Goal: Task Accomplishment & Management: Manage account settings

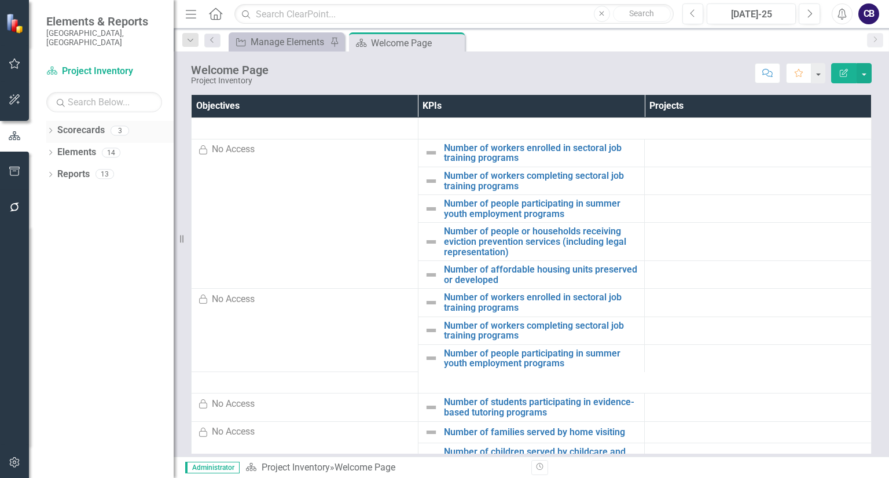
click at [53, 121] on div "Dropdown Scorecards 3" at bounding box center [109, 132] width 127 height 22
click at [52, 128] on icon "Dropdown" at bounding box center [50, 131] width 8 height 6
click at [95, 168] on link "Participatory Budgeting Scoring" at bounding box center [119, 174] width 110 height 13
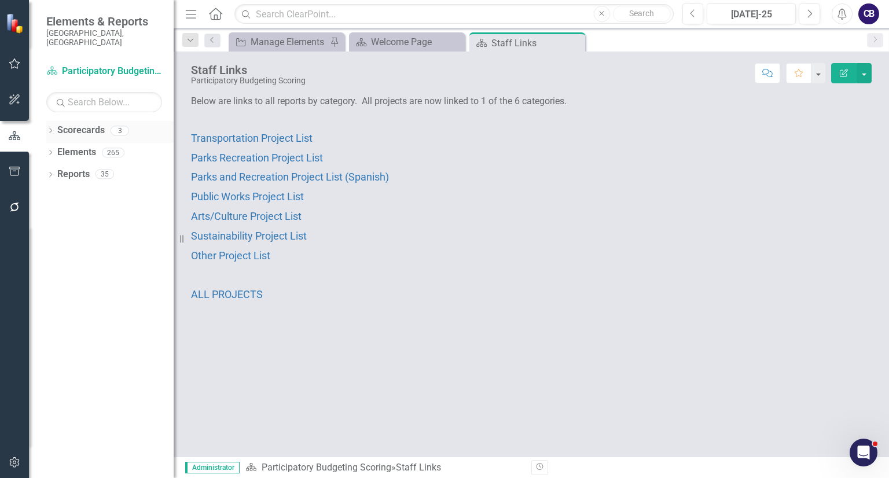
click at [50, 127] on div "Dropdown" at bounding box center [50, 132] width 8 height 10
click at [50, 238] on icon "Dropdown" at bounding box center [50, 241] width 8 height 6
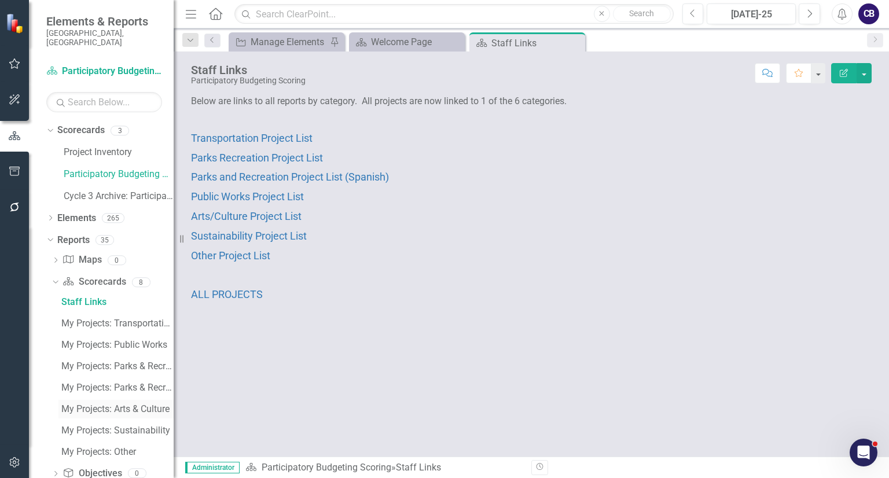
scroll to position [82, 0]
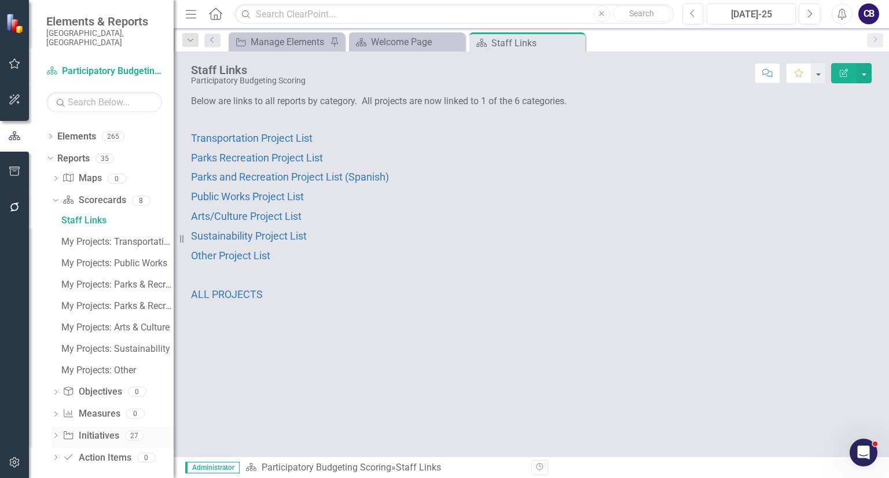
click at [57, 433] on icon "Dropdown" at bounding box center [55, 436] width 8 height 6
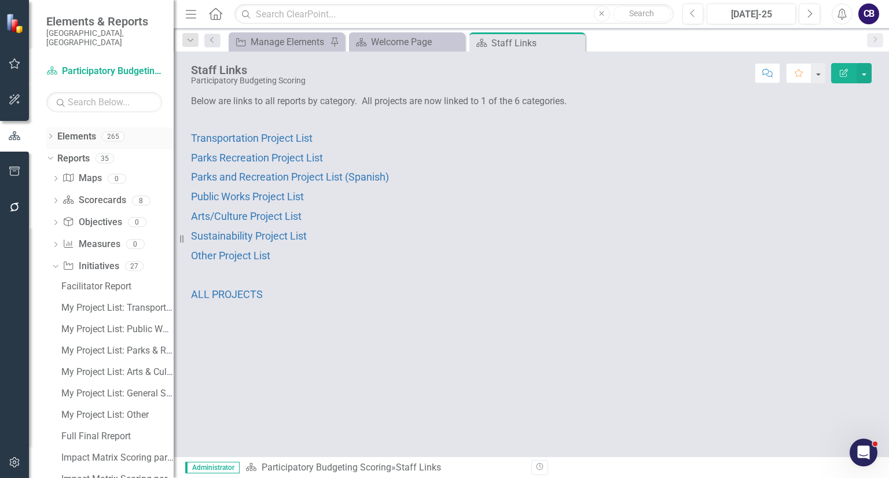
click at [51, 134] on icon "Dropdown" at bounding box center [50, 137] width 8 height 6
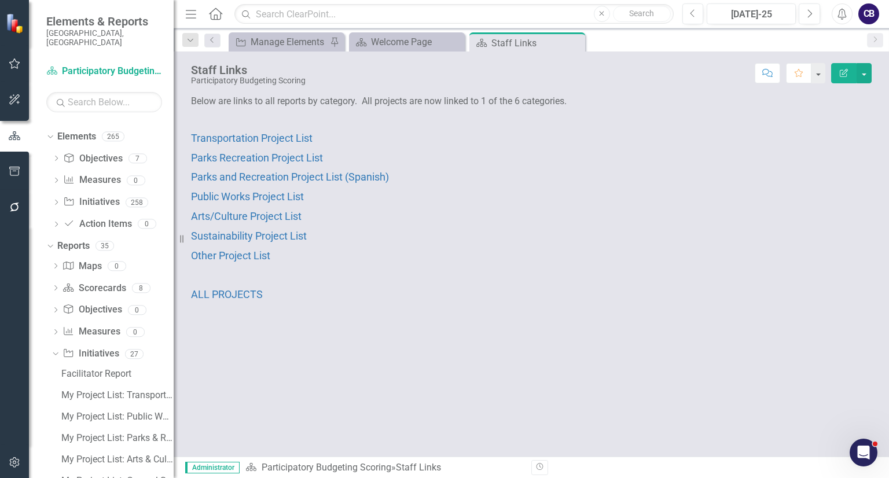
click at [51, 193] on div "Dropdown Objective Objectives 7 Arts and Culture Transportation Parks and Recre…" at bounding box center [109, 192] width 127 height 87
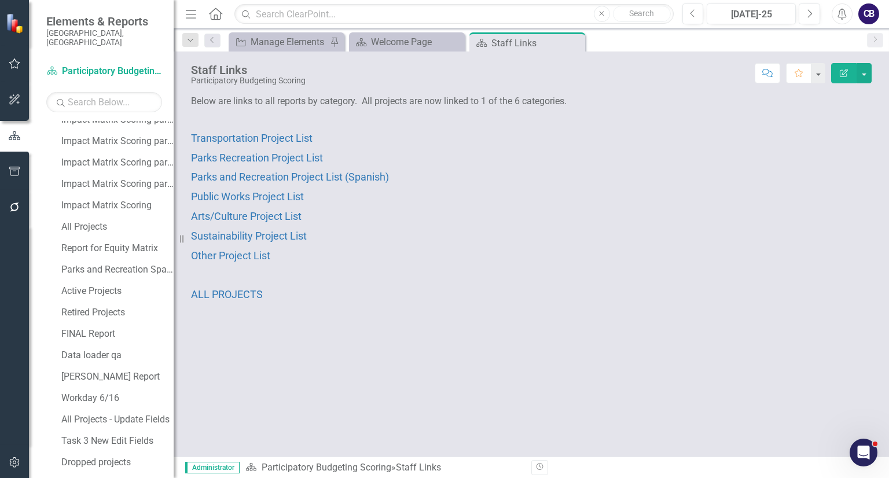
scroll to position [576, 0]
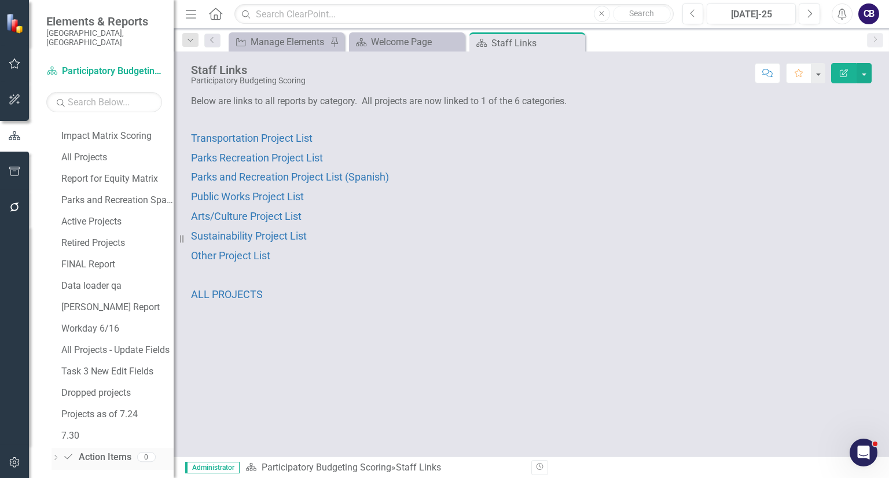
click at [58, 454] on div "Dropdown" at bounding box center [55, 459] width 8 height 10
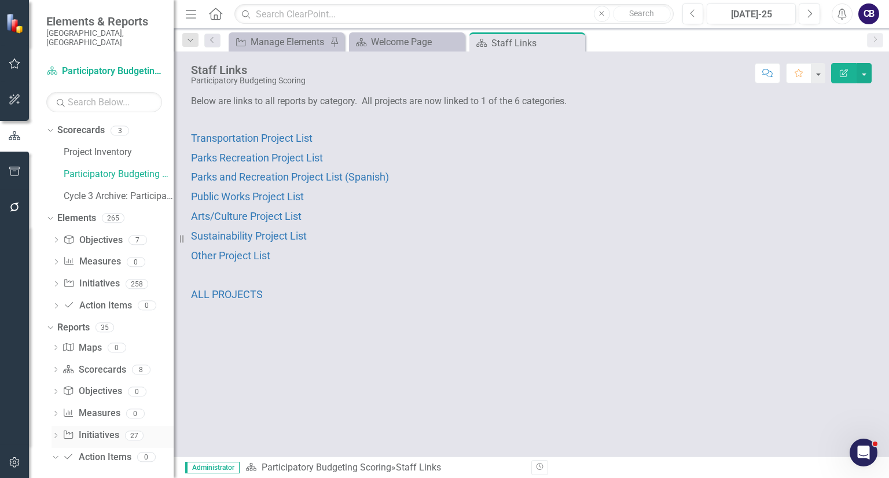
click at [57, 433] on icon "Dropdown" at bounding box center [55, 436] width 8 height 6
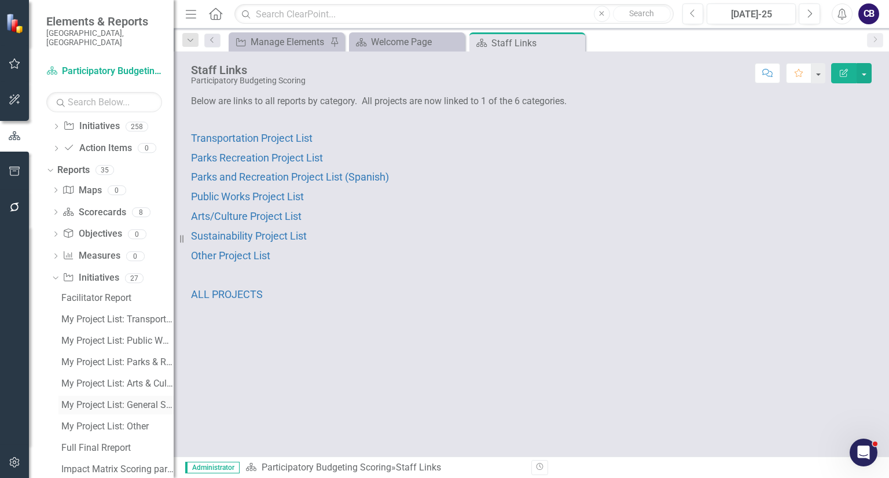
scroll to position [102, 0]
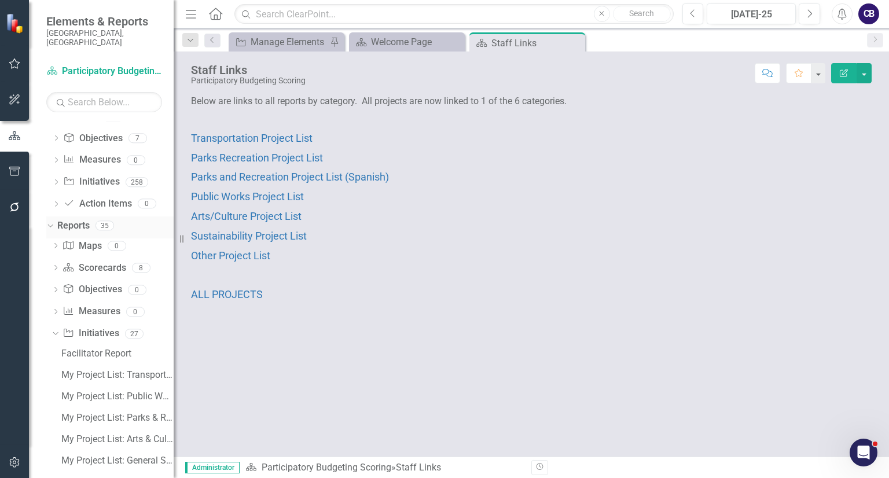
click at [86, 219] on link "Reports" at bounding box center [73, 225] width 32 height 13
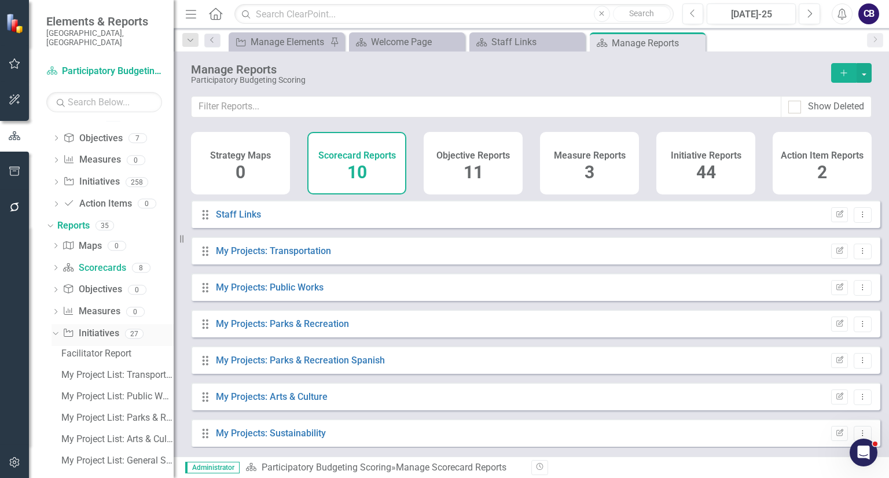
click at [87, 327] on link "Initiative Initiatives" at bounding box center [90, 333] width 56 height 13
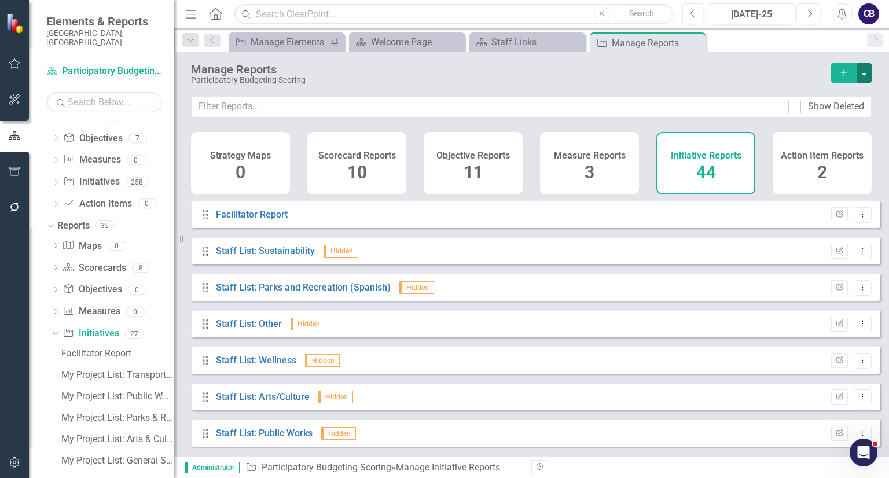
click at [859, 73] on button "button" at bounding box center [863, 73] width 15 height 20
click at [843, 78] on button "Add" at bounding box center [843, 73] width 25 height 20
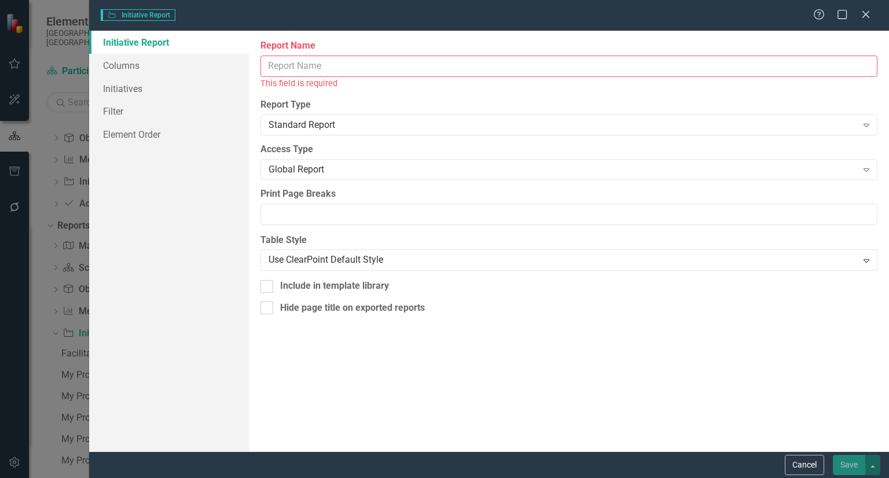
click at [289, 63] on input "Report Name" at bounding box center [568, 66] width 617 height 21
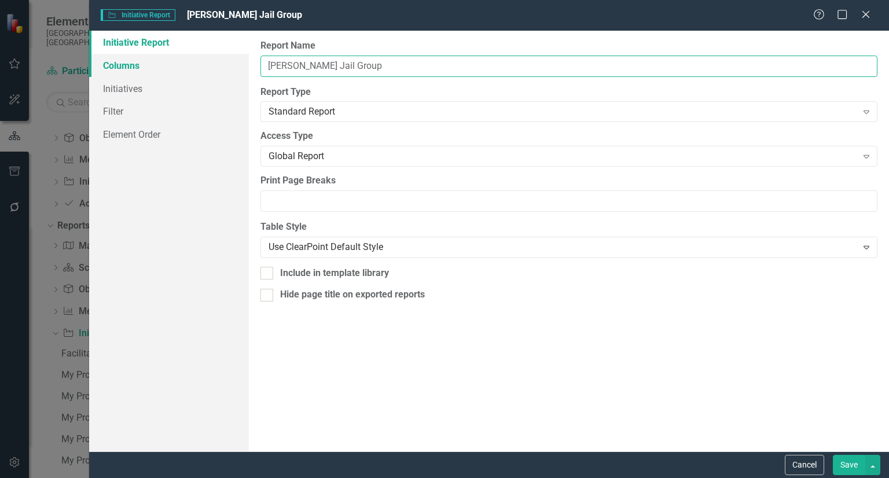
type input "Luis Durham Jail Group"
click at [172, 68] on link "Columns" at bounding box center [169, 65] width 160 height 23
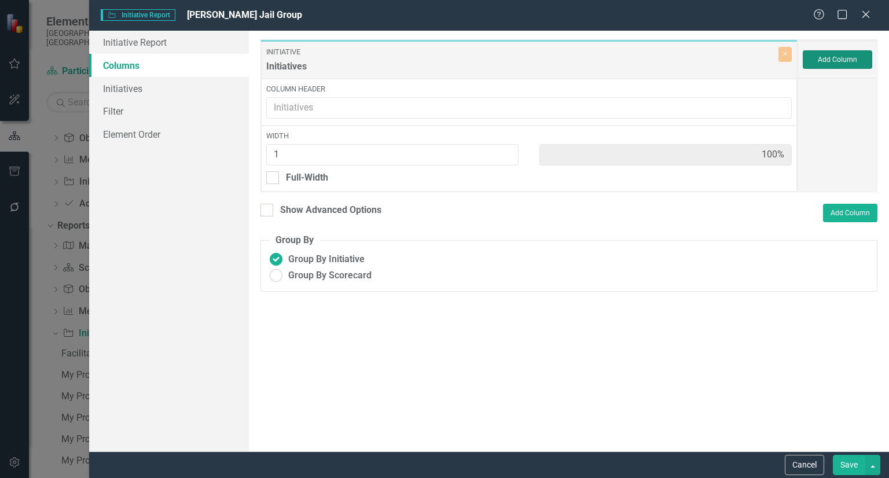
click at [826, 65] on button "Add Column" at bounding box center [837, 59] width 69 height 19
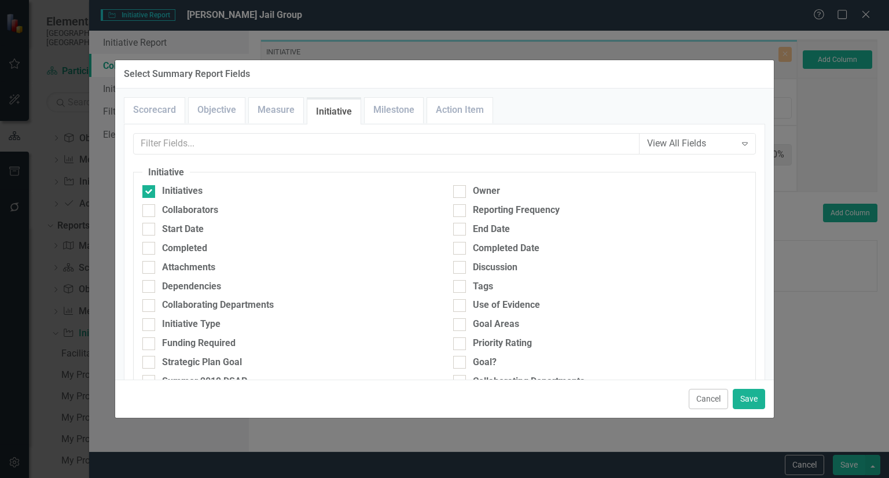
drag, startPoint x: 456, startPoint y: 160, endPoint x: 446, endPoint y: 142, distance: 21.0
click at [446, 142] on input "text" at bounding box center [386, 143] width 506 height 21
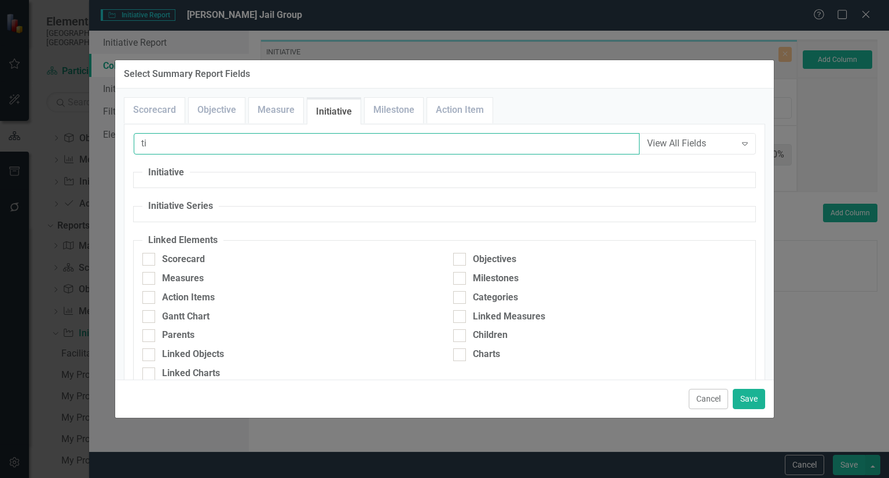
type input "t"
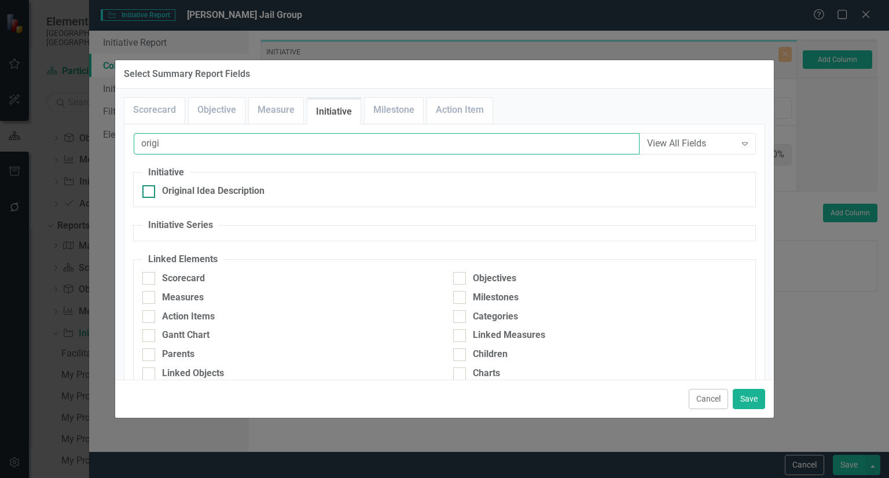
type input "origi"
click at [234, 186] on div "Original Idea Description" at bounding box center [213, 191] width 102 height 13
click at [150, 186] on input "Original Idea Description" at bounding box center [146, 189] width 8 height 8
checkbox input "true"
click at [270, 144] on input "origi" at bounding box center [387, 143] width 506 height 21
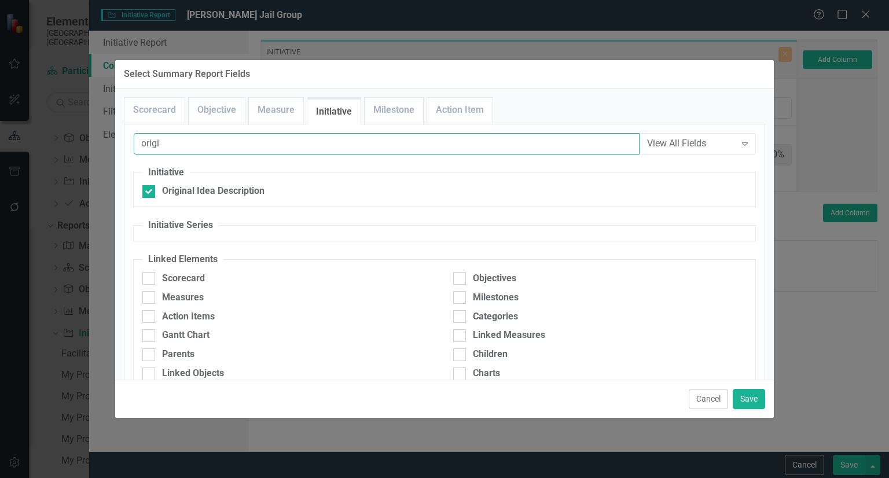
click at [270, 144] on input "origi" at bounding box center [387, 143] width 506 height 21
type input "overvi"
click at [235, 192] on div "Project Overview" at bounding box center [288, 191] width 293 height 13
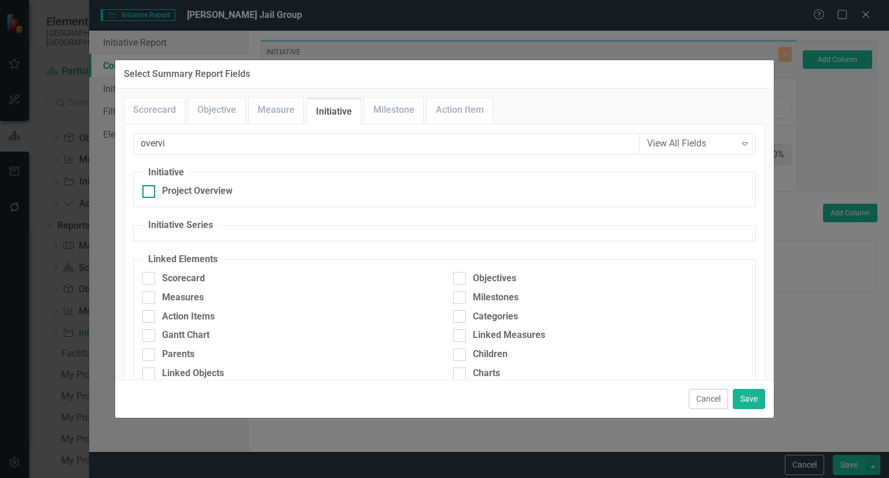
click at [150, 192] on input "Project Overview" at bounding box center [146, 189] width 8 height 8
checkbox input "true"
click at [271, 144] on input "overvi" at bounding box center [387, 143] width 506 height 21
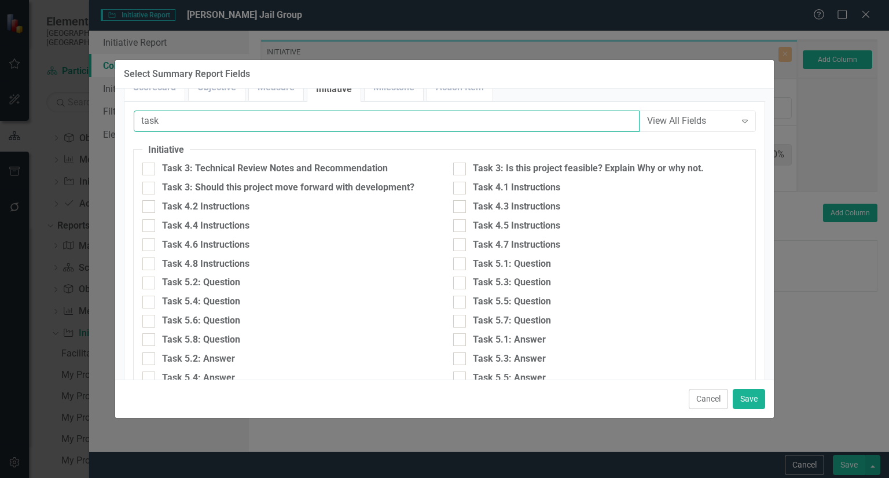
scroll to position [23, 0]
type input "task"
click at [555, 187] on div "Task 4.1 Instructions" at bounding box center [516, 187] width 87 height 13
click at [461, 187] on input "Task 4.1 Instructions" at bounding box center [457, 185] width 8 height 8
checkbox input "true"
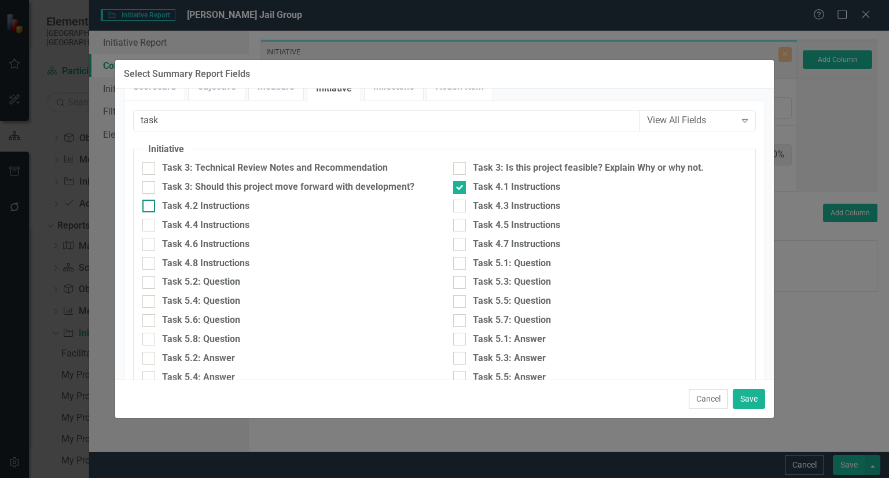
click at [249, 205] on div "Task 4.2 Instructions" at bounding box center [205, 206] width 87 height 13
click at [150, 205] on input "Task 4.2 Instructions" at bounding box center [146, 204] width 8 height 8
checkbox input "true"
click at [473, 205] on div "Task 4.3 Instructions" at bounding box center [516, 206] width 87 height 13
click at [461, 205] on input "Task 4.3 Instructions" at bounding box center [457, 204] width 8 height 8
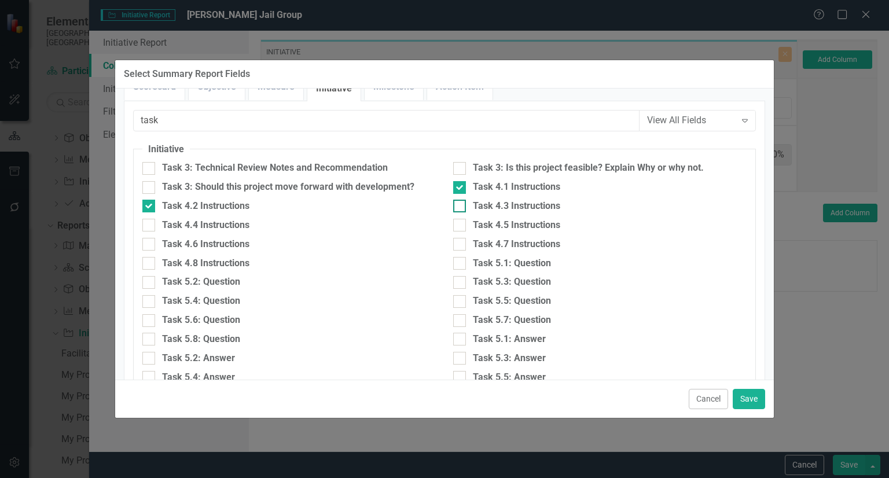
checkbox input "true"
click at [213, 220] on div "Task 4.4 Instructions" at bounding box center [205, 225] width 87 height 13
click at [150, 220] on input "Task 4.4 Instructions" at bounding box center [146, 223] width 8 height 8
checkbox input "true"
click at [514, 220] on div "Task 4.5 Instructions" at bounding box center [516, 225] width 87 height 13
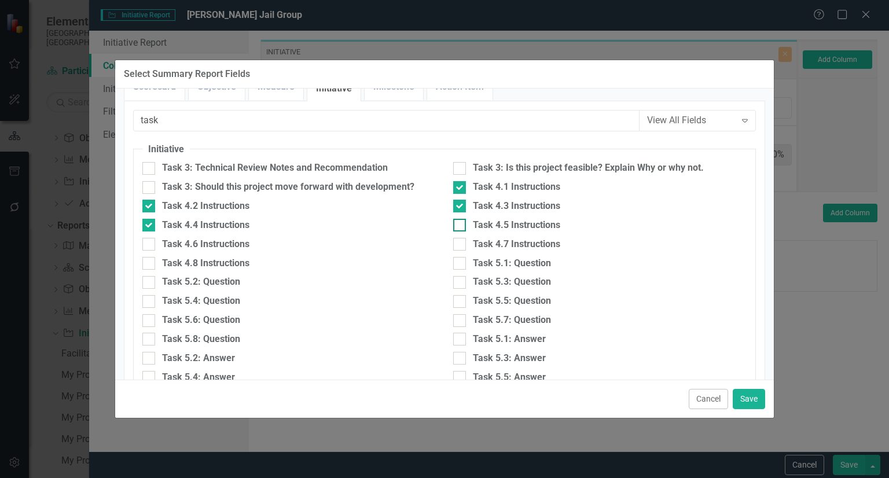
click at [461, 220] on input "Task 4.5 Instructions" at bounding box center [457, 223] width 8 height 8
checkbox input "true"
click at [223, 241] on div "Task 4.6 Instructions" at bounding box center [205, 244] width 87 height 13
click at [150, 241] on input "Task 4.6 Instructions" at bounding box center [146, 242] width 8 height 8
checkbox input "true"
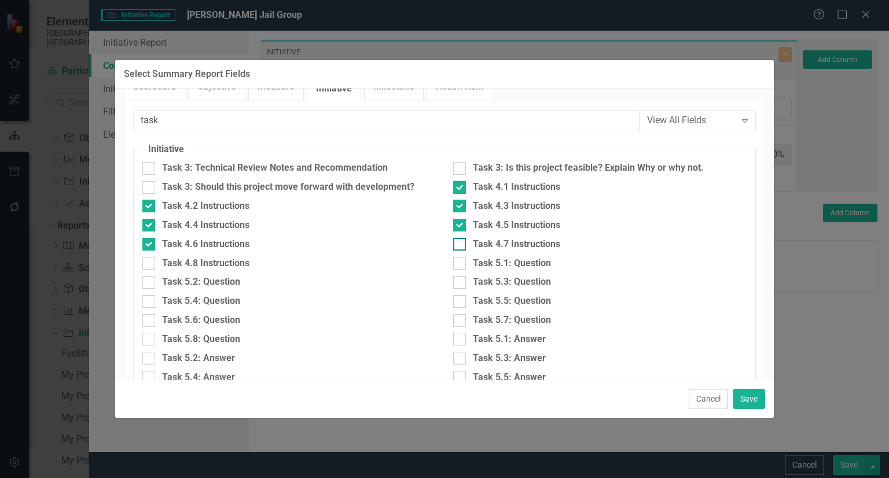
click at [525, 242] on div "Task 4.7 Instructions" at bounding box center [516, 244] width 87 height 13
click at [461, 242] on input "Task 4.7 Instructions" at bounding box center [457, 242] width 8 height 8
checkbox input "true"
click at [234, 257] on div "Task 4.8 Instructions" at bounding box center [205, 263] width 87 height 13
click at [150, 257] on input "Task 4.8 Instructions" at bounding box center [146, 261] width 8 height 8
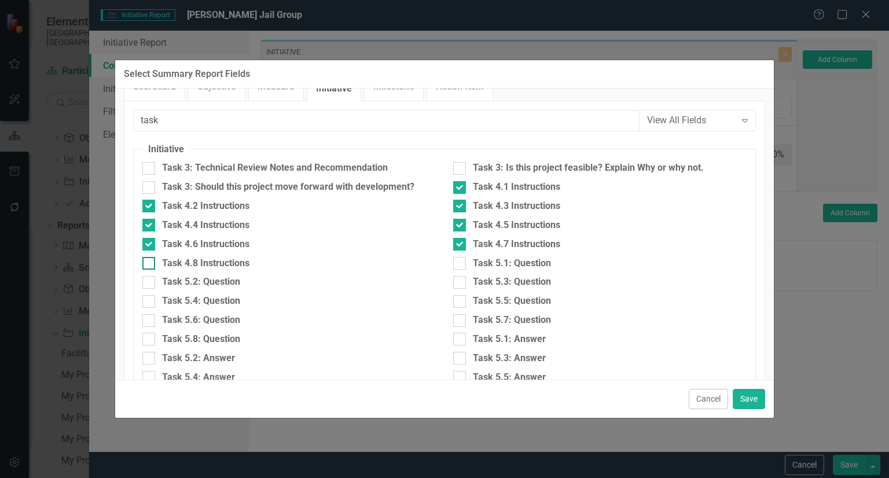
checkbox input "true"
click at [532, 113] on input "task" at bounding box center [387, 120] width 506 height 21
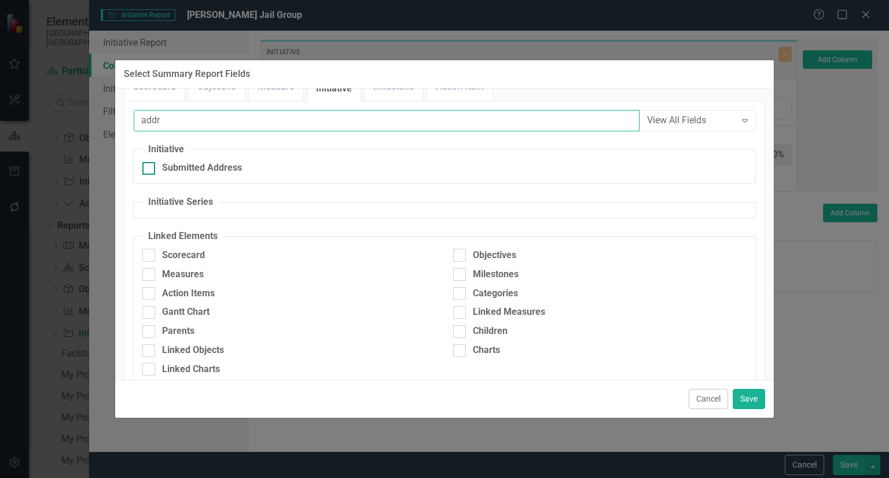
type input "addr"
click at [212, 169] on div "Submitted Address" at bounding box center [202, 167] width 80 height 13
click at [150, 169] on input "Submitted Address" at bounding box center [146, 166] width 8 height 8
checkbox input "true"
click at [188, 127] on input "addr" at bounding box center [387, 120] width 506 height 21
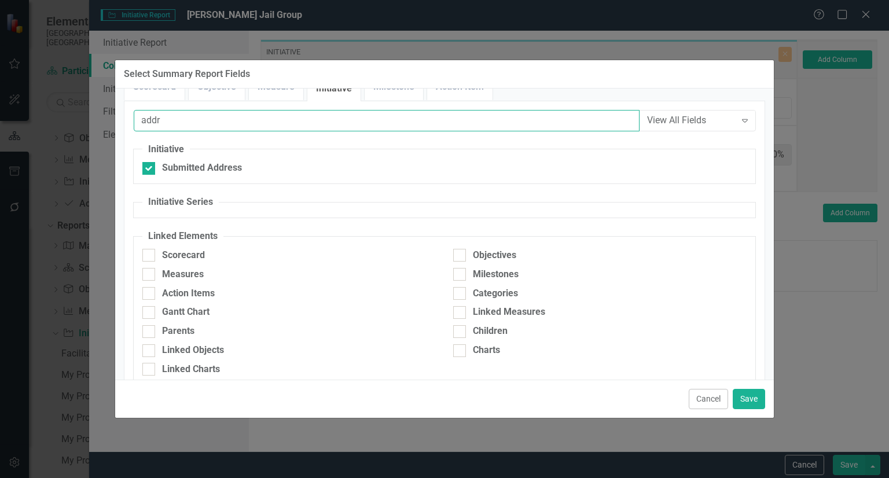
click at [188, 127] on input "addr" at bounding box center [387, 120] width 506 height 21
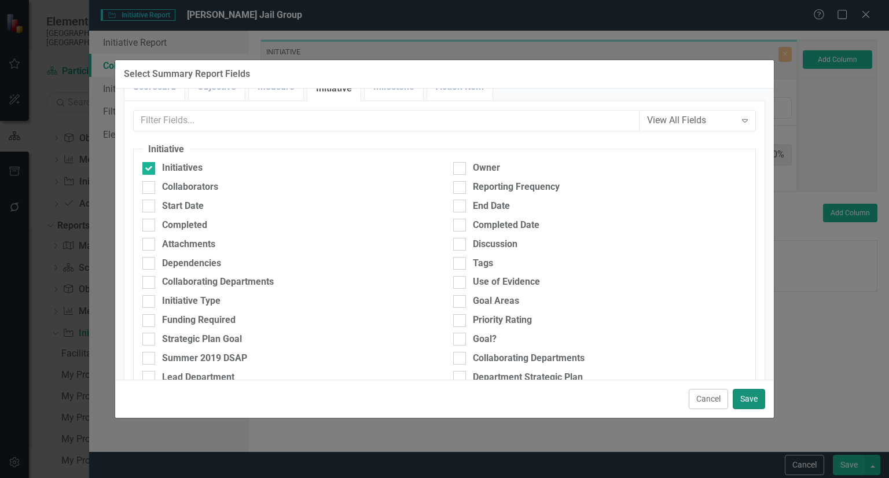
click at [743, 396] on button "Save" at bounding box center [749, 399] width 32 height 20
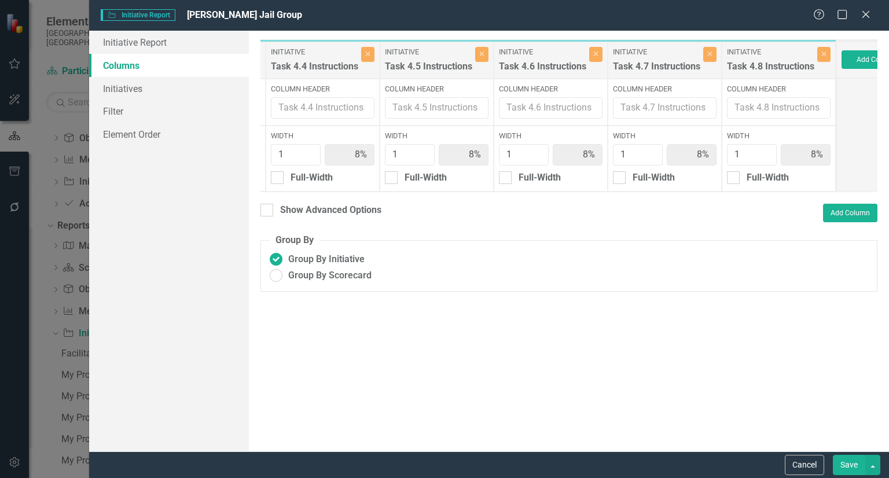
scroll to position [0, 759]
click at [819, 53] on icon "button" at bounding box center [821, 54] width 5 height 5
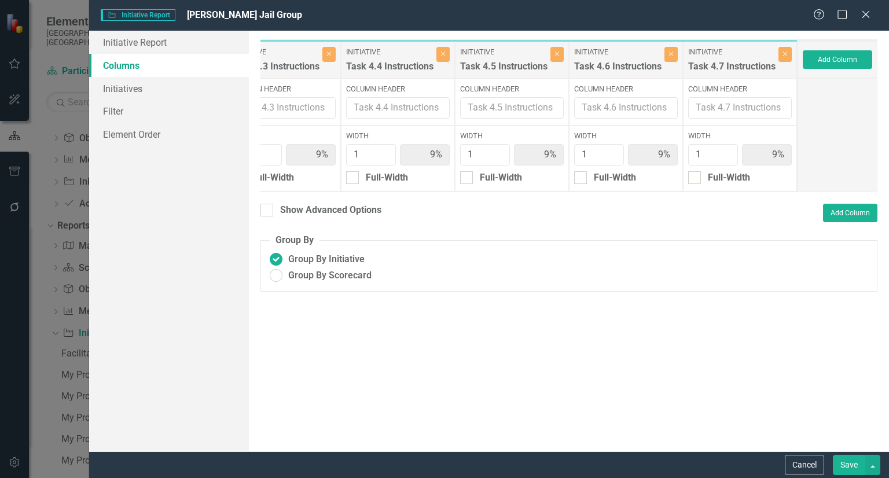
type input "9%"
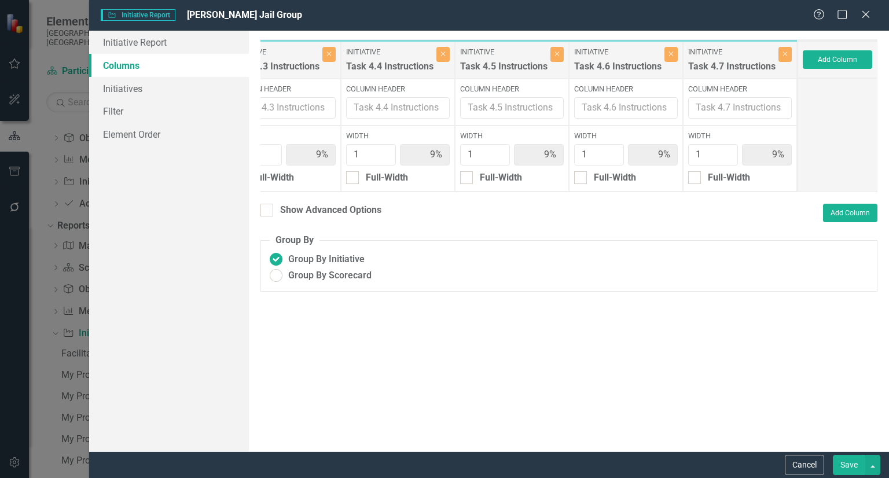
type input "9%"
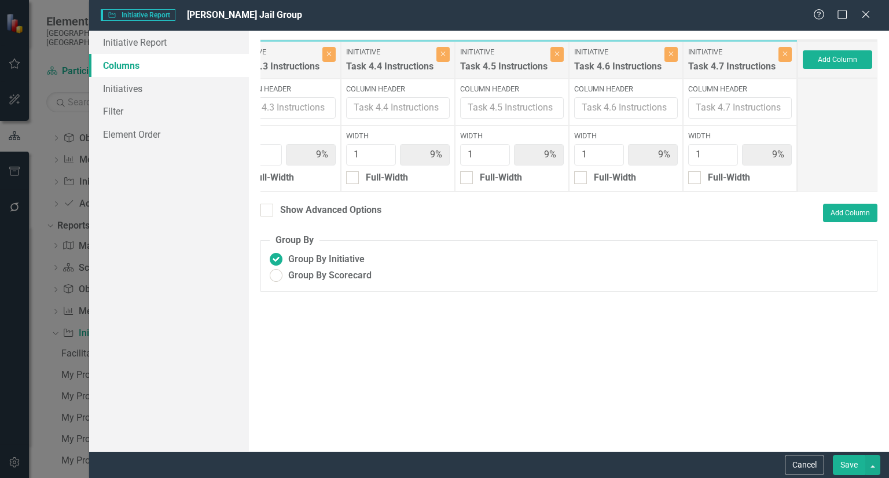
type input "9%"
click at [818, 53] on button "Add Column" at bounding box center [840, 59] width 69 height 19
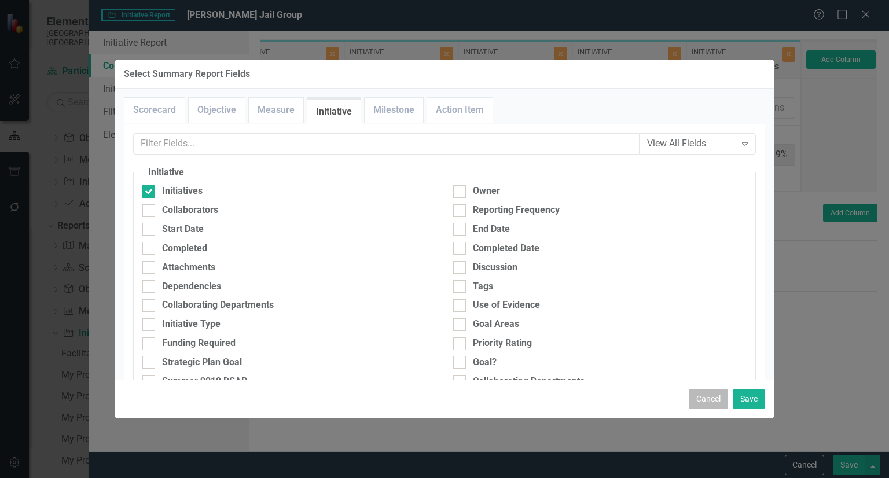
click at [717, 399] on button "Cancel" at bounding box center [708, 399] width 39 height 20
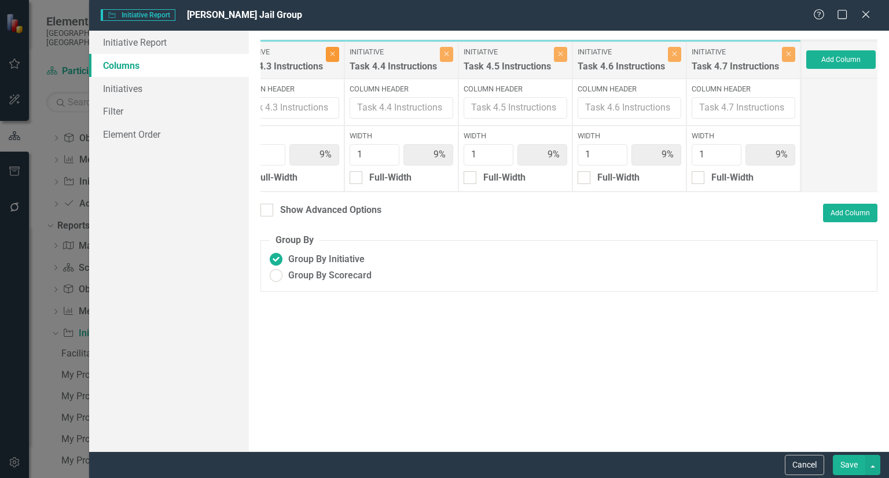
click at [333, 56] on button "Close" at bounding box center [332, 54] width 13 height 15
type input "10%"
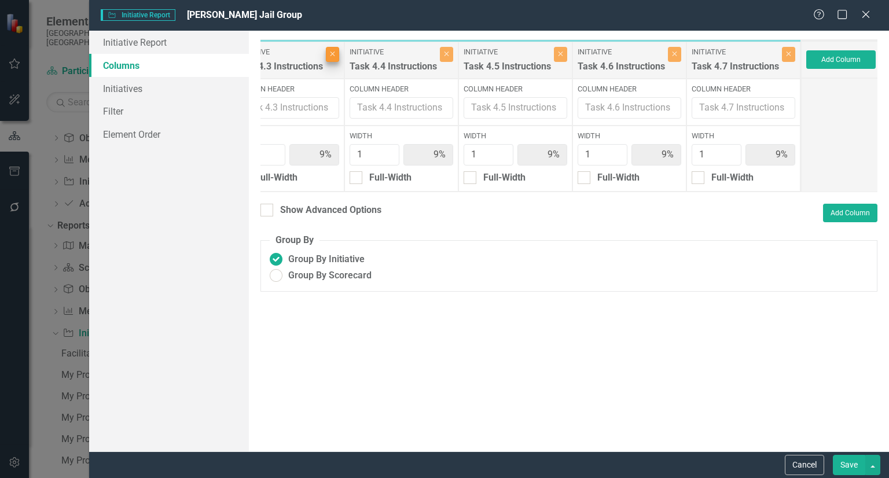
type input "10%"
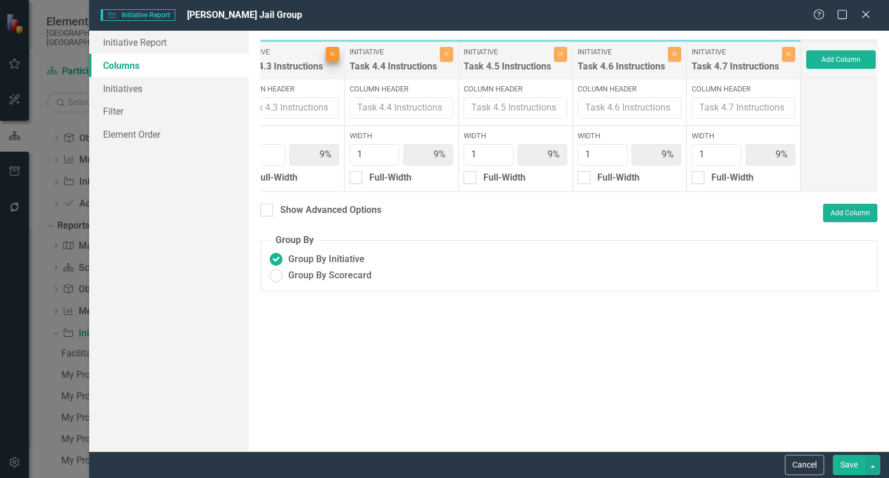
type input "10%"
click at [333, 56] on icon "Close" at bounding box center [331, 53] width 5 height 7
type input "11%"
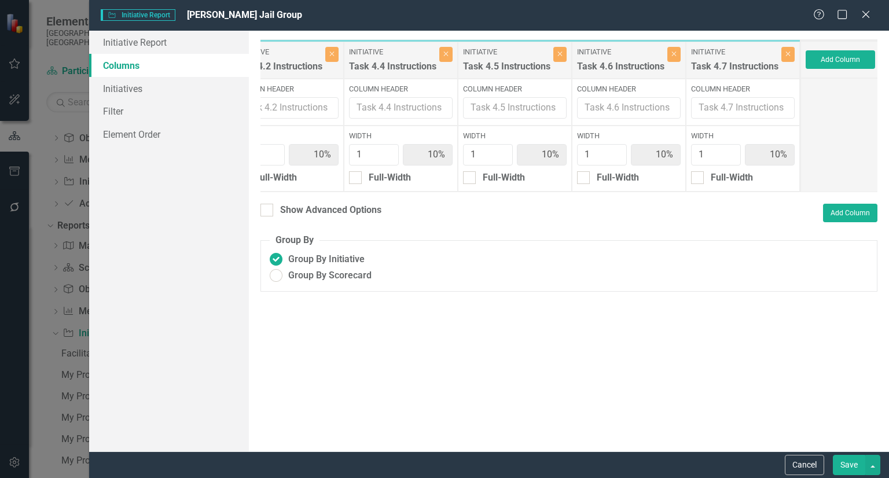
type input "11%"
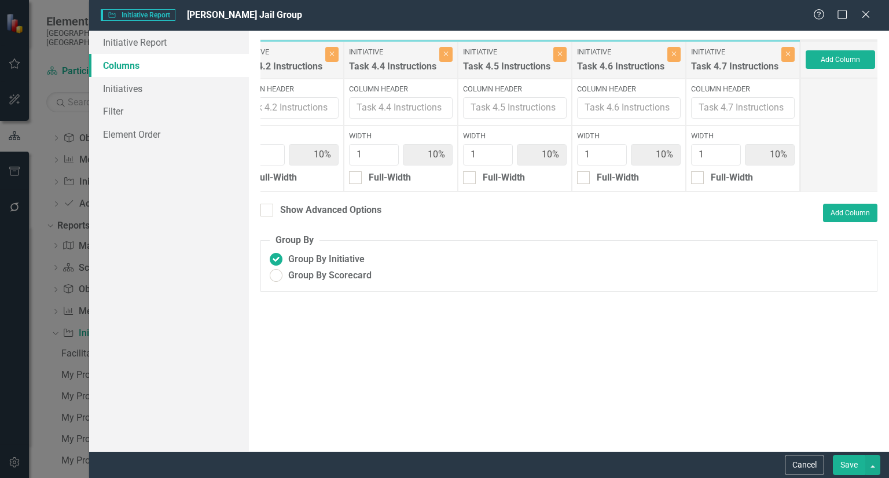
type input "11%"
click at [440, 50] on button "Close" at bounding box center [445, 54] width 13 height 15
type input "13%"
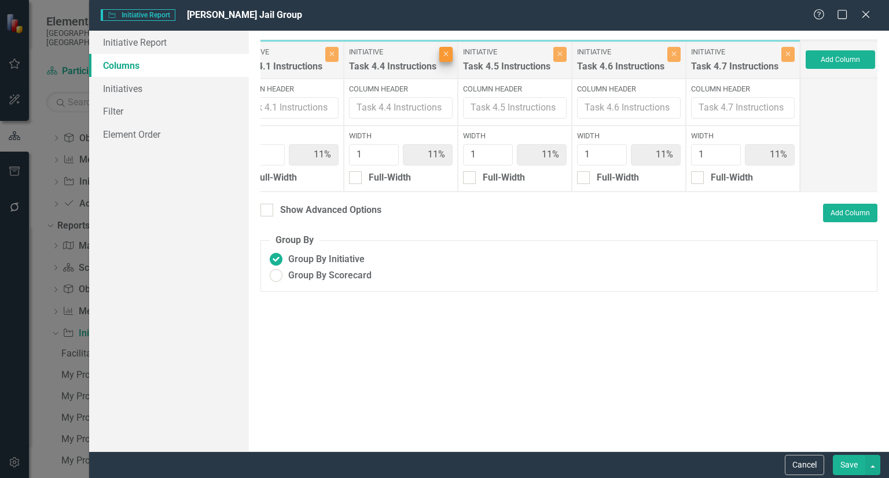
type input "13%"
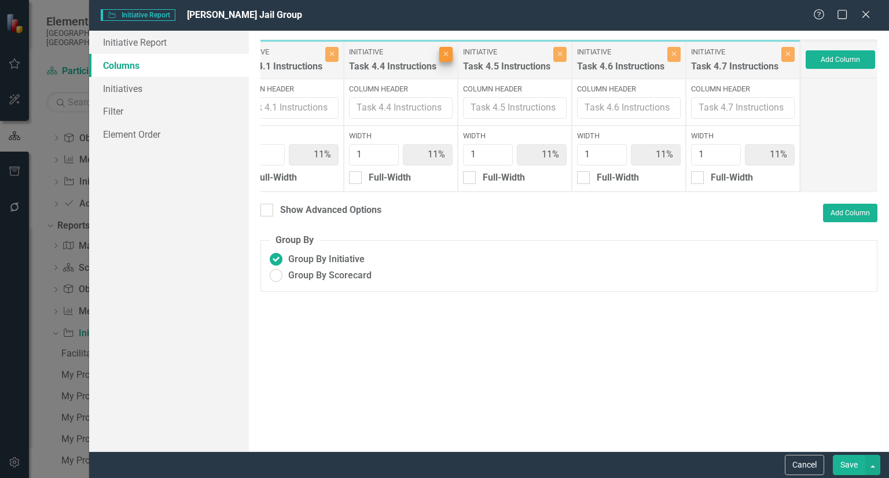
type input "13%"
click at [440, 50] on button "Close" at bounding box center [445, 54] width 13 height 15
type input "14%"
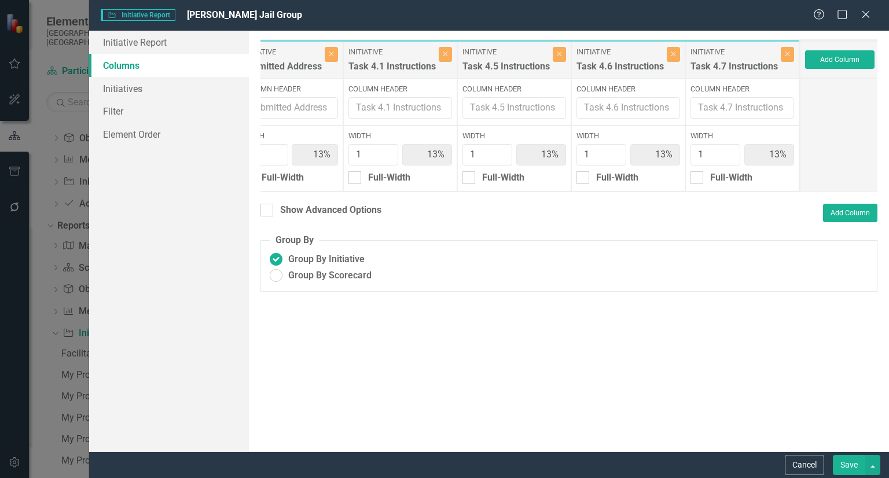
type input "14%"
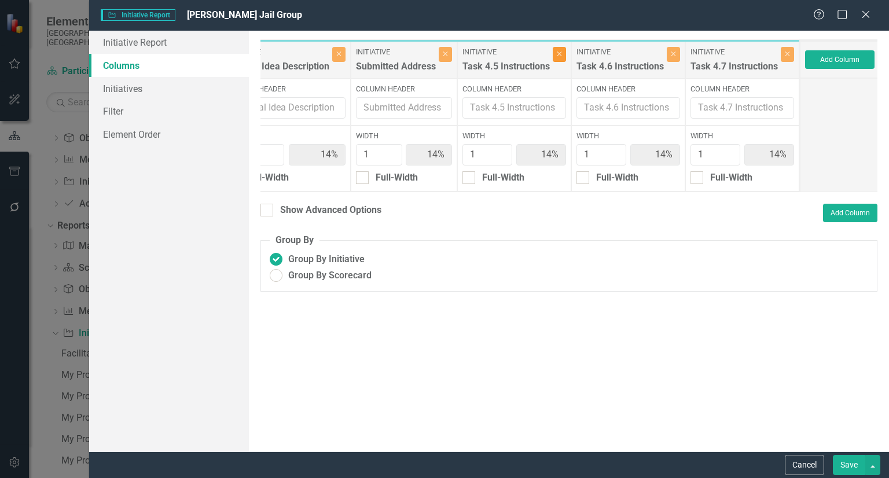
click at [553, 47] on button "Close" at bounding box center [559, 54] width 13 height 15
type input "17%"
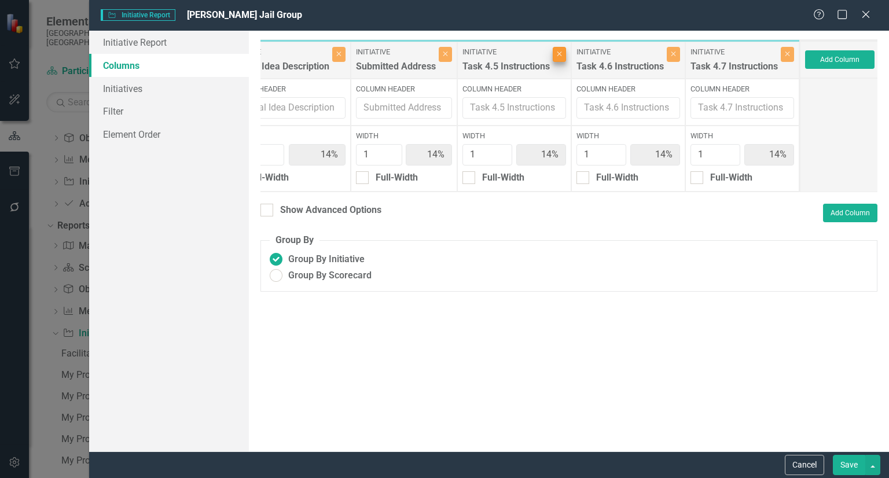
type input "17%"
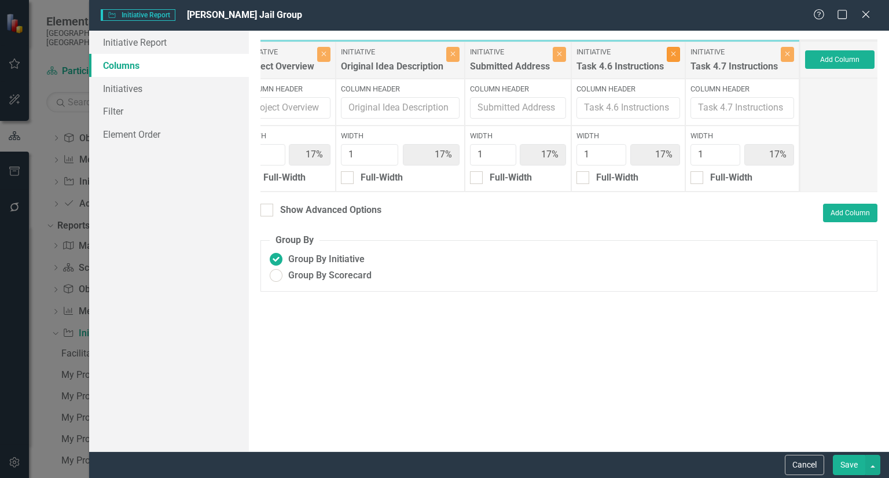
click at [677, 56] on button "Close" at bounding box center [673, 54] width 13 height 15
type input "20%"
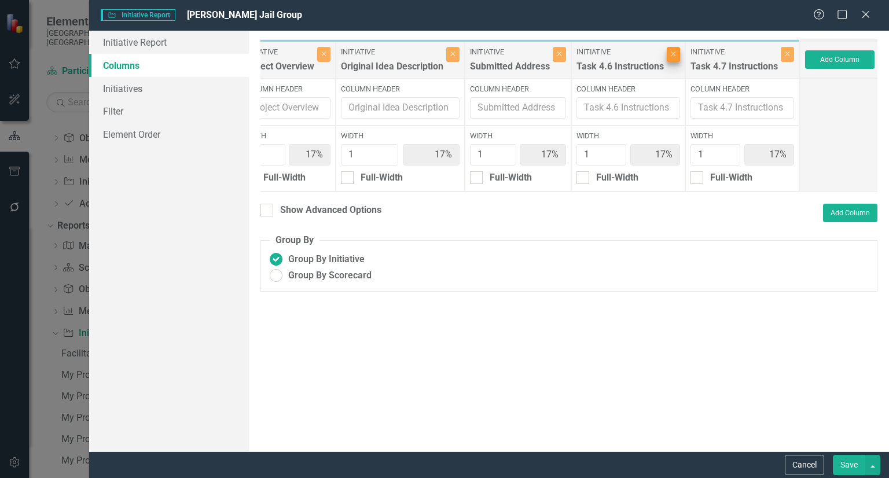
type input "20%"
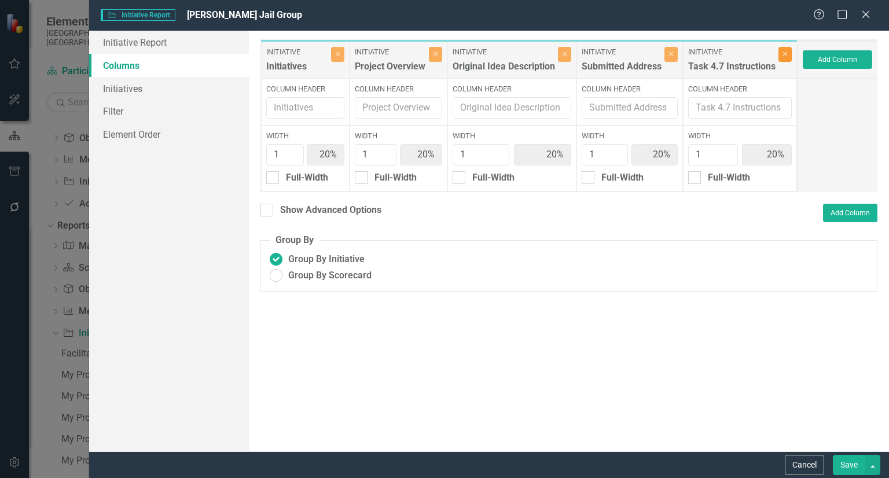
click at [787, 55] on icon "Close" at bounding box center [784, 53] width 5 height 7
type input "25%"
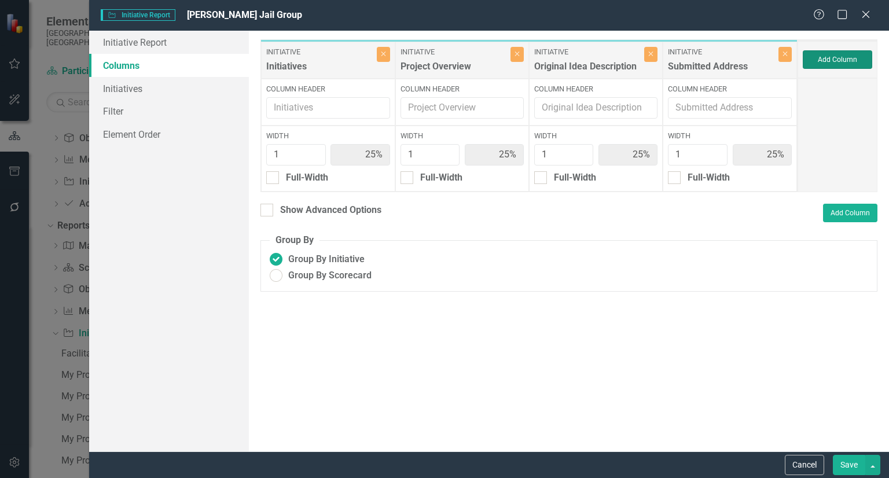
click at [837, 57] on button "Add Column" at bounding box center [837, 59] width 69 height 19
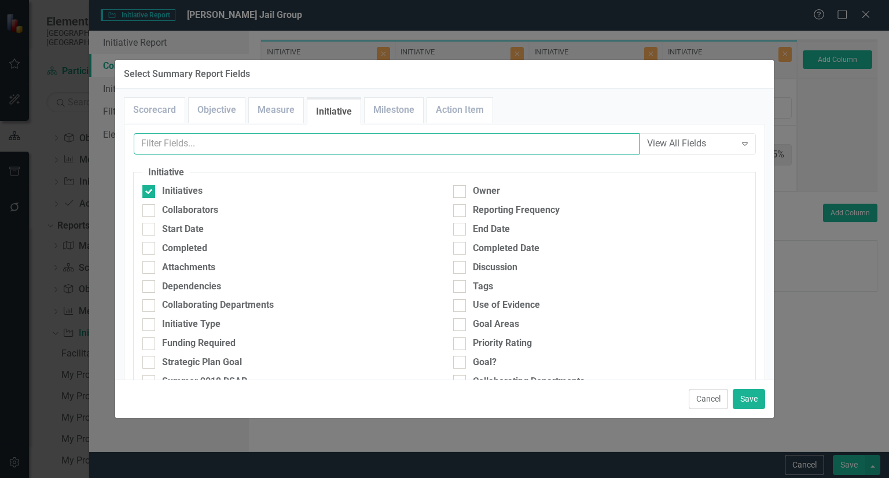
click at [352, 149] on input "text" at bounding box center [387, 143] width 506 height 21
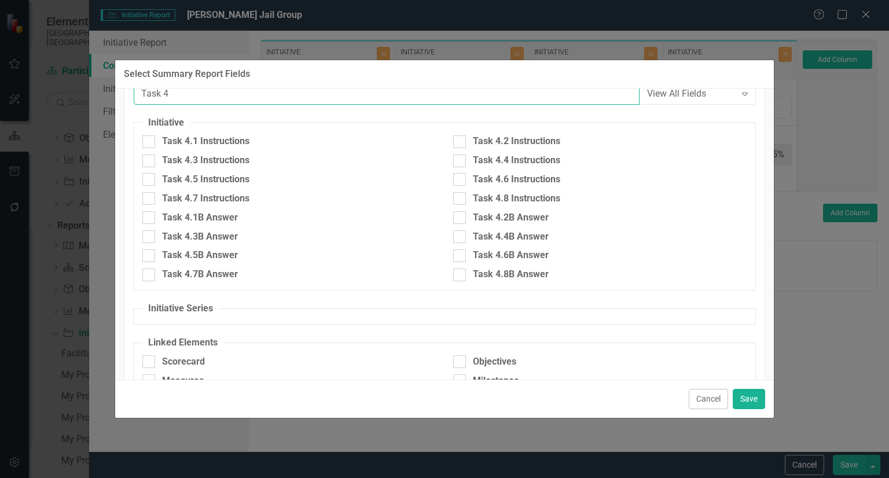
scroll to position [50, 0]
type input "Task 4"
click at [240, 216] on div "Task 4.1B Answer" at bounding box center [288, 217] width 293 height 13
click at [150, 216] on input "Task 4.1B Answer" at bounding box center [146, 215] width 8 height 8
checkbox input "true"
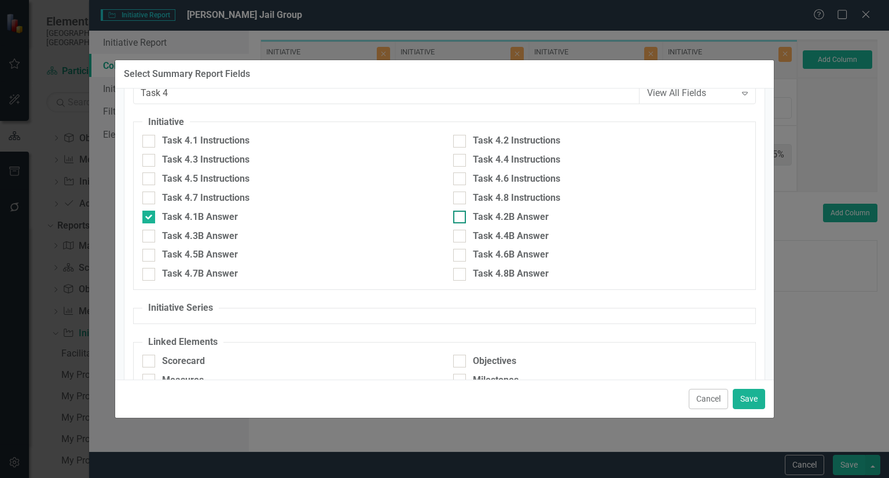
click at [477, 218] on div "Task 4.2B Answer" at bounding box center [511, 217] width 76 height 13
click at [461, 218] on input "Task 4.2B Answer" at bounding box center [457, 215] width 8 height 8
checkbox input "true"
click at [225, 230] on div "Task 4.3B Answer" at bounding box center [200, 236] width 76 height 13
click at [150, 230] on input "Task 4.3B Answer" at bounding box center [146, 234] width 8 height 8
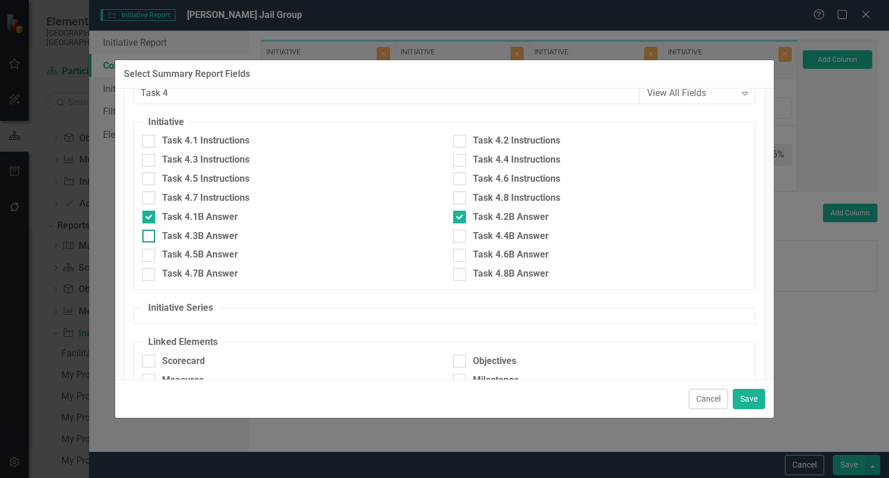
checkbox input "true"
click at [486, 237] on div "Task 4.4B Answer" at bounding box center [511, 236] width 76 height 13
click at [461, 237] on input "Task 4.4B Answer" at bounding box center [457, 234] width 8 height 8
checkbox input "true"
click at [233, 258] on div "Task 4.5B Answer" at bounding box center [200, 254] width 76 height 13
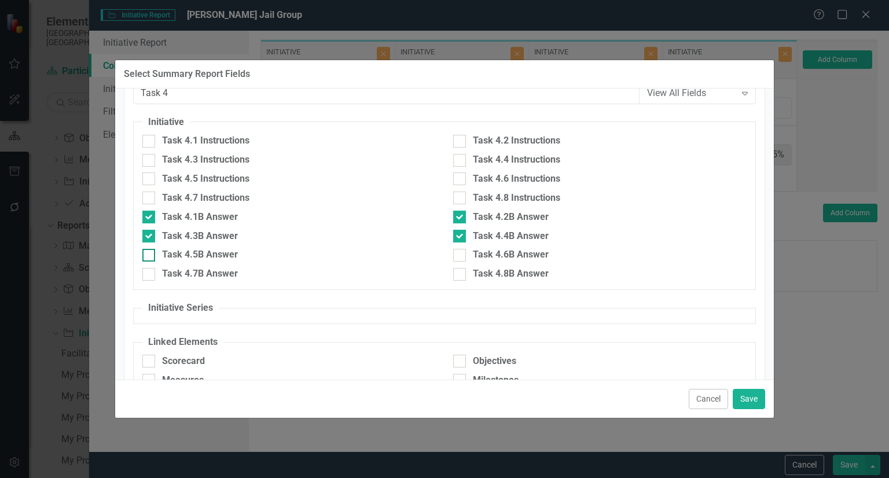
click at [150, 256] on input "Task 4.5B Answer" at bounding box center [146, 253] width 8 height 8
checkbox input "true"
click at [501, 247] on div "Task 4.4B Answer" at bounding box center [599, 239] width 311 height 19
click at [484, 253] on div "Task 4.6B Answer" at bounding box center [511, 254] width 76 height 13
click at [461, 253] on input "Task 4.6B Answer" at bounding box center [457, 253] width 8 height 8
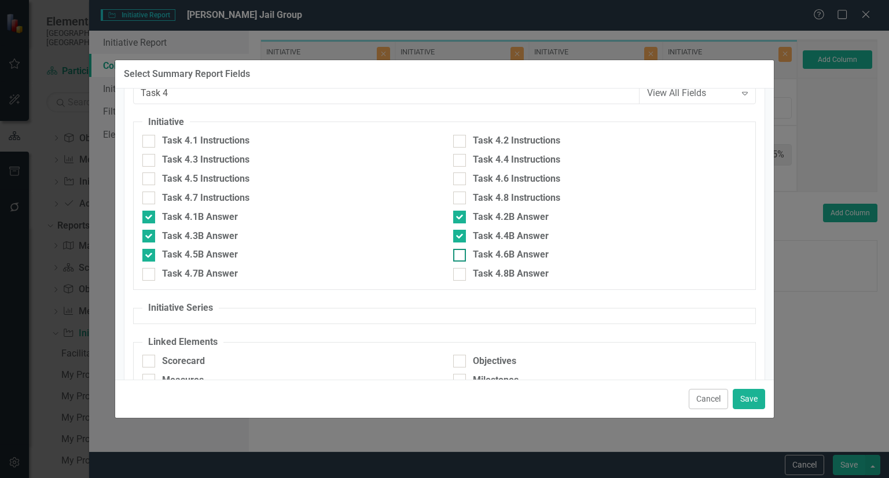
checkbox input "true"
click at [241, 267] on div "Task 4.7B Answer" at bounding box center [288, 273] width 293 height 13
click at [150, 268] on input "Task 4.7B Answer" at bounding box center [146, 272] width 8 height 8
checkbox input "true"
click at [529, 269] on div "Task 4.8B Answer" at bounding box center [511, 273] width 76 height 13
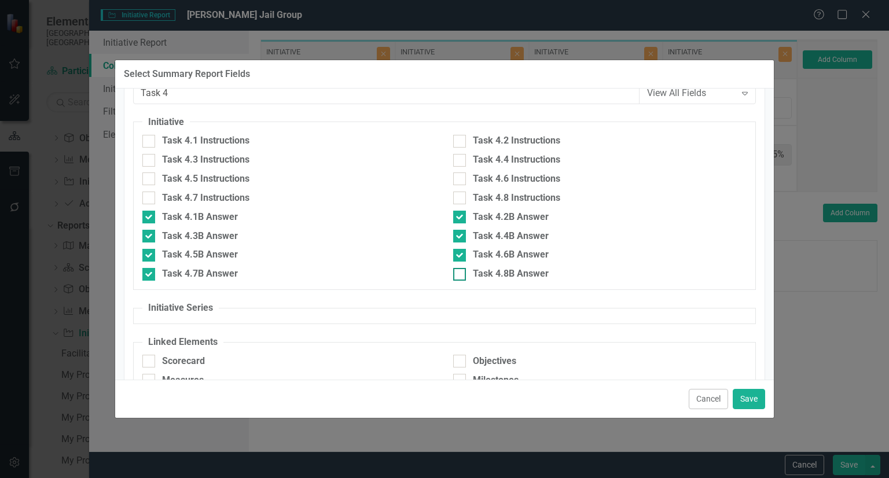
click at [461, 269] on input "Task 4.8B Answer" at bounding box center [457, 272] width 8 height 8
checkbox input "true"
click at [752, 402] on button "Save" at bounding box center [749, 399] width 32 height 20
type input "8%"
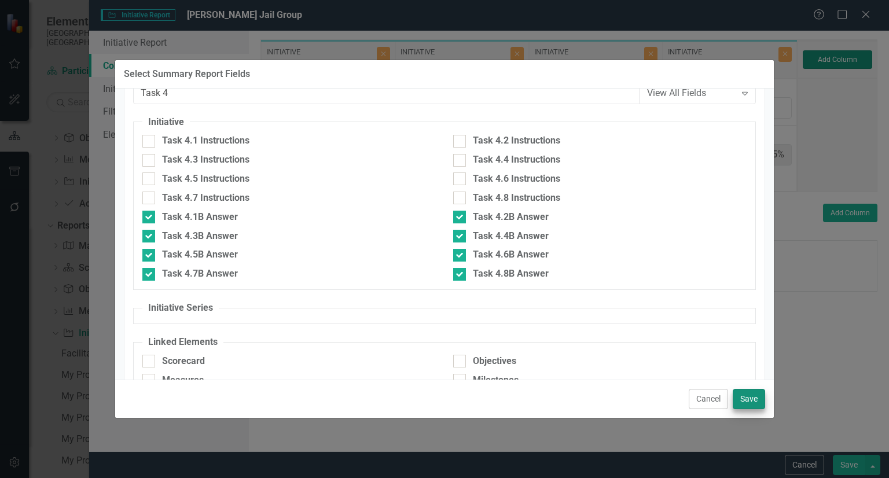
type input "8%"
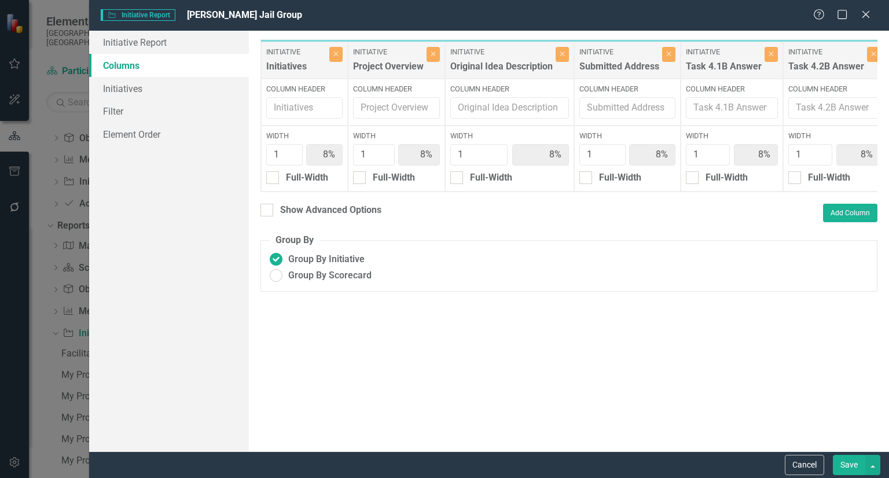
click at [845, 462] on button "Save" at bounding box center [849, 465] width 32 height 20
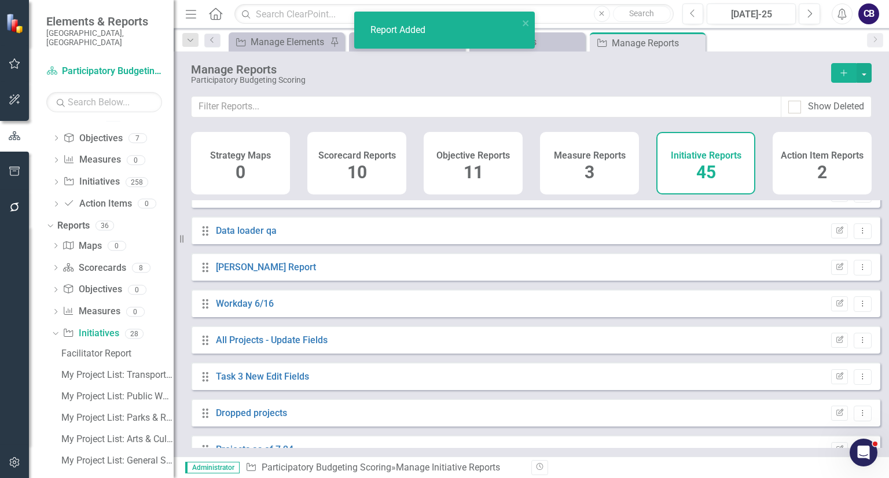
scroll to position [1393, 0]
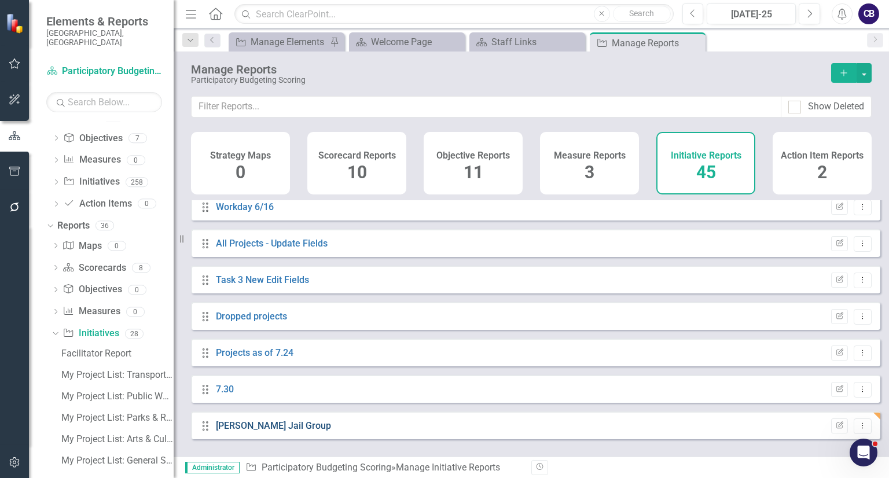
click at [241, 431] on link "Luis Durham Jail Group" at bounding box center [273, 425] width 115 height 11
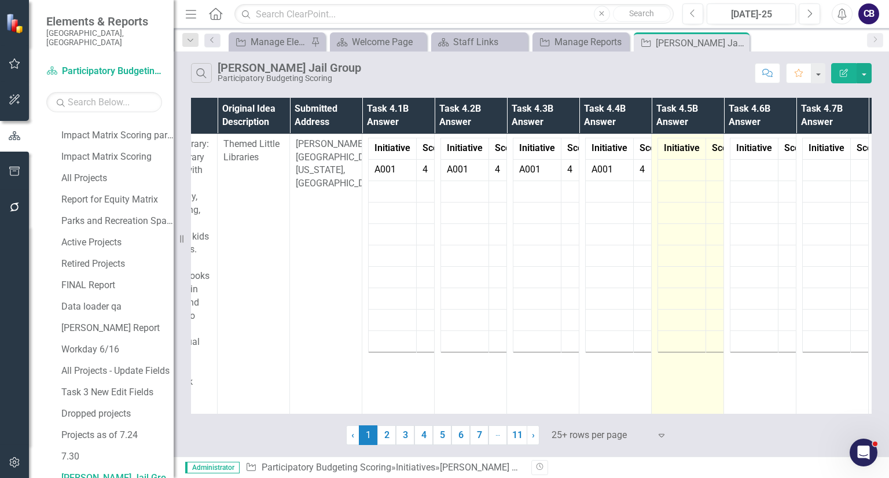
scroll to position [0, 53]
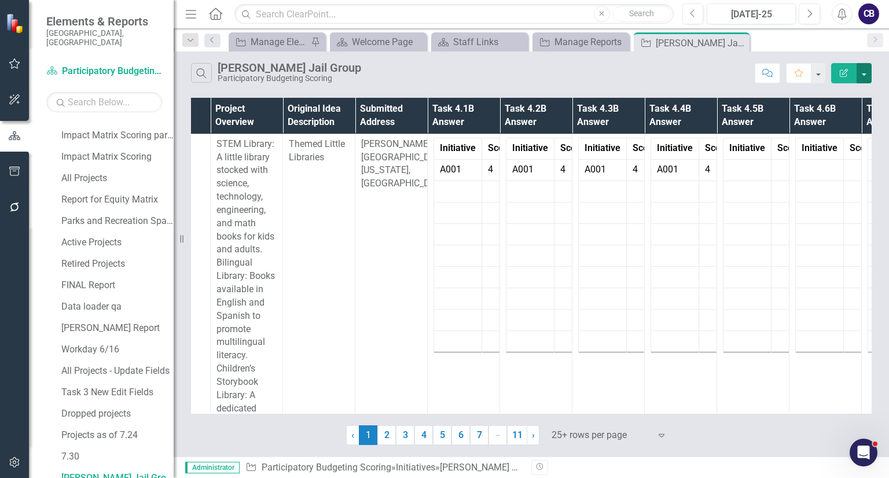
click at [870, 70] on button "button" at bounding box center [863, 73] width 15 height 20
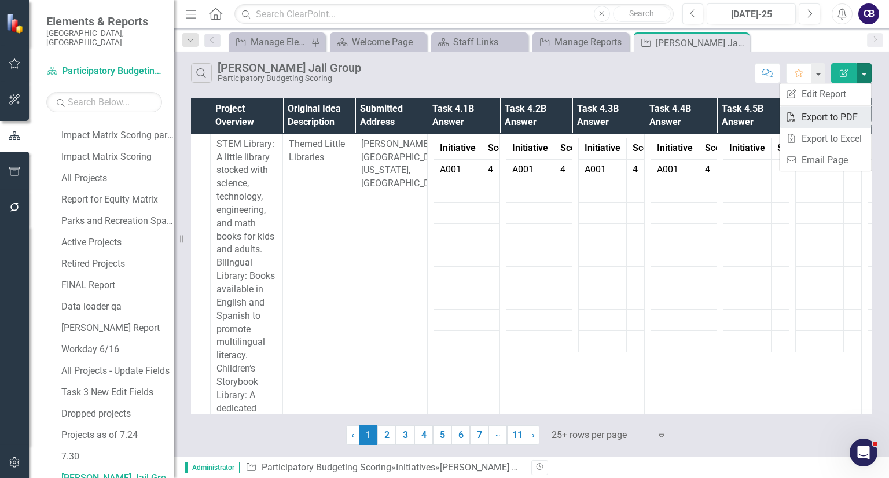
click at [827, 117] on link "PDF Export to PDF" at bounding box center [824, 116] width 91 height 21
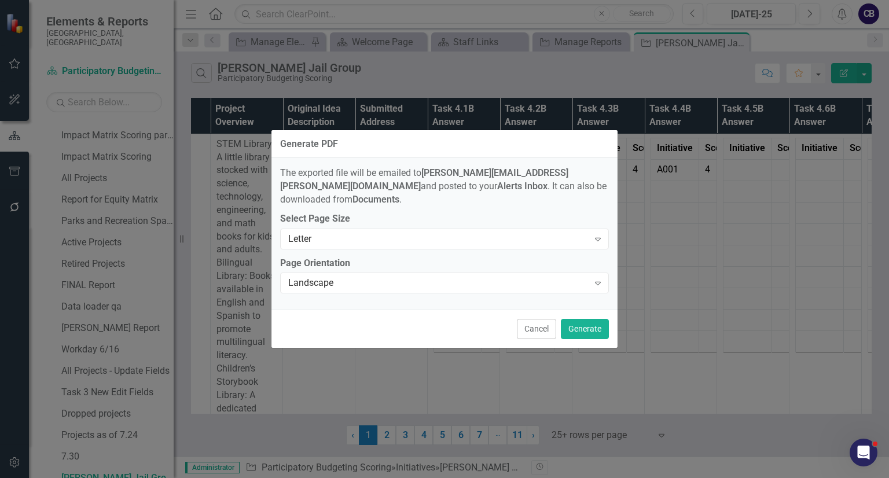
click at [343, 289] on div "The exported file will be emailed to Cameron.Brown@durhamnc.gov and posted to y…" at bounding box center [444, 234] width 346 height 152
click at [321, 277] on div "Landscape" at bounding box center [438, 283] width 300 height 13
click at [314, 236] on div "Letter" at bounding box center [438, 238] width 300 height 13
click at [312, 218] on div "Select Page Size Letter Expand" at bounding box center [444, 230] width 329 height 36
click at [308, 277] on div "Landscape" at bounding box center [438, 283] width 300 height 13
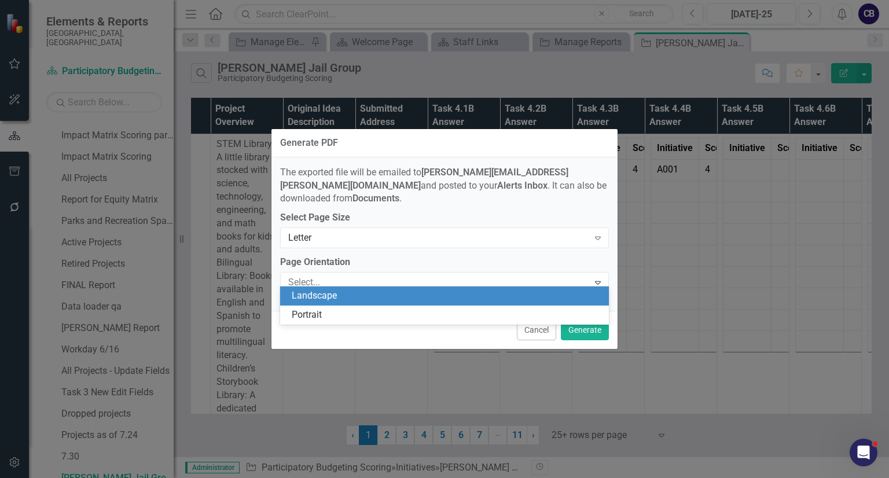
click at [308, 297] on div "Landscape" at bounding box center [447, 295] width 310 height 13
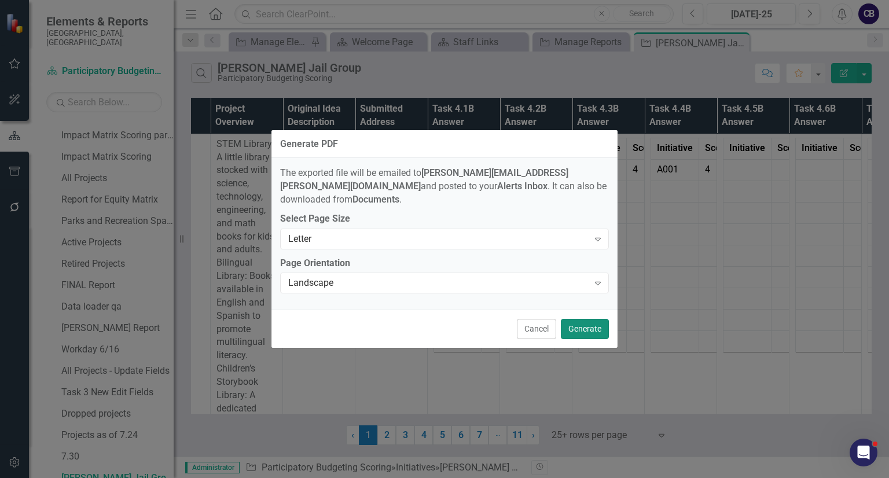
click at [588, 322] on button "Generate" at bounding box center [585, 329] width 48 height 20
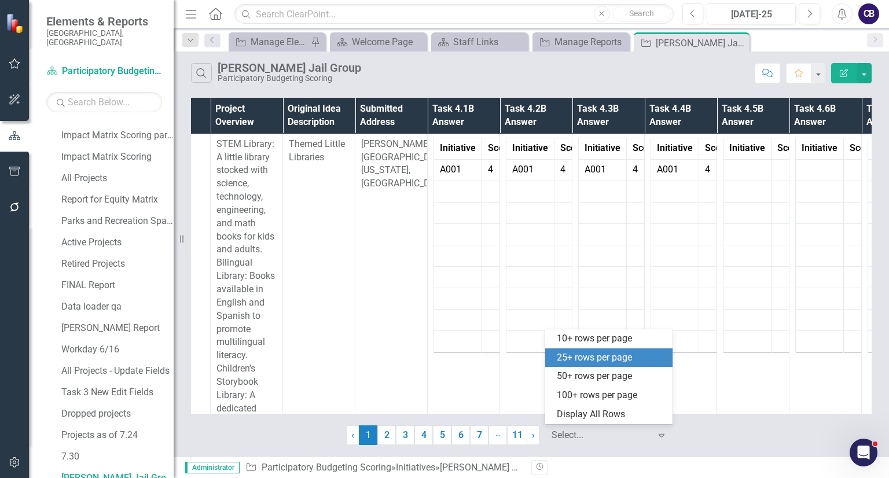
click at [582, 433] on div at bounding box center [600, 436] width 98 height 16
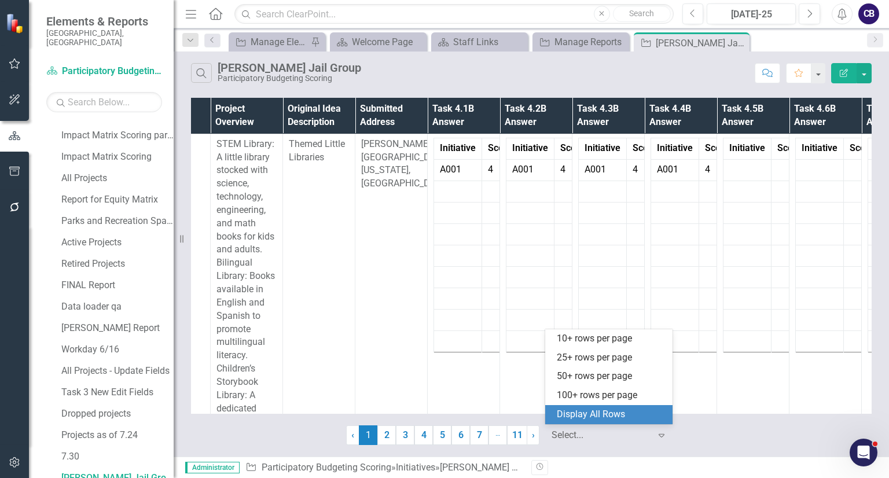
click at [588, 420] on div "Display All Rows" at bounding box center [611, 414] width 109 height 13
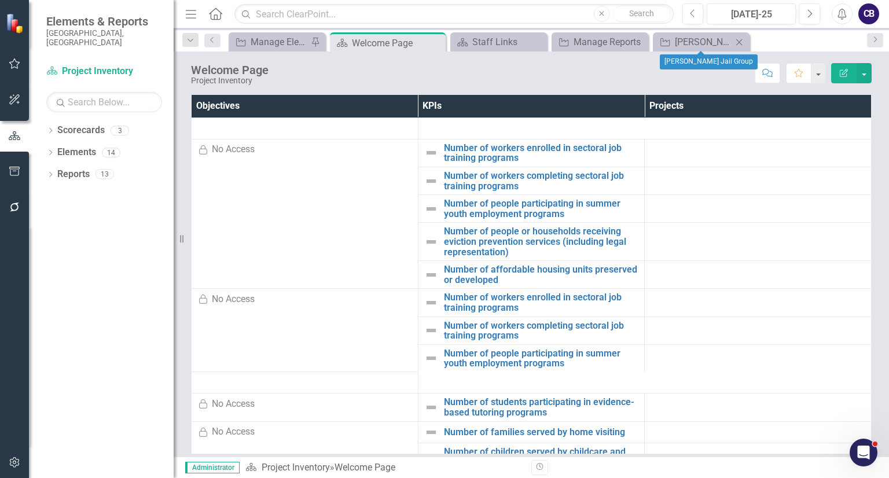
click at [682, 33] on div "Project [PERSON_NAME] Jail Group Close" at bounding box center [701, 41] width 97 height 19
click at [685, 37] on div "[PERSON_NAME] Jail Group" at bounding box center [703, 42] width 57 height 14
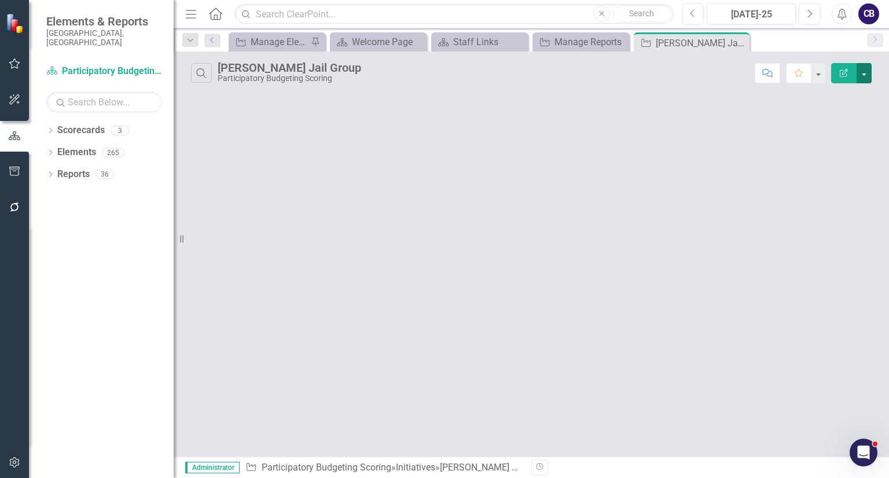
click at [862, 75] on button "button" at bounding box center [863, 73] width 15 height 20
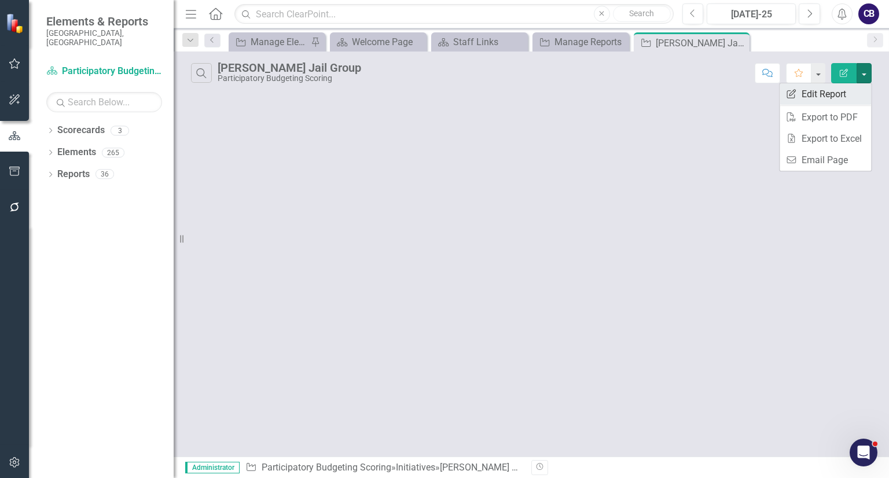
click at [849, 88] on link "Edit Report Edit Report" at bounding box center [824, 93] width 91 height 21
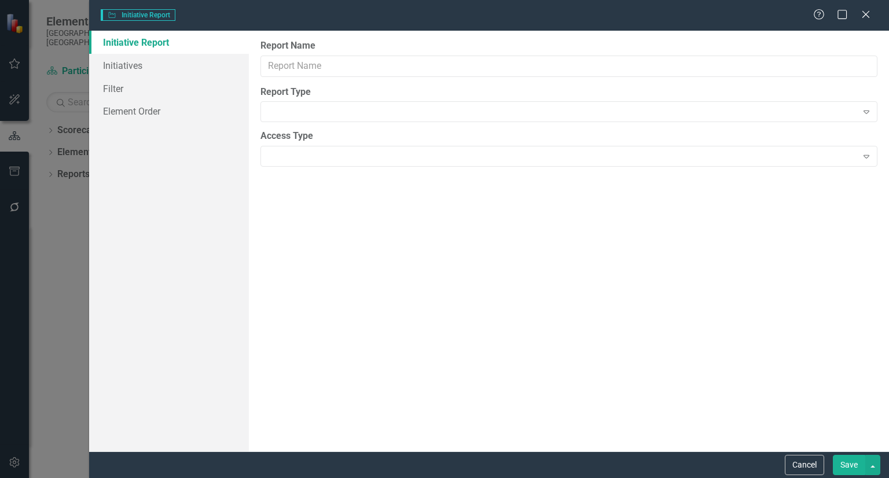
type input "[PERSON_NAME] Jail Group"
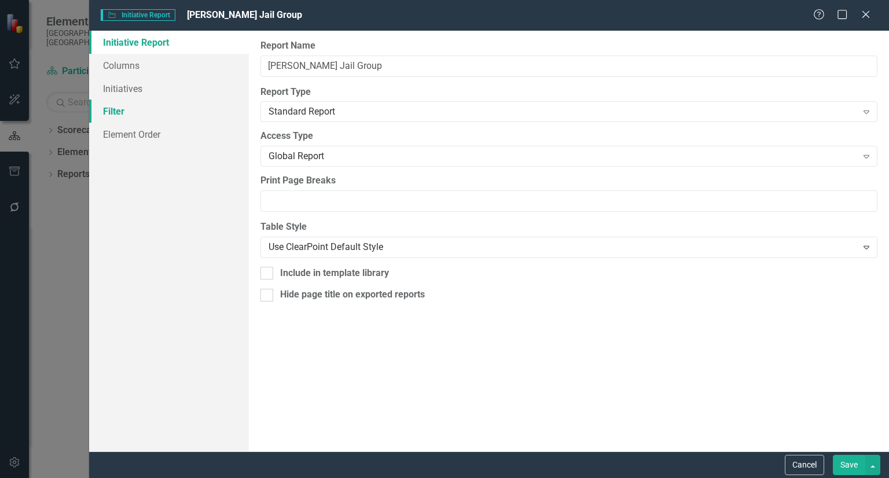
click at [150, 115] on link "Filter" at bounding box center [169, 111] width 160 height 23
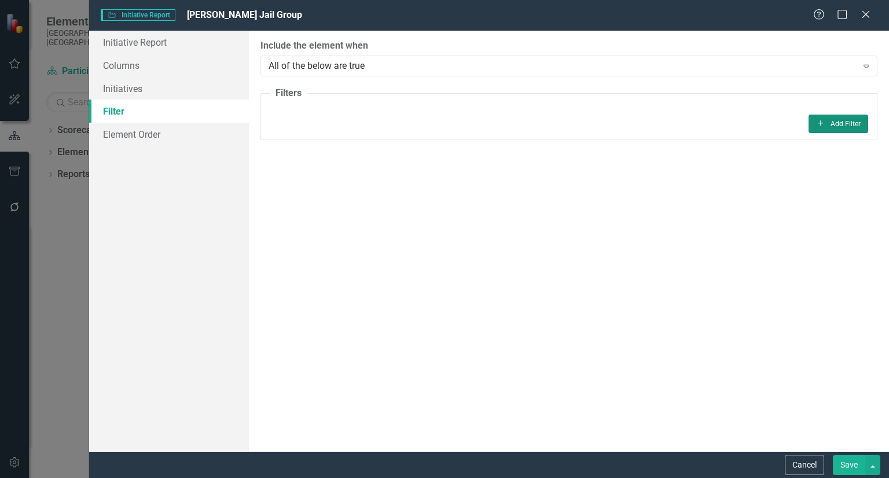
click at [860, 120] on button "Add Add Filter" at bounding box center [838, 124] width 60 height 19
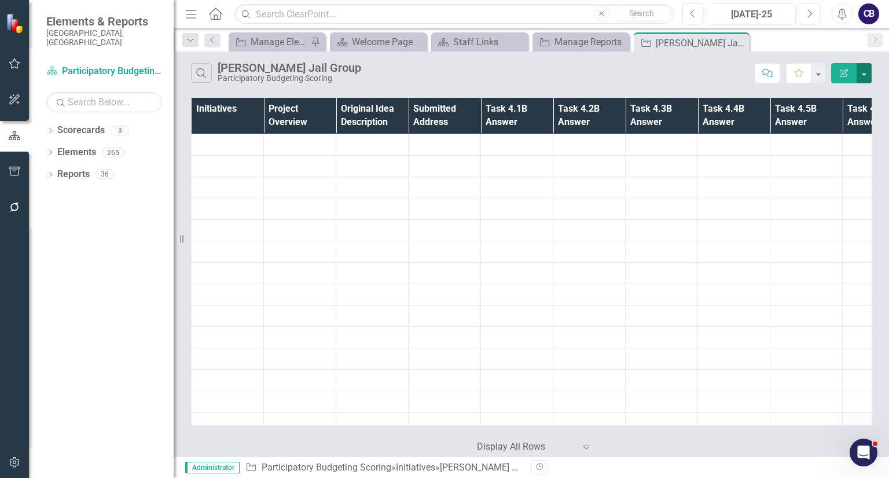
click at [868, 73] on button "button" at bounding box center [863, 73] width 15 height 20
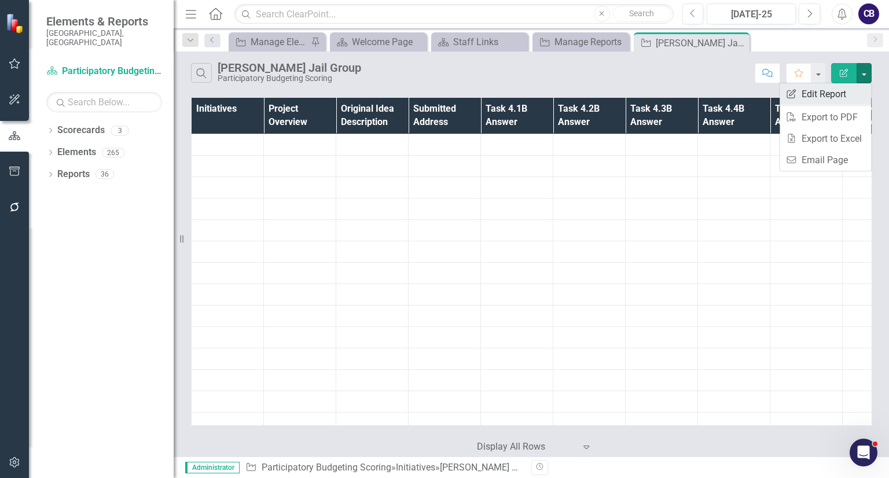
click at [854, 87] on link "Edit Report Edit Report" at bounding box center [824, 93] width 91 height 21
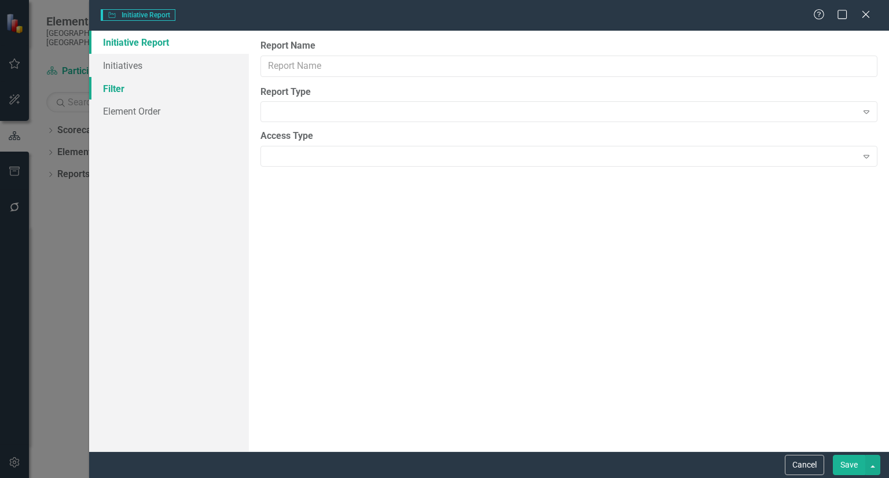
type input "[PERSON_NAME] Jail Group"
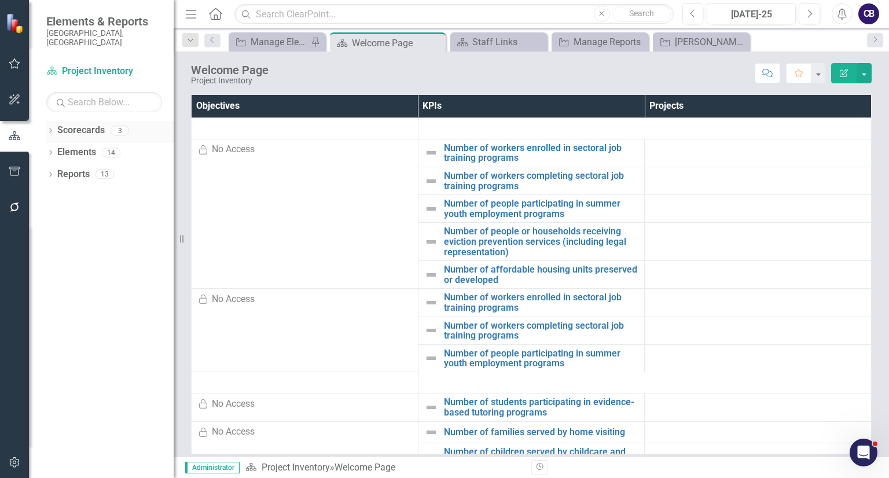
click at [50, 127] on div "Dropdown" at bounding box center [50, 132] width 8 height 10
click at [111, 171] on div "Participatory Budgeting Scoring" at bounding box center [119, 174] width 110 height 19
click at [100, 168] on link "Participatory Budgeting Scoring" at bounding box center [119, 174] width 110 height 13
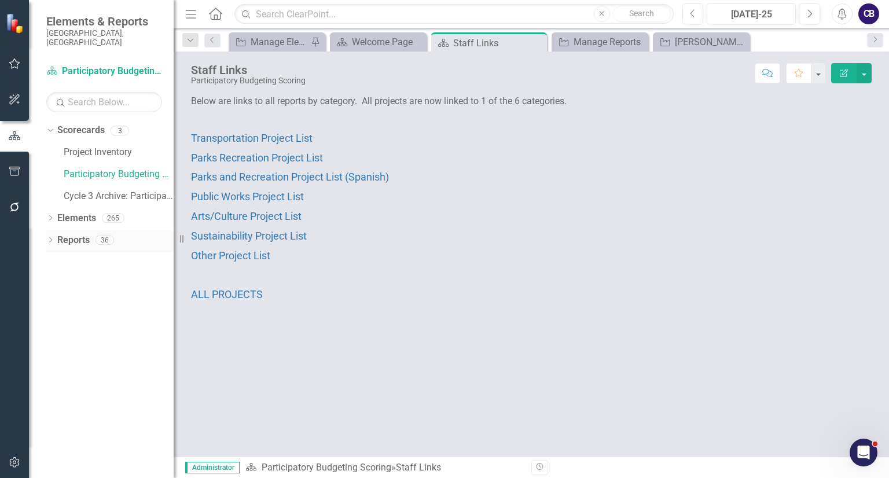
click at [46, 238] on icon "Dropdown" at bounding box center [50, 241] width 8 height 6
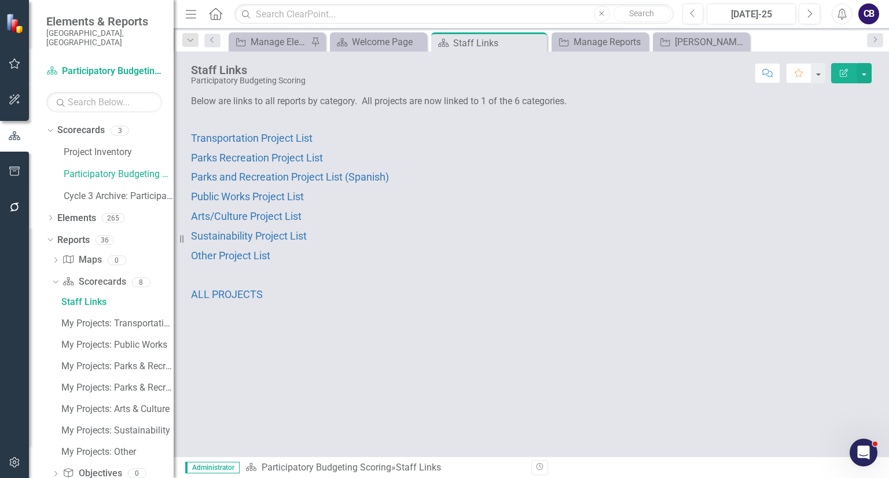
scroll to position [82, 0]
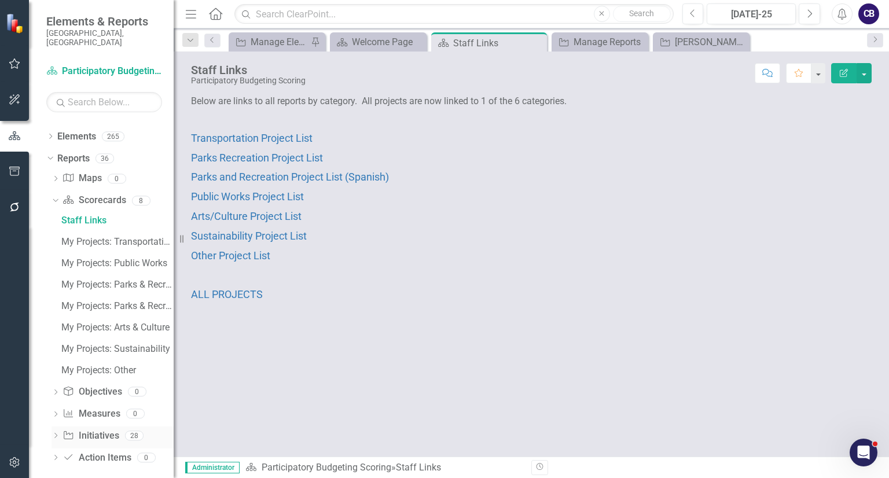
click at [53, 432] on div "Dropdown" at bounding box center [55, 437] width 8 height 10
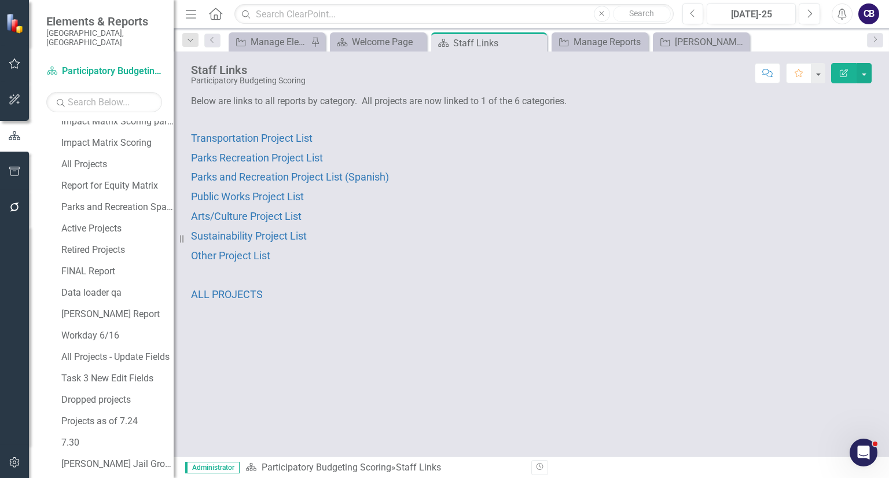
scroll to position [510, 0]
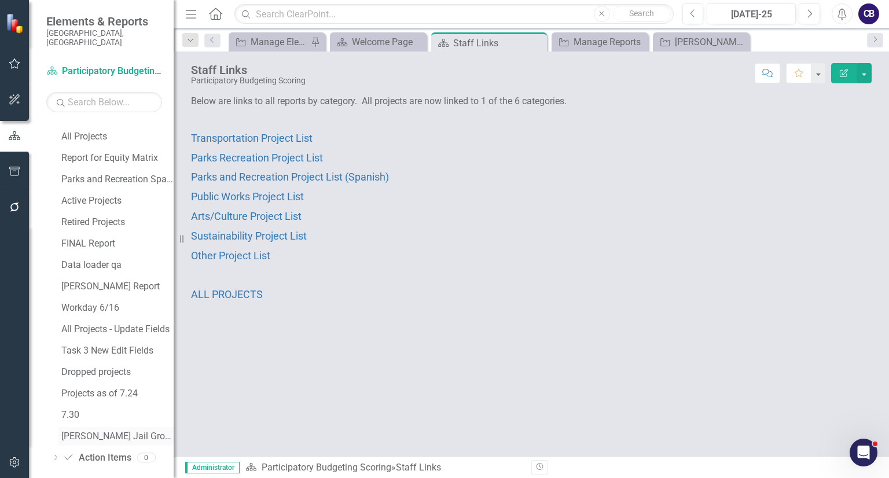
click at [87, 431] on div "Luis Durham Jail Group" at bounding box center [117, 436] width 112 height 10
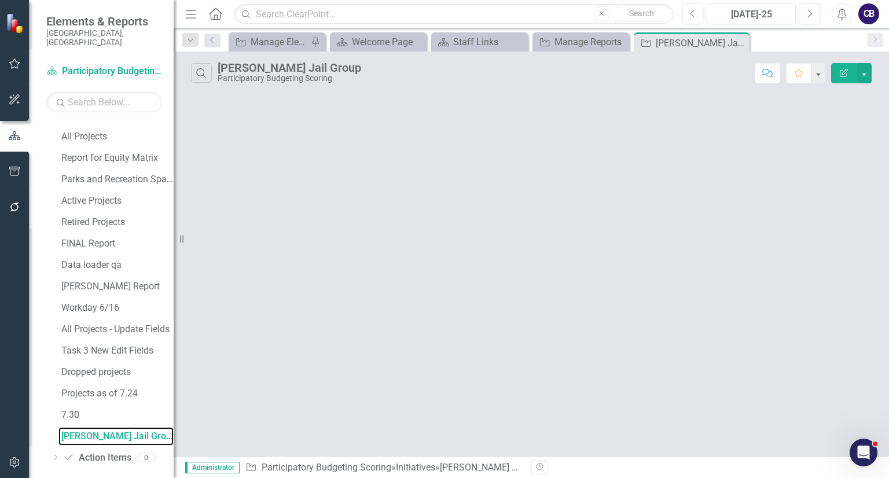
scroll to position [468, 0]
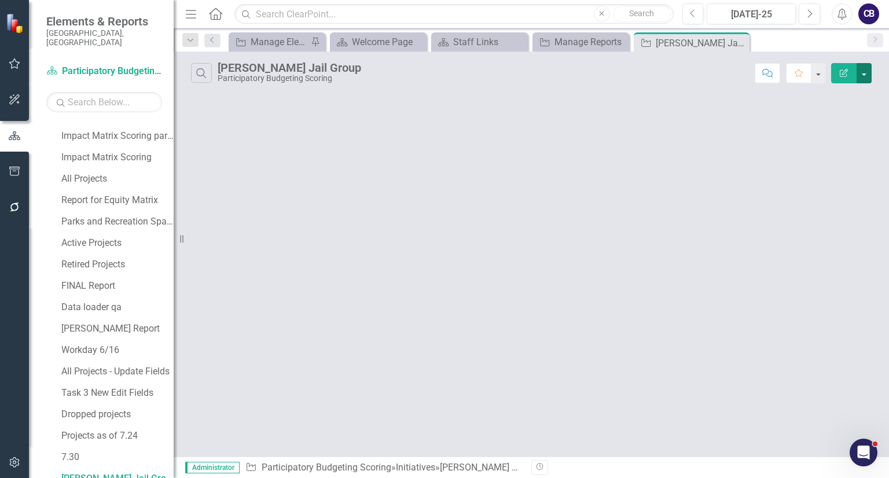
click at [861, 71] on button "button" at bounding box center [863, 73] width 15 height 20
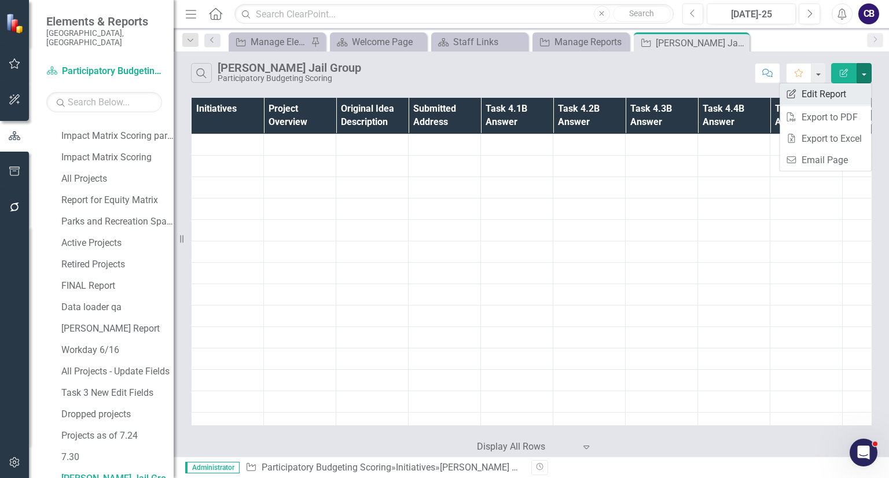
click at [847, 91] on link "Edit Report Edit Report" at bounding box center [824, 93] width 91 height 21
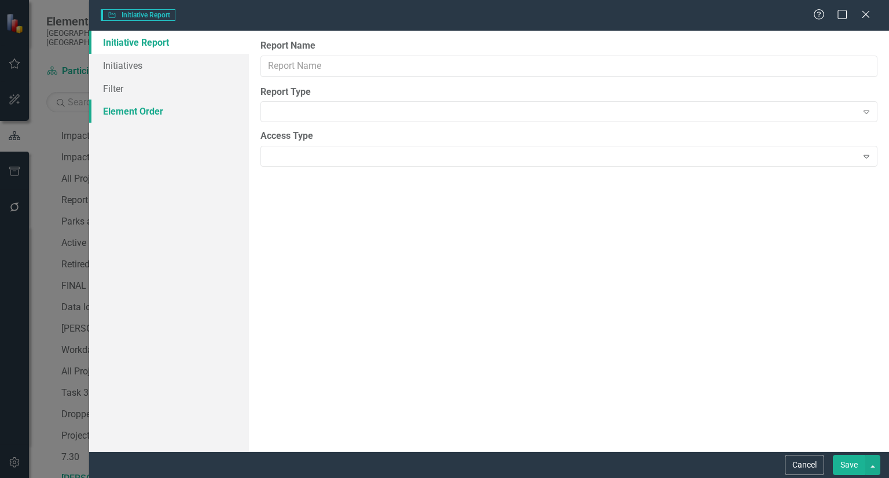
type input "Luis Durham Jail Group"
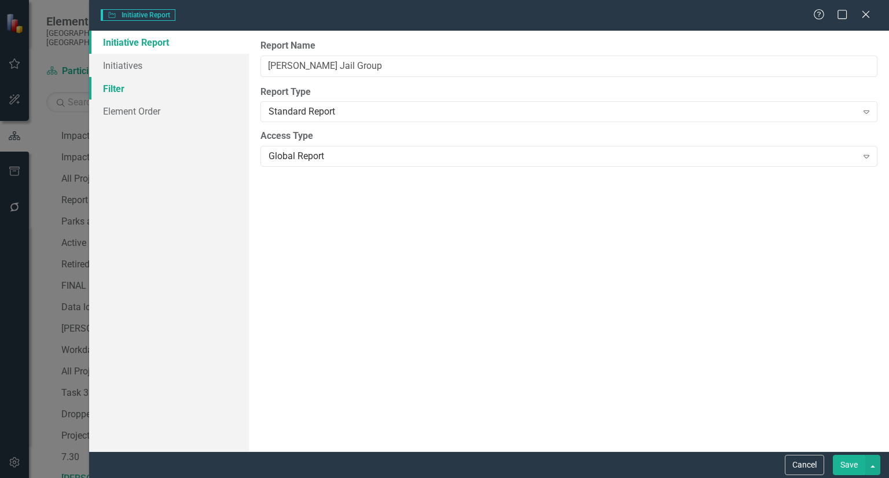
click at [120, 89] on link "Filter" at bounding box center [169, 88] width 160 height 23
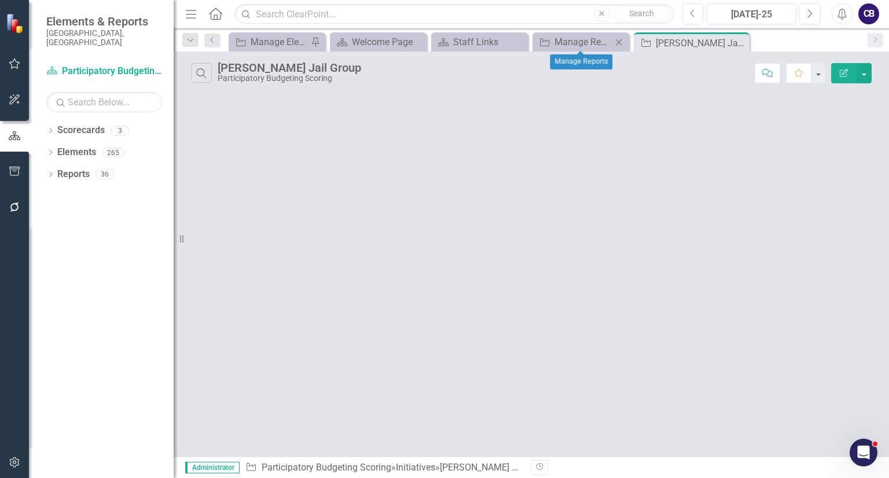
click at [620, 41] on icon "Close" at bounding box center [619, 42] width 12 height 9
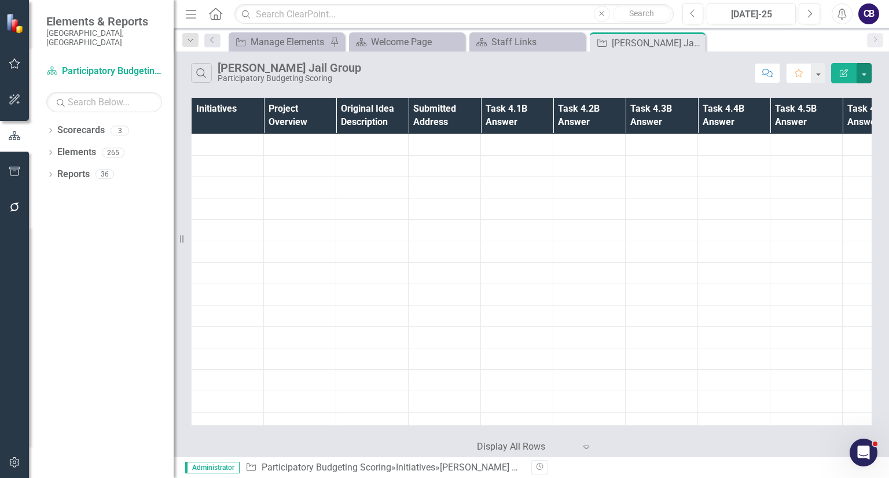
drag, startPoint x: 863, startPoint y: 71, endPoint x: 419, endPoint y: 9, distance: 448.7
click at [863, 71] on button "button" at bounding box center [863, 73] width 15 height 20
click at [565, 453] on div at bounding box center [526, 447] width 98 height 16
click at [586, 449] on icon at bounding box center [586, 447] width 6 height 3
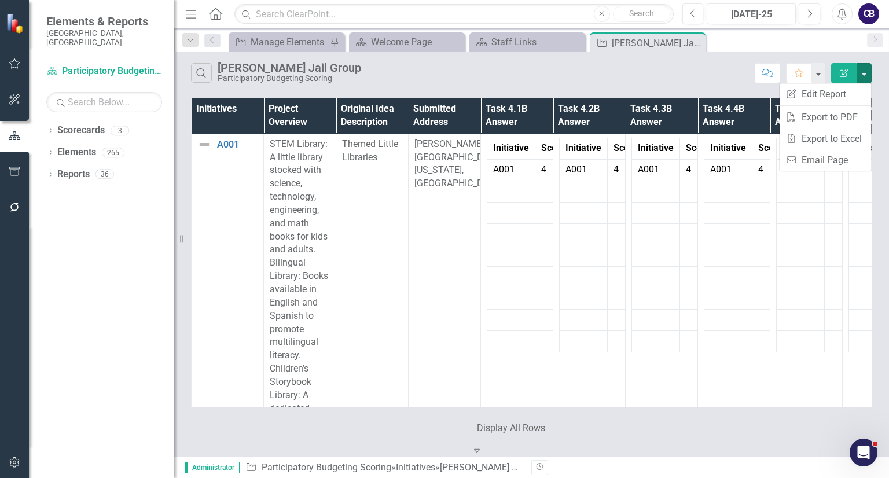
click at [483, 450] on icon "Expand" at bounding box center [477, 450] width 12 height 9
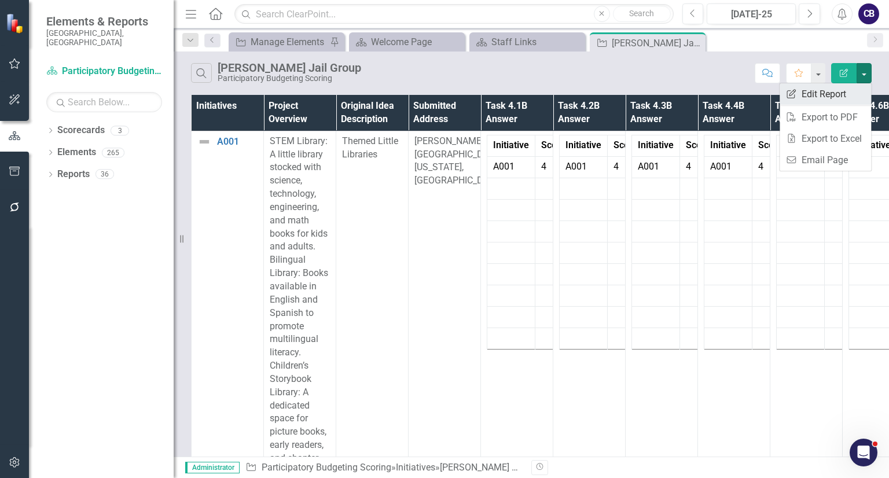
click at [814, 101] on link "Edit Report Edit Report" at bounding box center [824, 93] width 91 height 21
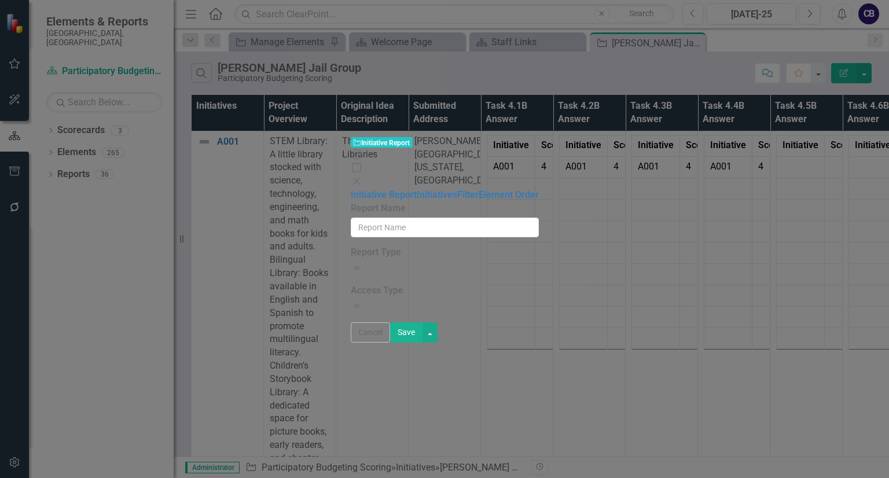
type input "Luis Durham Jail Group"
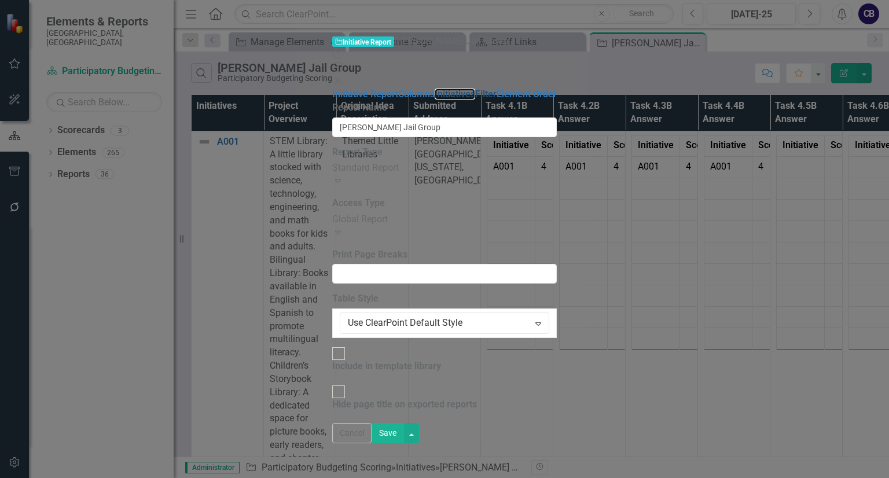
click at [435, 89] on link "Initiatives" at bounding box center [455, 94] width 41 height 11
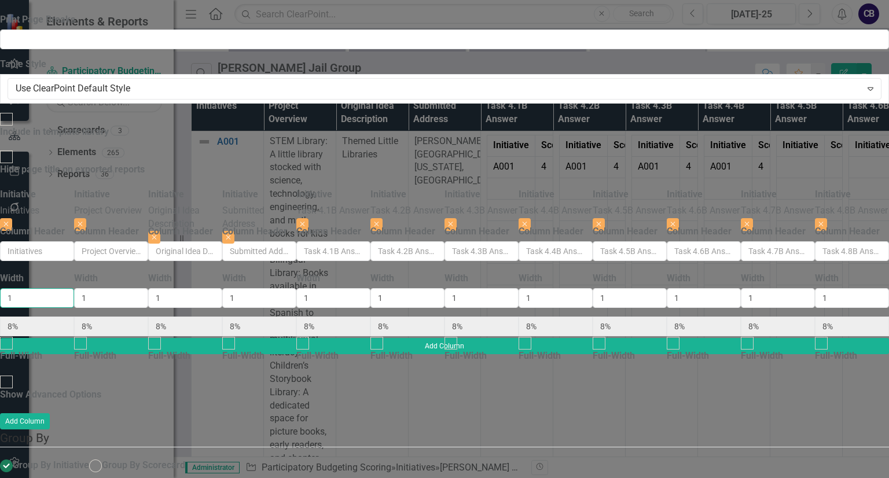
type input "2"
type input "15%"
click at [74, 288] on input "2" at bounding box center [37, 298] width 74 height 20
type input "3"
type input "21%"
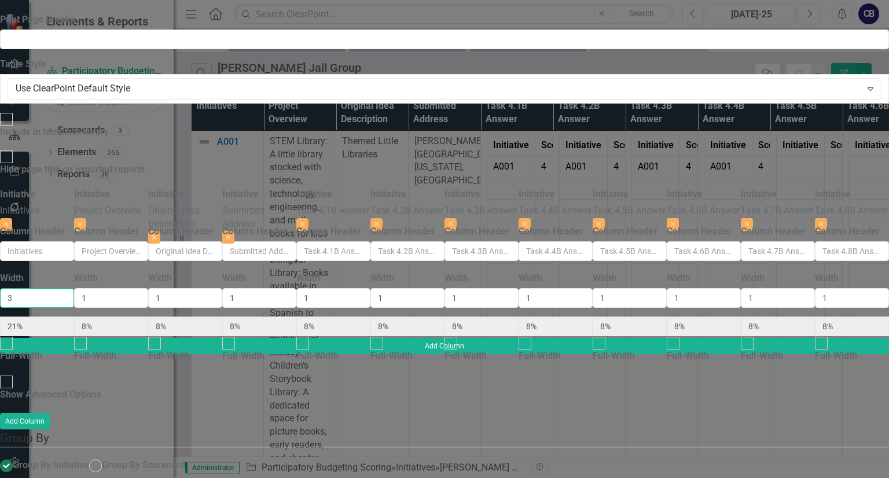
type input "7%"
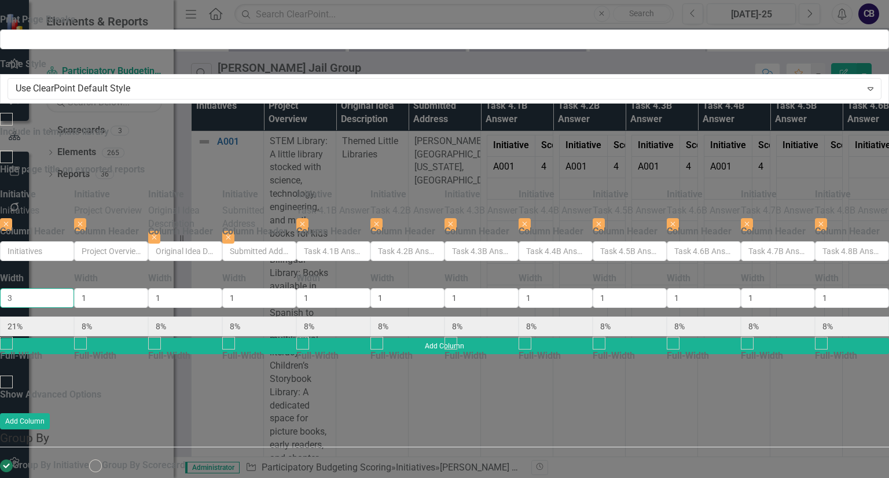
type input "7%"
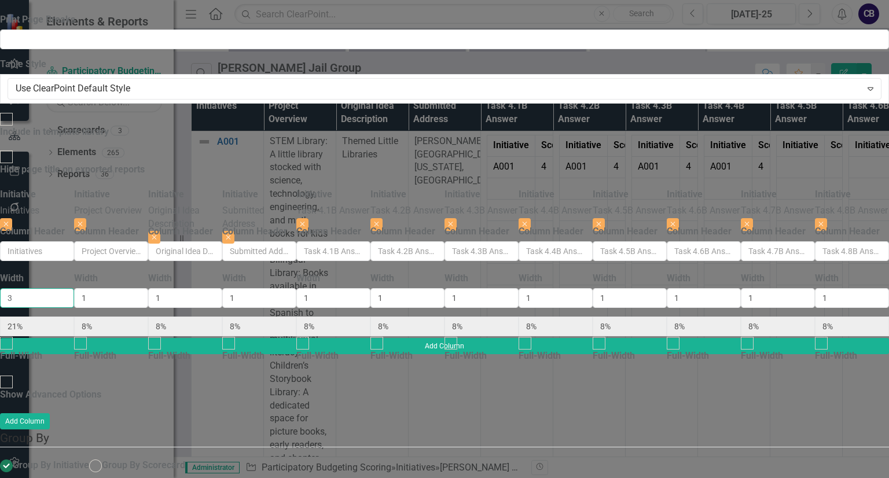
type input "7%"
click at [74, 288] on input "3" at bounding box center [37, 298] width 74 height 20
type input "2"
type input "15%"
type input "8%"
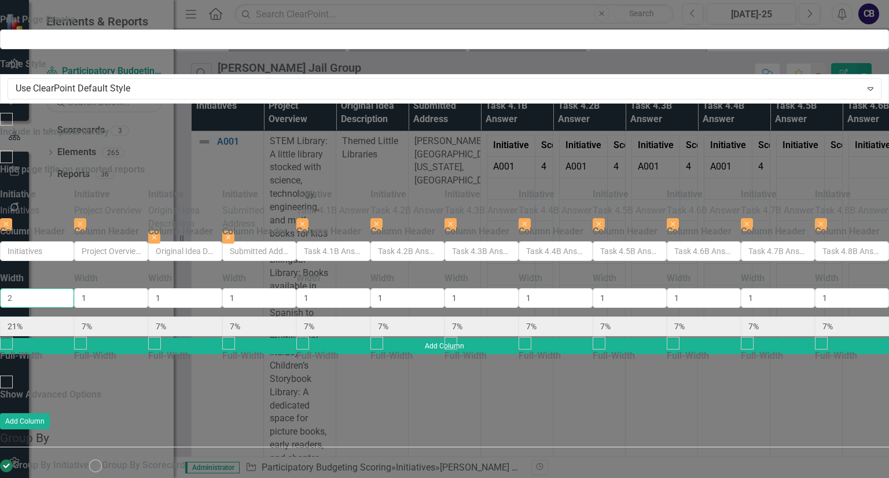
type input "8%"
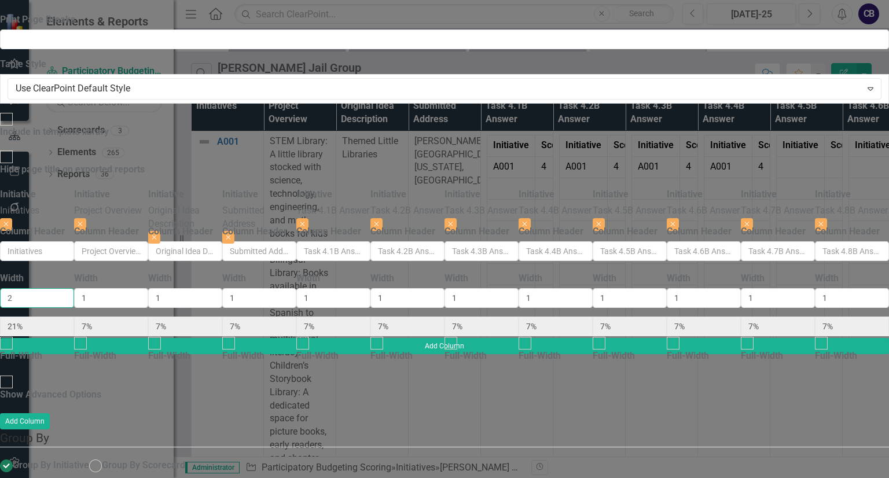
type input "8%"
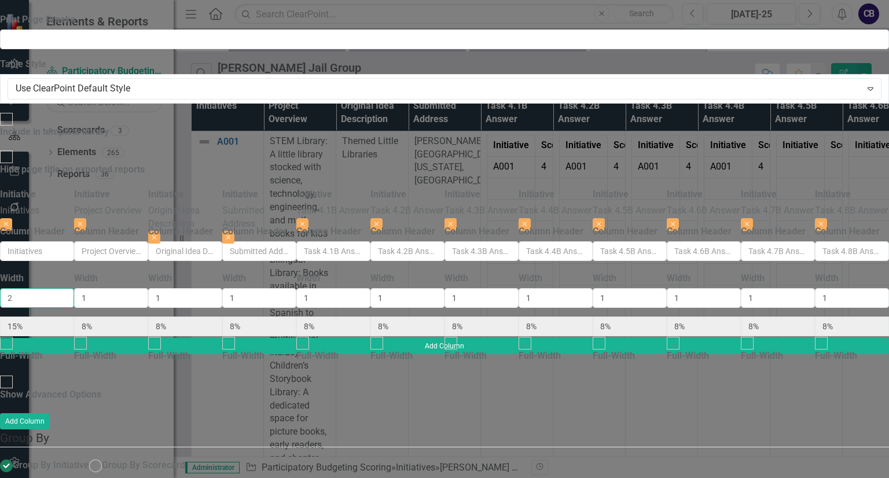
type input "2"
click at [74, 288] on input "2" at bounding box center [37, 298] width 74 height 20
type input "2"
type input "14%"
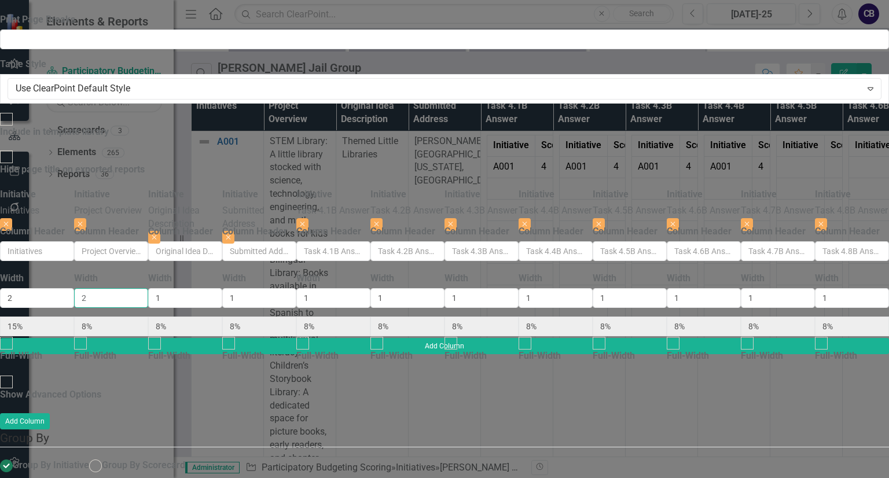
type input "7%"
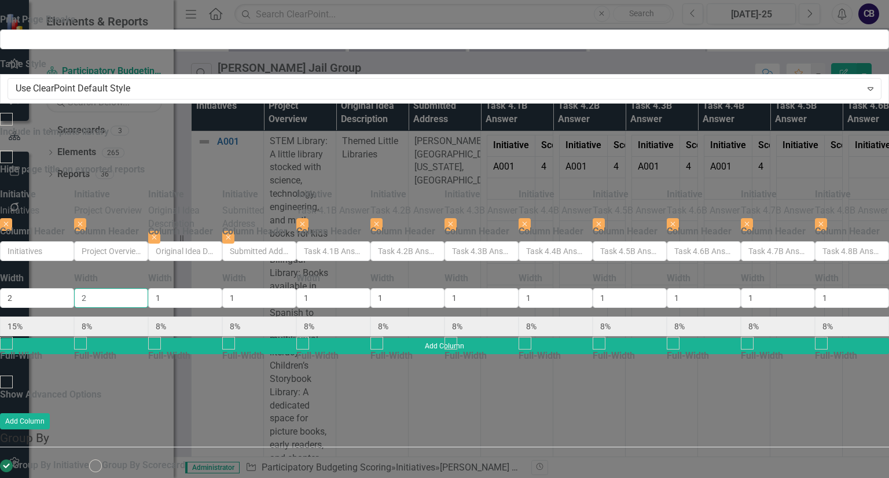
type input "7%"
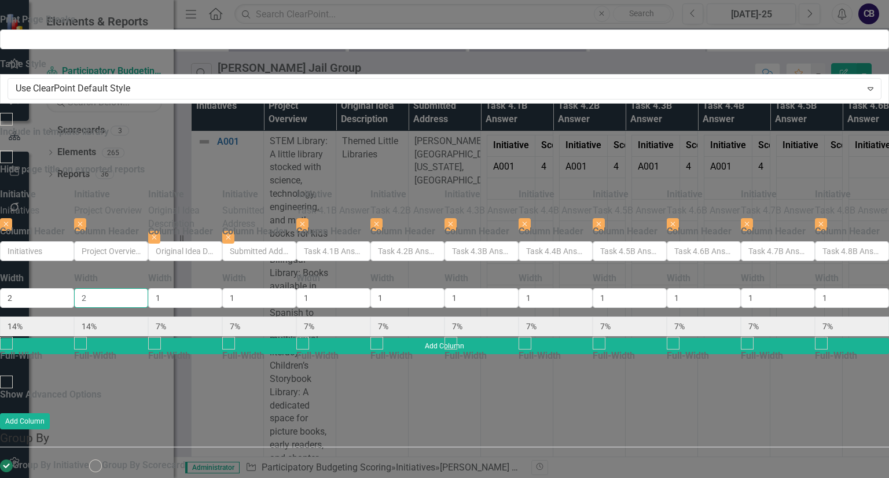
type input "2"
click at [148, 288] on input "2" at bounding box center [111, 298] width 74 height 20
type input "2"
click at [222, 288] on input "2" at bounding box center [185, 298] width 74 height 20
type input "13%"
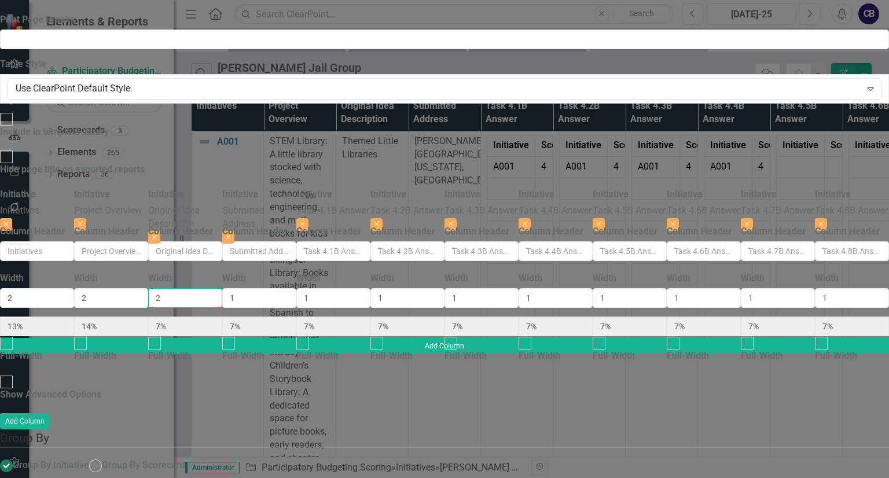
type input "13%"
type input "2"
type input "13%"
type input "6%"
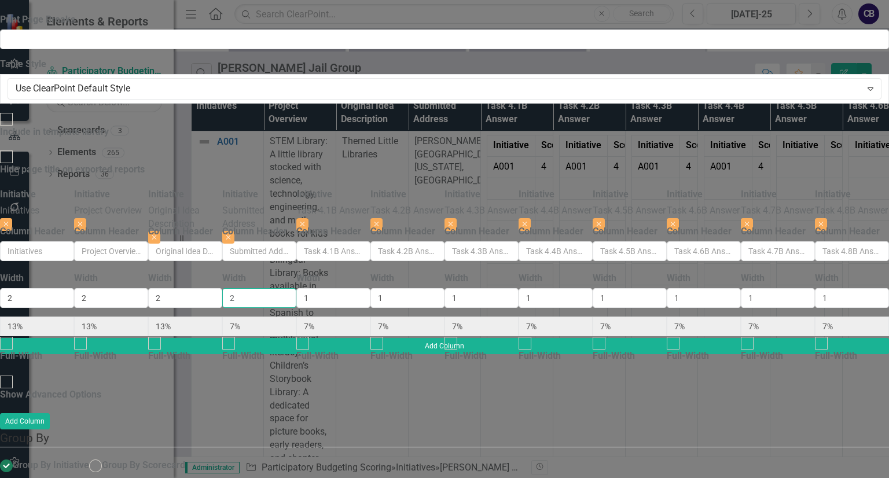
type input "6%"
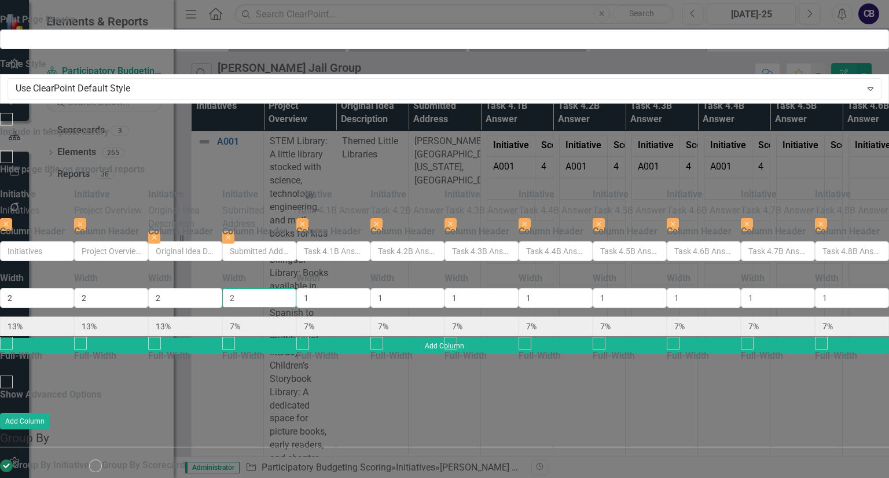
type input "6%"
type input "2"
click at [296, 288] on input "2" at bounding box center [259, 298] width 74 height 20
type input "2"
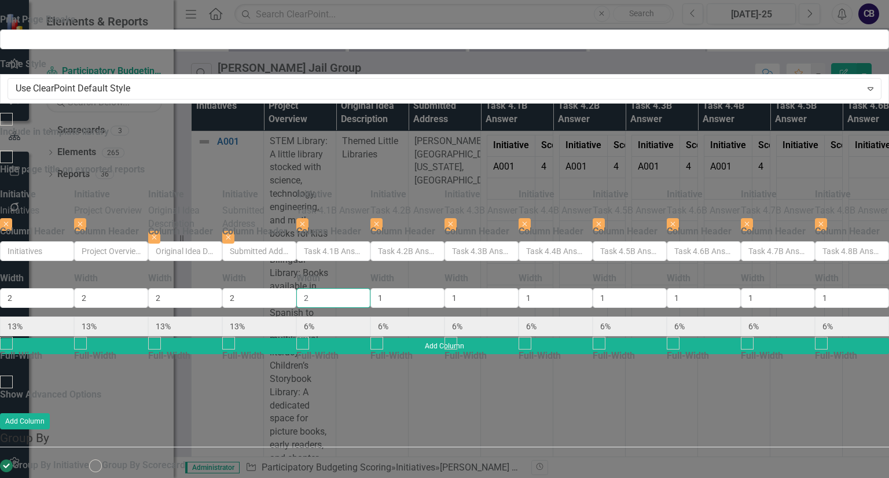
type input "12%"
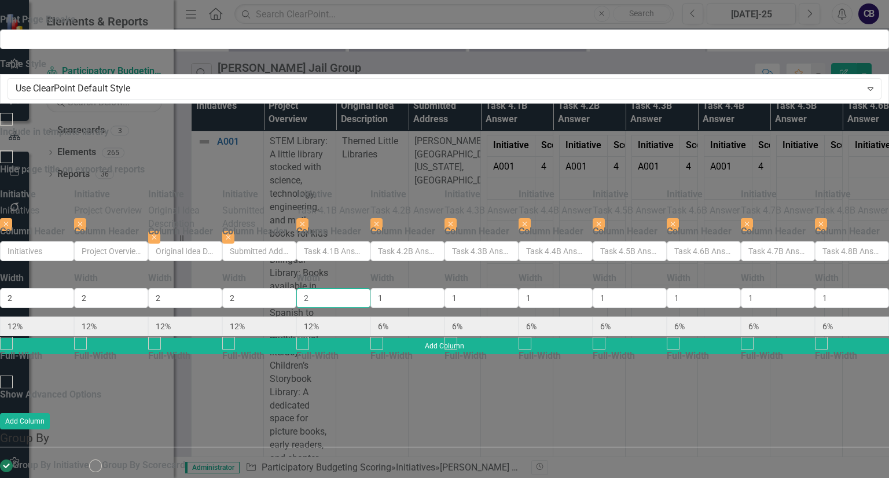
type input "2"
click at [370, 288] on input "2" at bounding box center [333, 298] width 74 height 20
type input "2"
type input "11%"
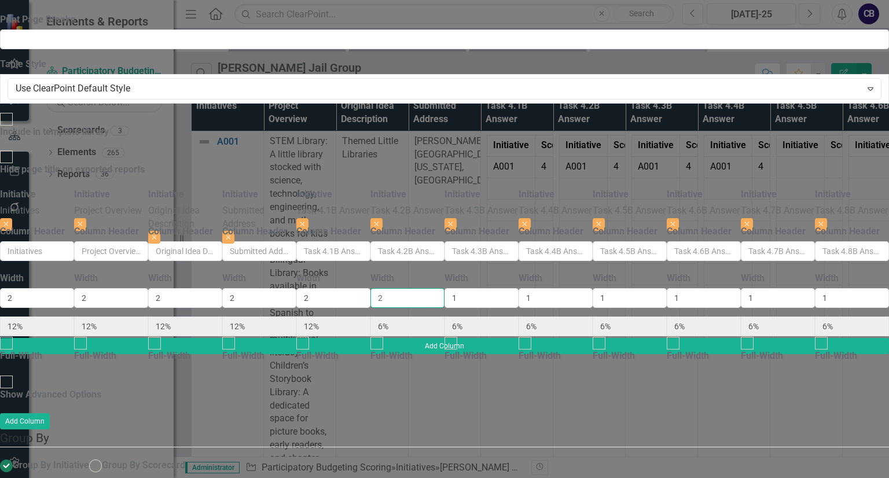
type input "11%"
type input "2"
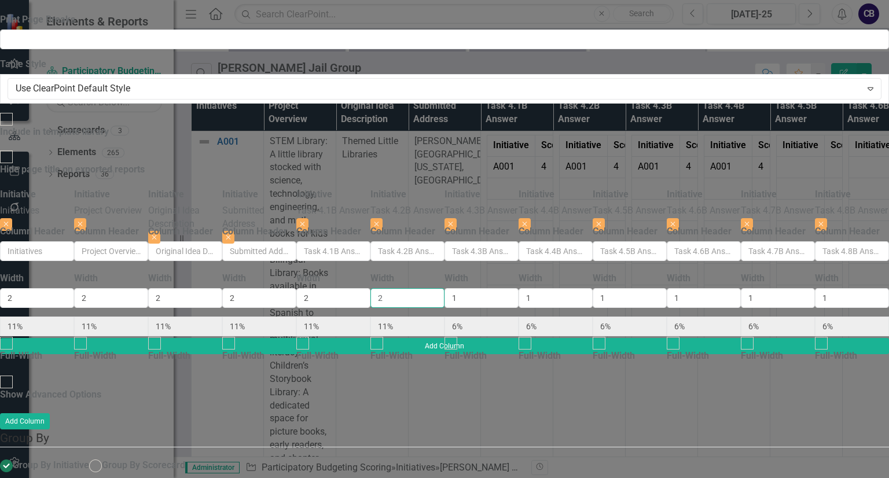
click at [444, 288] on input "2" at bounding box center [407, 298] width 74 height 20
type input "2"
type input "11%"
type input "5%"
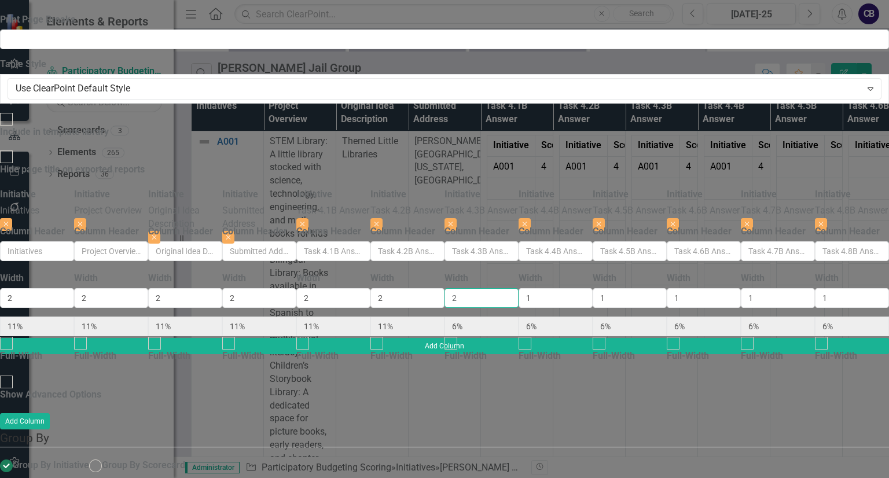
type input "5%"
type input "2"
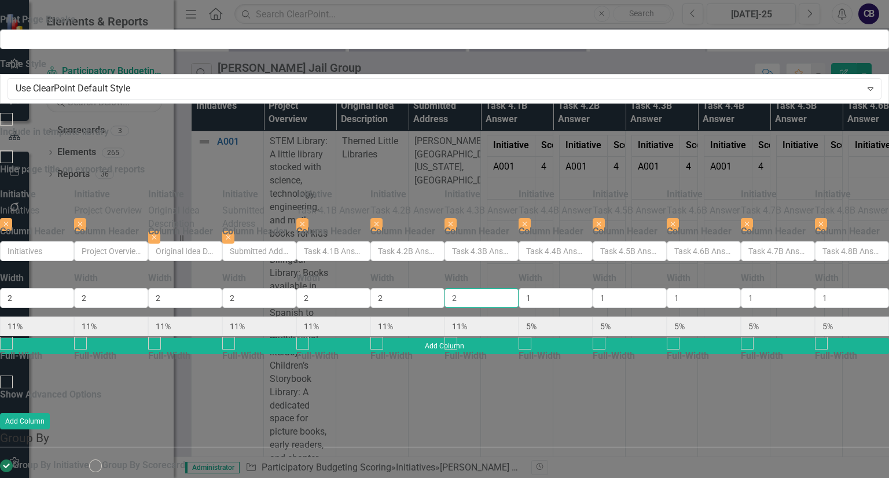
click at [470, 288] on input "2" at bounding box center [481, 298] width 74 height 20
click at [101, 388] on div "Show Advanced Options" at bounding box center [50, 394] width 101 height 13
click at [16, 373] on input "Show Advanced Options" at bounding box center [7, 382] width 18 height 18
checkbox input "true"
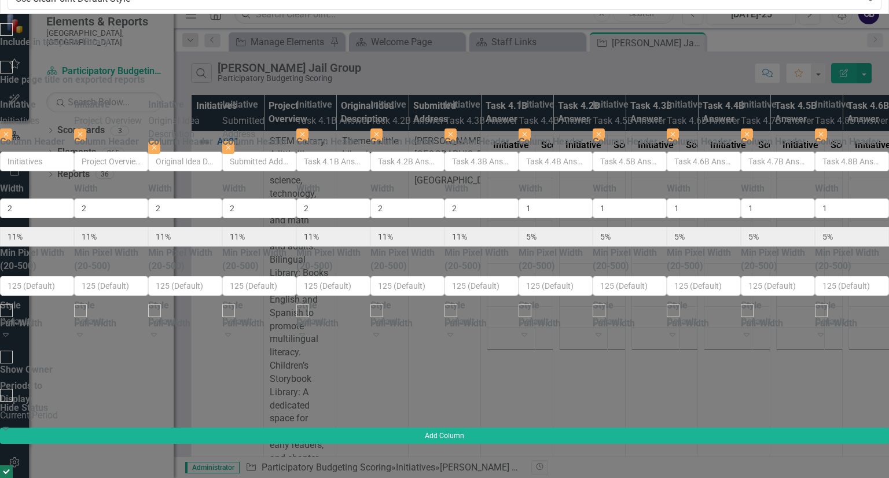
click at [370, 304] on div "Full-Width" at bounding box center [391, 317] width 42 height 27
click at [368, 302] on input "Full-Width" at bounding box center [377, 311] width 18 height 18
checkbox input "true"
type input "12%"
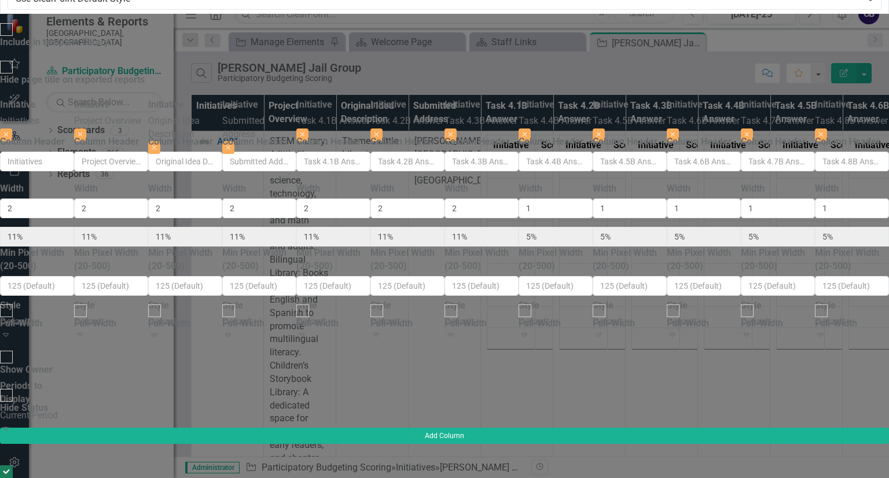
type input "12%"
type input "100%"
type input "12%"
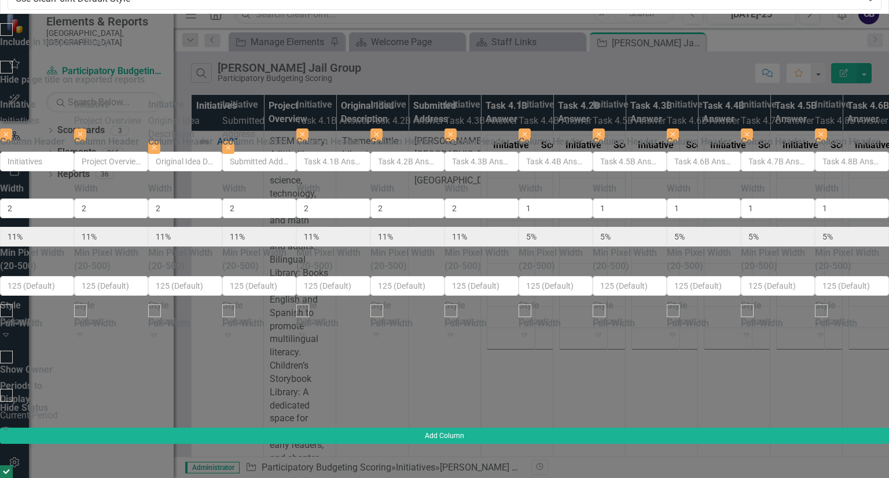
type input "6%"
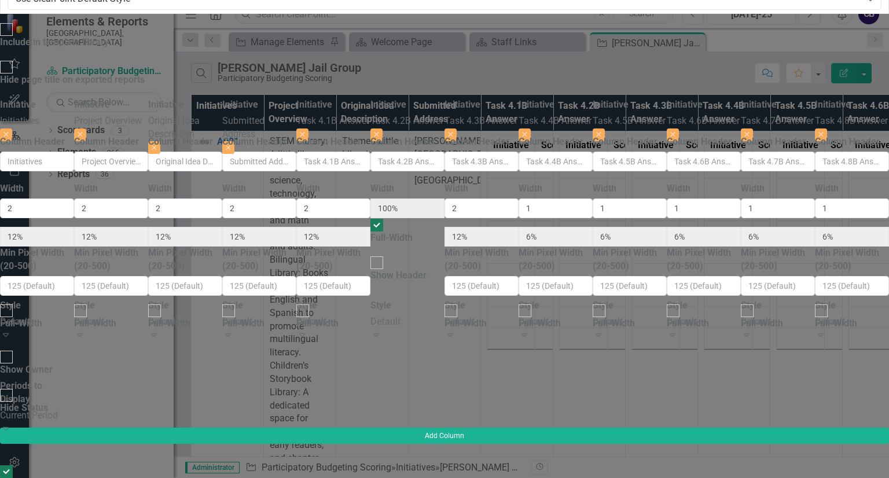
click at [378, 231] on div "Full-Width" at bounding box center [391, 237] width 42 height 13
click at [378, 216] on input "Full-Width" at bounding box center [377, 225] width 18 height 18
checkbox input "false"
type input "11%"
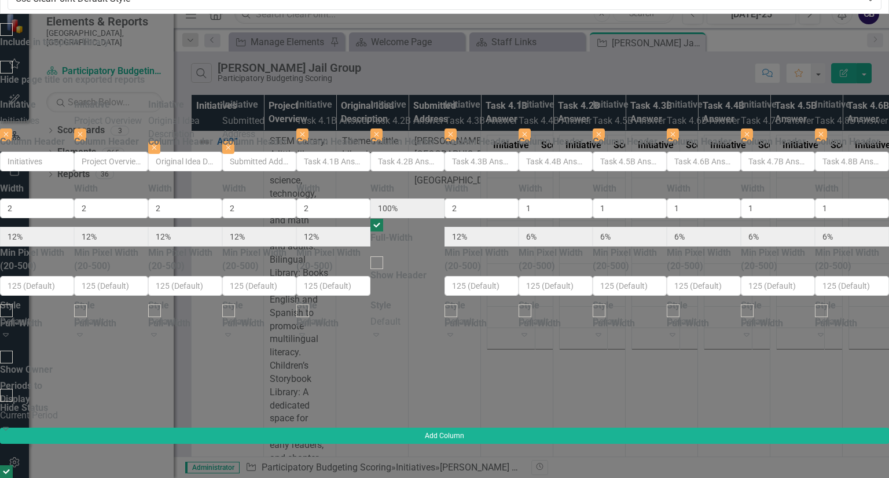
type input "11%"
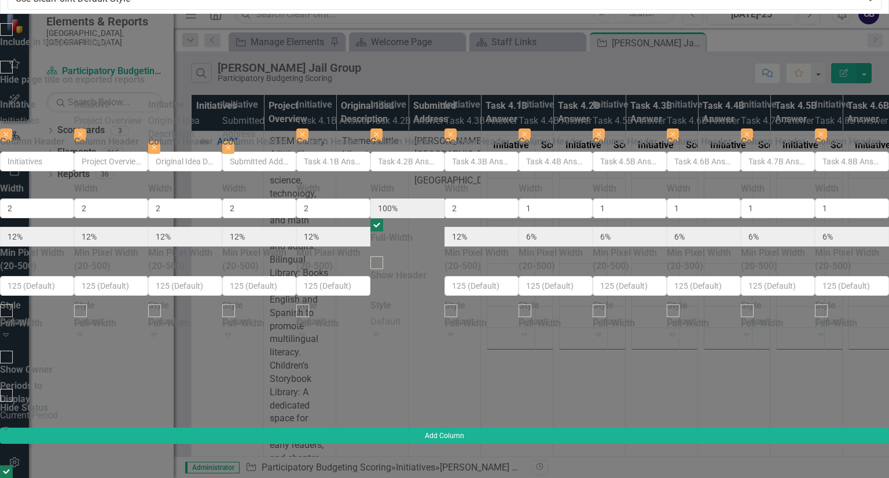
type input "5%"
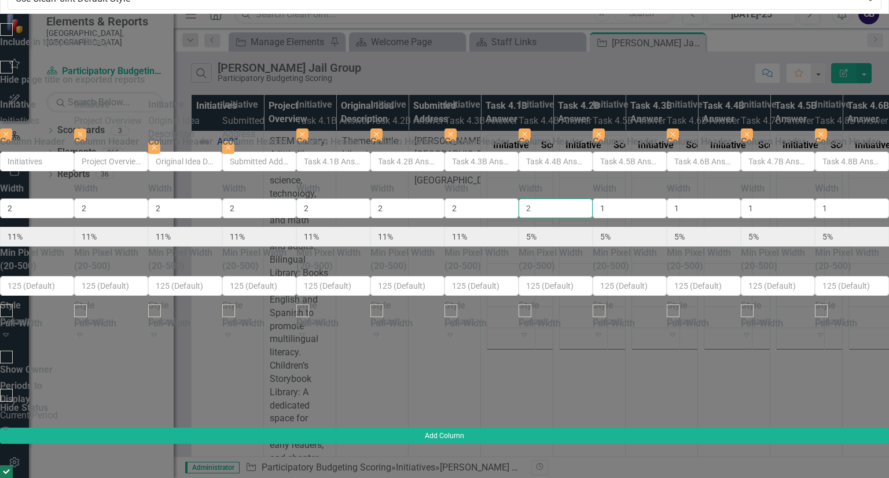
type input "2"
click at [567, 198] on input "2" at bounding box center [555, 208] width 74 height 20
type input "10%"
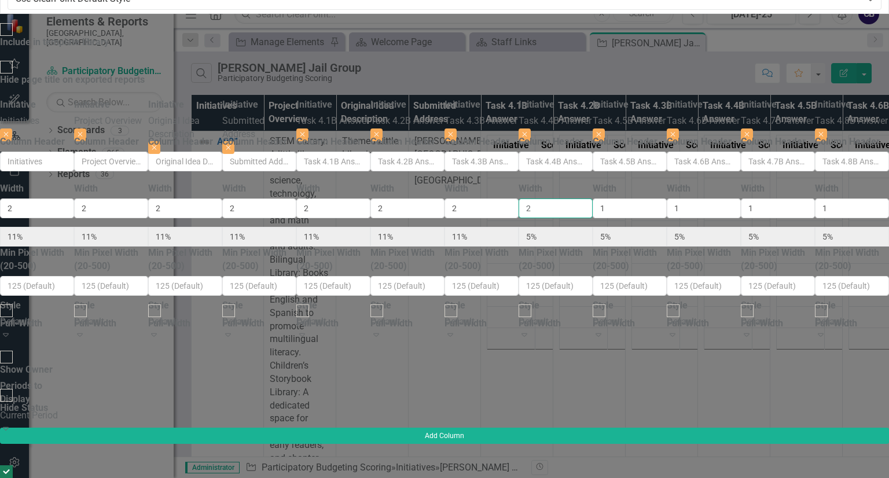
type input "10%"
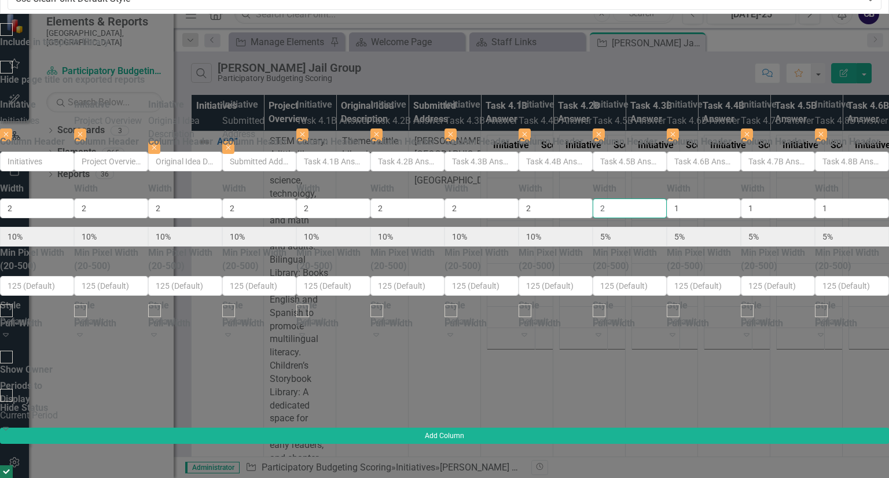
type input "2"
click at [667, 198] on input "2" at bounding box center [630, 208] width 74 height 20
type input "10%"
type input "2"
click at [741, 198] on input "2" at bounding box center [704, 208] width 74 height 20
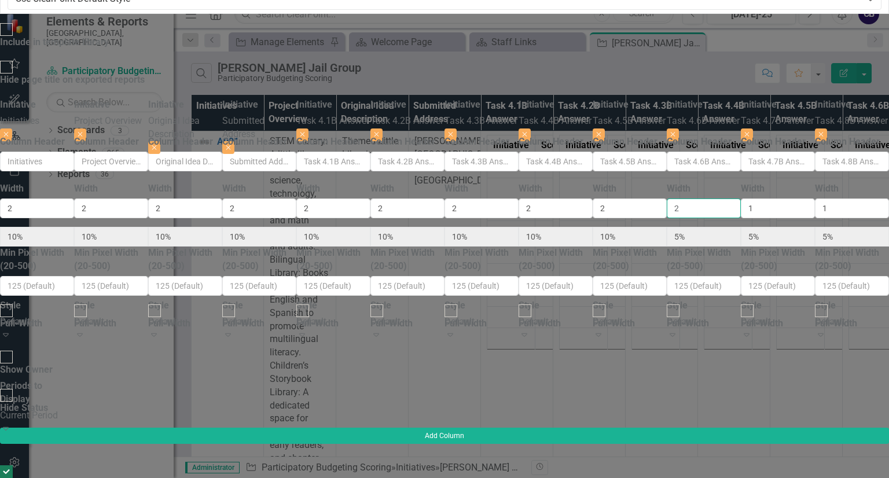
type input "9%"
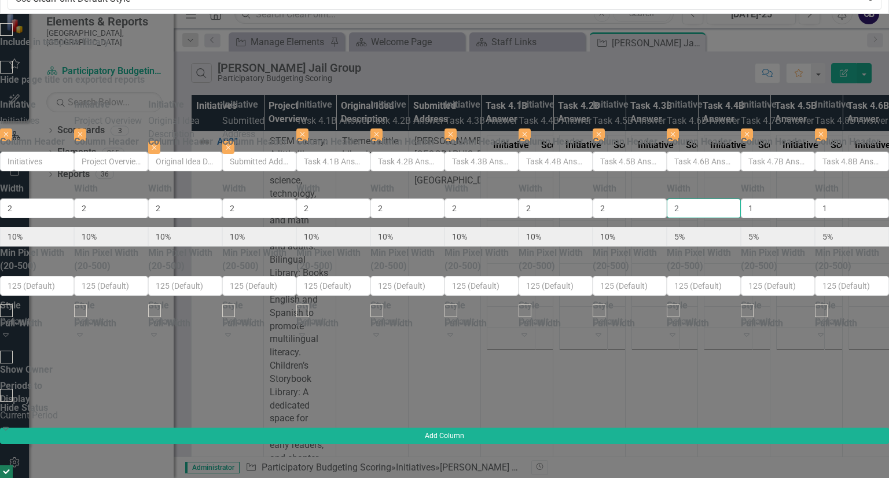
type input "9%"
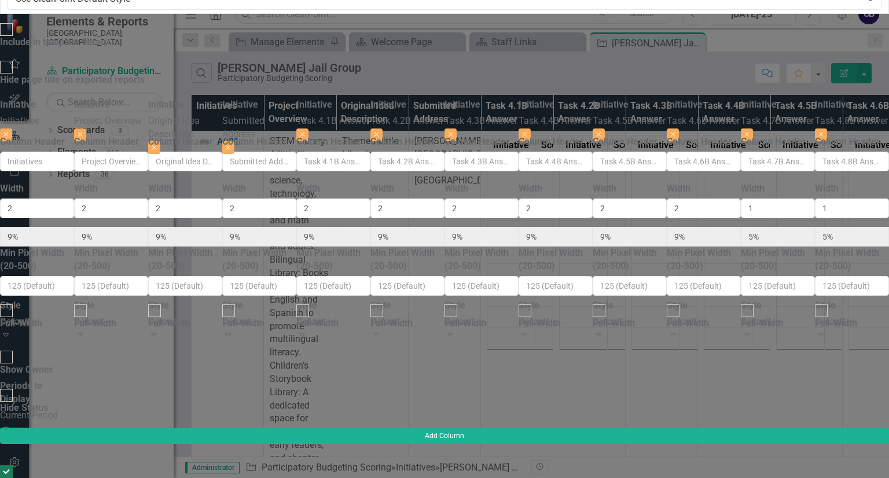
type input "2"
type input "4%"
type input "9%"
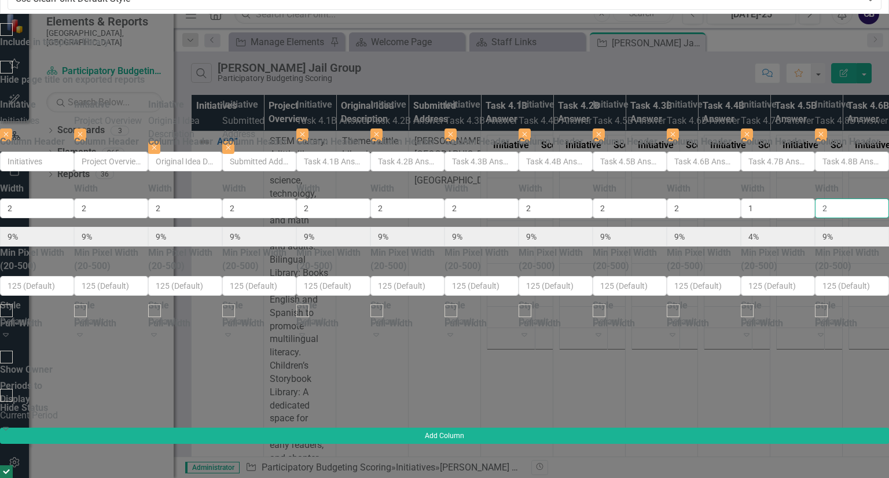
type input "2"
click at [815, 198] on input "2" at bounding box center [852, 208] width 74 height 20
type input "2"
click at [741, 198] on input "2" at bounding box center [778, 208] width 74 height 20
type input "8%"
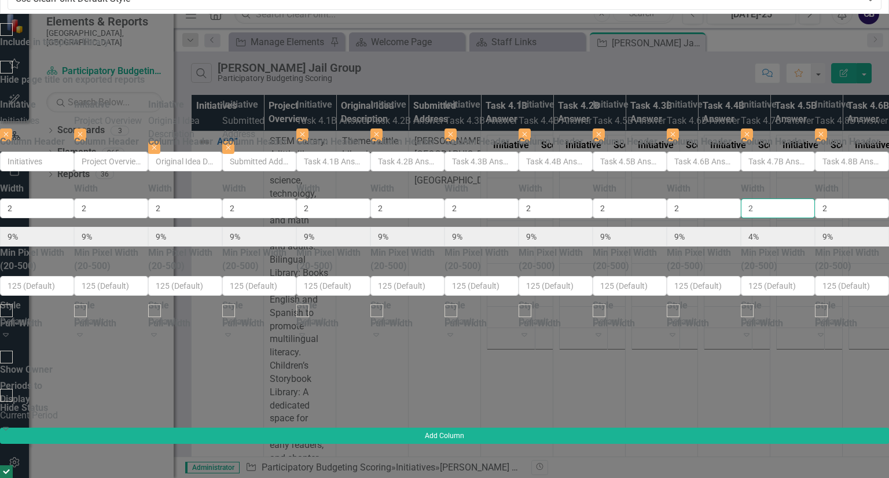
type input "8%"
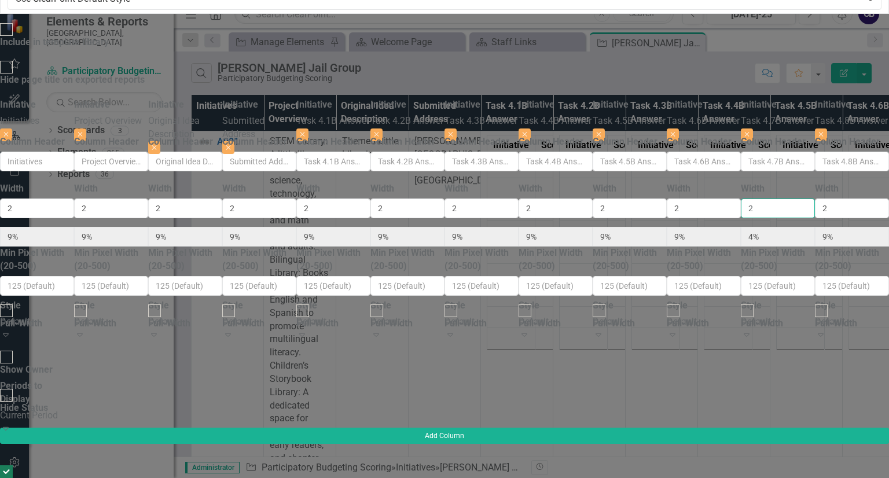
type input "8%"
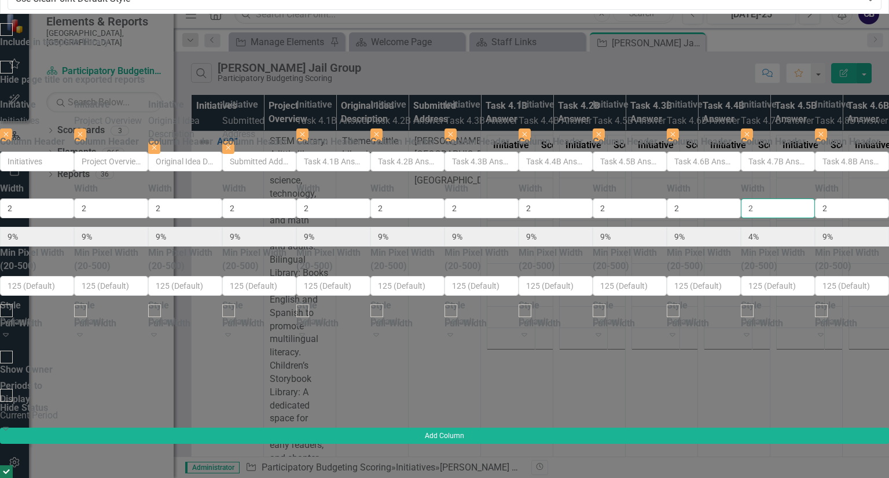
type input "8%"
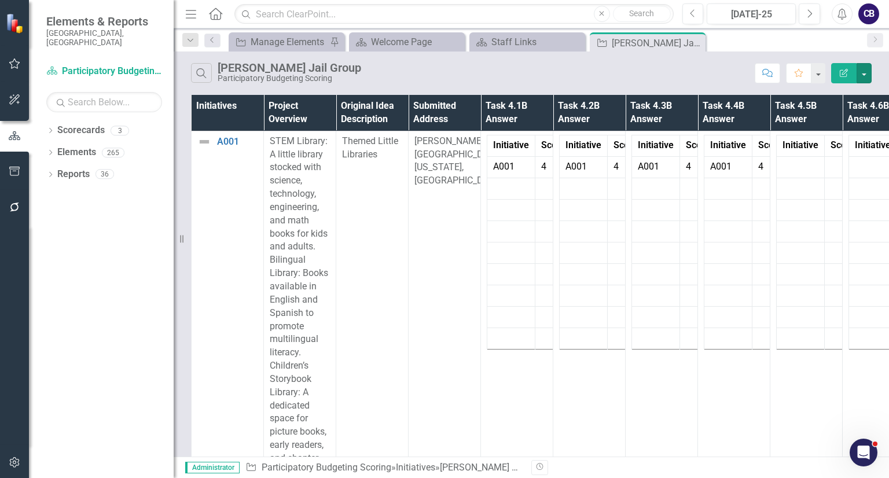
scroll to position [0, 196]
click at [870, 65] on button "button" at bounding box center [863, 73] width 15 height 20
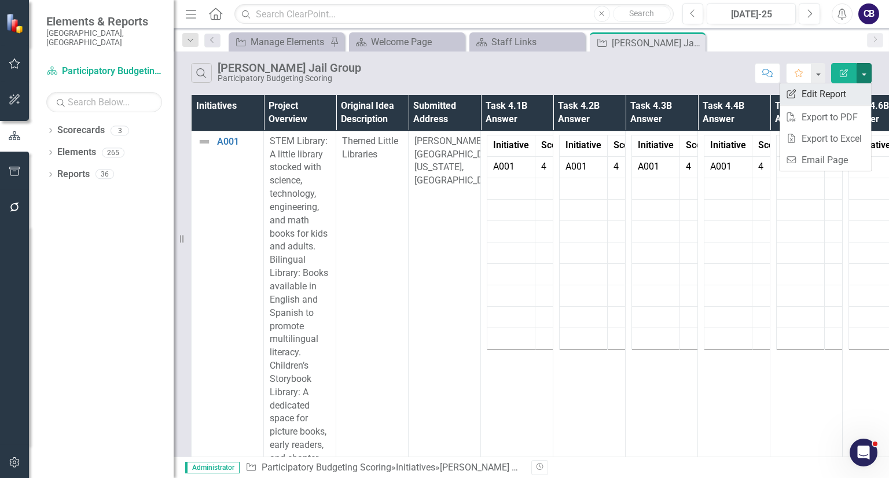
click at [854, 97] on link "Edit Report Edit Report" at bounding box center [824, 93] width 91 height 21
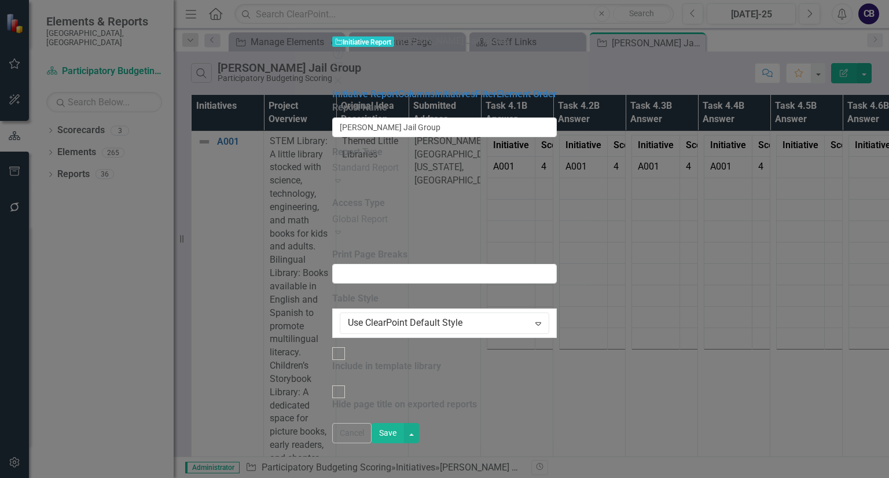
click at [341, 77] on icon at bounding box center [337, 80] width 7 height 7
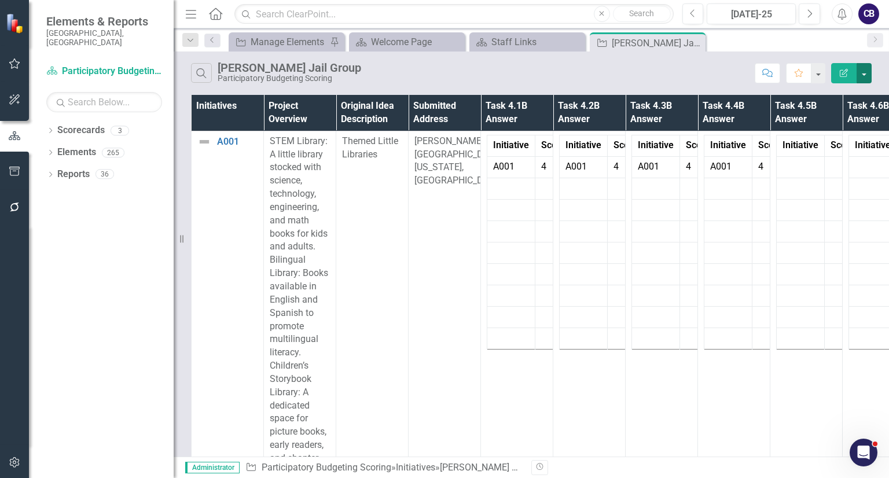
click at [866, 67] on button "button" at bounding box center [863, 73] width 15 height 20
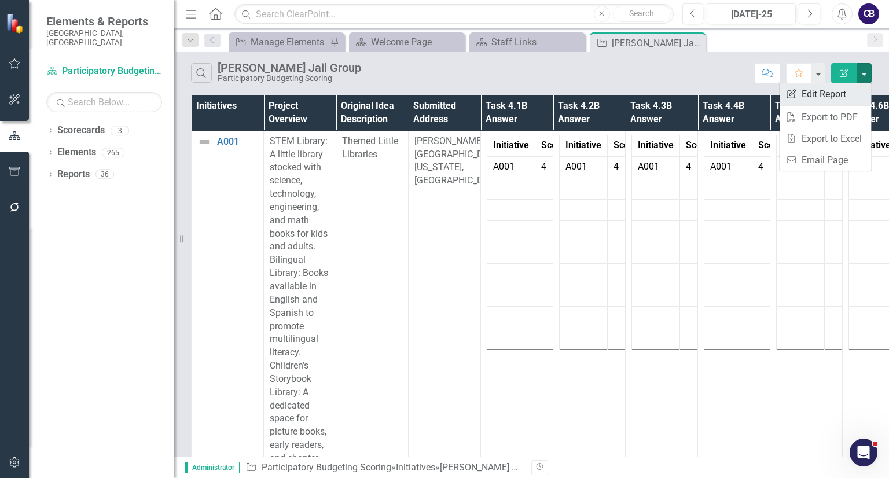
click at [838, 93] on link "Edit Report Edit Report" at bounding box center [824, 93] width 91 height 21
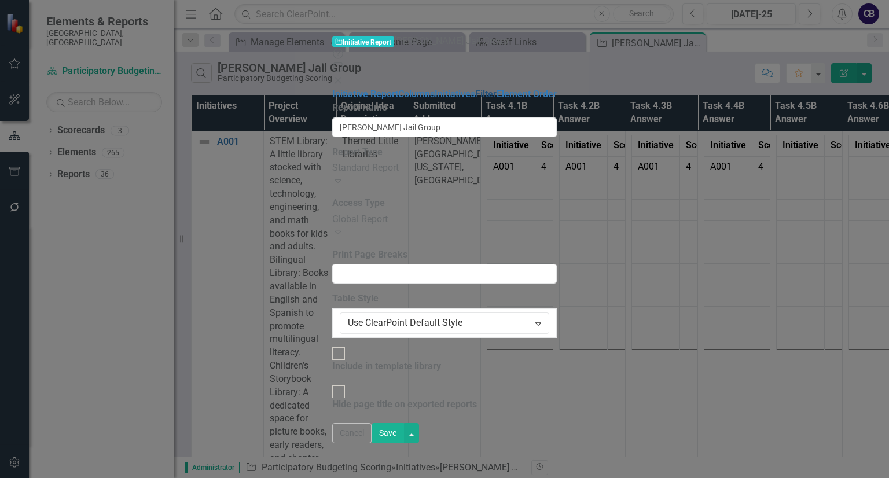
click at [475, 100] on link "Filter" at bounding box center [485, 94] width 21 height 11
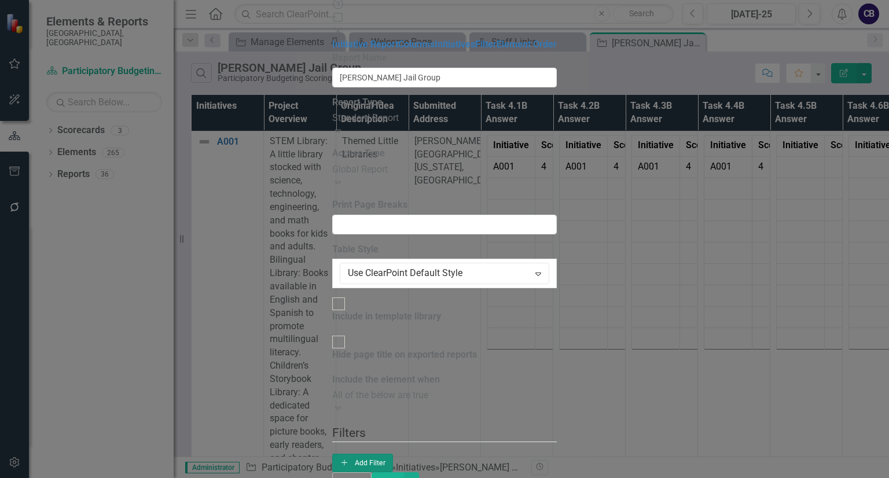
click at [349, 459] on icon "Add" at bounding box center [344, 462] width 9 height 7
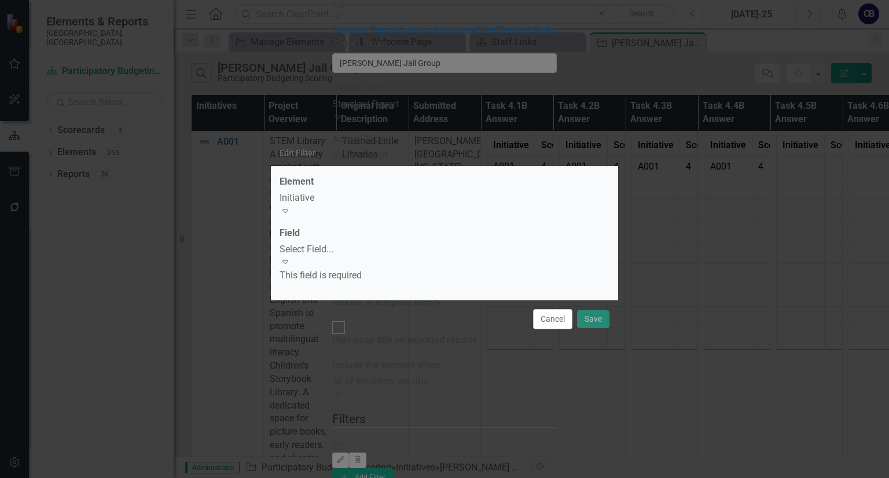
click at [350, 256] on div "Select Field..." at bounding box center [444, 249] width 330 height 13
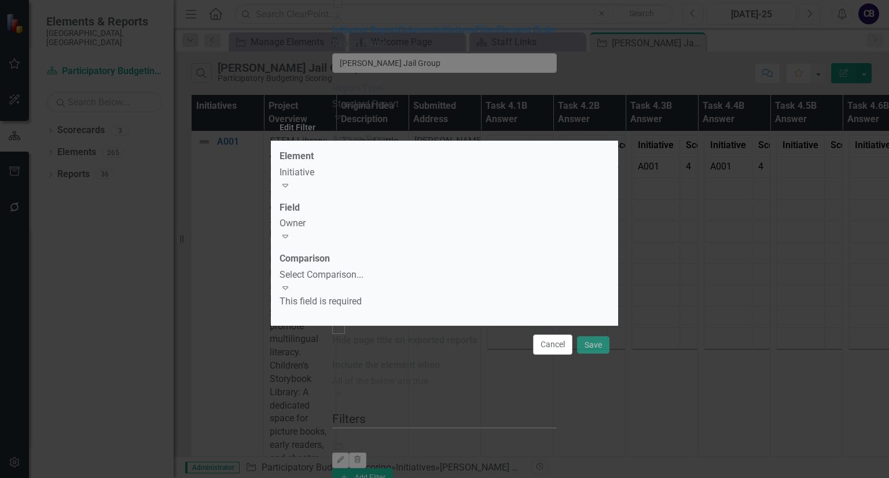
click at [332, 268] on div "Select Comparison... Expand" at bounding box center [444, 281] width 330 height 27
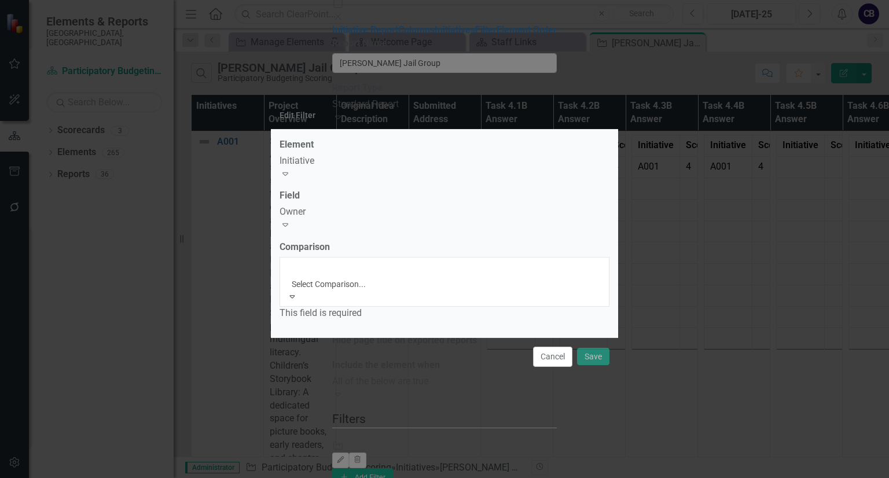
click at [324, 477] on div "Equals" at bounding box center [444, 484] width 889 height 13
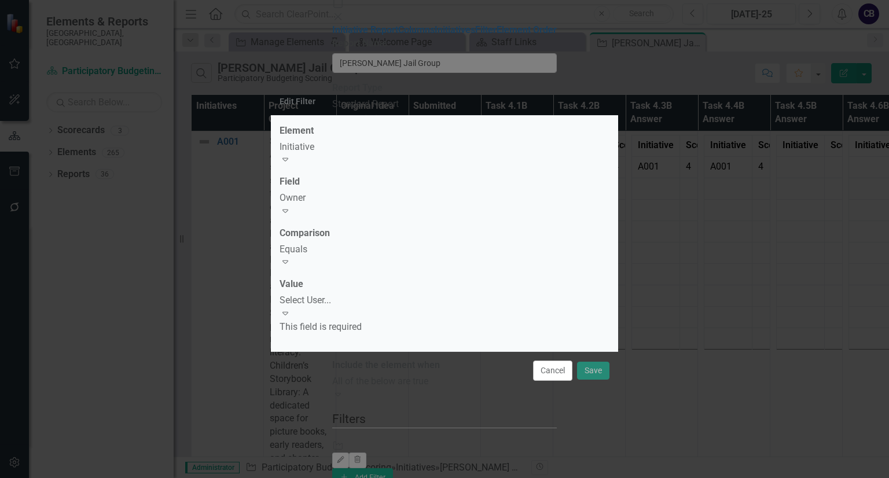
click at [322, 299] on div "Select User..." at bounding box center [444, 300] width 330 height 13
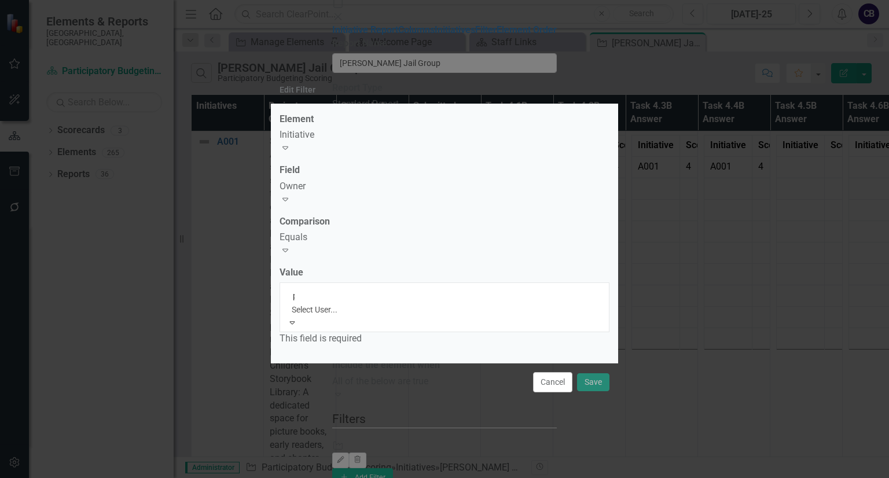
type input "pb"
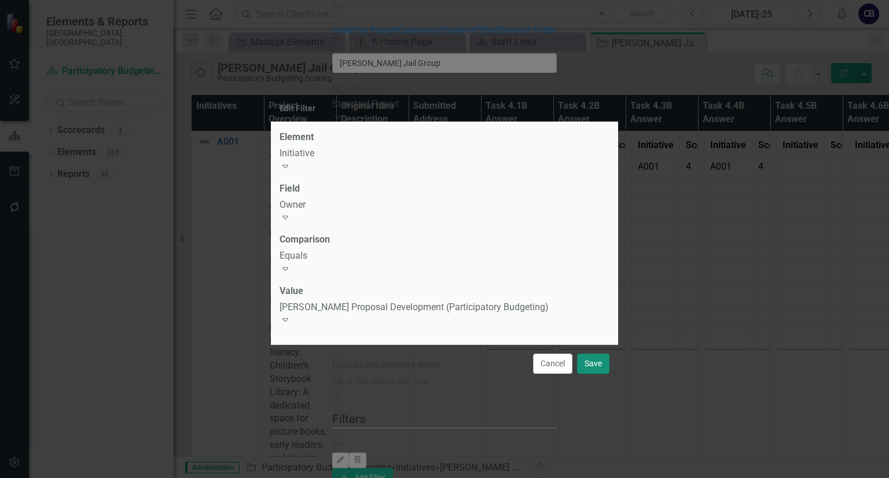
click at [598, 354] on button "Save" at bounding box center [593, 364] width 32 height 20
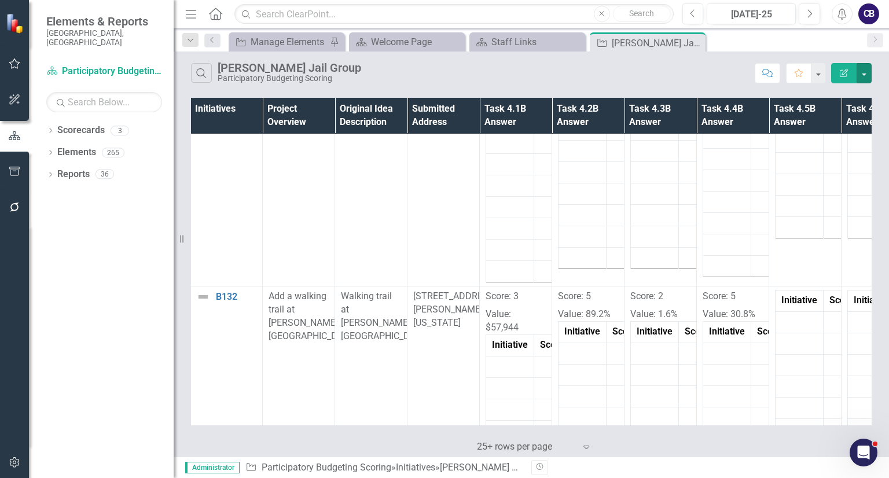
scroll to position [6108, 1]
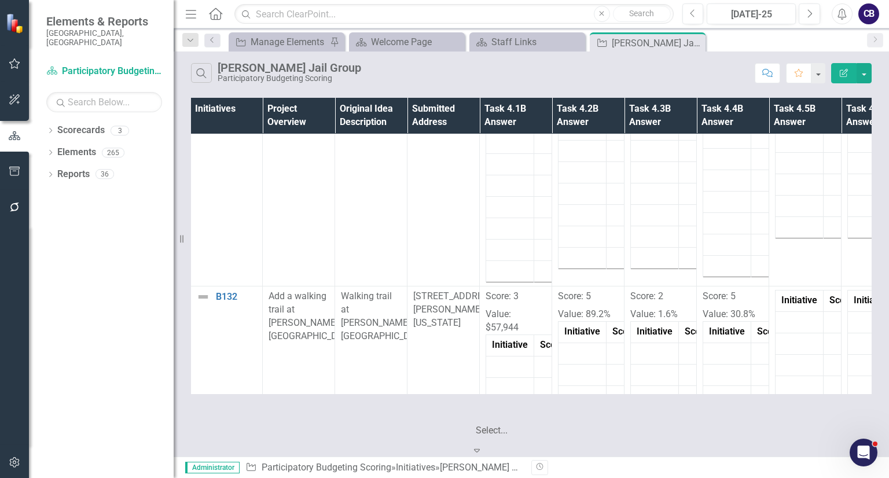
click at [554, 423] on div at bounding box center [535, 415] width 116 height 16
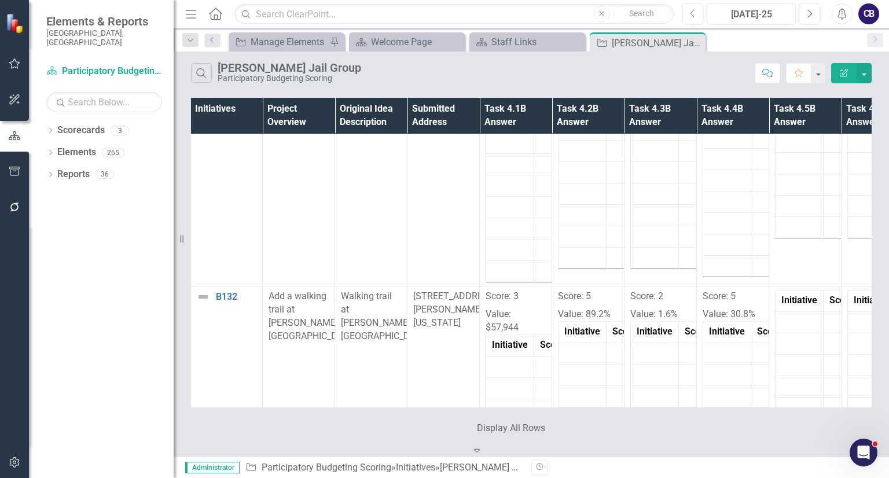
scroll to position [6108, 0]
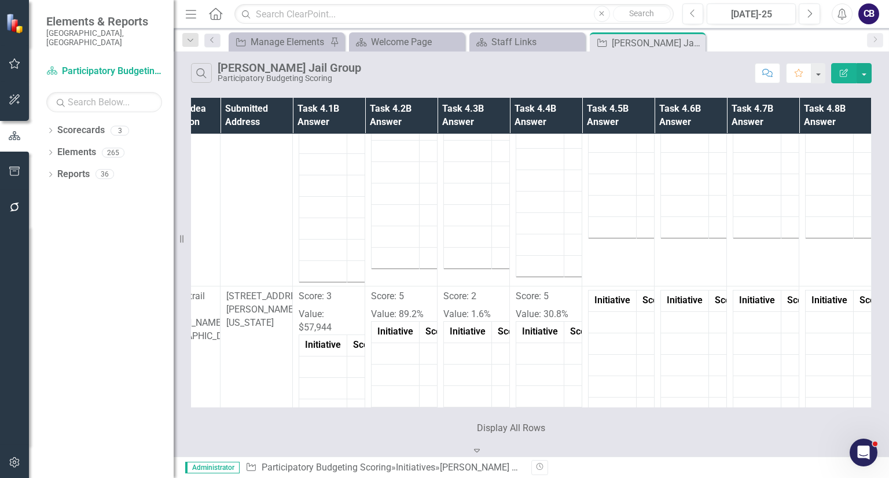
drag, startPoint x: 684, startPoint y: 418, endPoint x: 12, endPoint y: 5, distance: 788.4
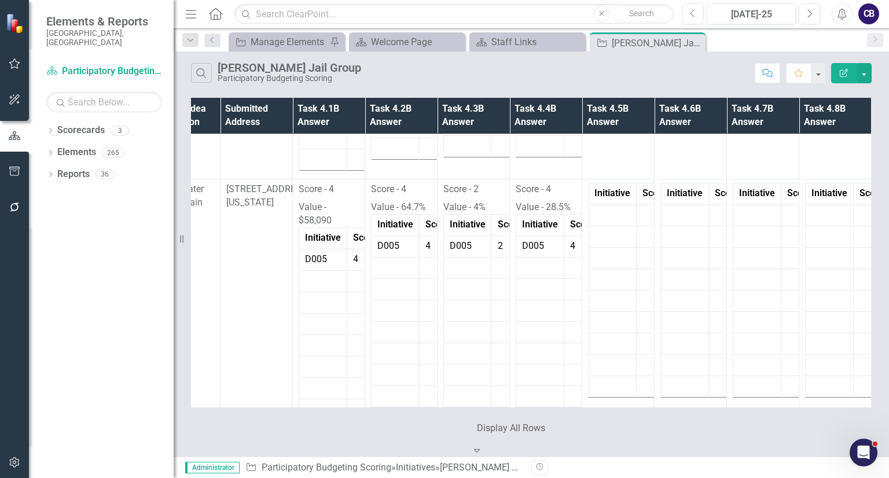
scroll to position [0, 196]
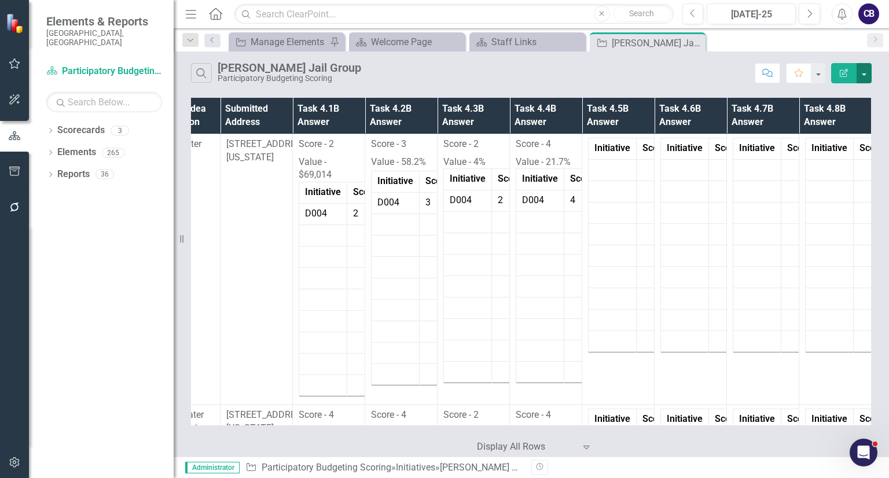
click at [868, 75] on button "button" at bounding box center [863, 73] width 15 height 20
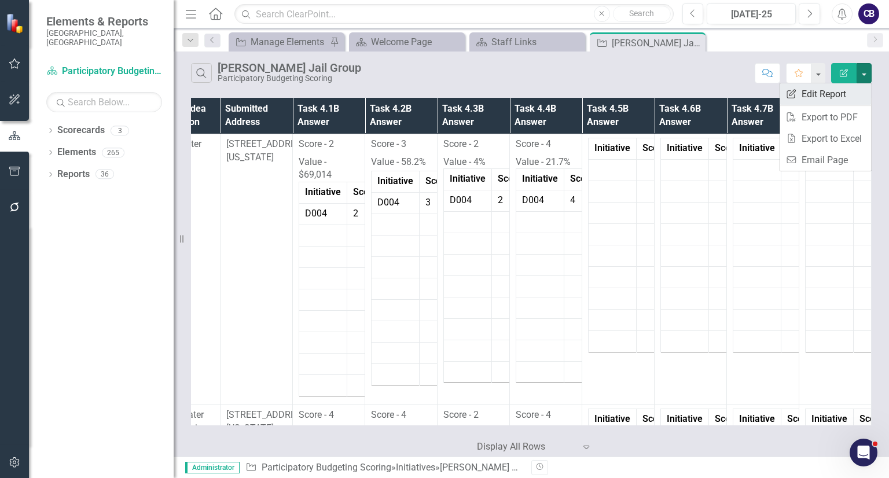
click at [824, 102] on link "Edit Report Edit Report" at bounding box center [824, 93] width 91 height 21
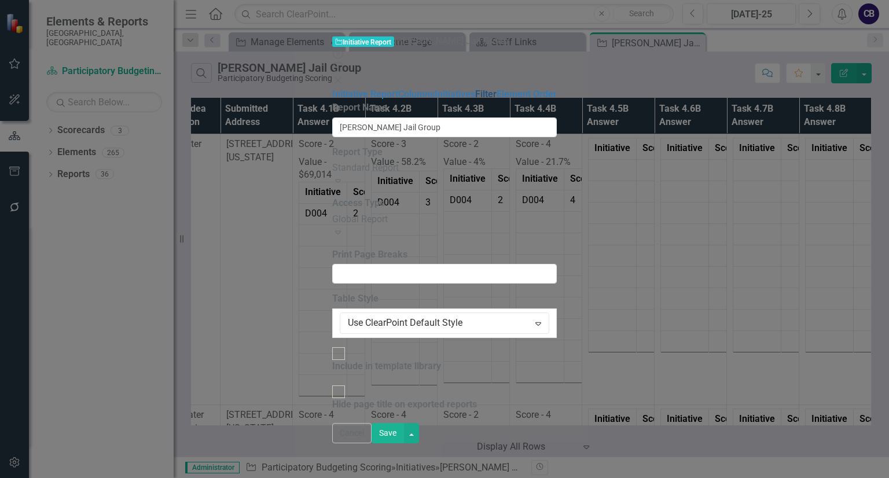
click at [475, 100] on link "Filter" at bounding box center [485, 94] width 21 height 11
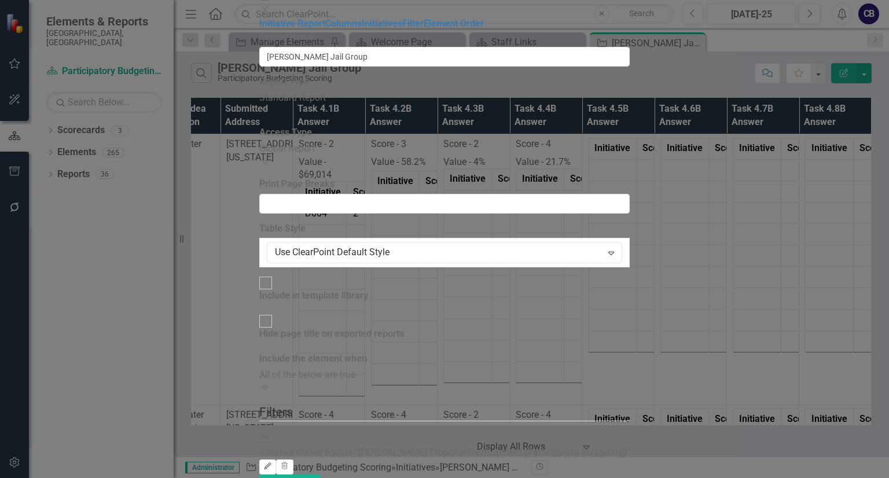
click at [276, 459] on button "Edit" at bounding box center [267, 466] width 17 height 15
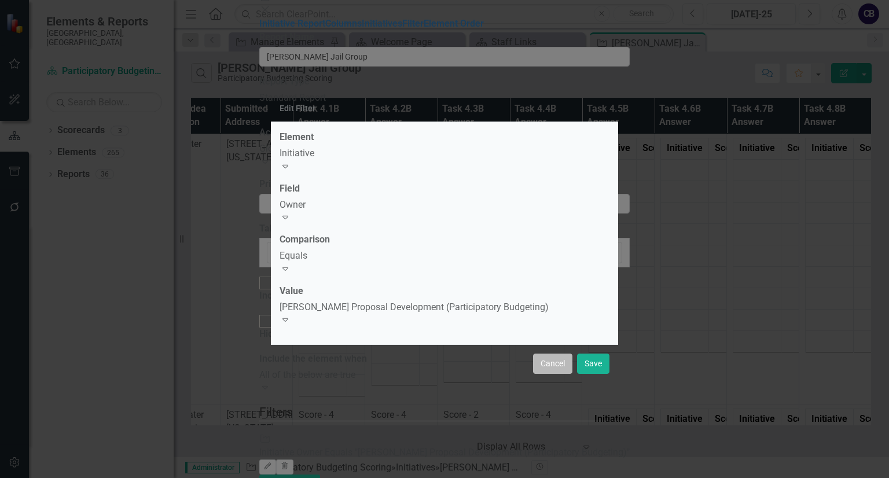
click at [542, 354] on button "Cancel" at bounding box center [552, 364] width 39 height 20
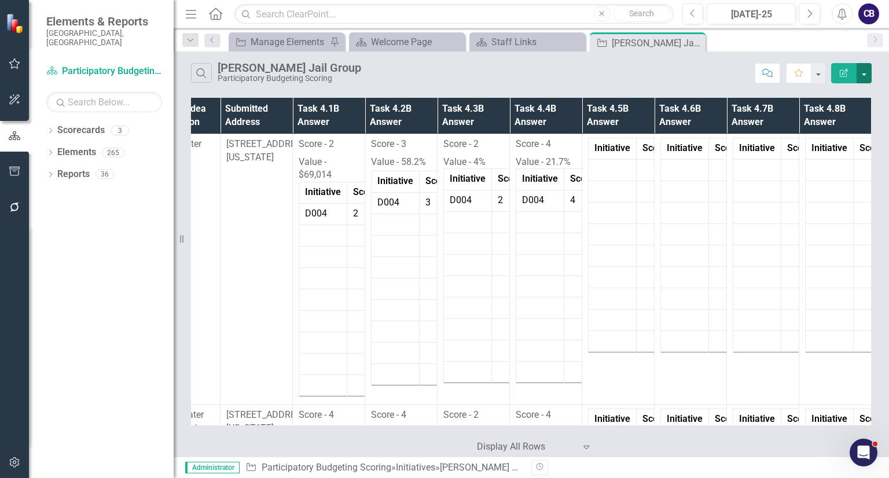
click at [866, 73] on button "button" at bounding box center [863, 73] width 15 height 20
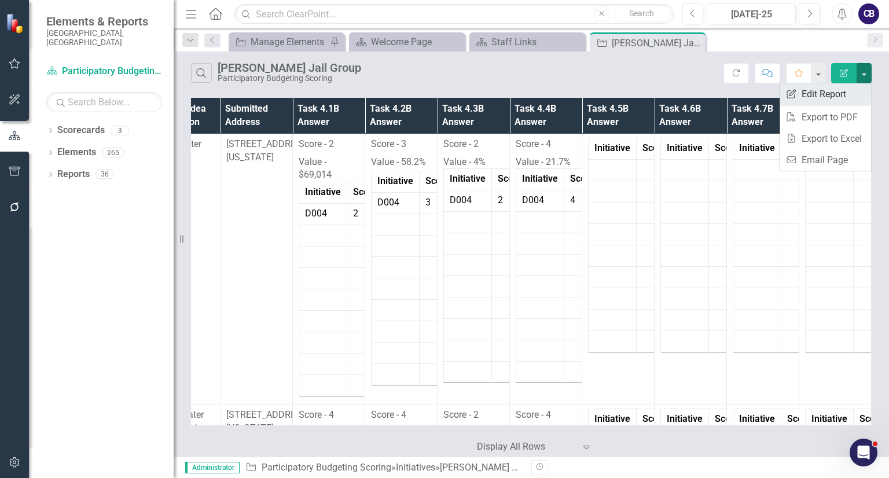
click at [803, 92] on link "Edit Report Edit Report" at bounding box center [824, 93] width 91 height 21
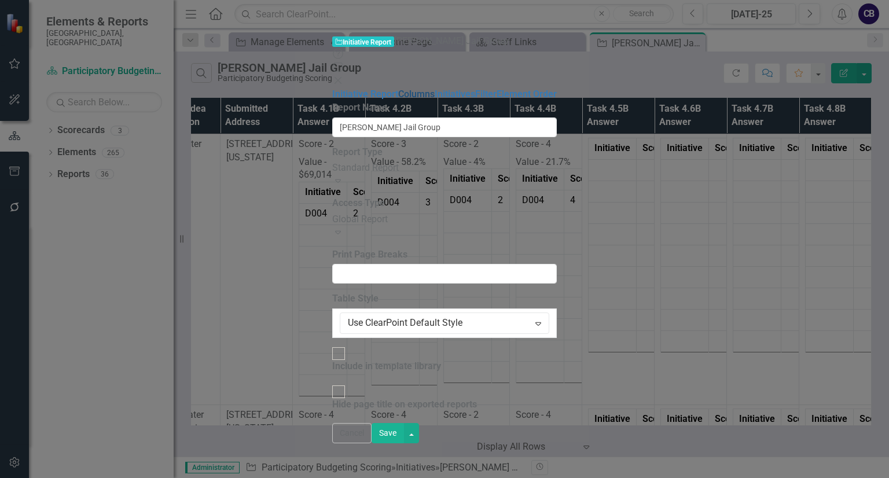
click at [398, 89] on link "Columns" at bounding box center [416, 94] width 36 height 11
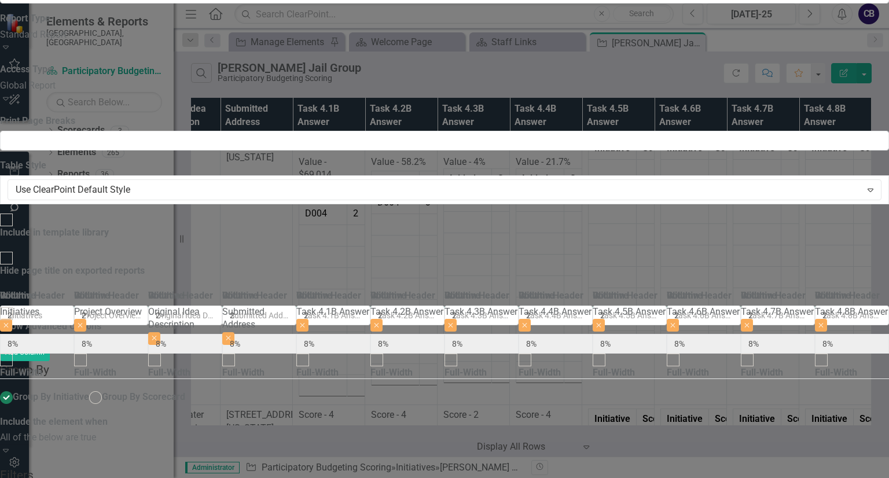
click at [577, 415] on div "ClearPoint Can Do More! How ClearPoint Can Help Close Enterprise or Professiona…" at bounding box center [444, 485] width 889 height 141
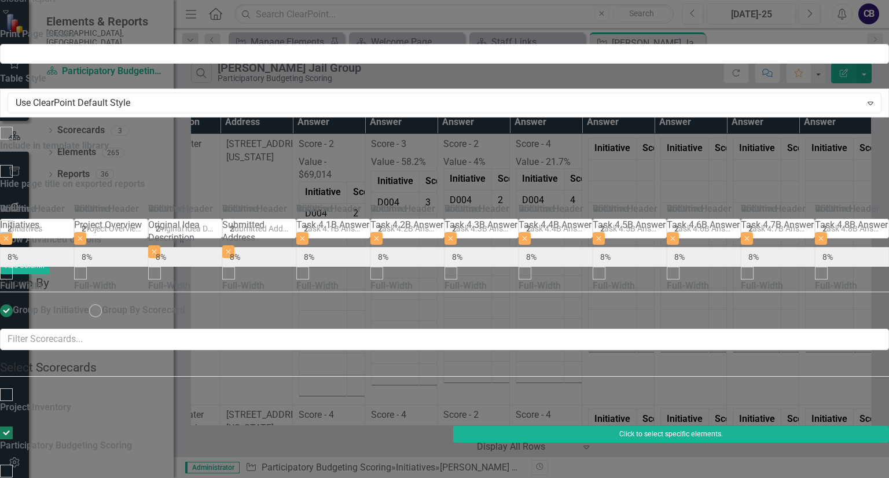
drag, startPoint x: 729, startPoint y: 135, endPoint x: 713, endPoint y: 116, distance: 24.2
click at [713, 426] on div "Click to select specific elements." at bounding box center [670, 445] width 453 height 38
click at [713, 426] on button "Click to select specific elements." at bounding box center [671, 434] width 436 height 16
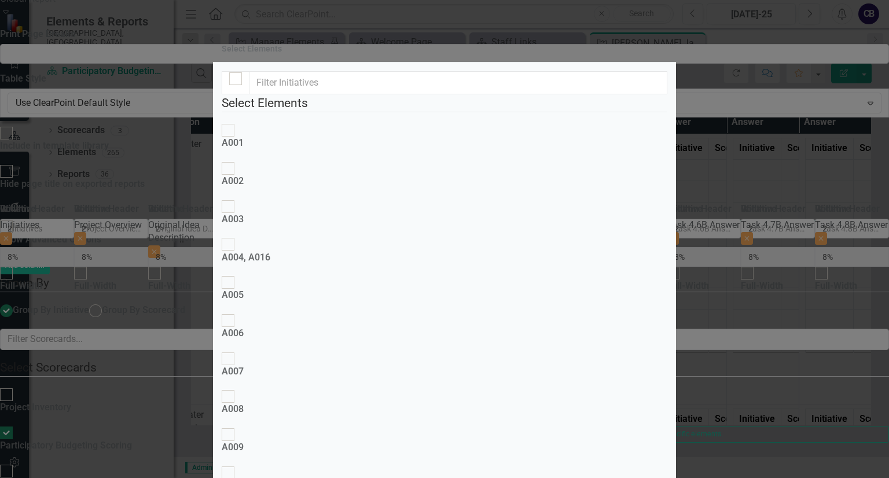
checkbox input "false"
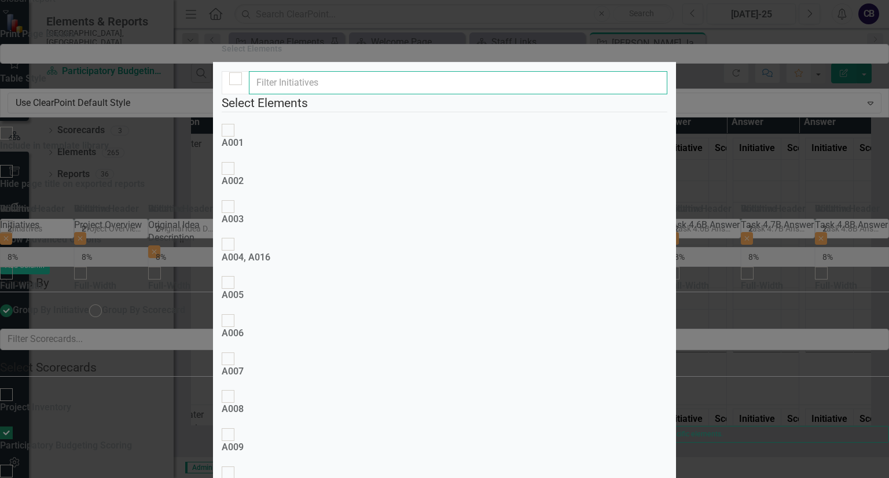
click at [342, 94] on input "text" at bounding box center [458, 82] width 418 height 23
type input "D027"
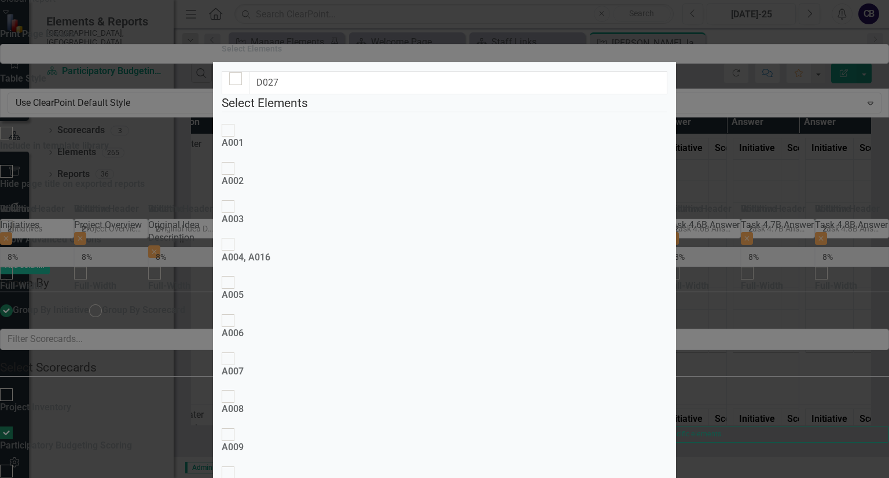
drag, startPoint x: 258, startPoint y: 146, endPoint x: 244, endPoint y: 161, distance: 20.9
checkbox input "true"
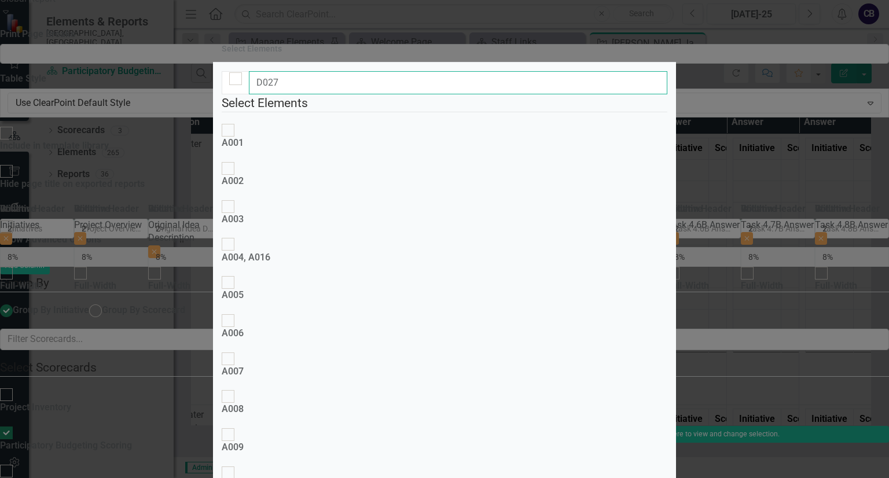
click at [326, 94] on input "D027" at bounding box center [458, 82] width 418 height 23
type input "D"
type input "D008"
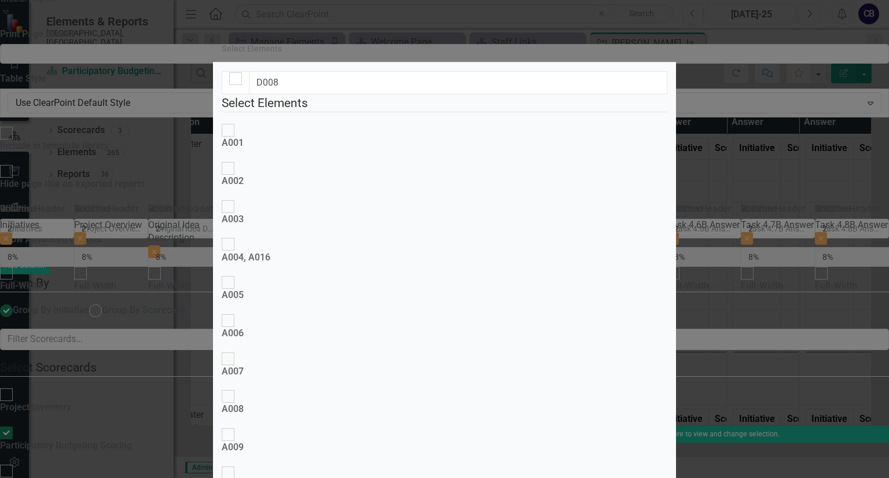
checkbox input "true"
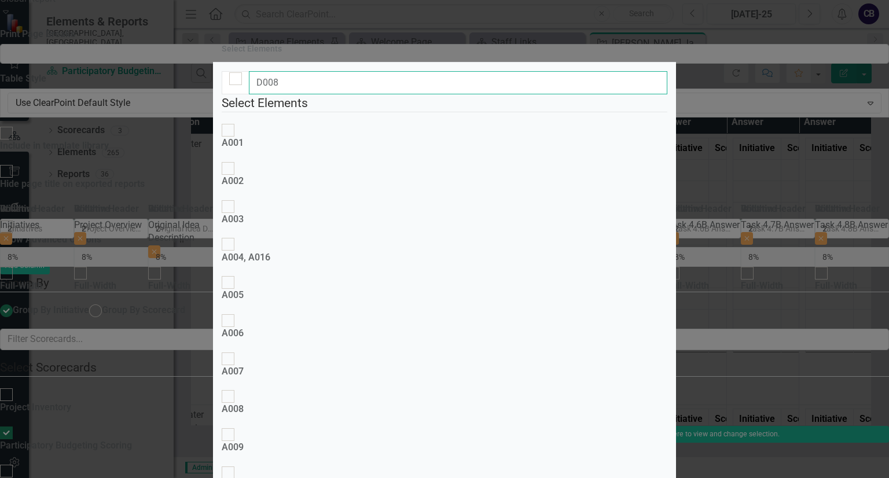
click at [332, 94] on input "D008" at bounding box center [458, 82] width 418 height 23
type input "D"
type input "E013"
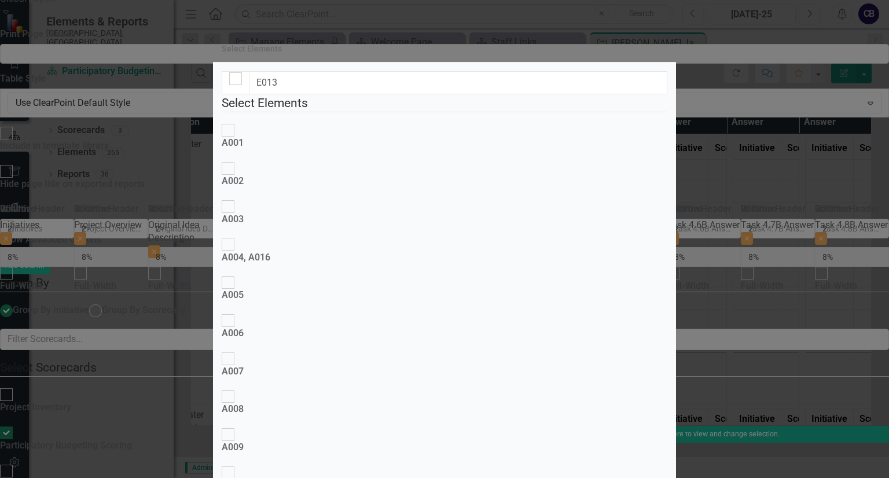
checkbox input "true"
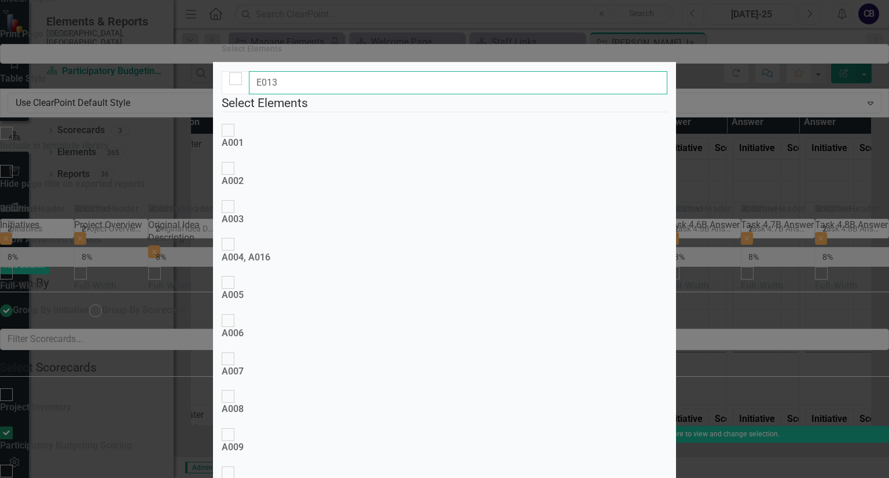
click at [337, 94] on input "E013" at bounding box center [458, 82] width 418 height 23
type input "B001"
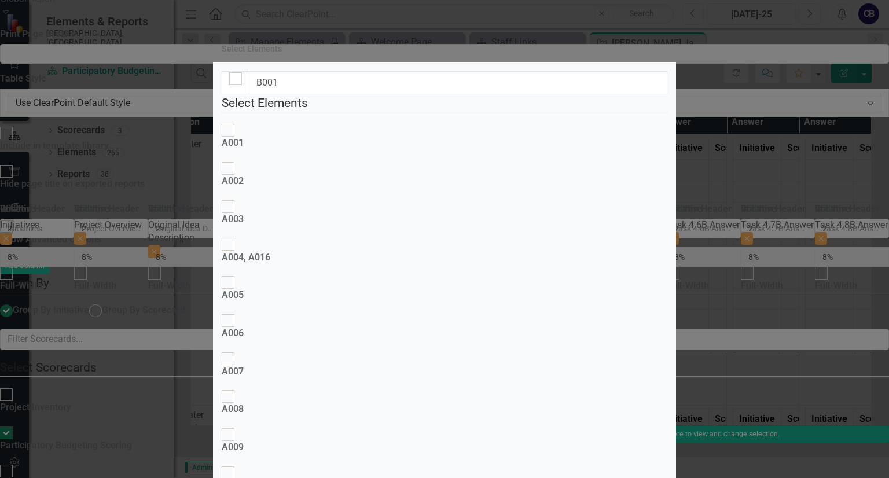
checkbox input "true"
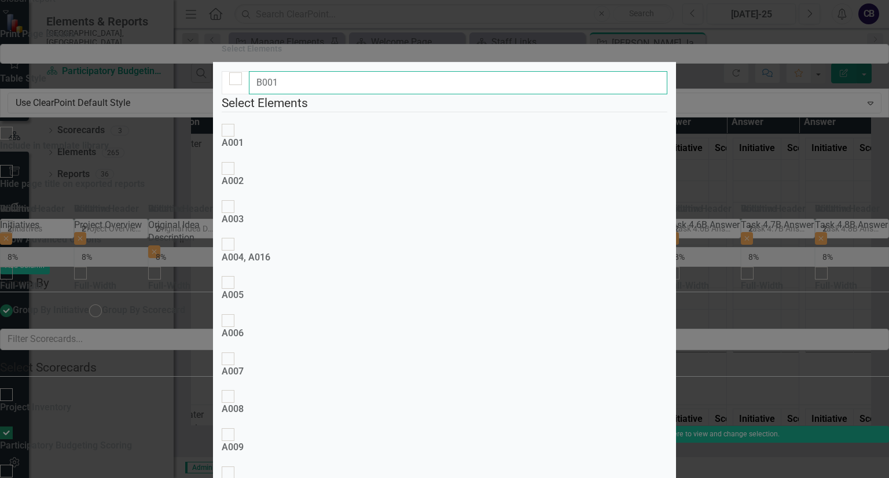
click at [317, 94] on input "B001" at bounding box center [458, 82] width 418 height 23
type input "B"
type input "b002"
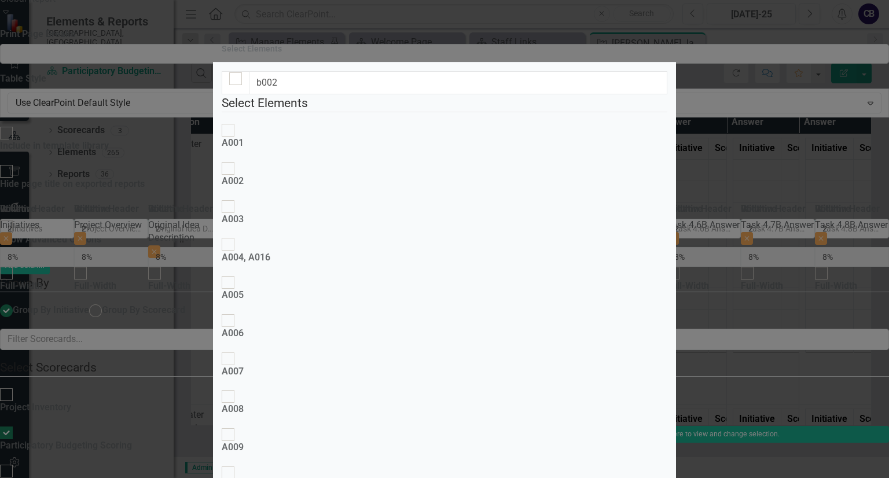
checkbox input "true"
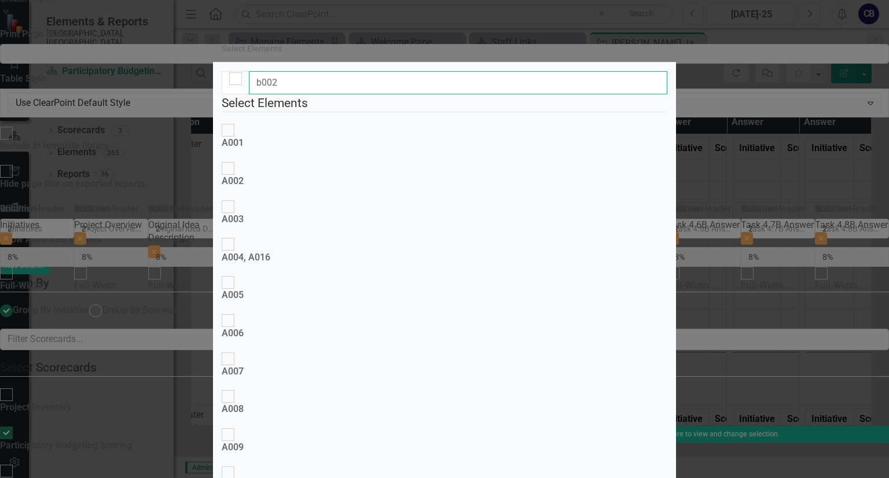
click at [320, 94] on input "b002" at bounding box center [458, 82] width 418 height 23
type input "b046"
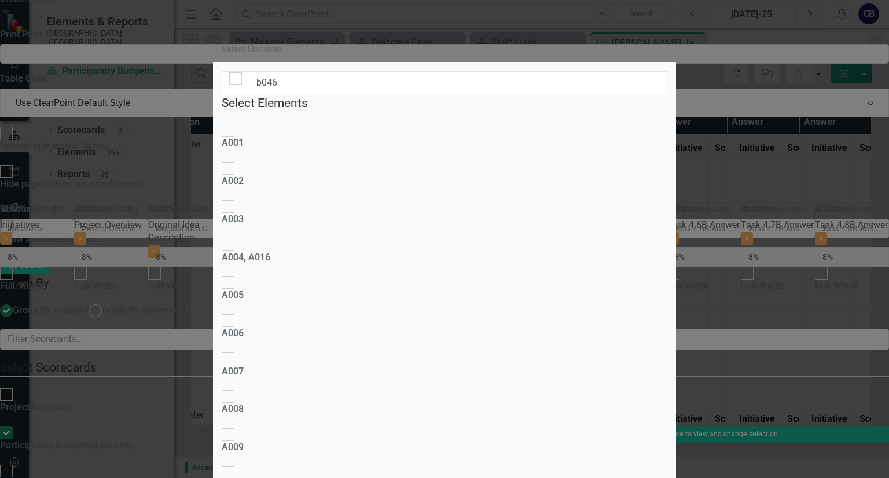
checkbox input "true"
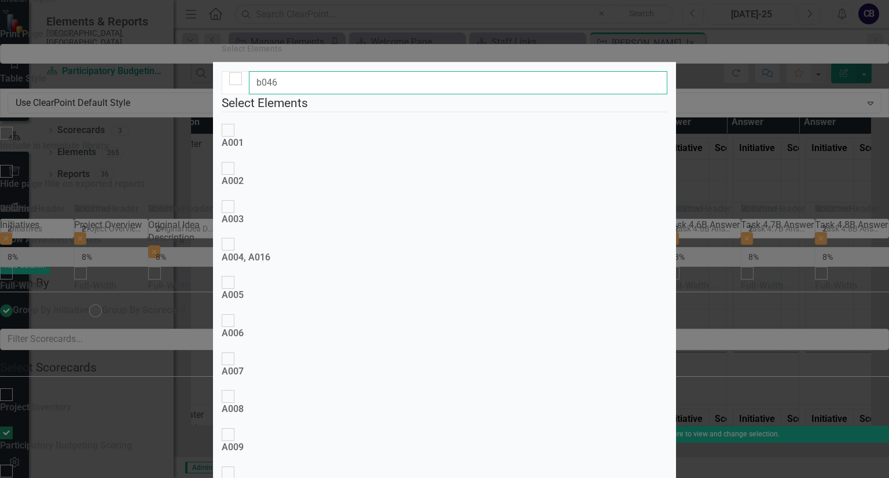
click at [308, 94] on input "b046" at bounding box center [458, 82] width 418 height 23
type input "b050"
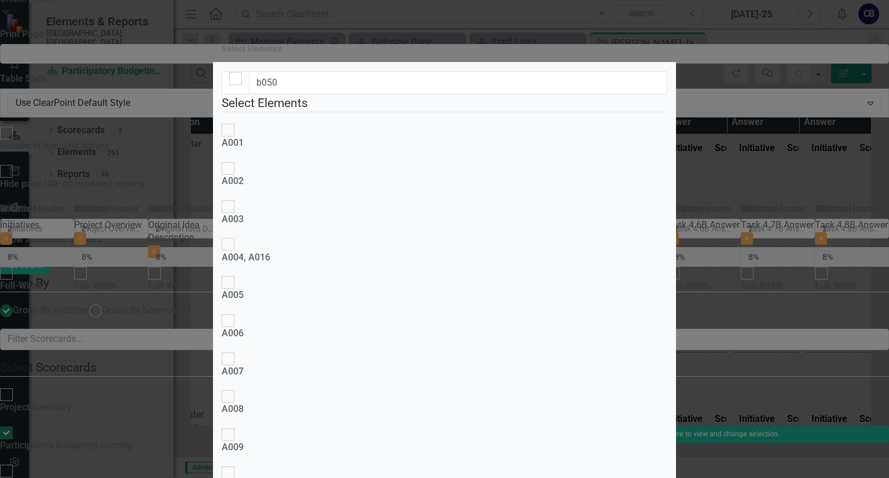
checkbox input "true"
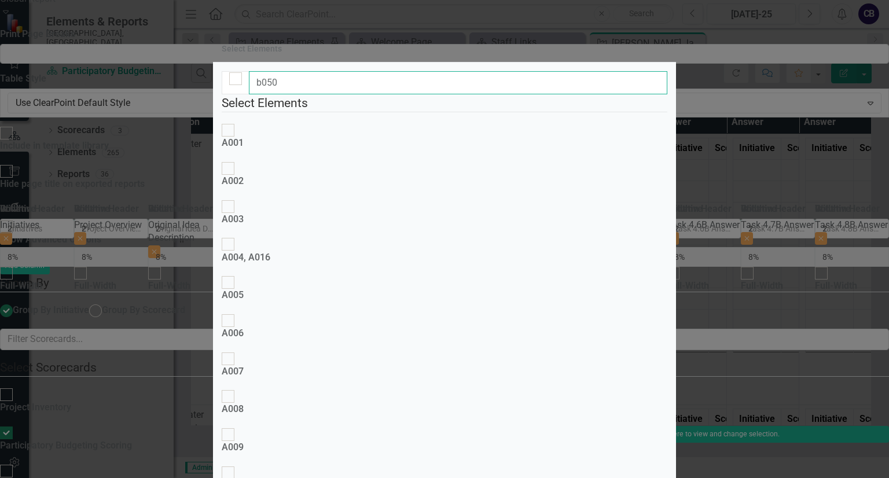
click at [323, 94] on input "b050" at bounding box center [458, 82] width 418 height 23
type input "b121"
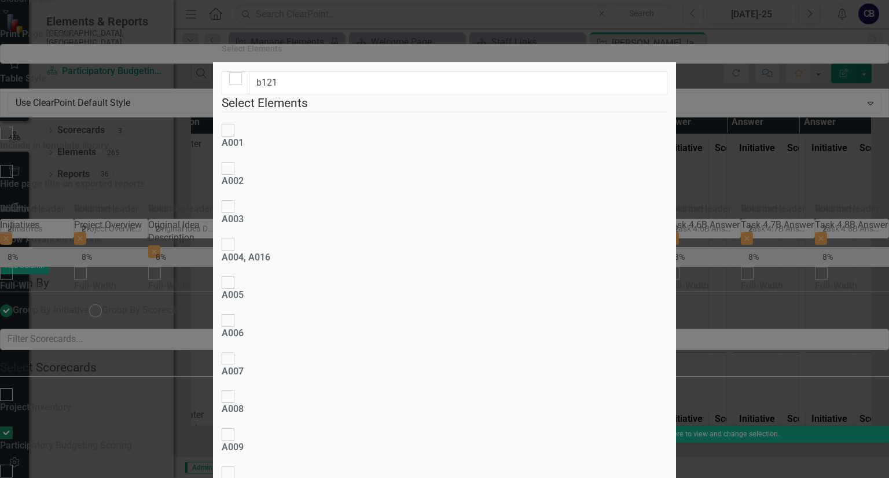
checkbox input "true"
drag, startPoint x: 659, startPoint y: 387, endPoint x: 650, endPoint y: 403, distance: 18.2
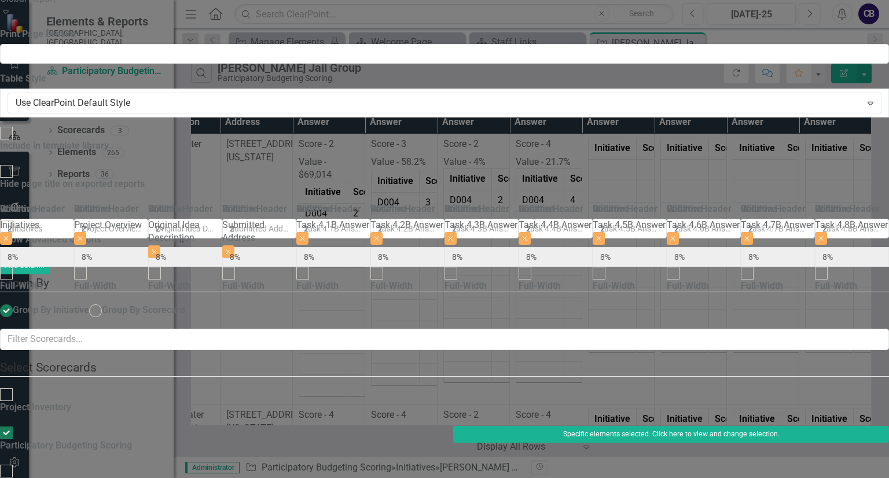
type input "[PERSON_NAME] Jail Group"
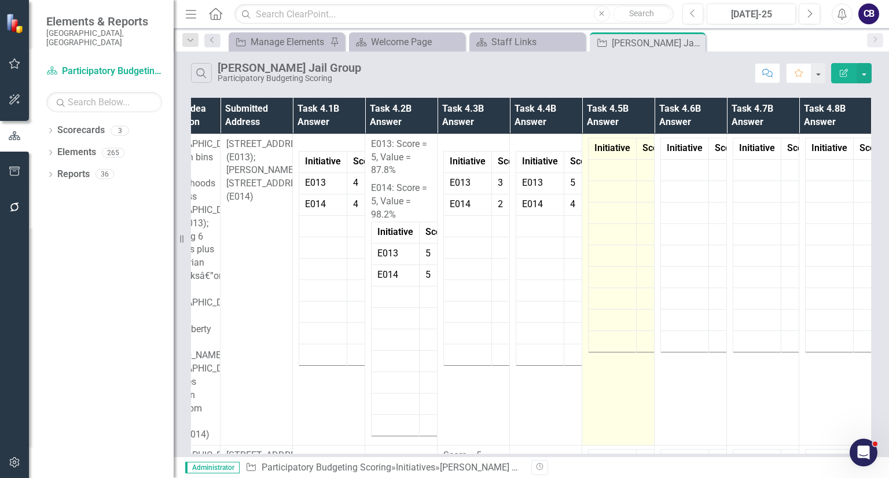
click at [623, 186] on td at bounding box center [612, 191] width 48 height 21
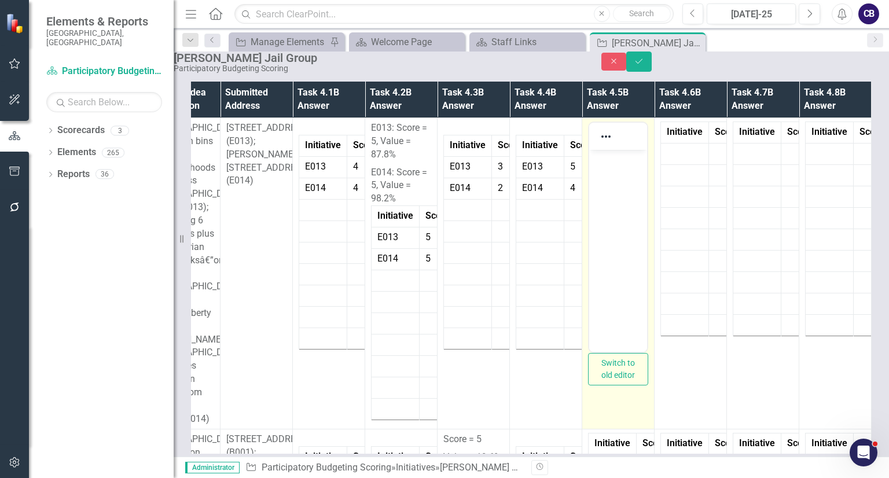
scroll to position [0, 0]
click at [612, 181] on td "Rich Text Area. Press ALT-0 for help." at bounding box center [612, 177] width 39 height 16
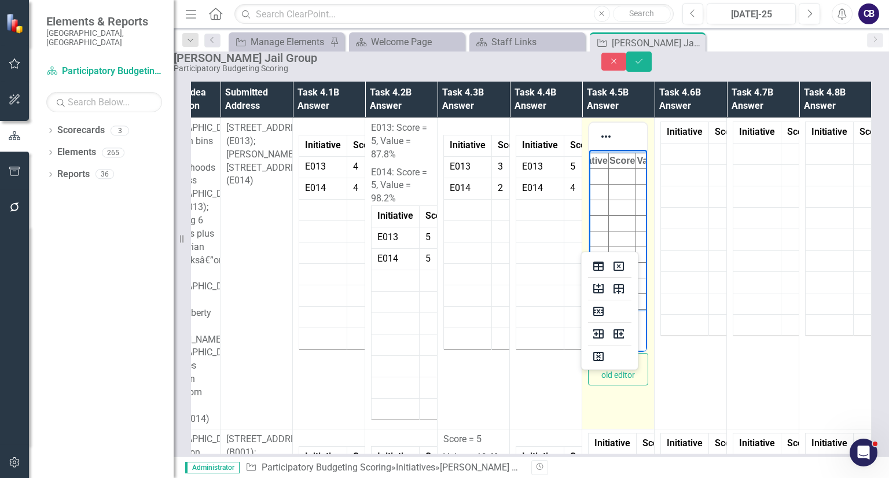
scroll to position [0, 3]
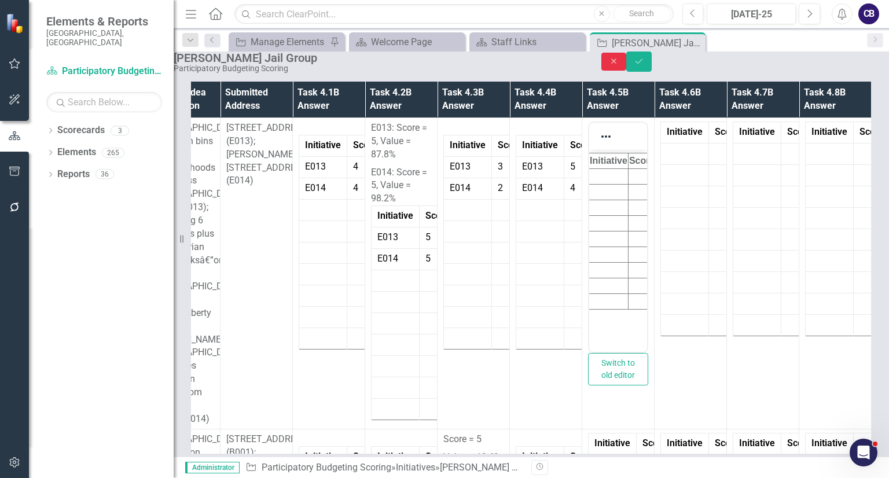
click at [619, 64] on icon "Close" at bounding box center [614, 61] width 10 height 8
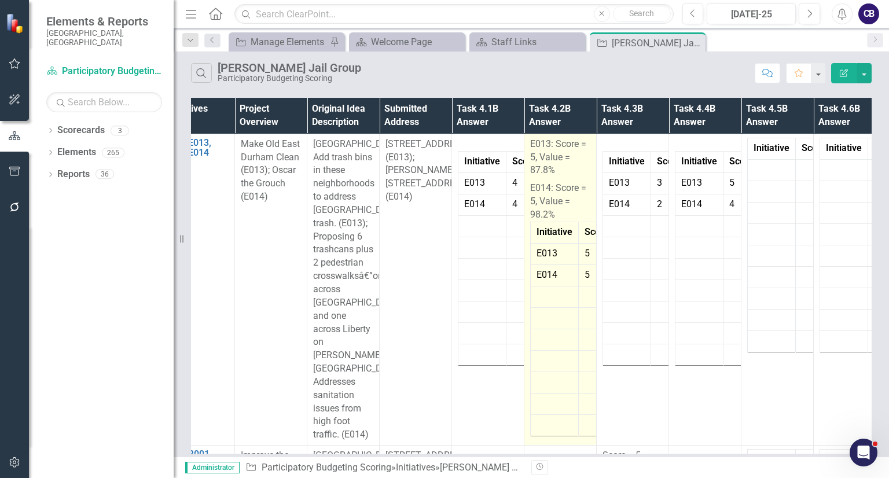
scroll to position [0, 0]
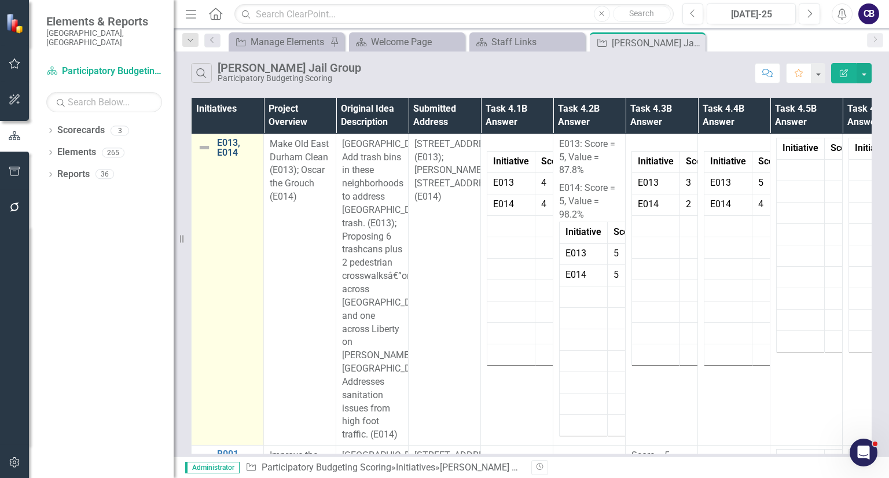
click at [226, 140] on link "E013, E014" at bounding box center [237, 148] width 41 height 20
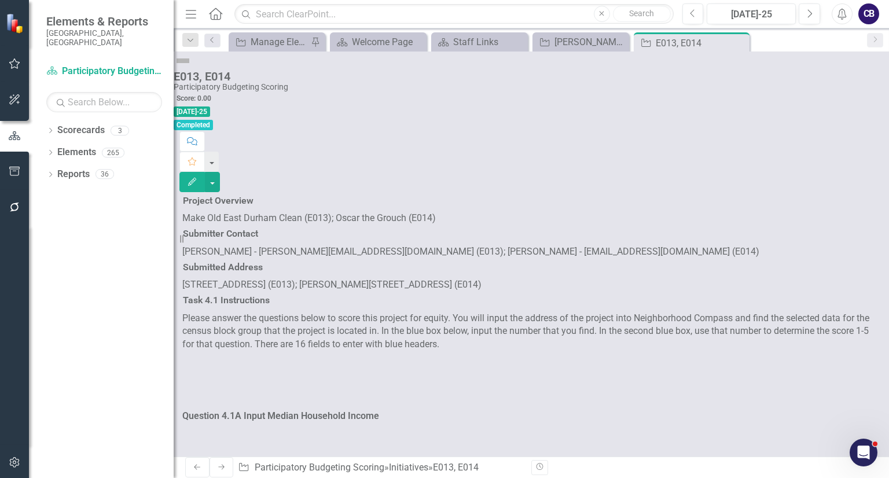
scroll to position [4530, 0]
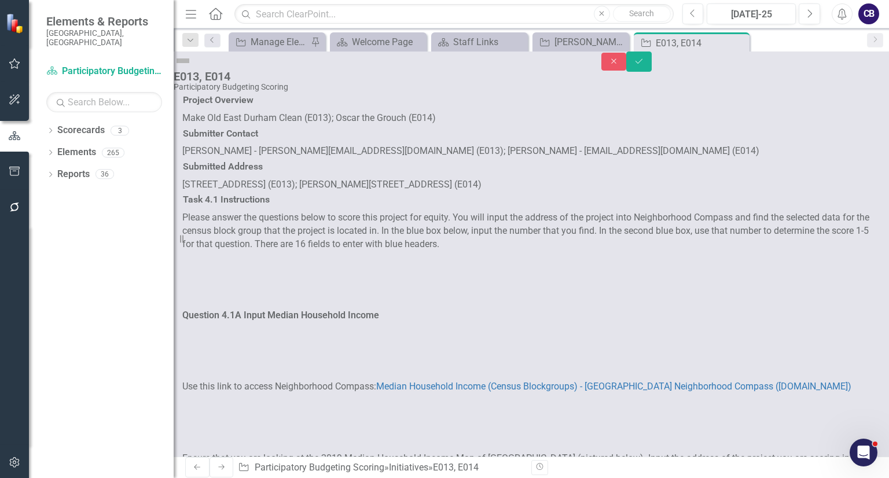
scroll to position [2352, 0]
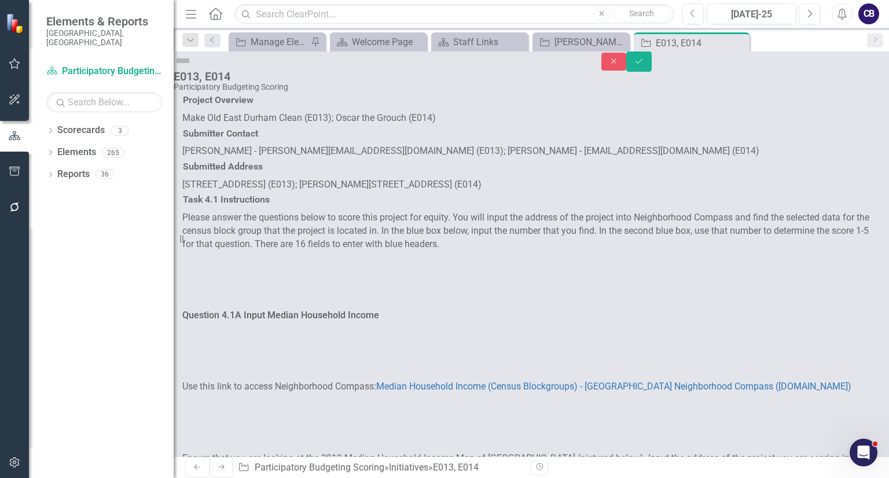
scroll to position [5350, 0]
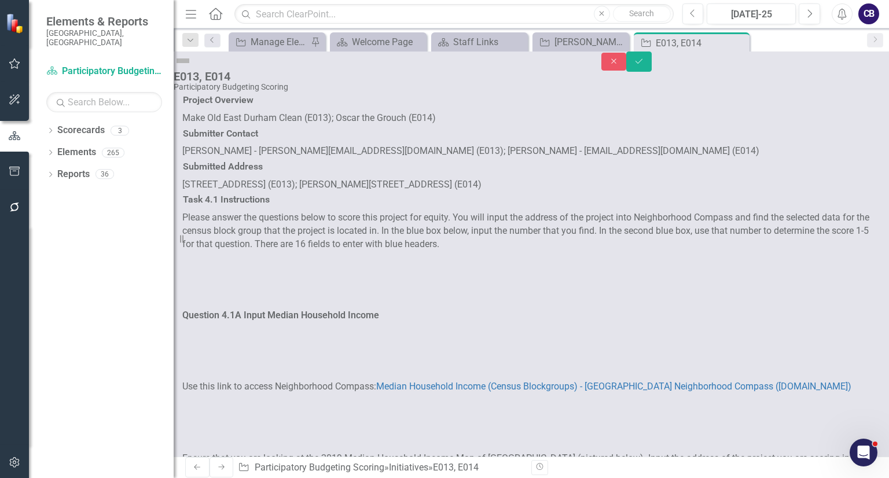
click at [652, 72] on button "Save" at bounding box center [638, 61] width 25 height 20
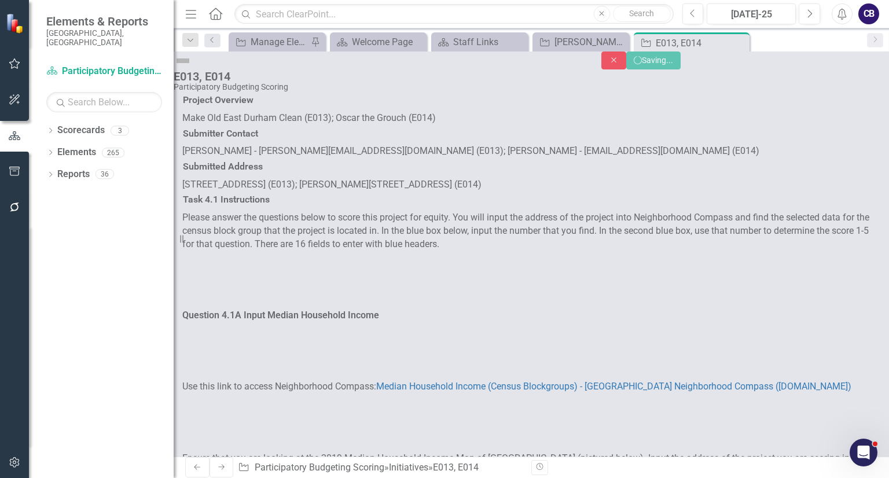
scroll to position [6650, 0]
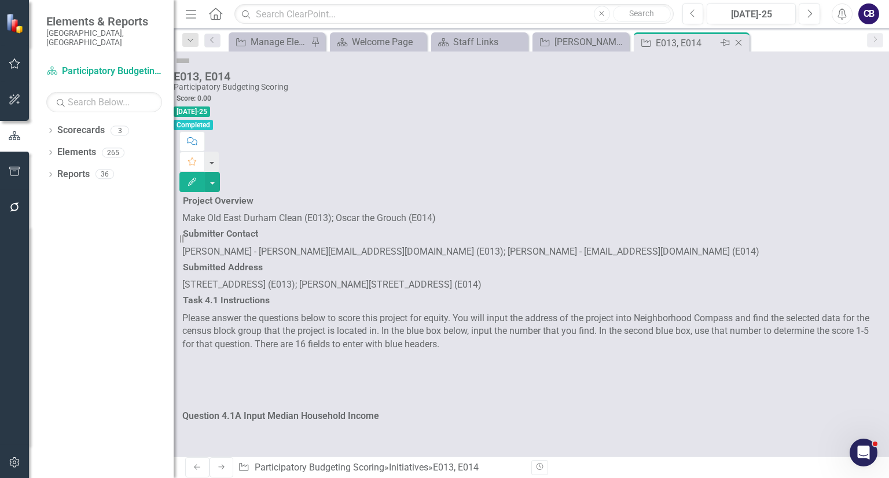
click at [743, 43] on icon "Close" at bounding box center [739, 42] width 12 height 9
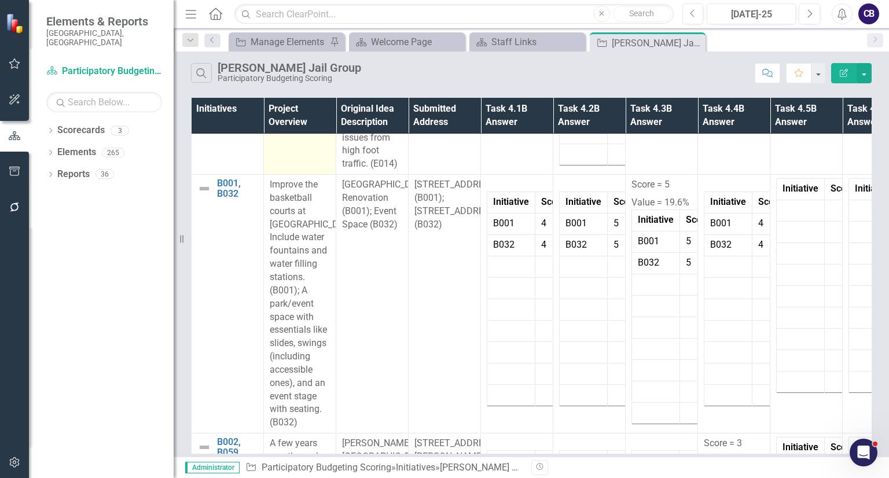
scroll to position [273, 0]
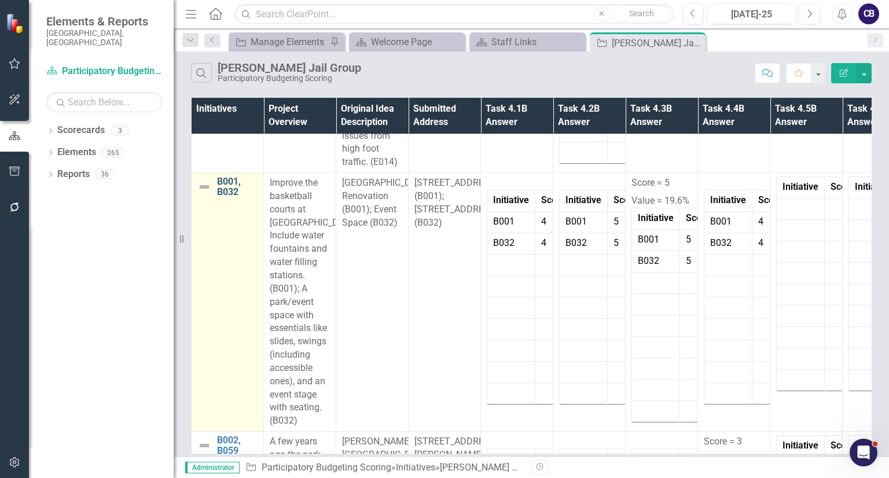
click at [229, 178] on link "B001, B032" at bounding box center [237, 186] width 41 height 20
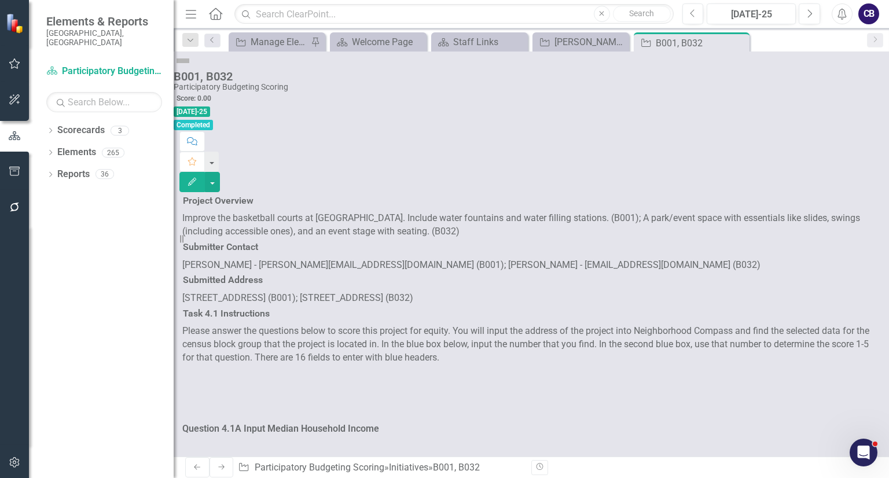
scroll to position [3154, 0]
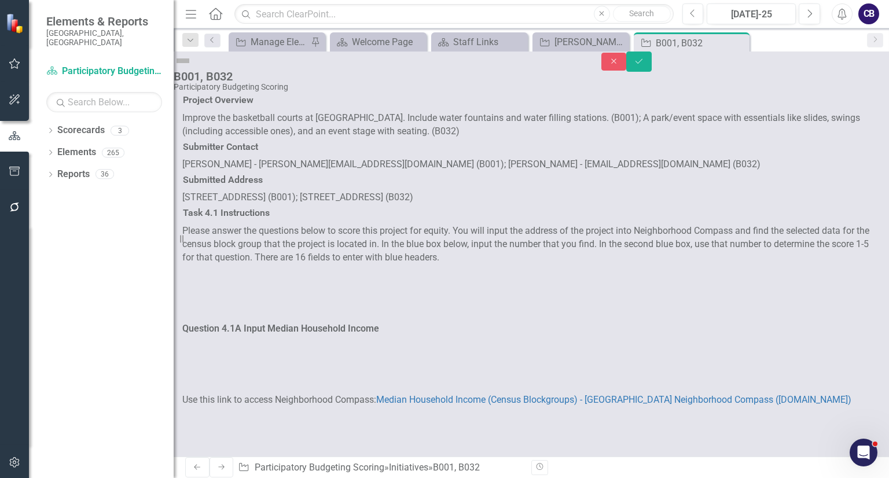
scroll to position [0, 0]
drag, startPoint x: 262, startPoint y: 2805, endPoint x: 165, endPoint y: 2753, distance: 109.0
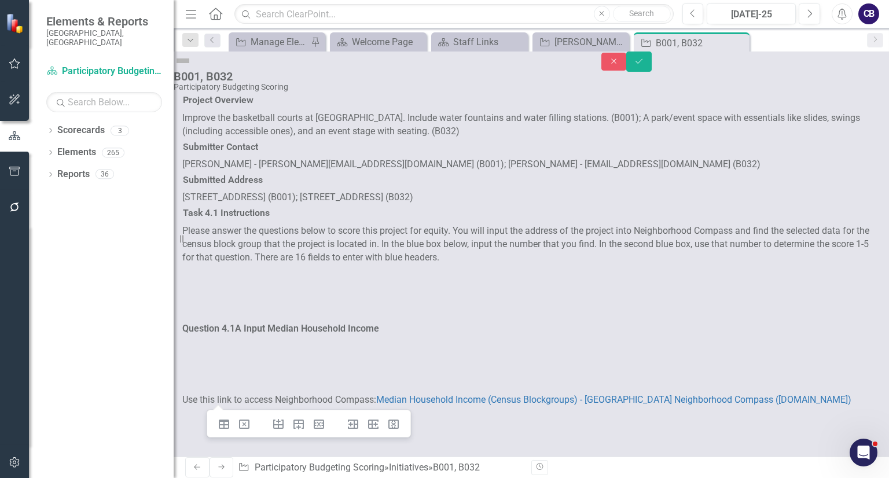
scroll to position [4522, 0]
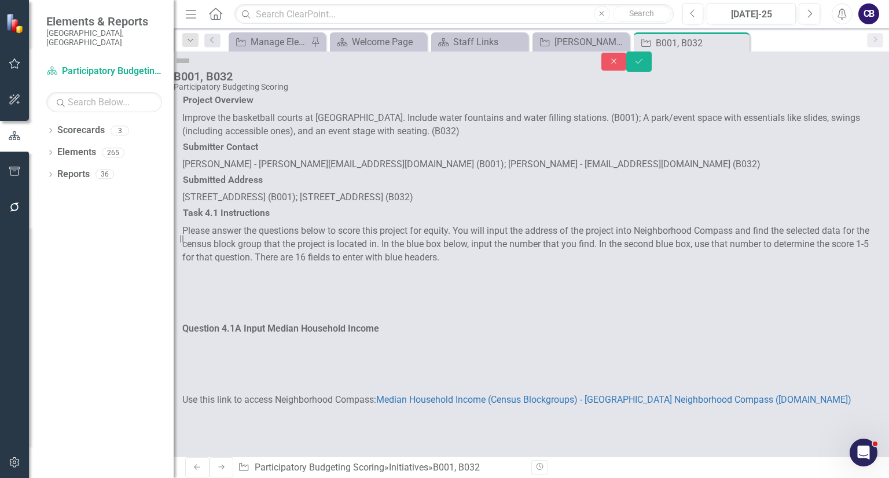
scroll to position [0, 0]
click at [652, 62] on button "Save" at bounding box center [638, 61] width 25 height 20
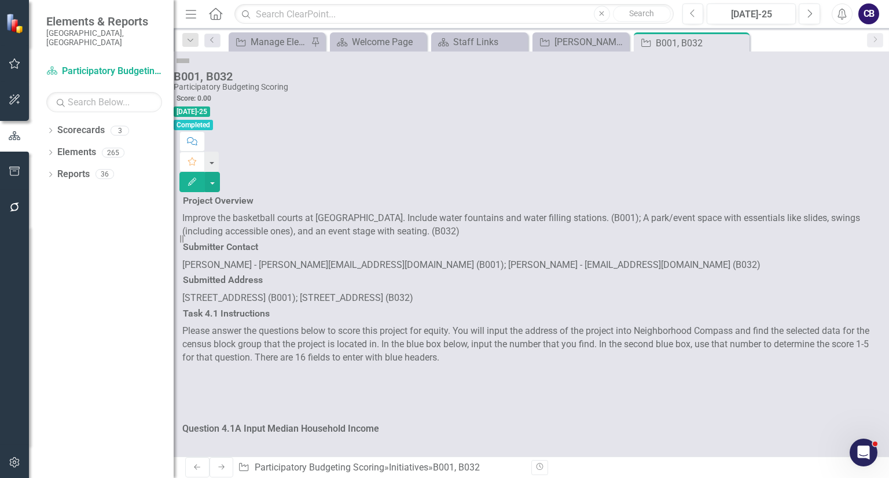
scroll to position [7294, 0]
click at [742, 41] on icon "Close" at bounding box center [739, 42] width 12 height 9
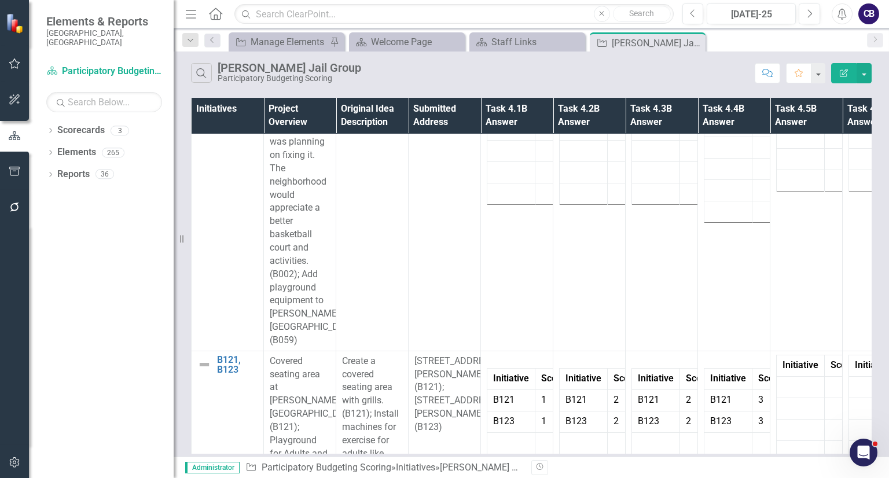
scroll to position [784, 0]
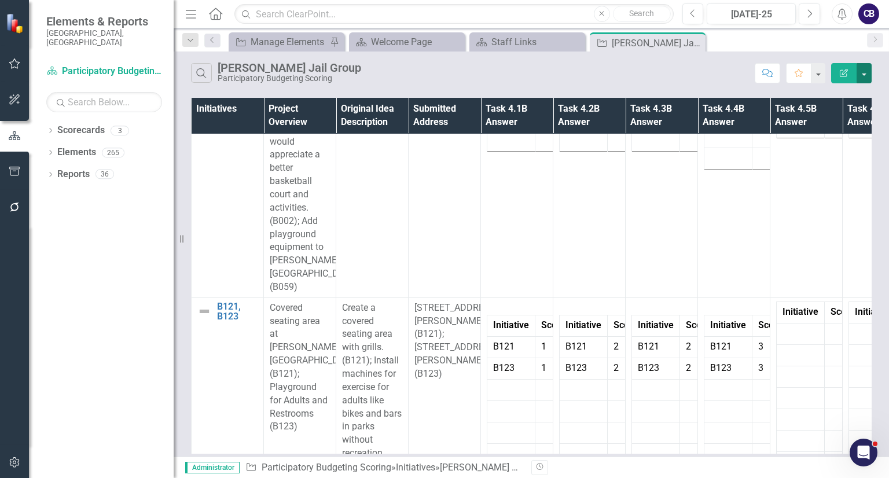
click at [869, 77] on button "button" at bounding box center [863, 73] width 15 height 20
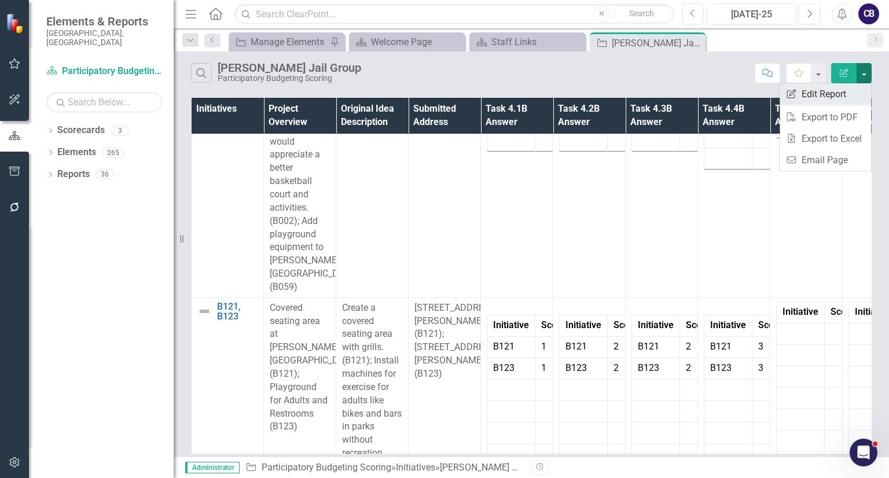
click at [840, 98] on link "Edit Report Edit Report" at bounding box center [824, 93] width 91 height 21
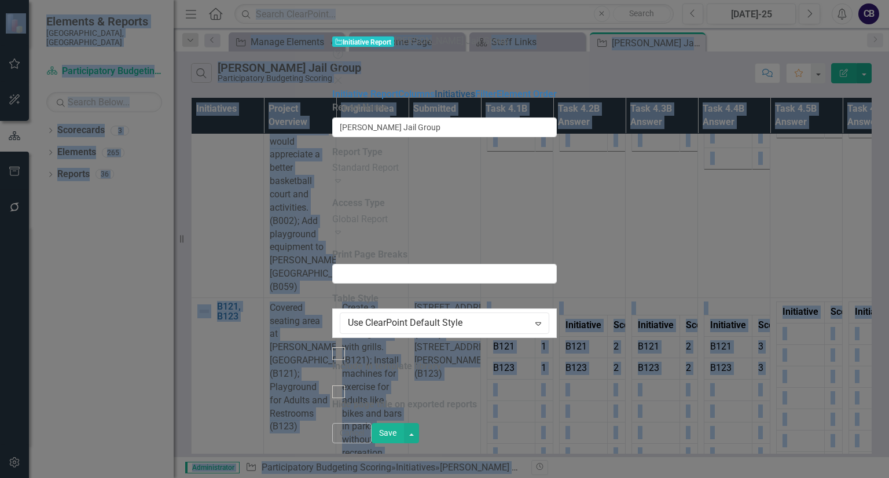
click at [435, 89] on link "Initiatives" at bounding box center [455, 94] width 41 height 11
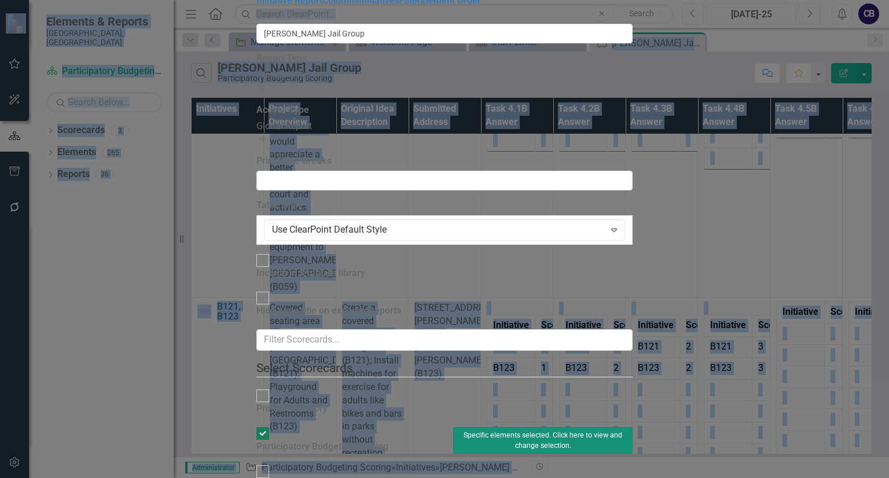
click at [632, 427] on button "Specific elements selected. Click here to view and change selection." at bounding box center [542, 440] width 179 height 27
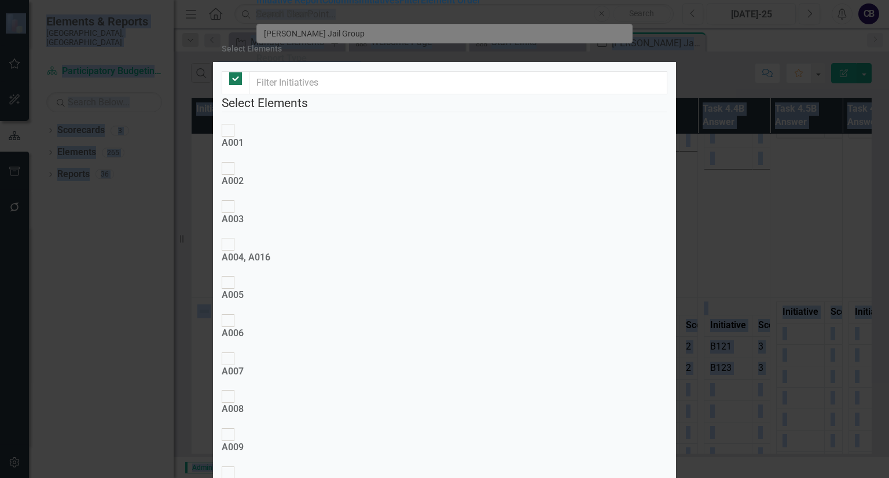
checkbox input "false"
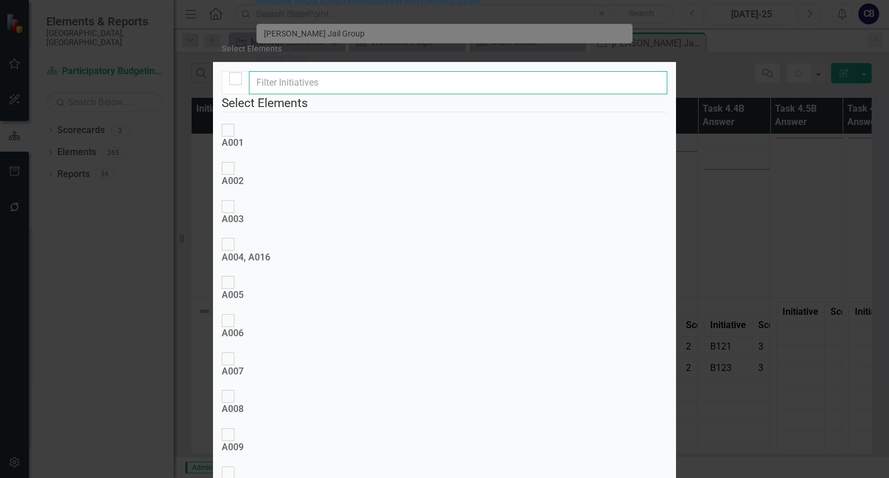
click at [480, 94] on input "text" at bounding box center [458, 82] width 418 height 23
type input "D027"
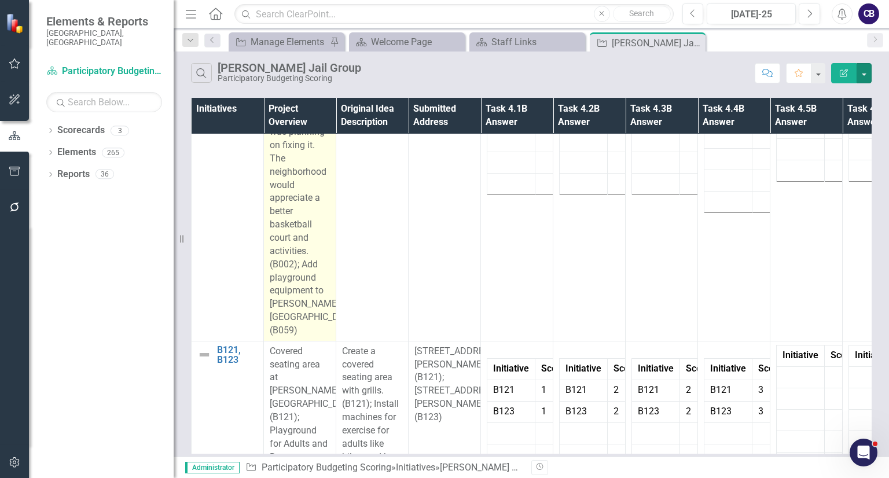
scroll to position [871, 0]
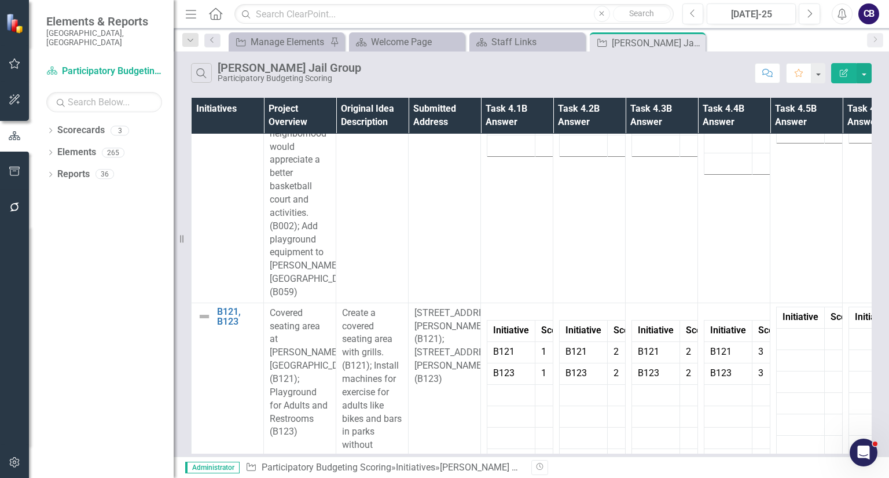
scroll to position [871, 0]
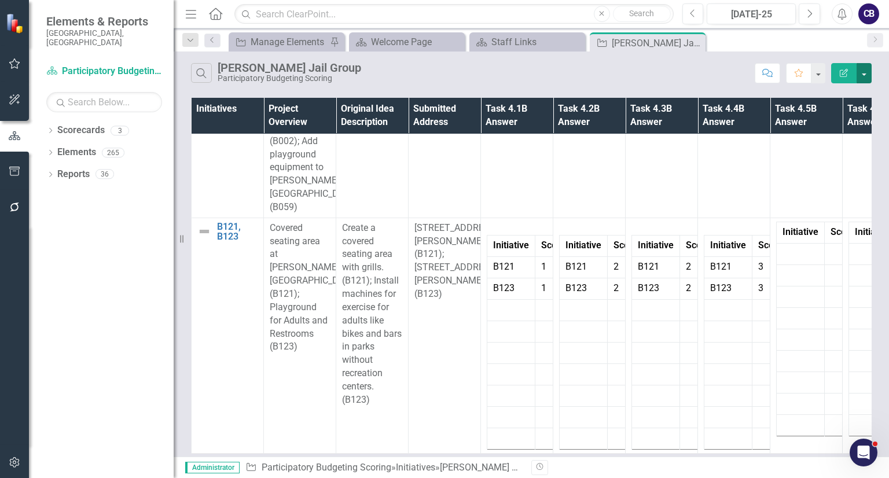
drag, startPoint x: 860, startPoint y: 75, endPoint x: 871, endPoint y: 70, distance: 12.2
click at [871, 70] on button "button" at bounding box center [863, 73] width 15 height 20
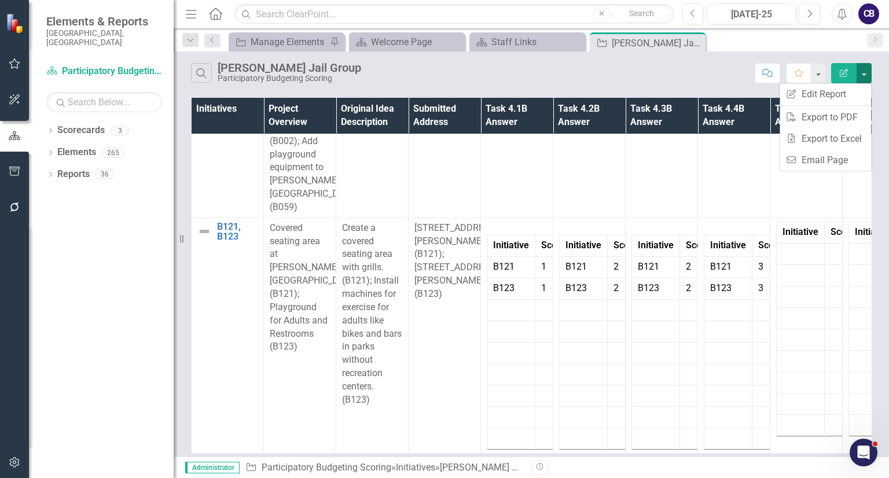
click at [871, 70] on button "button" at bounding box center [863, 73] width 15 height 20
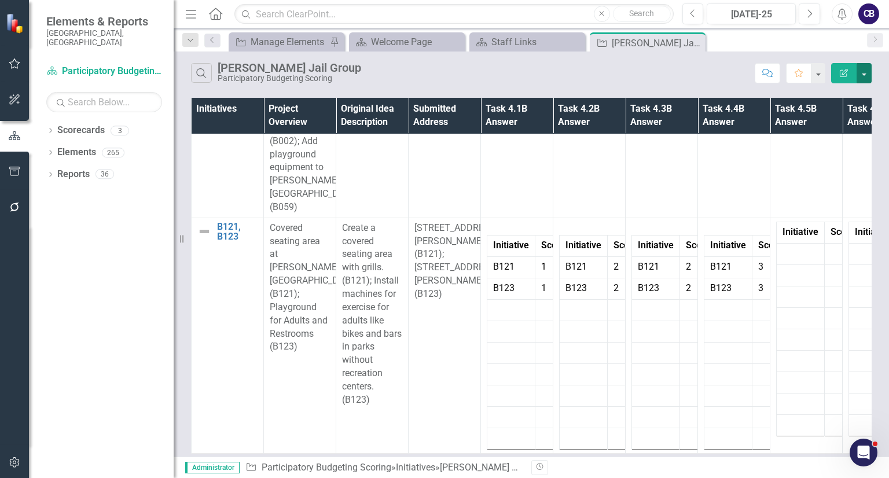
click at [864, 73] on button "button" at bounding box center [863, 73] width 15 height 20
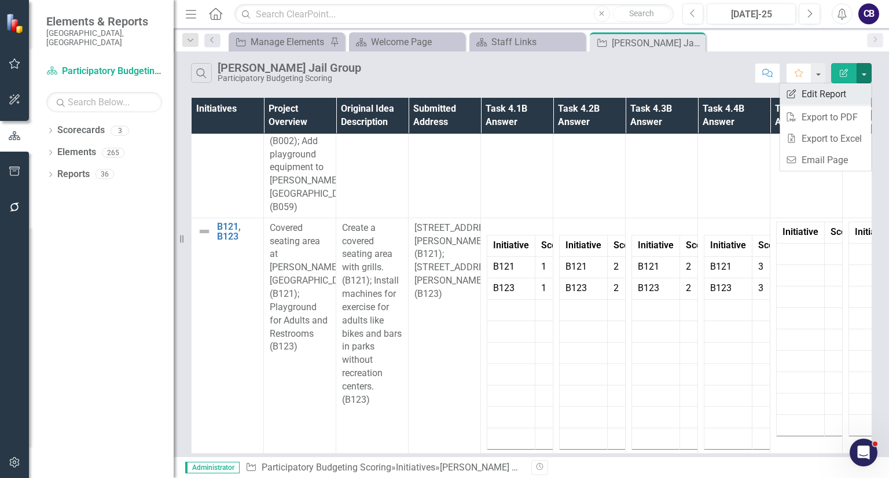
click at [833, 97] on link "Edit Report Edit Report" at bounding box center [824, 93] width 91 height 21
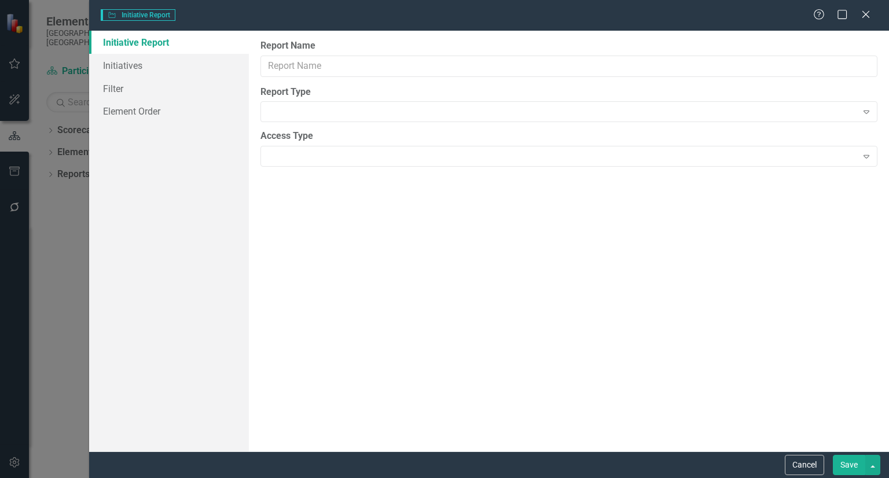
type input "[PERSON_NAME] Jail Group"
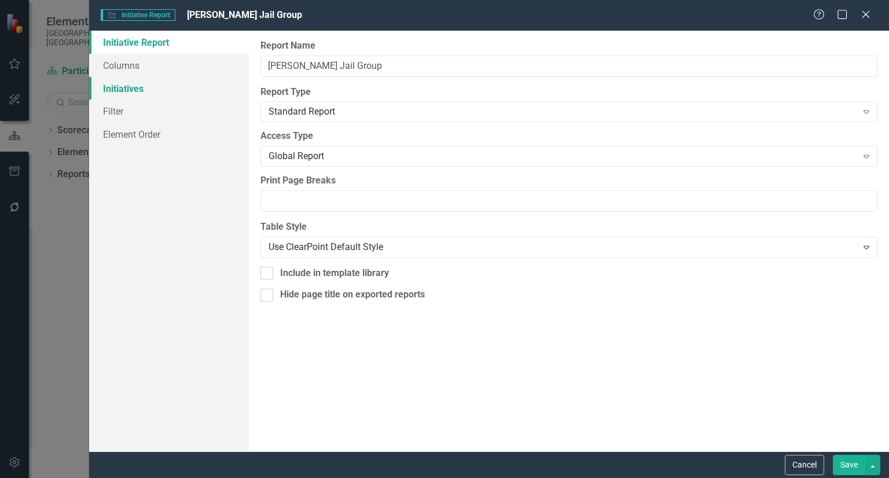
click at [141, 84] on link "Initiatives" at bounding box center [169, 88] width 160 height 23
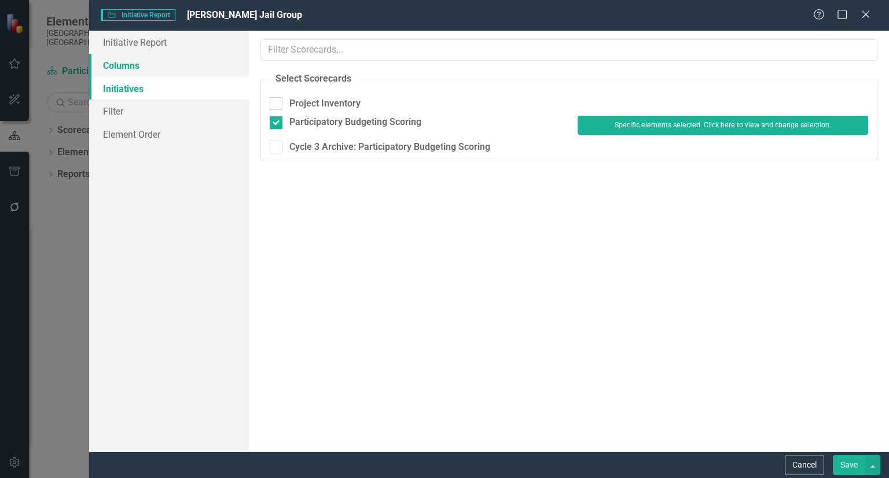
click at [131, 63] on link "Columns" at bounding box center [169, 65] width 160 height 23
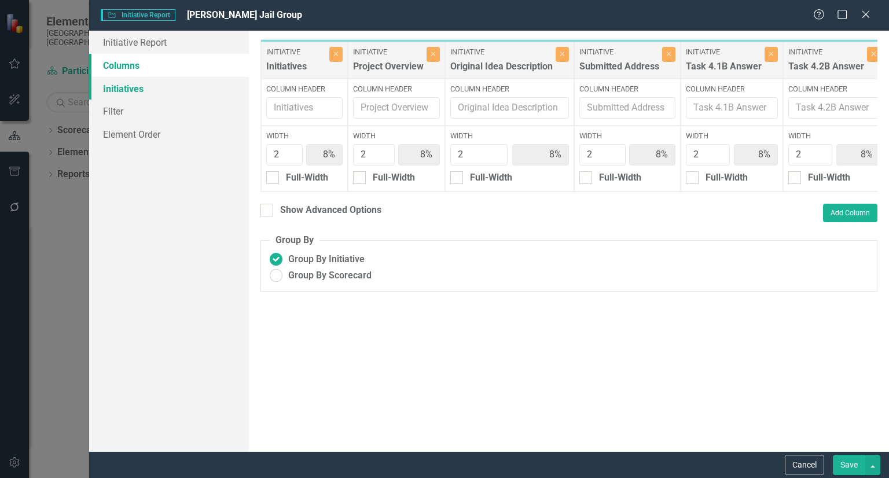
click at [130, 85] on link "Initiatives" at bounding box center [169, 88] width 160 height 23
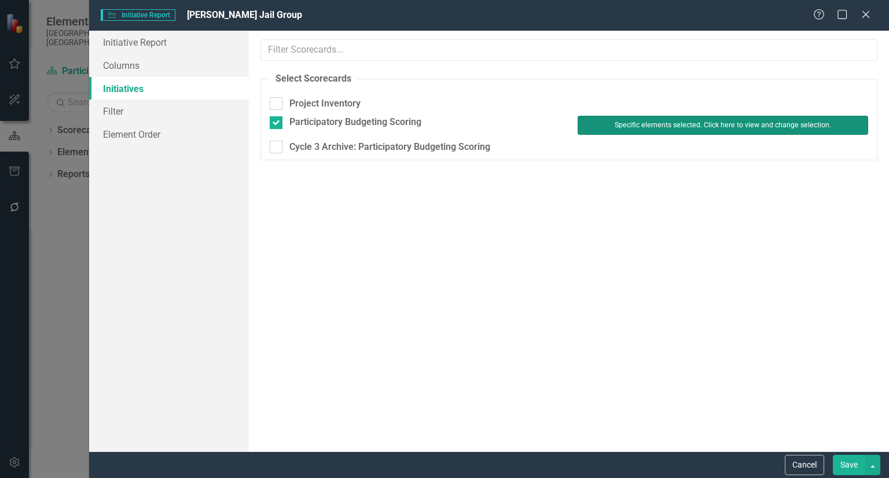
click at [620, 125] on button "Specific elements selected. Click here to view and change selection." at bounding box center [722, 125] width 290 height 19
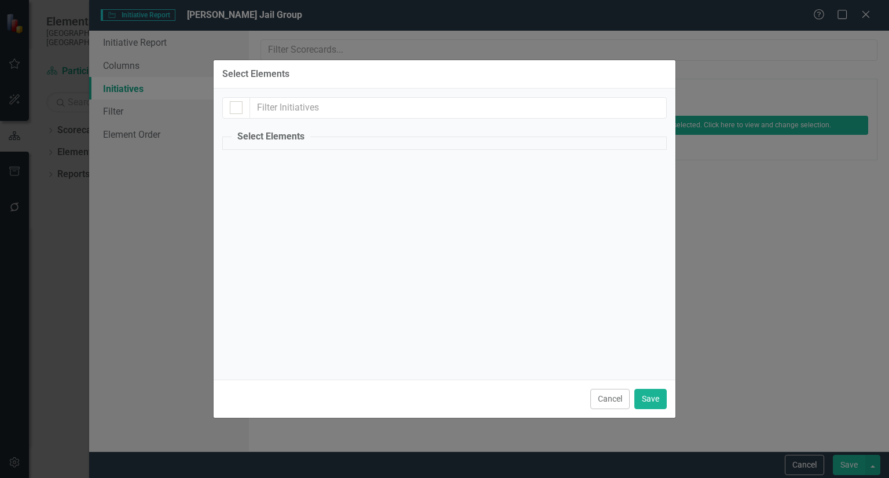
checkbox input "true"
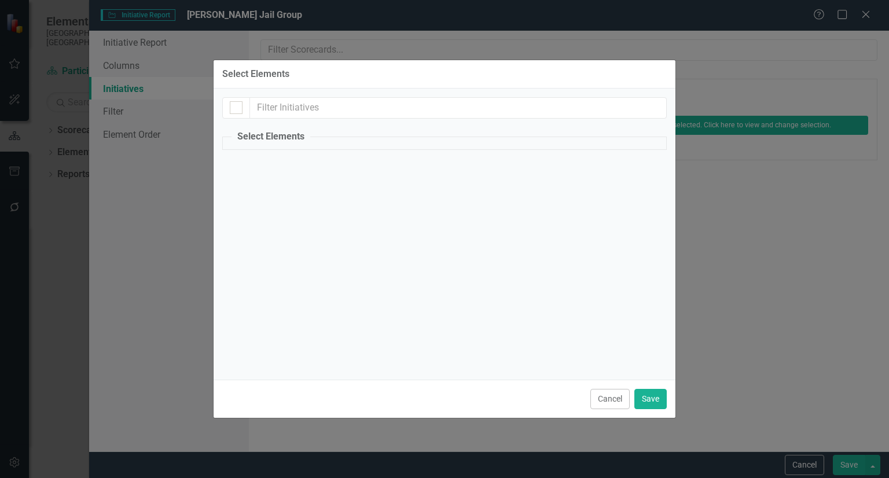
checkbox input "true"
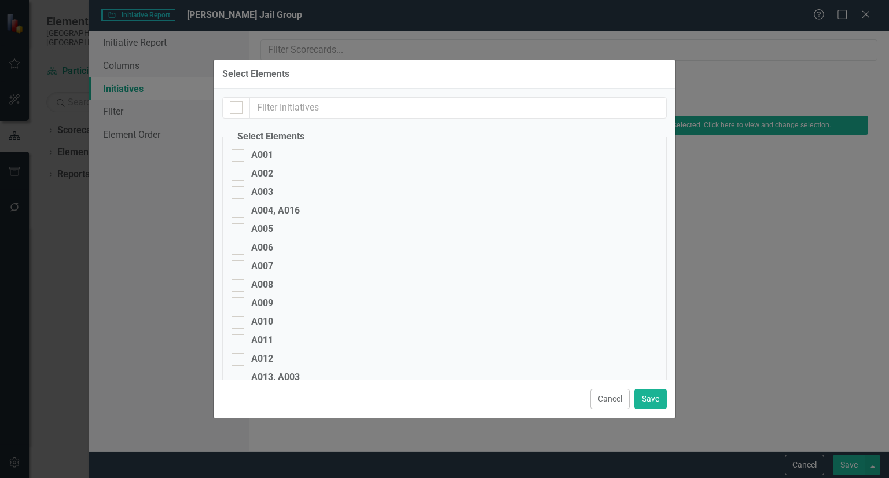
checkbox input "false"
click at [451, 112] on input "text" at bounding box center [458, 107] width 417 height 21
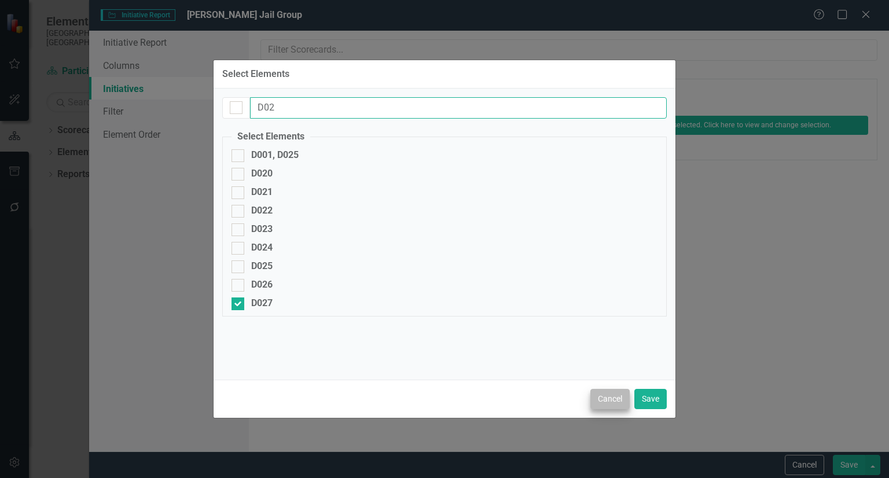
type input "D02"
click at [606, 402] on button "Cancel" at bounding box center [609, 399] width 39 height 20
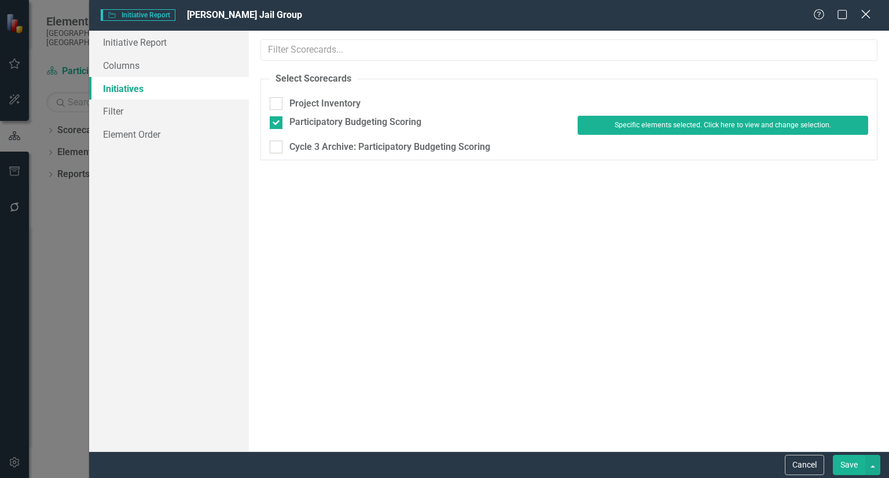
click at [866, 17] on icon "Close" at bounding box center [865, 14] width 14 height 11
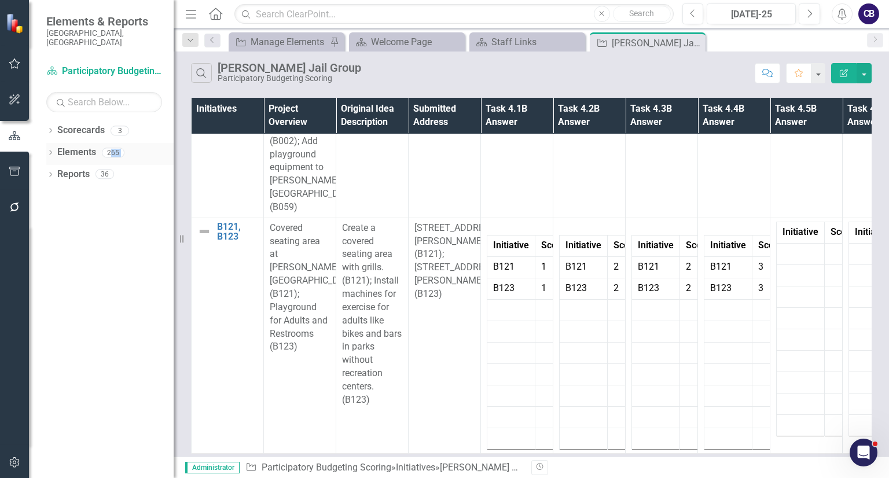
drag, startPoint x: 53, startPoint y: 167, endPoint x: 111, endPoint y: 135, distance: 66.5
click at [111, 135] on div "Dropdown Scorecards 3 Project Inventory Participatory Budgeting Scoring Cycle 3…" at bounding box center [101, 299] width 145 height 357
click at [81, 150] on div "Elements" at bounding box center [76, 152] width 39 height 19
click at [87, 148] on link "Elements" at bounding box center [76, 152] width 39 height 13
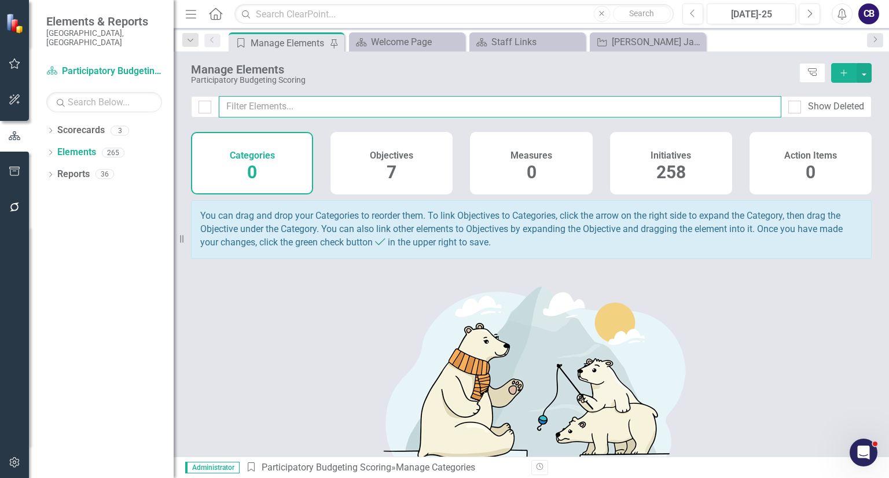
click at [298, 106] on input "text" at bounding box center [500, 106] width 562 height 21
type input "D027"
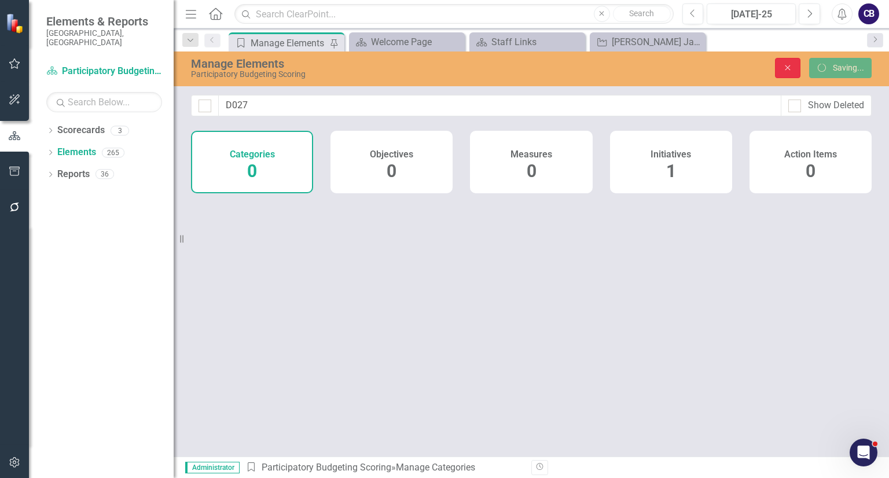
click at [788, 72] on button "Close" at bounding box center [787, 68] width 25 height 20
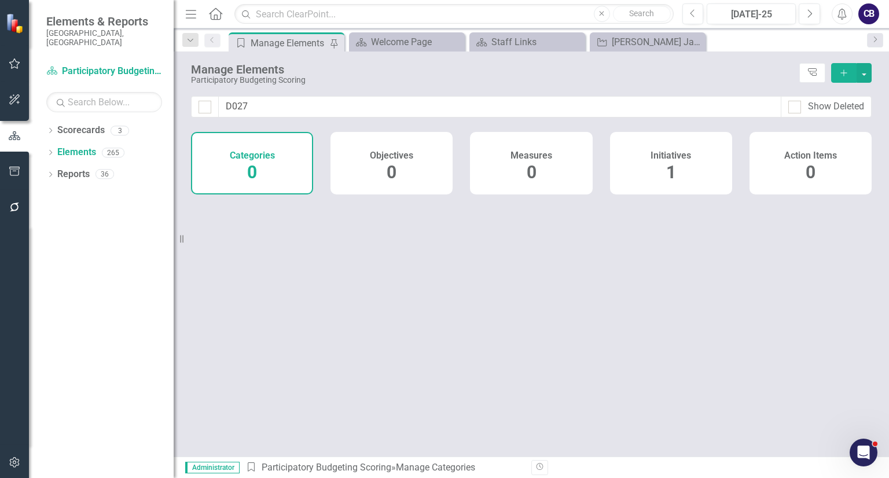
click at [698, 182] on div "Initiatives 1" at bounding box center [671, 163] width 122 height 62
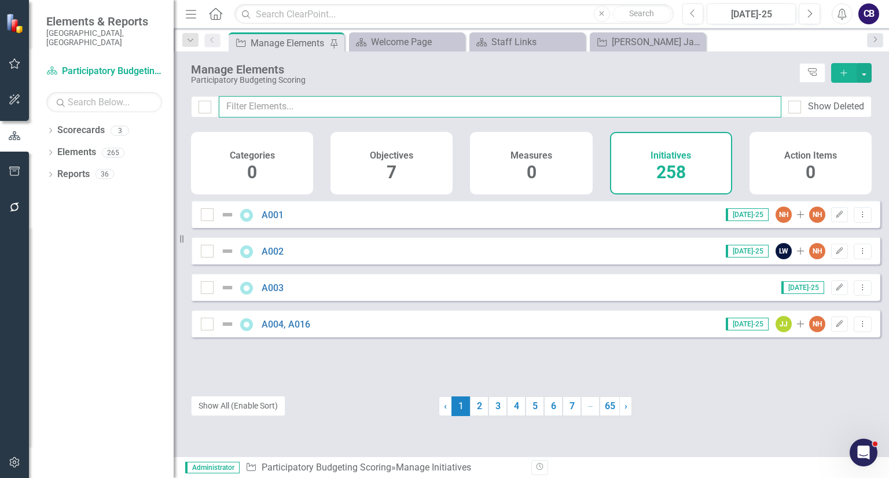
click at [589, 104] on input "text" at bounding box center [500, 106] width 562 height 21
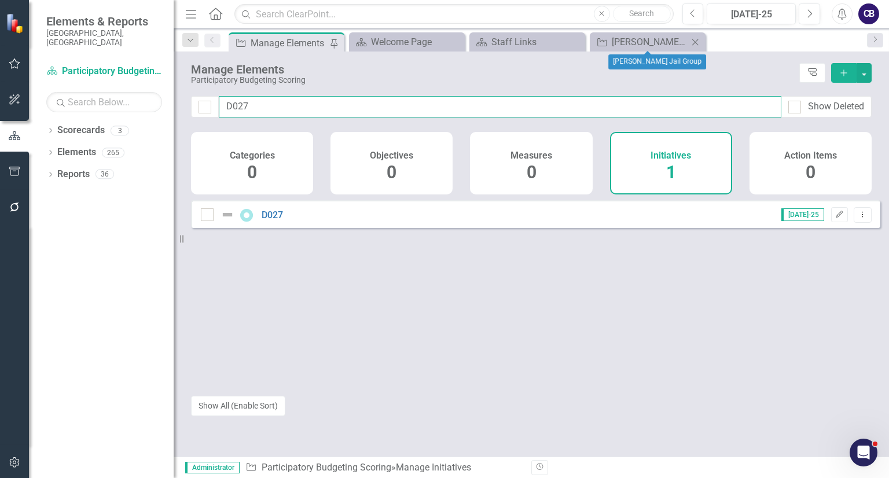
type input "D027"
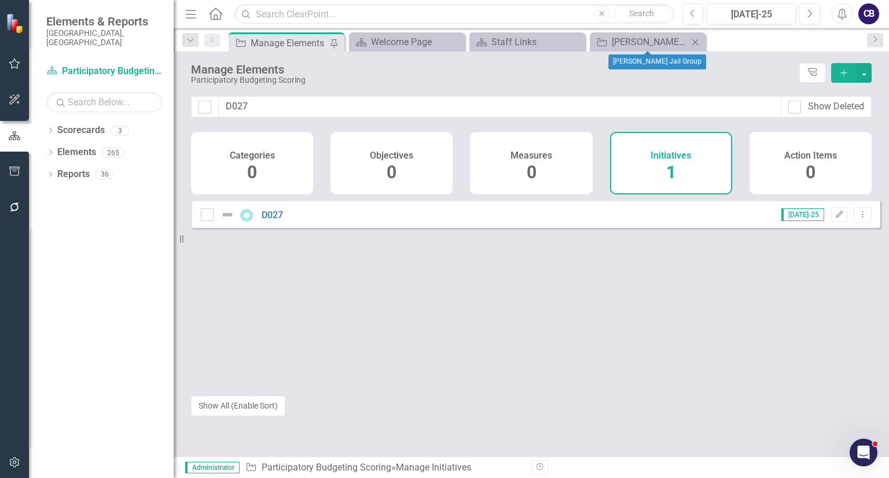
click at [698, 38] on icon "Close" at bounding box center [695, 42] width 12 height 9
click at [51, 121] on div "Dropdown Scorecards 3" at bounding box center [109, 132] width 127 height 22
click at [54, 171] on div "Dropdown" at bounding box center [50, 176] width 8 height 10
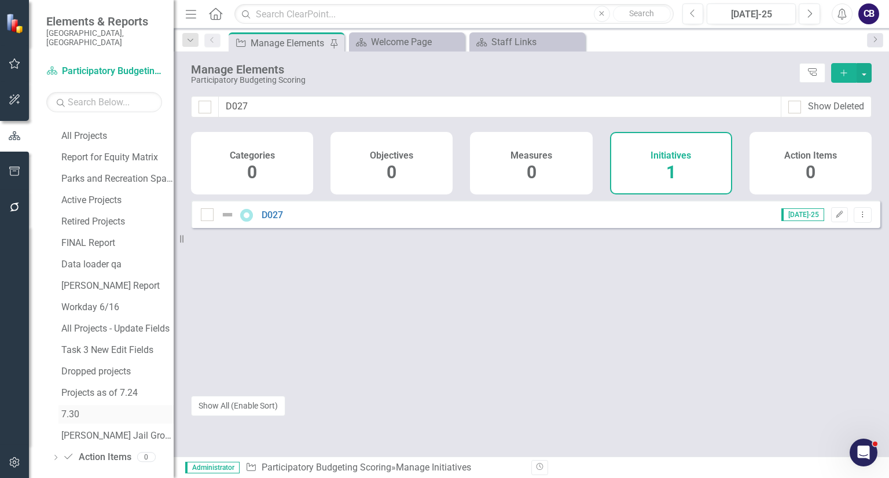
scroll to position [444, 0]
click at [100, 431] on div "[PERSON_NAME] Jail Group" at bounding box center [117, 436] width 112 height 10
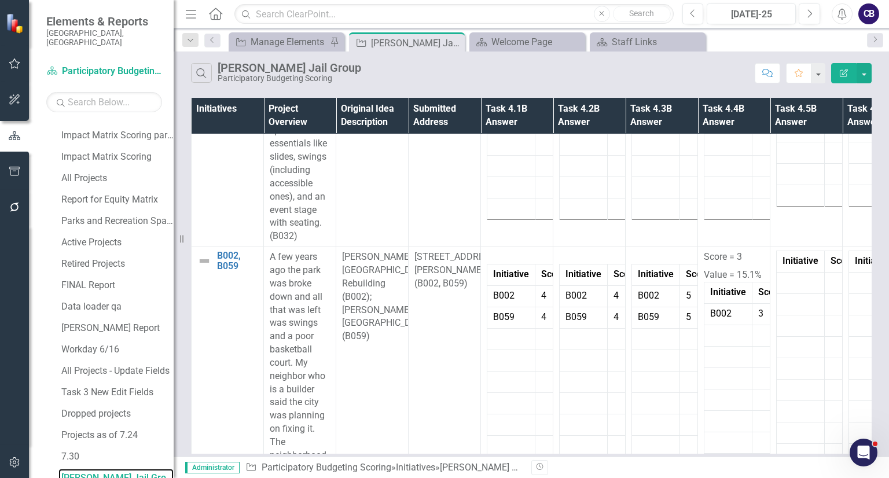
scroll to position [495, 0]
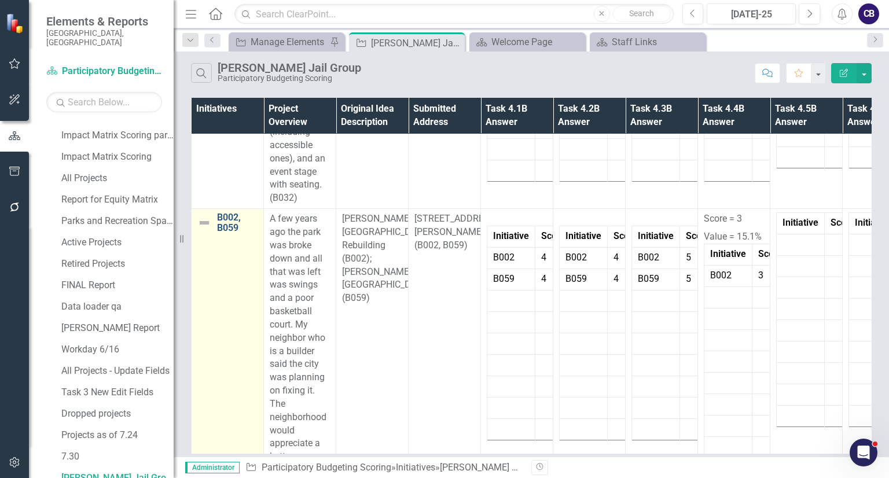
click at [240, 233] on link "B002, B059" at bounding box center [237, 222] width 41 height 20
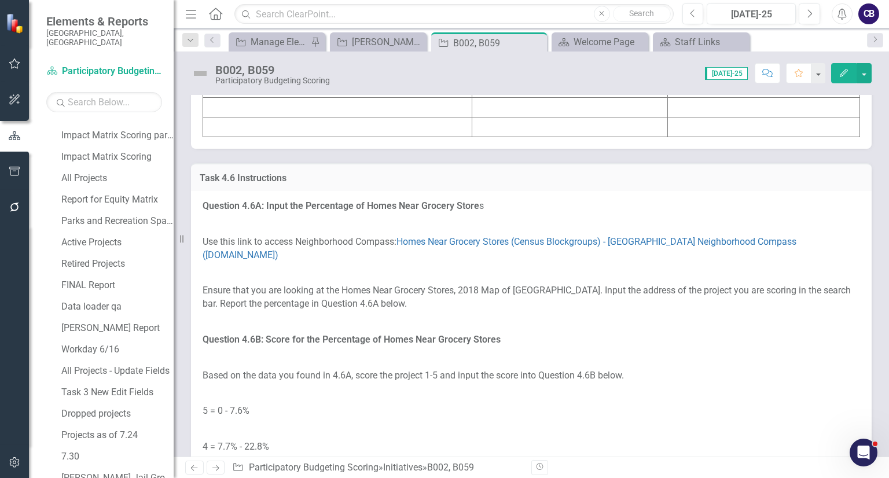
scroll to position [4618, 0]
click at [427, 99] on td at bounding box center [337, 89] width 269 height 20
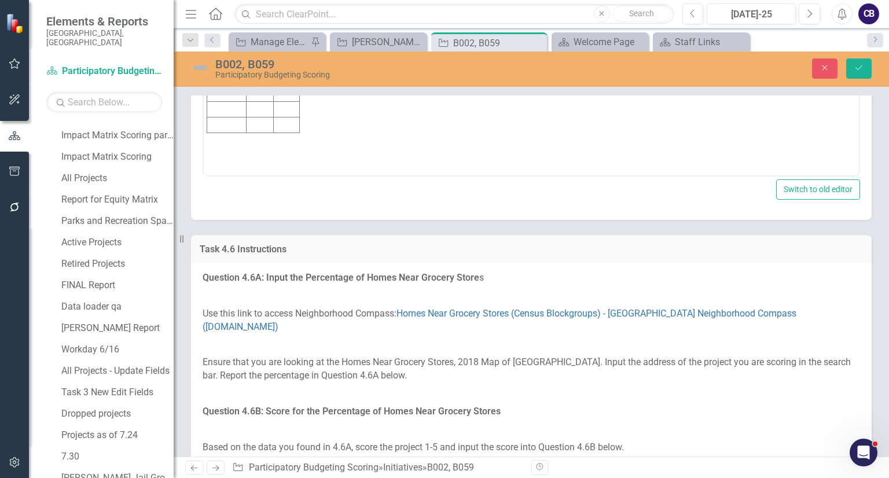
scroll to position [0, 0]
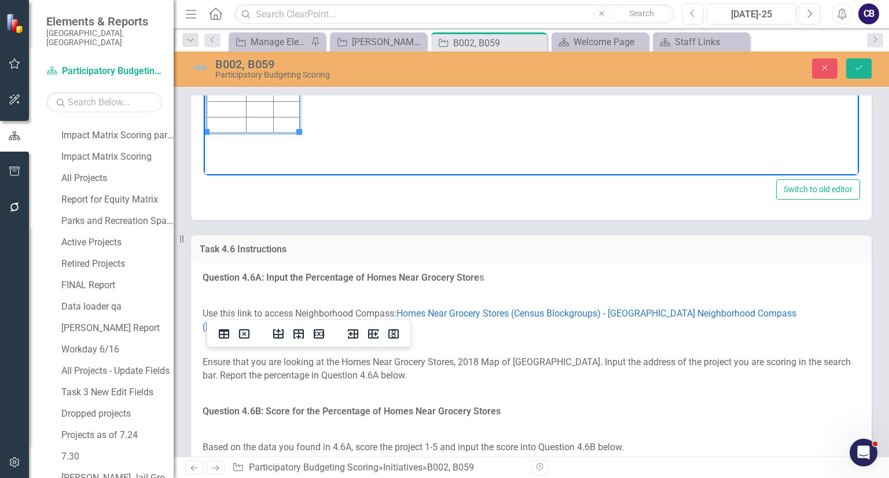
click at [219, 0] on td "Rich Text Area. Press ALT-0 for help." at bounding box center [226, 1] width 39 height 16
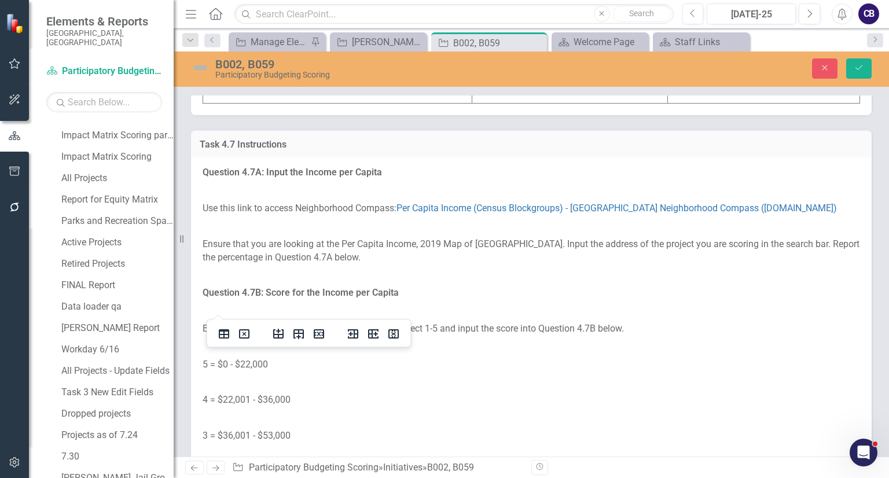
scroll to position [5381, 0]
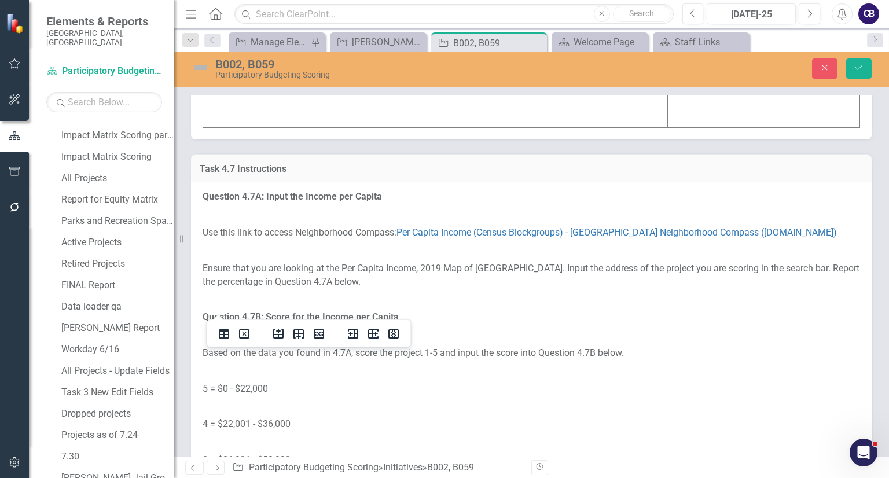
click at [241, 49] on td at bounding box center [337, 40] width 269 height 20
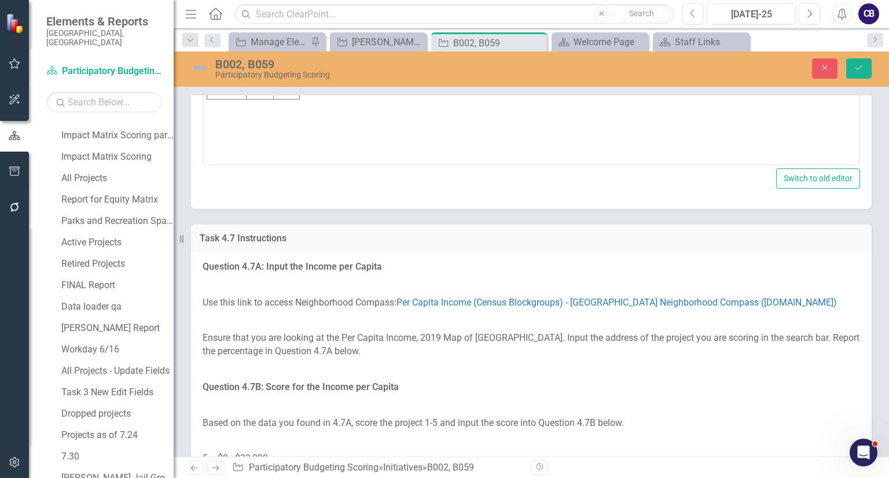
scroll to position [0, 0]
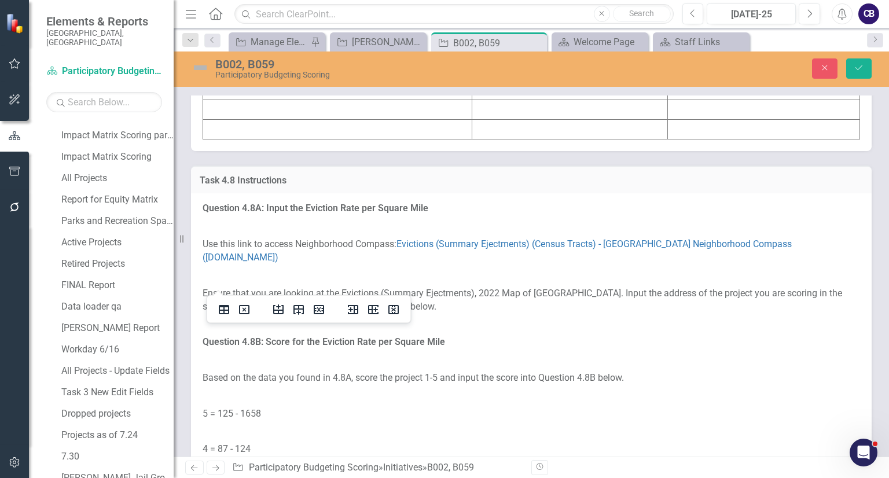
scroll to position [6115, 0]
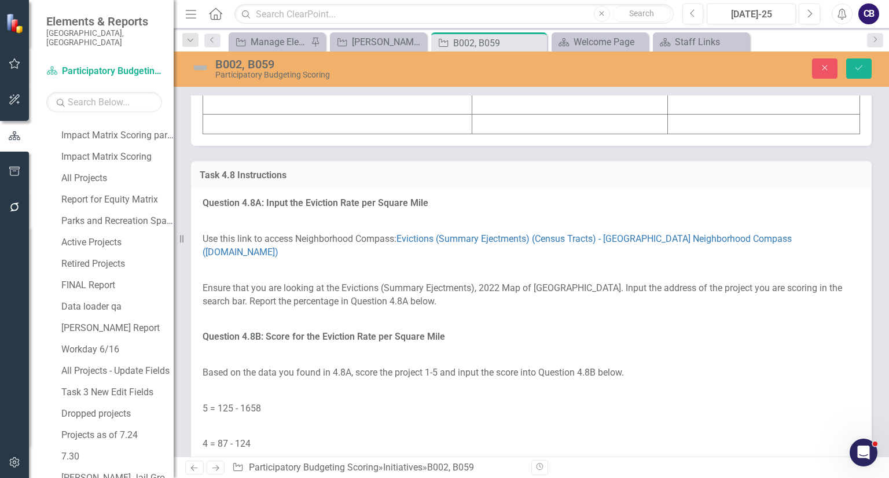
click at [239, 56] on td at bounding box center [337, 46] width 269 height 20
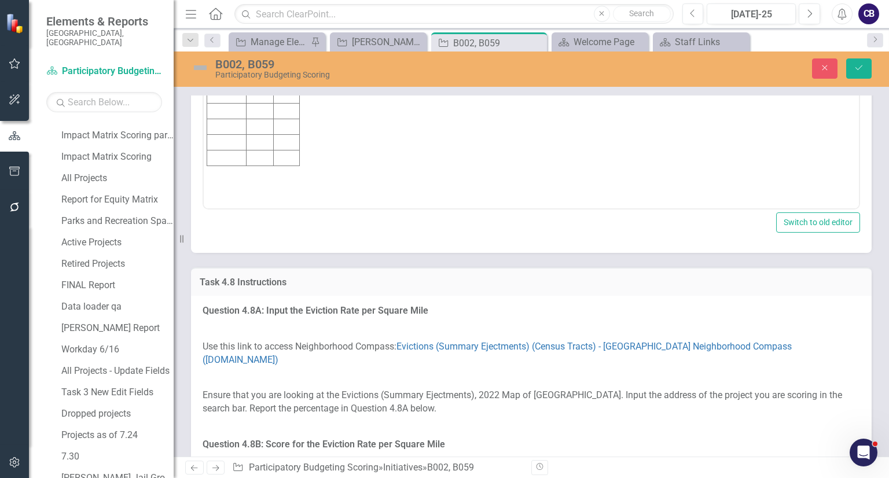
scroll to position [0, 0]
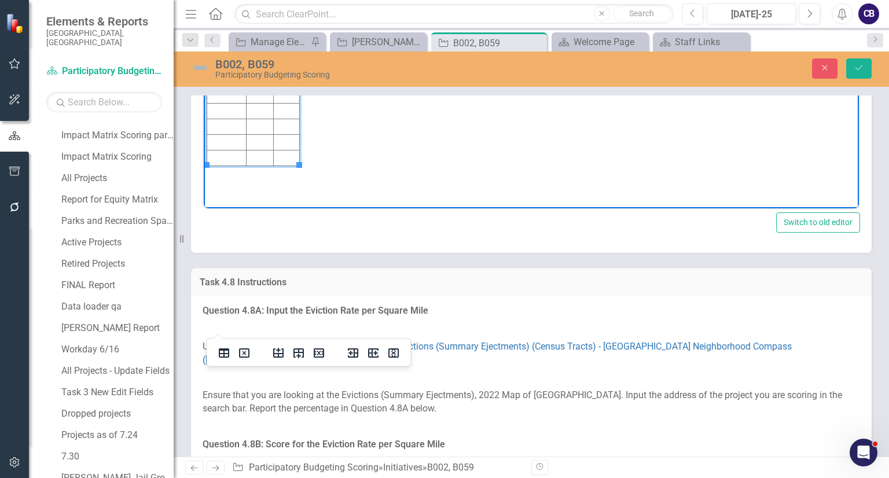
click at [229, 34] on td "Rich Text Area. Press ALT-0 for help." at bounding box center [226, 33] width 39 height 16
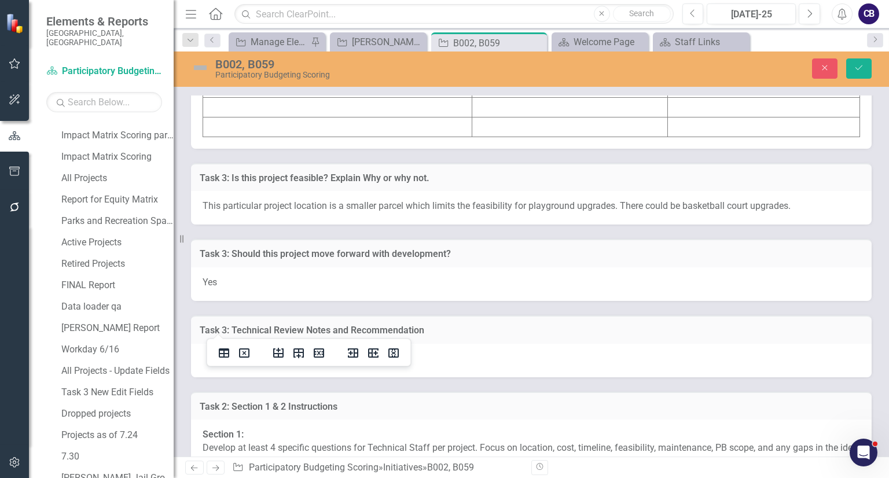
scroll to position [6865, 0]
click at [229, 58] on td at bounding box center [337, 48] width 269 height 20
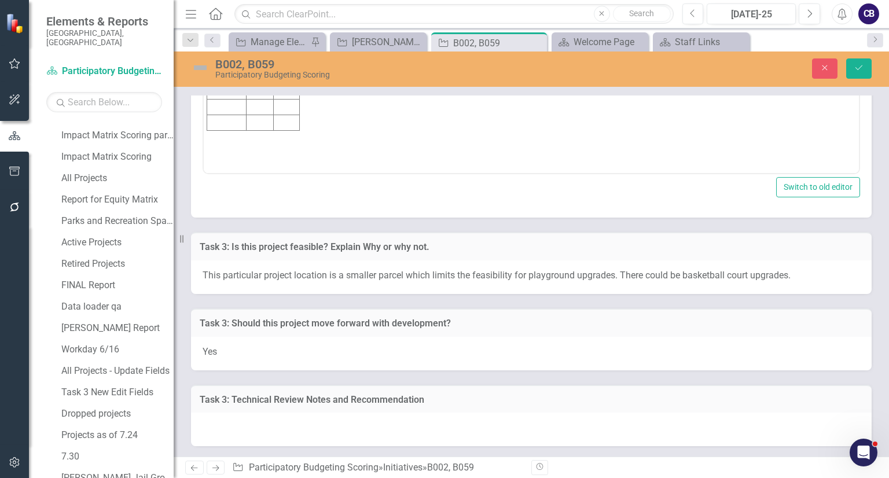
scroll to position [0, 0]
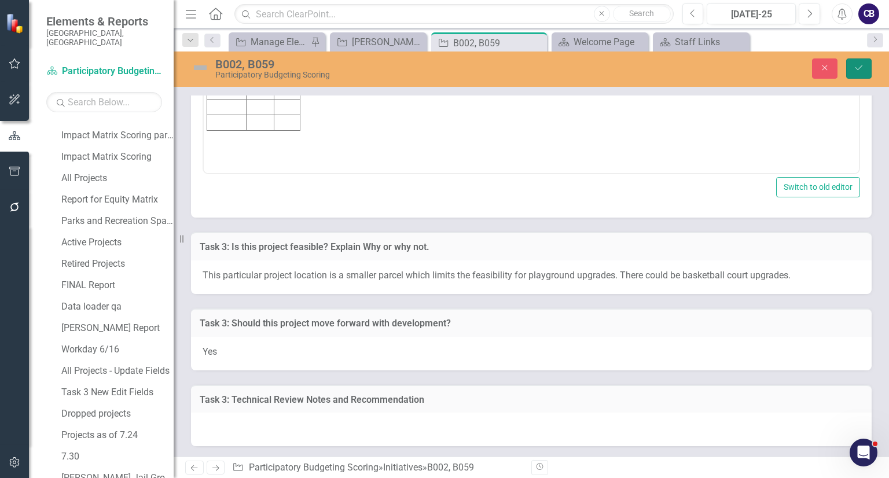
click at [858, 65] on icon "Save" at bounding box center [859, 68] width 10 height 8
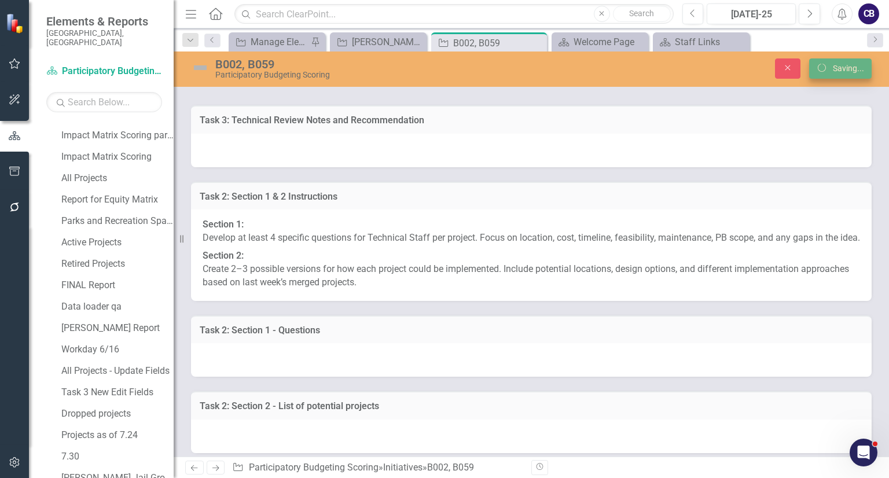
scroll to position [6653, 0]
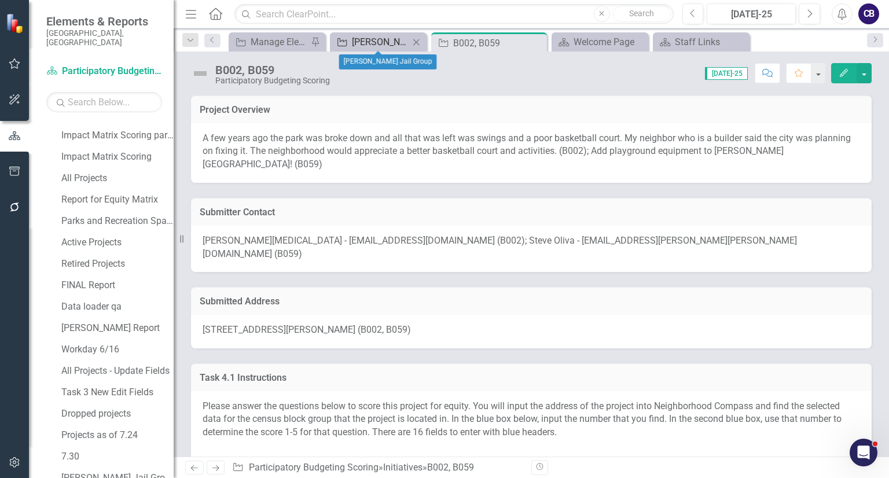
click at [388, 42] on div "[PERSON_NAME] Jail Group" at bounding box center [380, 42] width 57 height 14
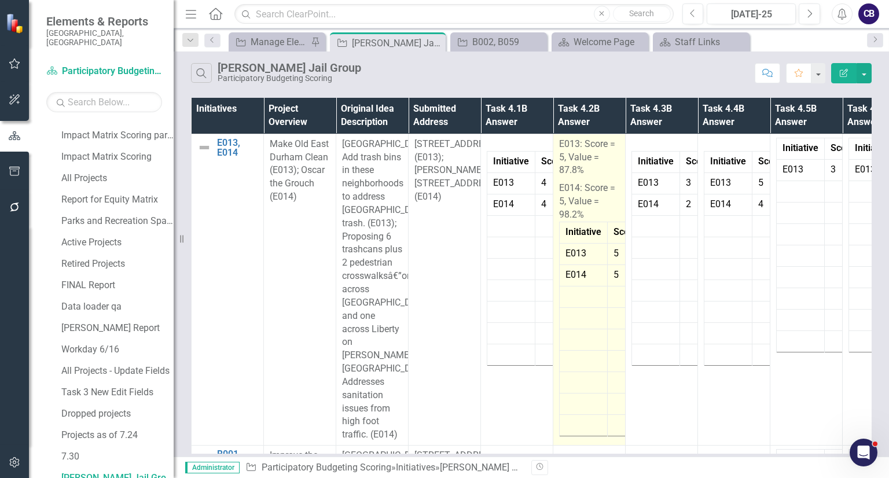
click at [579, 167] on p "E013: Score = 5, Value = 87.8%" at bounding box center [589, 159] width 60 height 42
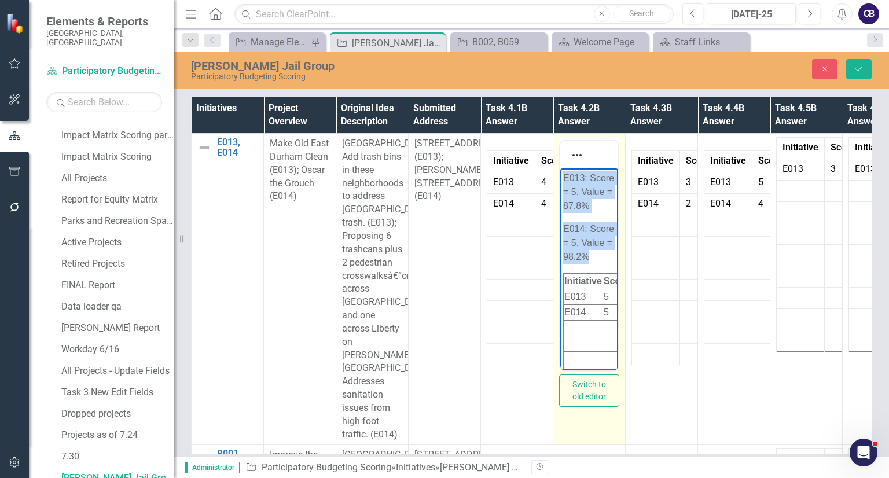
drag, startPoint x: 596, startPoint y: 281, endPoint x: 564, endPoint y: 147, distance: 137.5
click at [564, 168] on html "E013: Score = 5, Value = 87.8% E014: Score = 5, Value = 98.2% Initiative Score …" at bounding box center [589, 300] width 58 height 264
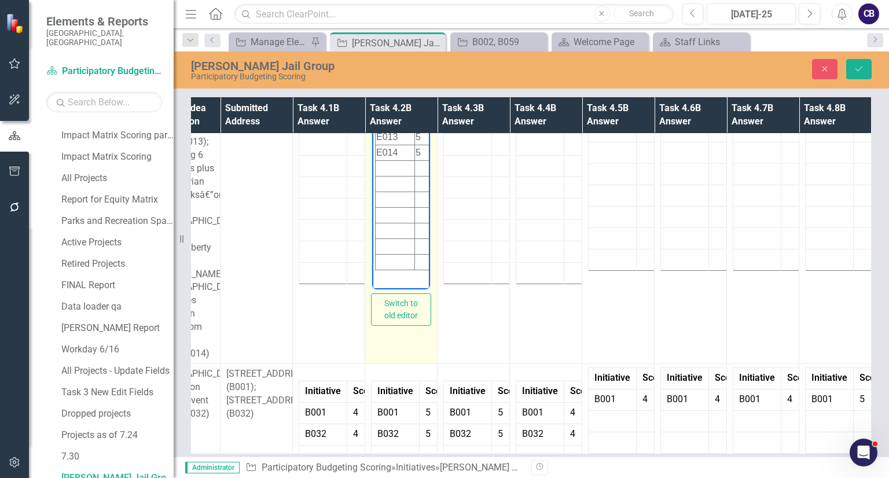
scroll to position [0, 196]
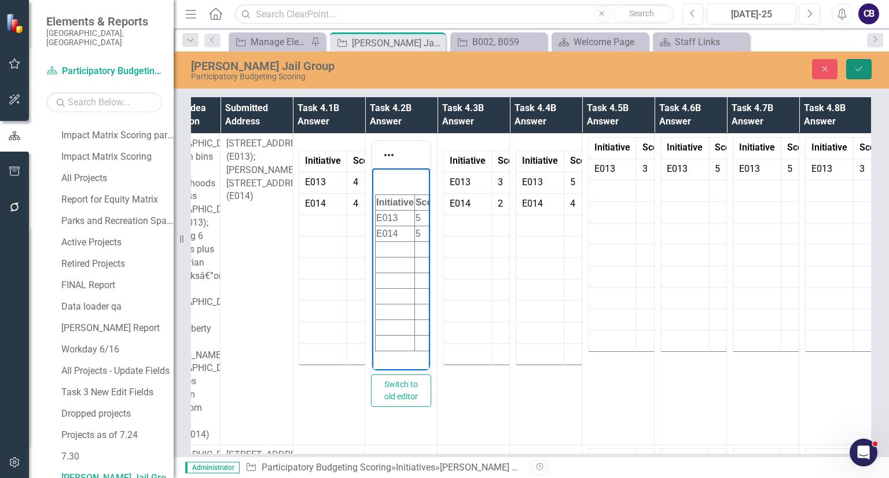
click at [850, 69] on button "Save" at bounding box center [858, 69] width 25 height 20
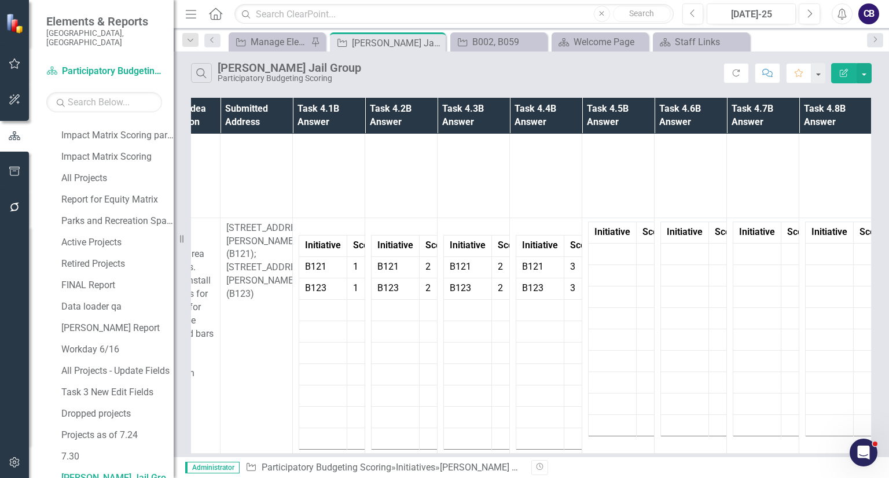
scroll to position [871, 0]
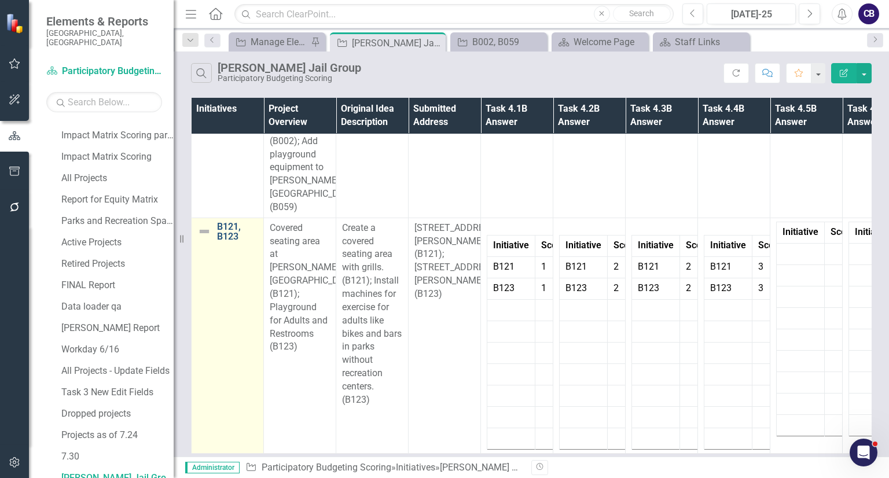
click at [227, 222] on link "B121, B123" at bounding box center [237, 232] width 41 height 20
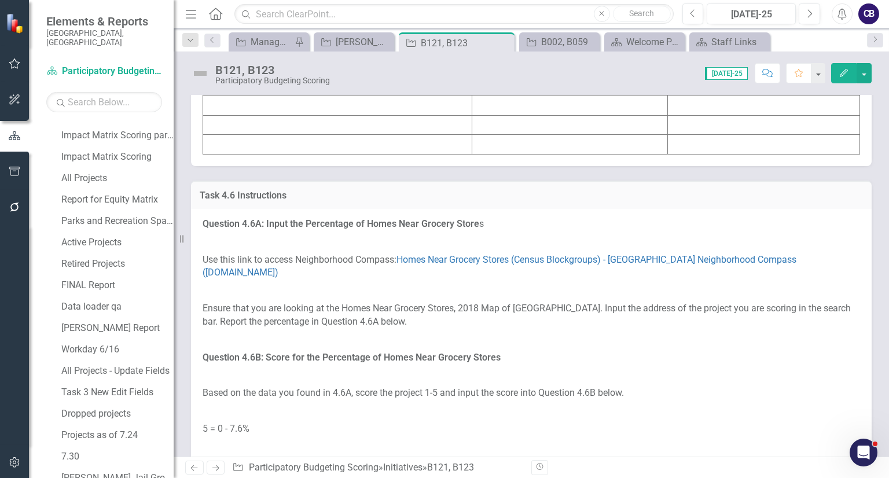
scroll to position [4545, 0]
click at [247, 36] on td at bounding box center [337, 26] width 269 height 20
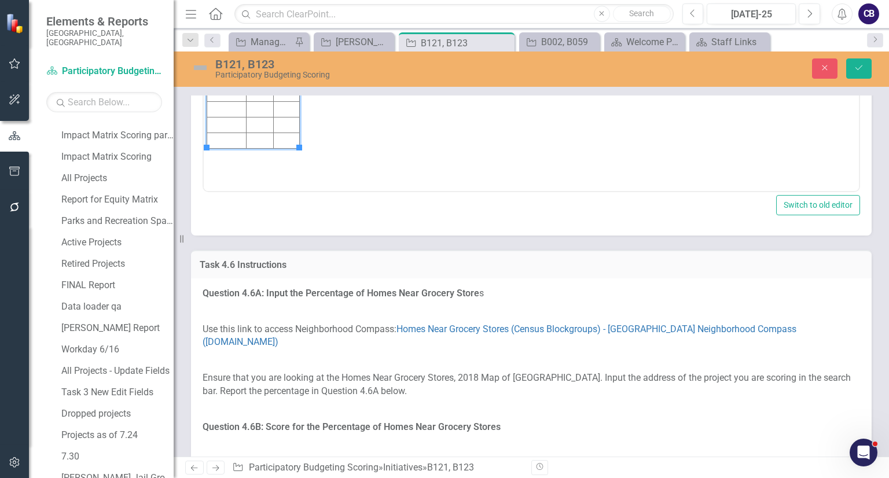
scroll to position [0, 0]
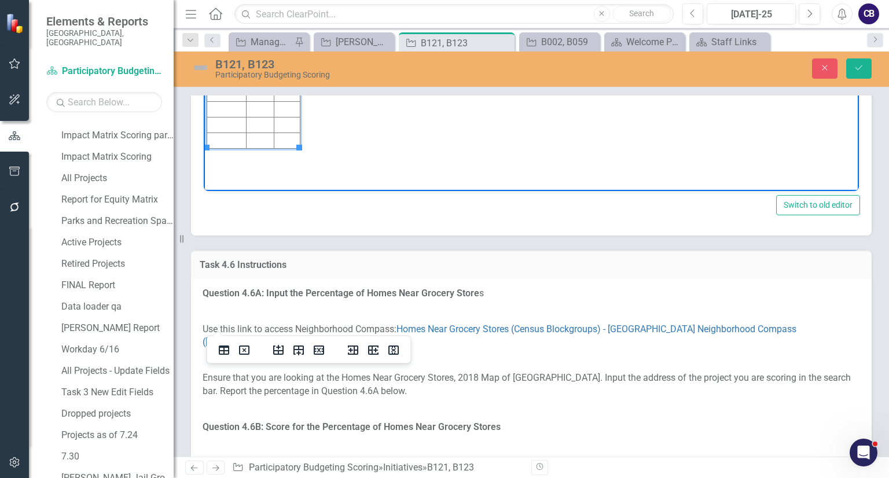
click at [226, 12] on td "Rich Text Area. Press ALT-0 for help." at bounding box center [226, 17] width 39 height 16
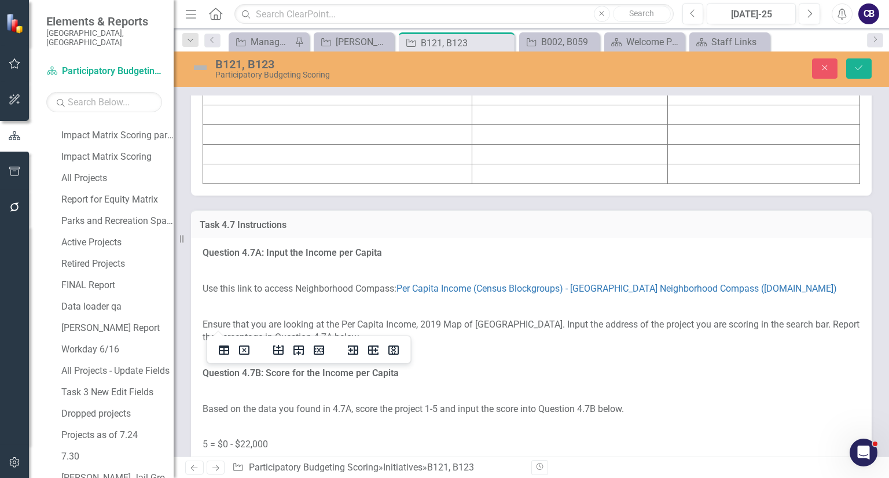
scroll to position [5269, 0]
click at [278, 65] on td at bounding box center [337, 55] width 269 height 20
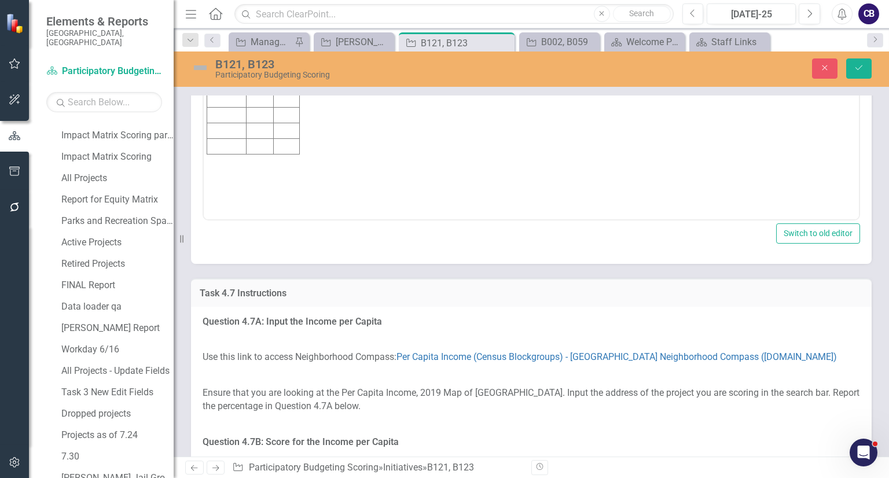
scroll to position [0, 0]
click at [228, 39] on td "Rich Text Area. Press ALT-0 for help." at bounding box center [226, 44] width 39 height 16
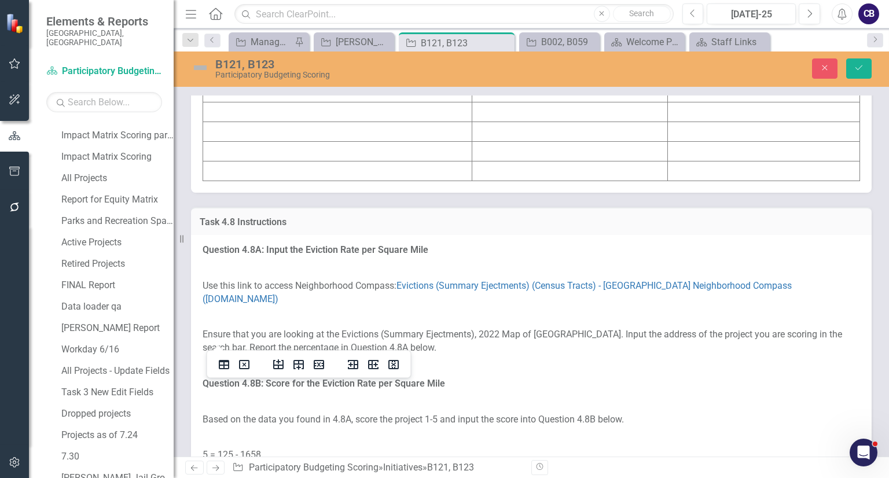
scroll to position [6011, 0]
click at [280, 122] on td at bounding box center [337, 112] width 269 height 20
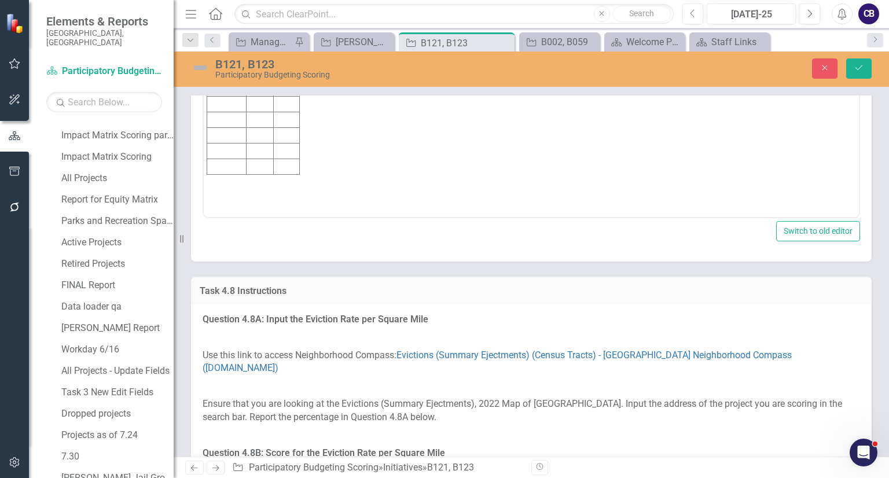
scroll to position [0, 0]
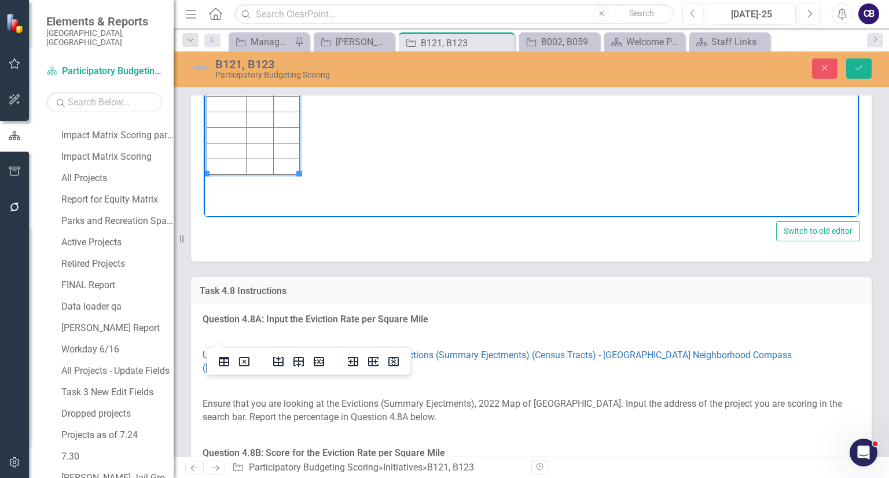
click at [221, 37] on td "Rich Text Area. Press ALT-0 for help." at bounding box center [226, 42] width 39 height 16
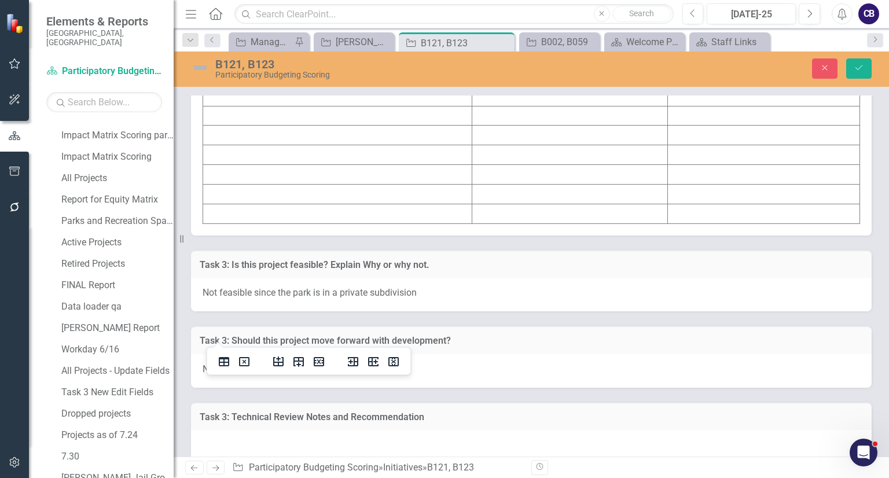
scroll to position [6753, 0]
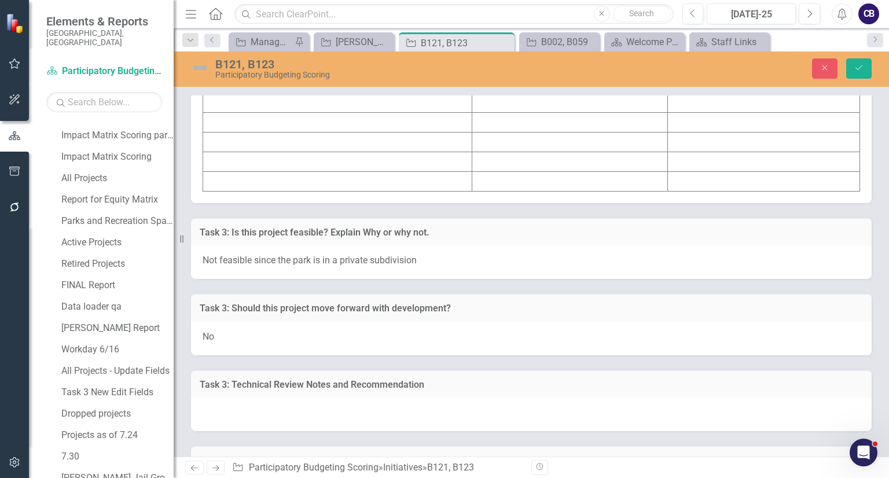
click at [259, 73] on td at bounding box center [337, 64] width 269 height 20
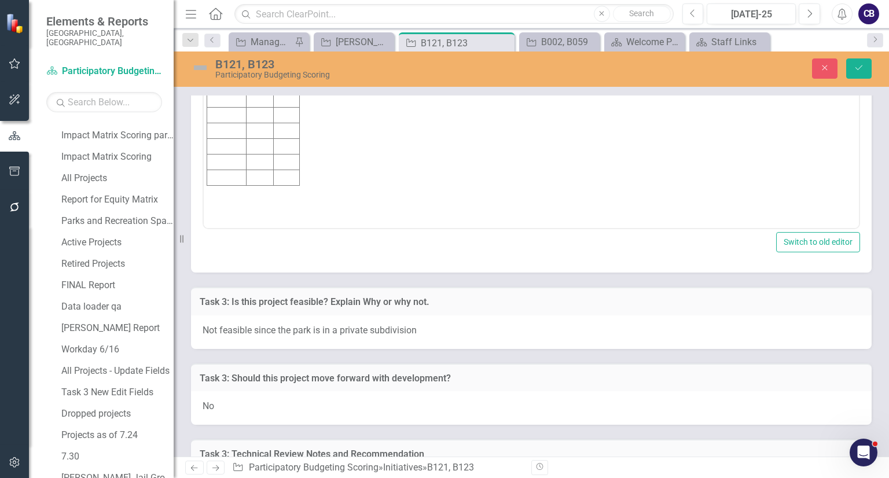
scroll to position [0, 0]
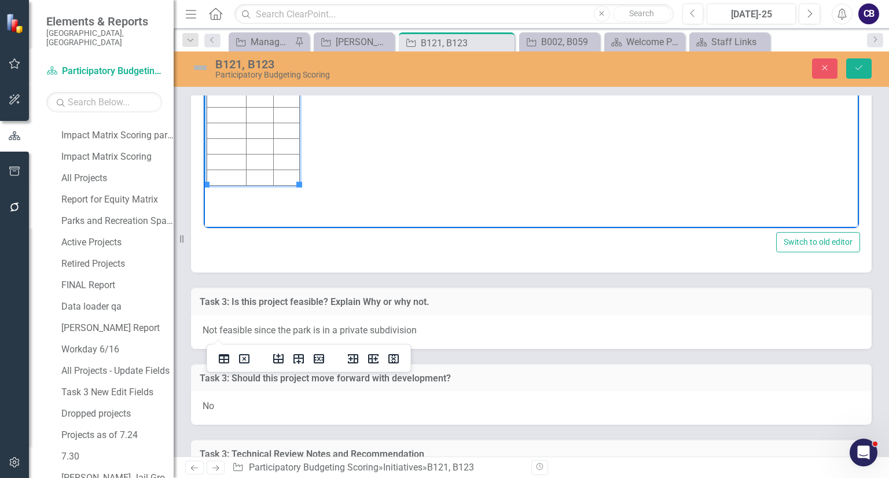
click at [221, 46] on td "Rich Text Area. Press ALT-0 for help." at bounding box center [226, 53] width 39 height 16
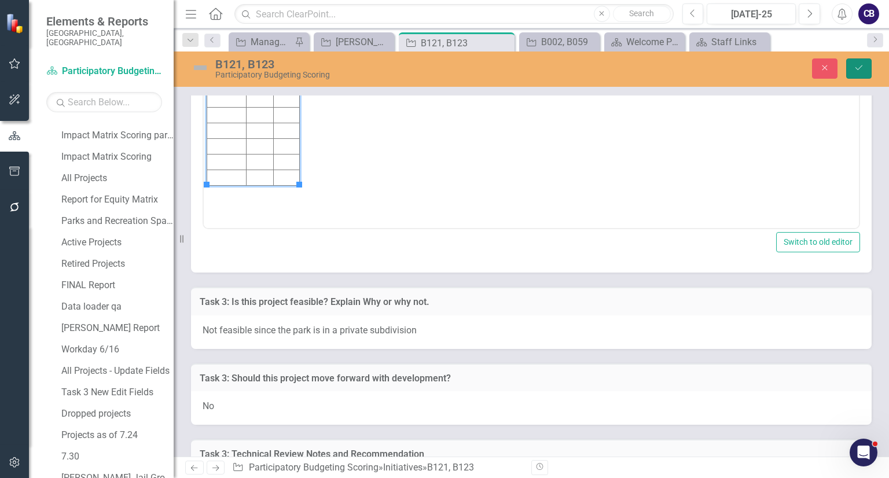
click at [859, 66] on icon "Save" at bounding box center [859, 68] width 10 height 8
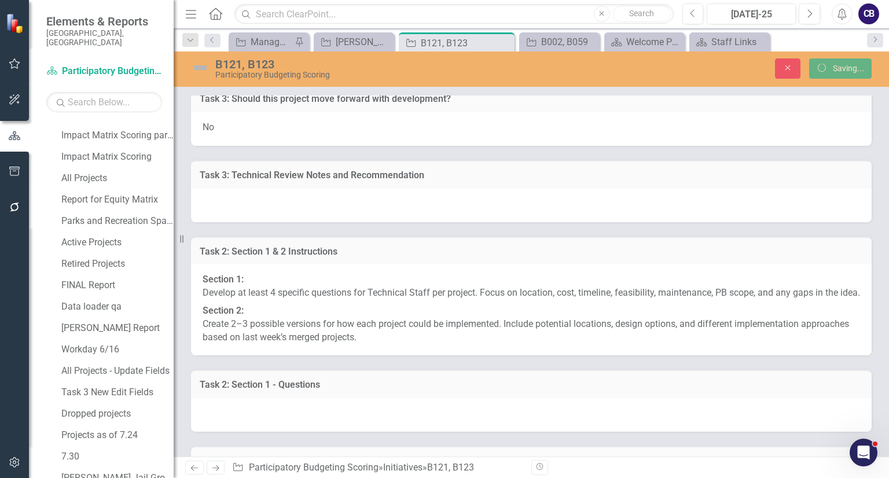
scroll to position [6540, 0]
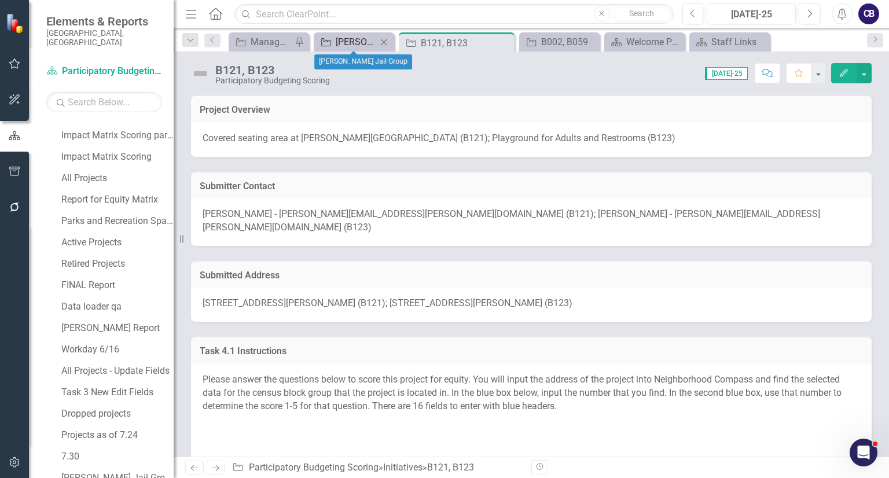
click at [338, 41] on div "[PERSON_NAME] Jail Group" at bounding box center [356, 42] width 41 height 14
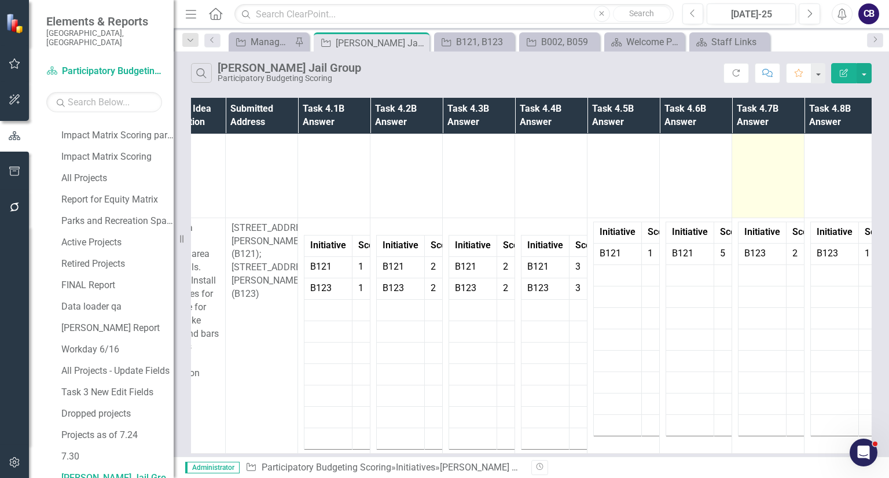
scroll to position [871, 196]
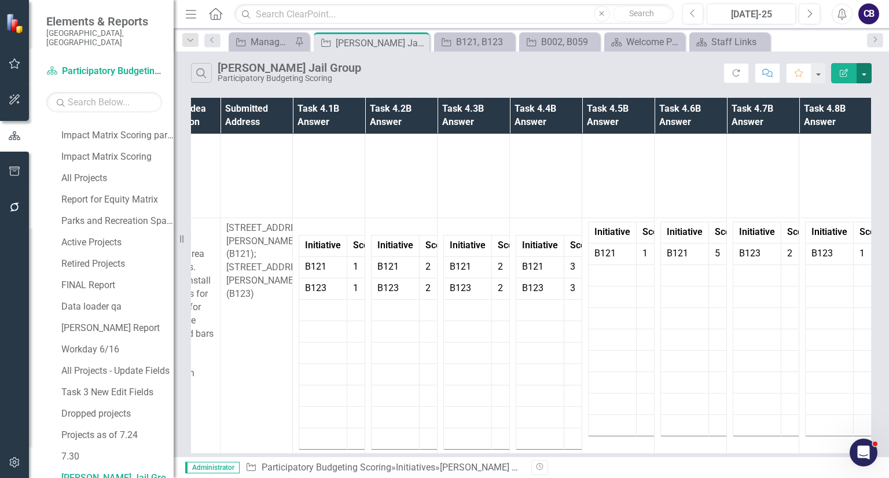
click at [863, 73] on button "button" at bounding box center [863, 73] width 15 height 20
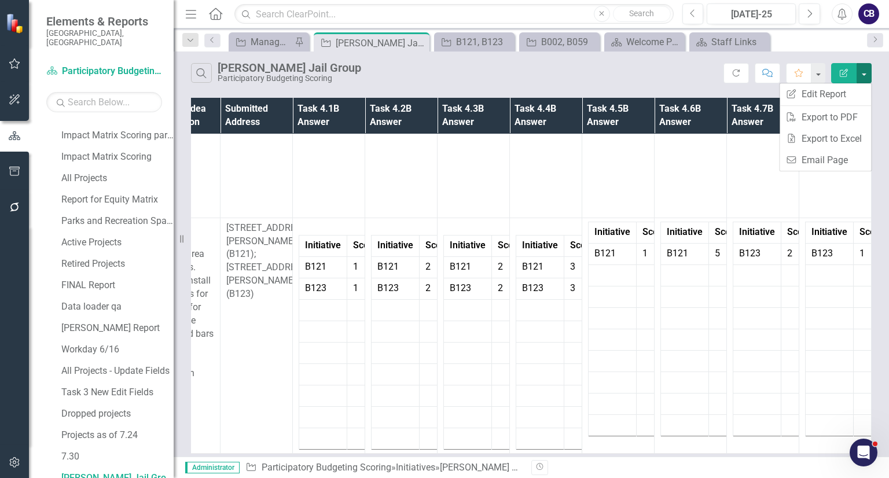
click at [863, 73] on button "button" at bounding box center [863, 73] width 15 height 20
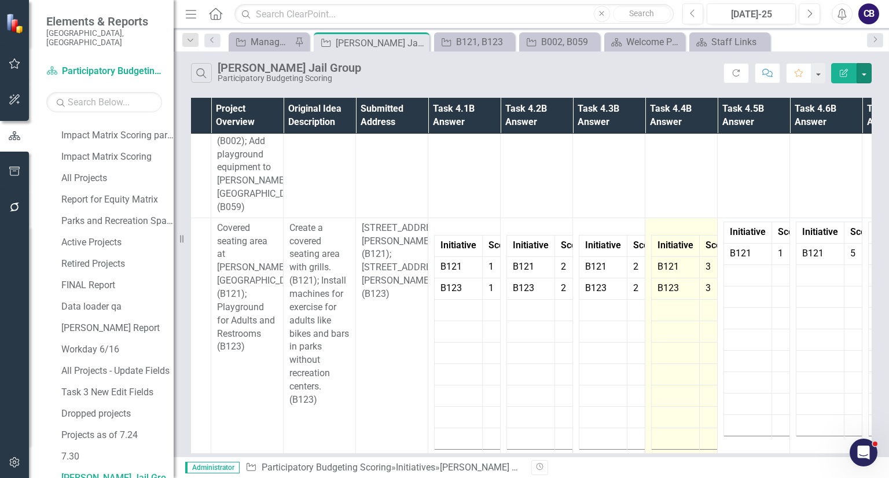
scroll to position [871, 0]
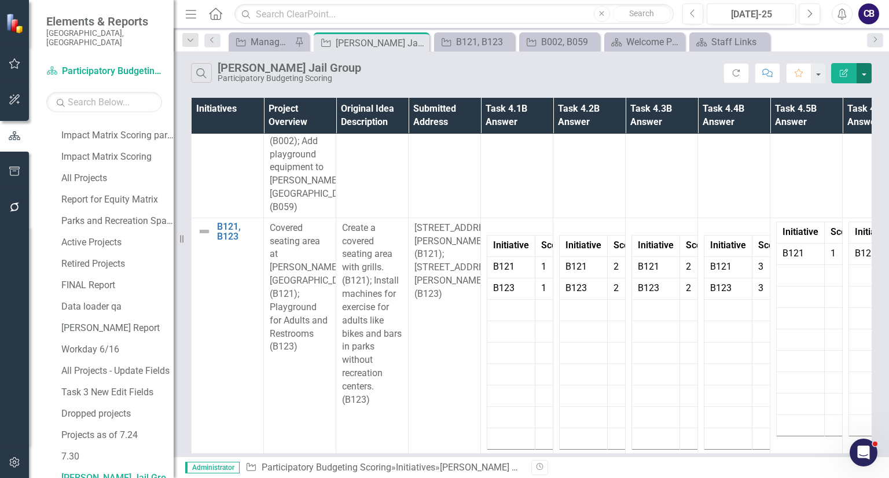
click at [859, 69] on button "button" at bounding box center [863, 73] width 15 height 20
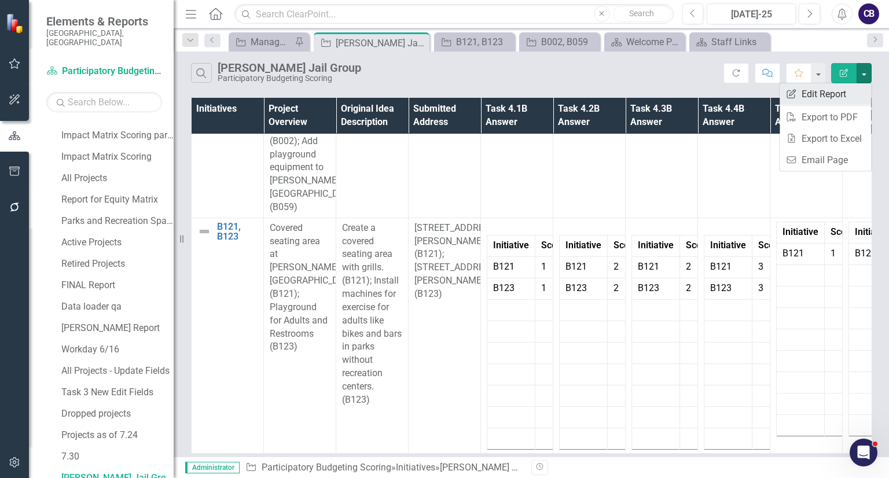
click at [817, 95] on link "Edit Report Edit Report" at bounding box center [824, 93] width 91 height 21
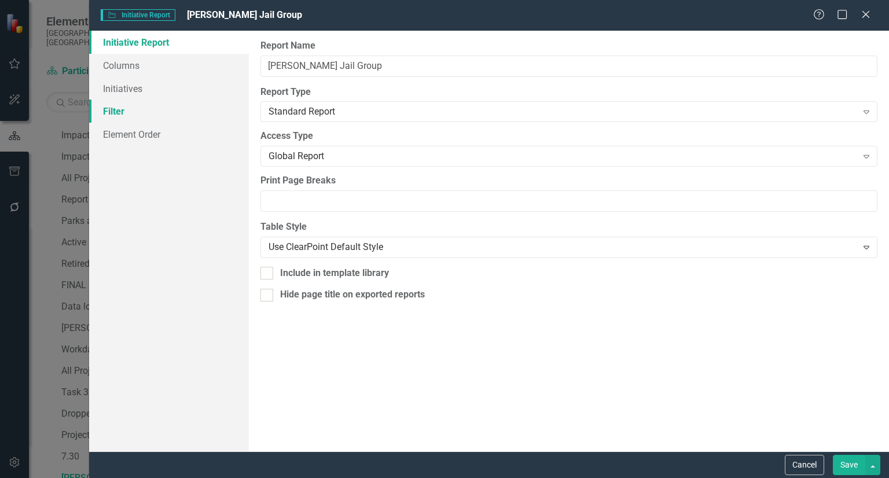
click at [144, 111] on link "Filter" at bounding box center [169, 111] width 160 height 23
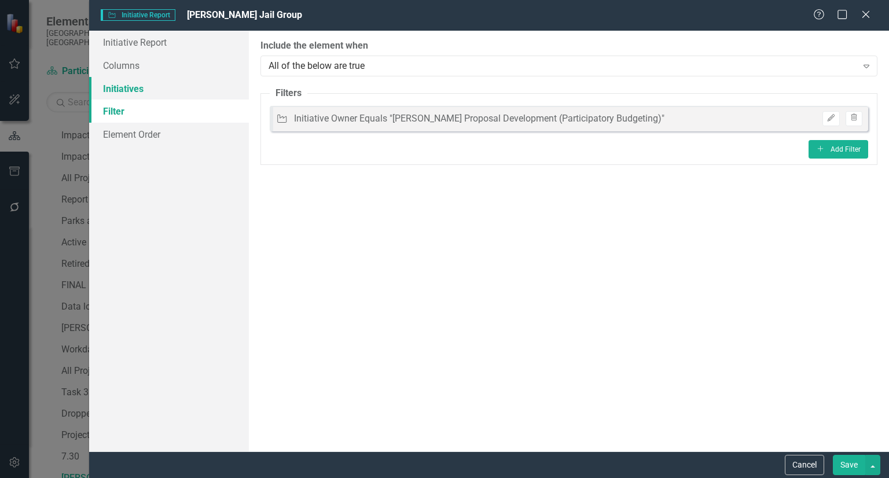
click at [167, 92] on link "Initiatives" at bounding box center [169, 88] width 160 height 23
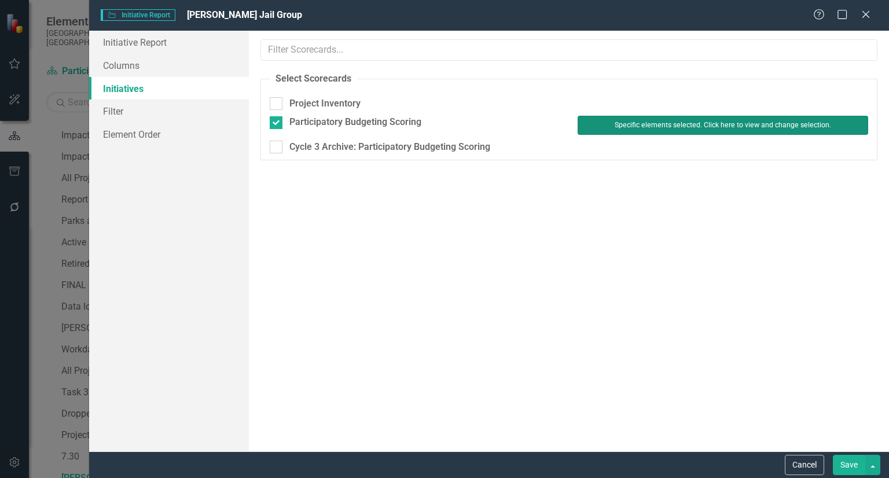
click at [762, 124] on button "Specific elements selected. Click here to view and change selection." at bounding box center [722, 125] width 290 height 19
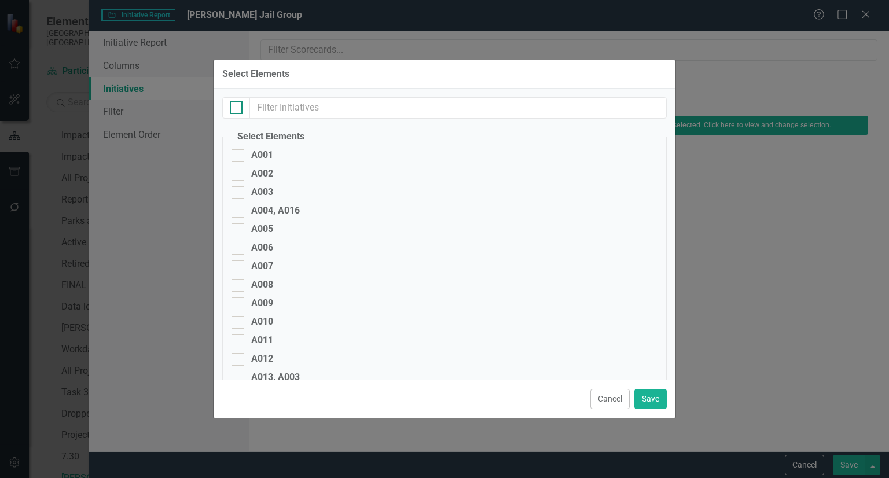
click at [233, 112] on div at bounding box center [236, 107] width 13 height 13
click at [233, 109] on input "checkbox" at bounding box center [234, 105] width 8 height 8
checkbox input "true"
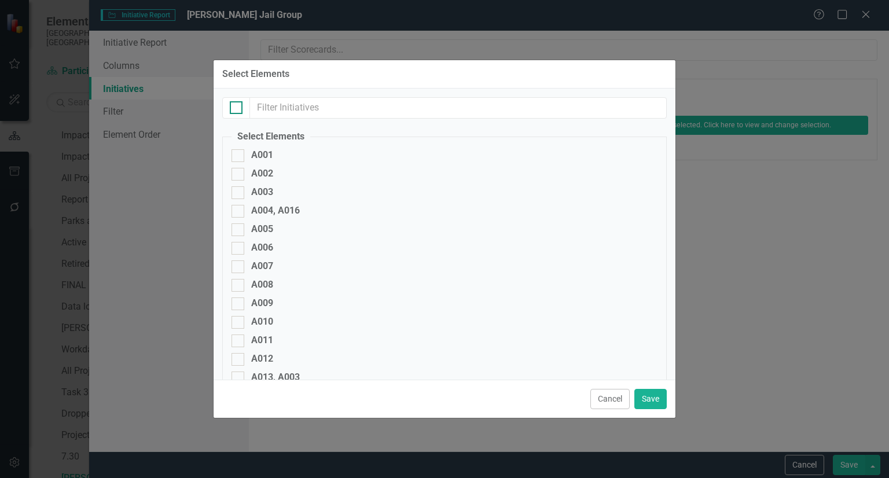
checkbox input "true"
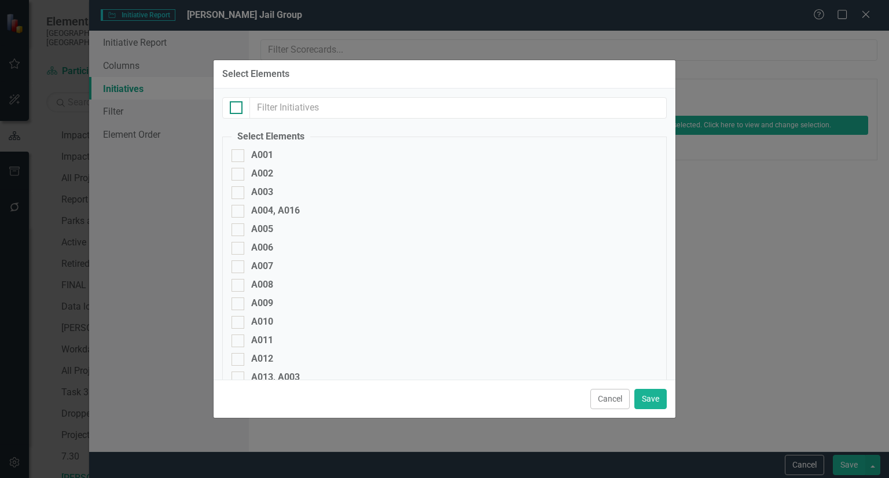
checkbox input "true"
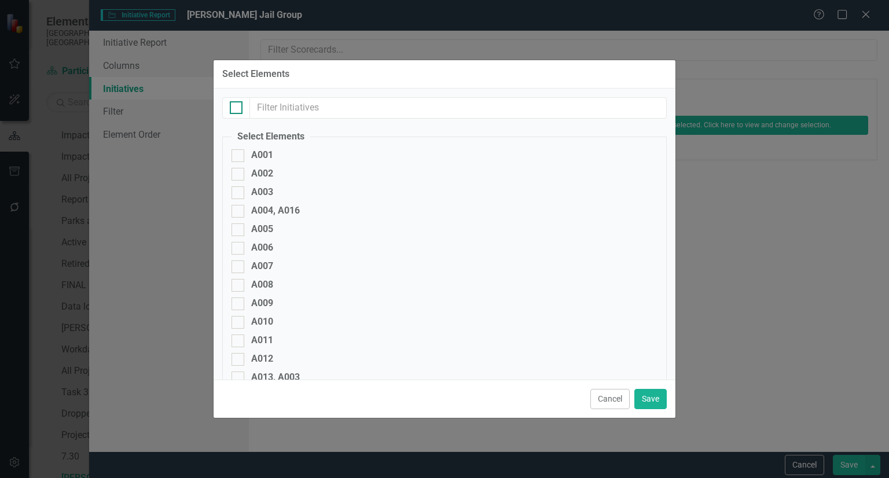
checkbox input "true"
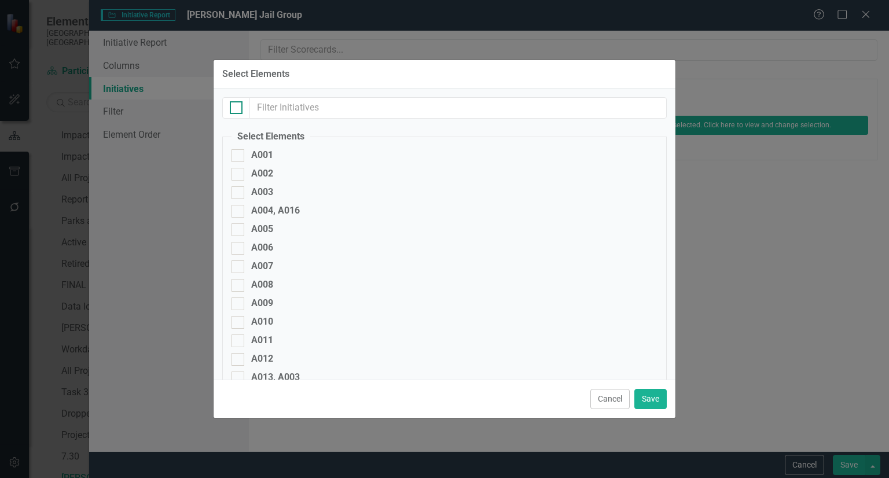
checkbox input "true"
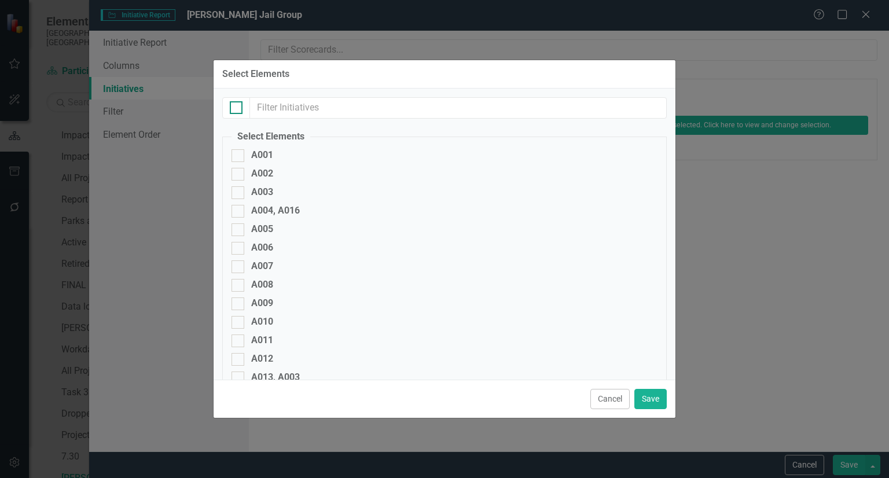
checkbox input "true"
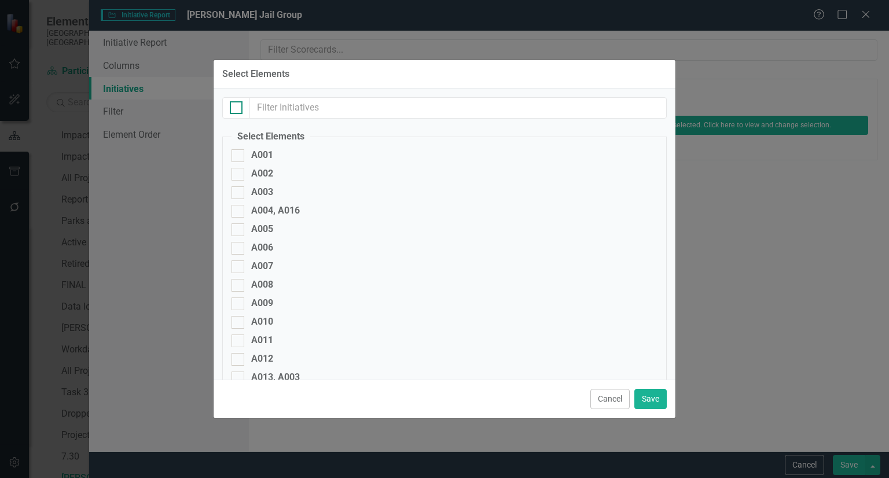
checkbox input "true"
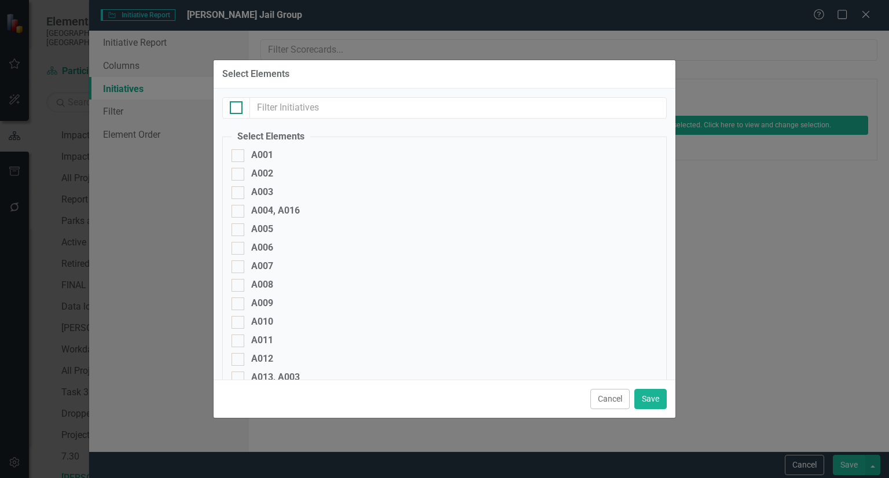
checkbox input "true"
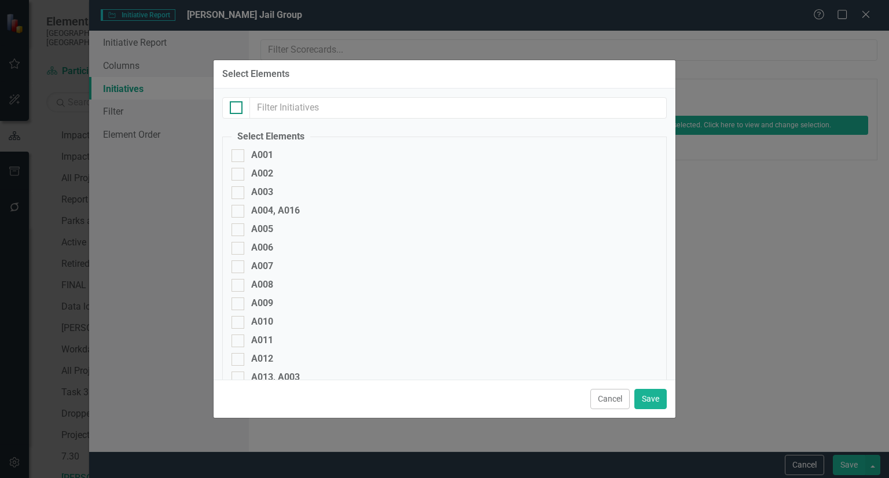
checkbox input "true"
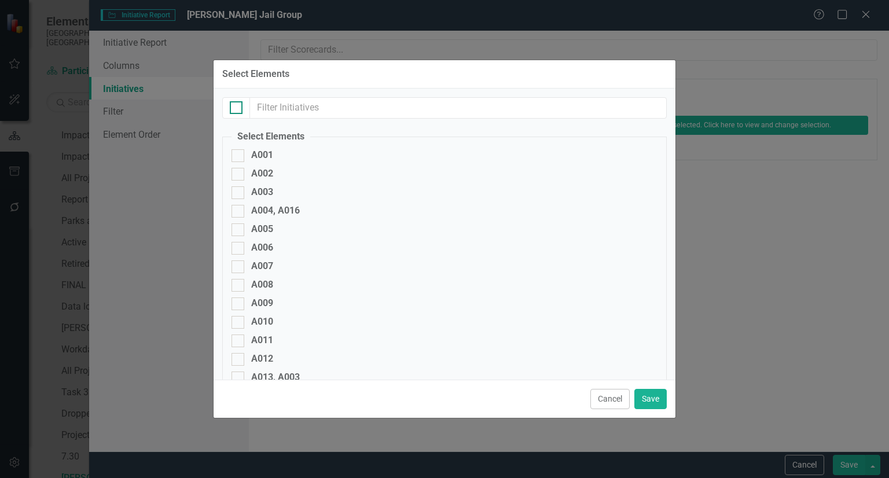
checkbox input "true"
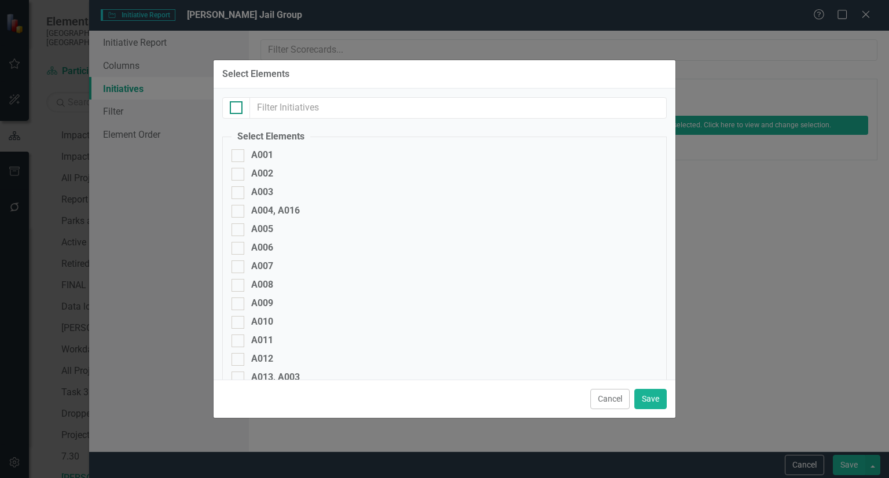
checkbox input "true"
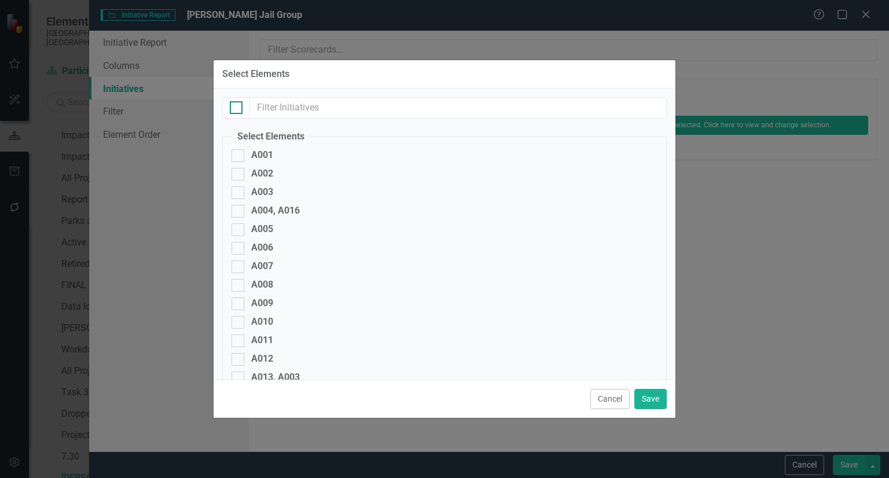
checkbox input "true"
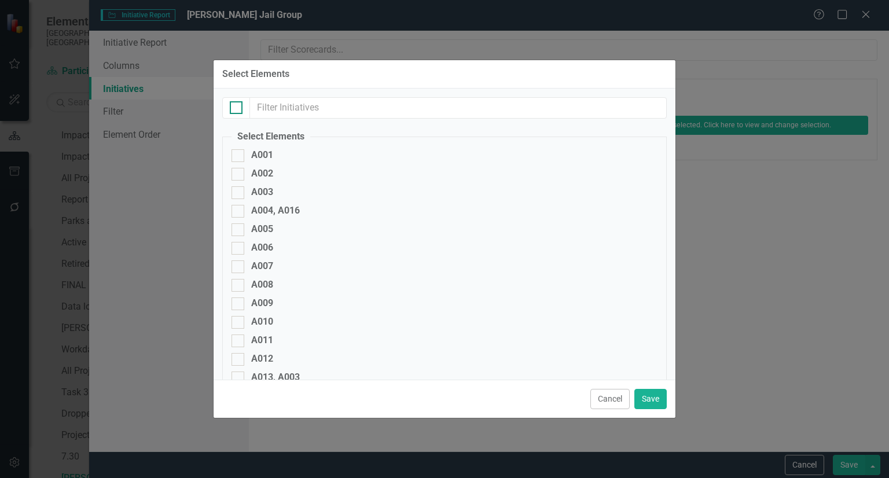
checkbox input "true"
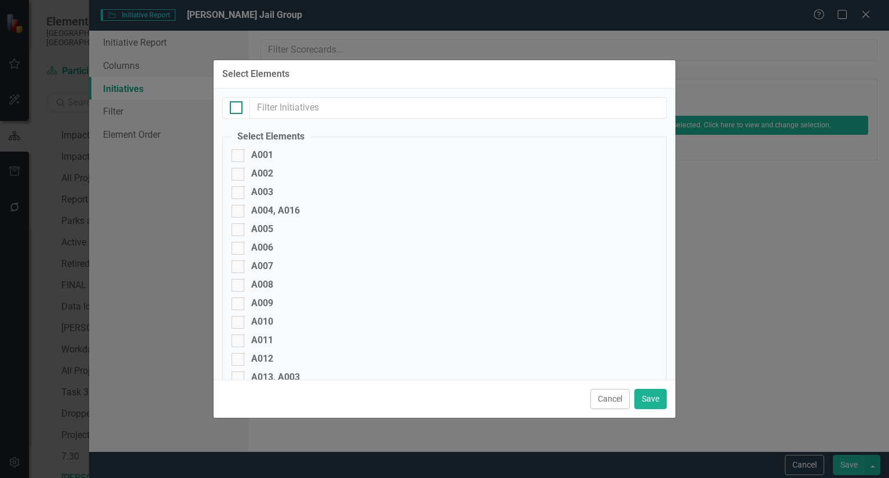
checkbox input "true"
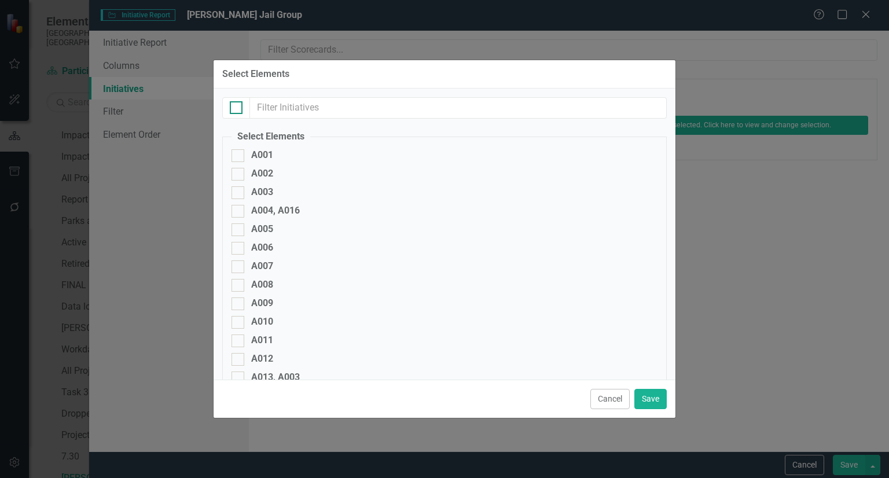
checkbox input "true"
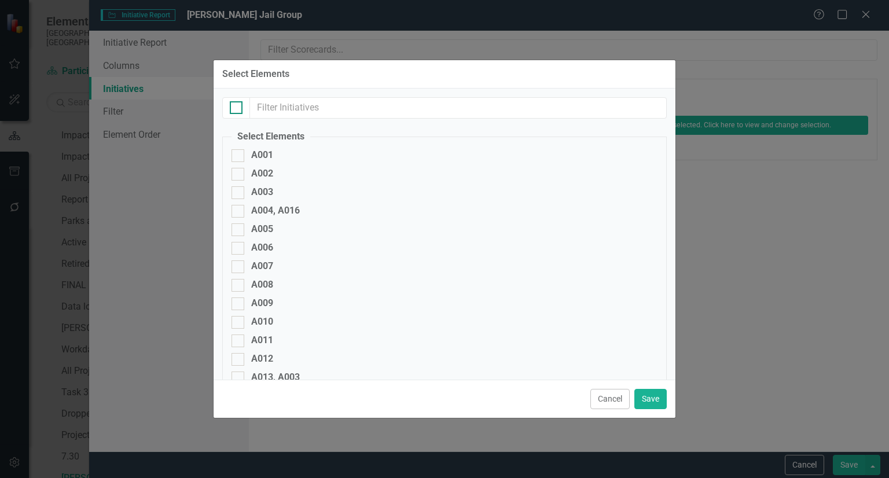
checkbox input "true"
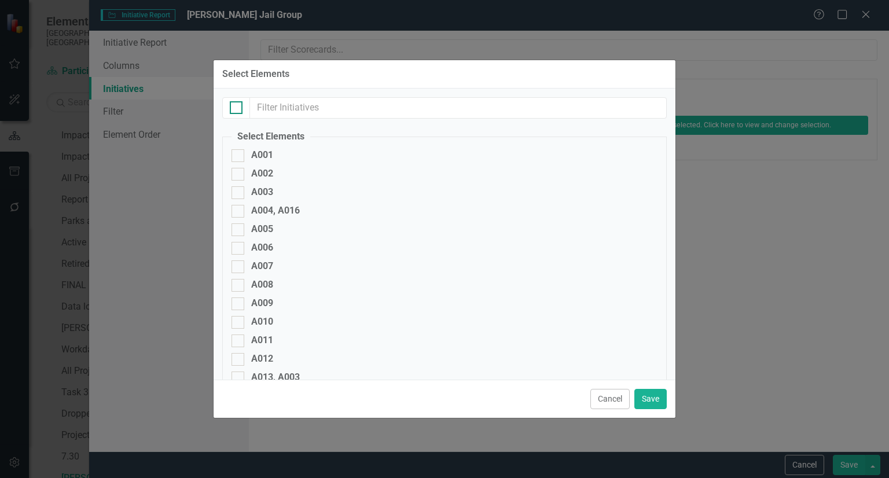
checkbox input "true"
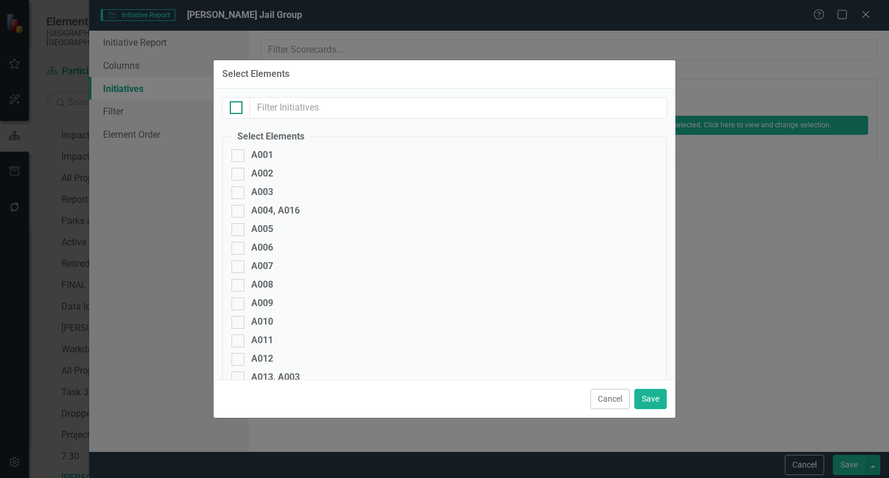
checkbox input "true"
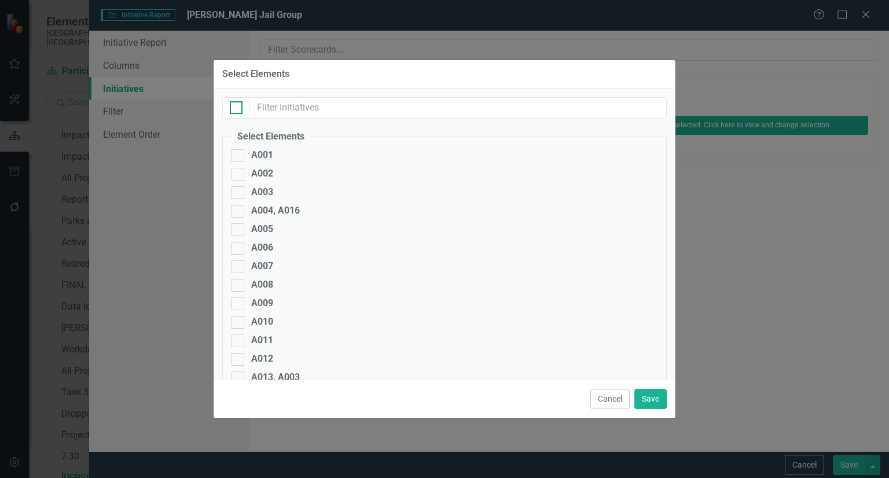
checkbox input "true"
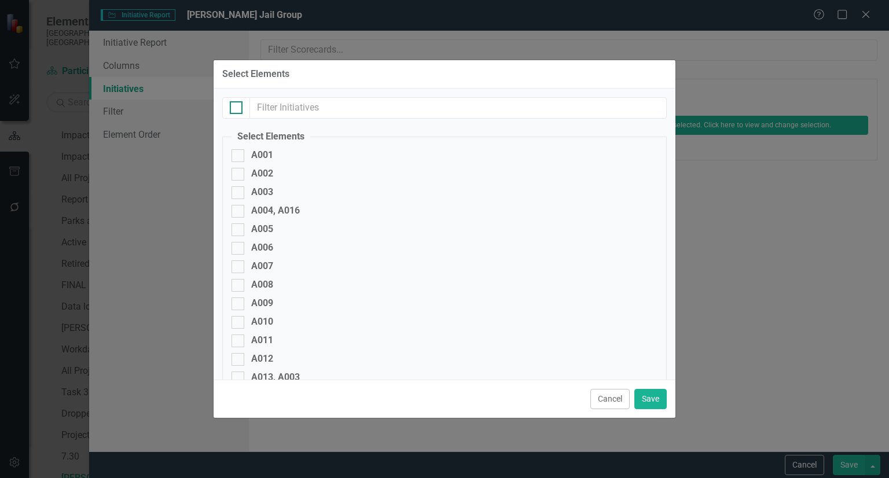
checkbox input "true"
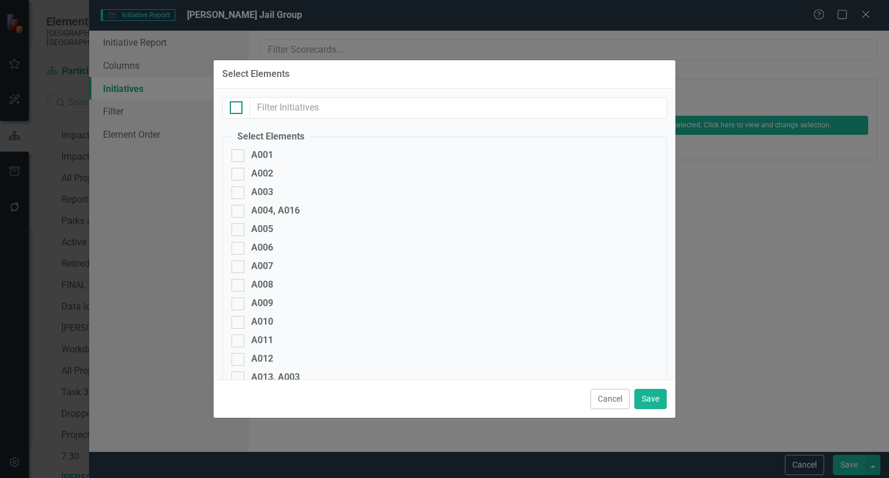
checkbox input "true"
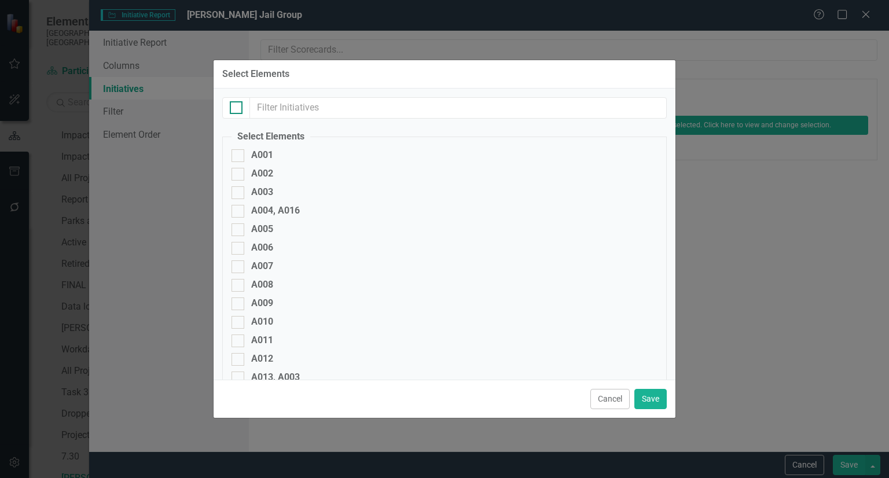
checkbox input "true"
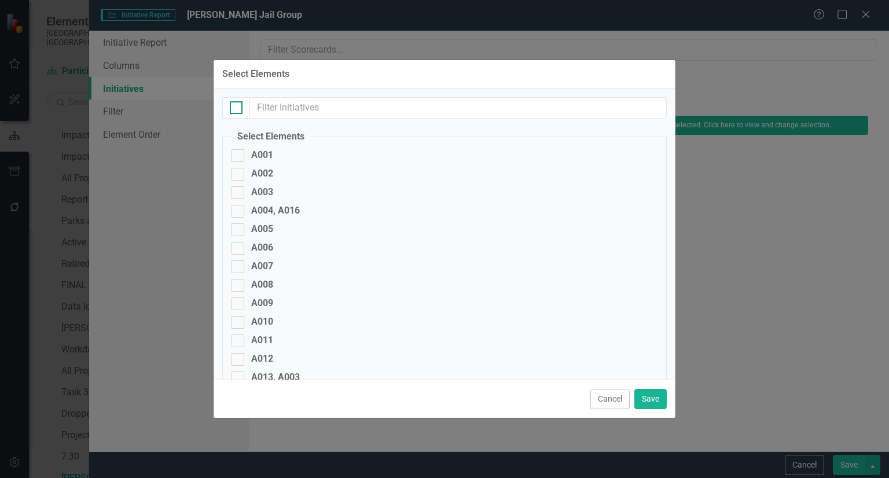
checkbox input "true"
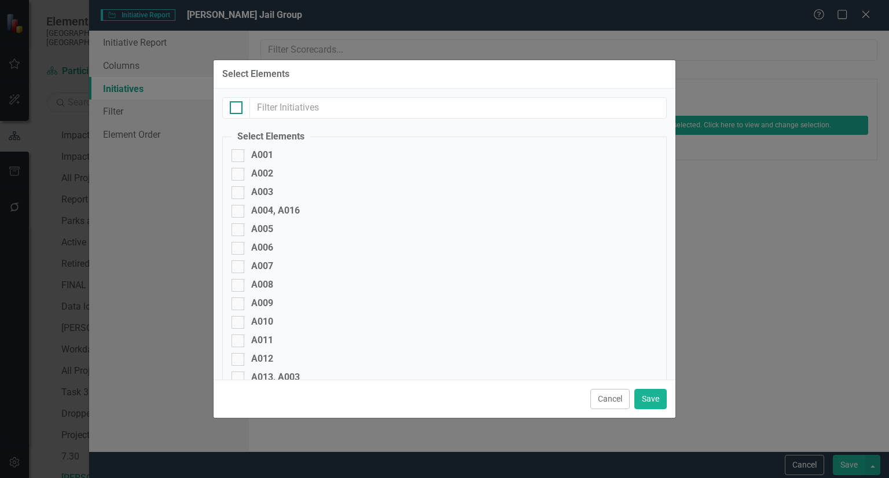
checkbox input "true"
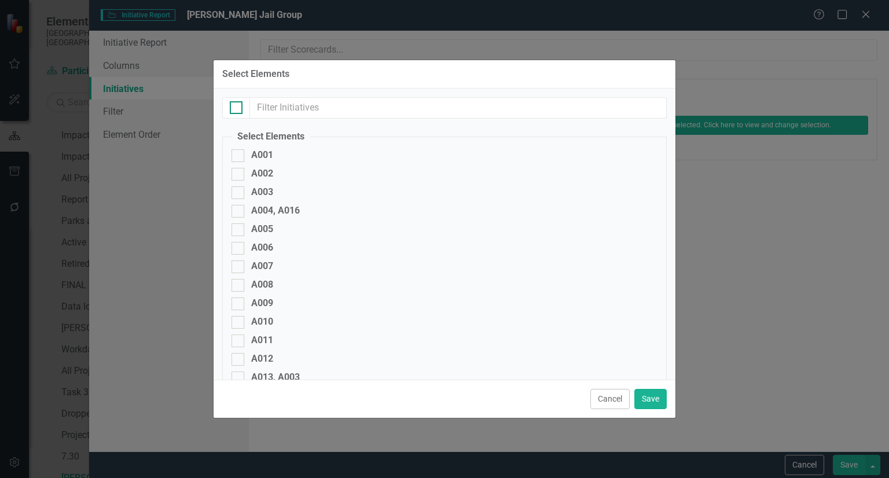
checkbox input "true"
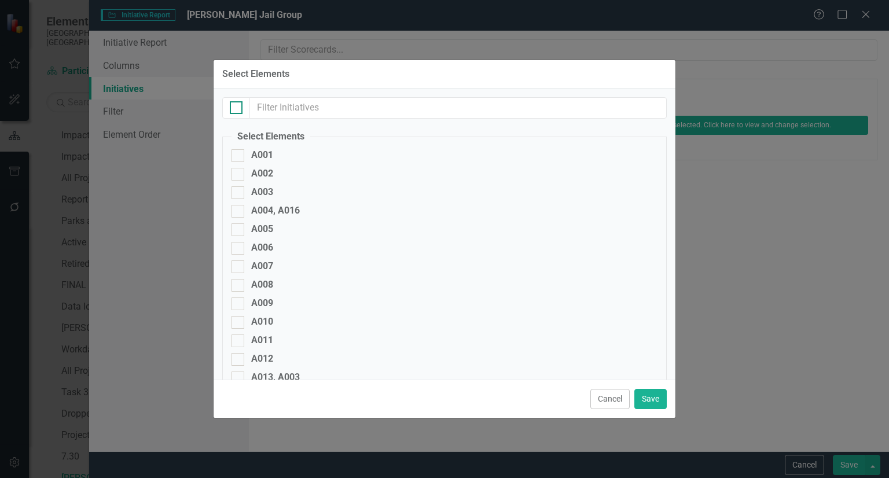
checkbox input "true"
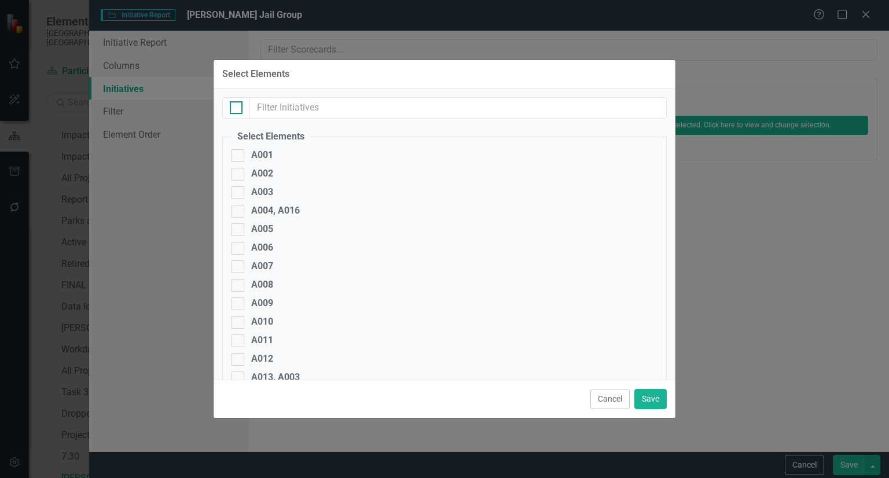
checkbox input "true"
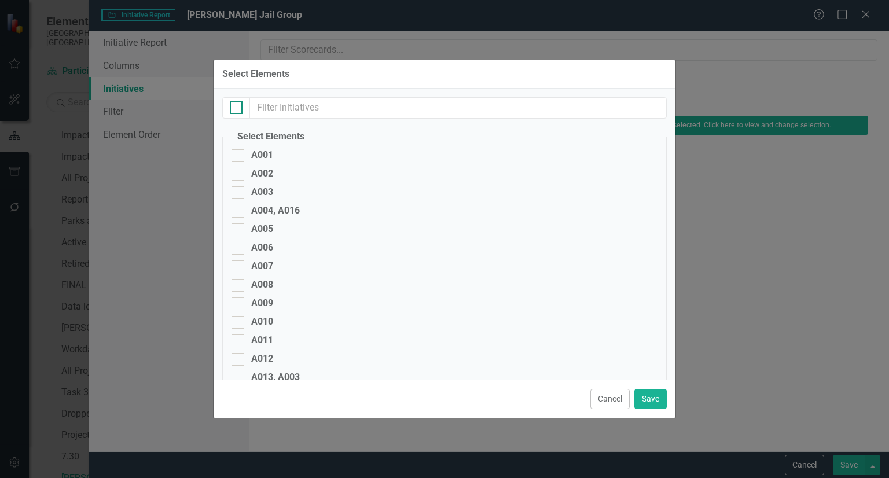
checkbox input "true"
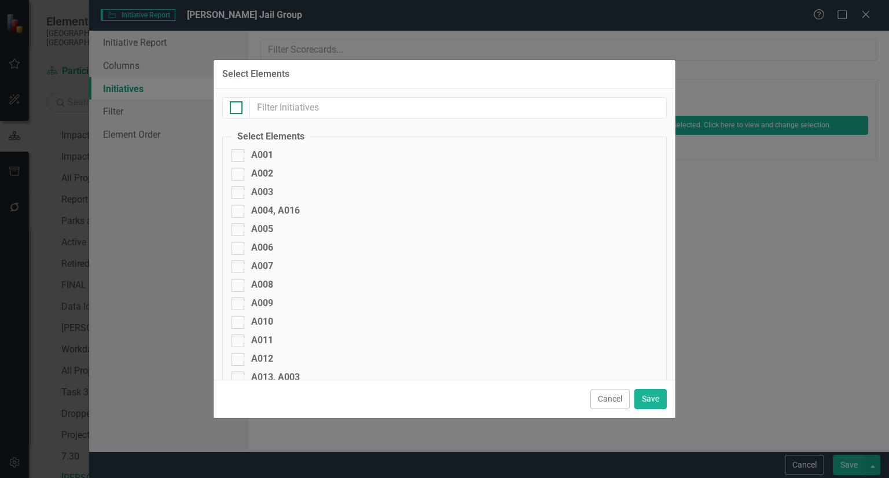
checkbox input "true"
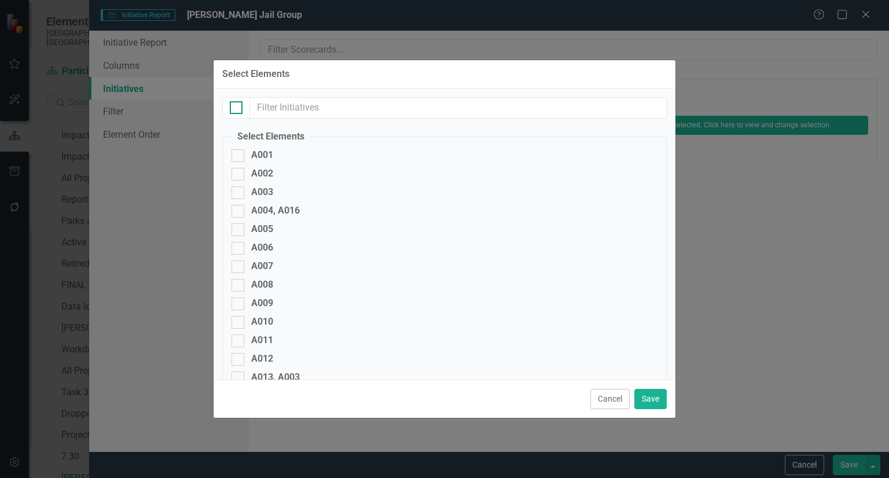
checkbox input "true"
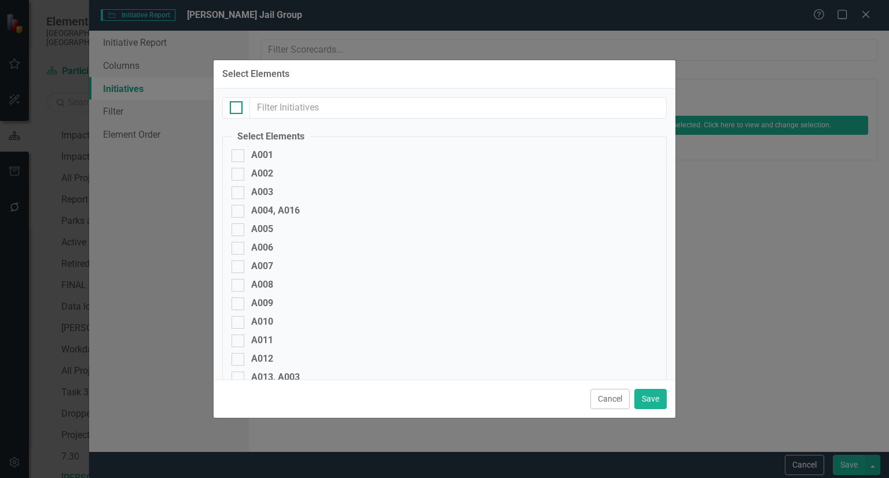
checkbox input "true"
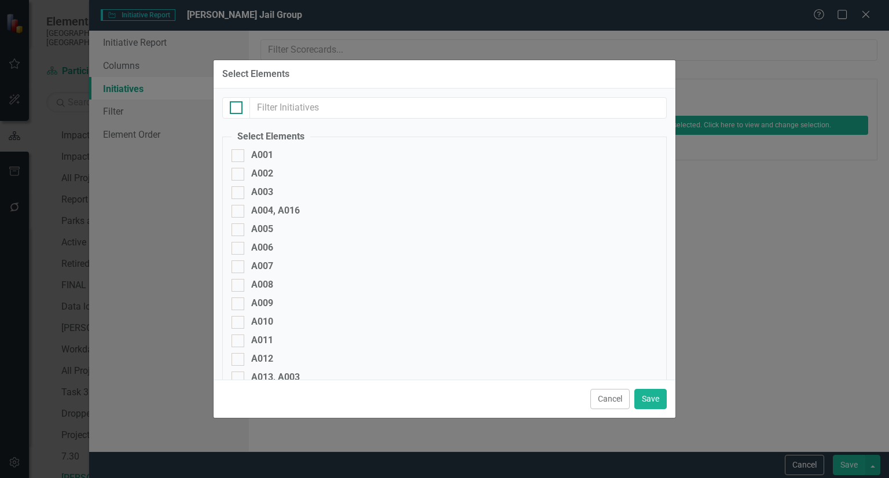
checkbox input "true"
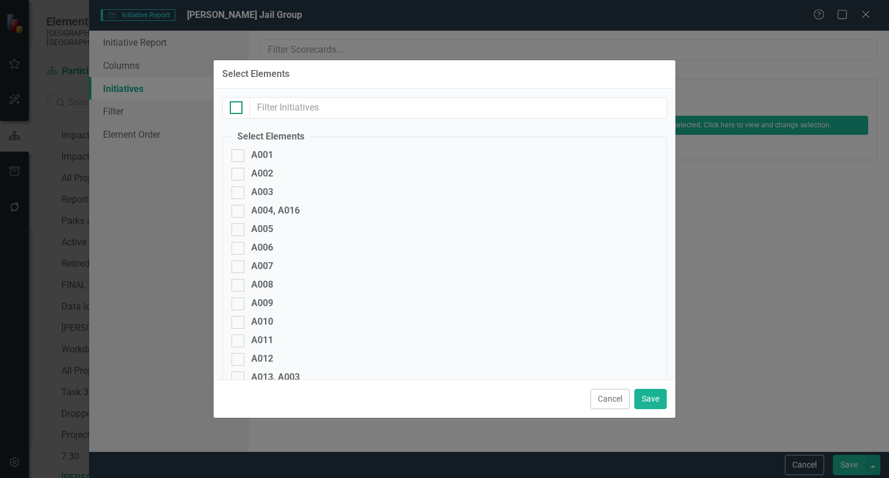
checkbox input "true"
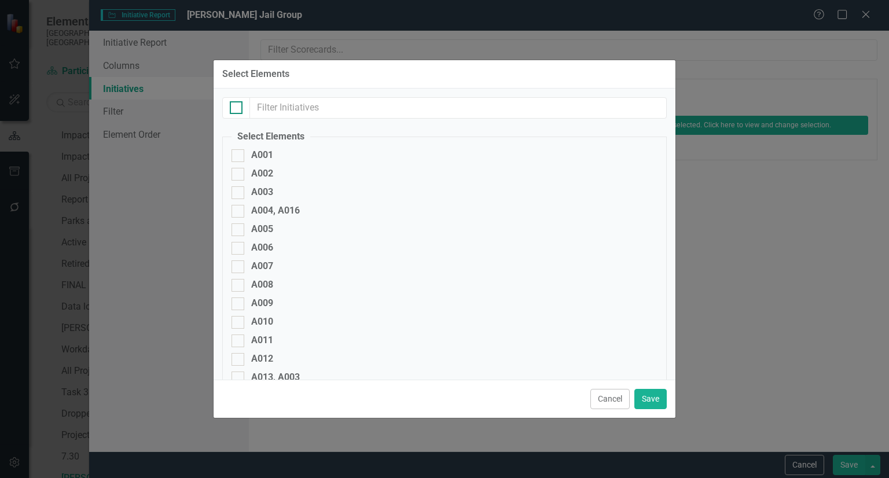
checkbox input "true"
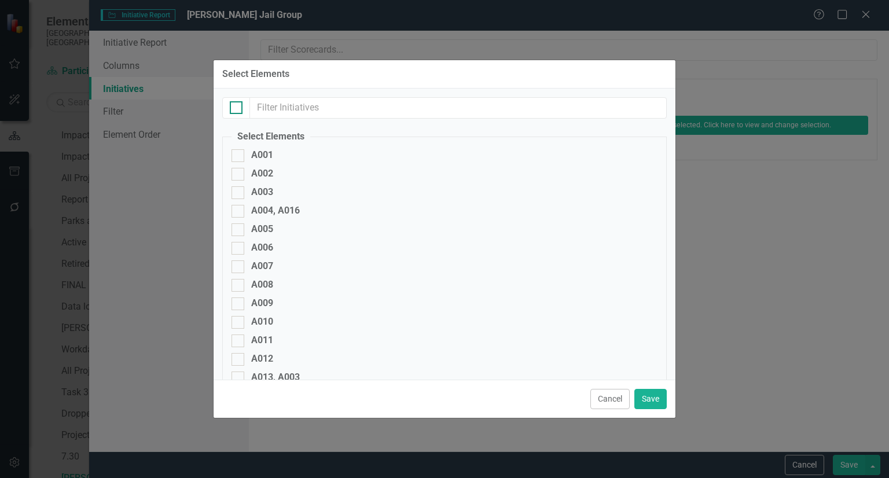
checkbox input "true"
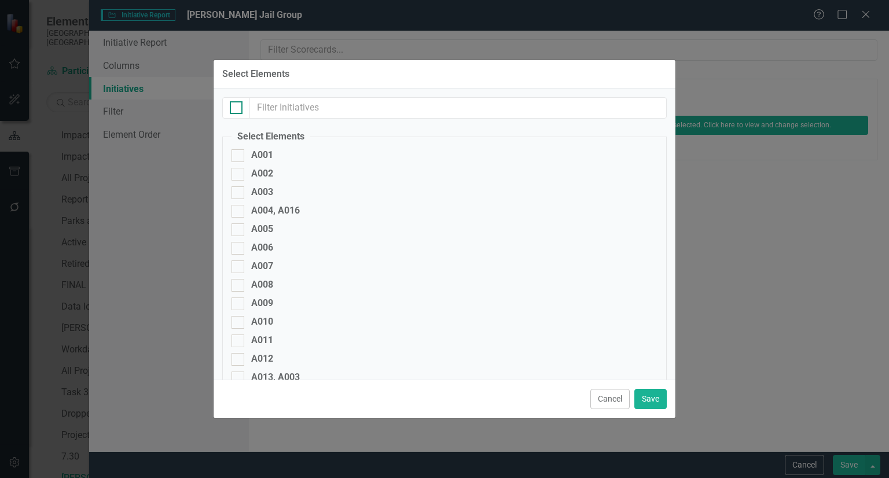
checkbox input "true"
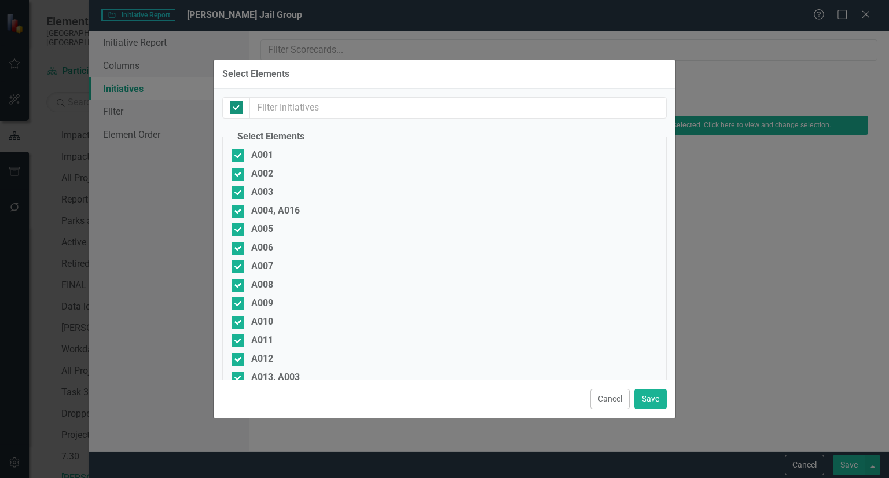
click at [233, 112] on div at bounding box center [236, 107] width 13 height 13
click at [233, 109] on input "checkbox" at bounding box center [234, 105] width 8 height 8
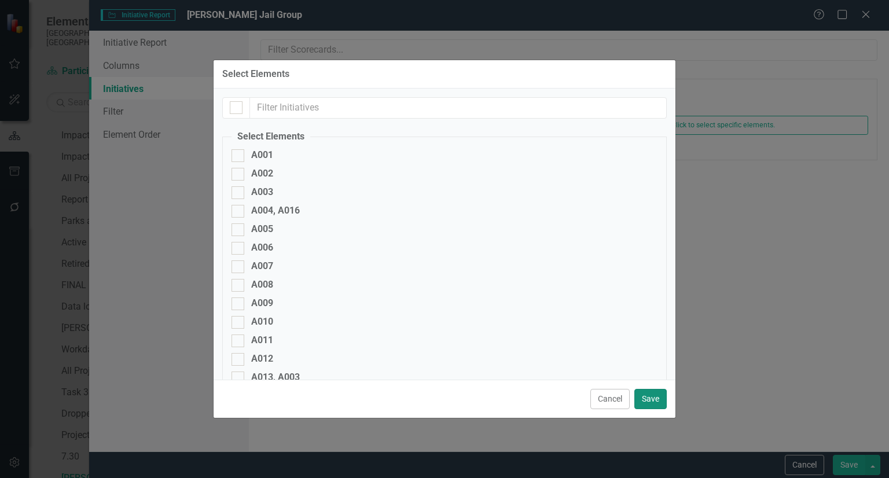
click at [653, 401] on button "Save" at bounding box center [650, 399] width 32 height 20
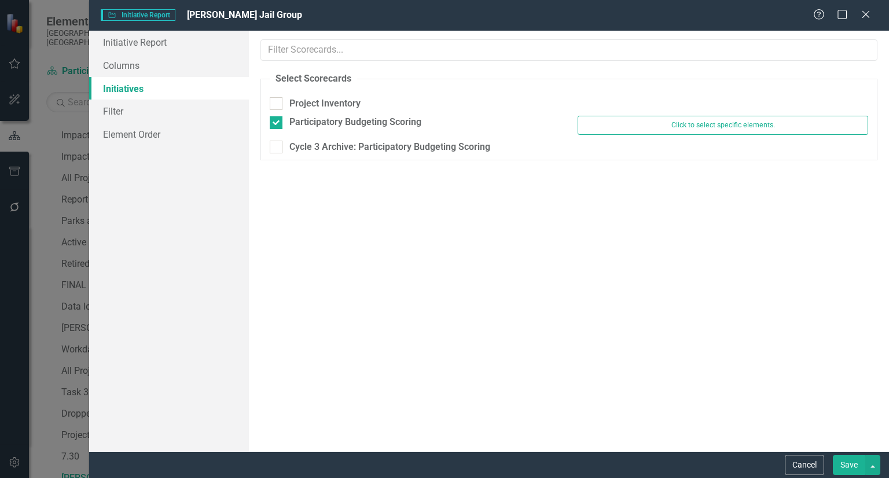
click at [851, 466] on button "Save" at bounding box center [849, 465] width 32 height 20
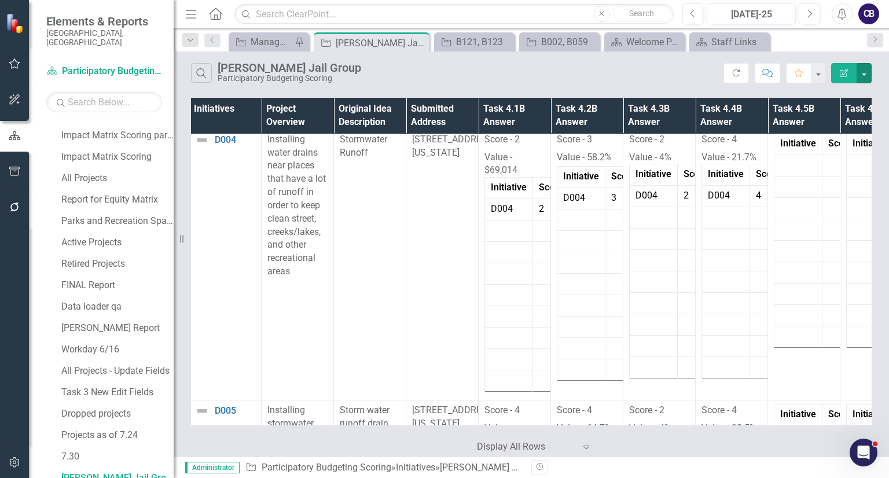
scroll to position [0, 2]
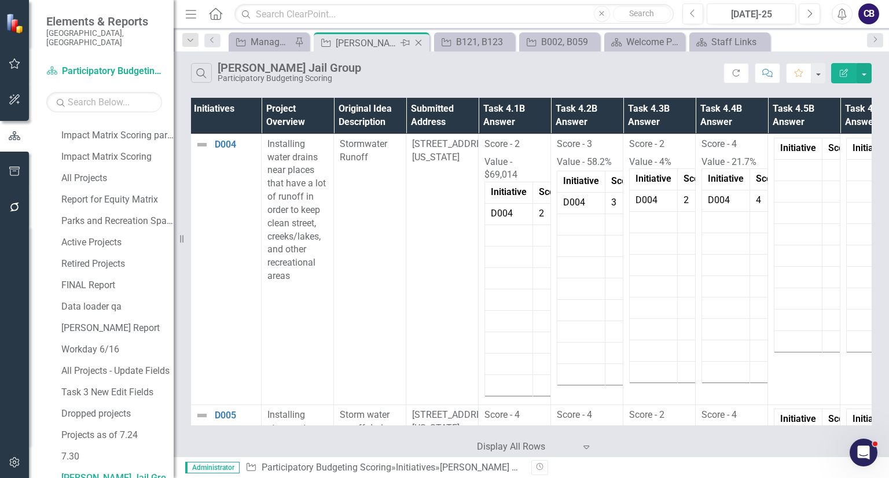
click at [424, 39] on icon "Close" at bounding box center [419, 42] width 12 height 9
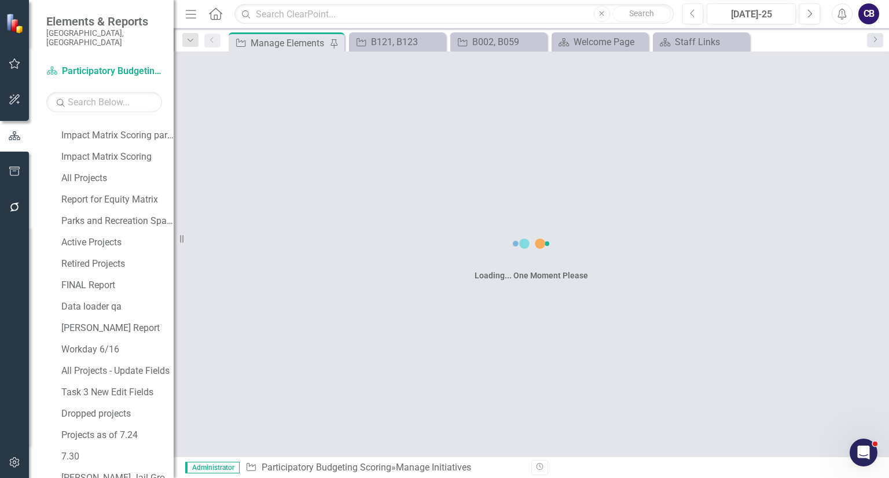
click at [424, 39] on div "B121, B123" at bounding box center [407, 42] width 72 height 14
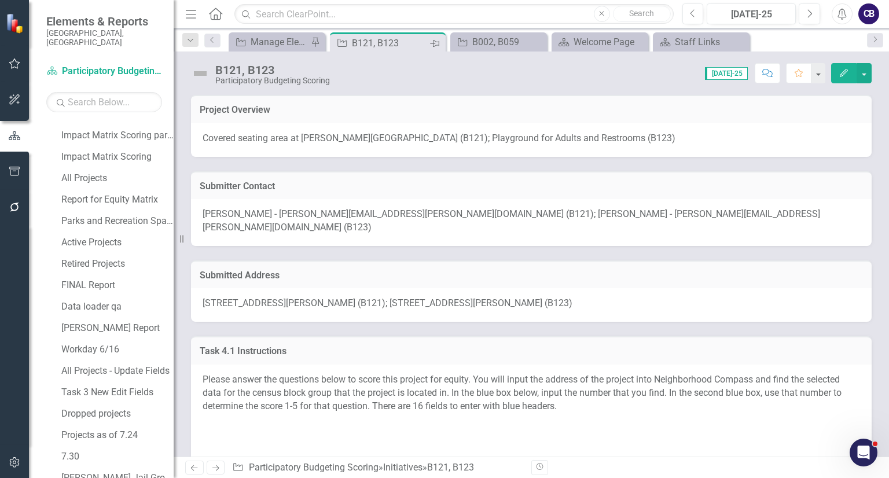
click at [436, 47] on div "Pin" at bounding box center [435, 43] width 14 height 14
click at [436, 47] on icon "Pin" at bounding box center [434, 44] width 9 height 12
click at [435, 45] on icon "Close" at bounding box center [435, 42] width 12 height 9
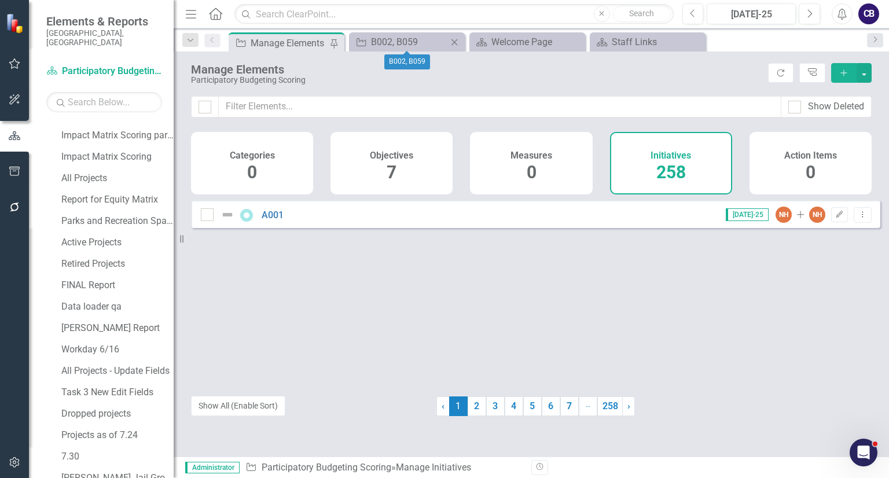
click at [451, 44] on icon "Close" at bounding box center [454, 42] width 12 height 9
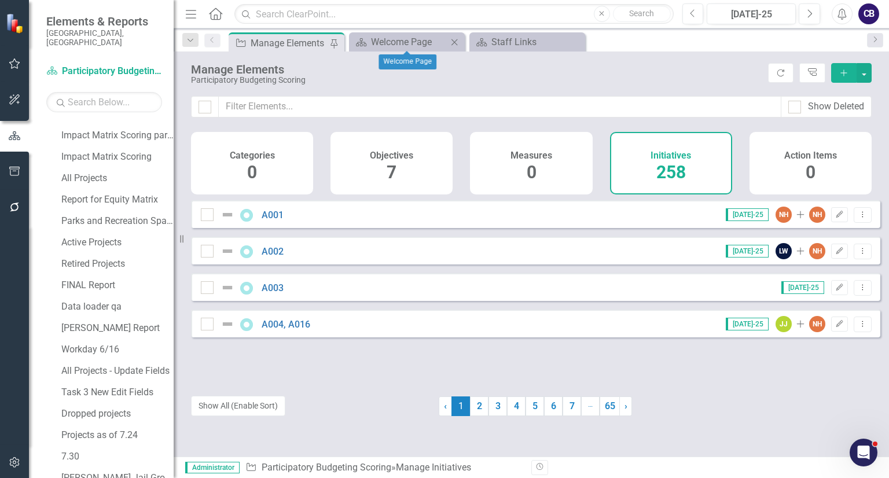
click at [458, 47] on div "Close" at bounding box center [454, 42] width 14 height 14
click at [456, 42] on icon "Close" at bounding box center [454, 42] width 12 height 9
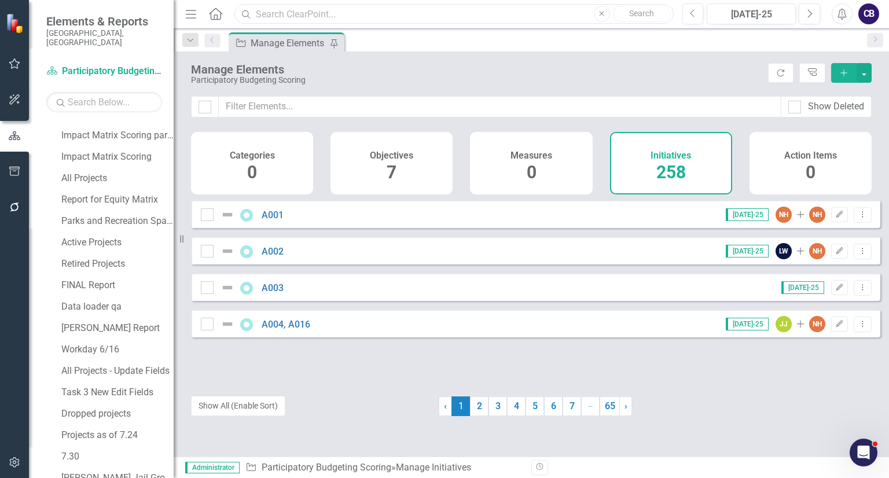
click at [435, 15] on input "text" at bounding box center [453, 14] width 439 height 20
drag, startPoint x: 260, startPoint y: 95, endPoint x: 264, endPoint y: 104, distance: 9.1
click at [264, 104] on div "Manage Elements Participatory Budgeting Scoring Refresh Tree Explorer Add Show …" at bounding box center [531, 253] width 715 height 405
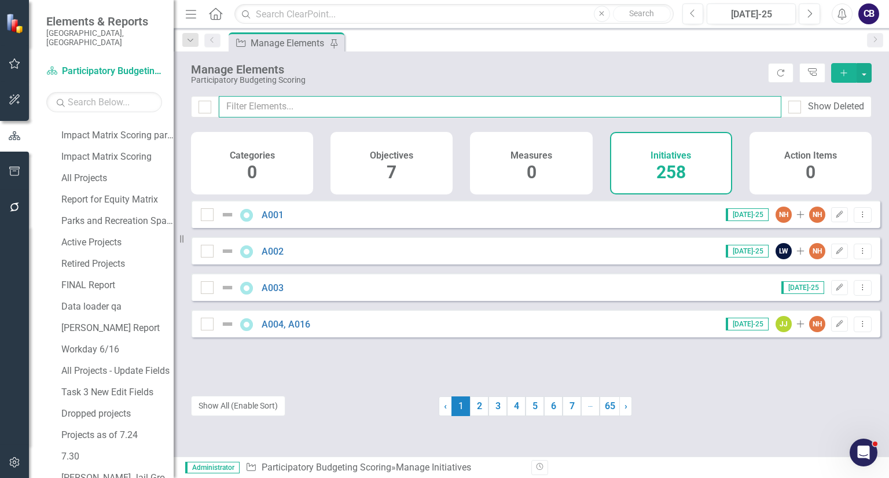
click at [264, 104] on input "text" at bounding box center [500, 106] width 562 height 21
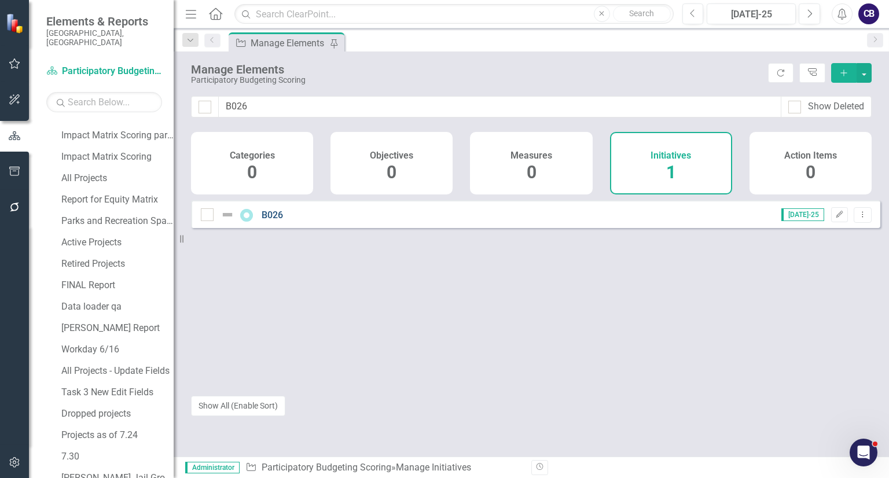
click at [279, 220] on link "B026" at bounding box center [272, 214] width 21 height 11
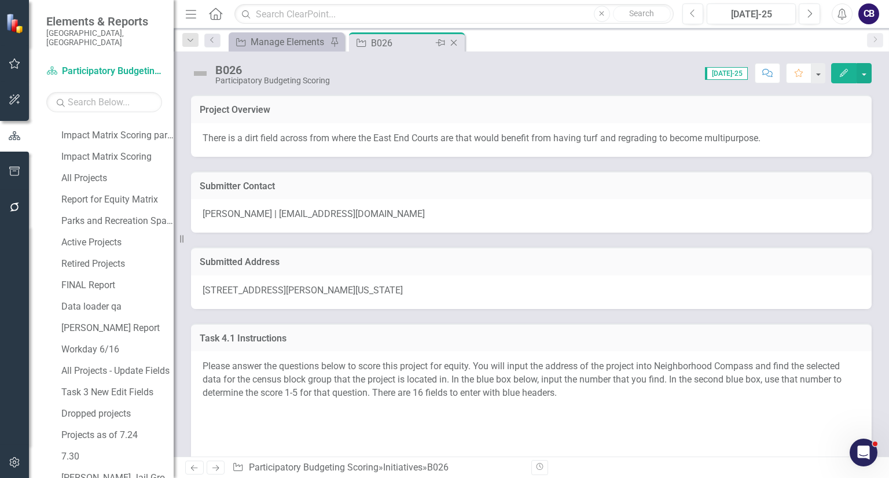
click at [457, 42] on icon "Close" at bounding box center [454, 42] width 12 height 9
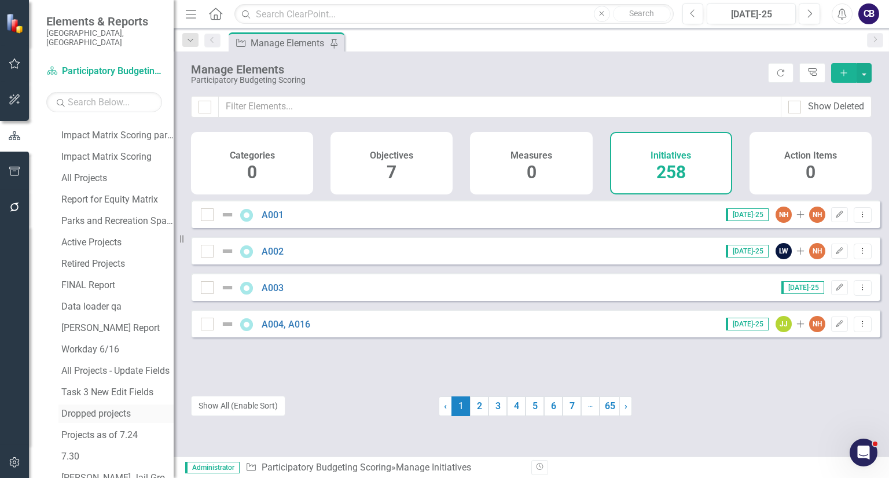
scroll to position [444, 0]
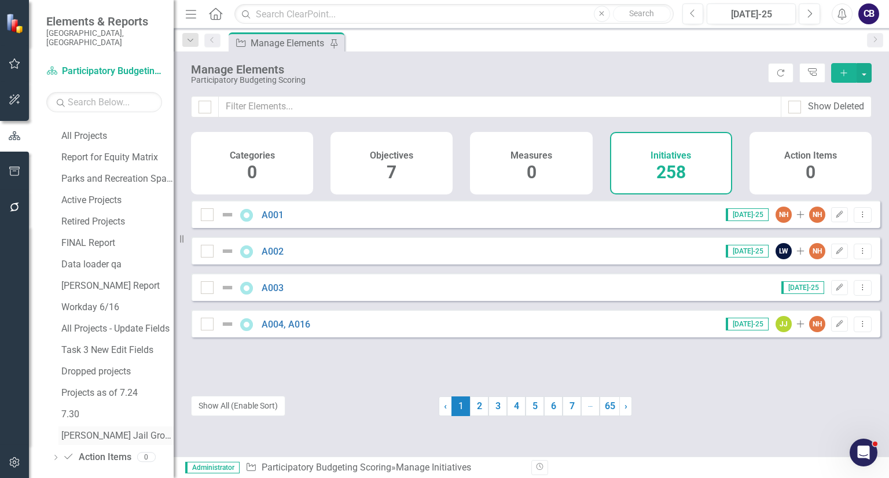
click at [109, 426] on link "[PERSON_NAME] Jail Group" at bounding box center [115, 435] width 115 height 19
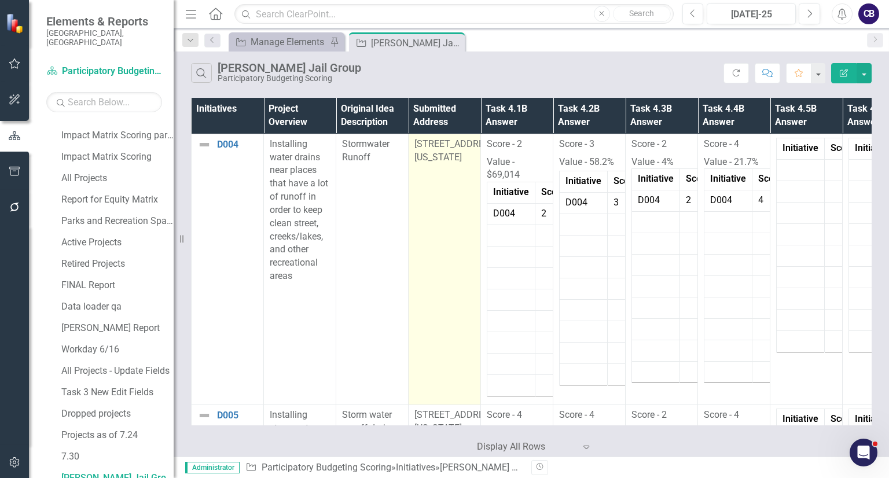
scroll to position [2899, 0]
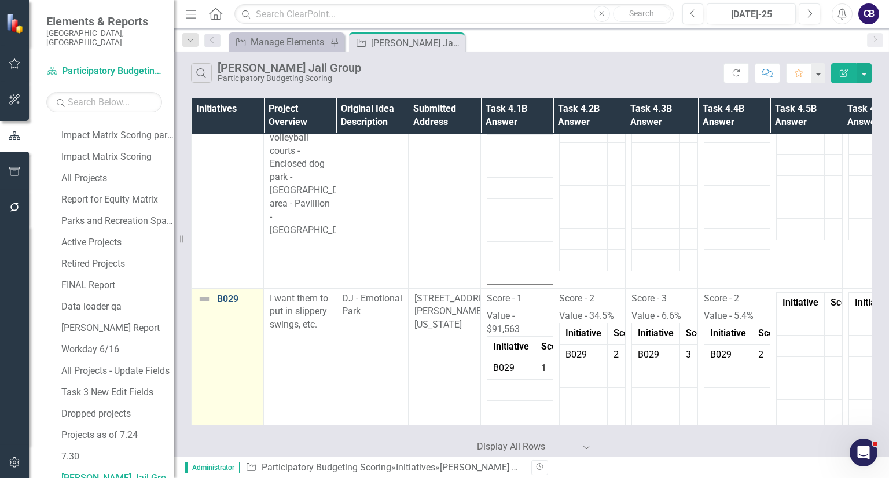
click at [231, 294] on link "B029" at bounding box center [237, 299] width 41 height 10
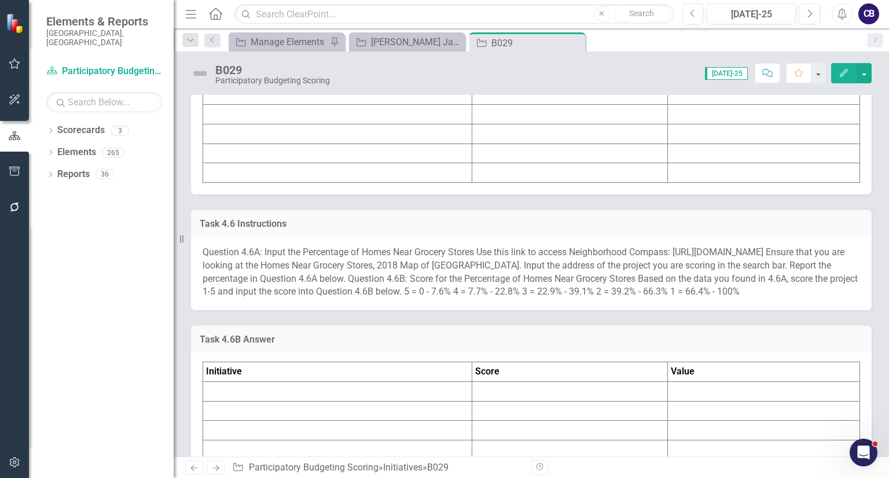
scroll to position [4516, 0]
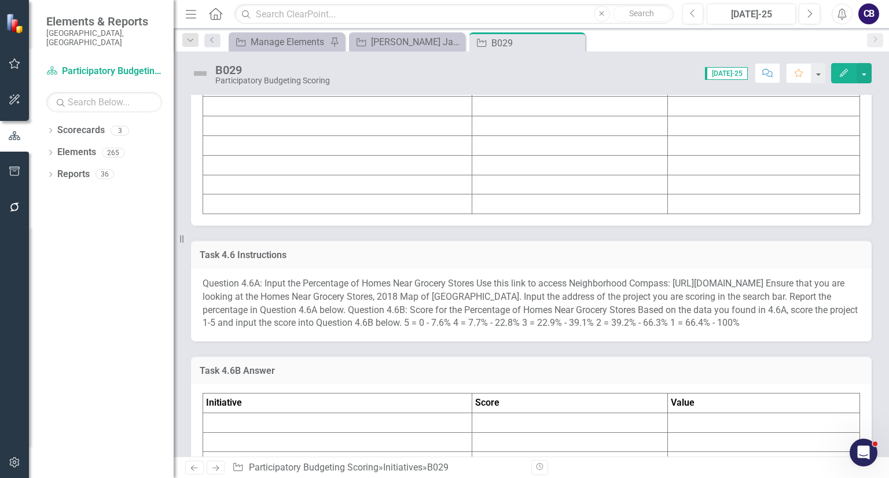
click at [404, 136] on td at bounding box center [337, 126] width 269 height 20
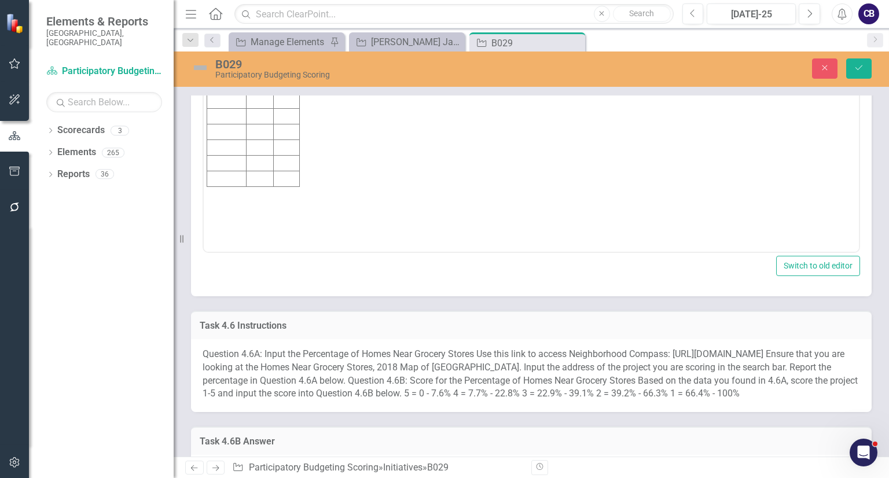
scroll to position [0, 0]
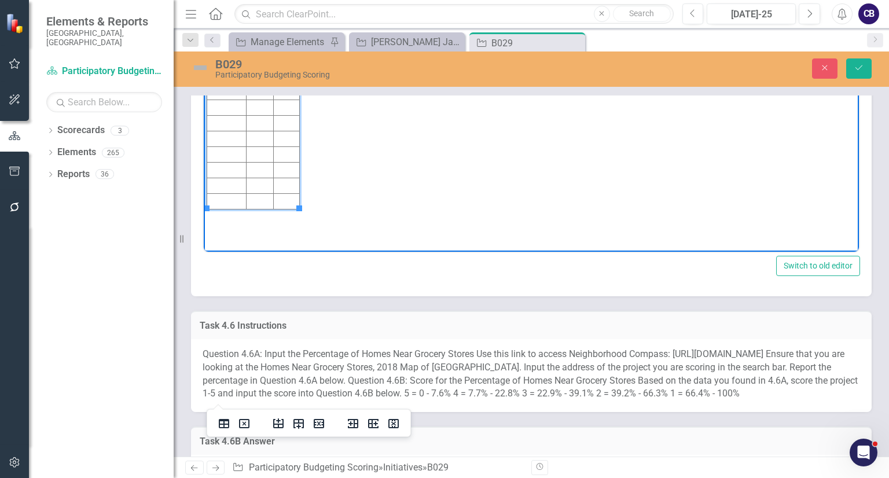
click at [228, 74] on td "Rich Text Area. Press ALT-0 for help." at bounding box center [226, 77] width 39 height 16
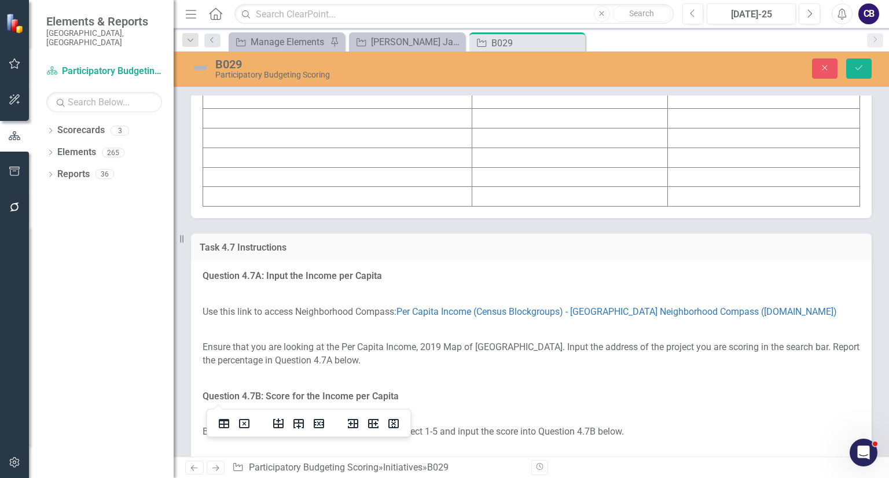
scroll to position [4971, 0]
click at [231, 48] on td at bounding box center [337, 38] width 269 height 20
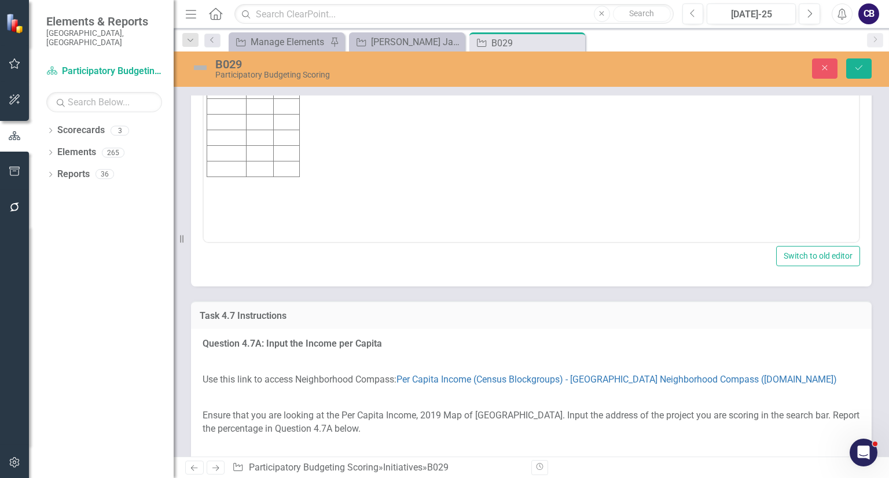
scroll to position [0, 0]
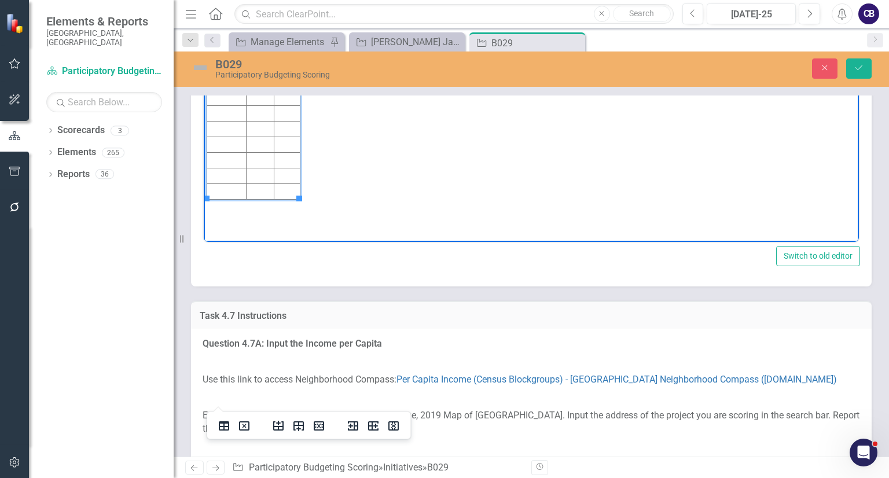
click at [226, 67] on td "Rich Text Area. Press ALT-0 for help." at bounding box center [226, 66] width 39 height 16
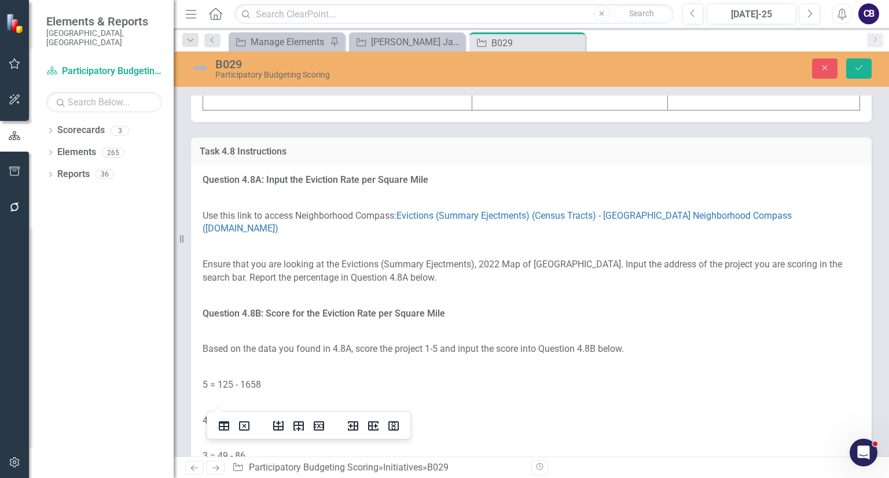
scroll to position [5804, 0]
click at [245, 52] on td at bounding box center [337, 42] width 269 height 20
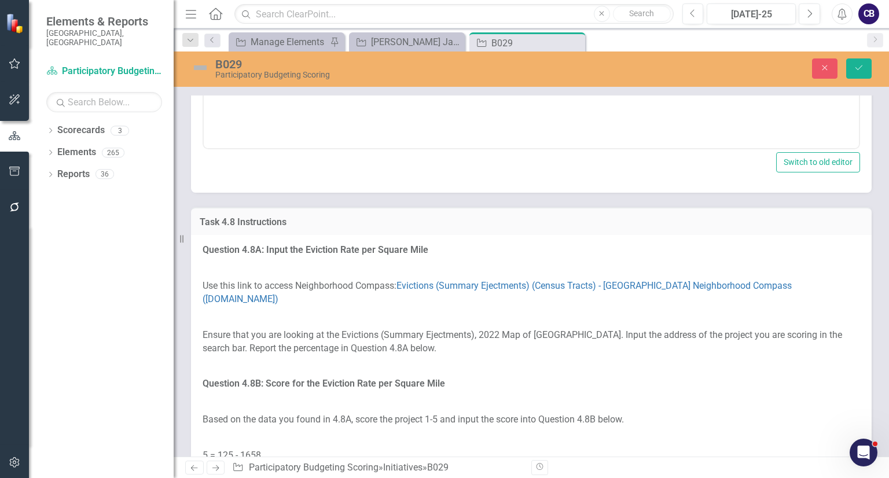
scroll to position [0, 0]
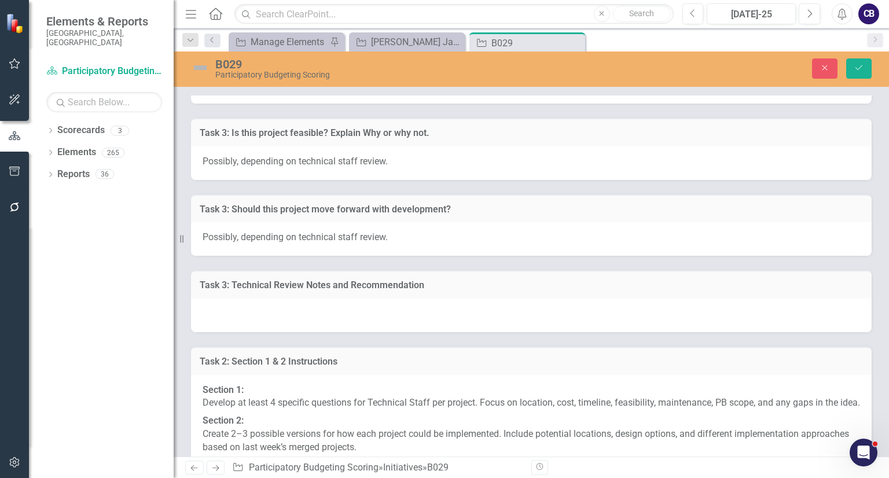
scroll to position [6578, 0]
click at [331, 70] on td at bounding box center [337, 60] width 269 height 20
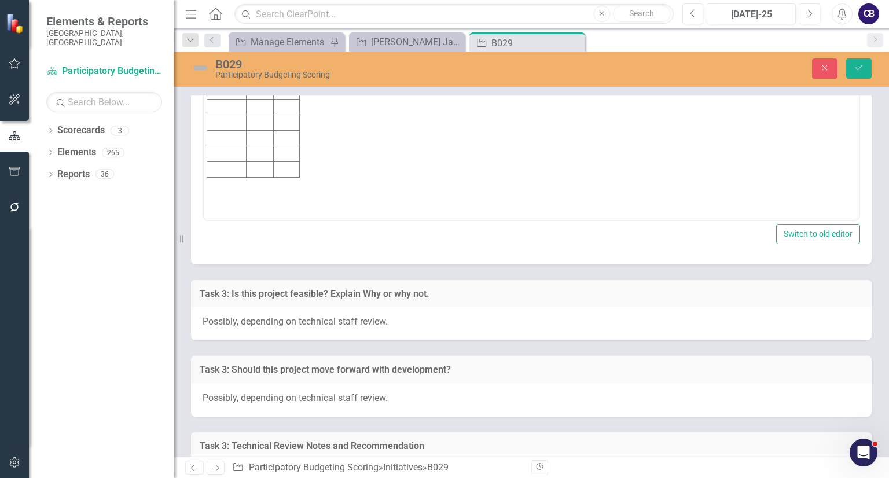
scroll to position [6482, 0]
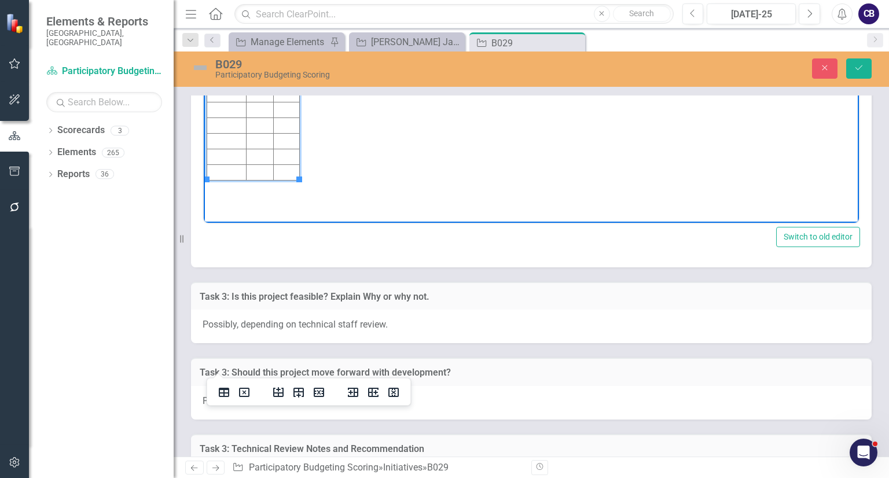
click at [223, 46] on td "Rich Text Area. Press ALT-0 for help." at bounding box center [226, 47] width 39 height 16
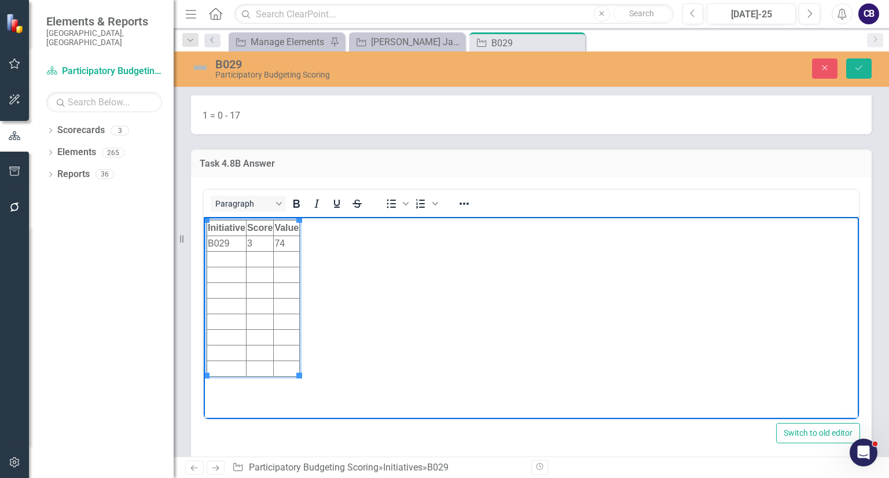
scroll to position [6286, 0]
click at [854, 68] on icon "Save" at bounding box center [859, 68] width 10 height 8
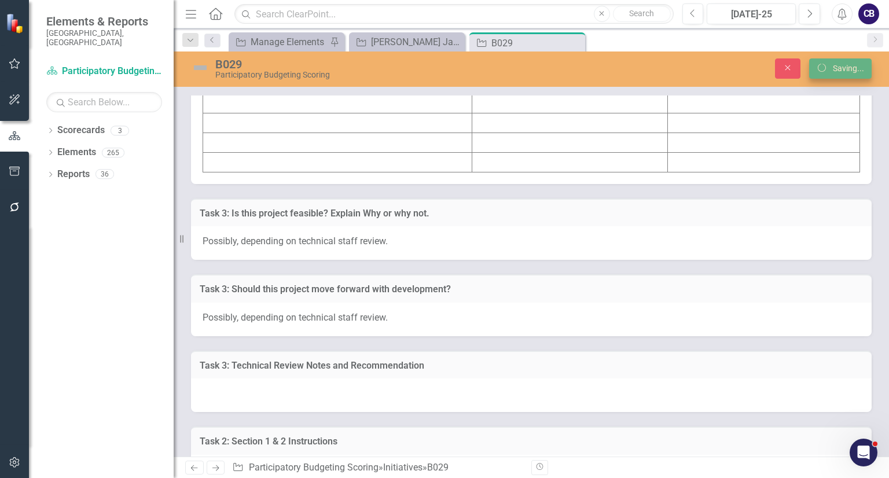
scroll to position [6073, 0]
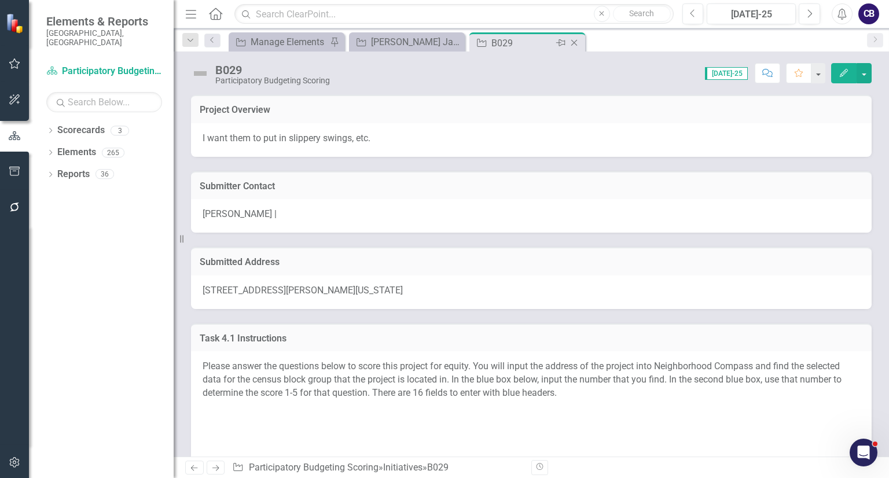
click at [582, 43] on div "Close" at bounding box center [575, 43] width 14 height 14
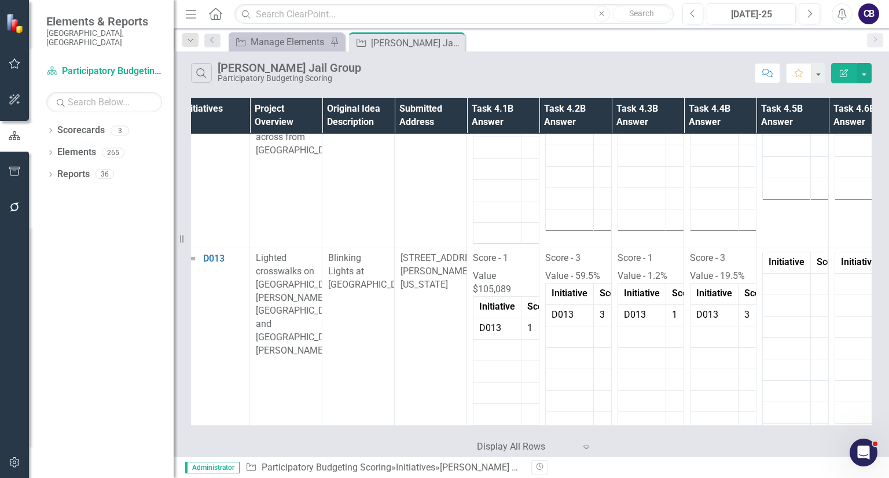
scroll to position [975, 0]
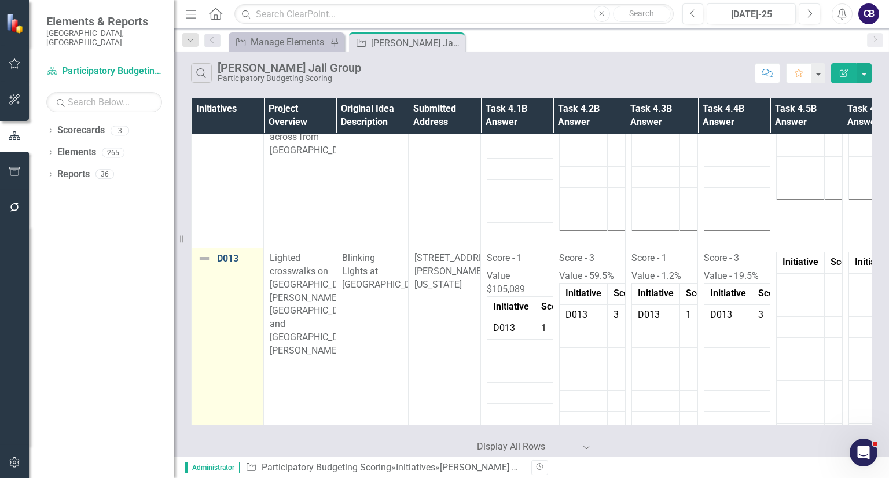
click at [230, 256] on link "D013" at bounding box center [237, 258] width 41 height 10
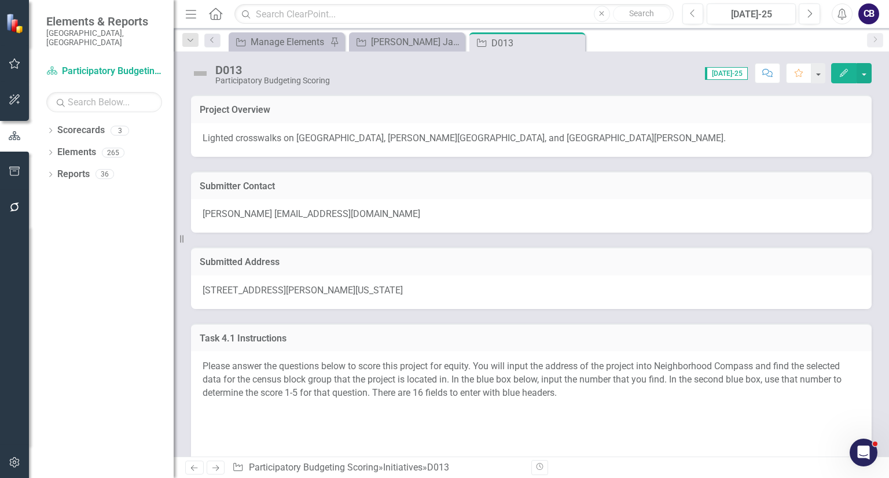
click at [615, 417] on p at bounding box center [531, 411] width 657 height 18
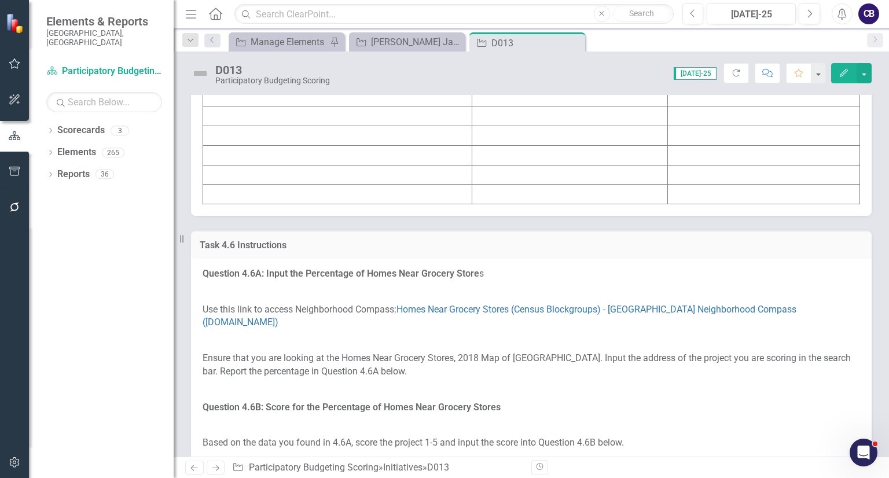
scroll to position [4506, 0]
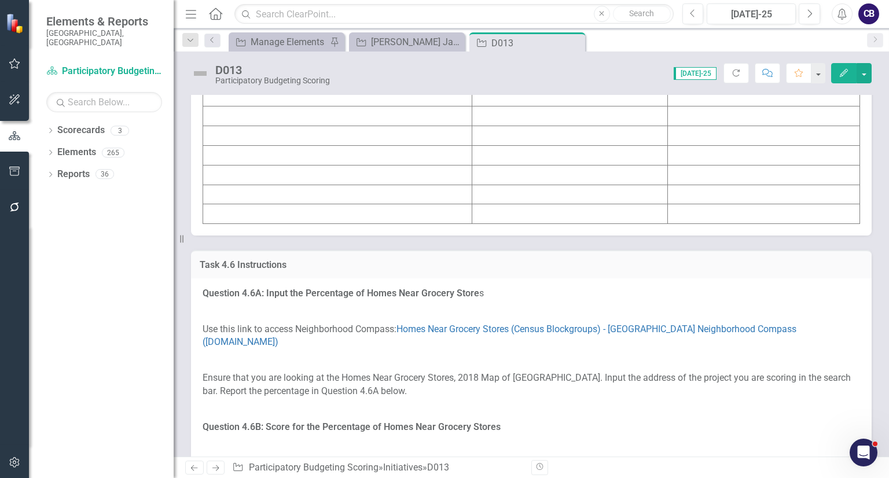
click at [671, 126] on td at bounding box center [764, 116] width 192 height 20
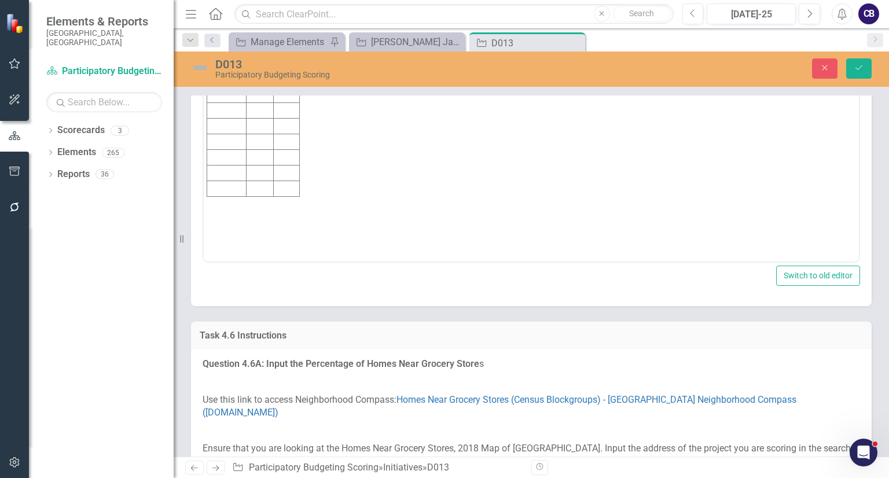
scroll to position [0, 0]
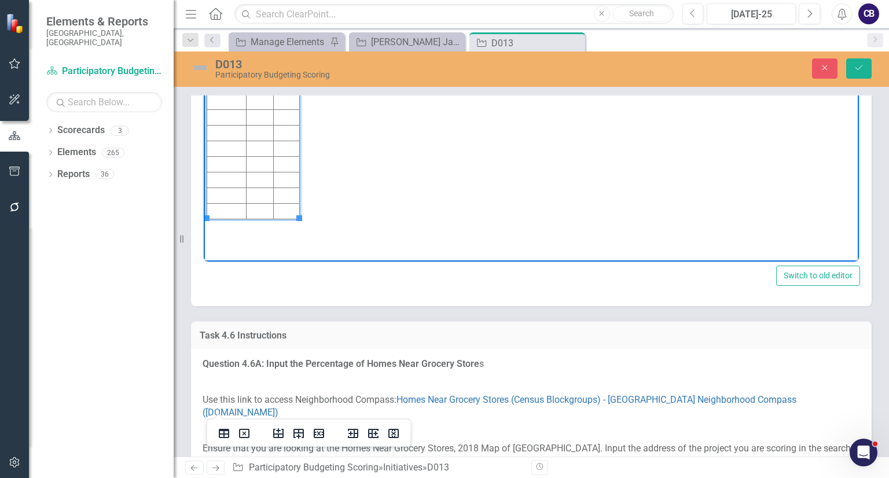
click at [233, 82] on td "Rich Text Area. Press ALT-0 for help." at bounding box center [226, 87] width 39 height 16
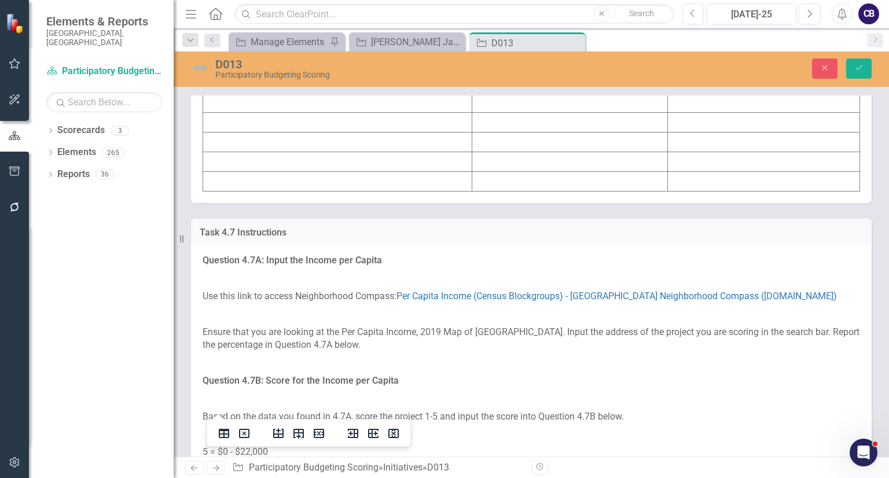
scroll to position [5295, 0]
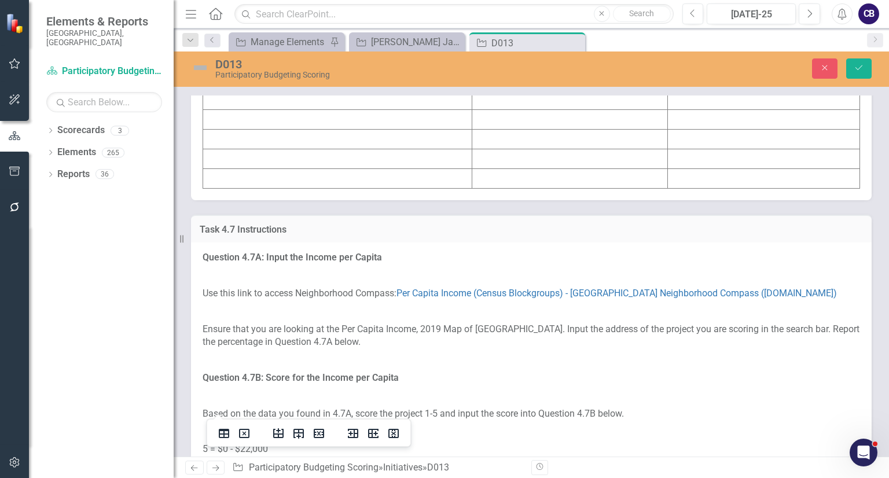
click at [259, 90] on td at bounding box center [337, 81] width 269 height 20
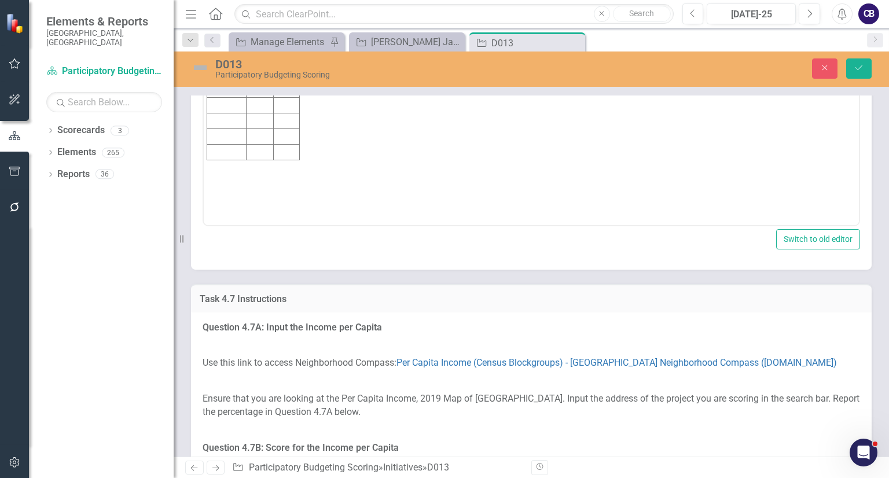
scroll to position [0, 0]
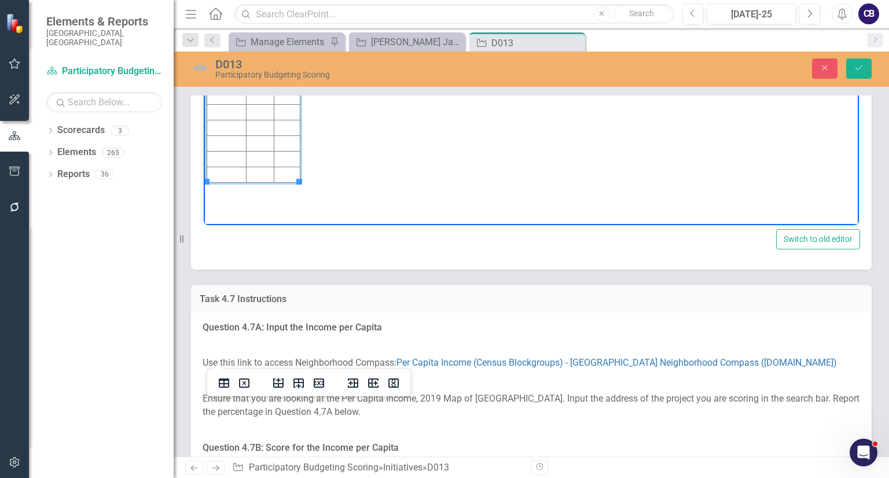
click at [218, 54] on td "Rich Text Area. Press ALT-0 for help." at bounding box center [226, 50] width 39 height 16
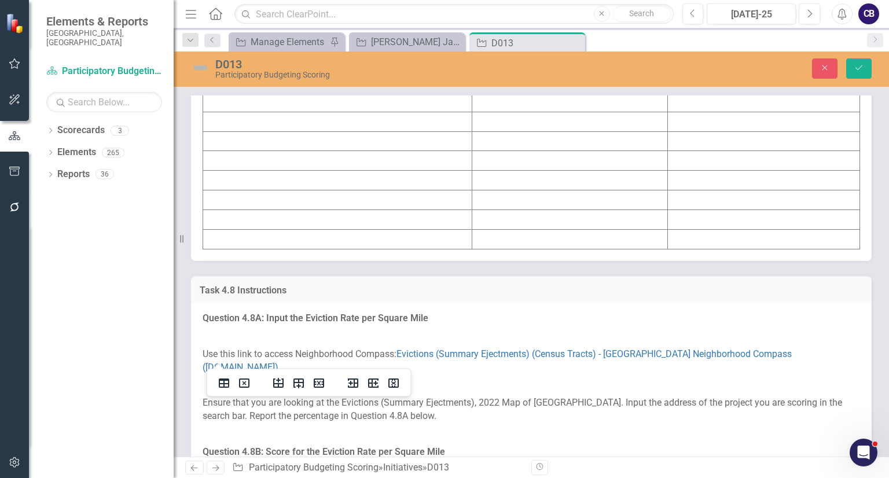
scroll to position [5976, 0]
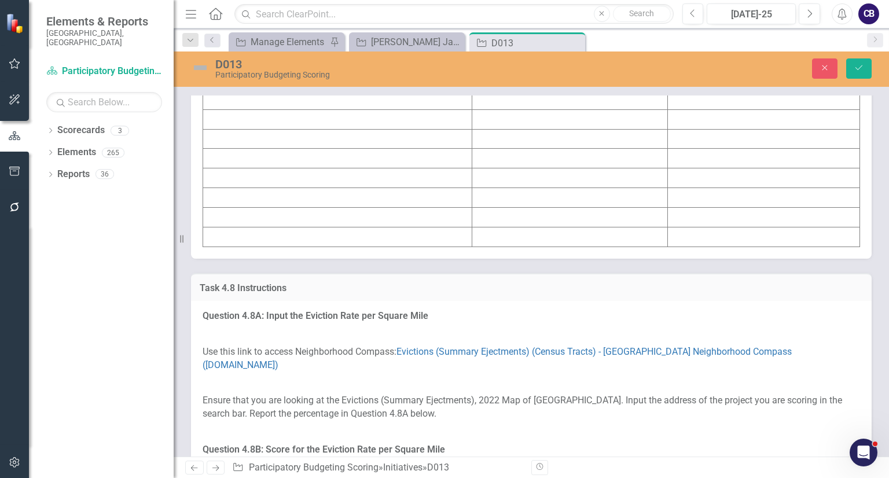
click at [252, 109] on td at bounding box center [337, 100] width 269 height 20
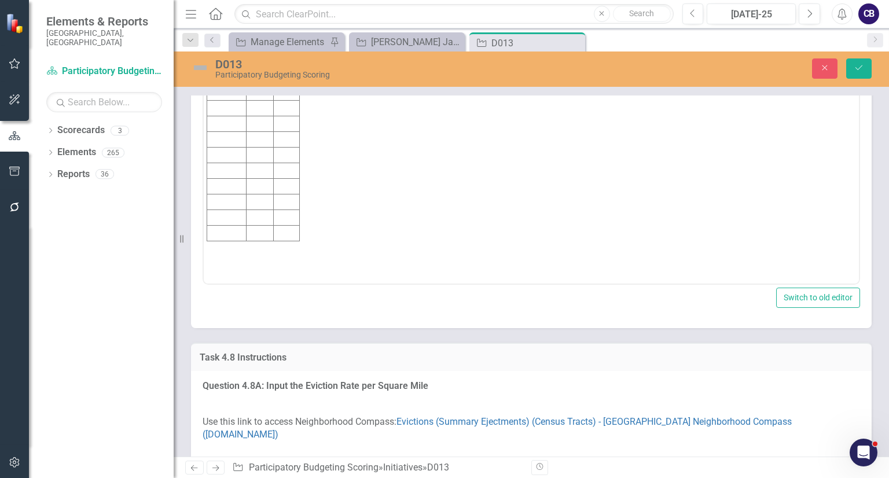
scroll to position [0, 0]
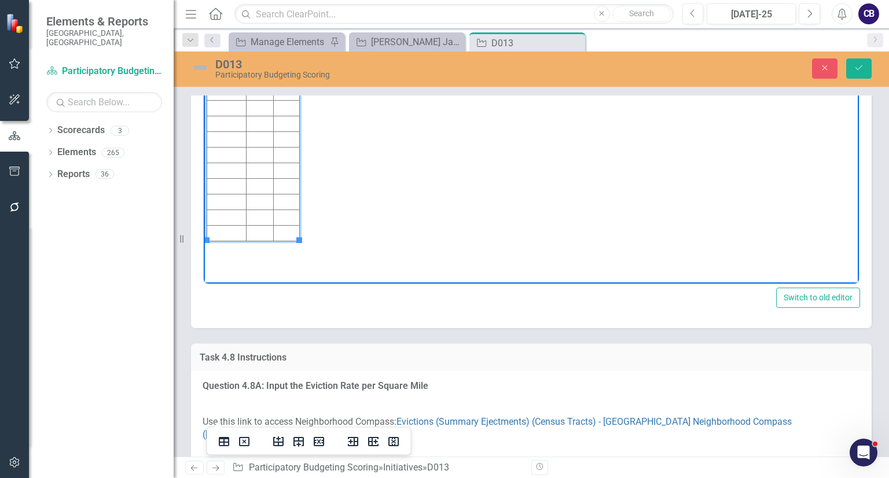
click at [226, 106] on td "Rich Text Area. Press ALT-0 for help." at bounding box center [226, 109] width 39 height 16
click at [275, 107] on td "49,922" at bounding box center [289, 109] width 30 height 16
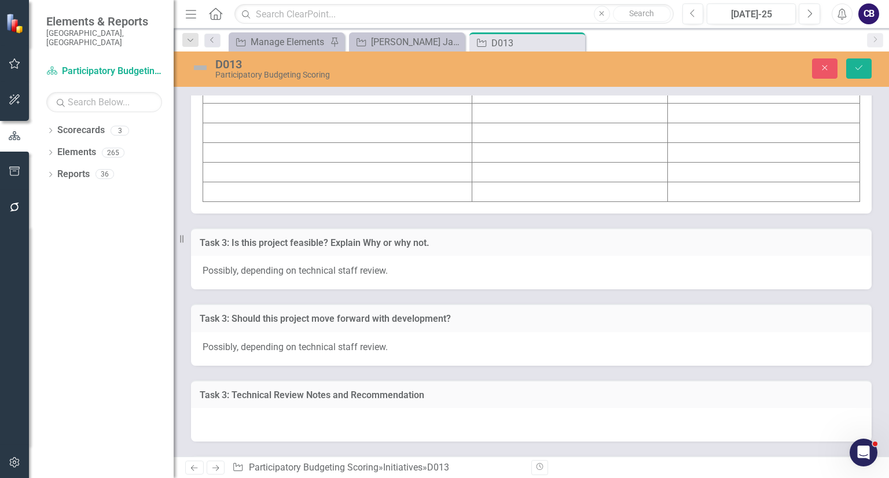
scroll to position [6770, 0]
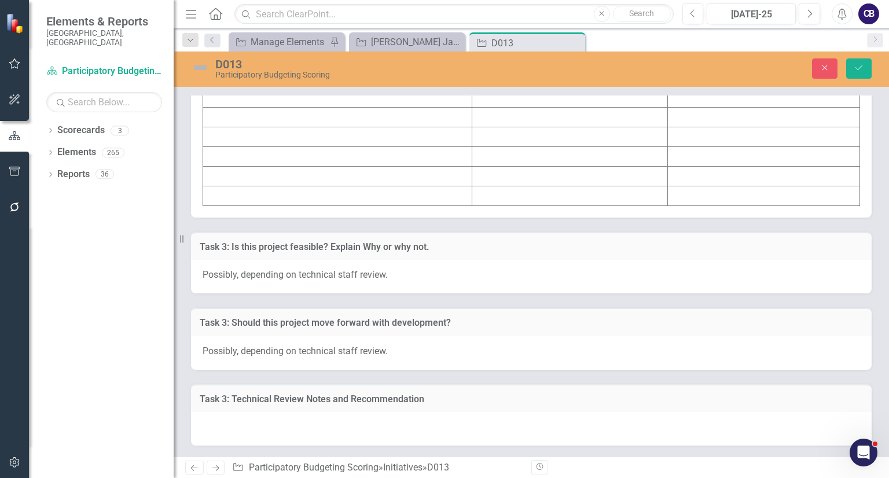
click at [299, 167] on td at bounding box center [337, 157] width 269 height 20
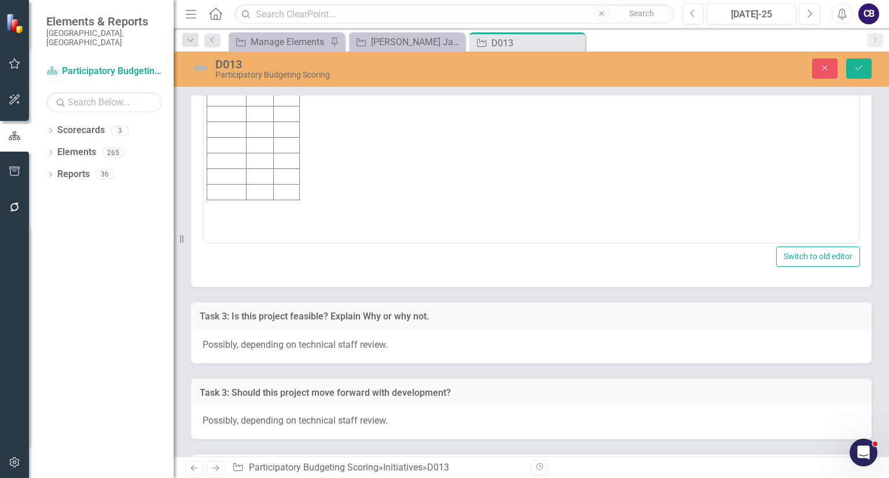
scroll to position [0, 0]
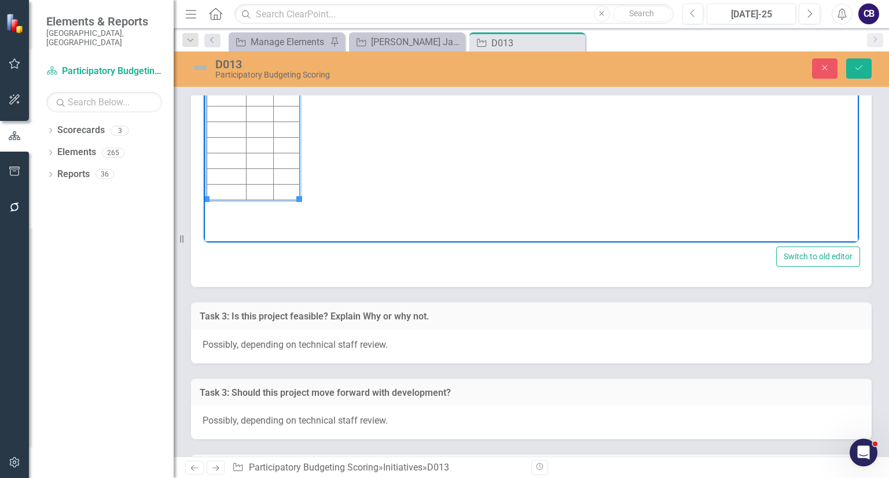
click at [225, 66] on td "Rich Text Area. Press ALT-0 for help." at bounding box center [226, 68] width 39 height 16
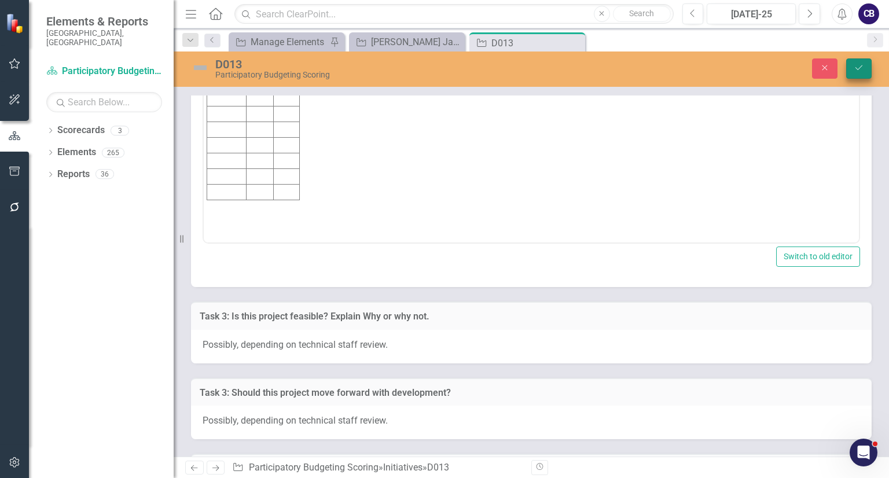
click at [862, 61] on button "Save" at bounding box center [858, 68] width 25 height 20
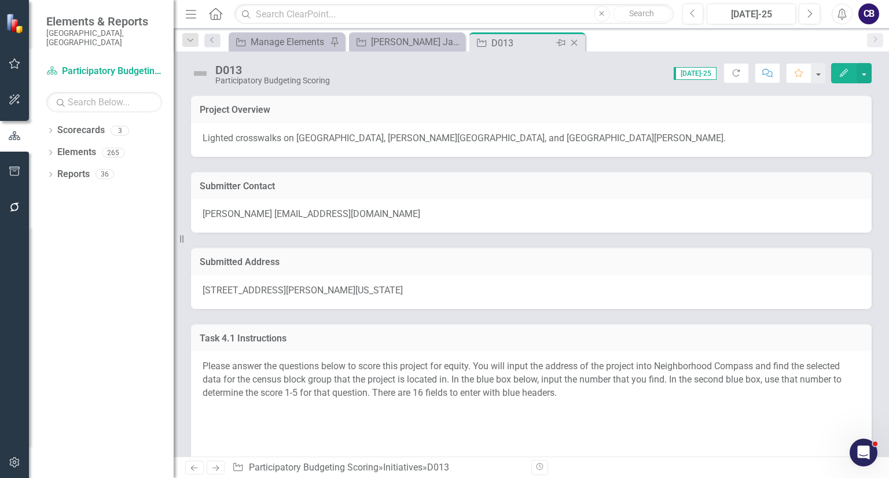
click at [576, 45] on icon at bounding box center [574, 43] width 6 height 6
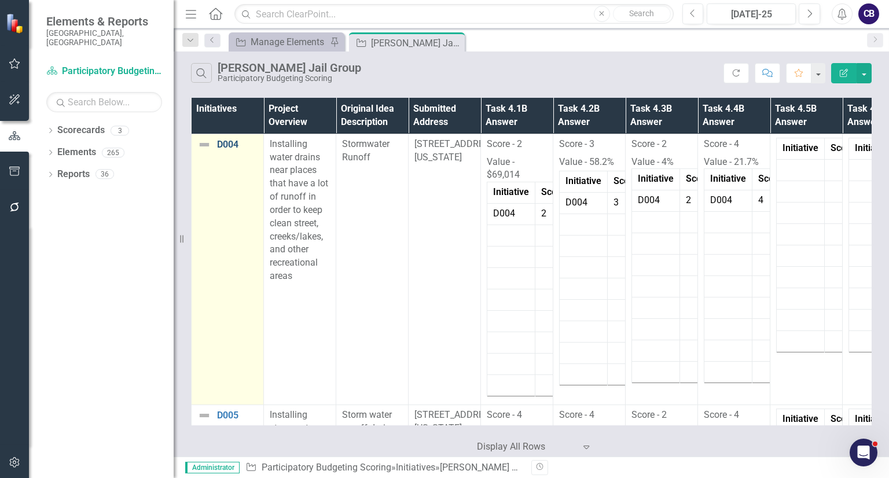
click at [234, 146] on link "D004" at bounding box center [237, 144] width 41 height 10
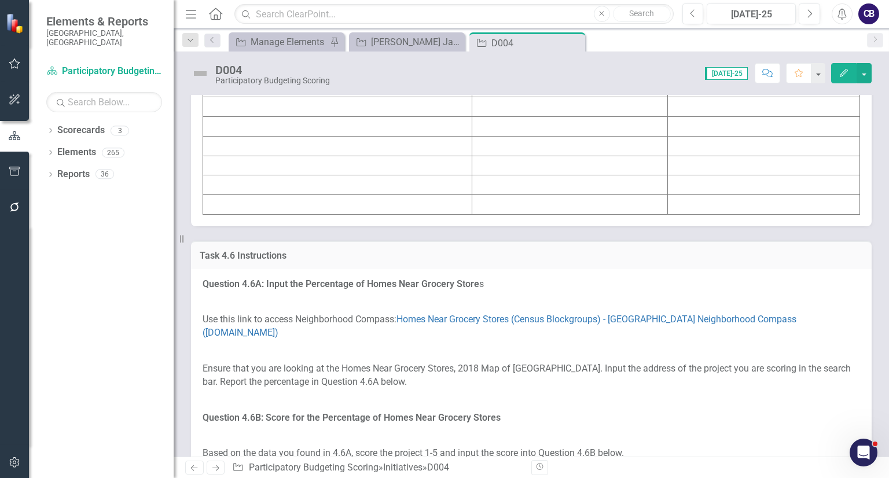
scroll to position [4533, 0]
click at [249, 78] on td at bounding box center [337, 68] width 269 height 20
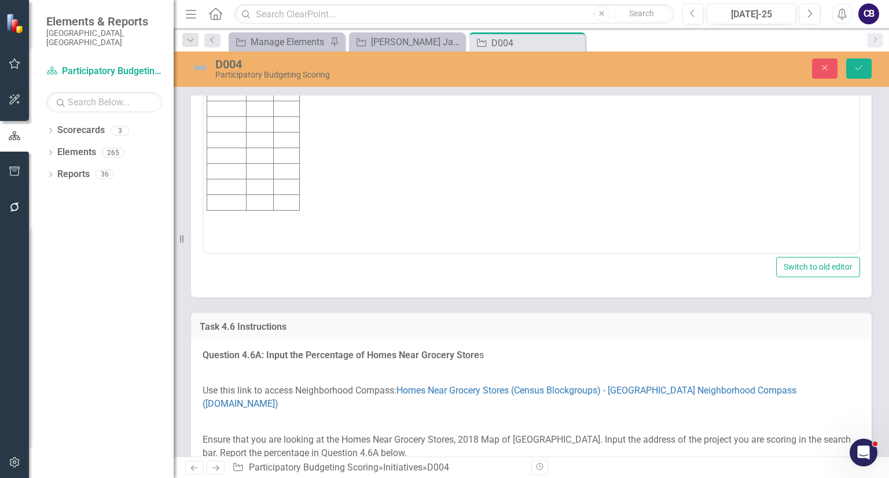
scroll to position [0, 0]
click at [225, 78] on td "Rich Text Area. Press ALT-0 for help." at bounding box center [226, 78] width 39 height 16
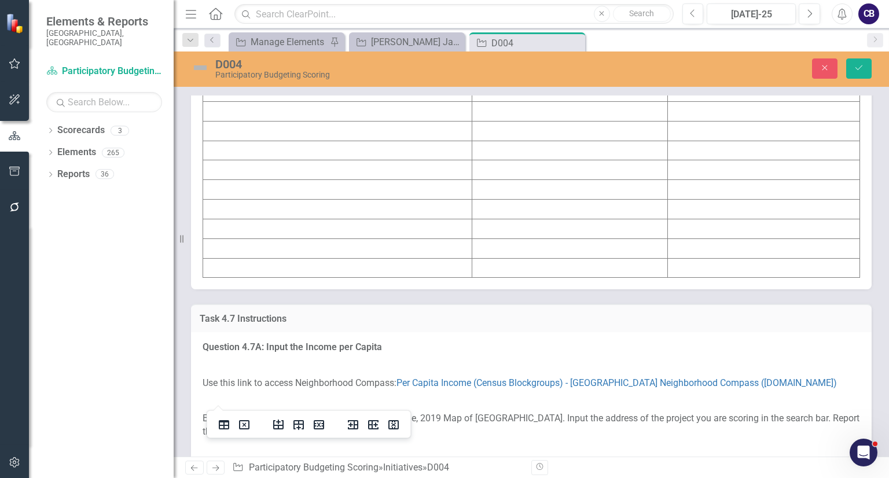
scroll to position [5230, 0]
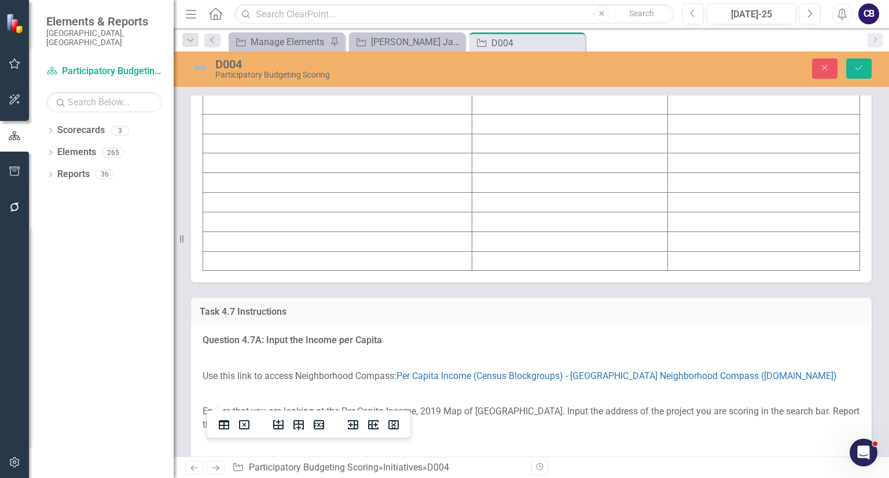
click at [257, 153] on td at bounding box center [337, 144] width 269 height 20
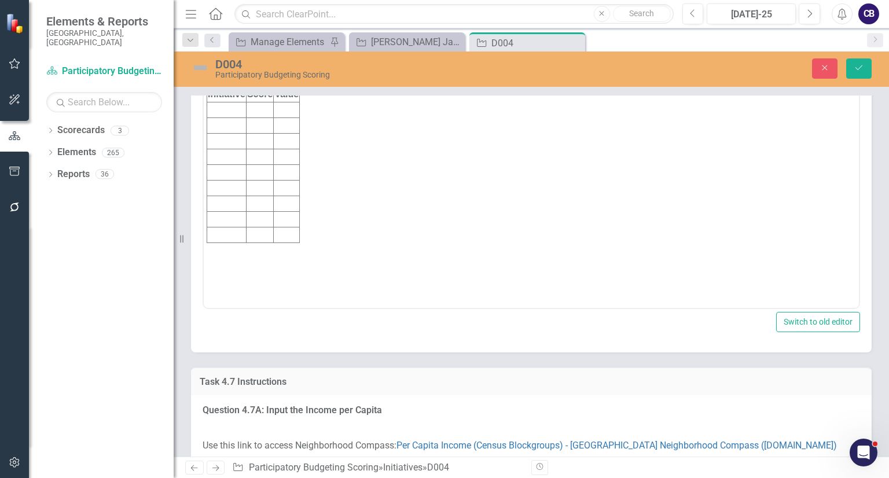
scroll to position [0, 0]
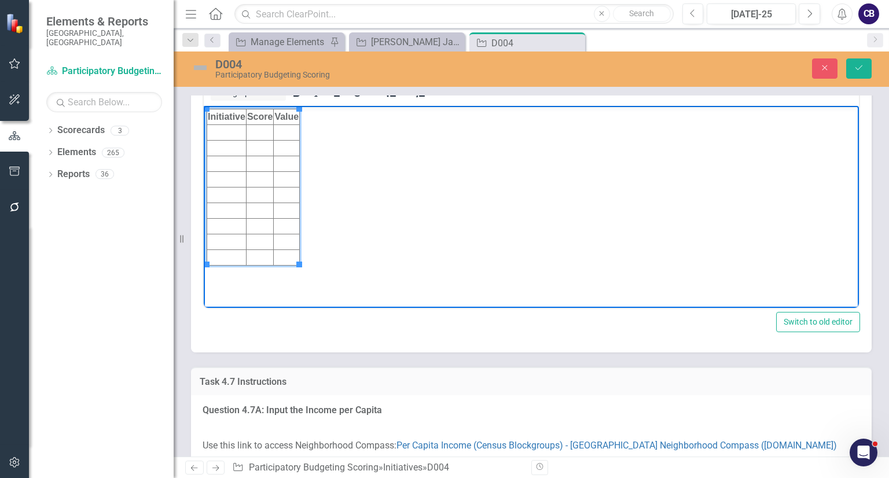
click at [218, 133] on td "Rich Text Area. Press ALT-0 for help." at bounding box center [226, 133] width 39 height 16
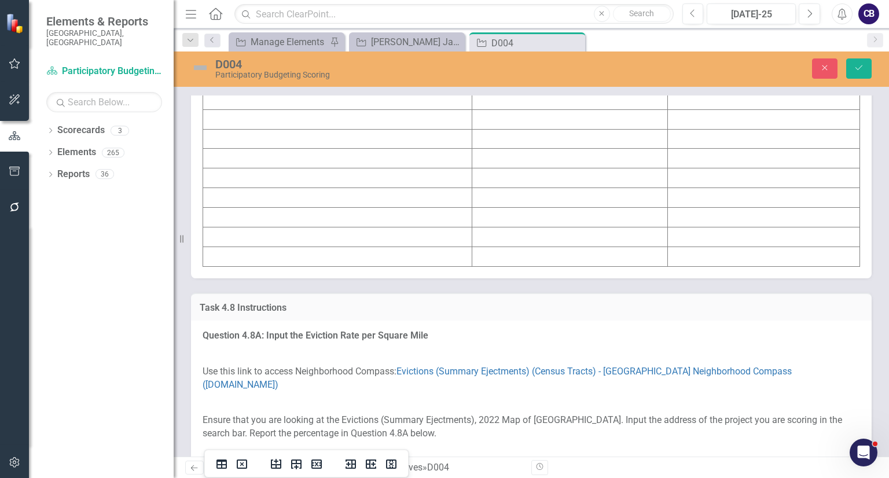
scroll to position [5979, 0]
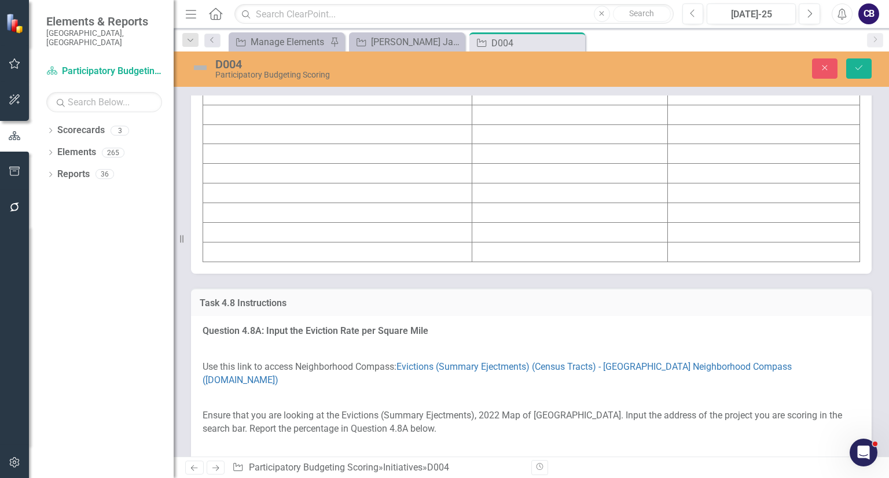
click at [252, 144] on td at bounding box center [337, 134] width 269 height 20
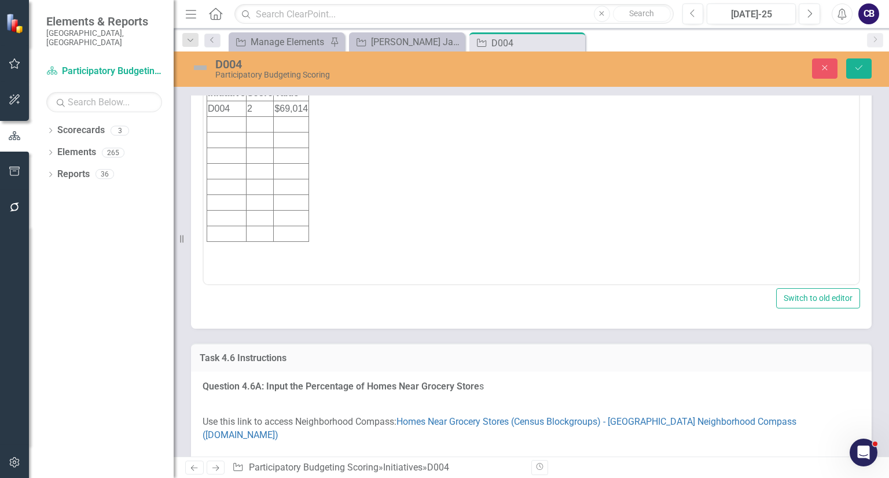
scroll to position [4502, 0]
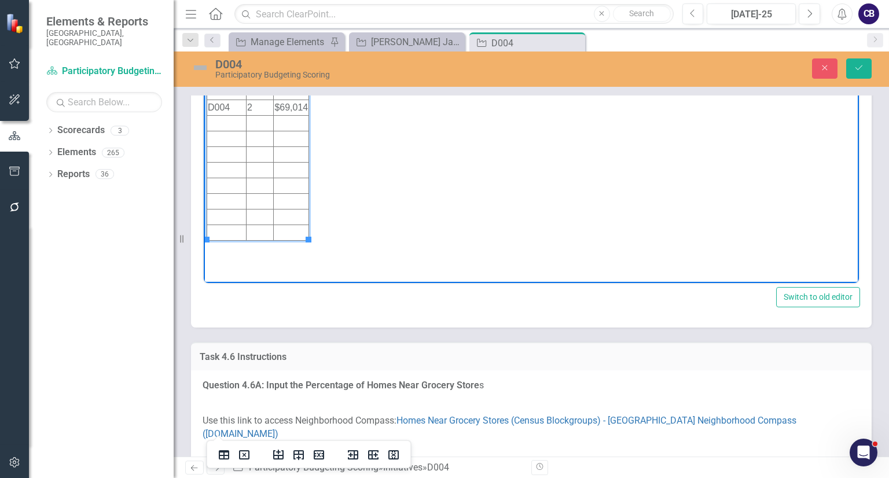
click at [265, 106] on td "2" at bounding box center [259, 108] width 27 height 16
click at [290, 108] on td "$69,014" at bounding box center [291, 108] width 35 height 16
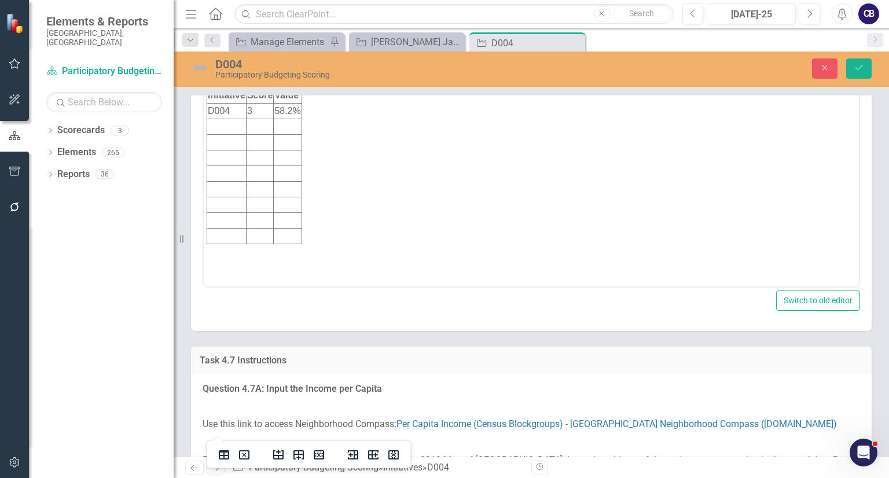
scroll to position [5255, 0]
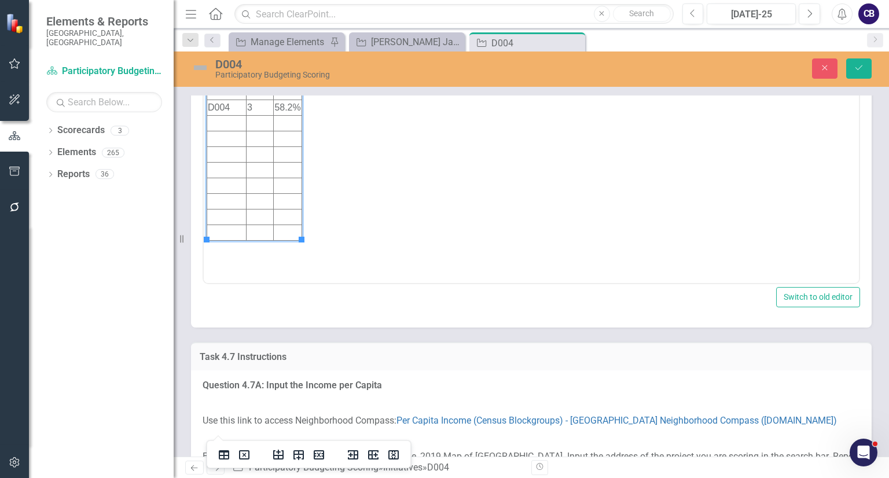
click at [268, 108] on td "3" at bounding box center [259, 108] width 27 height 16
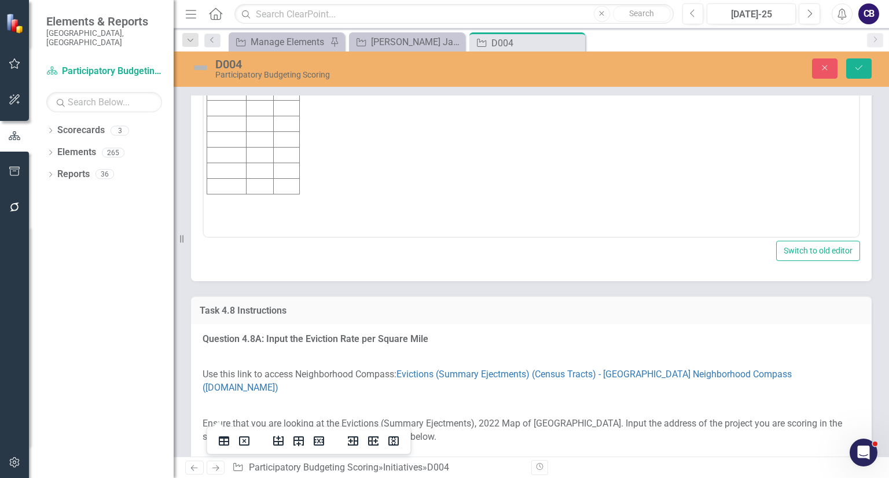
scroll to position [6042, 0]
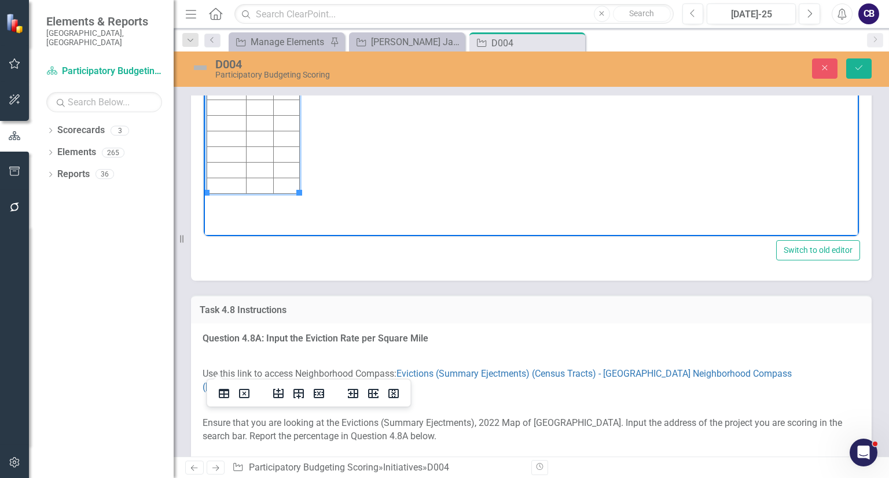
click at [221, 58] on td "Rich Text Area. Press ALT-0 for help." at bounding box center [226, 61] width 39 height 16
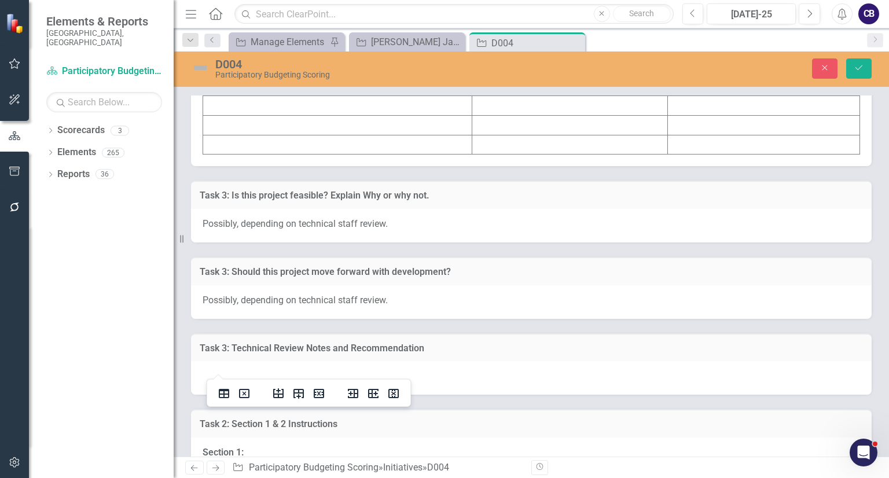
scroll to position [6841, 0]
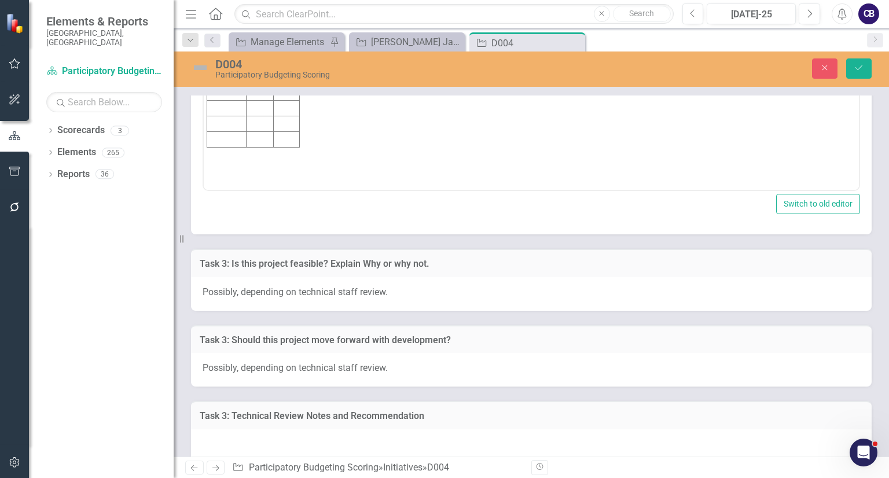
scroll to position [0, 0]
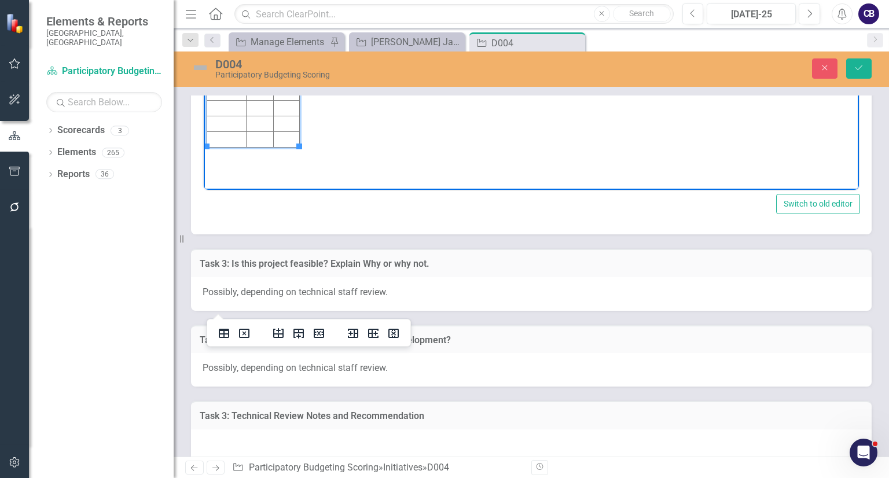
click at [230, 13] on td "Rich Text Area. Press ALT-0 for help." at bounding box center [226, 15] width 39 height 16
click at [859, 65] on icon "Save" at bounding box center [859, 68] width 10 height 8
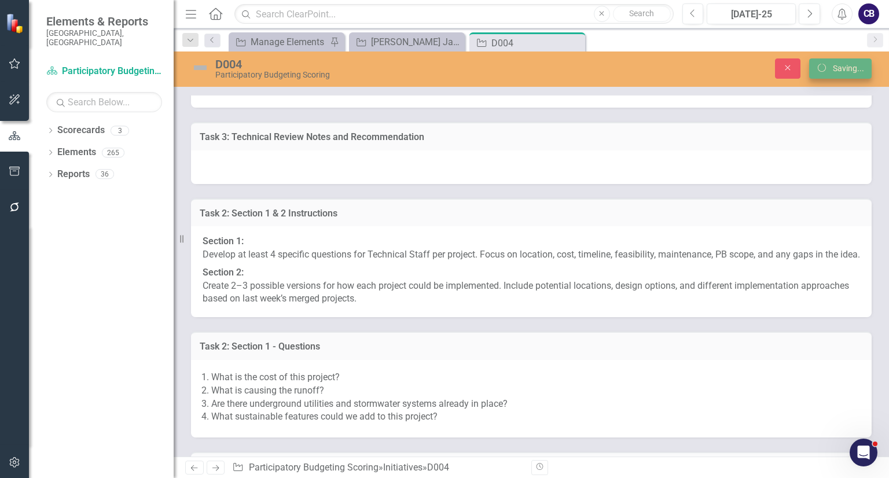
scroll to position [6629, 0]
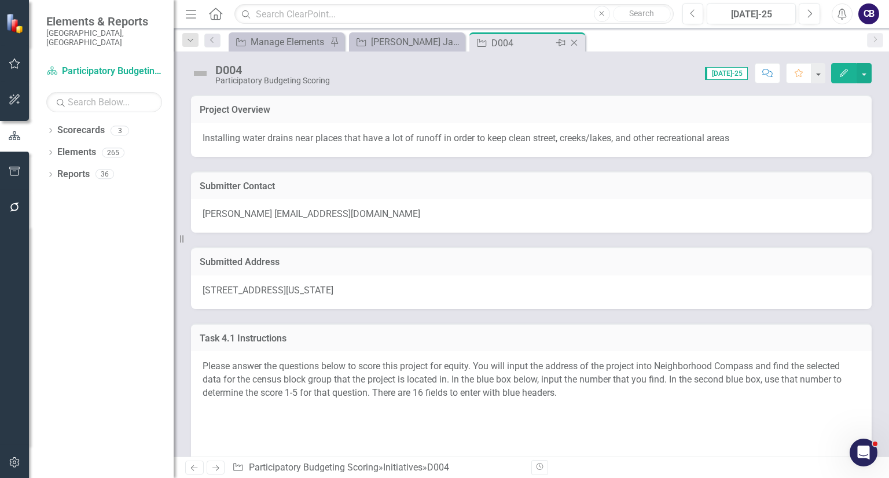
click at [576, 44] on icon "Close" at bounding box center [574, 42] width 12 height 9
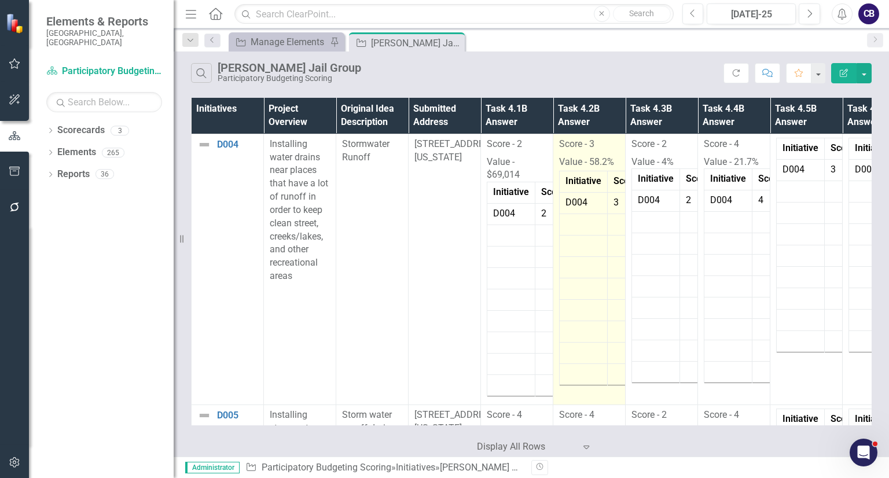
click at [616, 175] on strong "Score" at bounding box center [625, 180] width 24 height 11
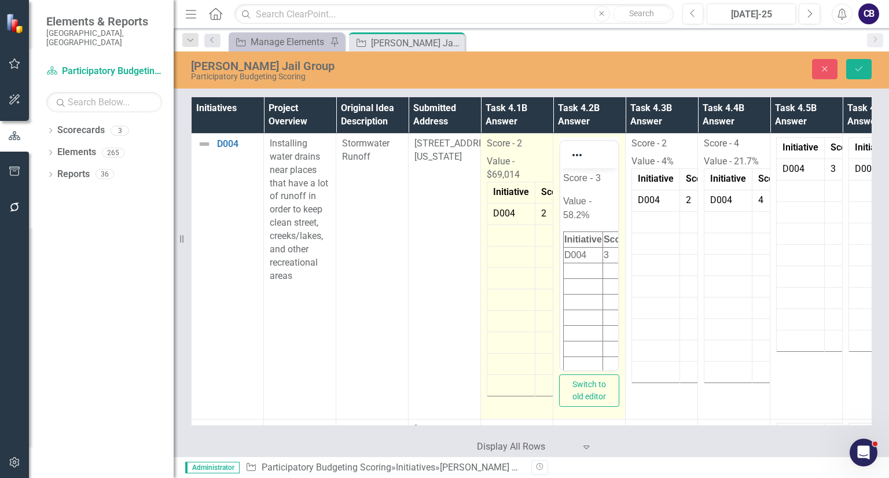
click at [525, 171] on p "Value - $69,014" at bounding box center [517, 167] width 60 height 29
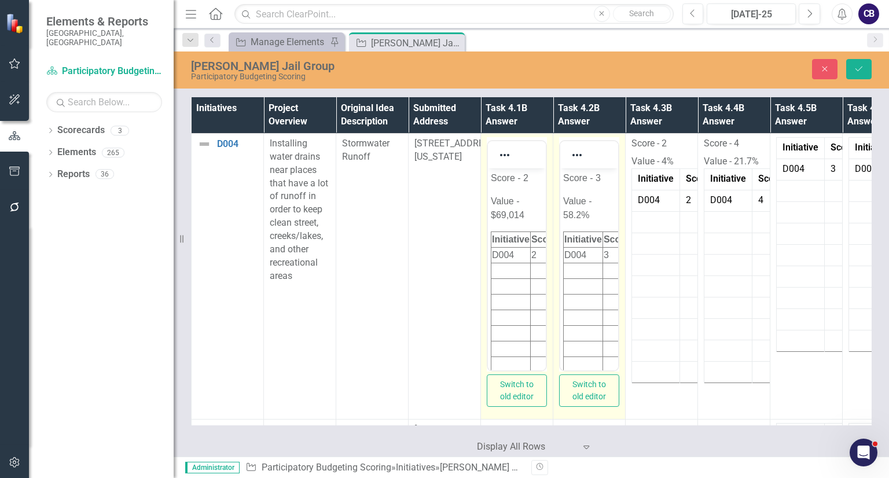
click at [530, 210] on p "Value - $69,014" at bounding box center [517, 208] width 52 height 28
drag, startPoint x: 530, startPoint y: 210, endPoint x: 488, endPoint y: 156, distance: 68.9
click at [488, 168] on html "Score - 2 Value - $69,014 Initiative Score Value D004 2 69,014" at bounding box center [517, 279] width 58 height 223
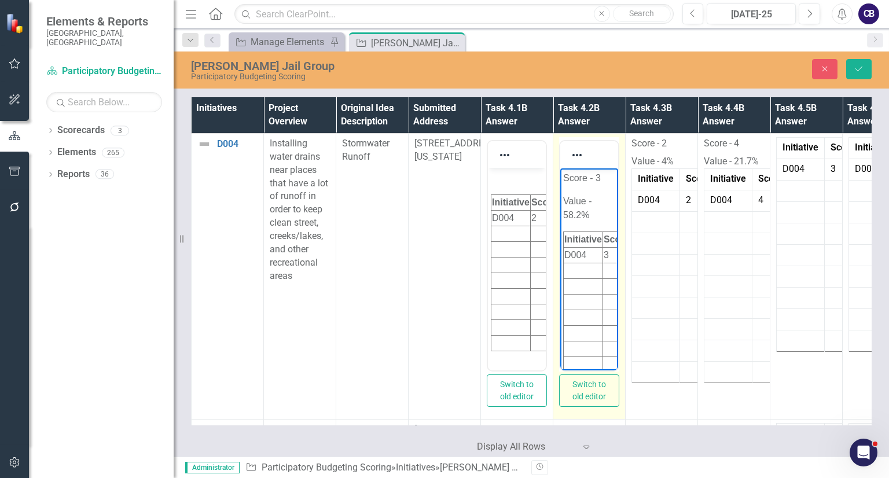
drag, startPoint x: 590, startPoint y: 219, endPoint x: 534, endPoint y: 138, distance: 98.6
click at [560, 168] on html "Score - 3 Value - 58.2% Initiative Score Value D004 3 58.2%" at bounding box center [589, 291] width 58 height 246
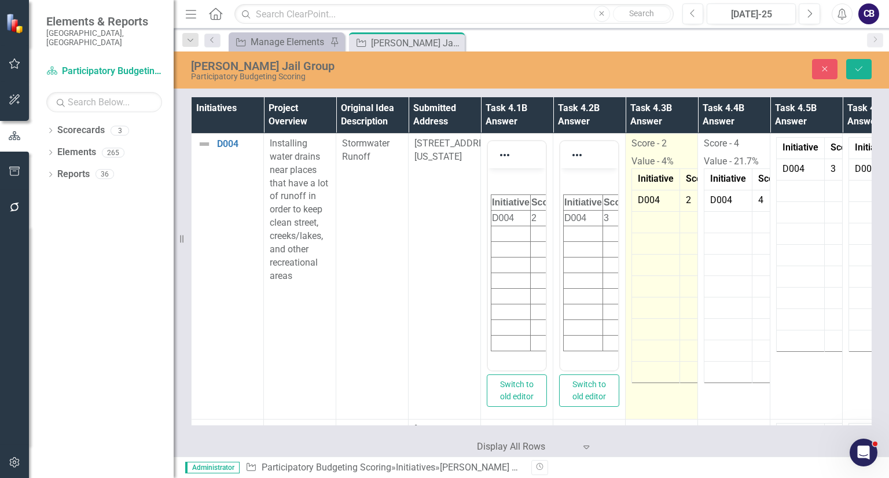
click at [675, 153] on p "Value - 4%" at bounding box center [661, 161] width 60 height 16
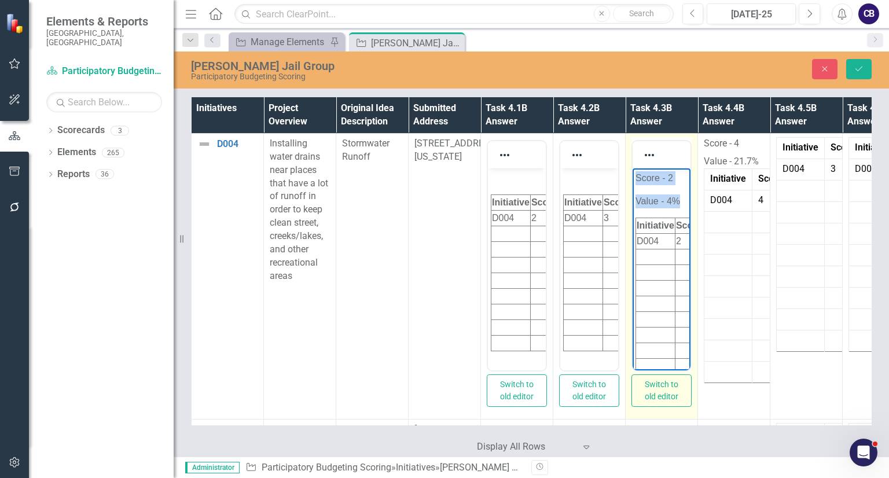
drag, startPoint x: 669, startPoint y: 211, endPoint x: 626, endPoint y: 165, distance: 62.6
click at [632, 168] on html "Score - 2 Value - 4% Initiative Score Value D004 2 4%" at bounding box center [661, 272] width 58 height 209
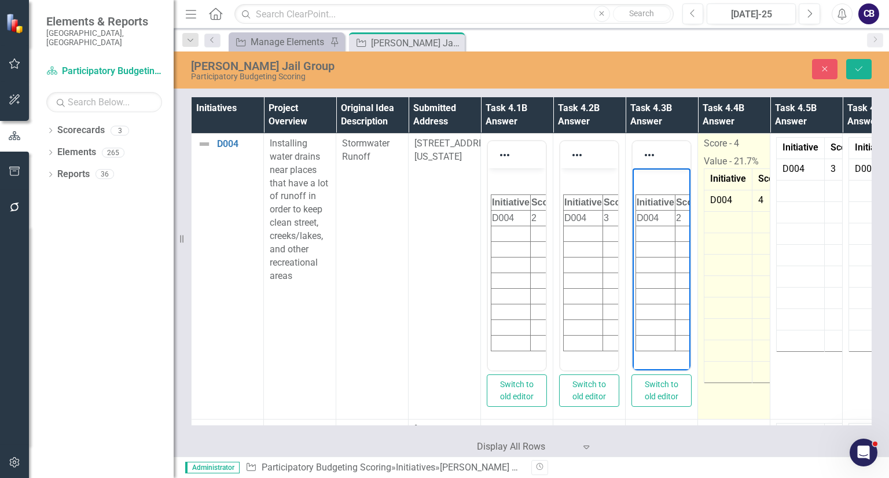
click at [741, 151] on p "Score - 4" at bounding box center [734, 145] width 60 height 16
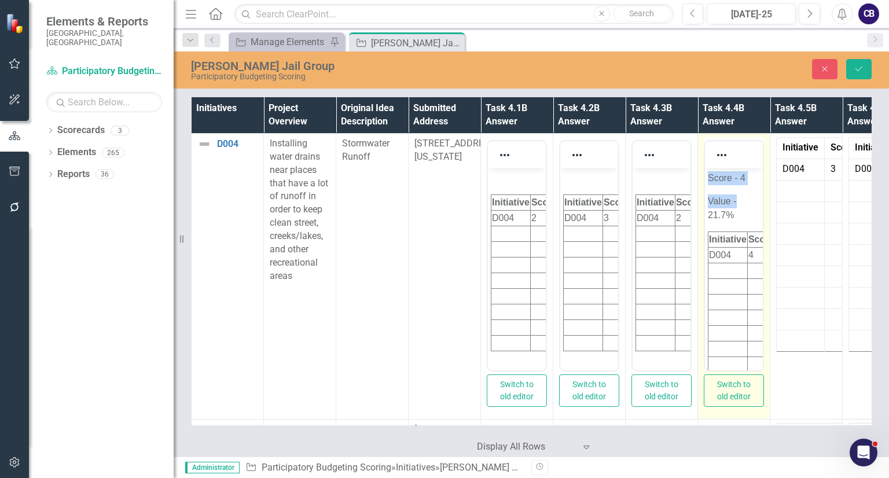
drag, startPoint x: 749, startPoint y: 208, endPoint x: 690, endPoint y: 160, distance: 76.5
click at [705, 168] on html "Score - 4 Value - 21.7% Initiative Score Value D004 4 21.7%" at bounding box center [734, 279] width 58 height 223
drag, startPoint x: 762, startPoint y: 174, endPoint x: 641, endPoint y: 161, distance: 121.5
click at [705, 168] on html "21.7% Initiative Score Value D004 4 21.7%" at bounding box center [734, 261] width 58 height 186
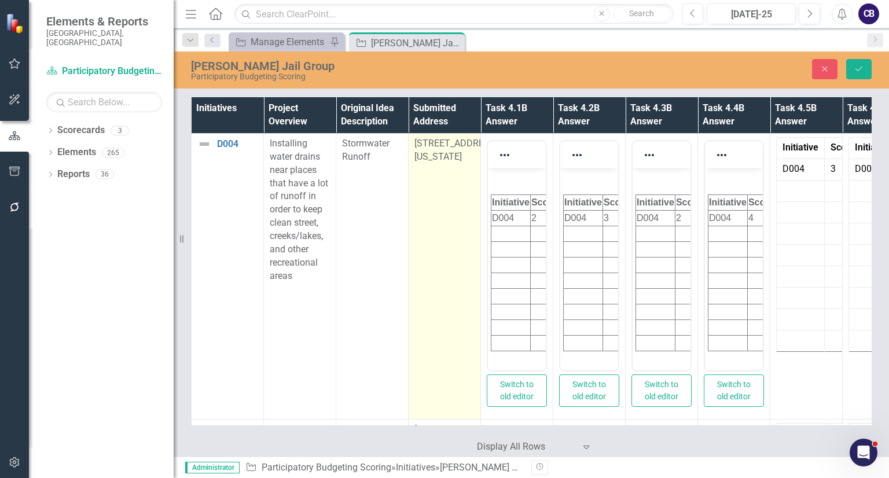
click at [419, 284] on td "[STREET_ADDRESS][US_STATE]" at bounding box center [445, 277] width 72 height 286
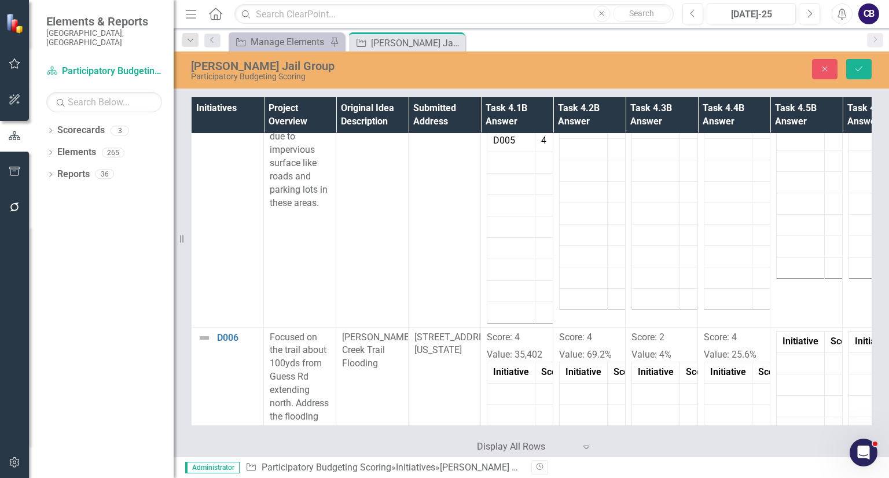
scroll to position [355, 0]
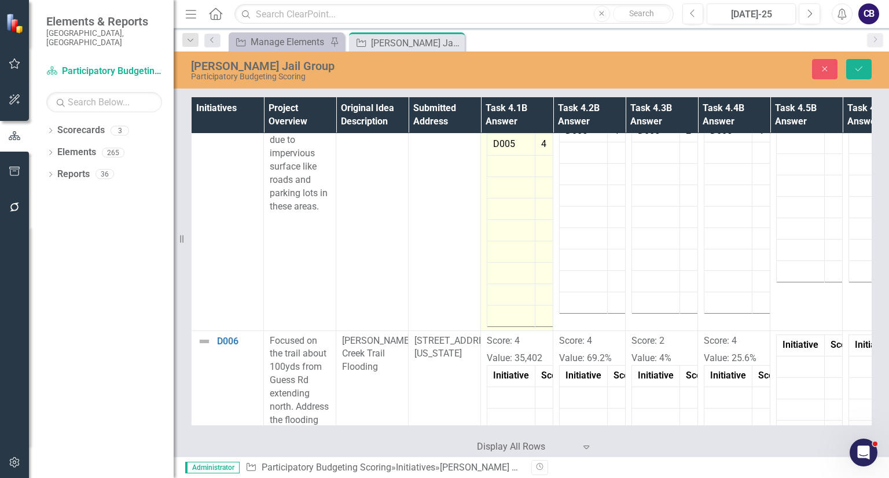
click at [496, 329] on td "Score - 4 Value - $58,090 Initiative Score Value D005 4 58,090" at bounding box center [517, 197] width 72 height 267
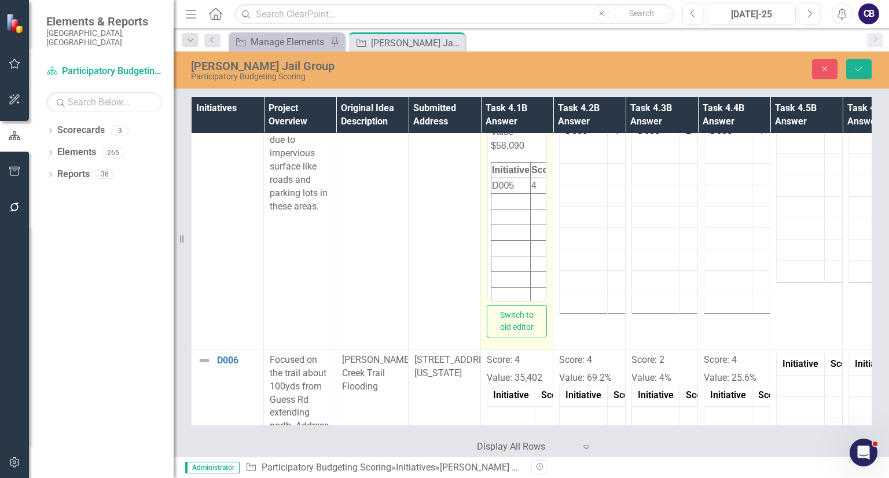
scroll to position [252, 0]
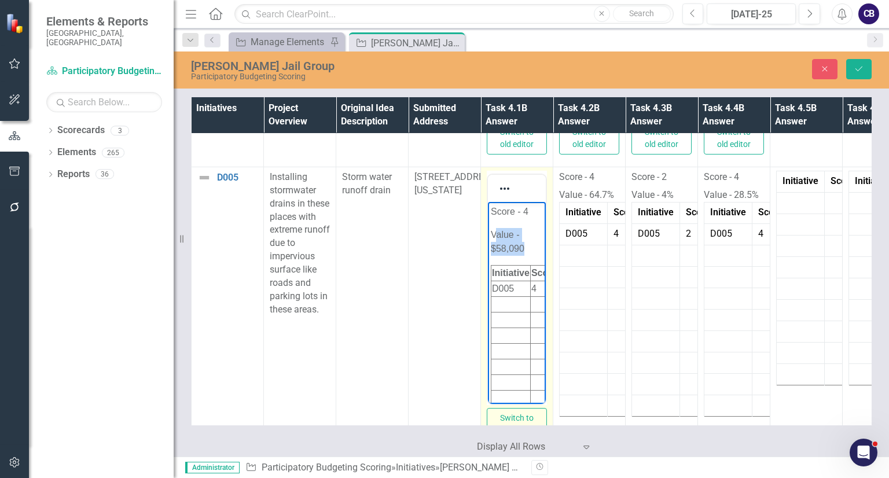
drag, startPoint x: 527, startPoint y: 256, endPoint x: 497, endPoint y: 215, distance: 50.5
click at [497, 215] on body "Score - 4 Value - $58,090 Initiative Score Value D005 4 58,090" at bounding box center [517, 313] width 58 height 223
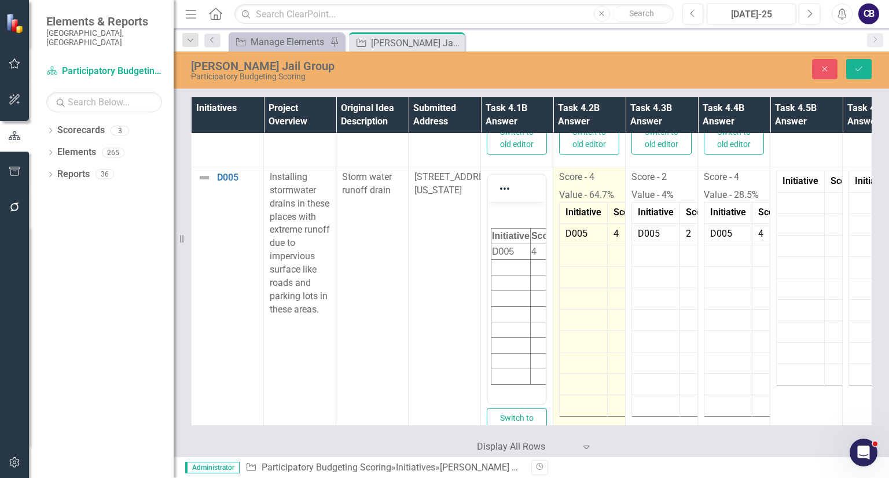
click at [606, 185] on p "Score - 4" at bounding box center [589, 179] width 60 height 16
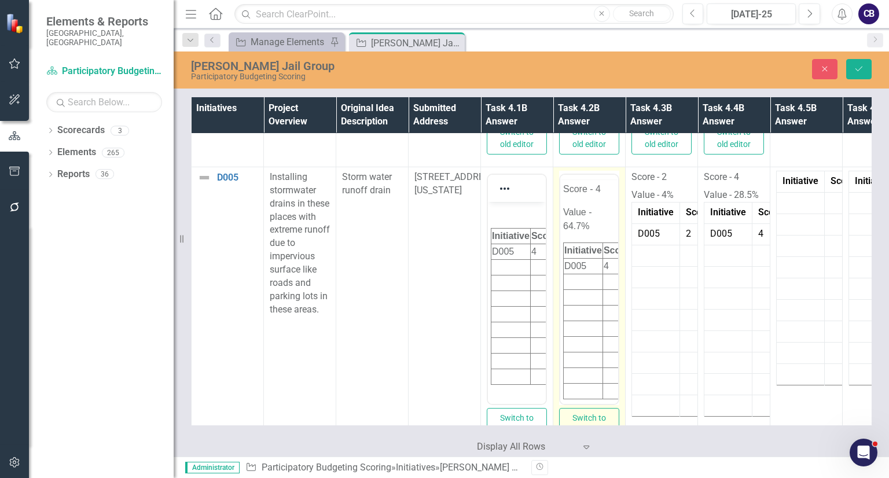
scroll to position [0, 0]
click at [601, 203] on body "Score - 4 Value - 64.7% Initiative Score Value D005 4 64.7%" at bounding box center [589, 313] width 58 height 223
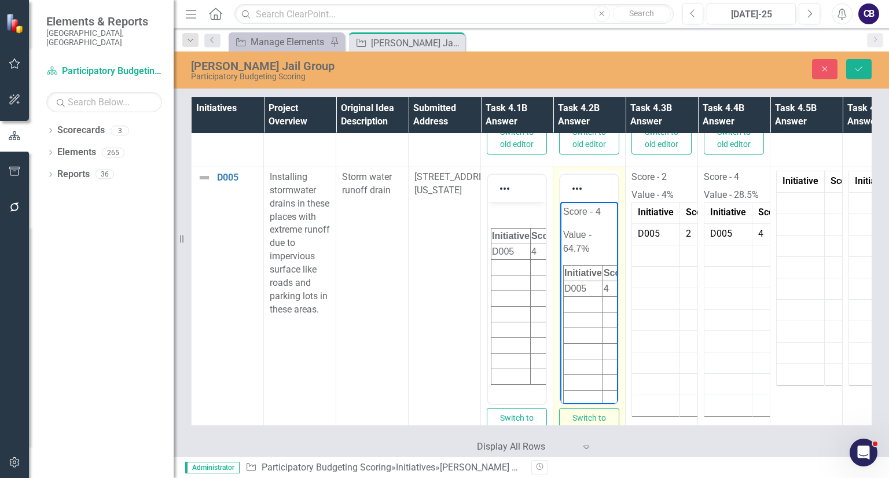
click at [601, 203] on body "Score - 4 Value - 64.7% Initiative Score Value D005 4 64.7%" at bounding box center [589, 313] width 58 height 223
drag, startPoint x: 601, startPoint y: 256, endPoint x: 557, endPoint y: 196, distance: 74.2
click at [560, 202] on html "Score - 4 Value - 64.7% Initiative Score Value D005 4 64.7%" at bounding box center [589, 313] width 58 height 223
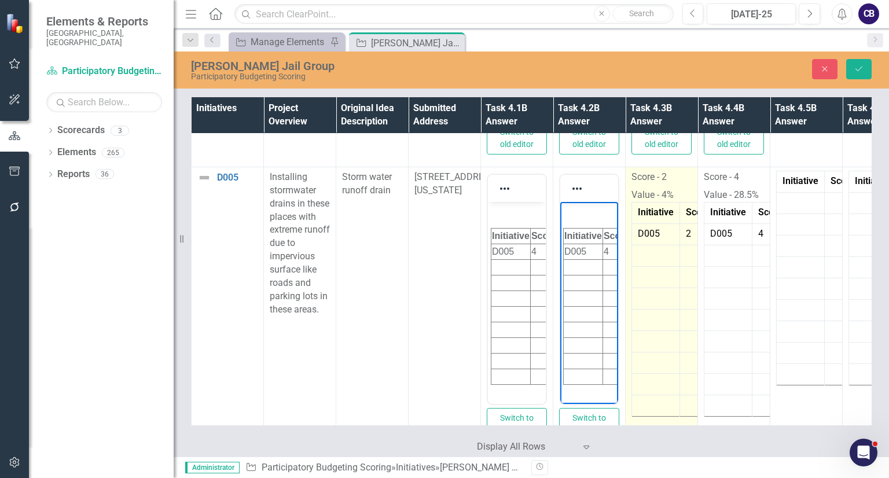
click at [648, 183] on p "Score - 2" at bounding box center [661, 179] width 60 height 16
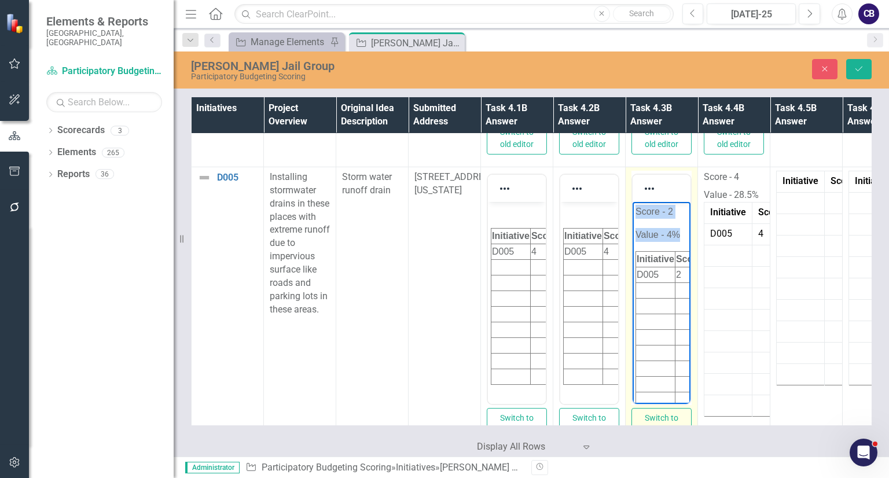
drag, startPoint x: 672, startPoint y: 252, endPoint x: 631, endPoint y: 194, distance: 71.4
click at [632, 202] on html "Score - 2 Value - 4% Initiative Score Value D005 2 4%" at bounding box center [661, 306] width 58 height 209
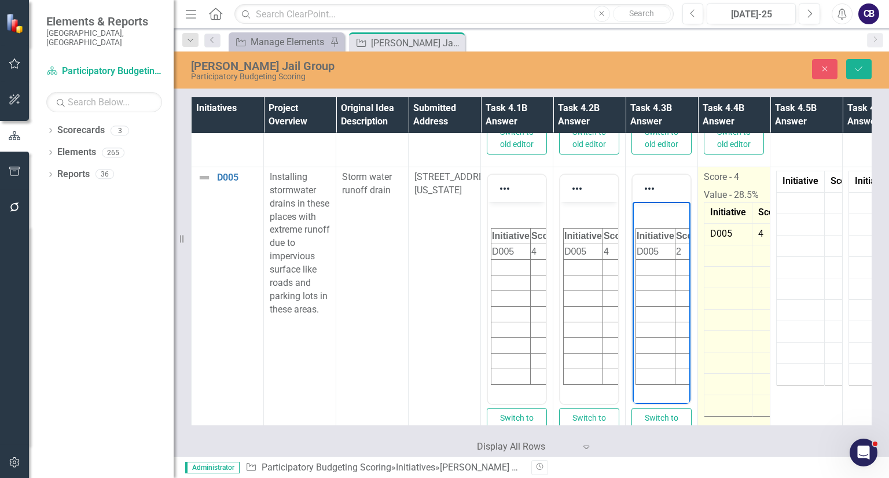
click at [751, 182] on p "Score - 4" at bounding box center [734, 179] width 60 height 16
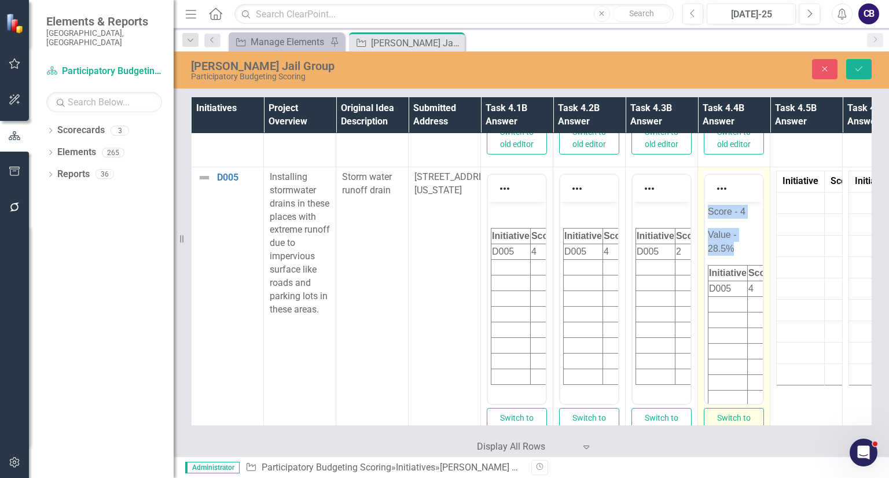
drag, startPoint x: 746, startPoint y: 249, endPoint x: 683, endPoint y: 174, distance: 98.6
click at [705, 202] on html "Score - 4 Value - 28.5% Initiative Score Value D005 4 28.5%" at bounding box center [734, 313] width 58 height 223
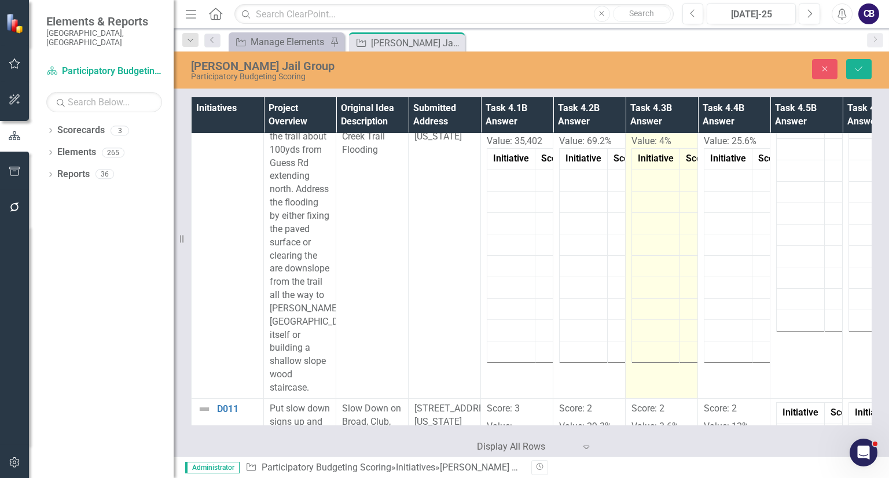
scroll to position [593, 0]
click at [627, 197] on td "Score: 2 Value: 4% Initiative Score Value" at bounding box center [662, 255] width 72 height 285
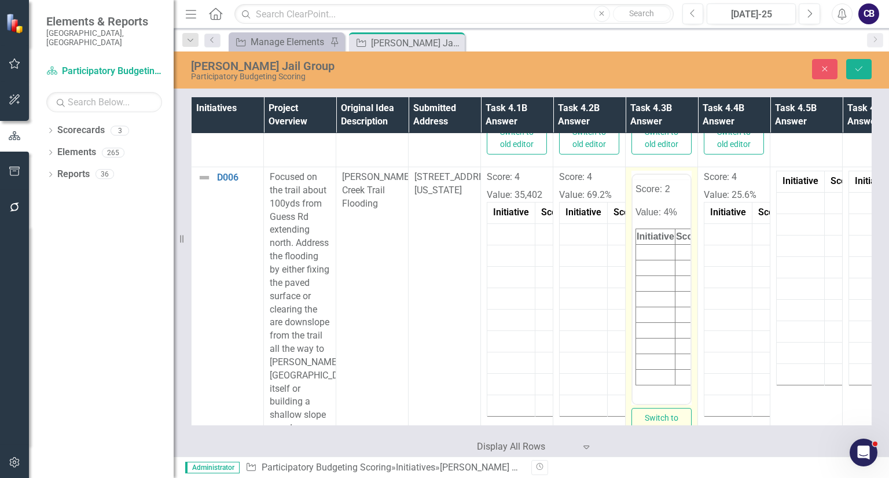
scroll to position [0, 0]
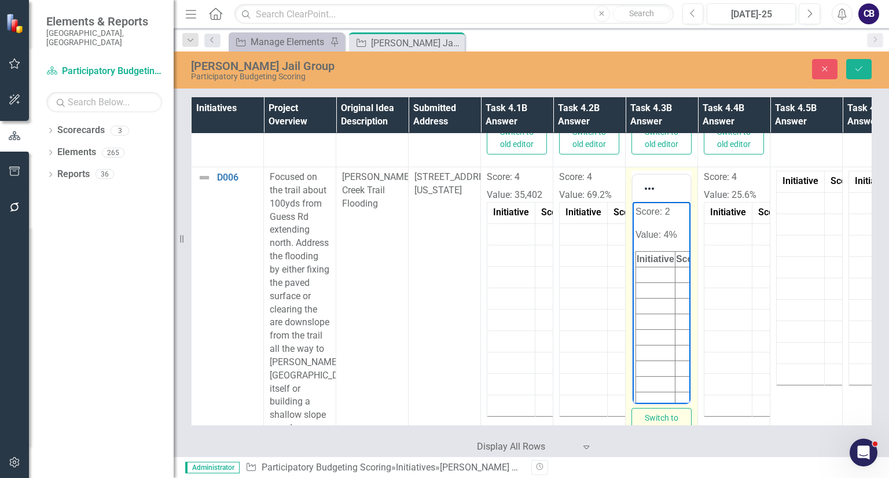
click at [642, 212] on p "Score: 2" at bounding box center [661, 212] width 52 height 14
click at [674, 234] on p "Value: 4%" at bounding box center [661, 235] width 52 height 14
drag, startPoint x: 677, startPoint y: 229, endPoint x: 605, endPoint y: 141, distance: 114.3
click at [632, 202] on html "Score: 2 Value: 4% Initiative Score Value" at bounding box center [661, 306] width 58 height 209
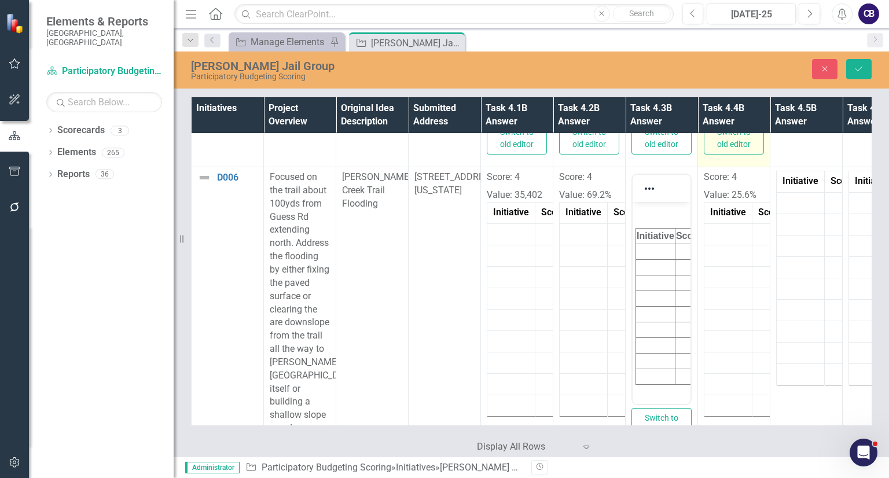
click at [735, 165] on td "<p>Score - 4&nbsp;</p> <p>Value - 28.5%</p> <table border="1"> <tbody> <tr> <td…" at bounding box center [734, 24] width 72 height 286
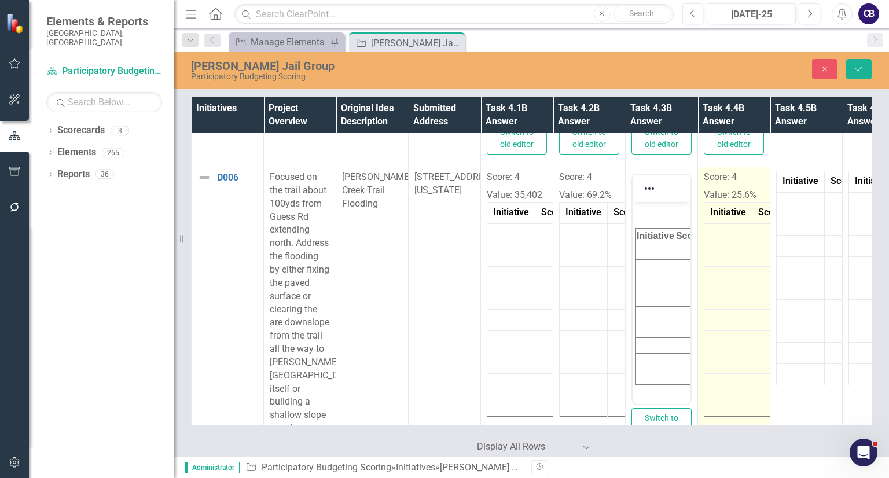
click at [734, 182] on p "Score: 4" at bounding box center [734, 179] width 60 height 16
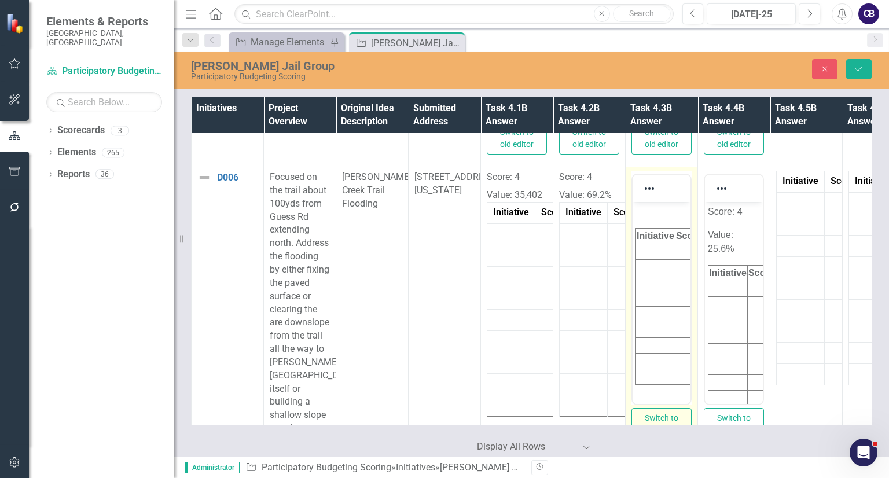
click at [664, 215] on p "Rich Text Area. Press ALT-0 for help." at bounding box center [661, 212] width 52 height 14
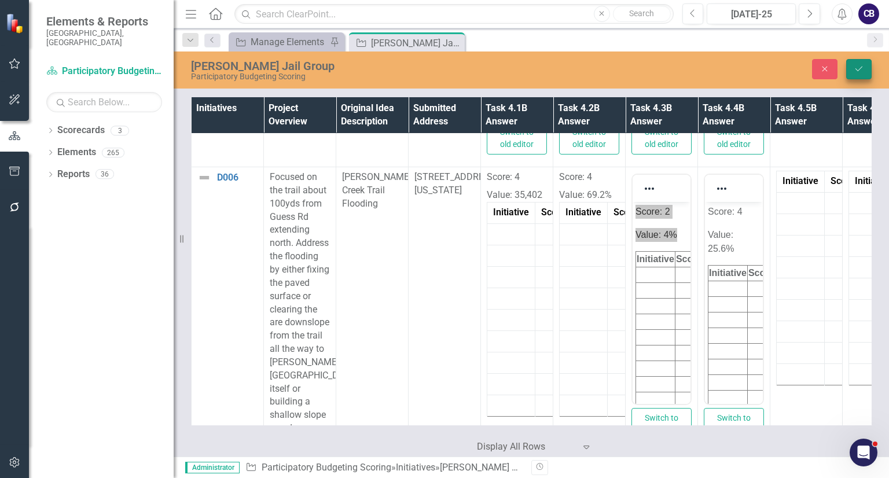
drag, startPoint x: 849, startPoint y: 71, endPoint x: 15, endPoint y: 47, distance: 834.7
click at [849, 71] on button "Save" at bounding box center [858, 69] width 25 height 20
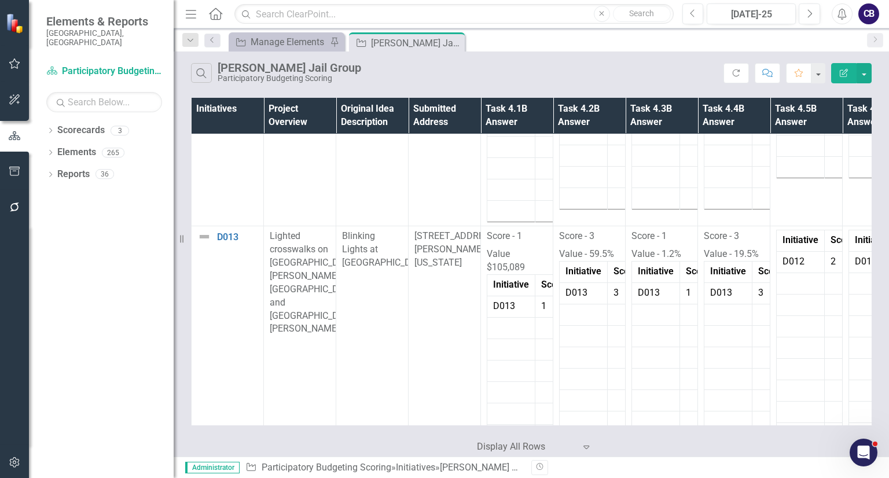
scroll to position [993, 0]
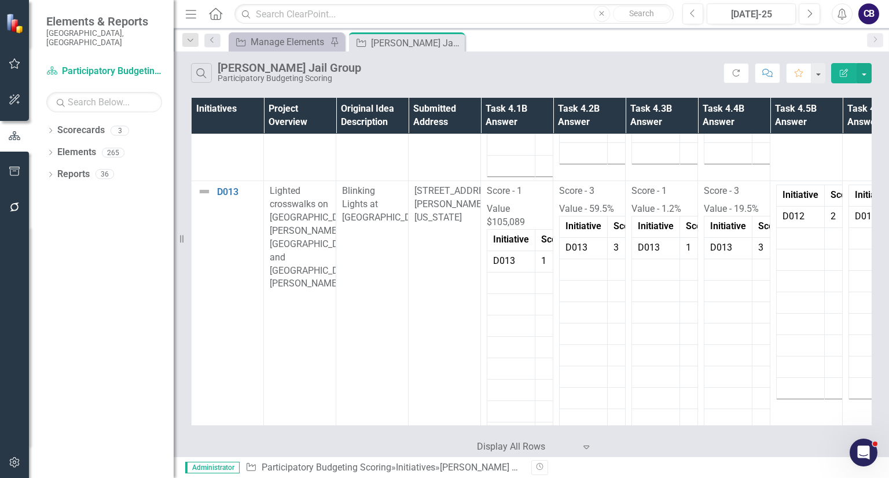
click at [734, 241] on td "D013" at bounding box center [728, 248] width 48 height 21
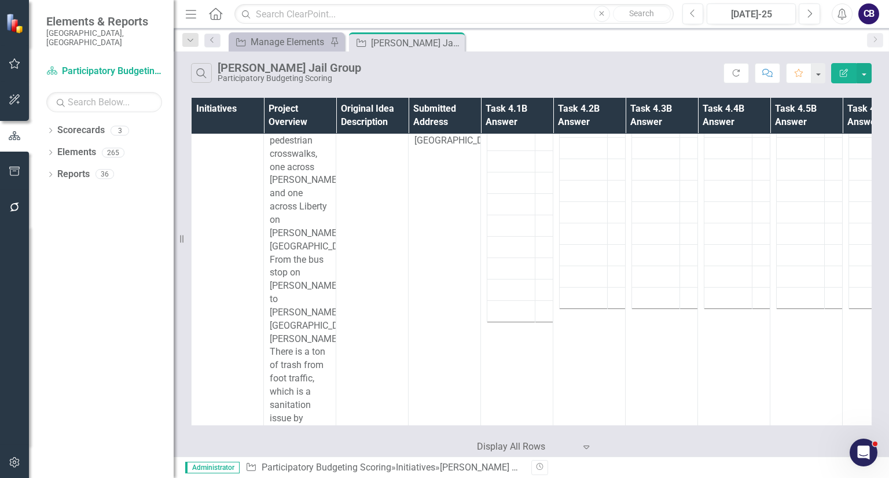
scroll to position [1550, 0]
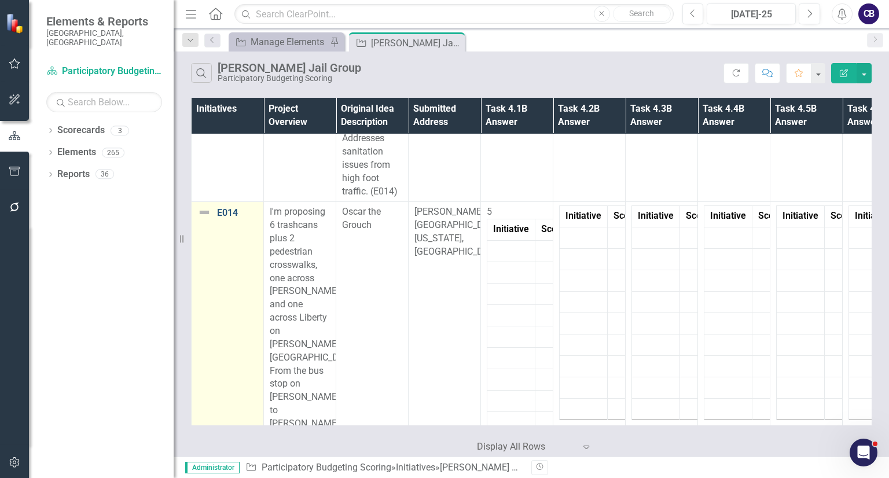
click at [225, 211] on link "E014" at bounding box center [237, 213] width 41 height 10
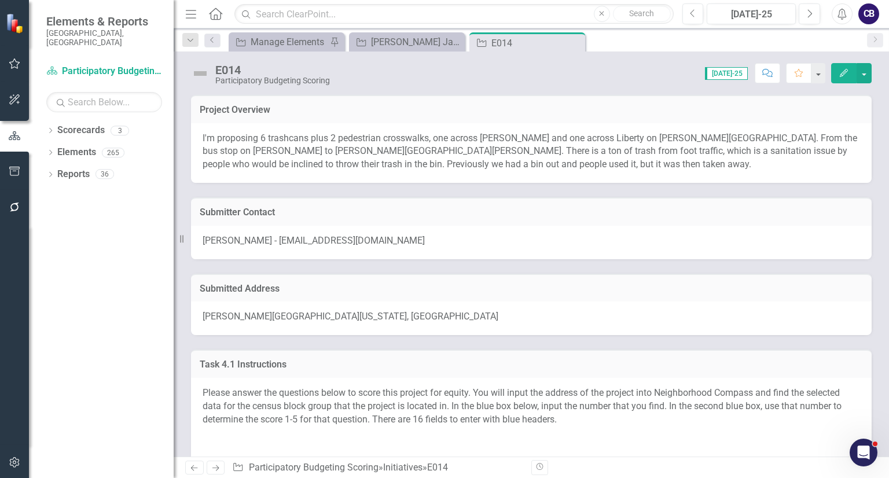
click at [860, 67] on button "button" at bounding box center [863, 73] width 15 height 20
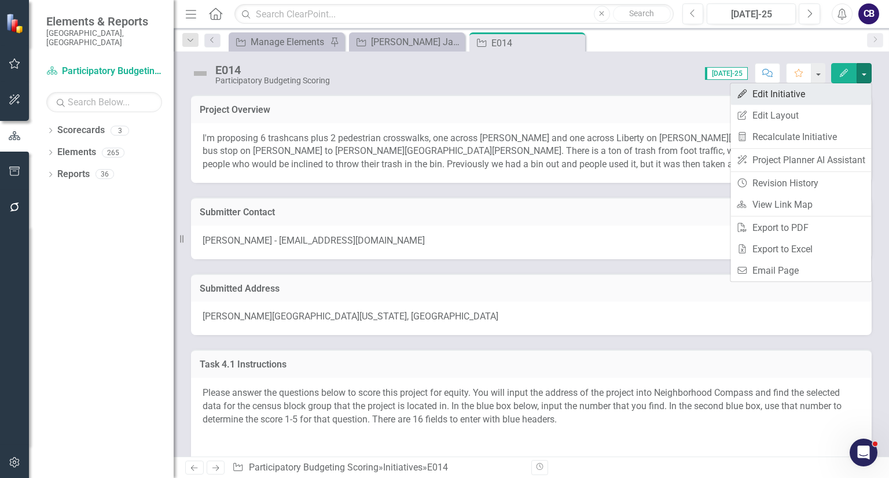
click at [829, 90] on link "Edit Edit Initiative" at bounding box center [800, 93] width 141 height 21
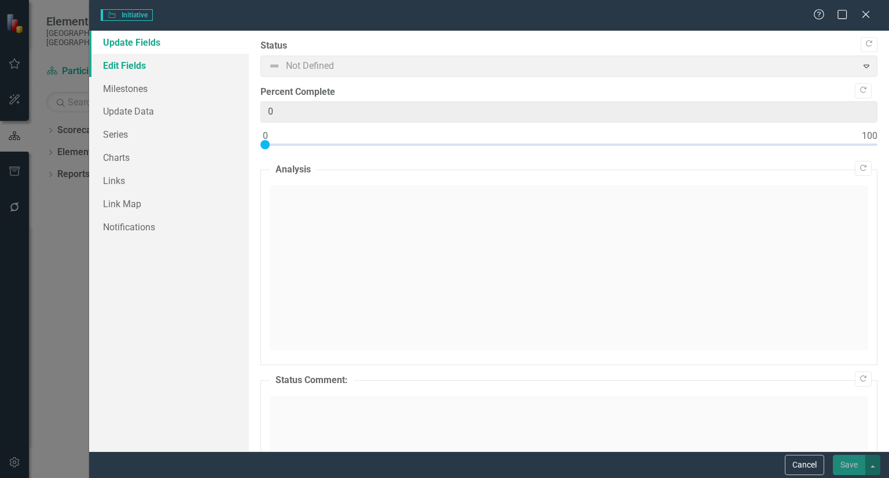
click at [146, 61] on link "Edit Fields" at bounding box center [169, 65] width 160 height 23
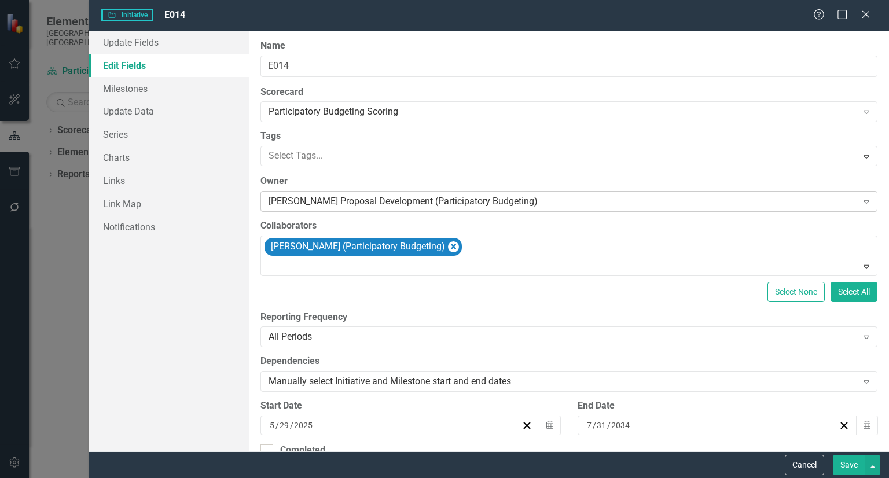
click at [417, 204] on div "PB Durham Proposal Development (Participatory Budgeting)" at bounding box center [562, 201] width 588 height 13
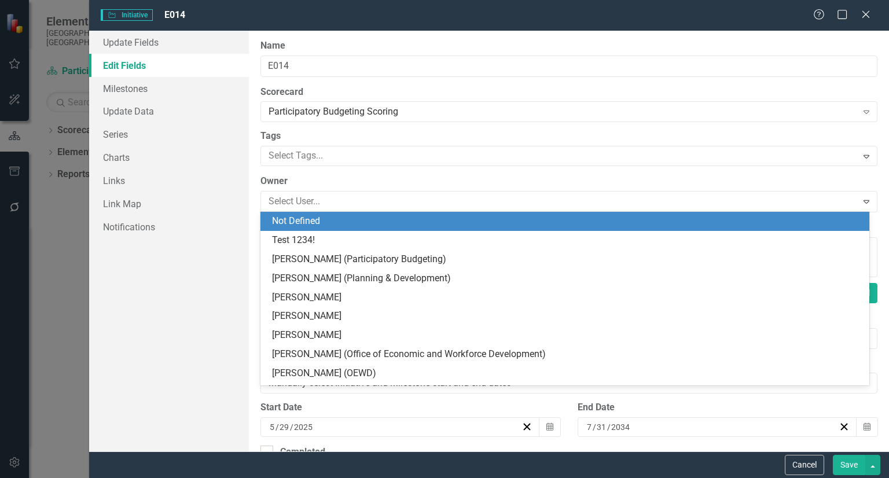
click at [819, 216] on div "Not Defined" at bounding box center [567, 221] width 590 height 13
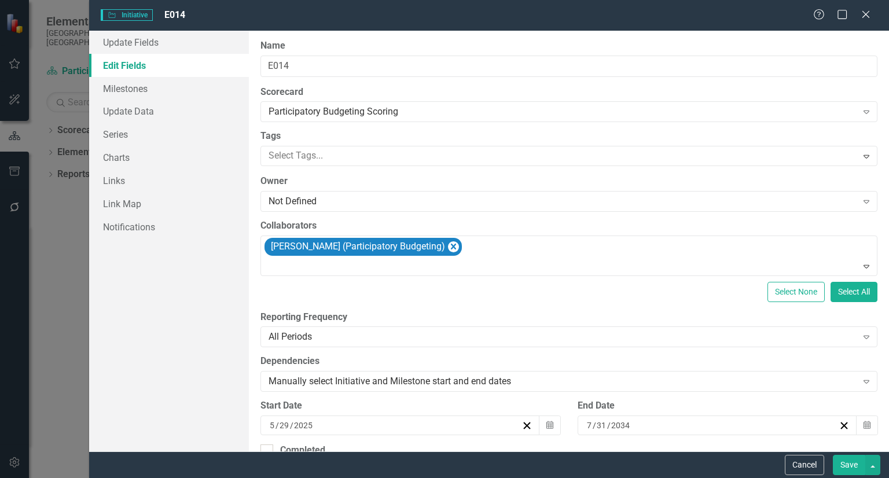
click at [848, 463] on button "Save" at bounding box center [849, 465] width 32 height 20
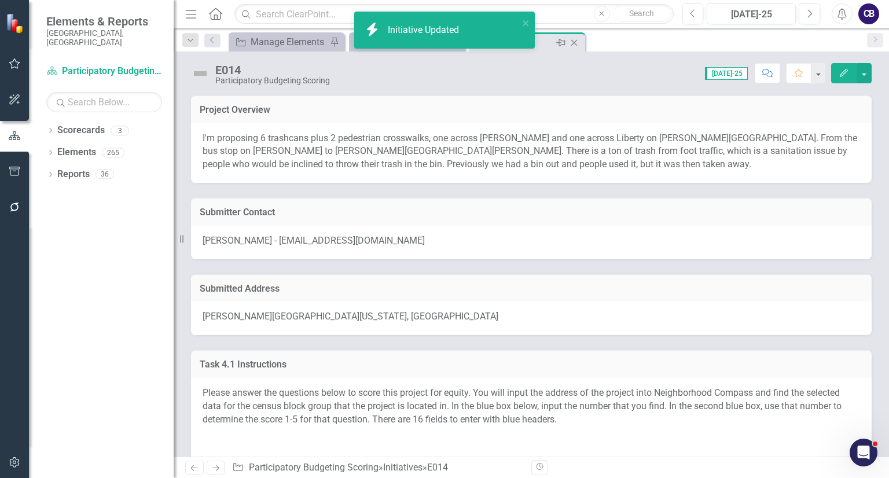
click at [577, 38] on icon "Close" at bounding box center [574, 42] width 12 height 9
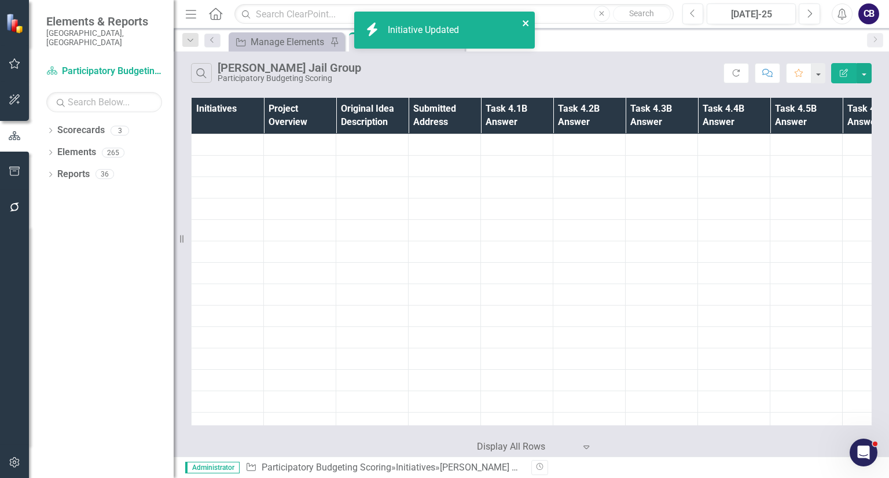
click at [524, 18] on button "close" at bounding box center [526, 22] width 8 height 13
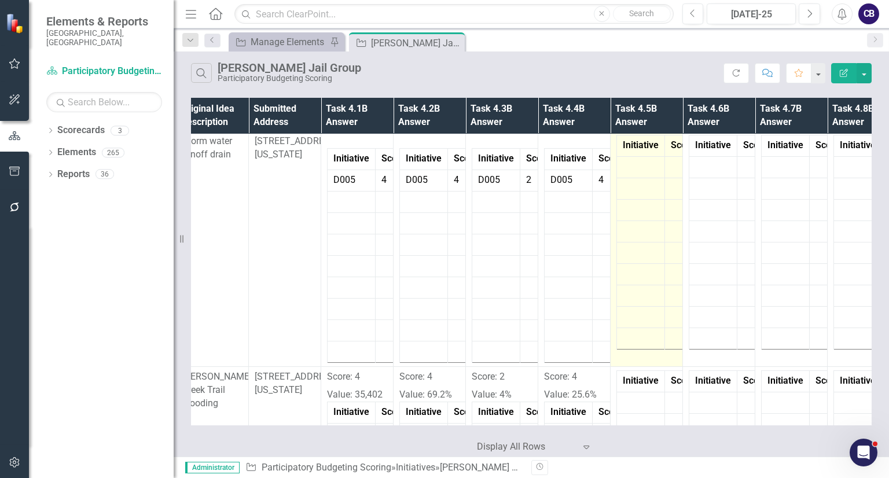
scroll to position [256, 196]
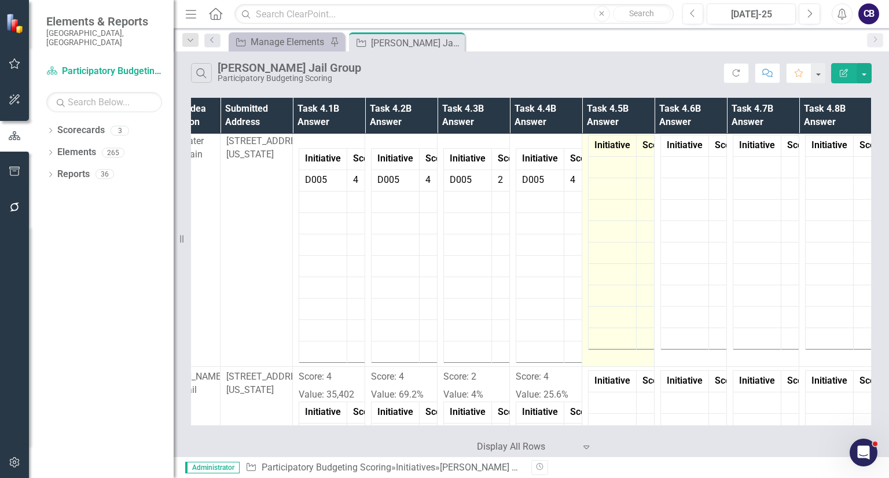
click at [596, 176] on td at bounding box center [612, 167] width 48 height 21
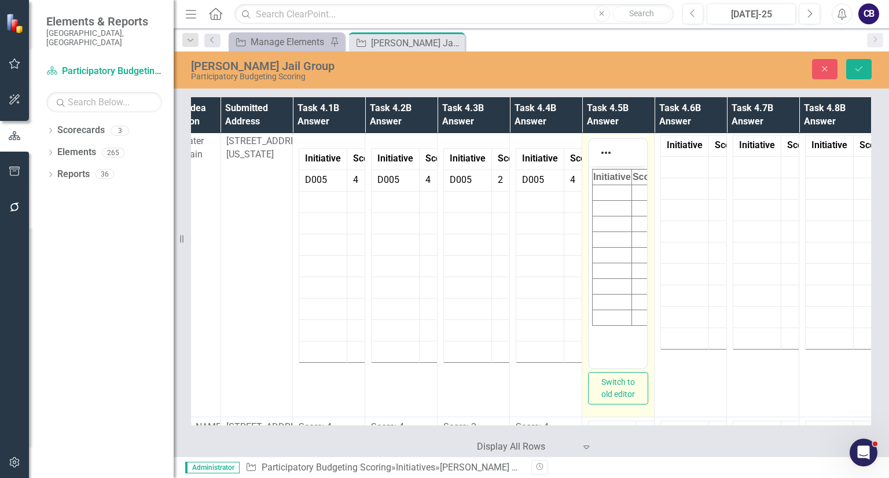
scroll to position [0, 0]
click at [599, 187] on td "Rich Text Area. Press ALT-0 for help." at bounding box center [612, 193] width 39 height 16
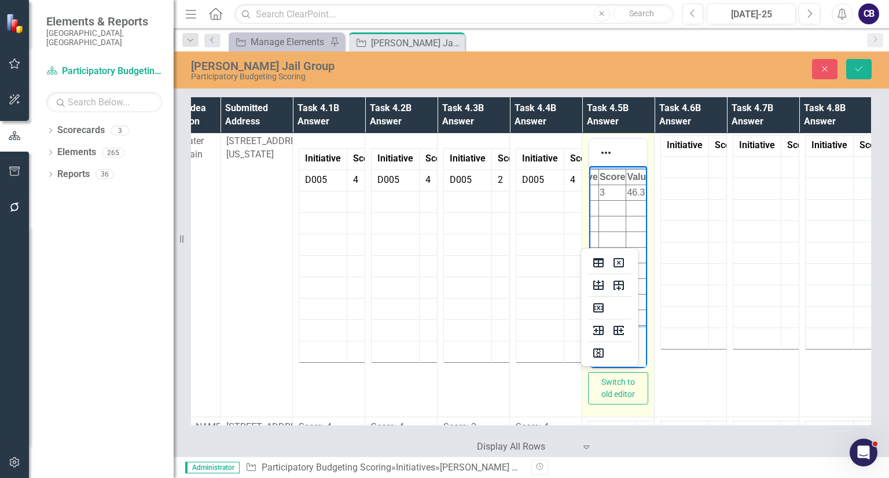
scroll to position [0, 39]
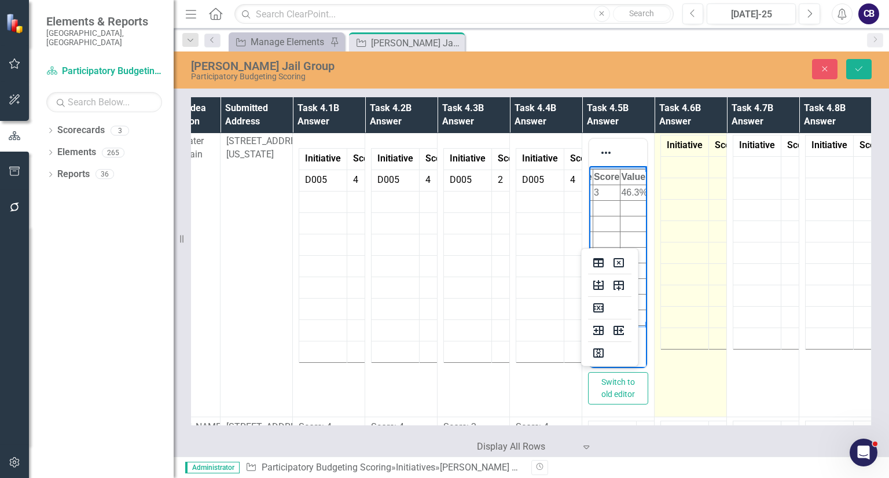
click at [675, 189] on td at bounding box center [685, 188] width 48 height 21
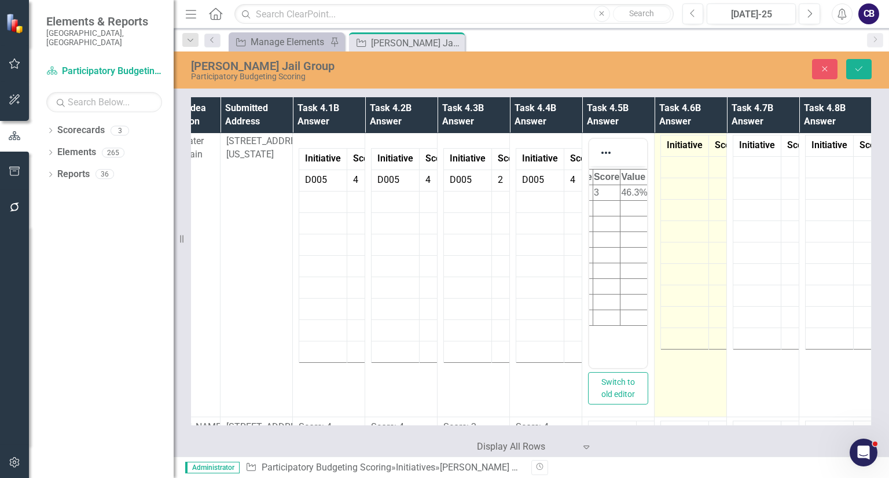
click at [675, 189] on td at bounding box center [685, 188] width 48 height 21
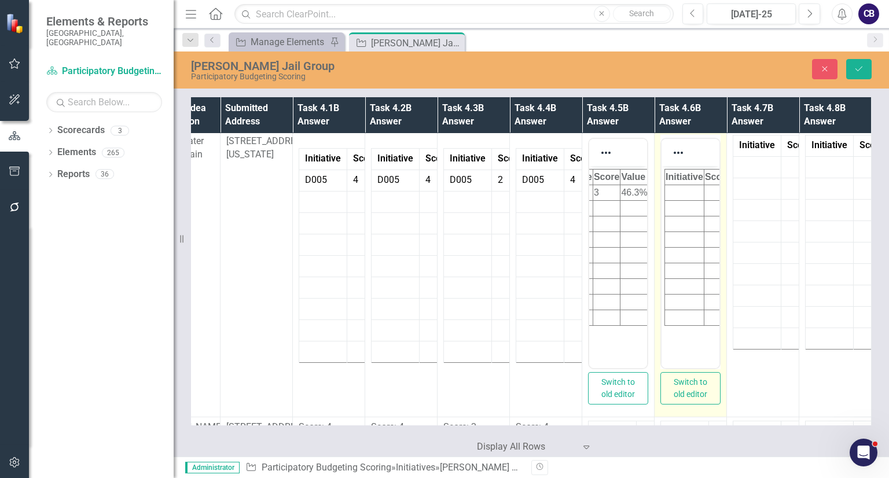
scroll to position [0, 0]
click at [679, 189] on td "Rich Text Area. Press ALT-0 for help." at bounding box center [684, 193] width 39 height 16
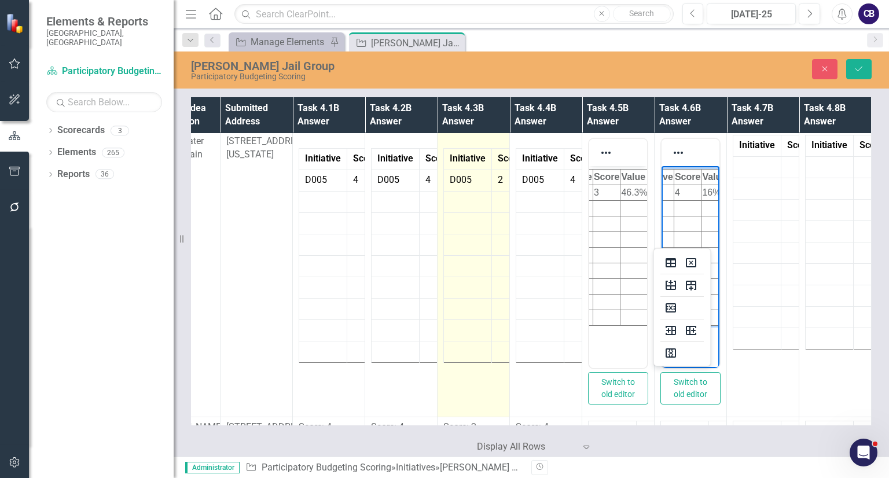
scroll to position [0, 31]
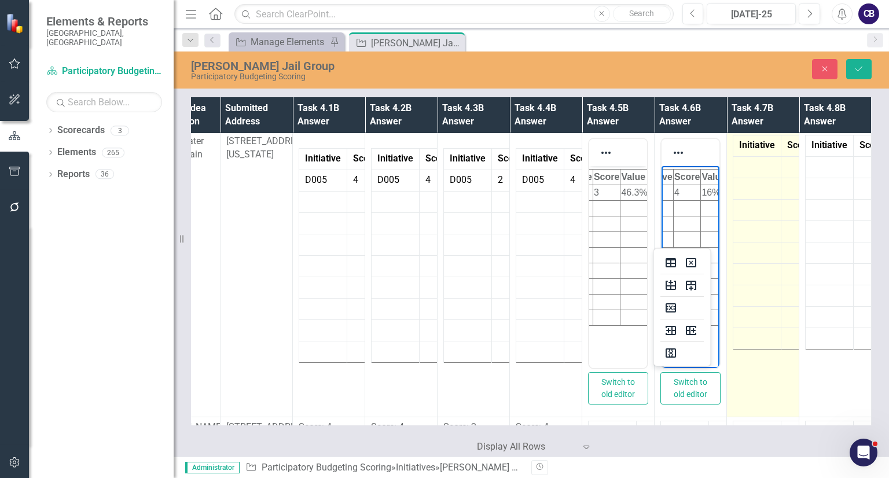
click at [766, 205] on td at bounding box center [757, 209] width 48 height 21
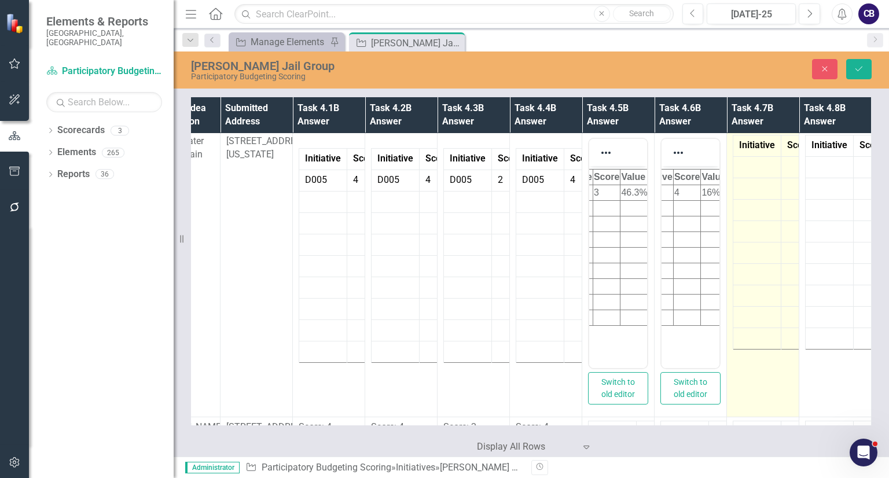
click at [766, 205] on td at bounding box center [757, 209] width 48 height 21
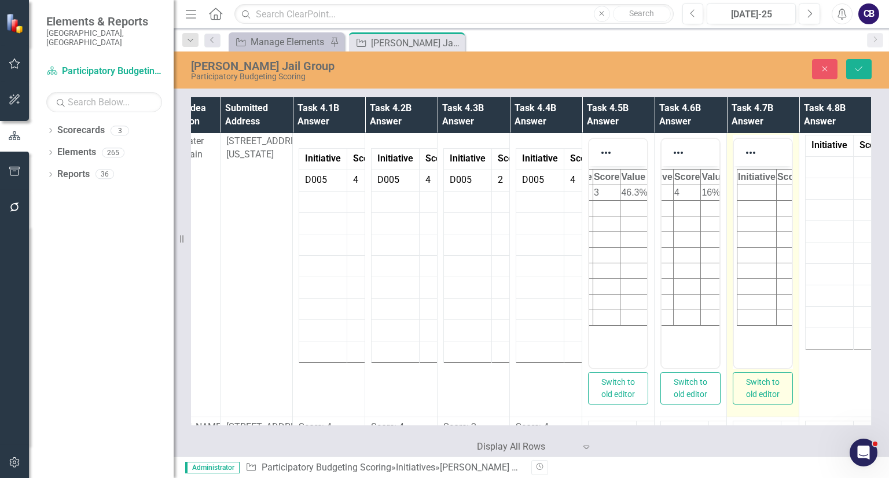
scroll to position [0, 0]
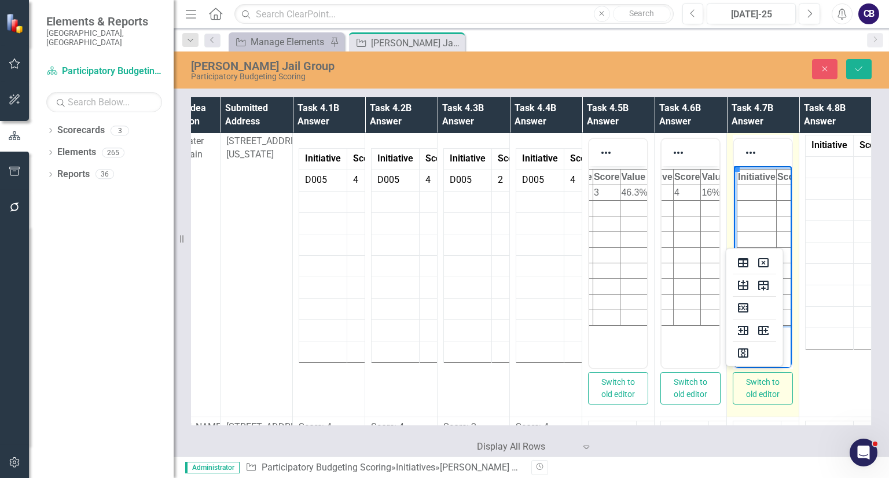
click at [754, 191] on td "Rich Text Area. Press ALT-0 for help." at bounding box center [756, 193] width 39 height 16
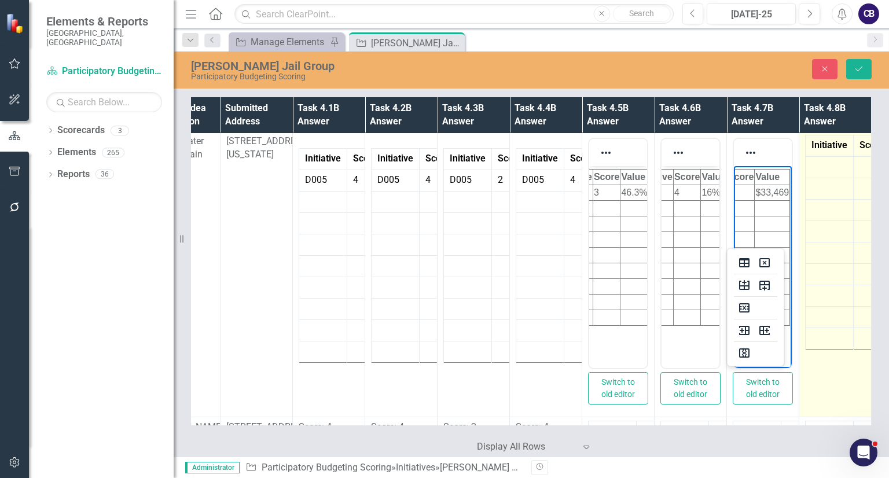
scroll to position [0, 49]
click at [799, 194] on td "Initiative Score Value" at bounding box center [835, 274] width 72 height 286
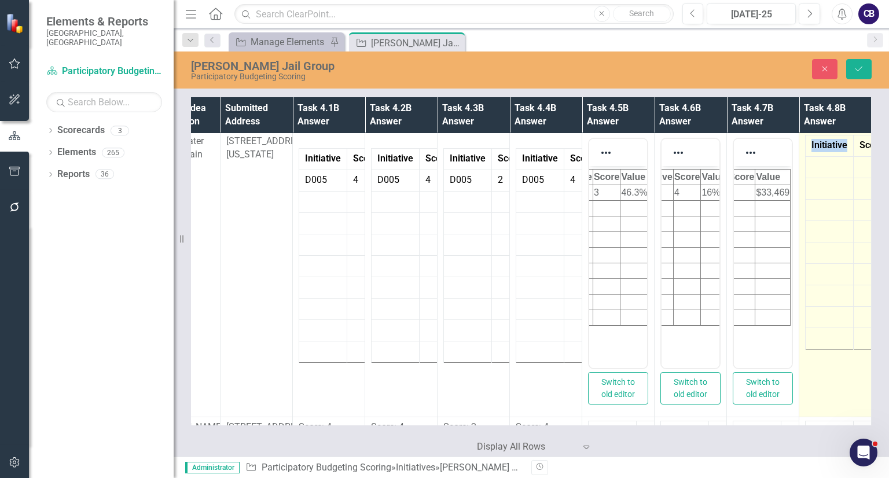
click at [799, 194] on td "Initiative Score Value" at bounding box center [835, 274] width 72 height 286
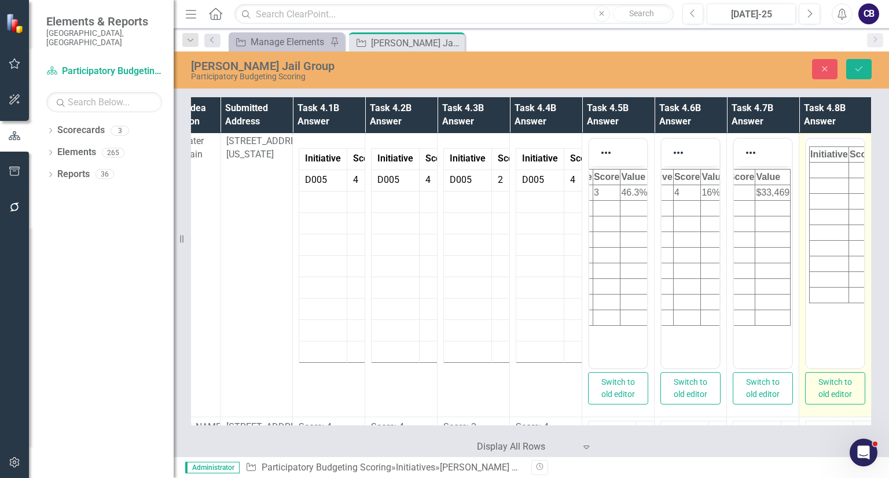
scroll to position [0, 0]
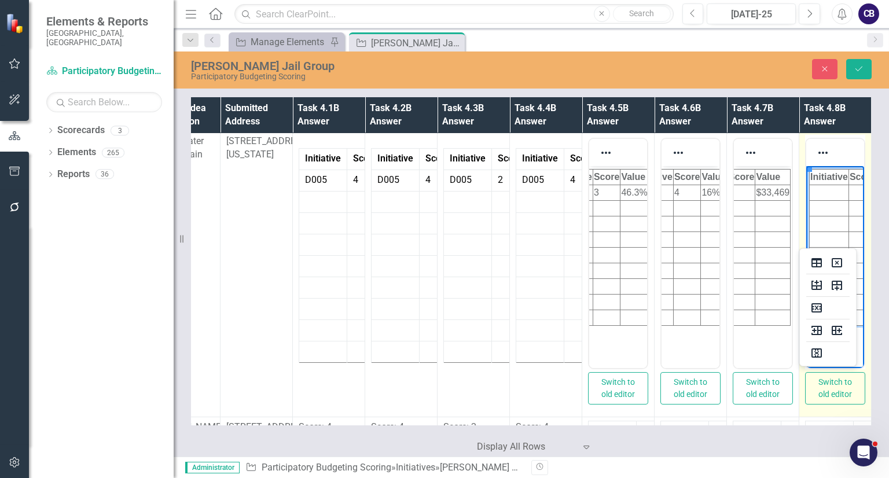
click at [810, 193] on td "Rich Text Area. Press ALT-0 for help." at bounding box center [829, 193] width 39 height 16
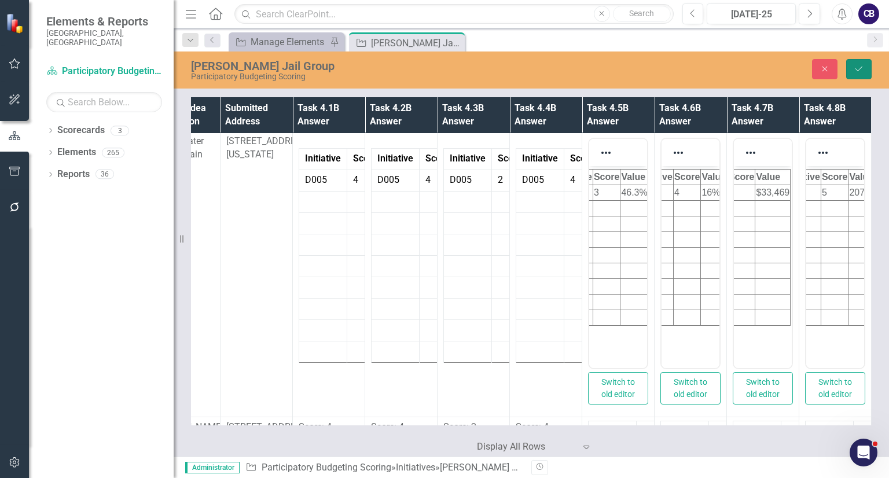
click at [864, 74] on button "Save" at bounding box center [858, 69] width 25 height 20
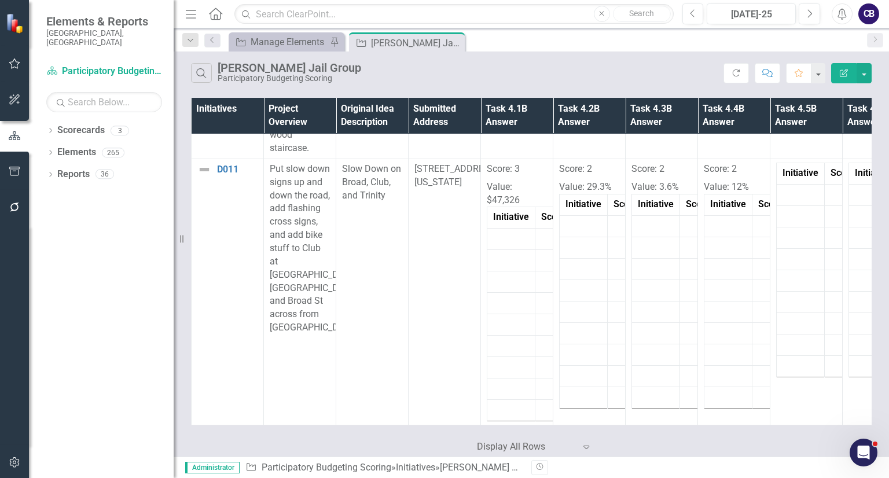
scroll to position [749, 0]
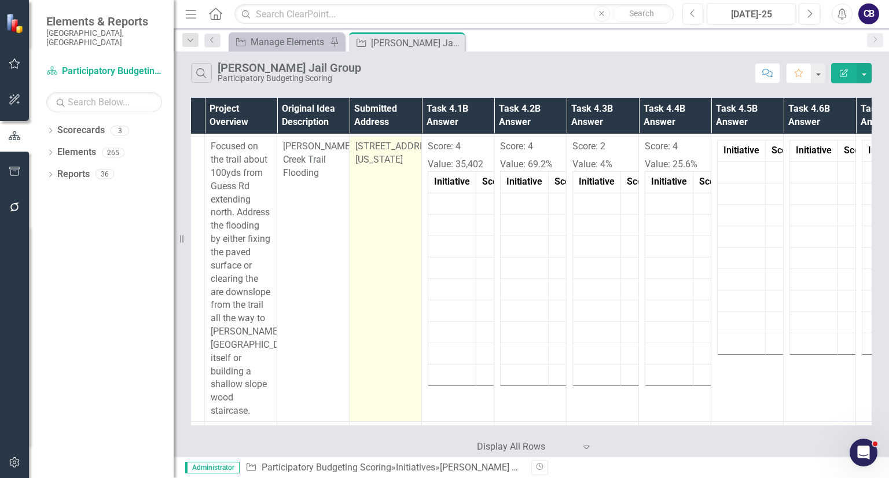
scroll to position [486, 0]
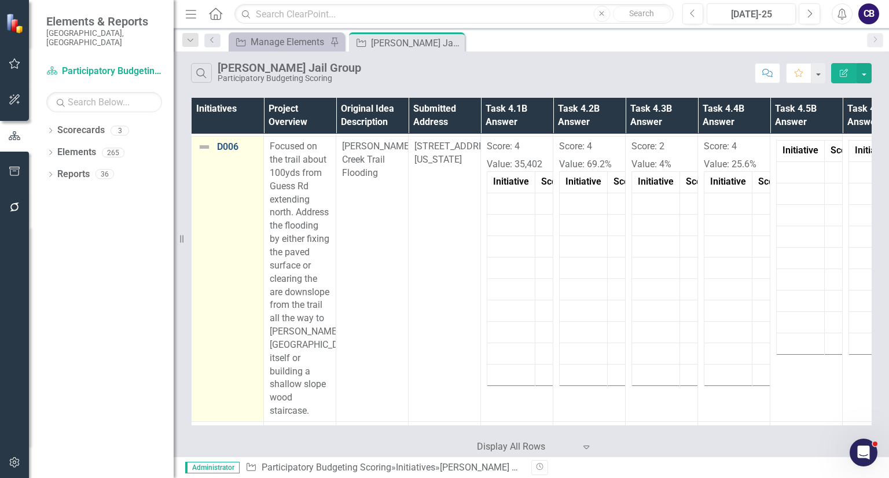
click at [236, 143] on link "D006" at bounding box center [237, 147] width 41 height 10
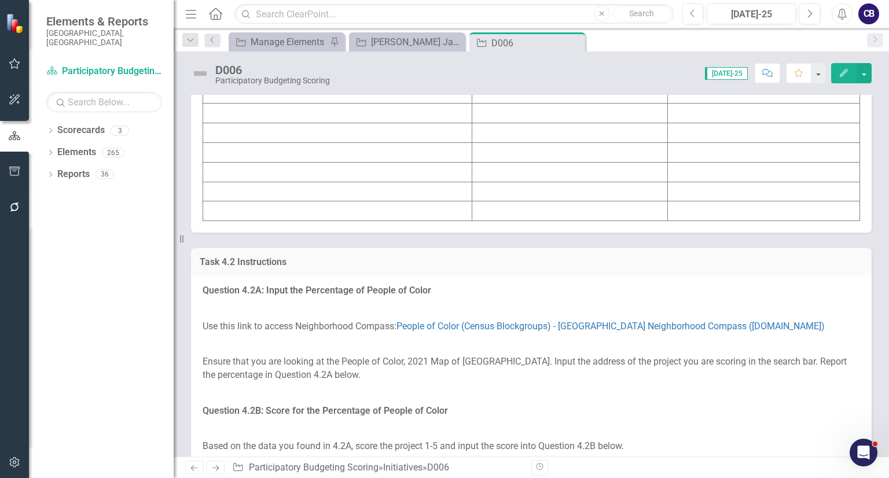
scroll to position [1767, 0]
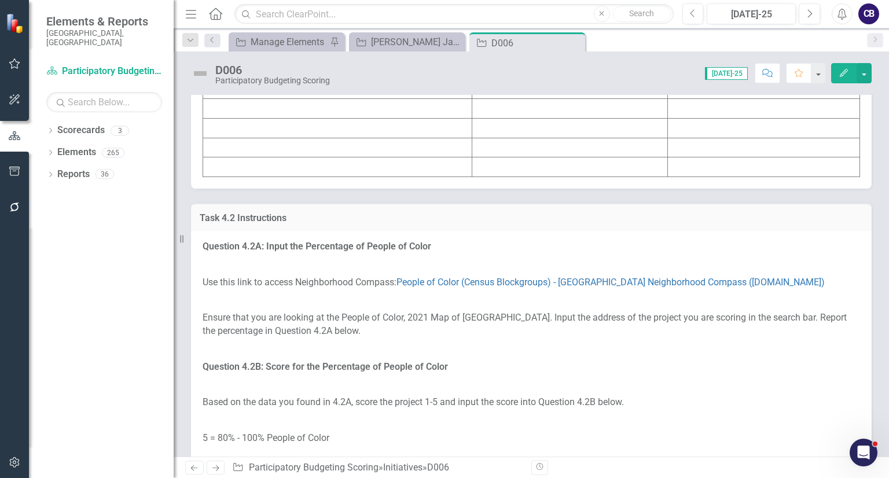
click at [334, 60] on td at bounding box center [337, 50] width 269 height 20
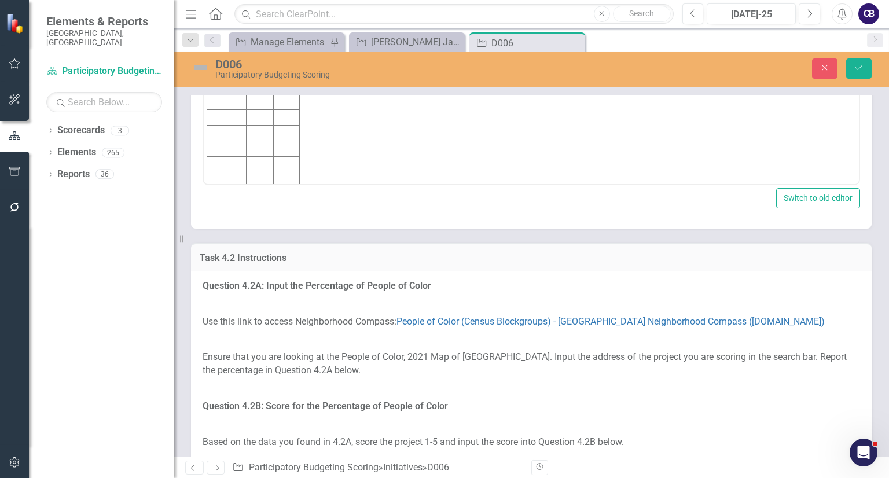
scroll to position [0, 0]
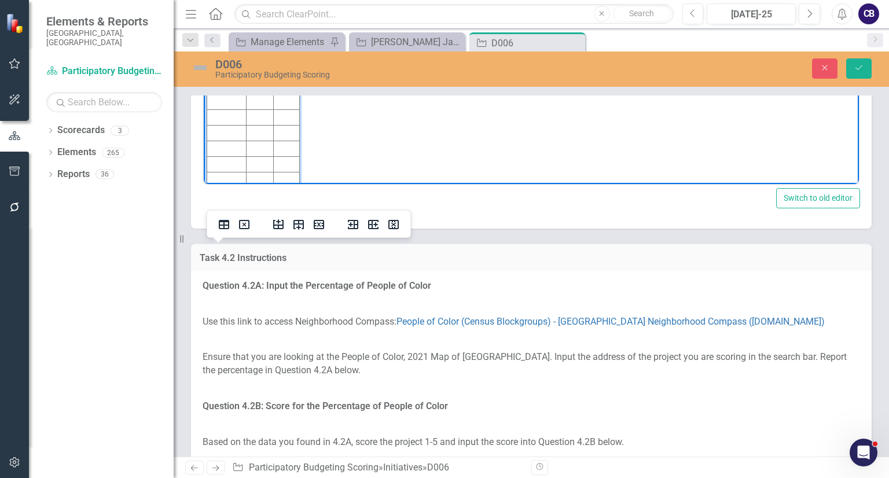
click at [219, 50] on td "Rich Text Area. Press ALT-0 for help." at bounding box center [226, 55] width 39 height 16
click at [333, 73] on body "Score: 4 Value: 35,402 Initiative Score Value D006 4" at bounding box center [531, 86] width 655 height 209
click at [290, 56] on td "Rich Text Area. Press ALT-0 for help." at bounding box center [287, 55] width 26 height 16
click at [251, 49] on td "4" at bounding box center [259, 55] width 27 height 16
click at [262, 56] on td "54" at bounding box center [259, 55] width 27 height 16
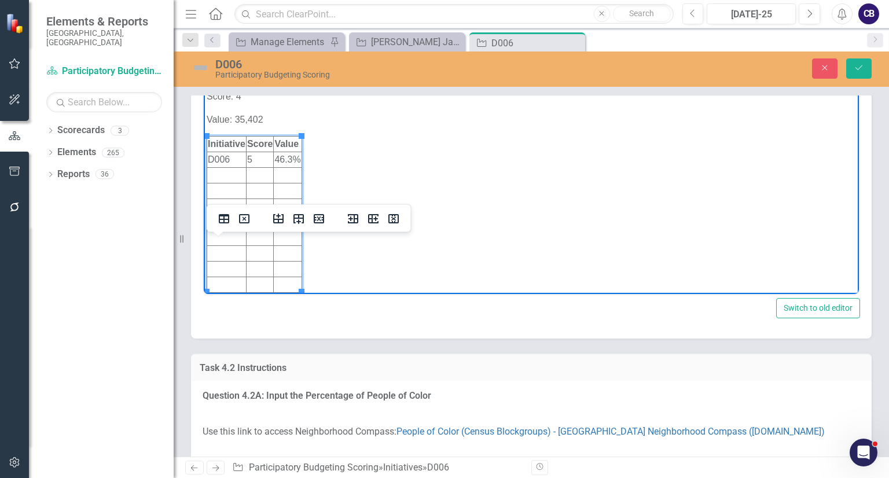
scroll to position [1657, 0]
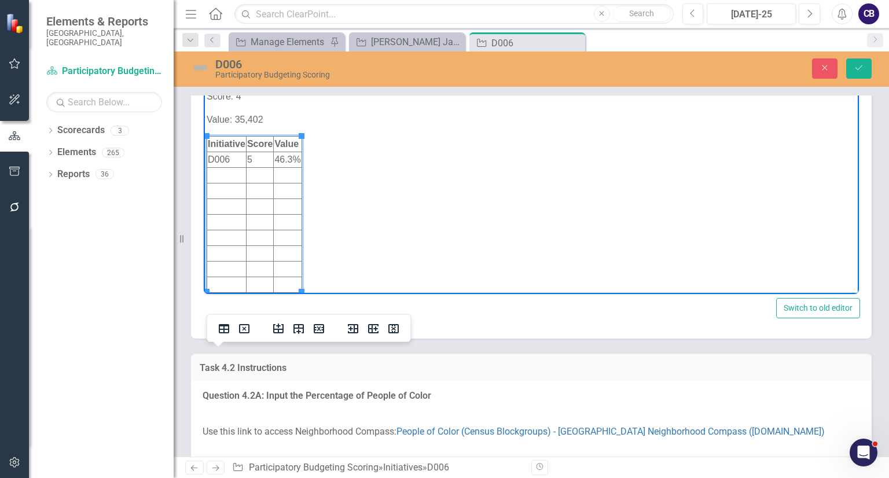
click at [233, 161] on td "D006" at bounding box center [226, 160] width 39 height 16
click at [267, 154] on td "5" at bounding box center [261, 160] width 28 height 16
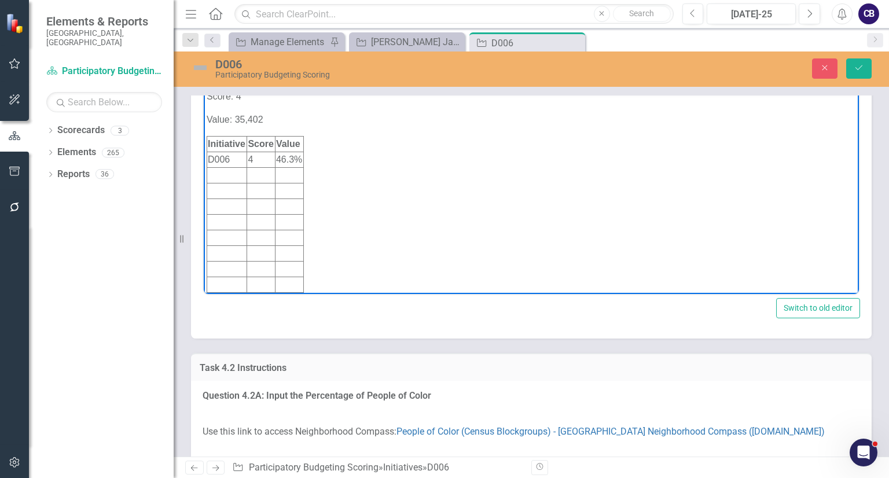
click at [360, 148] on body "Score: 4 Value: 35,402 Initiative Score Value D006 4 46.3%" at bounding box center [531, 190] width 655 height 209
click at [294, 157] on td "46.3%" at bounding box center [289, 160] width 28 height 16
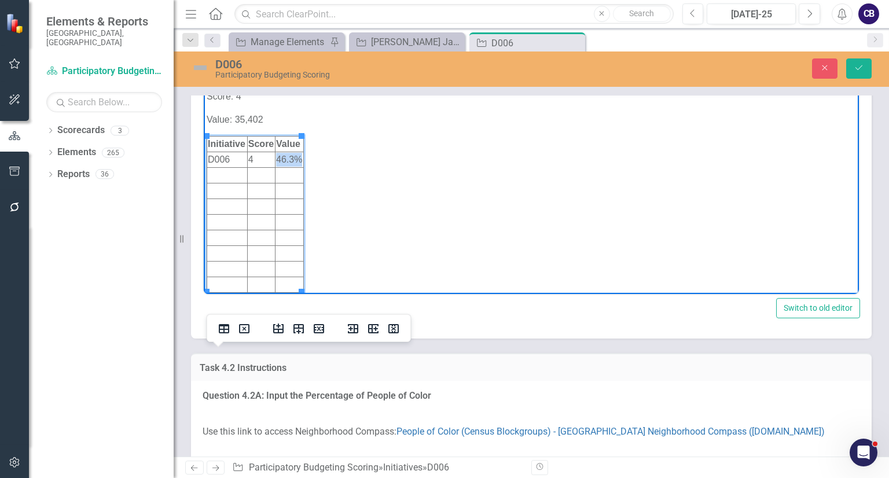
click at [294, 157] on td "46.3%" at bounding box center [289, 160] width 28 height 16
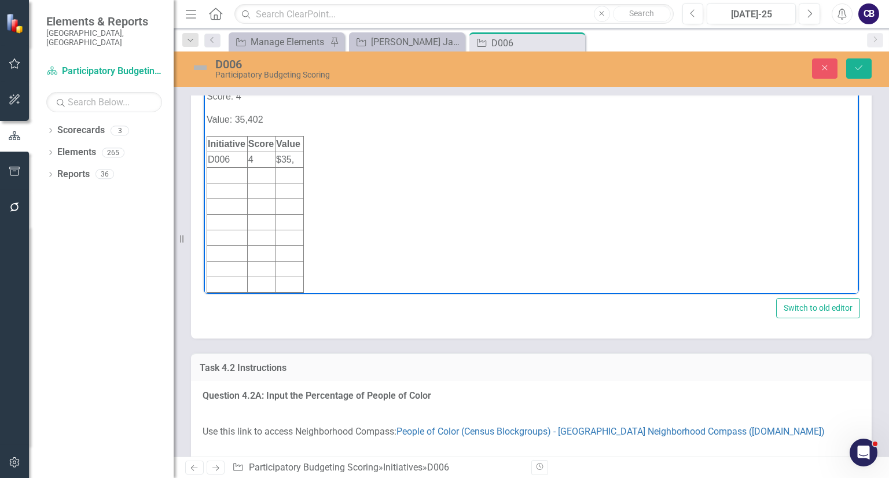
click at [315, 156] on body "Score: 4 Value: 35,402 Initiative Score Value D006 4 $35," at bounding box center [531, 190] width 655 height 209
click at [294, 157] on td "$35," at bounding box center [289, 160] width 28 height 16
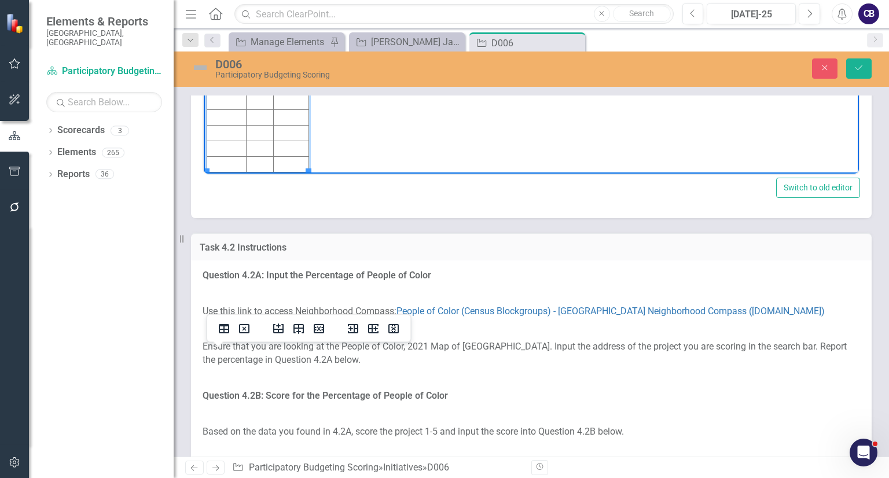
scroll to position [0, 0]
click at [355, 51] on body "Score: 4 Value: 35,402 Initiative Score Value D006 4 $35,402" at bounding box center [531, 76] width 655 height 209
drag, startPoint x: 278, startPoint y: -2, endPoint x: 201, endPoint y: -51, distance: 91.8
click at [204, 0] on html "Score: 4 Value: 35,402 Initiative Score Value D006 4 $35,402" at bounding box center [531, 76] width 655 height 209
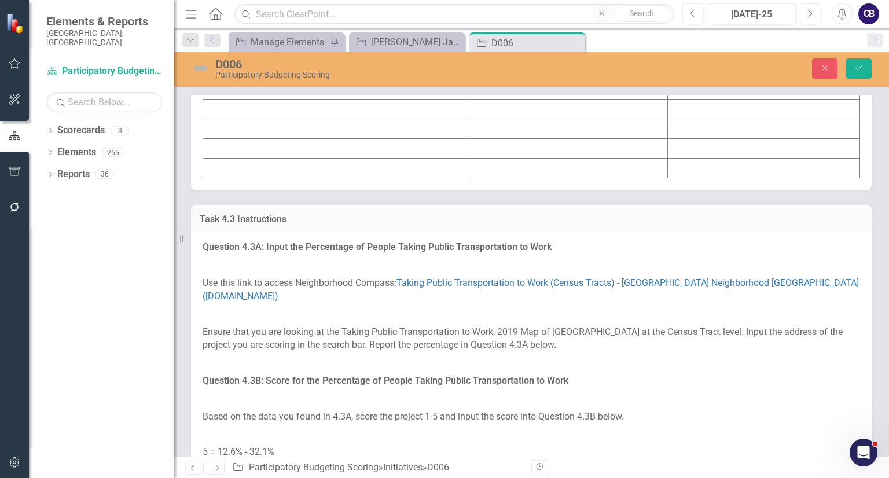
scroll to position [2508, 0]
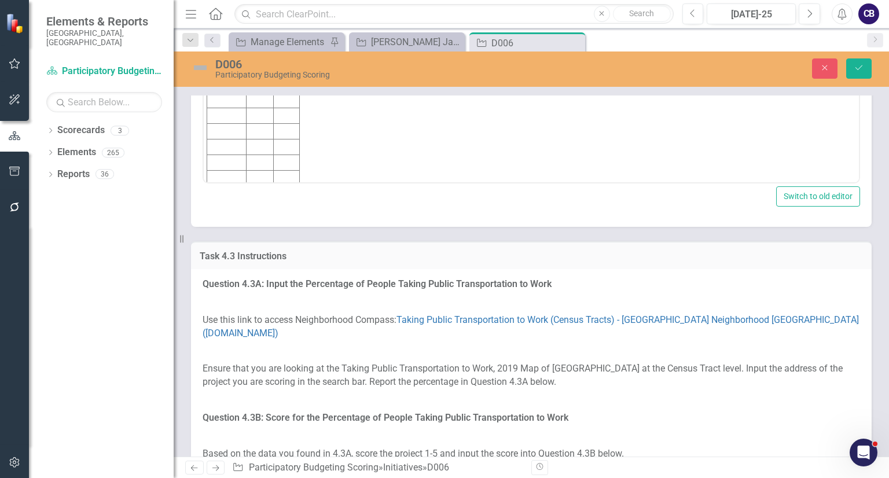
scroll to position [0, 0]
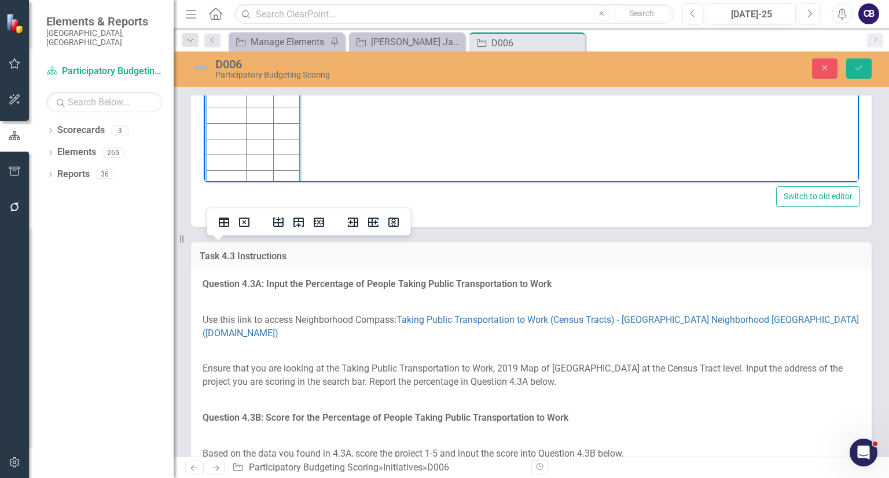
click at [237, 49] on td "Rich Text Area. Press ALT-0 for help." at bounding box center [226, 54] width 39 height 16
click at [304, 55] on body "Score: 4 Value: 69.2% Initiative Score Value D006 4" at bounding box center [531, 84] width 655 height 209
click at [286, 53] on td "Rich Text Area. Press ALT-0 for help." at bounding box center [287, 54] width 26 height 16
click at [337, 43] on body "Score: 4 Value: 69.2% Initiative Score Value D006 4 69.2%" at bounding box center [531, 84] width 655 height 209
drag, startPoint x: 266, startPoint y: 11, endPoint x: 213, endPoint y: -28, distance: 66.2
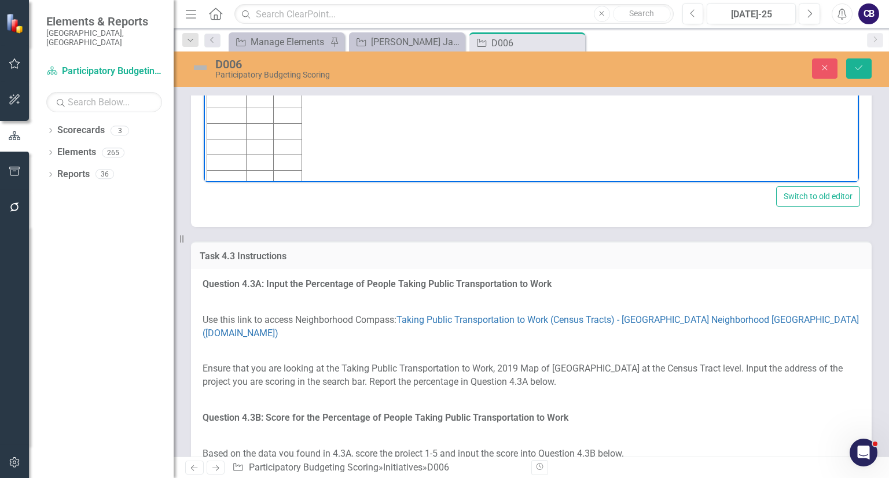
click at [213, 0] on html "Score: 4 Value: 69.2% Initiative Score Value D006 4 69.2%" at bounding box center [531, 84] width 655 height 209
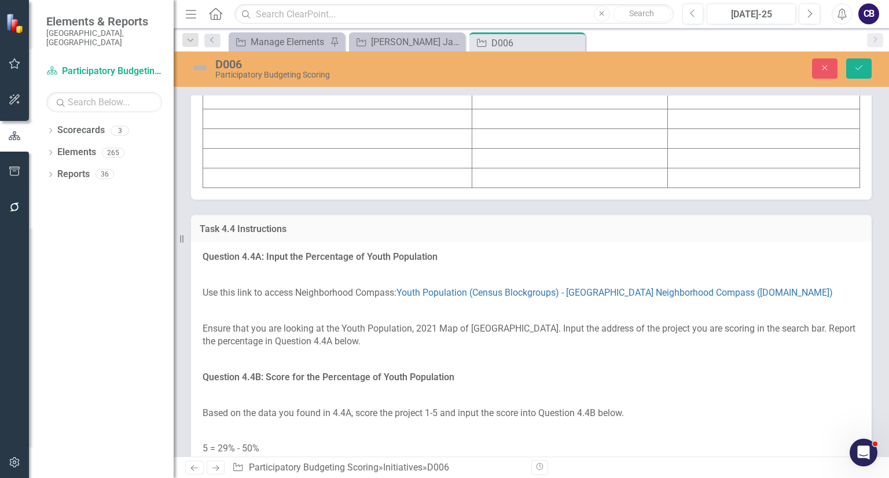
scroll to position [3239, 0]
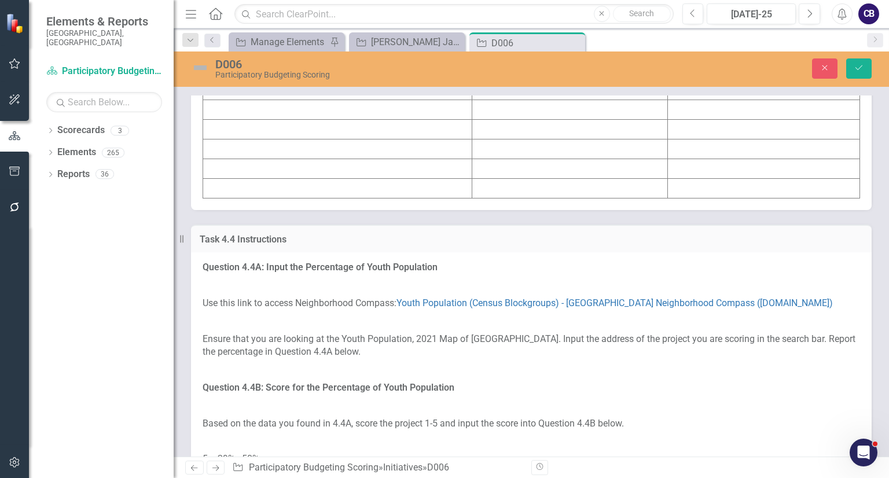
click at [268, 61] on td at bounding box center [337, 51] width 269 height 20
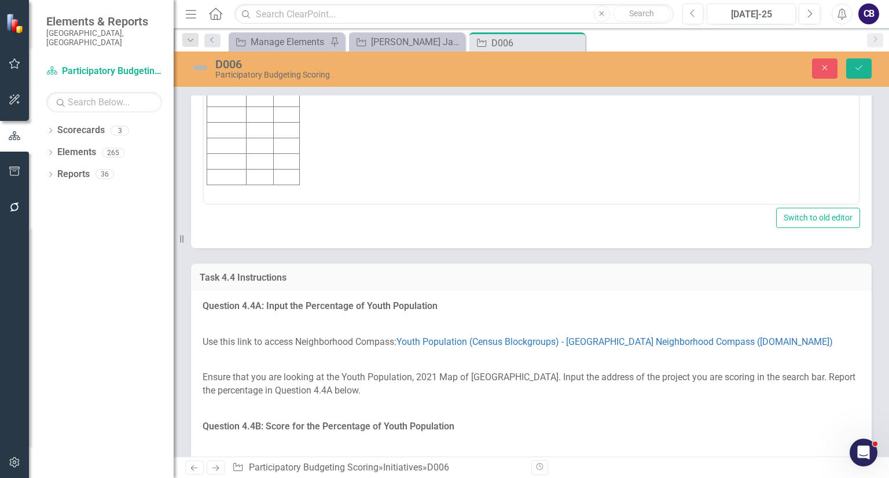
scroll to position [0, 0]
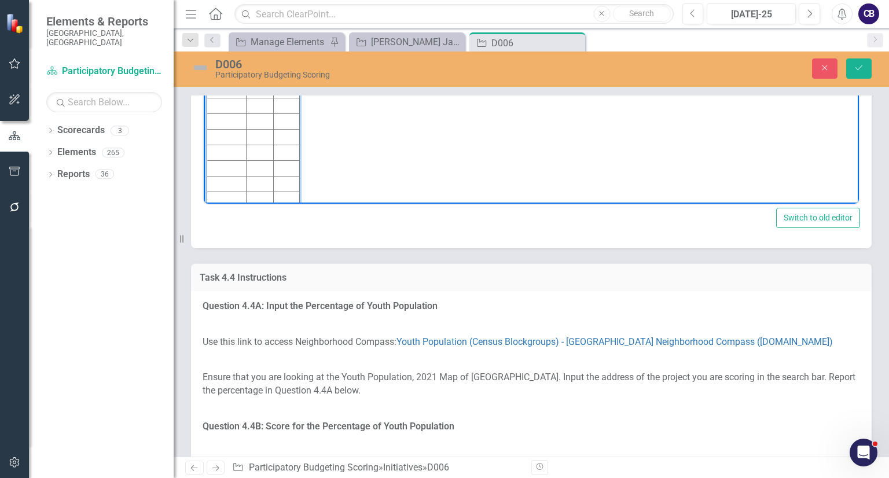
click at [234, 69] on td "Rich Text Area. Press ALT-0 for help." at bounding box center [226, 75] width 39 height 16
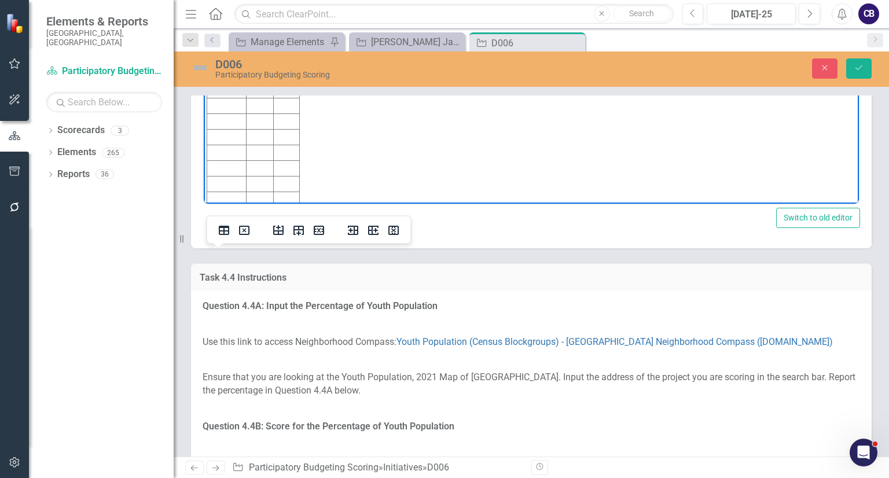
click at [314, 60] on body "Score: 2 Value: 4% Initiative Score Value D006 2" at bounding box center [531, 106] width 655 height 209
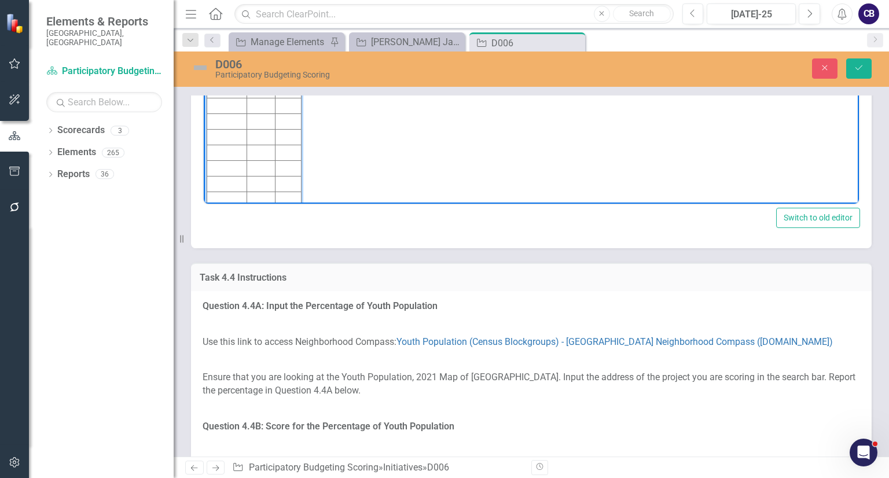
click at [282, 77] on td "Rich Text Area. Press ALT-0 for help." at bounding box center [288, 75] width 27 height 16
click at [418, 94] on body "Score: 2 Value: 4% Initiative Score Value D006 2 4%" at bounding box center [531, 106] width 655 height 209
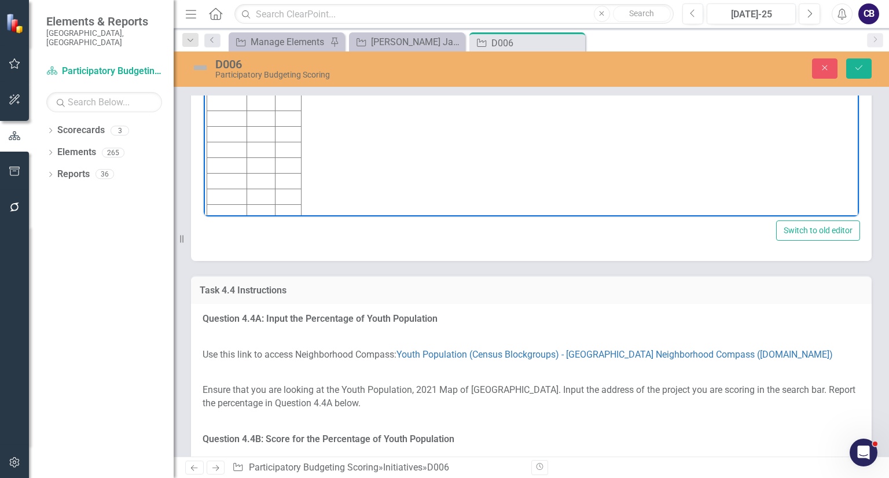
drag, startPoint x: 276, startPoint y: 34, endPoint x: 174, endPoint y: -32, distance: 121.0
click at [204, 14] on html "Score: 2 Value: 4% Initiative Score Value D006 2 4%" at bounding box center [531, 118] width 655 height 209
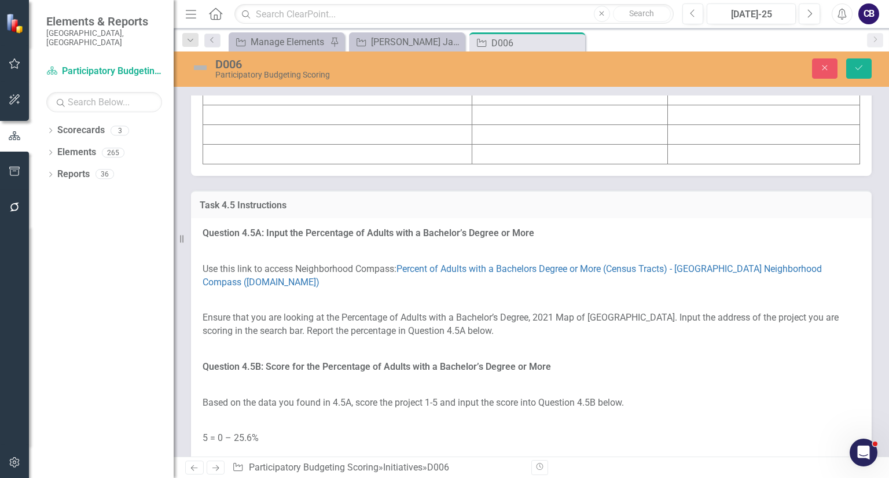
scroll to position [4017, 0]
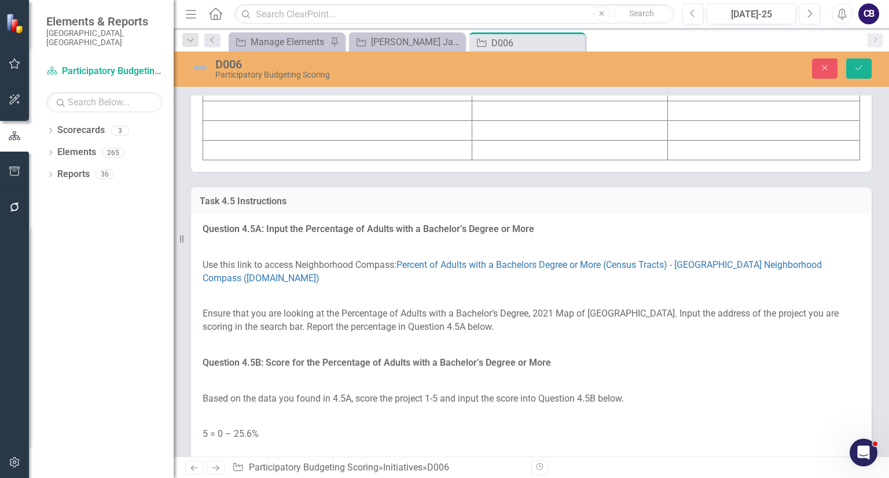
click at [255, 42] on td at bounding box center [337, 33] width 269 height 20
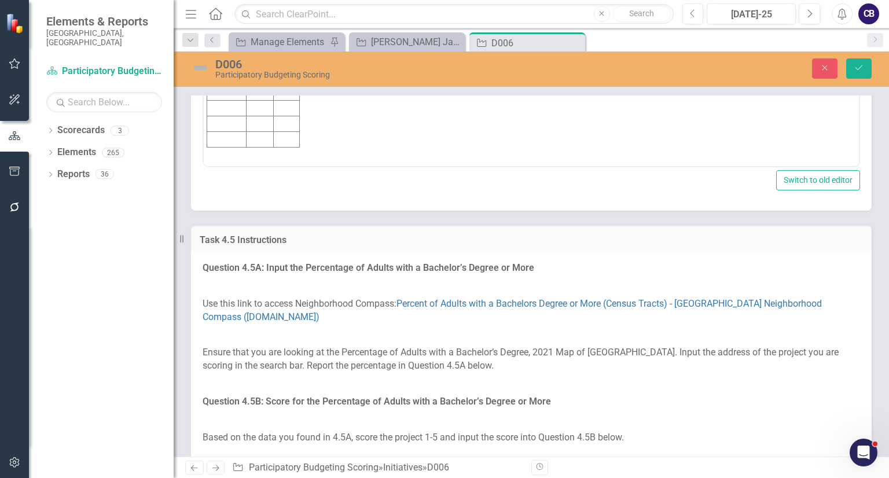
scroll to position [0, 0]
click at [223, 35] on td "Rich Text Area. Press ALT-0 for help." at bounding box center [226, 38] width 39 height 16
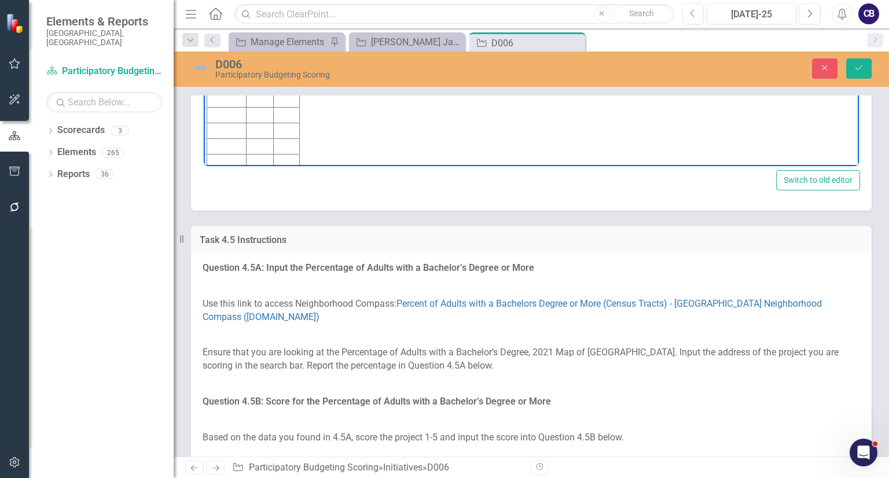
click at [325, 35] on body "Score: 4 Value: 25.6% Initiative Score Value D006 4" at bounding box center [531, 68] width 655 height 209
click at [281, 32] on td "Rich Text Area. Press ALT-0 for help." at bounding box center [287, 38] width 26 height 16
click at [312, 34] on body "Score: 4 Value: 25.6% Initiative Score Value D006 4 25.6%" at bounding box center [531, 68] width 655 height 209
drag, startPoint x: 272, startPoint y: -5, endPoint x: 211, endPoint y: -47, distance: 74.5
click at [211, 0] on html "Score: 4 Value: 25.6% Initiative Score Value D006 4 25.6%" at bounding box center [531, 68] width 655 height 209
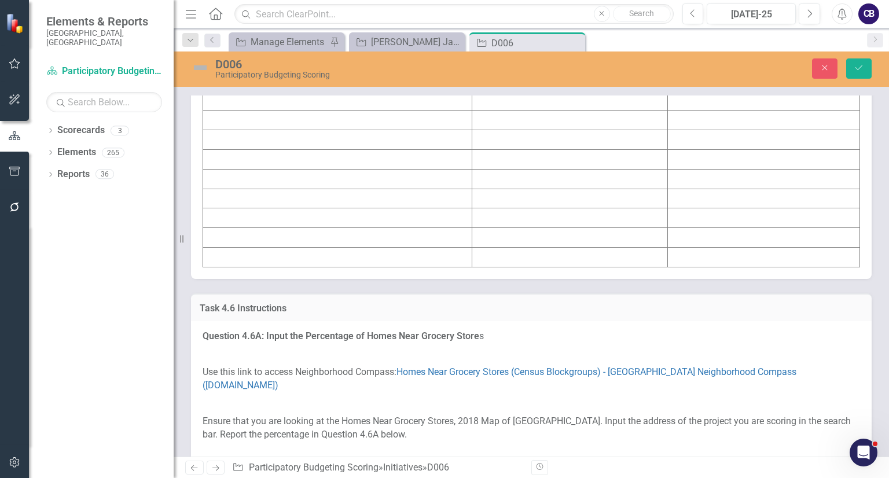
scroll to position [4633, 0]
click at [286, 109] on td at bounding box center [337, 100] width 269 height 20
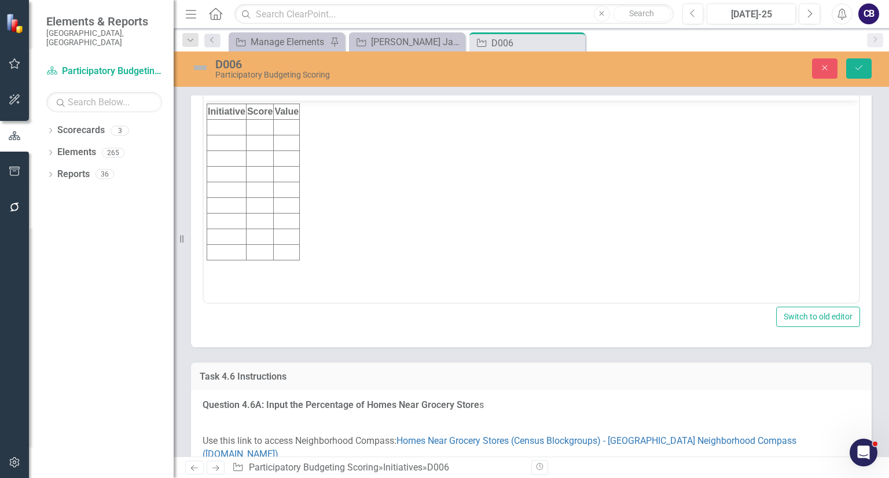
scroll to position [0, 0]
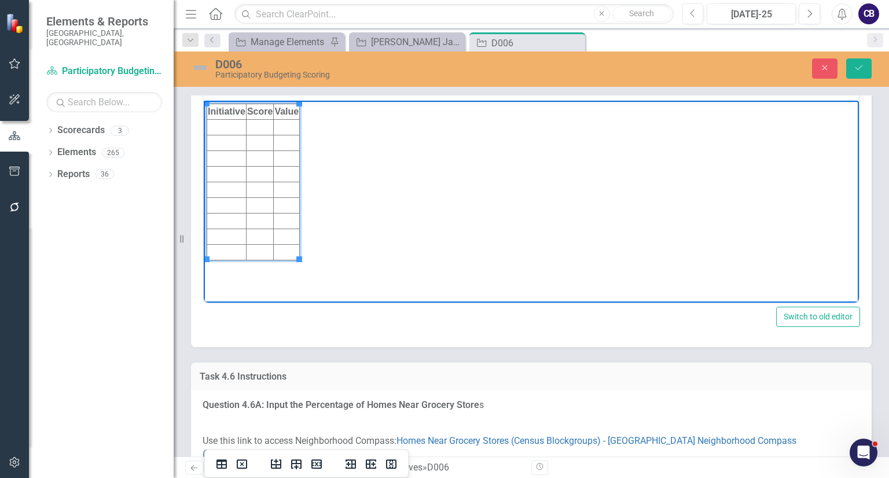
click at [226, 124] on td "Rich Text Area. Press ALT-0 for help." at bounding box center [226, 128] width 39 height 16
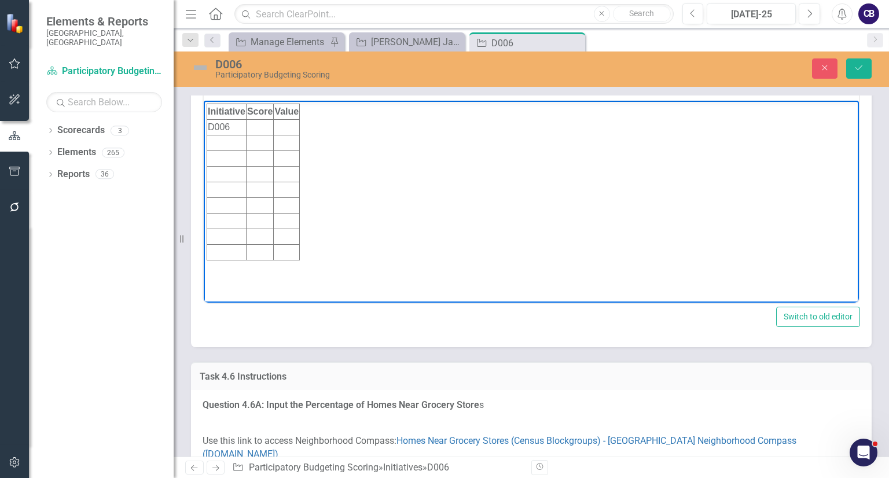
click at [350, 156] on body "Initiative Score Value D006" at bounding box center [531, 188] width 655 height 174
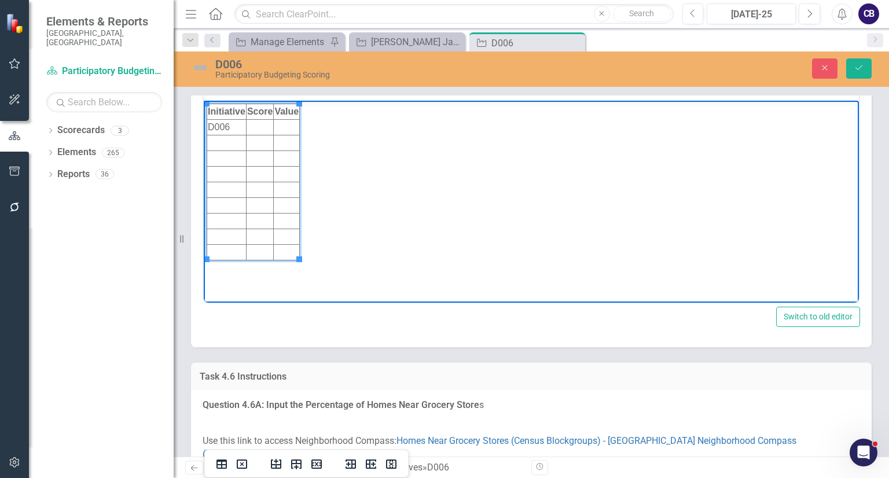
click at [258, 126] on td "Rich Text Area. Press ALT-0 for help." at bounding box center [259, 128] width 27 height 16
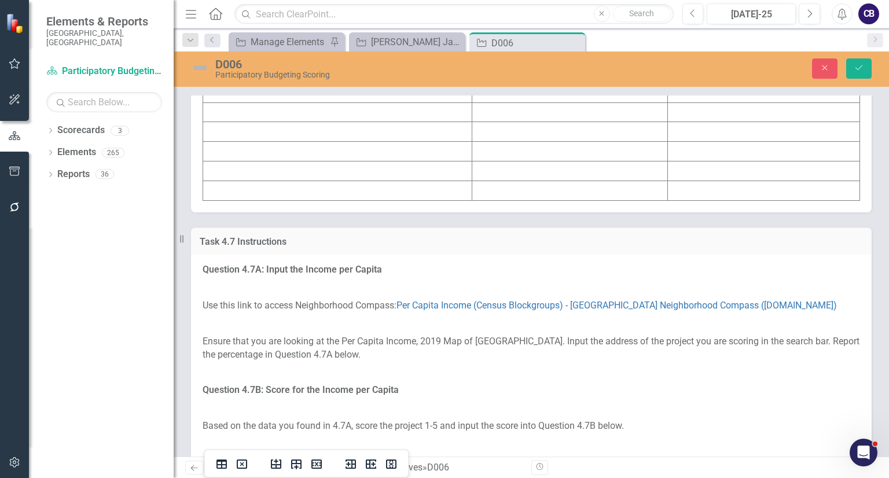
scroll to position [5453, 0]
click at [262, 101] on td at bounding box center [337, 91] width 269 height 20
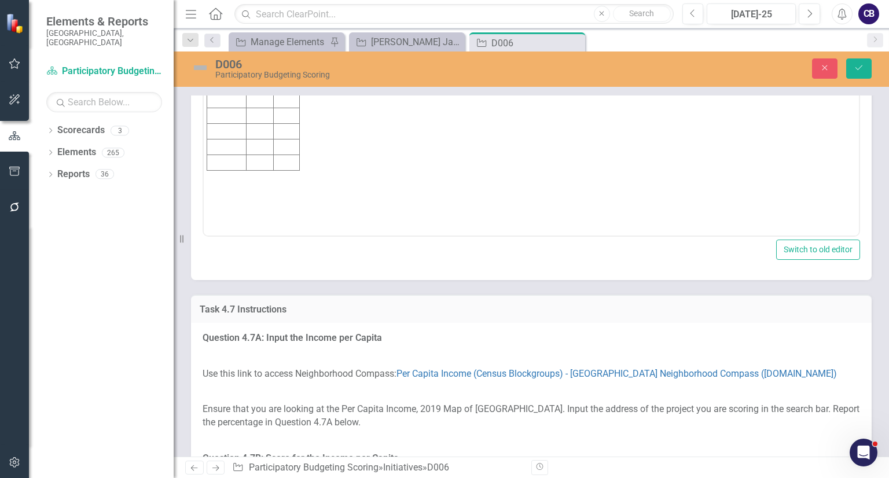
scroll to position [0, 0]
click at [233, 63] on td "Rich Text Area. Press ALT-0 for help." at bounding box center [226, 61] width 39 height 16
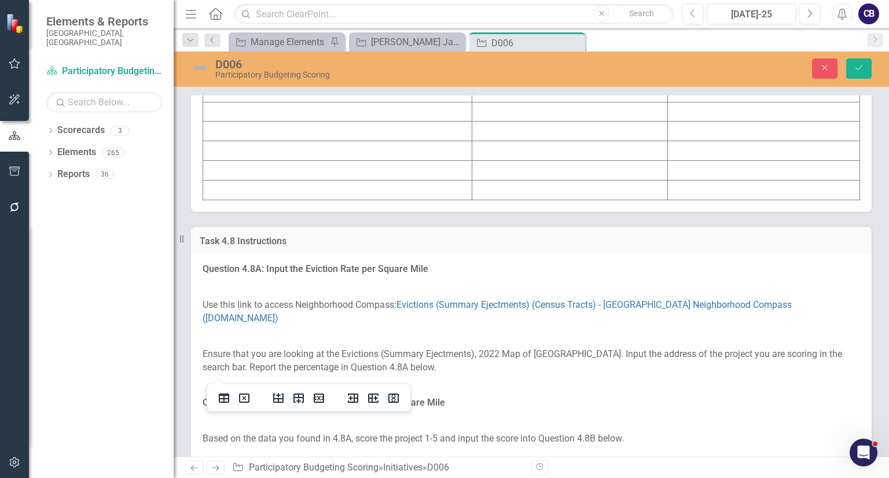
scroll to position [6193, 0]
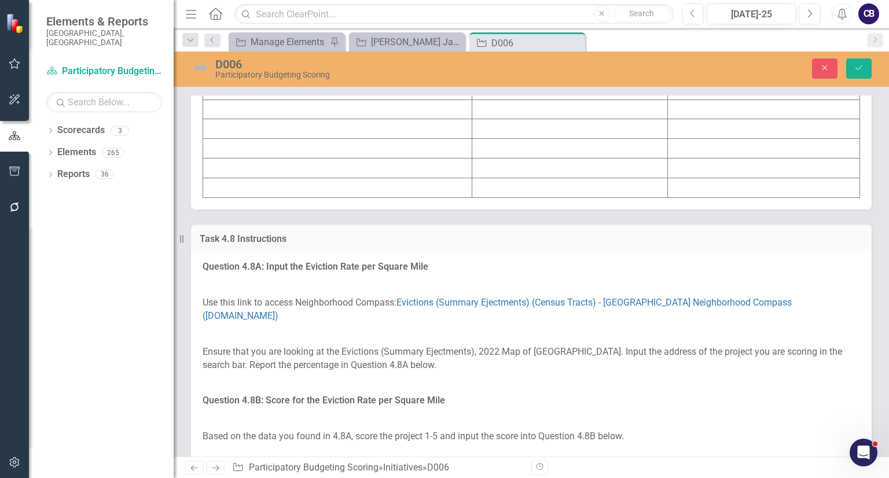
click at [236, 61] on td at bounding box center [337, 51] width 269 height 20
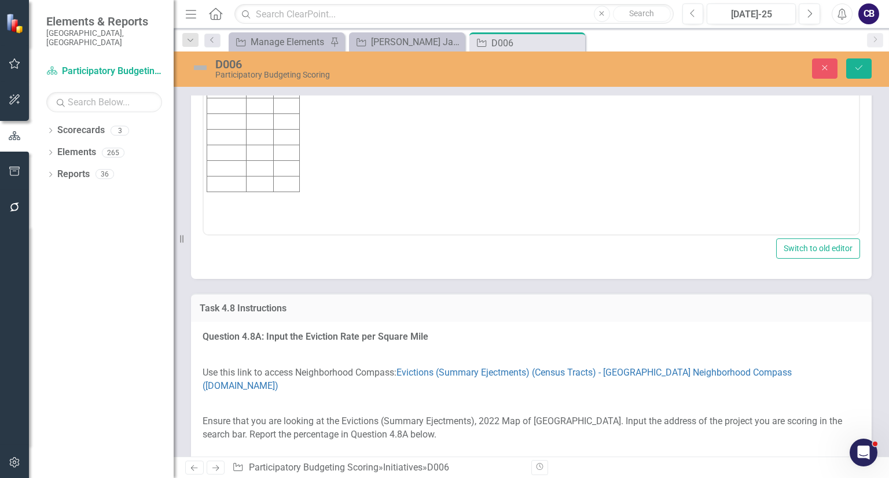
scroll to position [0, 0]
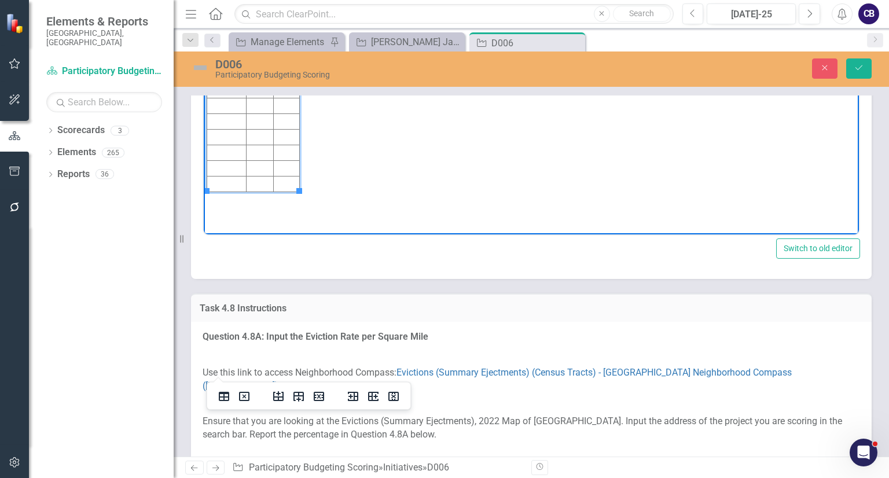
click at [236, 68] on td "Rich Text Area. Press ALT-0 for help." at bounding box center [226, 75] width 39 height 16
click at [230, 55] on td "Rich Text Area. Press ALT-0 for help." at bounding box center [226, 59] width 39 height 16
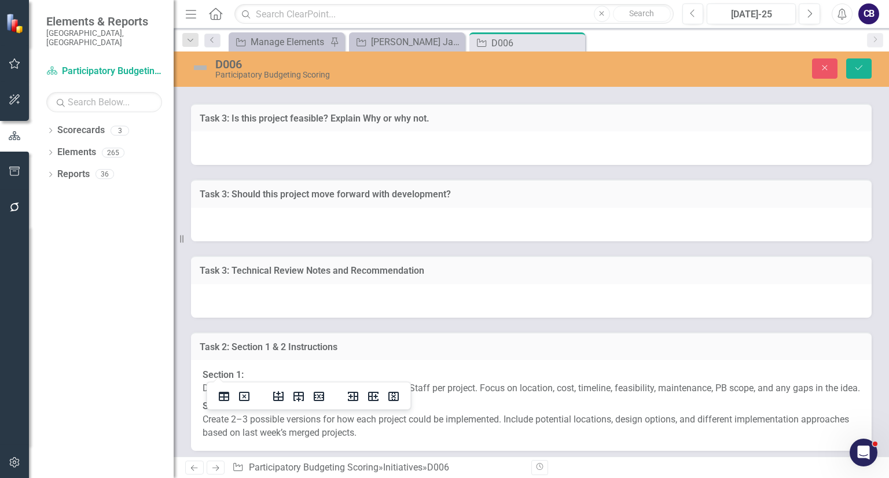
scroll to position [7084, 0]
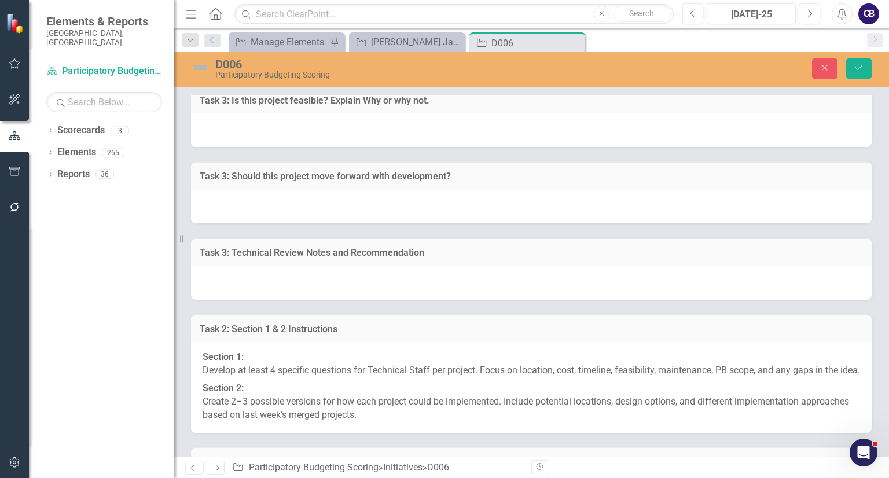
click at [262, 40] on td at bounding box center [337, 30] width 269 height 20
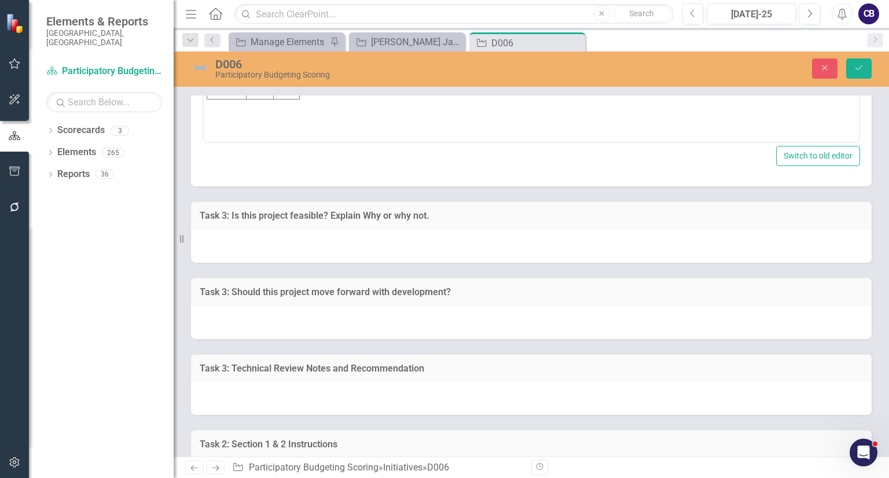
scroll to position [7038, 0]
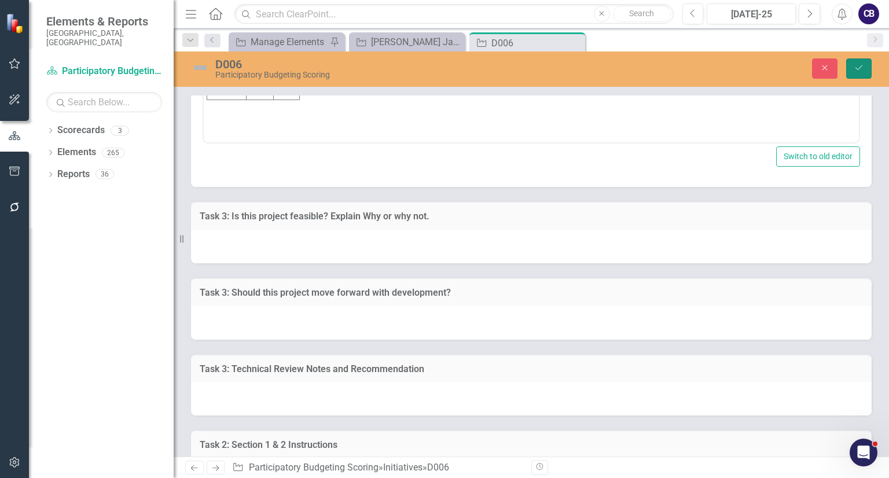
click at [866, 70] on button "Save" at bounding box center [858, 68] width 25 height 20
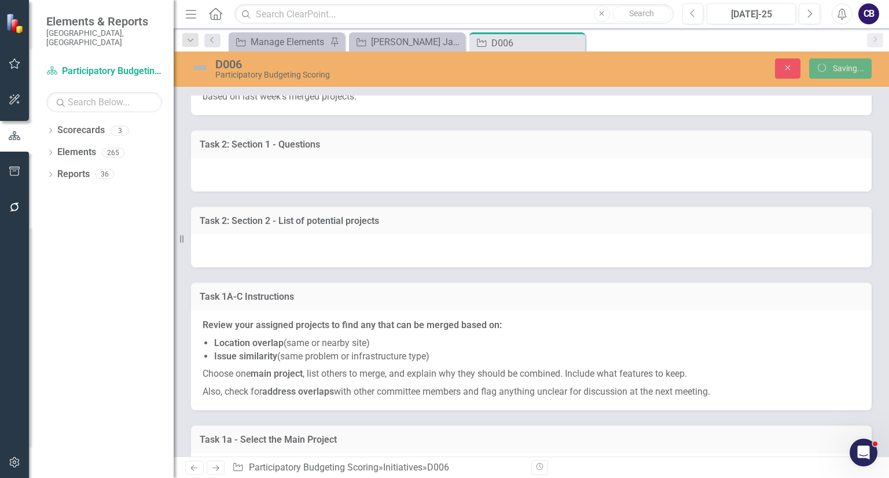
scroll to position [6667, 0]
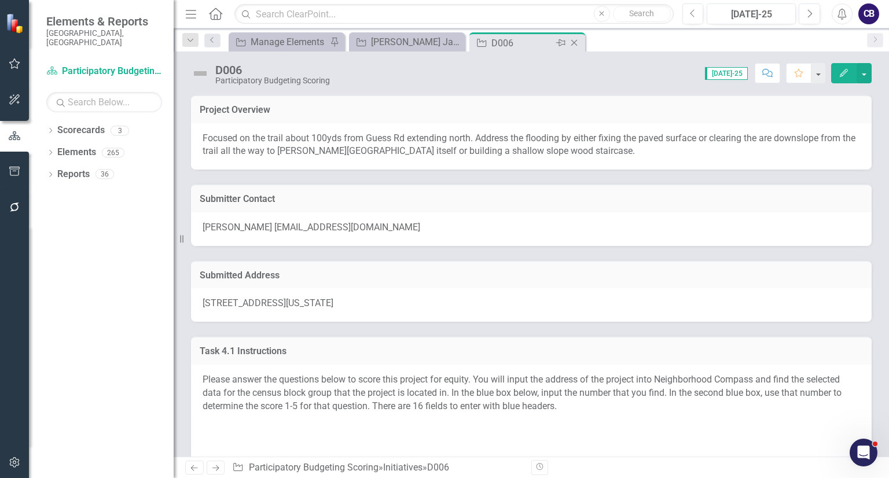
click at [576, 44] on icon "Close" at bounding box center [574, 42] width 12 height 9
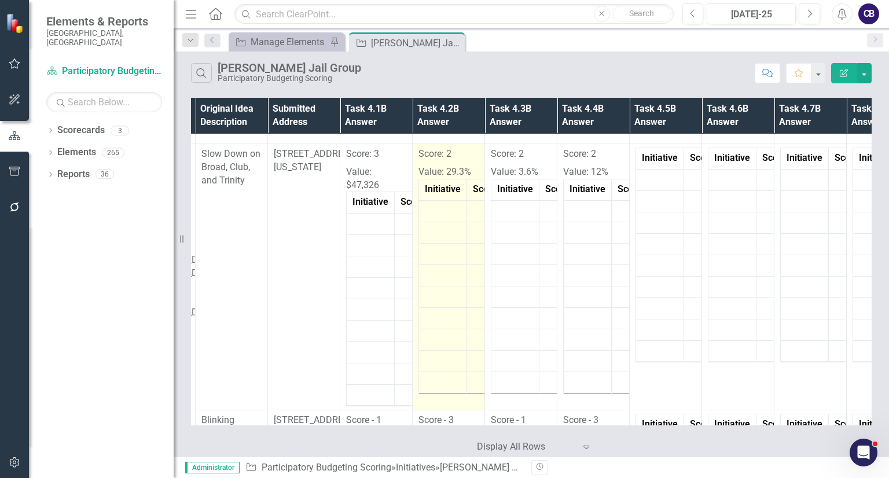
scroll to position [764, 0]
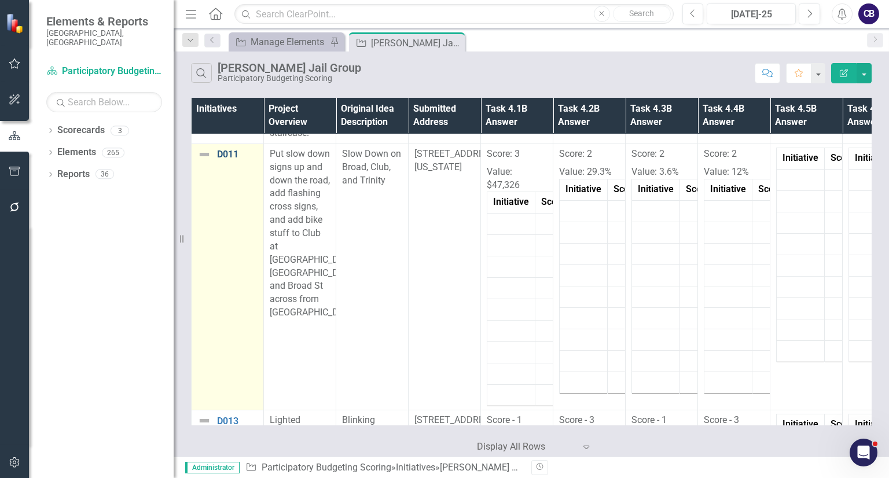
click at [235, 154] on link "D011" at bounding box center [237, 154] width 41 height 10
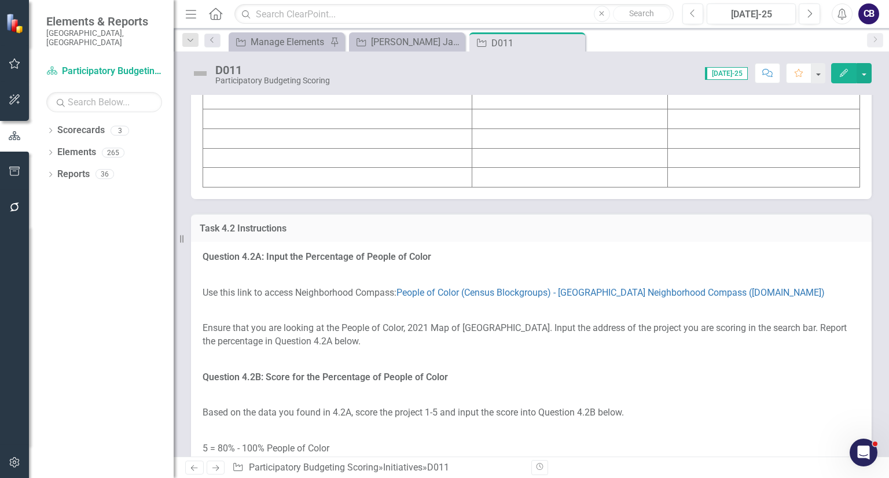
scroll to position [1760, 0]
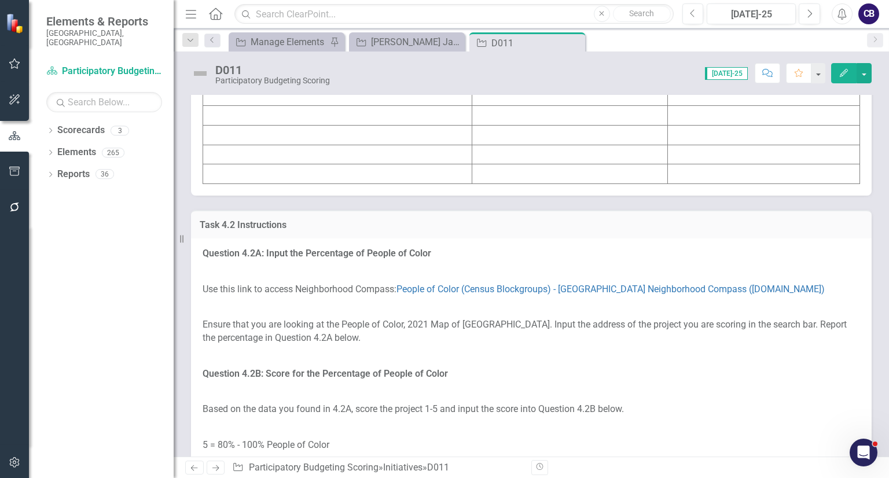
click at [264, 67] on td at bounding box center [337, 57] width 269 height 20
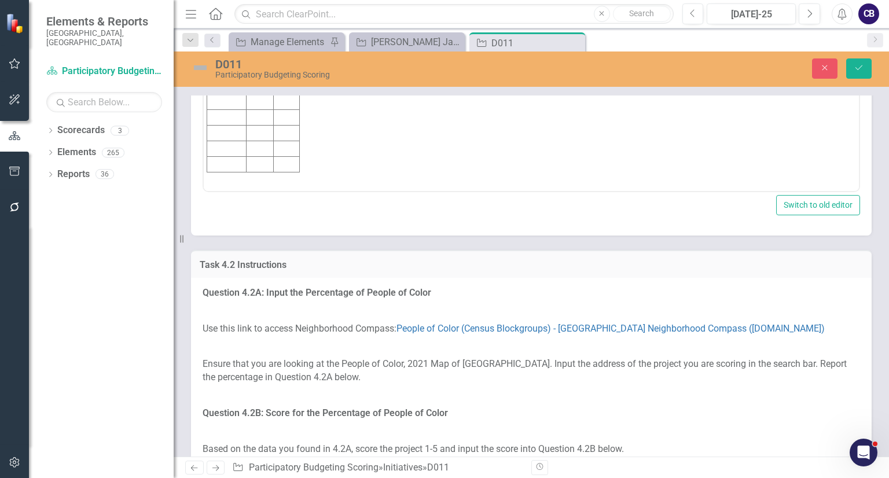
scroll to position [0, 0]
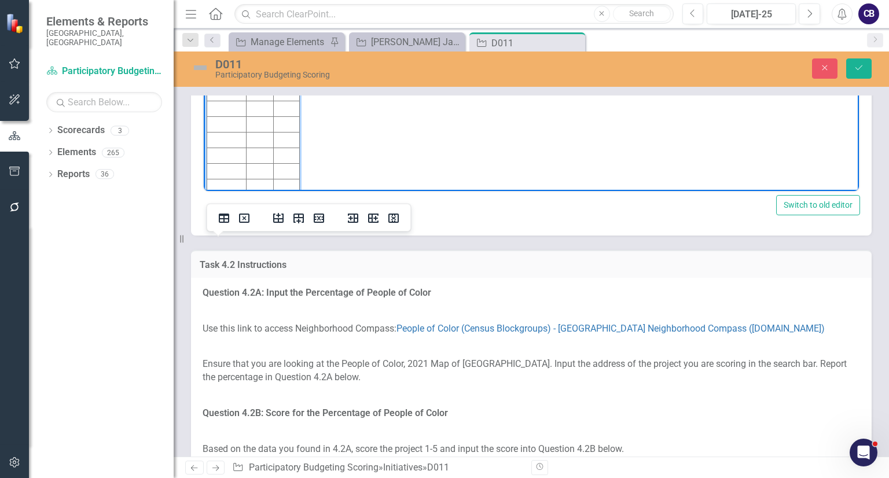
click at [230, 64] on td "Rich Text Area. Press ALT-0 for help." at bounding box center [226, 62] width 39 height 16
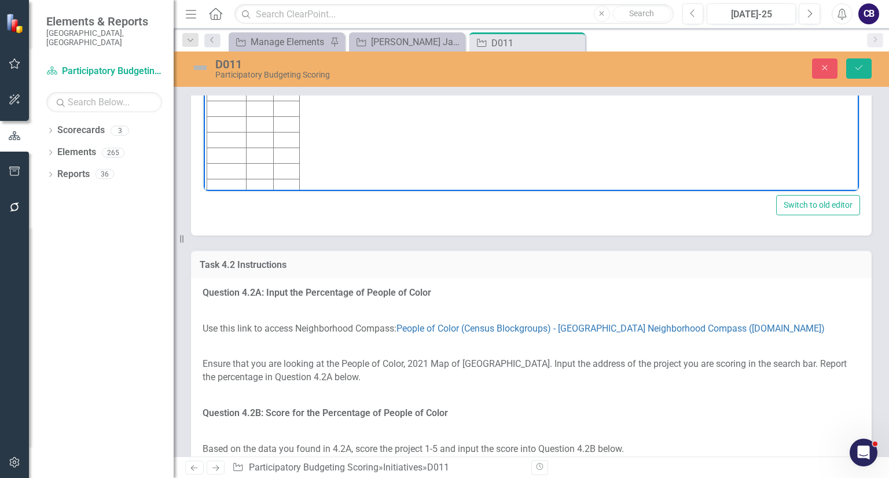
click at [339, 83] on body "Score: 3 Value: $47,326 Initiative Score Value D011 3" at bounding box center [531, 93] width 655 height 209
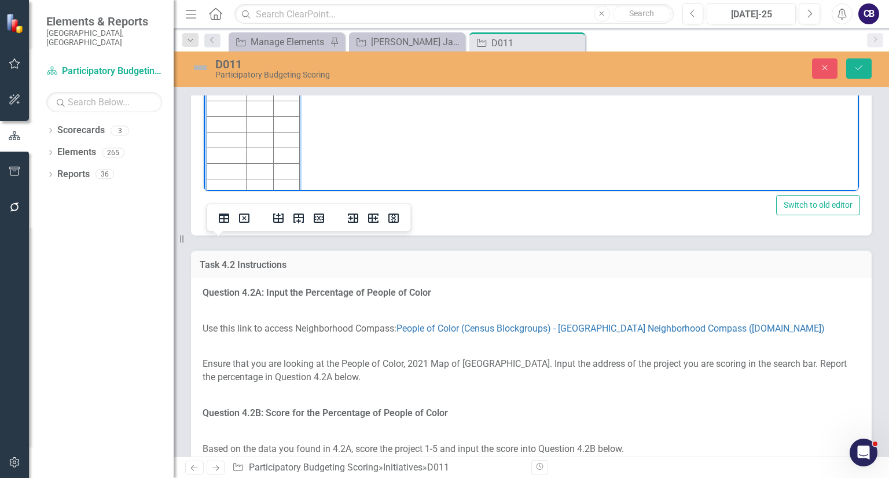
click at [293, 62] on td "Rich Text Area. Press ALT-0 for help." at bounding box center [287, 62] width 26 height 16
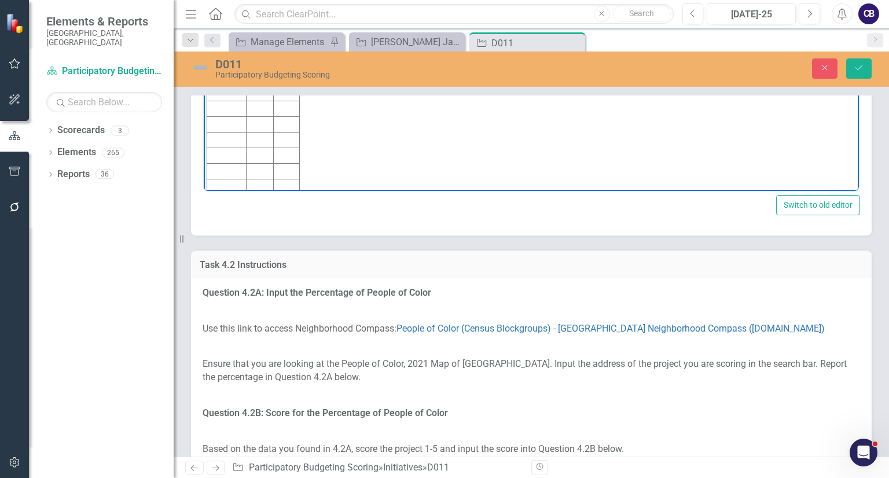
click at [307, 62] on body "Score: 3 Value: $47,326 Initiative Score Value D011 3 $47," at bounding box center [531, 93] width 655 height 209
click at [293, 60] on td "$47," at bounding box center [287, 62] width 26 height 16
click at [343, 49] on body "Score: 3 Value: $47,326 Initiative Score Value D011 3 $47,326" at bounding box center [531, 93] width 655 height 209
drag, startPoint x: 295, startPoint y: 26, endPoint x: 176, endPoint y: -73, distance: 154.4
click at [204, 0] on html "Score: 3 Value: $47,326 Initiative Score Value D011 3 $47,326" at bounding box center [531, 93] width 655 height 209
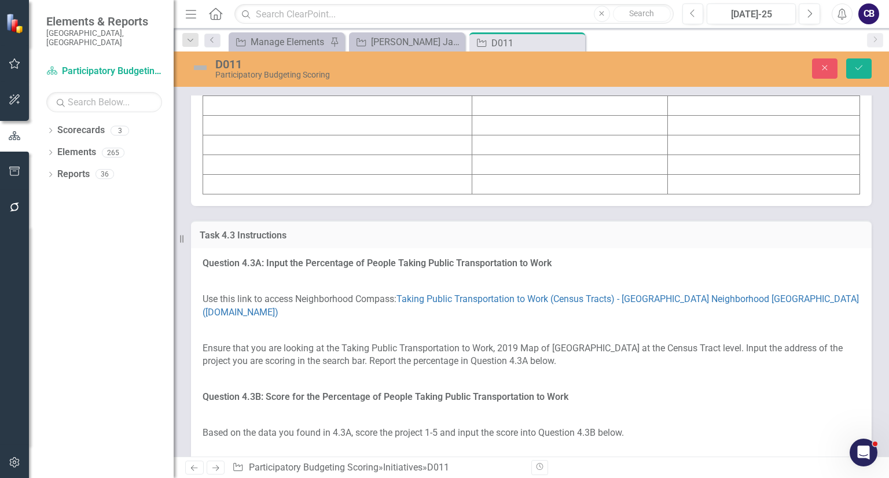
scroll to position [2493, 0]
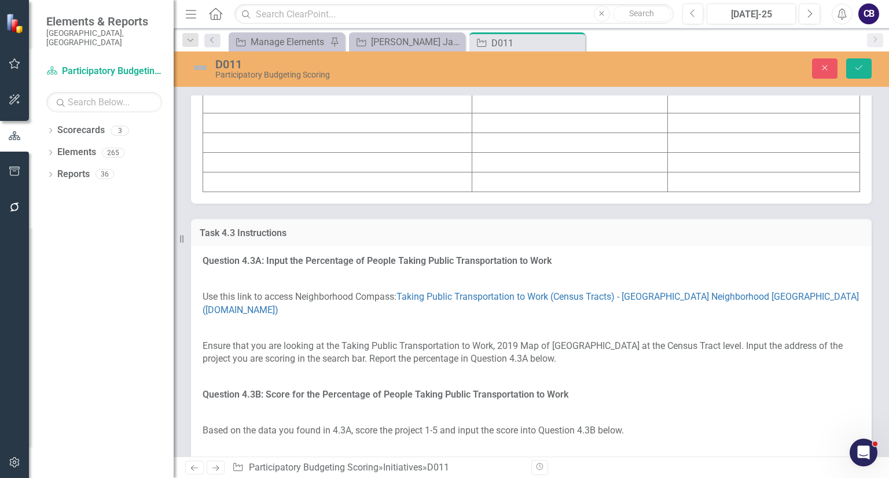
click at [294, 54] on td at bounding box center [337, 45] width 269 height 20
click at [280, 54] on td at bounding box center [337, 45] width 269 height 20
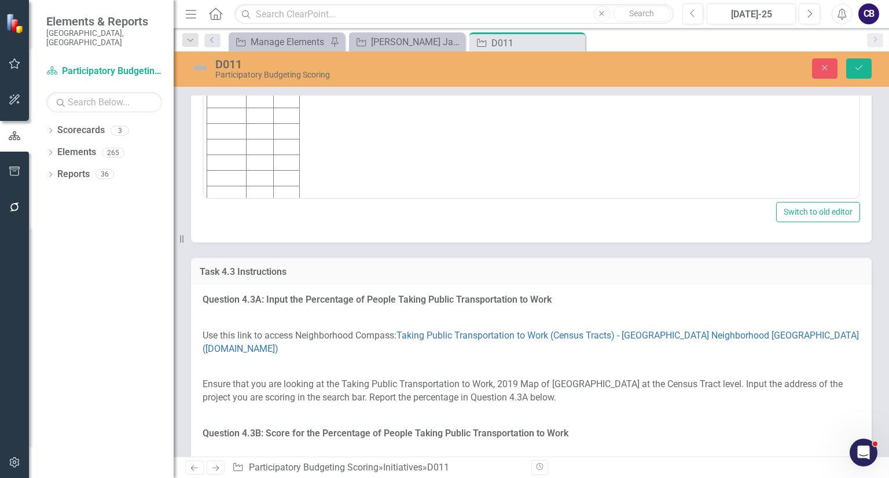
scroll to position [0, 0]
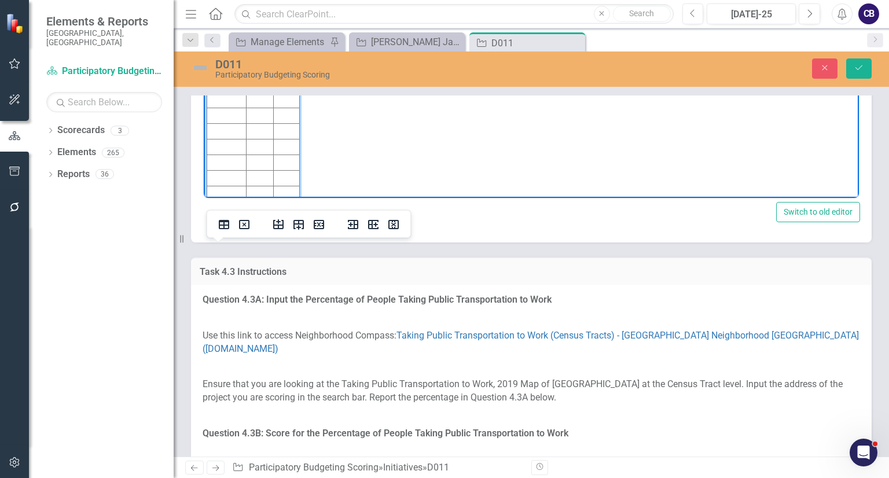
click at [223, 68] on td "Rich Text Area. Press ALT-0 for help." at bounding box center [226, 69] width 39 height 16
click at [351, 74] on body "Score: 2 Value: 29.3% Initiative Score Value D011 2" at bounding box center [531, 100] width 655 height 209
click at [279, 67] on td "Rich Text Area. Press ALT-0 for help." at bounding box center [287, 69] width 26 height 16
click at [304, 75] on body "Score: 2 Value: 29.3% Initiative Score Value D011 2 29.3%" at bounding box center [531, 100] width 655 height 209
drag, startPoint x: 265, startPoint y: 21, endPoint x: 209, endPoint y: -22, distance: 70.1
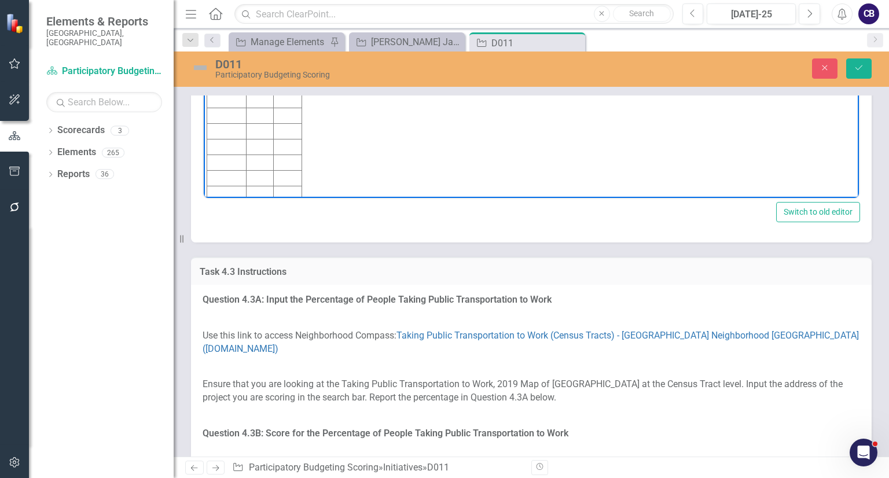
click at [209, 0] on html "Score: 2 Value: 29.3% Initiative Score Value D011 2 29.3%" at bounding box center [531, 100] width 655 height 209
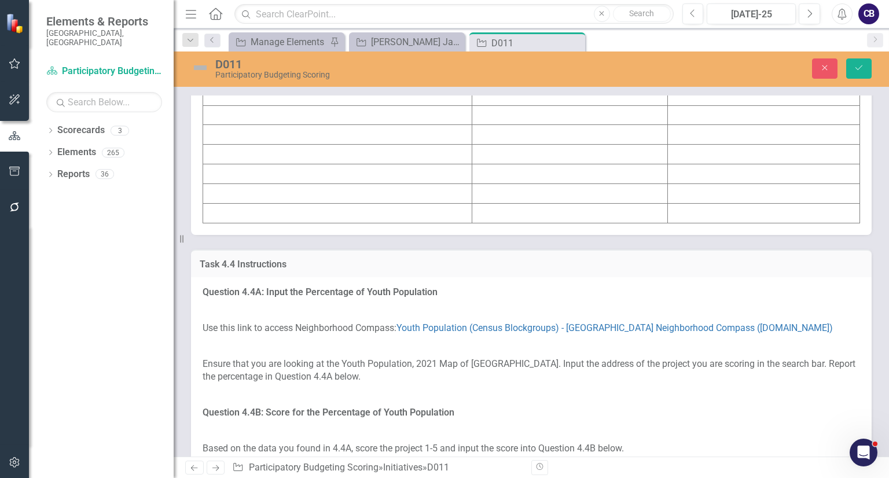
scroll to position [3264, 0]
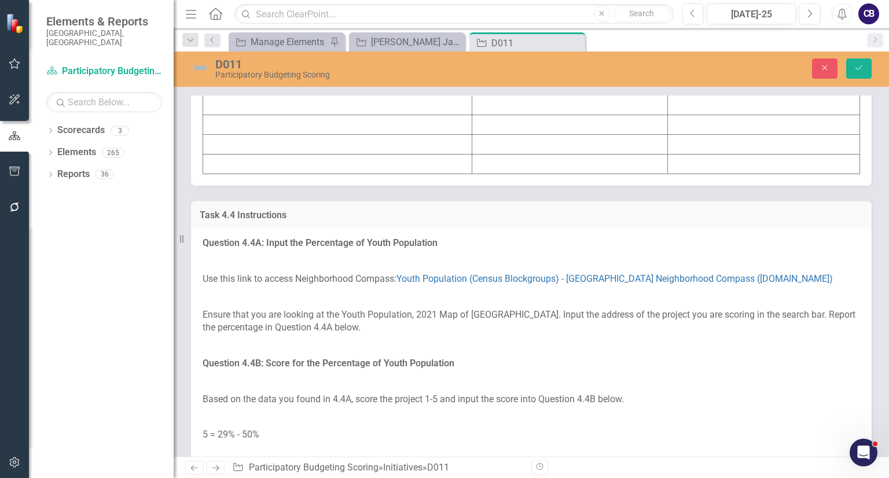
click at [302, 115] on td at bounding box center [337, 105] width 269 height 20
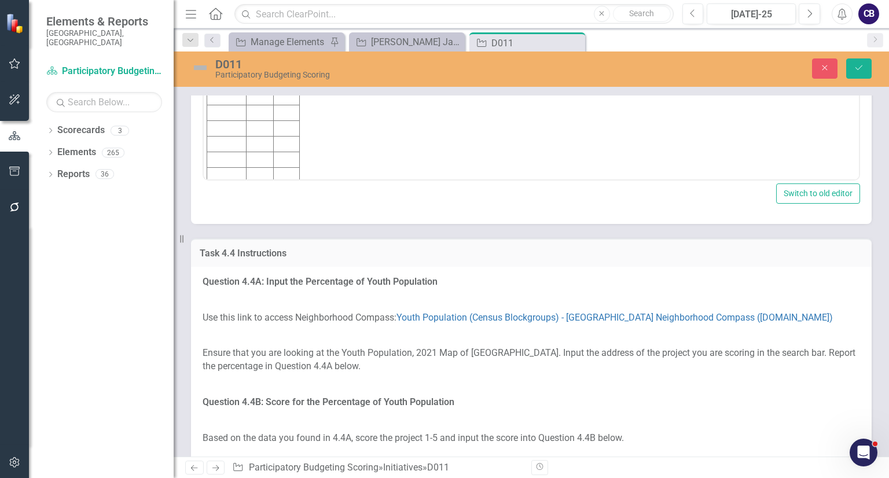
scroll to position [0, 0]
click at [235, 52] on td "Rich Text Area. Press ALT-0 for help." at bounding box center [226, 51] width 39 height 16
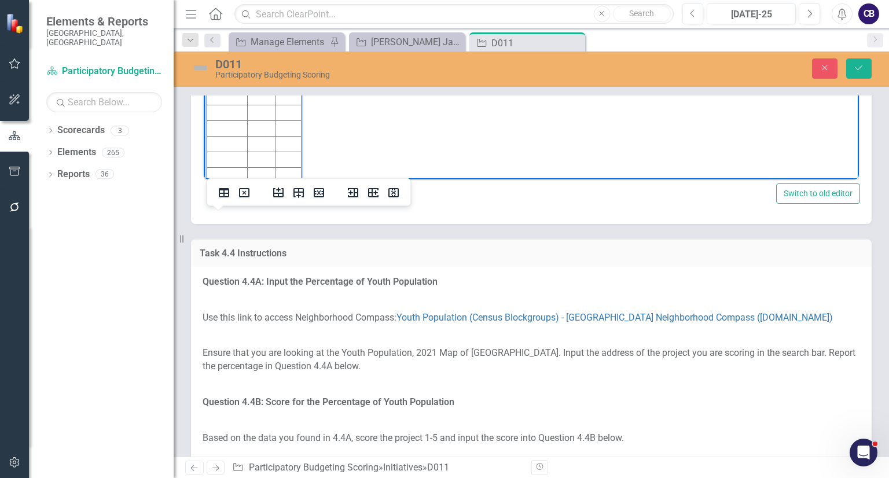
click at [293, 46] on td "Rich Text Area. Press ALT-0 for help." at bounding box center [288, 51] width 27 height 16
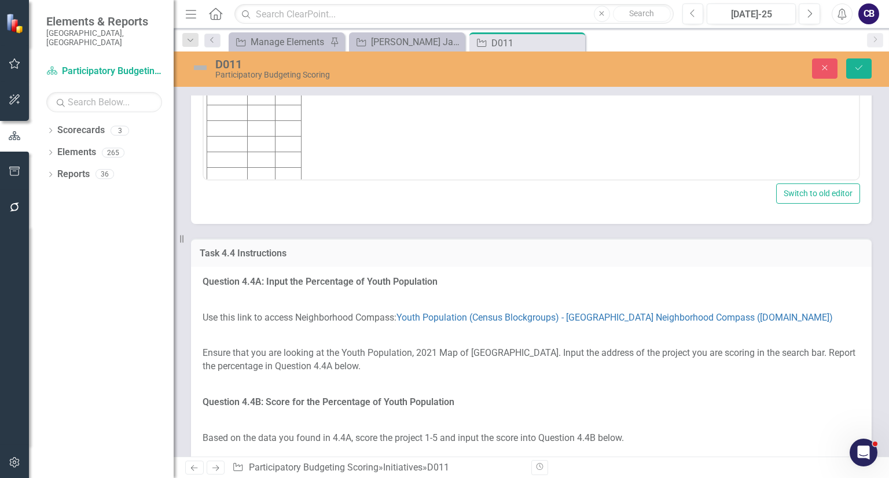
click at [383, 82] on div "D011 Participatory Budgeting Scoring Close Save" at bounding box center [531, 68] width 715 height 35
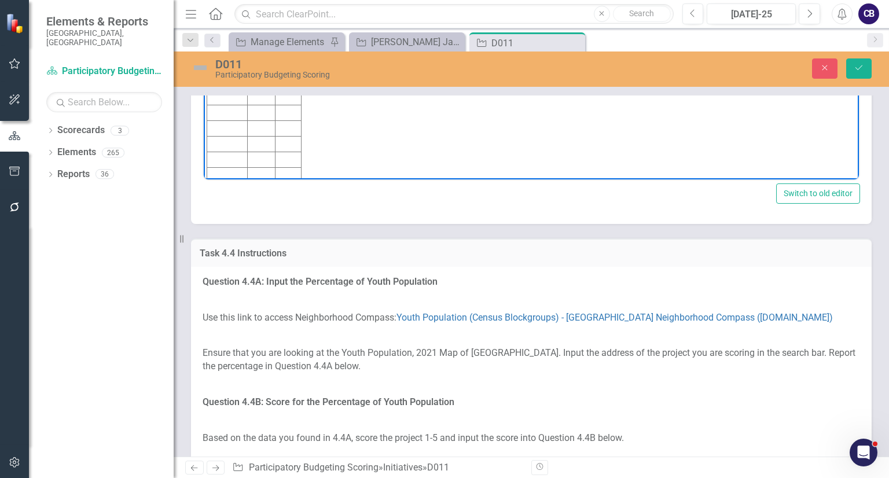
drag, startPoint x: 295, startPoint y: 13, endPoint x: 203, endPoint y: -45, distance: 108.7
click at [204, 0] on html "Score: 2 Value: 3.6% Initiative Score Value D011 2 3.6%" at bounding box center [531, 82] width 655 height 209
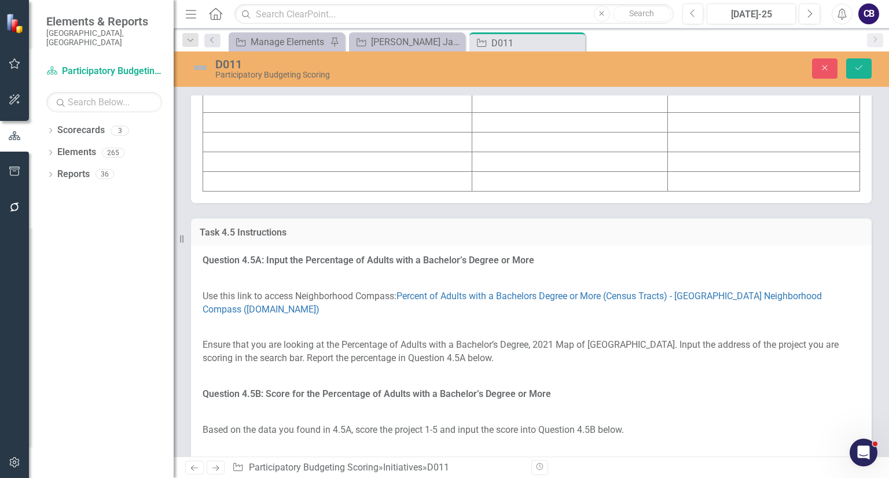
scroll to position [3994, 0]
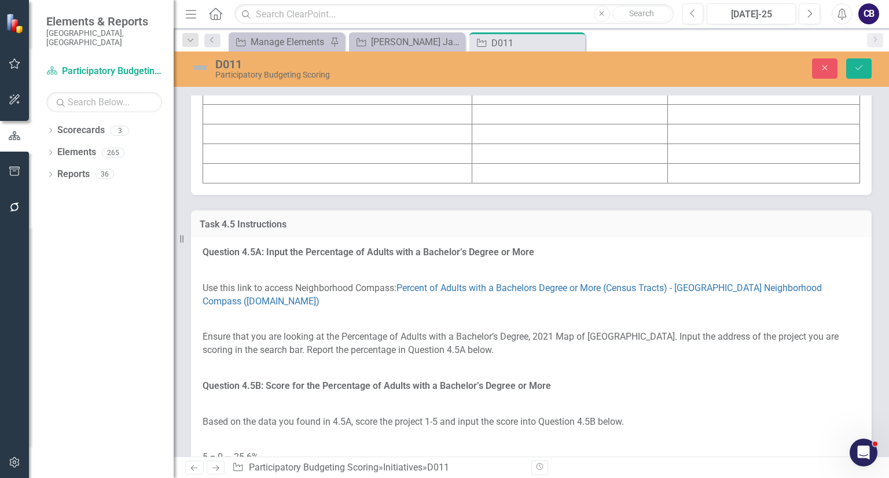
click at [312, 65] on td at bounding box center [337, 56] width 269 height 20
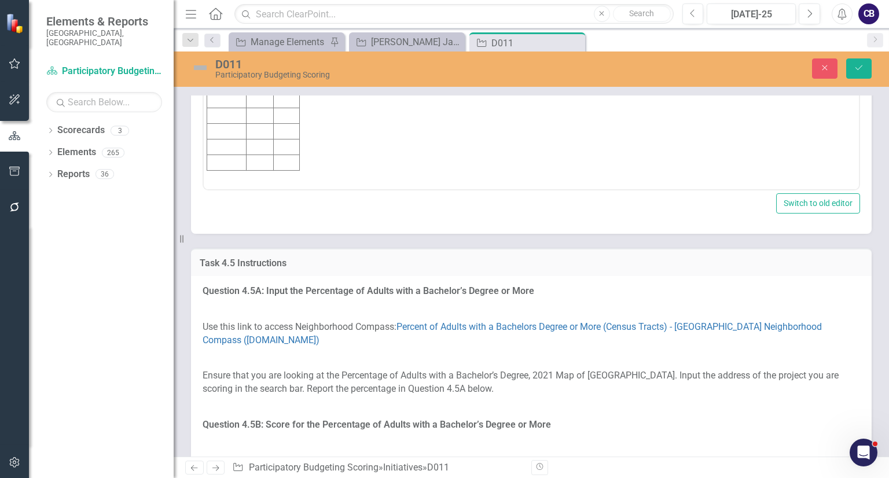
scroll to position [0, 0]
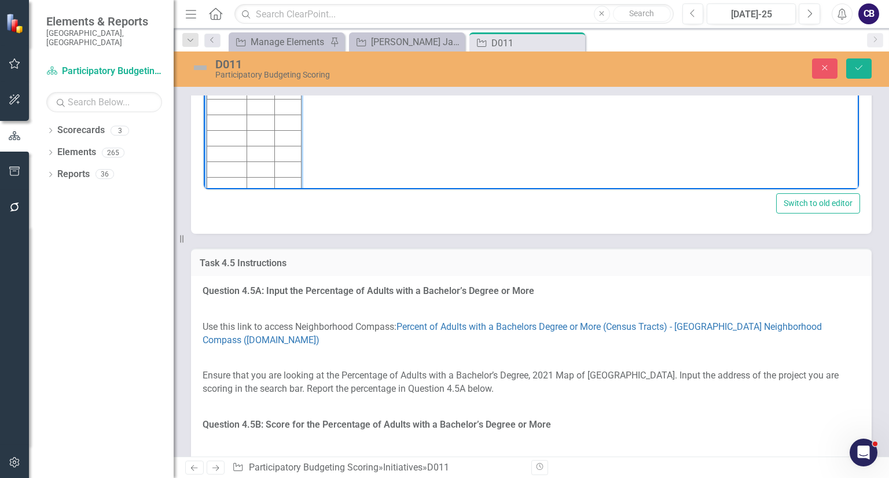
click at [228, 62] on td "Rich Text Area. Press ALT-0 for help." at bounding box center [227, 61] width 40 height 16
click at [402, 72] on body "Score: 2 Value: 12% Initiative Score Value D011 2 12%" at bounding box center [531, 91] width 655 height 209
click at [259, 27] on body "Score: 2 Value: 12% Initiative Score Value D011 2 12%" at bounding box center [531, 91] width 655 height 209
click at [259, 27] on p "Value: 12%" at bounding box center [531, 20] width 649 height 14
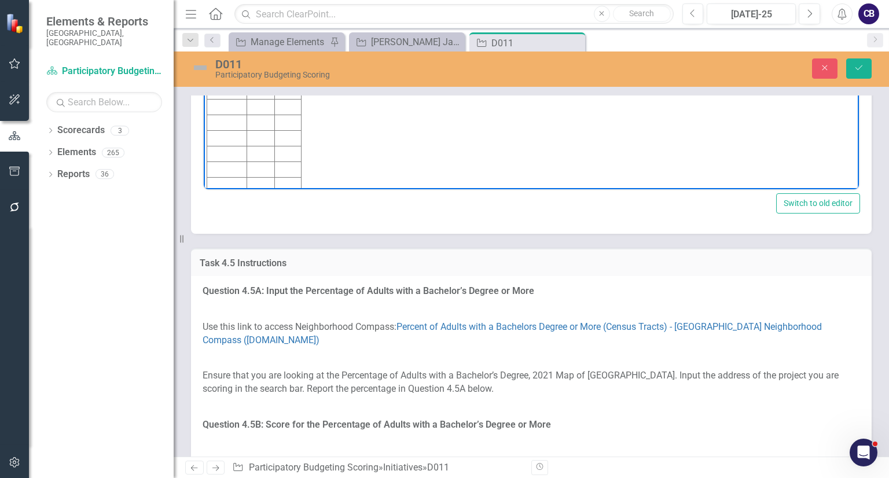
drag, startPoint x: 253, startPoint y: 21, endPoint x: 209, endPoint y: -17, distance: 58.2
click at [209, 0] on html "Score: 2 Value: 12% Initiative Score Value D011 2 12%" at bounding box center [531, 91] width 655 height 209
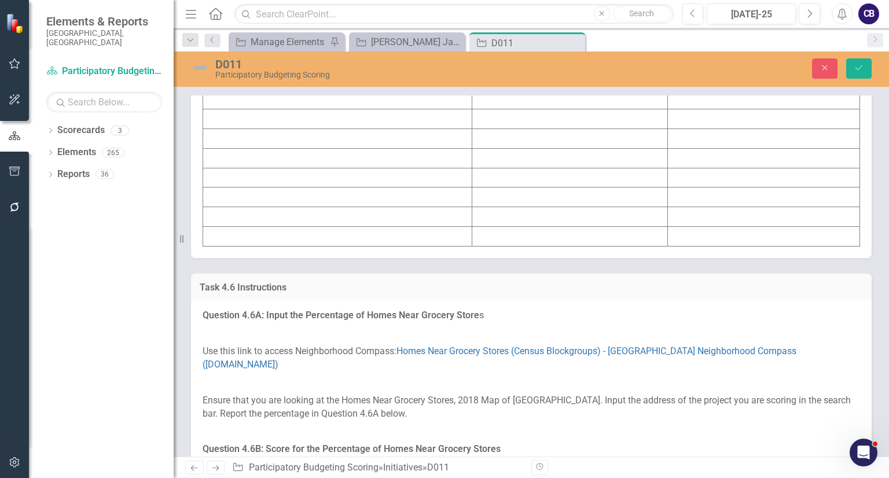
scroll to position [4655, 0]
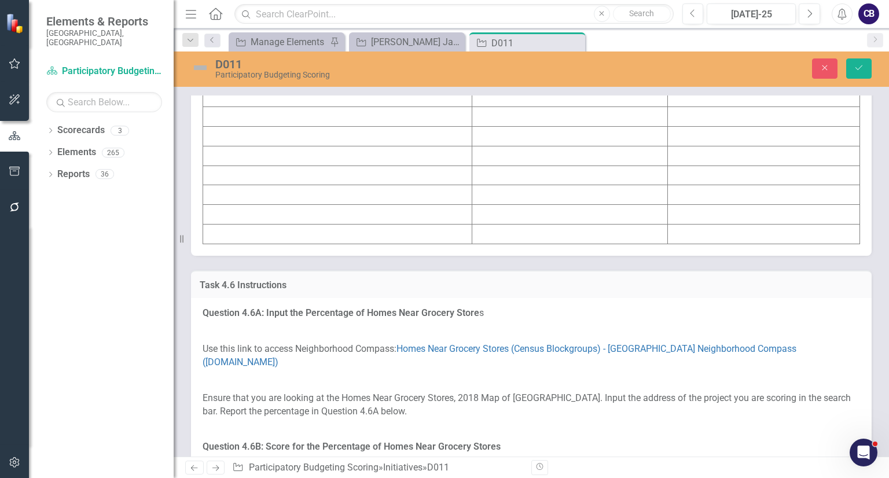
click at [288, 146] on td at bounding box center [337, 136] width 269 height 20
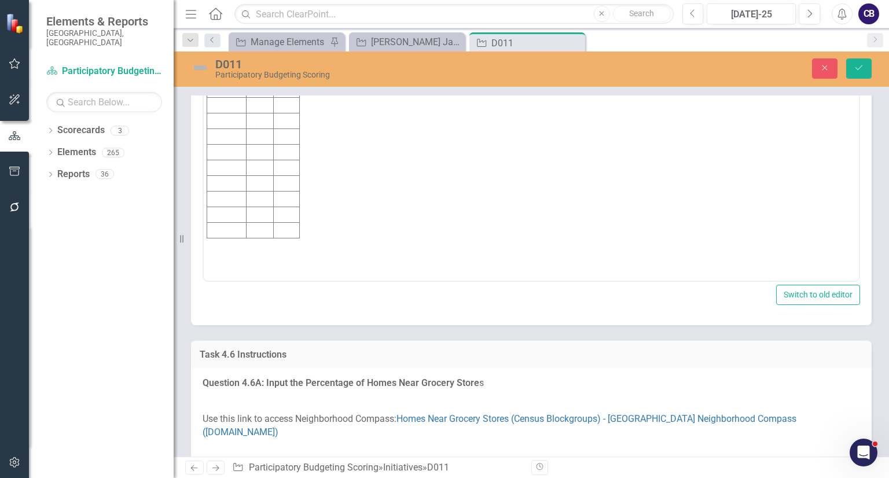
scroll to position [0, 0]
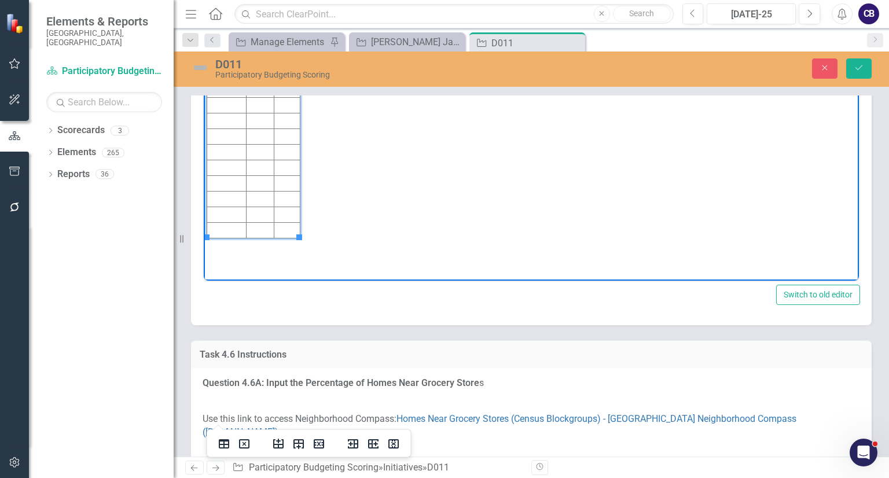
click at [233, 102] on td "Rich Text Area. Press ALT-0 for help." at bounding box center [226, 106] width 39 height 16
click at [292, 100] on td "Rich Text Area. Press ALT-0 for help." at bounding box center [287, 106] width 26 height 16
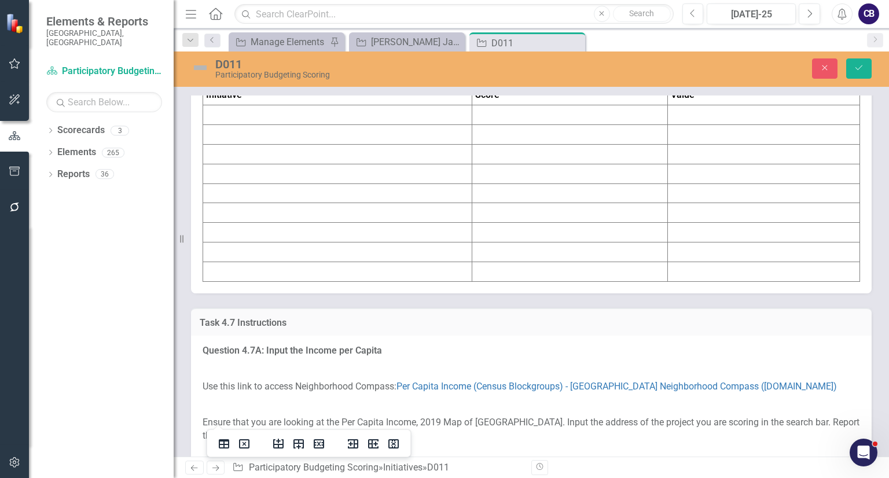
scroll to position [5373, 0]
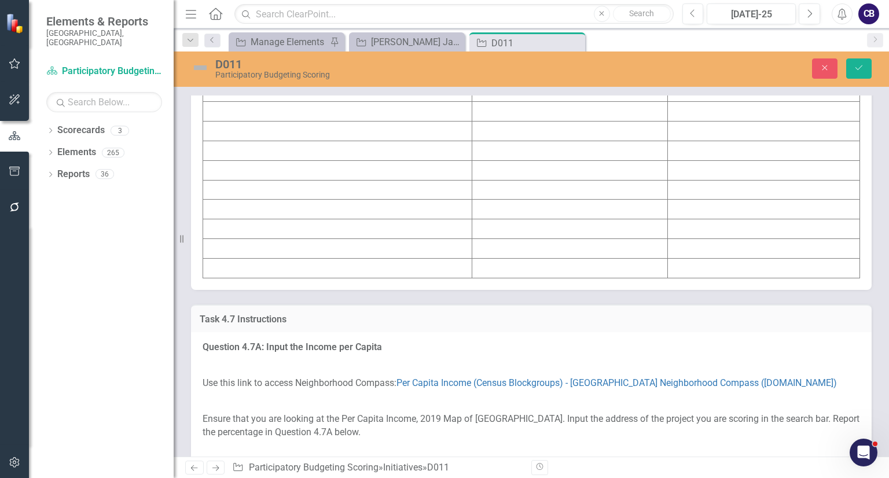
click at [238, 160] on td at bounding box center [337, 151] width 269 height 20
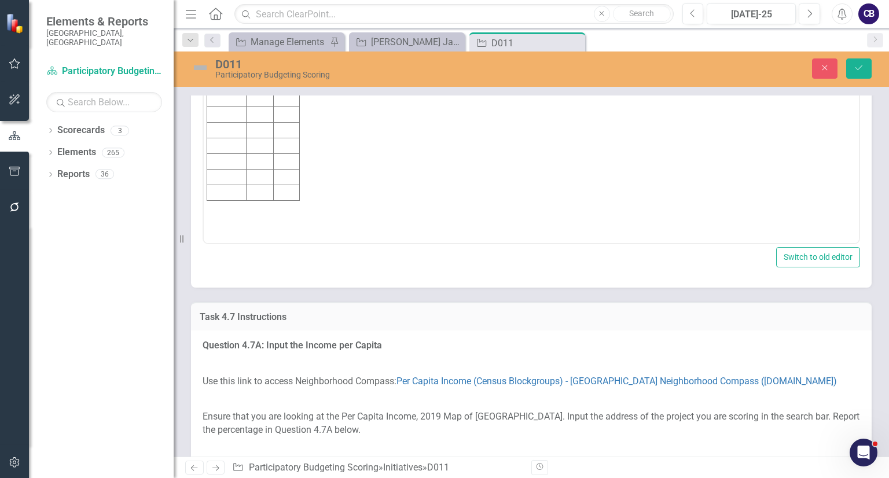
scroll to position [5446, 0]
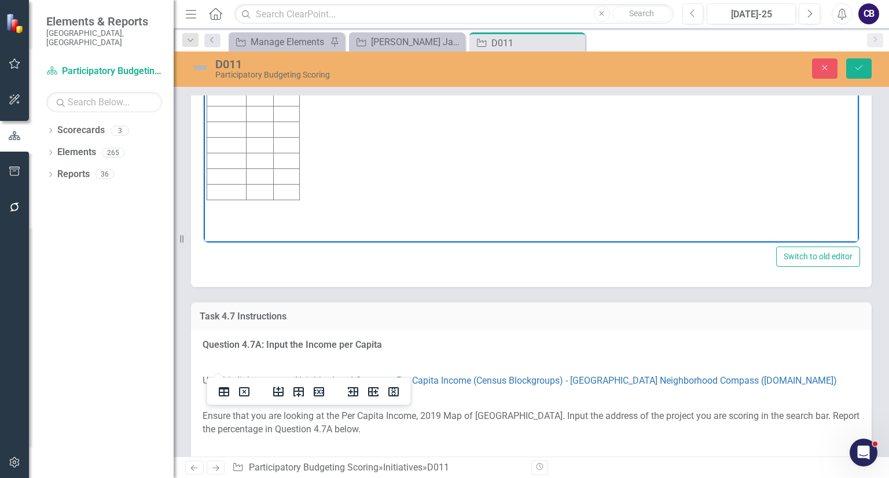
click at [222, 64] on td "Rich Text Area. Press ALT-0 for help." at bounding box center [226, 68] width 39 height 16
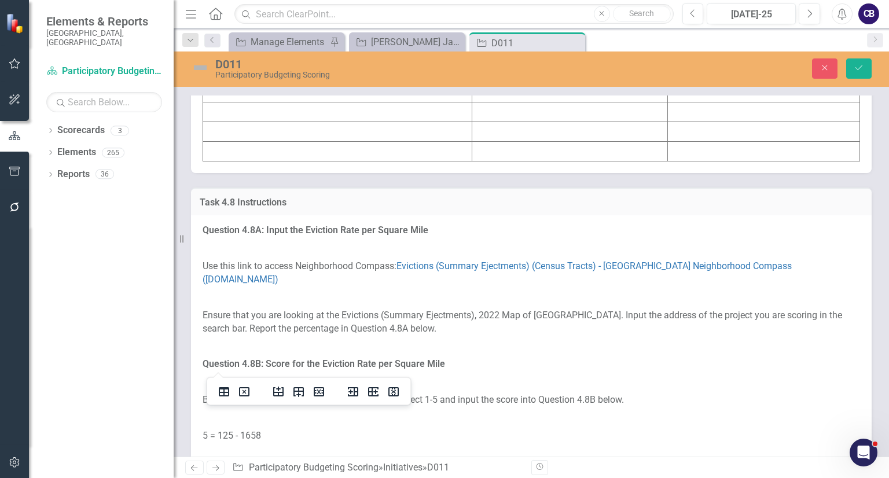
scroll to position [6233, 0]
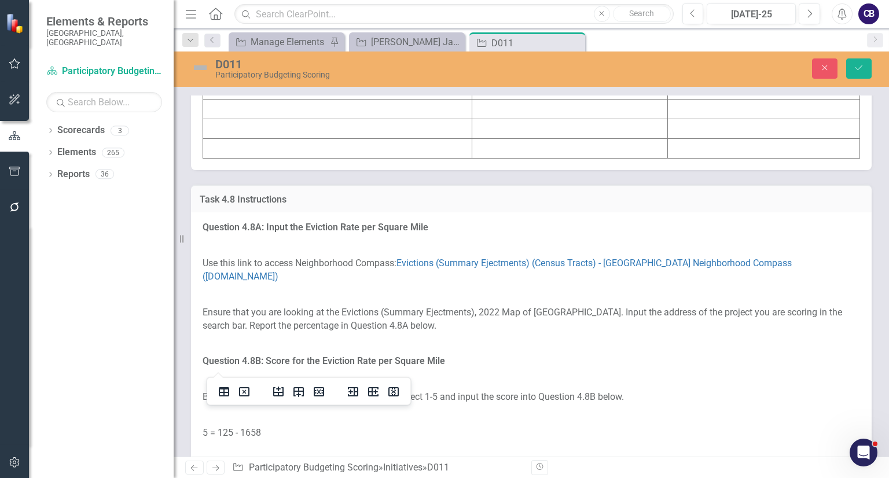
click at [245, 80] on td at bounding box center [337, 70] width 269 height 20
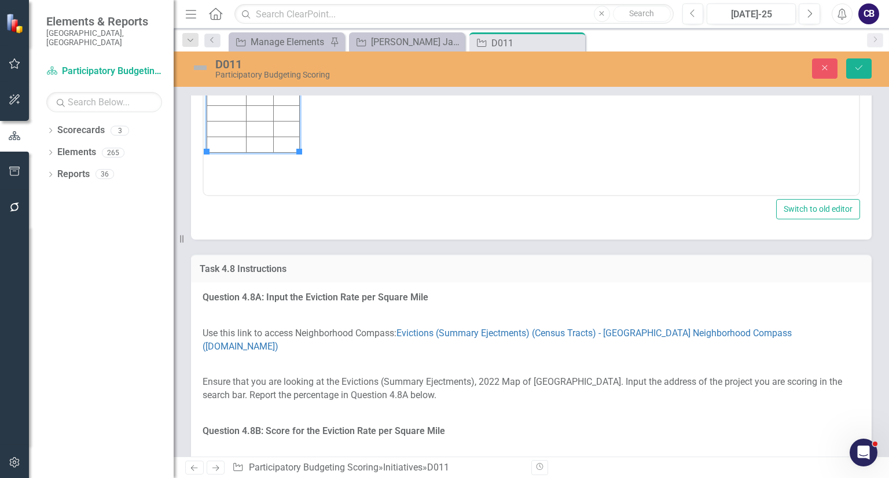
scroll to position [0, 0]
click at [228, 23] on td "Rich Text Area. Press ALT-0 for help." at bounding box center [226, 21] width 39 height 16
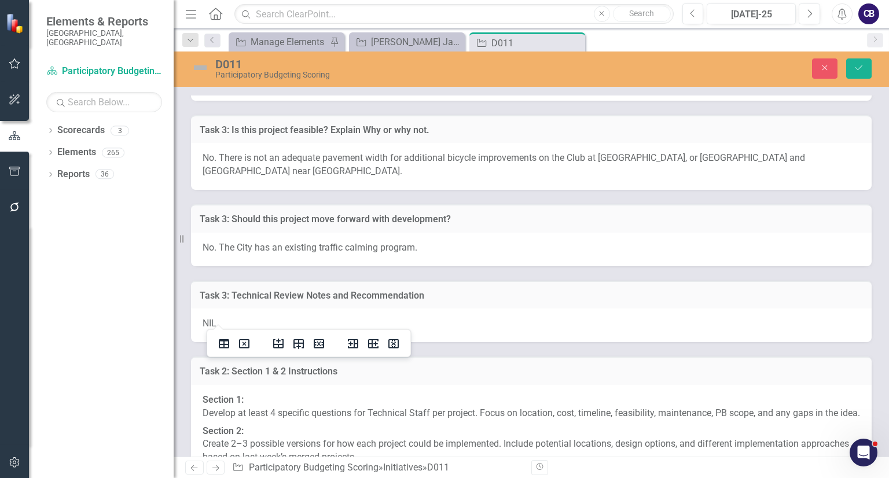
scroll to position [7013, 0]
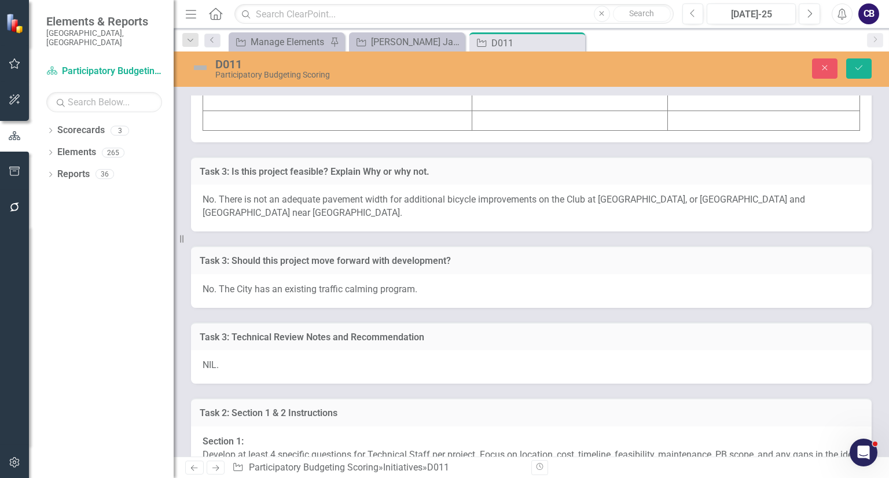
click at [240, 52] on td at bounding box center [337, 42] width 269 height 20
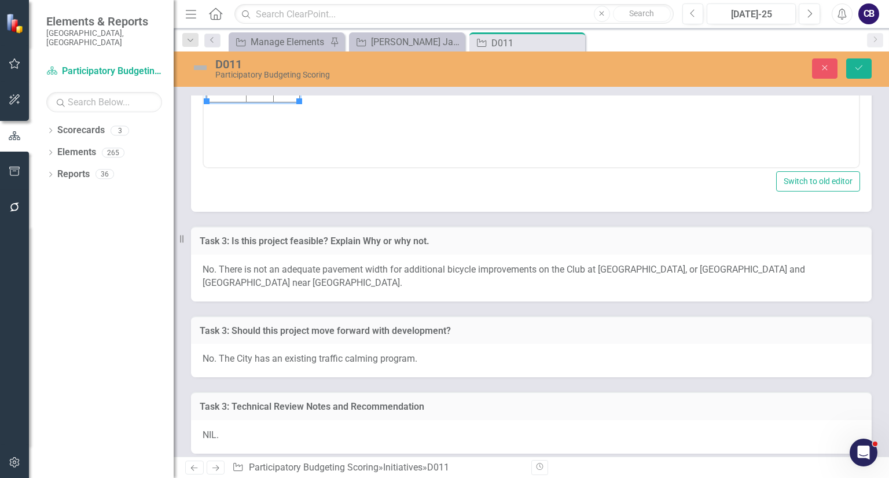
scroll to position [0, 0]
click at [856, 68] on icon "Save" at bounding box center [859, 68] width 10 height 8
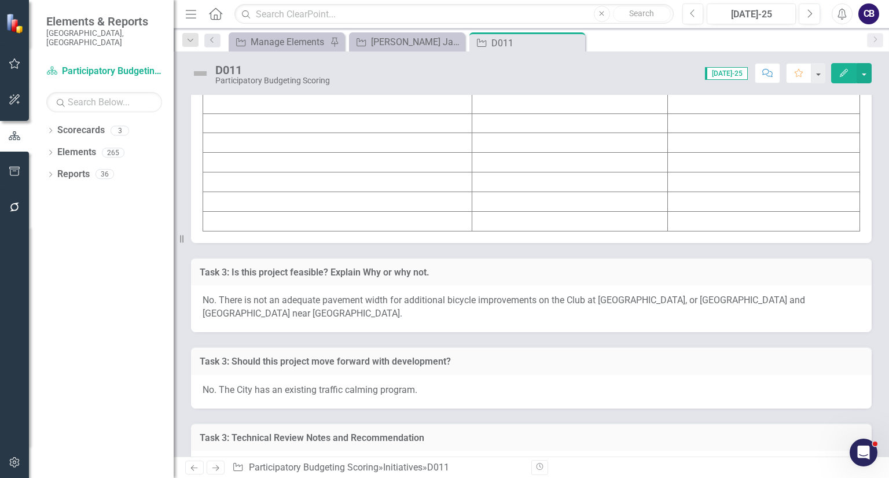
scroll to position [6469, 0]
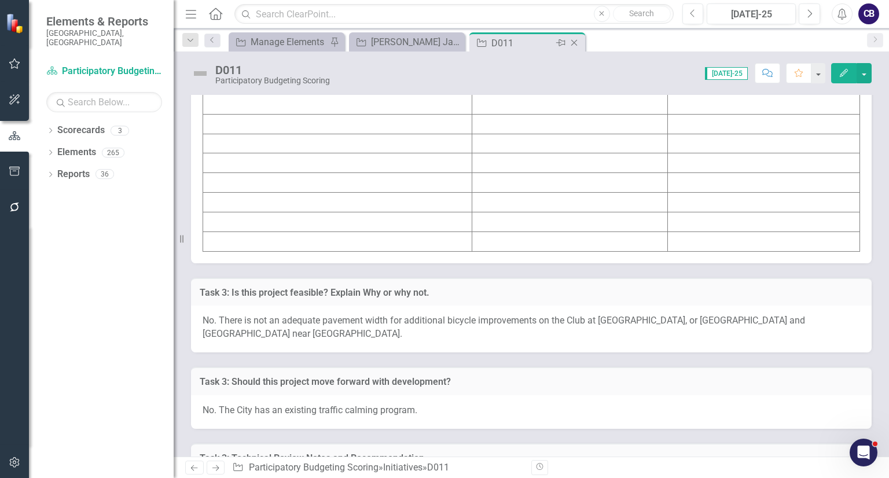
click at [576, 45] on icon at bounding box center [574, 43] width 6 height 6
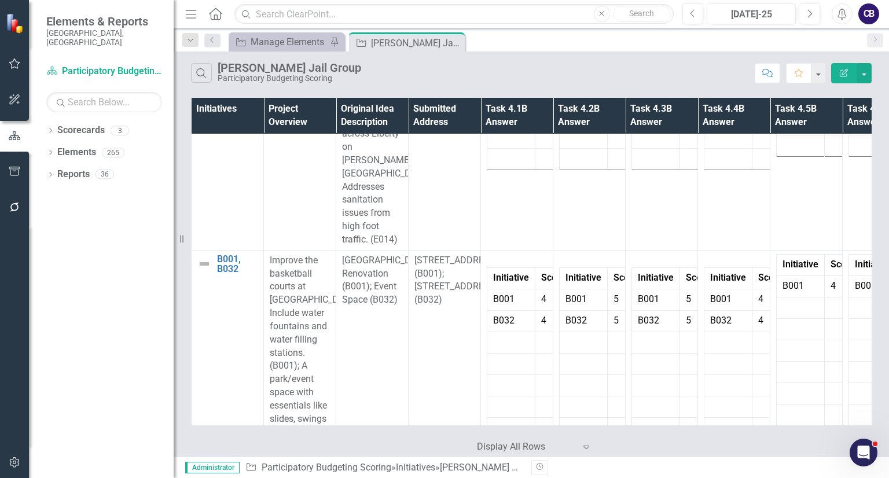
scroll to position [3890, 0]
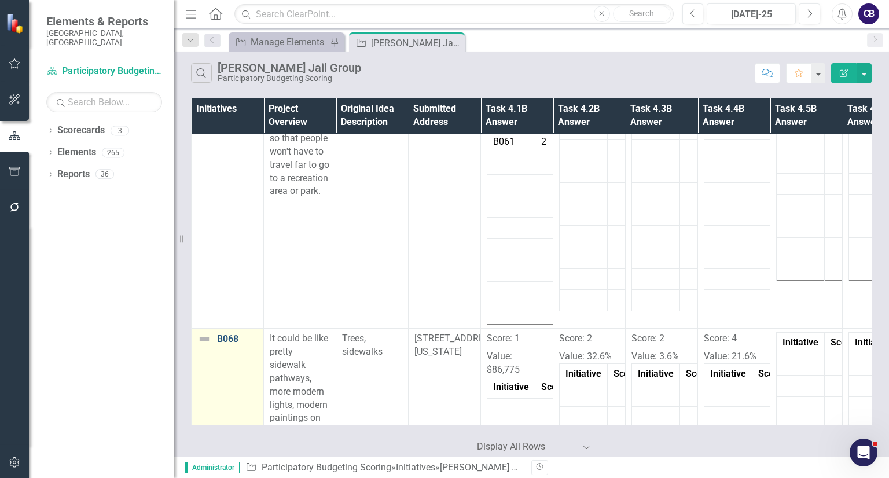
click at [230, 334] on link "B068" at bounding box center [237, 339] width 41 height 10
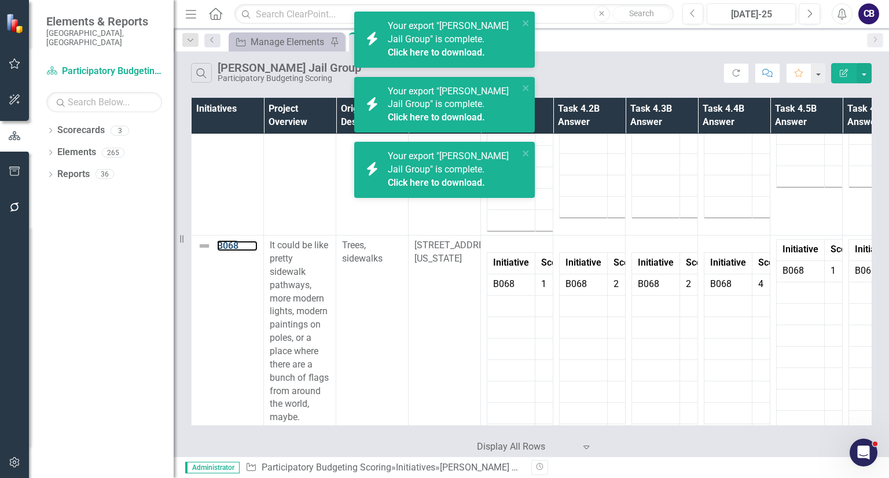
scroll to position [3797, 0]
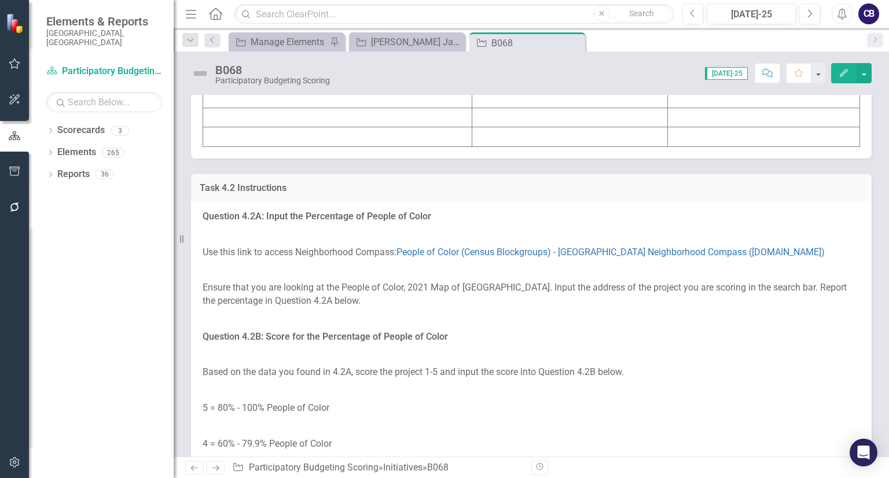
scroll to position [1810, 0]
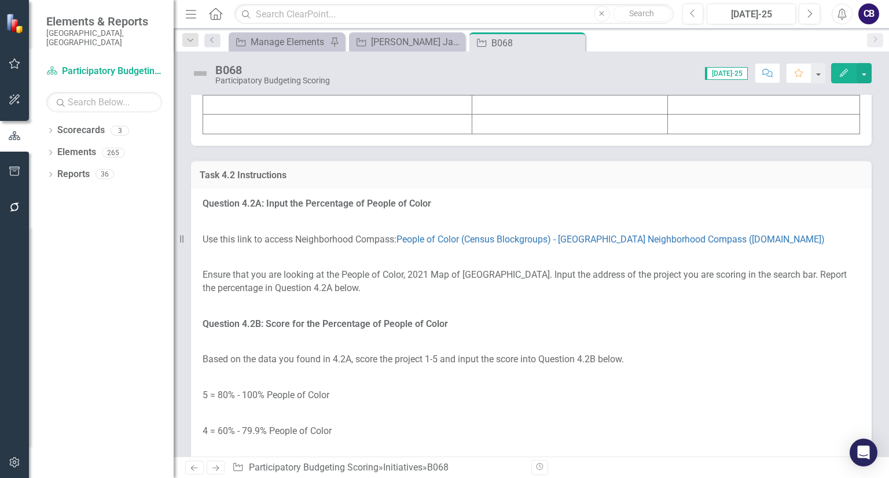
click at [285, 95] on td at bounding box center [337, 85] width 269 height 20
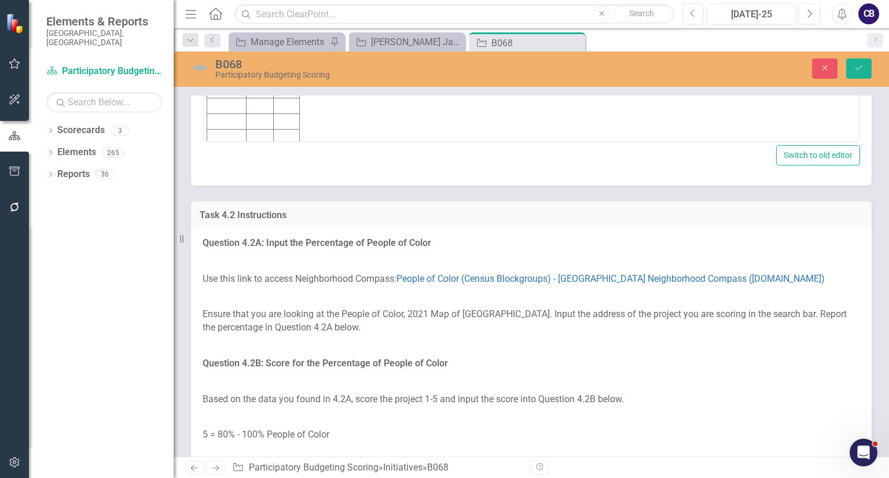
scroll to position [0, 0]
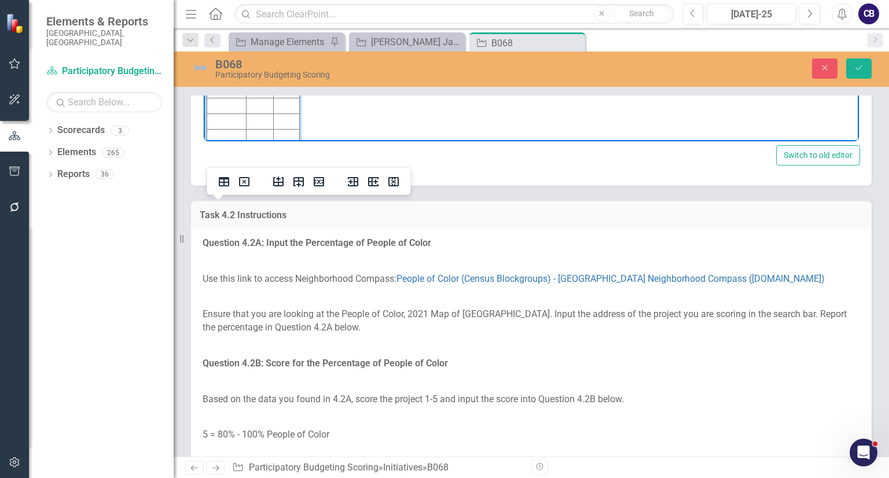
click at [219, 12] on td "Rich Text Area. Press ALT-0 for help." at bounding box center [226, 13] width 39 height 16
click at [376, 27] on body "Score: 1 Value: $86,775 Initiative Score Value B068 1" at bounding box center [531, 43] width 655 height 209
click at [284, 15] on td "Rich Text Area. Press ALT-0 for help." at bounding box center [287, 13] width 26 height 16
click at [332, 21] on body "Score: 1 Value: $86,775 Initiative Score Value B068 1 $86,775" at bounding box center [531, 43] width 655 height 209
drag, startPoint x: 283, startPoint y: -25, endPoint x: 165, endPoint y: -90, distance: 134.2
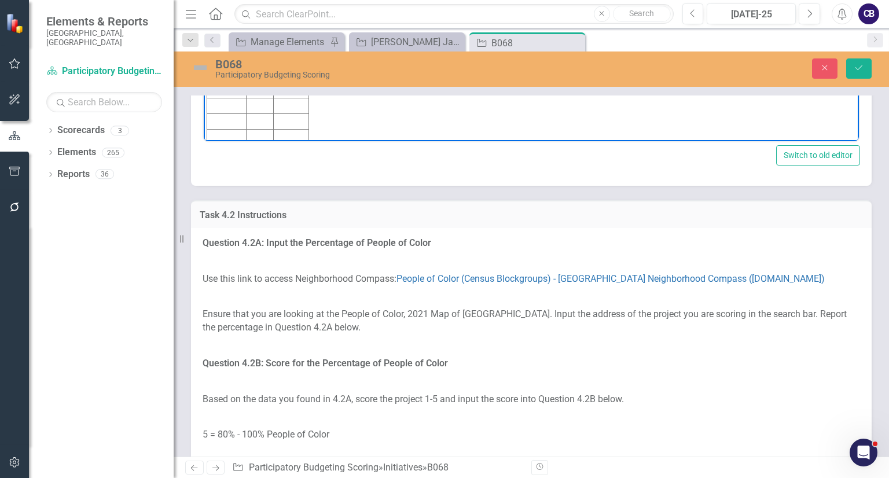
click at [204, 0] on html "Score: 1 Value: $86,775 Initiative Score Value B068 1 $86,775" at bounding box center [531, 43] width 655 height 209
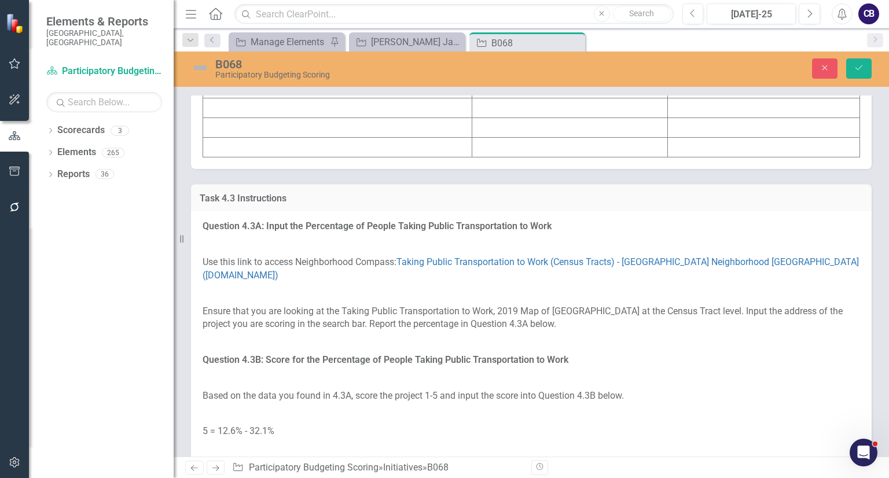
scroll to position [2530, 0]
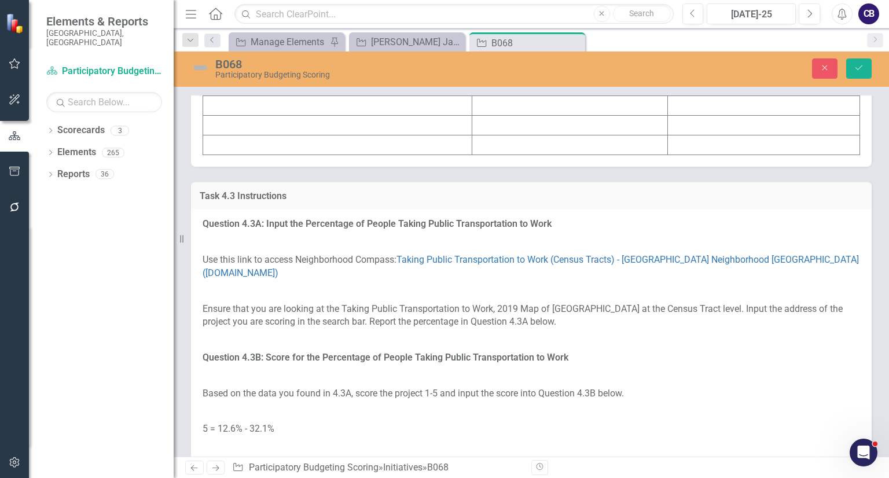
click at [294, 96] on td at bounding box center [337, 86] width 269 height 20
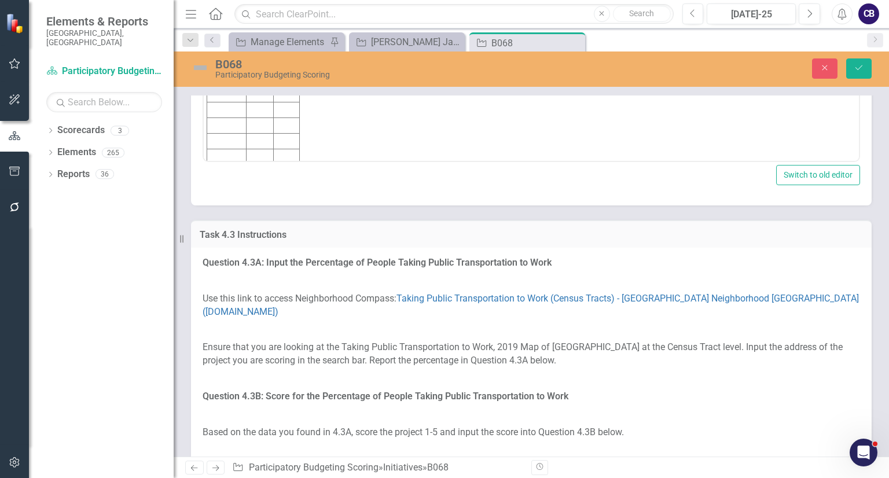
scroll to position [0, 0]
click at [227, 27] on td "Rich Text Area. Press ALT-0 for help." at bounding box center [226, 32] width 39 height 16
click at [312, 42] on body "Score: 2 Value: 32.6% Initiative Score Value B068 2" at bounding box center [531, 63] width 655 height 209
click at [295, 32] on td "Rich Text Area. Press ALT-0 for help." at bounding box center [287, 32] width 26 height 16
click at [365, 57] on body "Score: 2 Value: 32.6% Initiative Score Value B068 2 32.6%" at bounding box center [531, 63] width 655 height 209
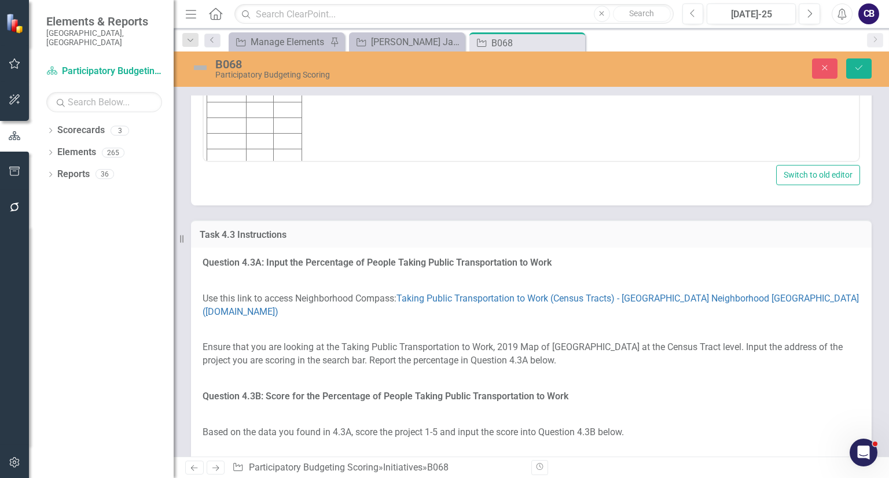
drag, startPoint x: 285, startPoint y: -8, endPoint x: 167, endPoint y: -82, distance: 139.1
click at [204, 0] on html "Score: 2 Value: 32.6% Initiative Score Value B068 2 32.6%" at bounding box center [531, 63] width 655 height 209
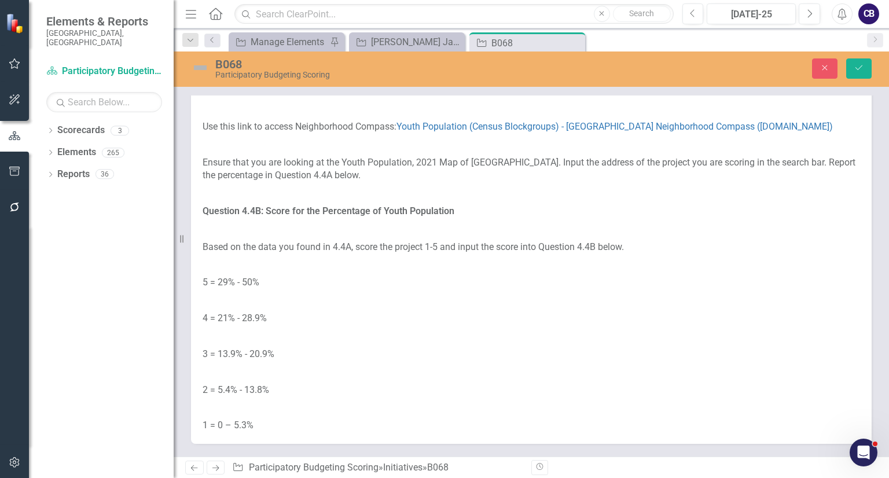
scroll to position [3416, 0]
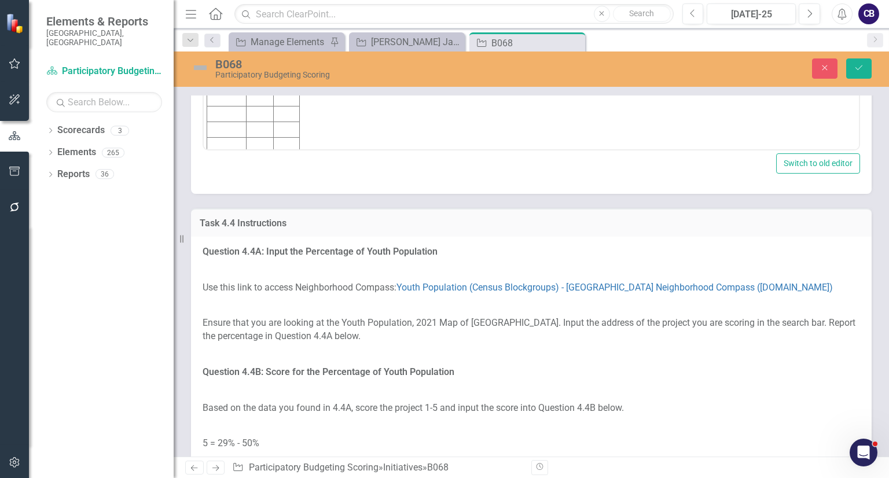
scroll to position [3293, 0]
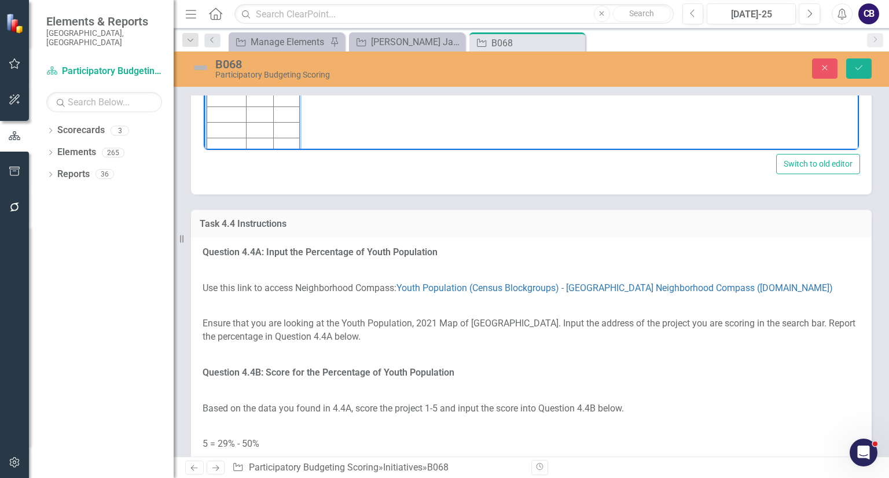
click at [226, 19] on td "Rich Text Area. Press ALT-0 for help." at bounding box center [226, 22] width 39 height 16
click at [355, 51] on body "Score: 2 Value: 3.6% Initiative Score Value B068 2" at bounding box center [531, 53] width 655 height 209
click at [288, 21] on td "Rich Text Area. Press ALT-0 for help." at bounding box center [287, 22] width 26 height 16
click at [319, 8] on body "Score: 2 Value: 3.6% Initiative Score Value B068 2 3.6%" at bounding box center [531, 53] width 655 height 209
drag, startPoint x: 275, startPoint y: -19, endPoint x: 193, endPoint y: -78, distance: 101.0
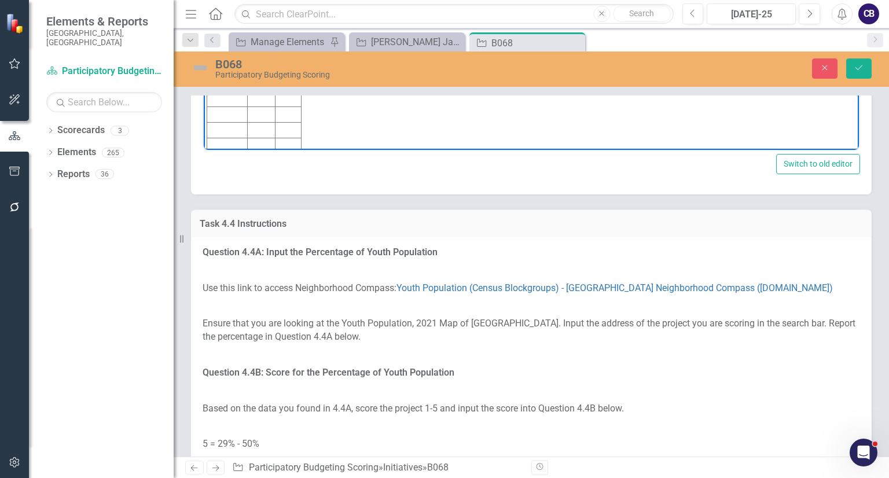
click at [204, 0] on html "Score: 2 Value: 3.6% Initiative Score Value B068 2 3.6%" at bounding box center [531, 53] width 655 height 209
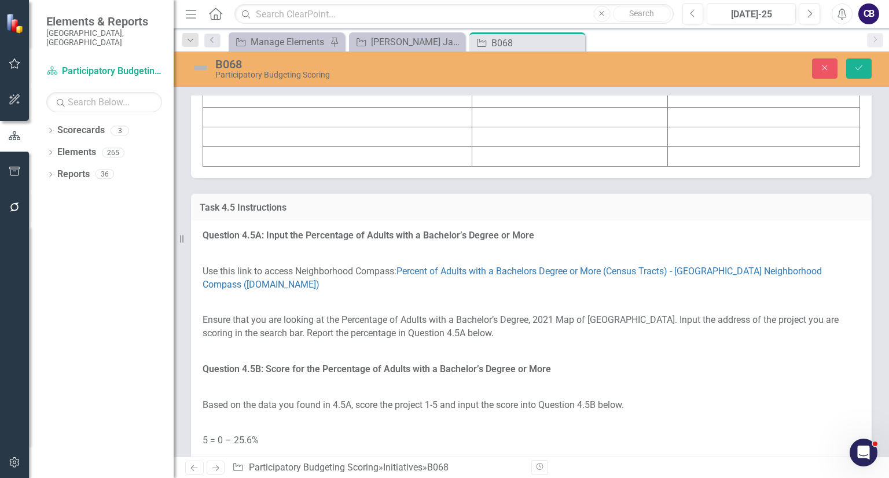
scroll to position [4014, 0]
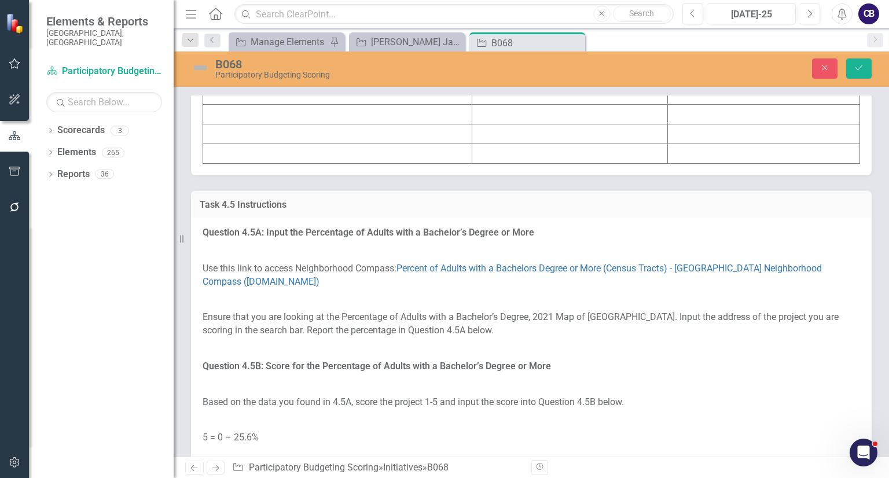
click at [345, 46] on td at bounding box center [337, 36] width 269 height 20
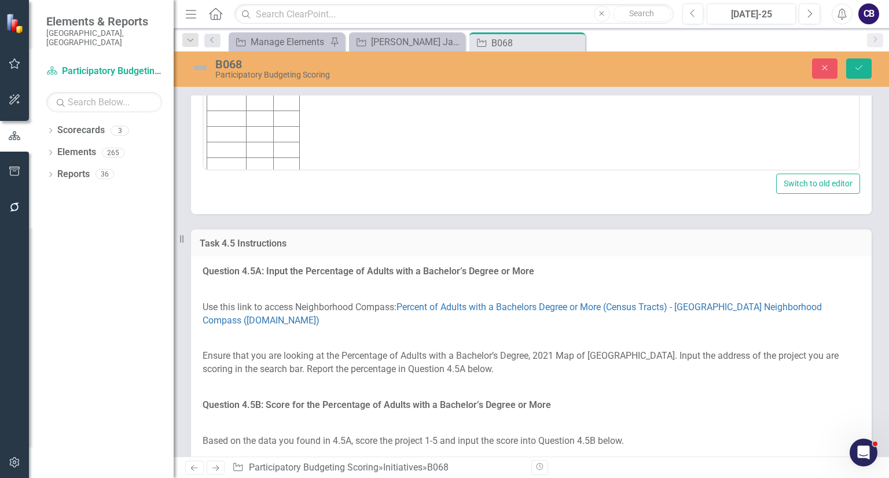
scroll to position [0, 0]
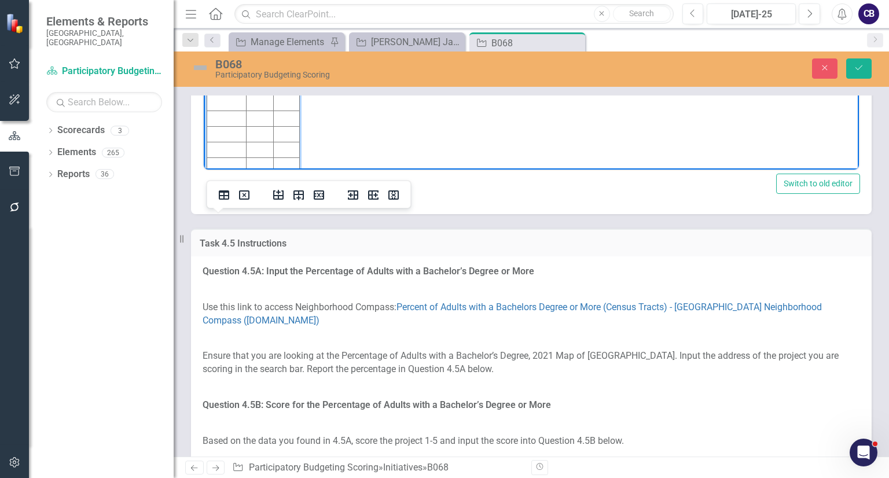
click at [233, 41] on td "Rich Text Area. Press ALT-0 for help." at bounding box center [226, 41] width 39 height 16
click at [353, 43] on body "Score: 4 Value: 21.6% Initiative Score Value B068 4" at bounding box center [531, 72] width 655 height 209
click at [288, 36] on td "Rich Text Area. Press ALT-0 for help." at bounding box center [287, 41] width 26 height 16
click at [370, 65] on body "Score: 4 Value: 21.6% Initiative Score Value B068 4 21.6%" at bounding box center [531, 72] width 655 height 209
drag, startPoint x: 281, startPoint y: 4, endPoint x: 203, endPoint y: -52, distance: 96.2
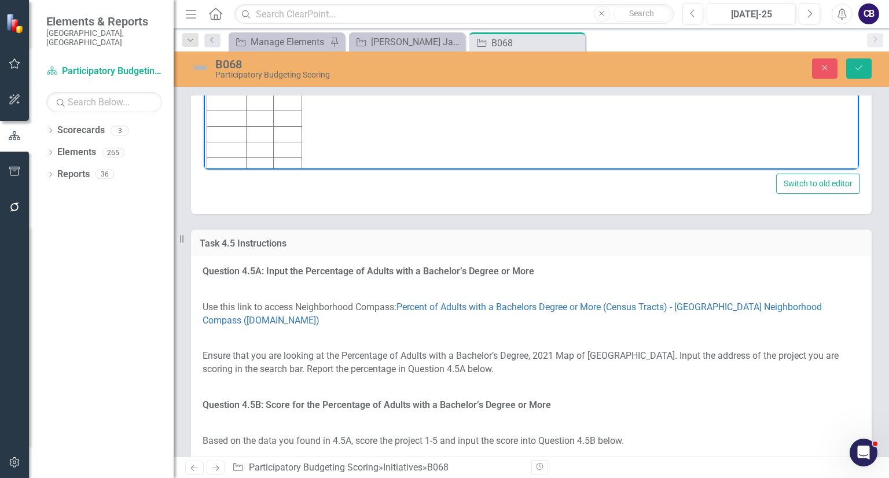
click at [204, 0] on html "Score: 4 Value: 21.6% Initiative Score Value B068 4 21.6%" at bounding box center [531, 72] width 655 height 209
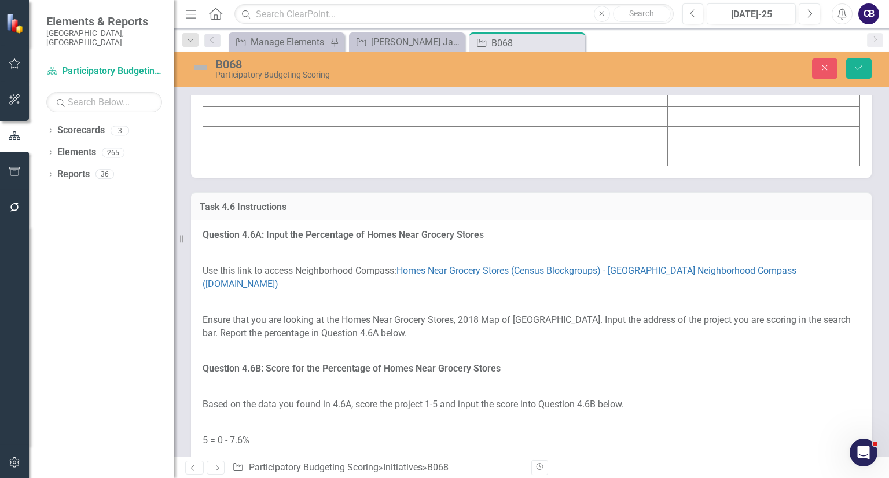
scroll to position [4735, 0]
click at [336, 86] on td at bounding box center [337, 76] width 269 height 20
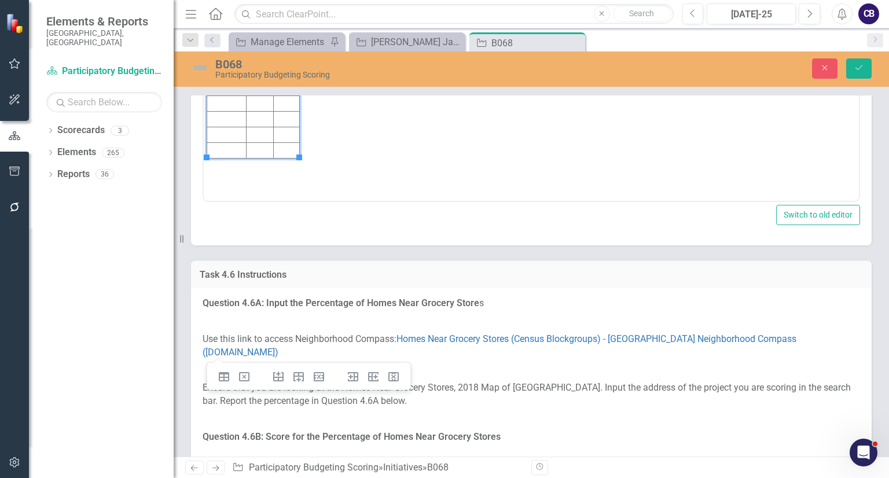
scroll to position [0, 0]
click at [224, 21] on td "Rich Text Area. Press ALT-0 for help." at bounding box center [226, 27] width 39 height 16
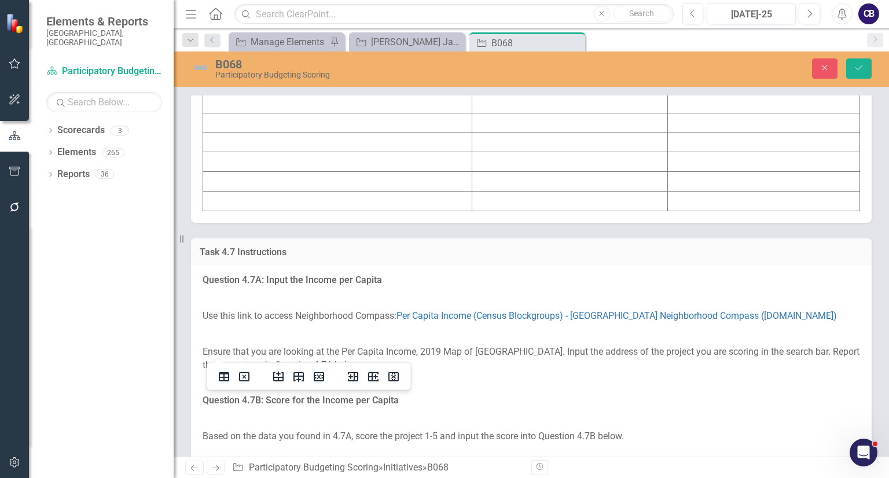
scroll to position [5444, 0]
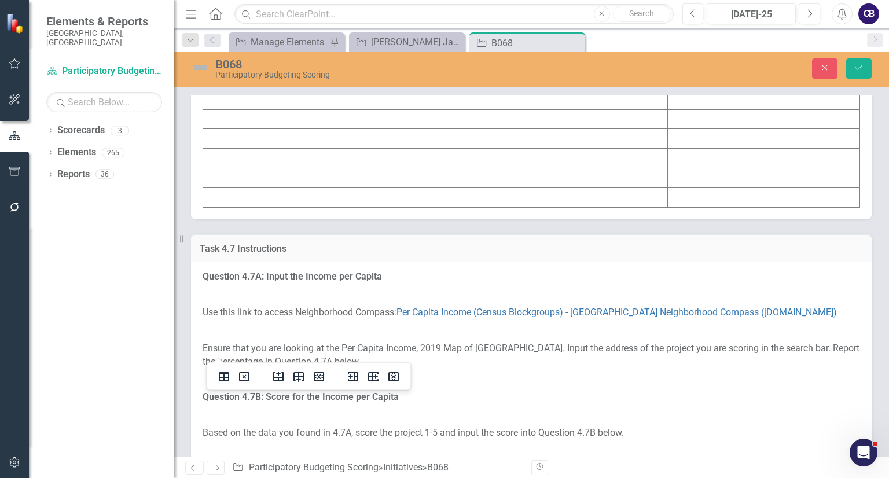
click at [236, 51] on td at bounding box center [337, 41] width 269 height 20
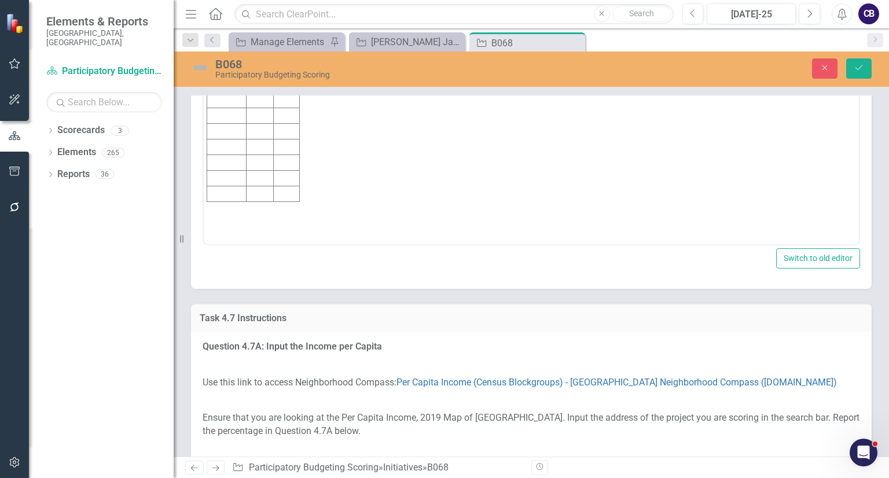
scroll to position [0, 0]
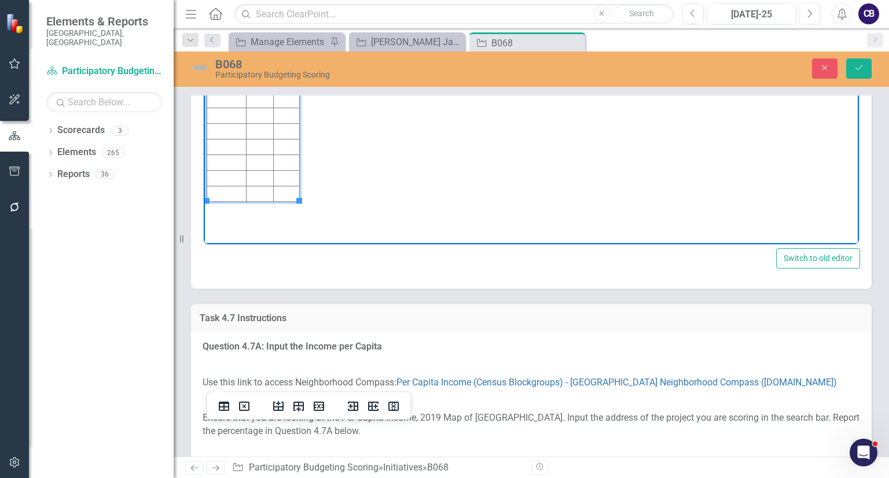
click at [229, 67] on td "Rich Text Area. Press ALT-0 for help." at bounding box center [226, 69] width 39 height 16
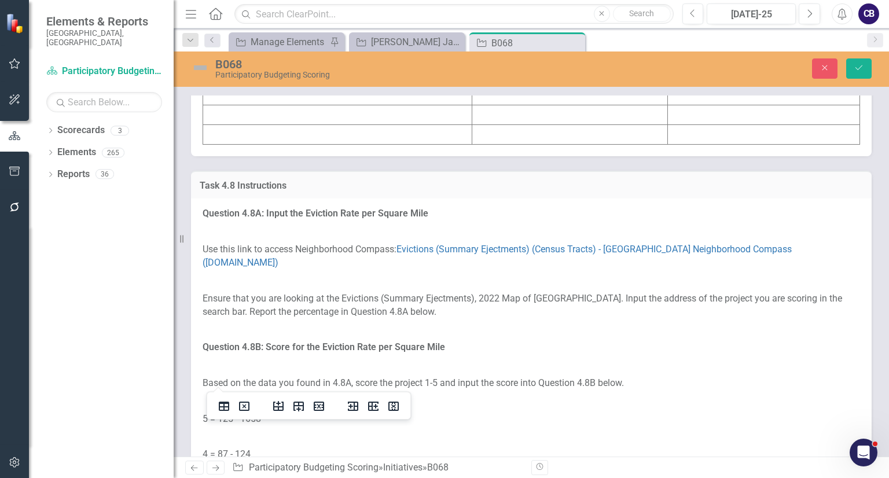
scroll to position [6247, 0]
click at [250, 65] on td at bounding box center [337, 56] width 269 height 20
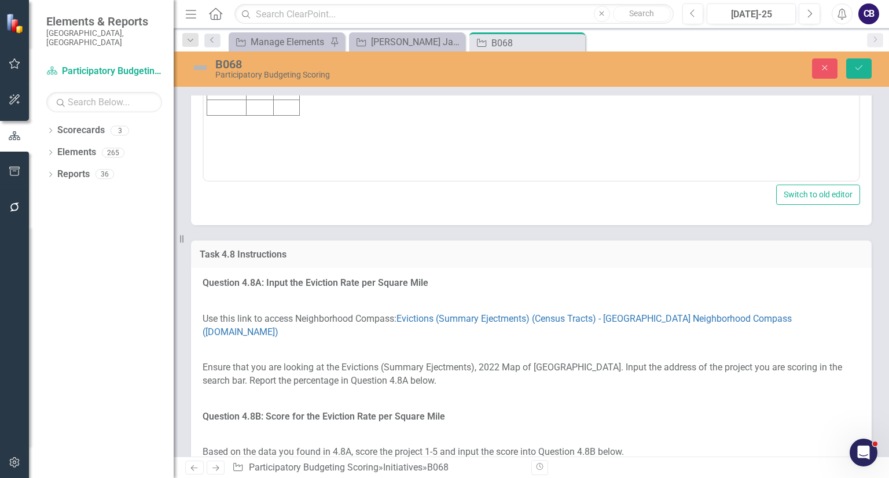
scroll to position [0, 0]
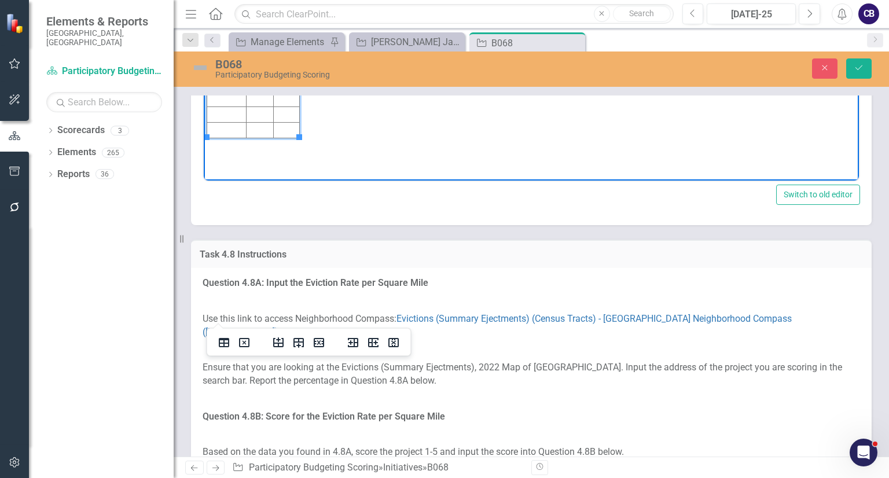
click at [225, 1] on td "Rich Text Area. Press ALT-0 for help." at bounding box center [226, 6] width 39 height 16
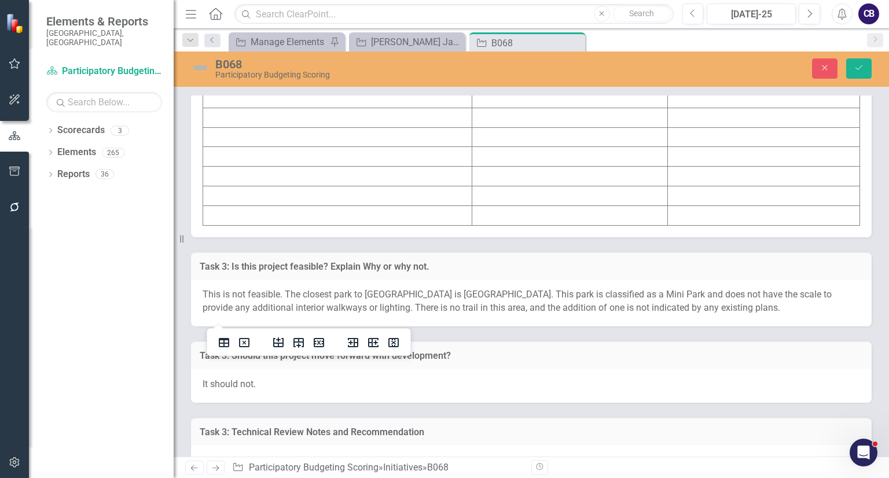
scroll to position [6976, 0]
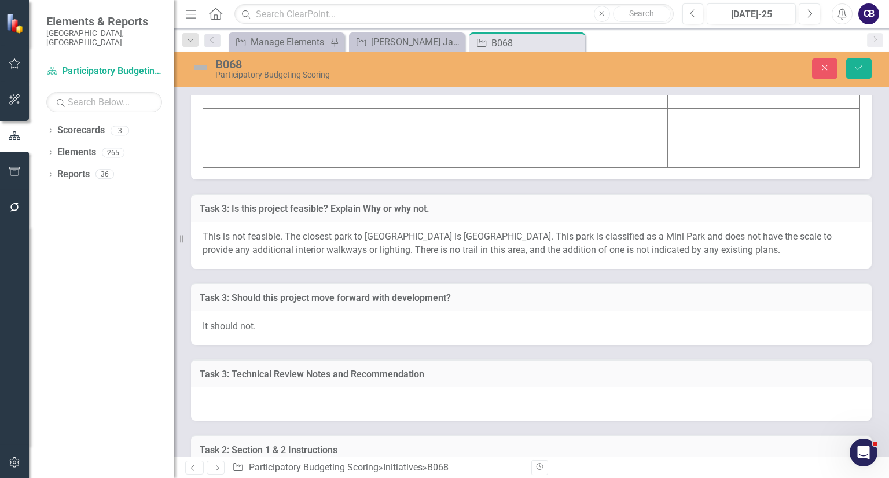
click at [236, 69] on td at bounding box center [337, 60] width 269 height 20
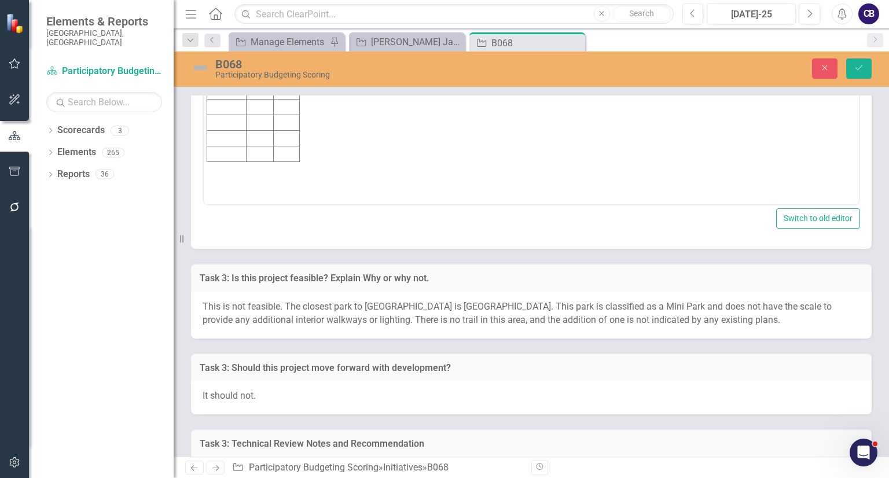
scroll to position [0, 0]
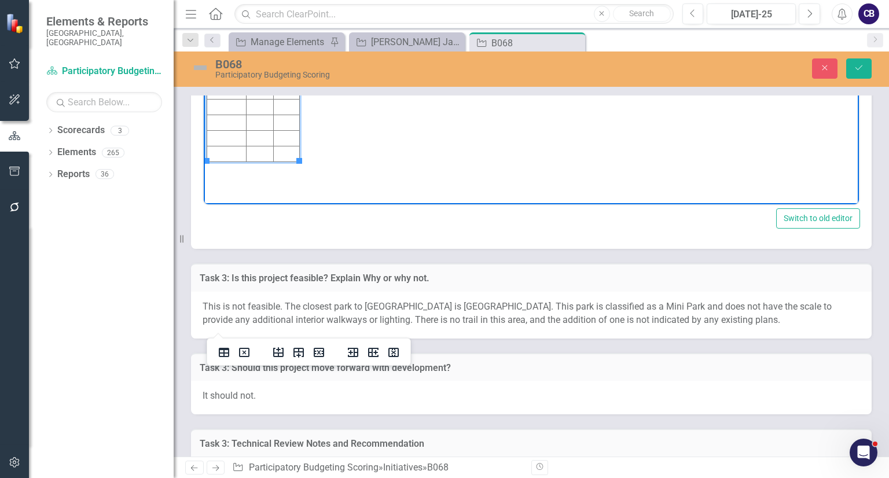
click at [216, 32] on td "Rich Text Area. Press ALT-0 for help." at bounding box center [226, 29] width 39 height 16
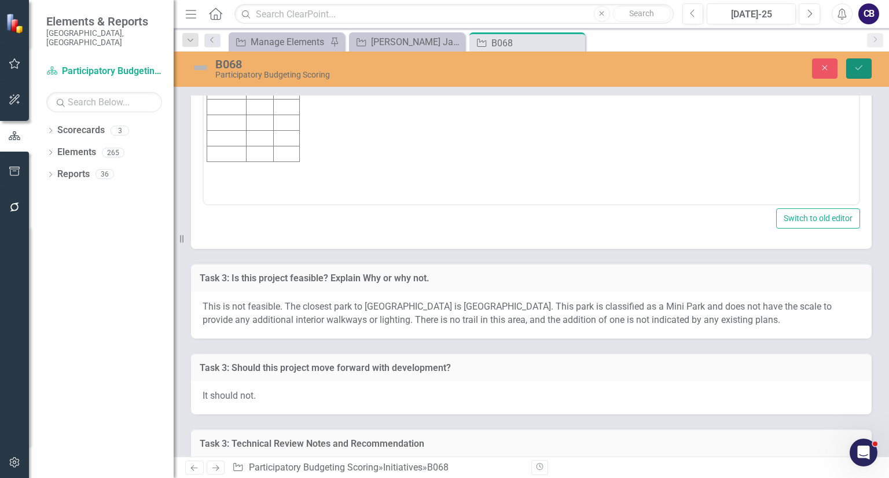
click at [868, 73] on button "Save" at bounding box center [858, 68] width 25 height 20
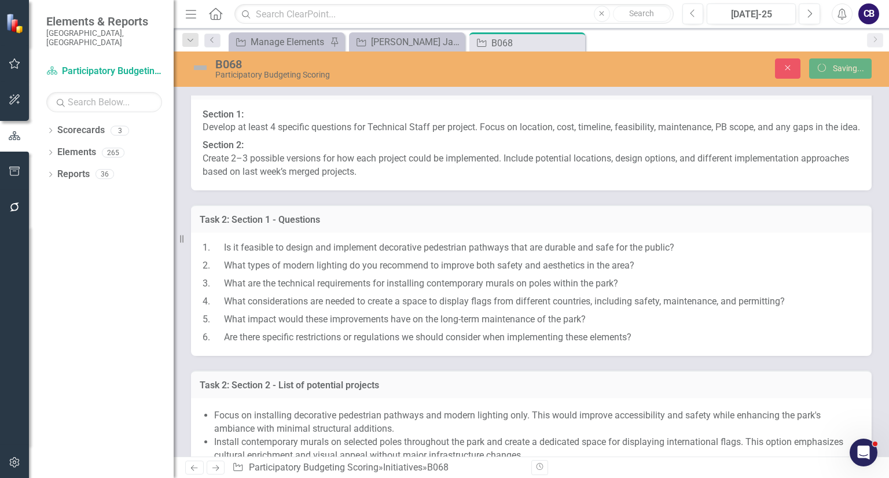
scroll to position [6605, 0]
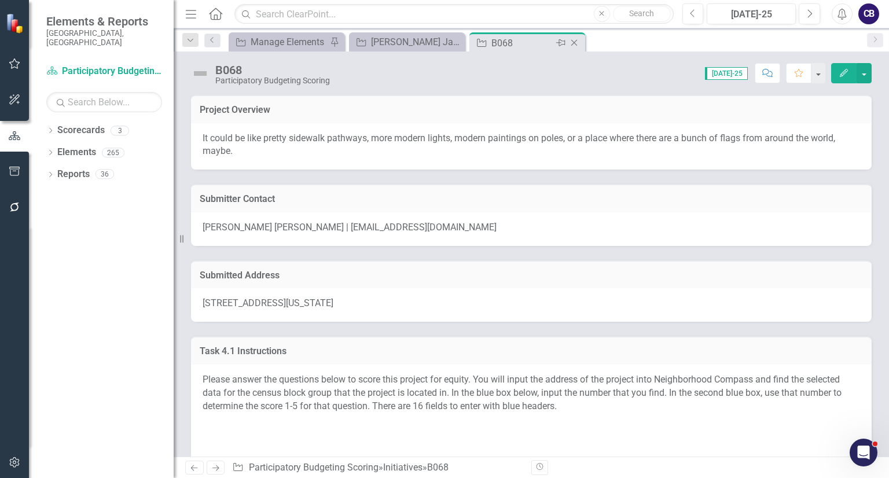
click at [573, 40] on icon "Close" at bounding box center [574, 42] width 12 height 9
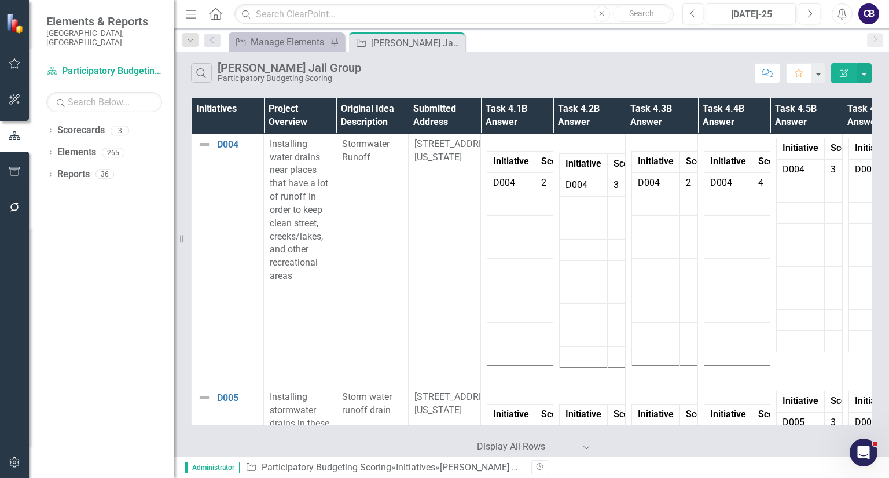
scroll to position [4125, 0]
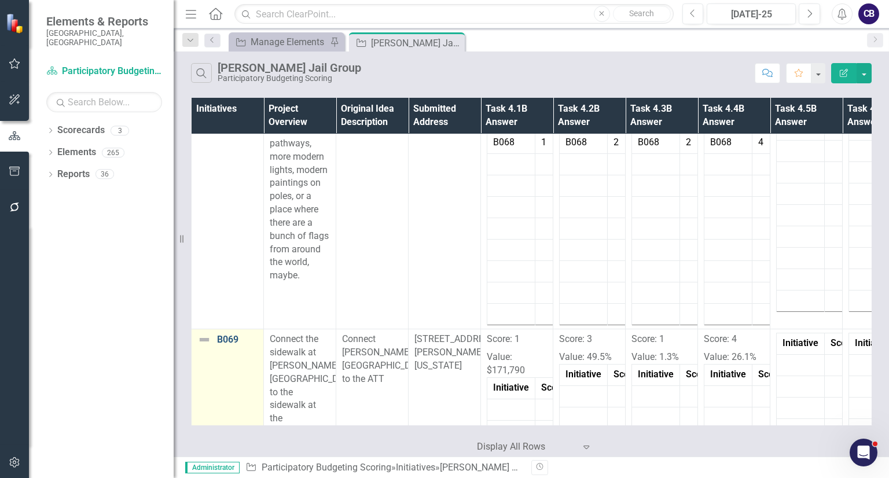
click at [219, 334] on link "B069" at bounding box center [237, 339] width 41 height 10
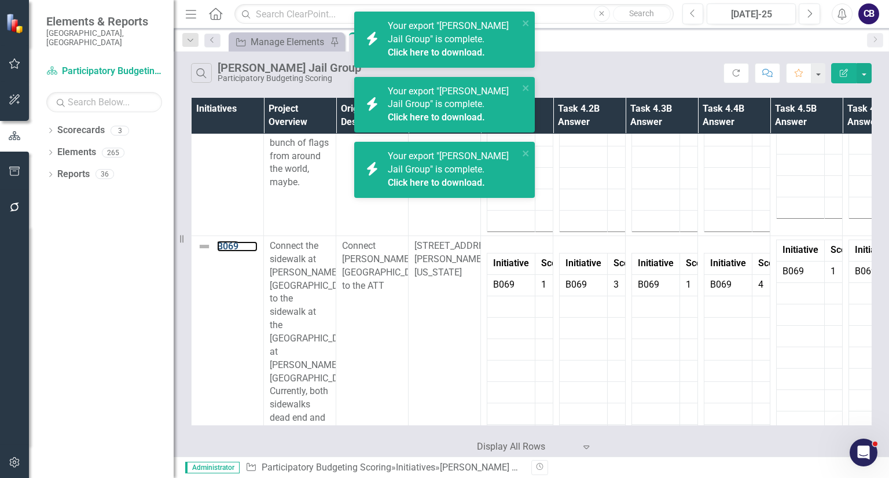
scroll to position [4032, 0]
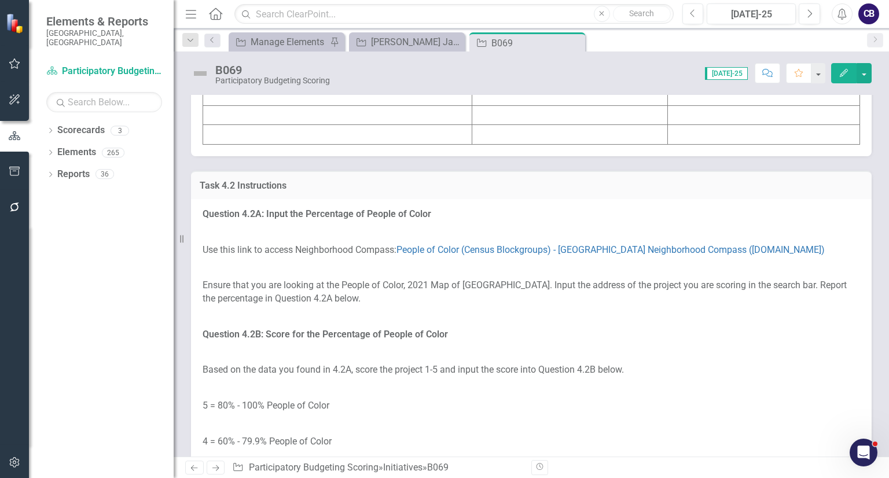
scroll to position [1794, 0]
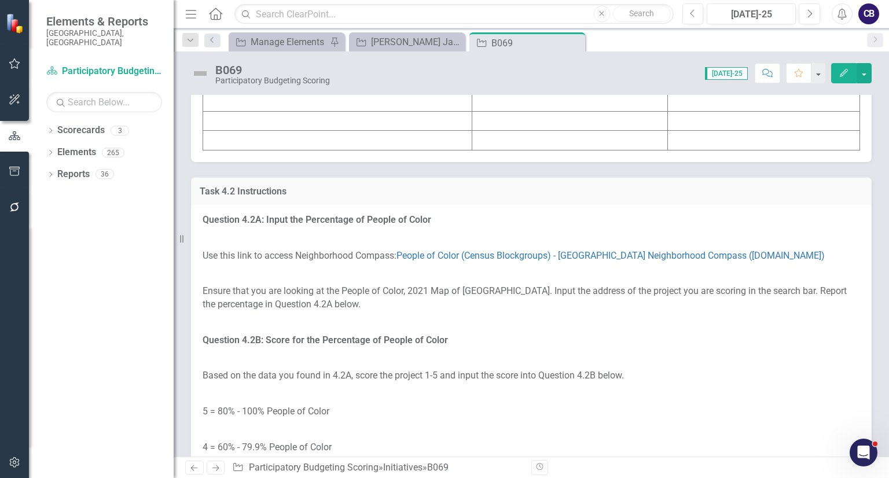
click at [347, 131] on td at bounding box center [337, 121] width 269 height 20
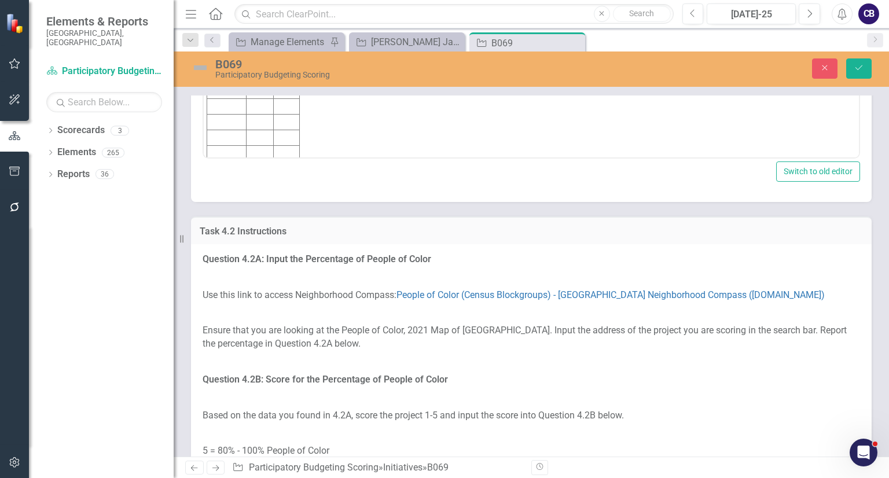
scroll to position [0, 0]
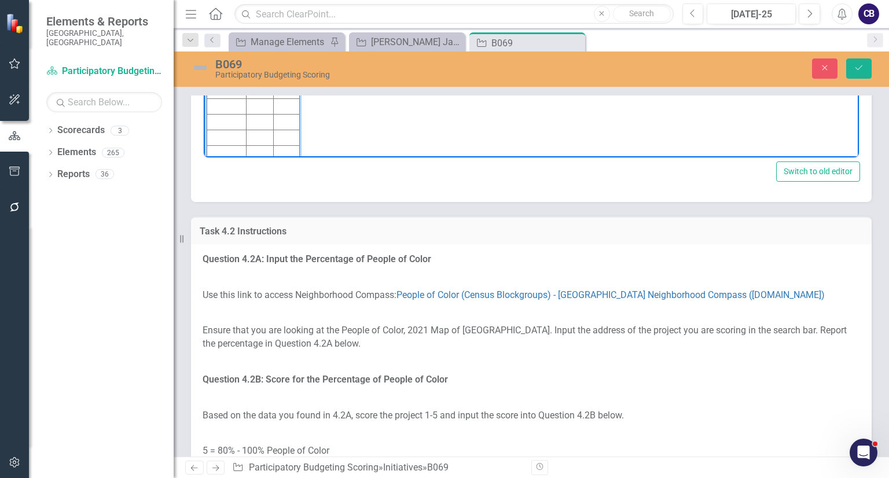
click at [231, 29] on td "Rich Text Area. Press ALT-0 for help." at bounding box center [226, 29] width 39 height 16
click at [317, 42] on body "Score: 1 Value: $171,790 Initiative Score Value B069 1" at bounding box center [531, 59] width 655 height 209
click at [281, 30] on td "Rich Text Area. Press ALT-0 for help." at bounding box center [287, 29] width 26 height 16
click at [344, 30] on body "Score: 1 Value: $171,790 Initiative Score Value B069 1 $171," at bounding box center [531, 59] width 655 height 209
click at [295, 28] on td "$171," at bounding box center [287, 29] width 26 height 16
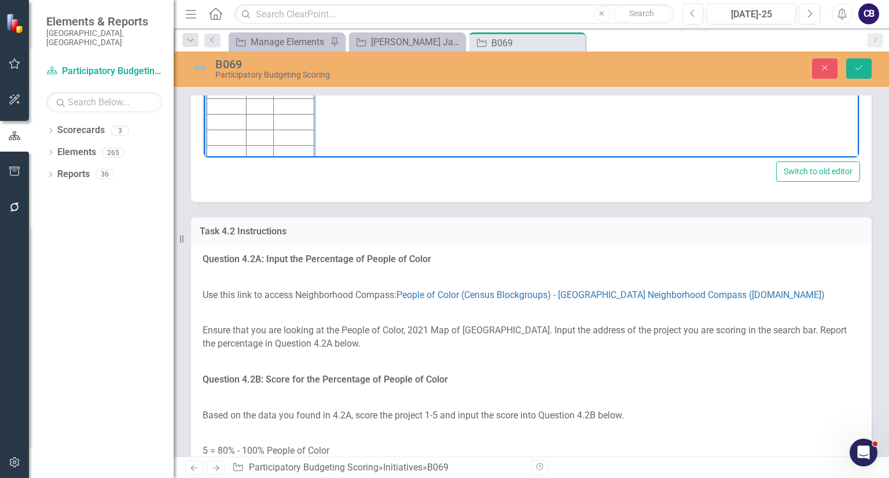
click at [376, 24] on body "Score: 1 Value: $171,790 Initiative Score Value B069 1 $171,790" at bounding box center [531, 59] width 655 height 209
drag, startPoint x: 307, startPoint y: -13, endPoint x: 196, endPoint y: -57, distance: 118.9
click at [204, 0] on html "Score: 1 Value: $171,790 Initiative Score Value B069 1 $171,790" at bounding box center [531, 59] width 655 height 209
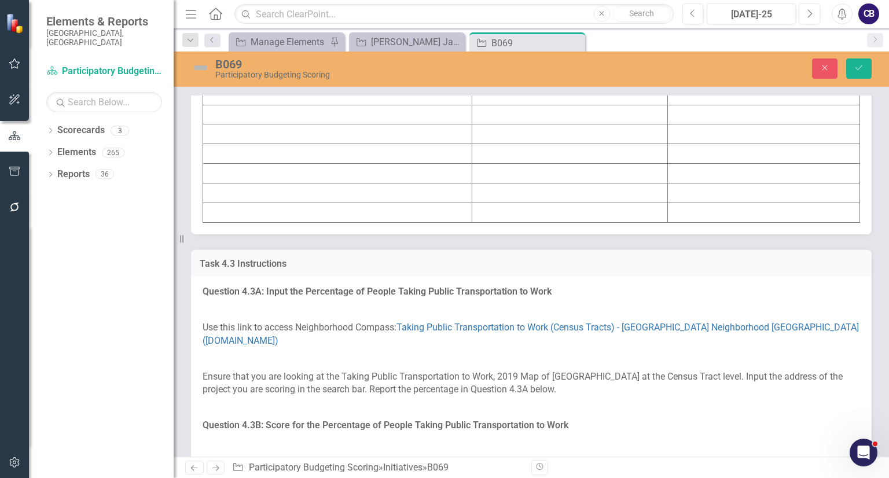
scroll to position [2463, 0]
click at [273, 104] on td at bounding box center [337, 94] width 269 height 20
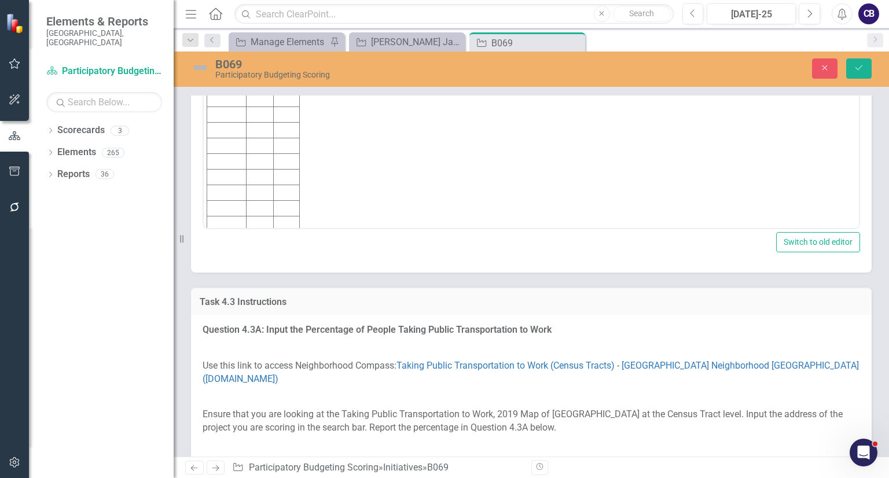
scroll to position [5, 0]
drag, startPoint x: 262, startPoint y: 59, endPoint x: 198, endPoint y: 12, distance: 79.0
click at [204, 20] on html "Score: 3 Value: 49.5% Initiative Score Value" at bounding box center [531, 124] width 655 height 209
click at [234, 100] on td "Rich Text Area. Press ALT-0 for help." at bounding box center [226, 99] width 39 height 16
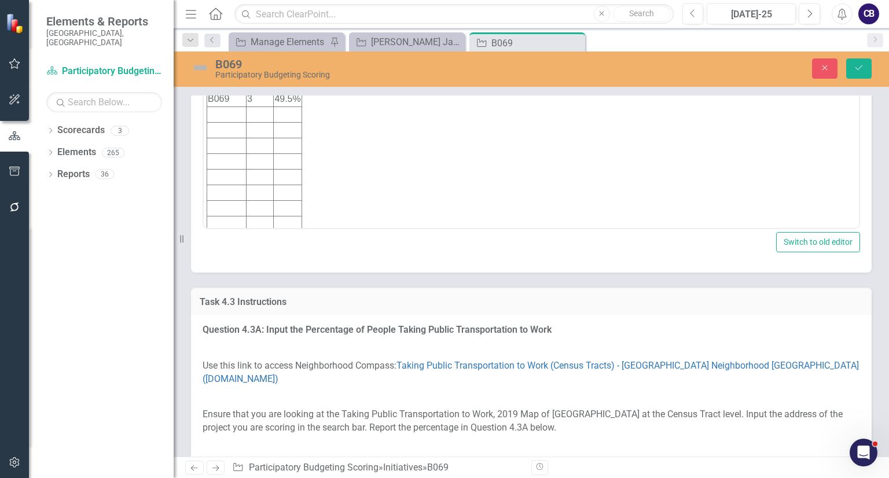
click at [316, 91] on body "Score: 3 Value: 49.5% Initiative Score Value B069 3 49.5%" at bounding box center [531, 129] width 655 height 209
drag, startPoint x: 275, startPoint y: 61, endPoint x: 203, endPoint y: 18, distance: 83.9
click at [204, 25] on html "Score: 3 Value: 49.5% Initiative Score Value B069 3 49.5%" at bounding box center [531, 129] width 655 height 209
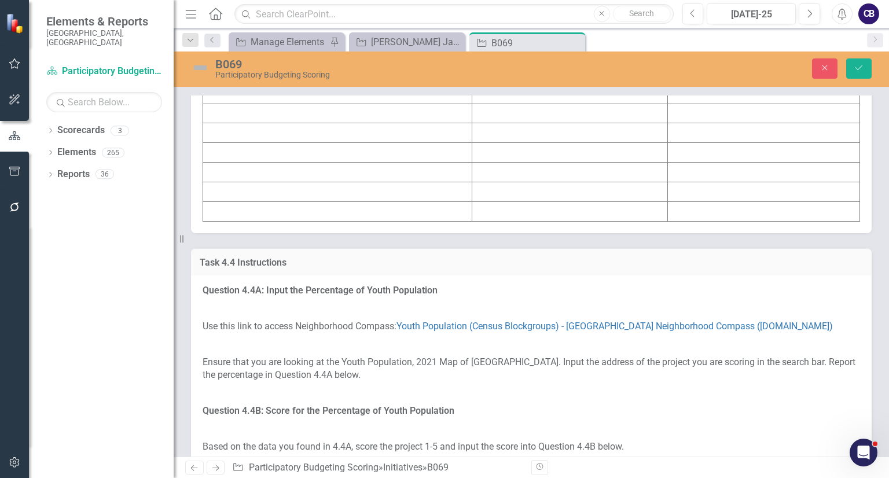
scroll to position [3221, 0]
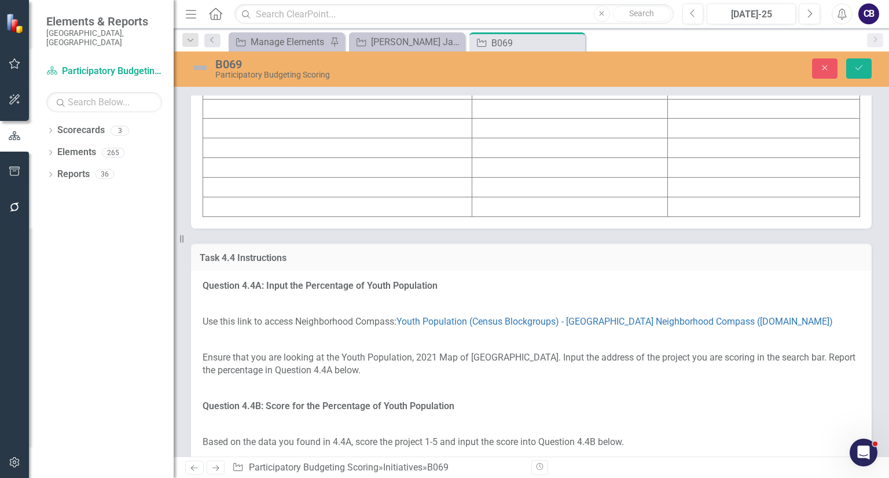
click at [264, 119] on td at bounding box center [337, 109] width 269 height 20
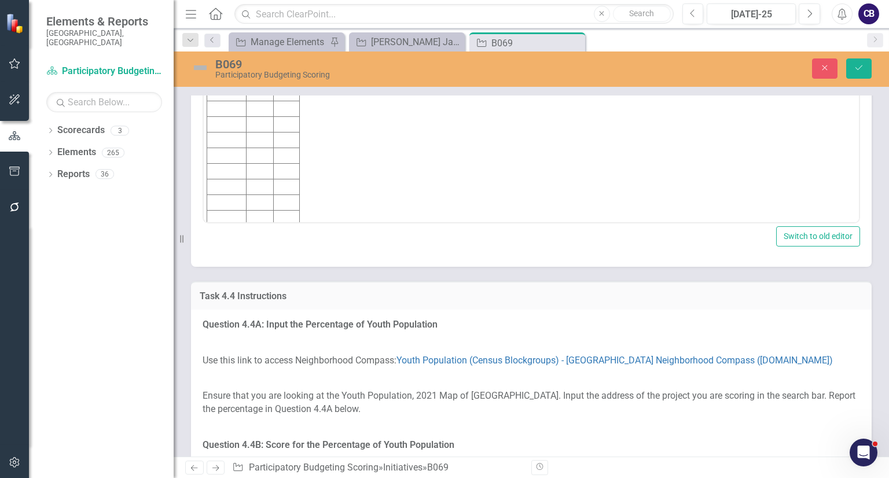
scroll to position [0, 0]
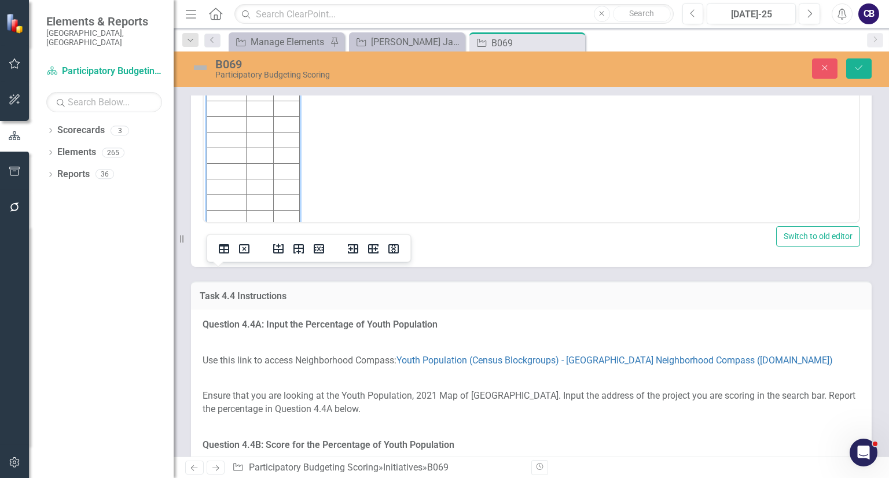
click at [228, 93] on td "Rich Text Area. Press ALT-0 for help." at bounding box center [226, 94] width 39 height 16
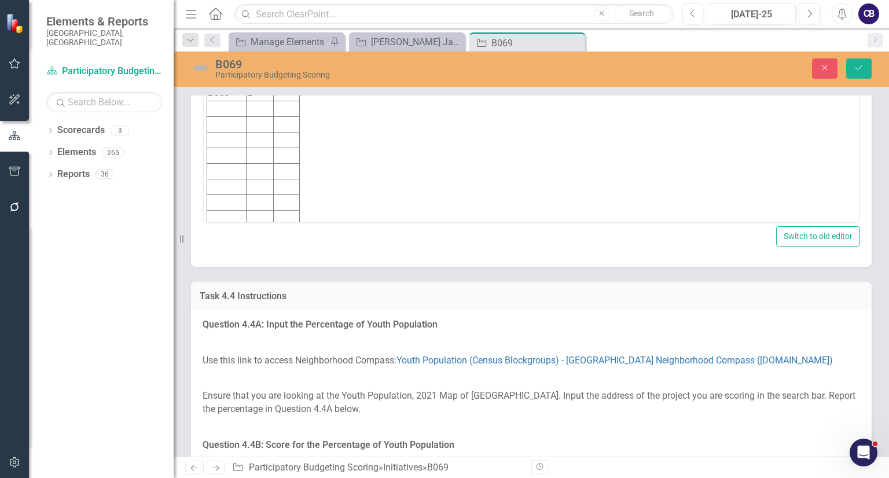
click at [326, 109] on body "Score: 1 Value: 1.3% Initiative Score Value B069 1" at bounding box center [531, 124] width 655 height 209
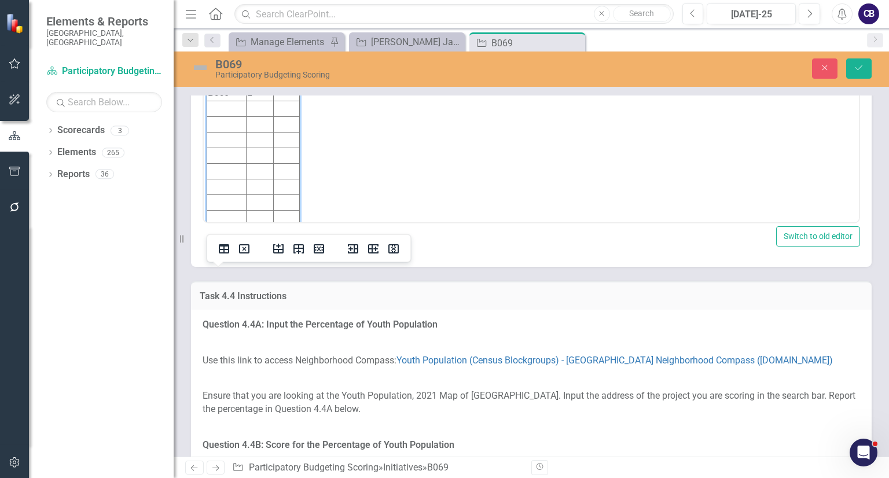
click at [287, 95] on td "Rich Text Area. Press ALT-0 for help." at bounding box center [287, 94] width 26 height 16
click at [354, 87] on body "Score: 1 Value: 1.3% Initiative Score Value B069 1 1.3%" at bounding box center [531, 124] width 655 height 209
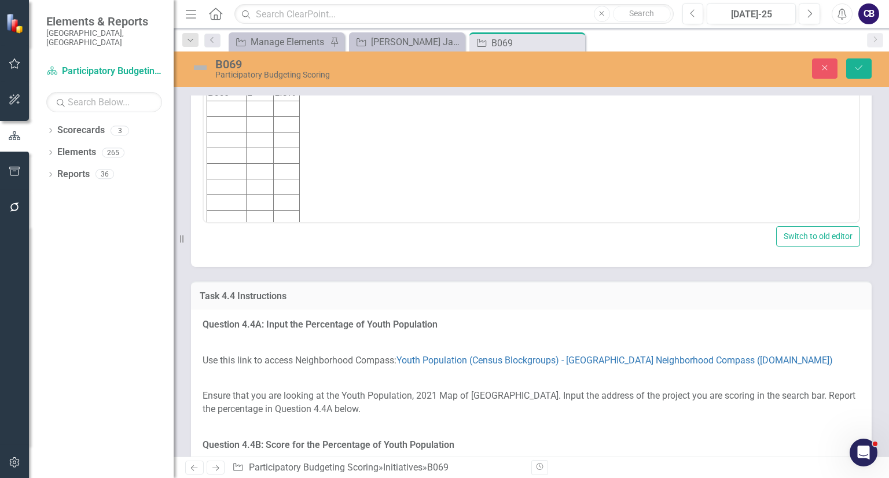
drag, startPoint x: 285, startPoint y: 57, endPoint x: 207, endPoint y: 12, distance: 89.7
click at [207, 20] on html "Score: 1 Value: 1.3% Initiative Score Value B069 1 1.3%" at bounding box center [531, 124] width 655 height 209
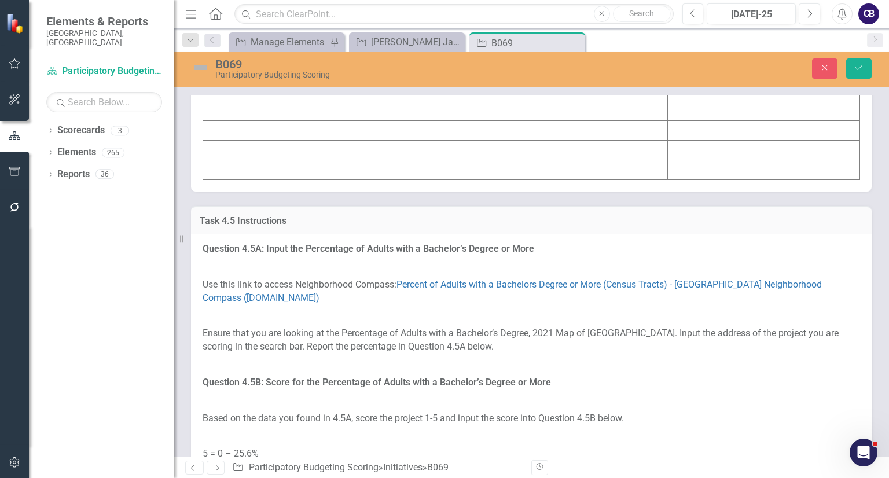
scroll to position [3998, 0]
click at [245, 61] on td at bounding box center [337, 52] width 269 height 20
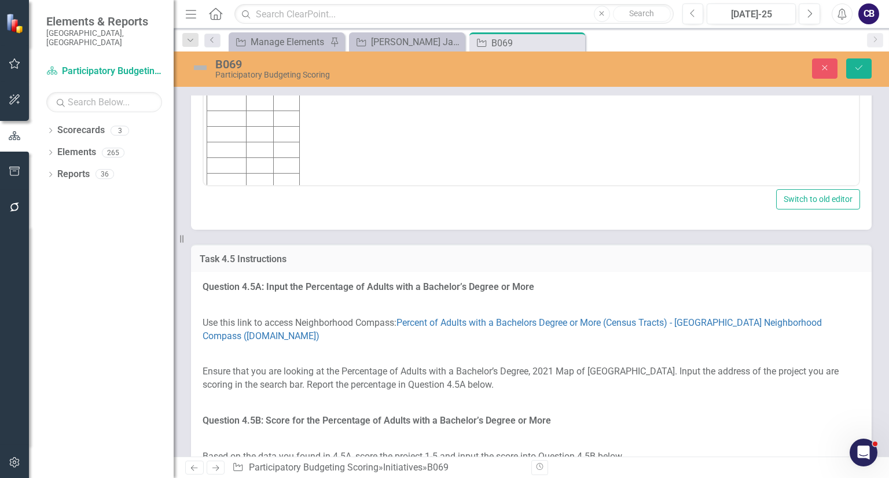
scroll to position [0, 0]
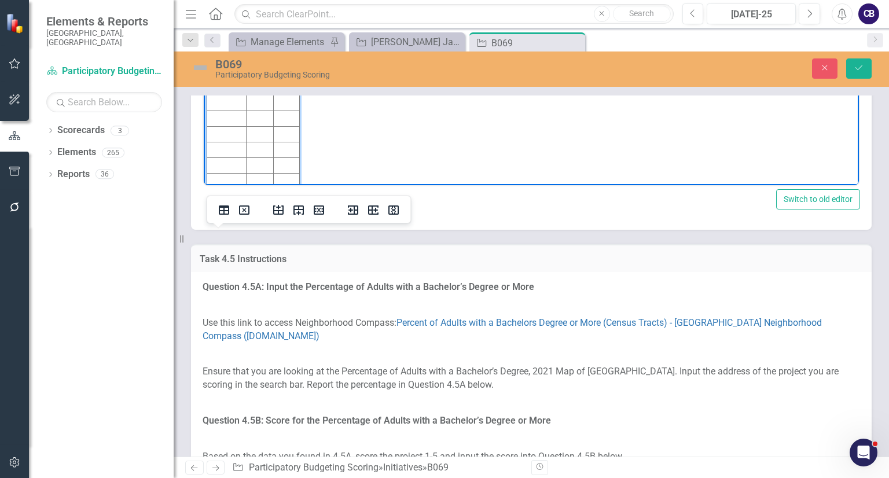
click at [240, 53] on td "Rich Text Area. Press ALT-0 for help." at bounding box center [226, 57] width 39 height 16
click at [356, 58] on body "Score: 4 Value: 26.1% Initiative Score Value B069 4" at bounding box center [531, 87] width 655 height 209
click at [289, 54] on td "Rich Text Area. Press ALT-0 for help." at bounding box center [287, 57] width 26 height 16
click at [352, 45] on body "Score: 4 Value: 26.1% Initiative Score Value B069 4 26.1" at bounding box center [531, 87] width 655 height 209
click at [293, 53] on td "26.1" at bounding box center [287, 57] width 26 height 16
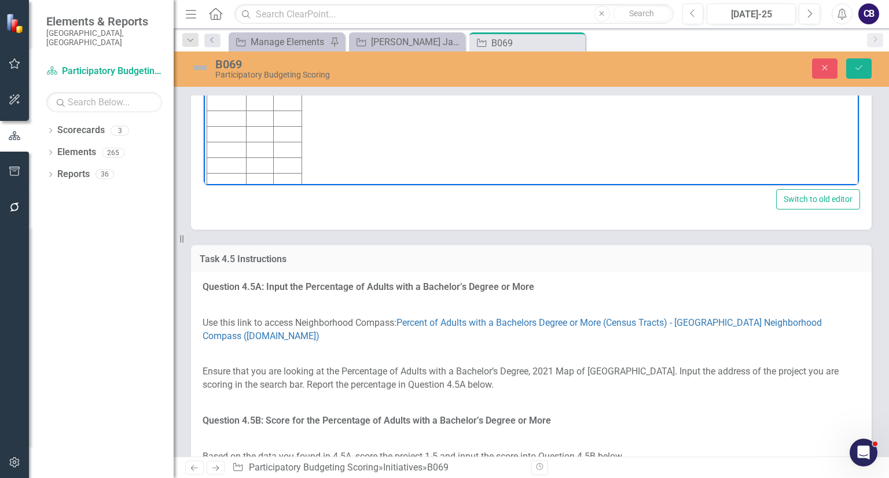
click at [346, 57] on body "Score: 4 Value: 26.1% Initiative Score Value B069 4 26.1%" at bounding box center [531, 87] width 655 height 209
drag, startPoint x: 282, startPoint y: 17, endPoint x: 198, endPoint y: -46, distance: 105.0
click at [204, 0] on html "Score: 4 Value: 26.1% Initiative Score Value B069 4 26.1%" at bounding box center [531, 87] width 655 height 209
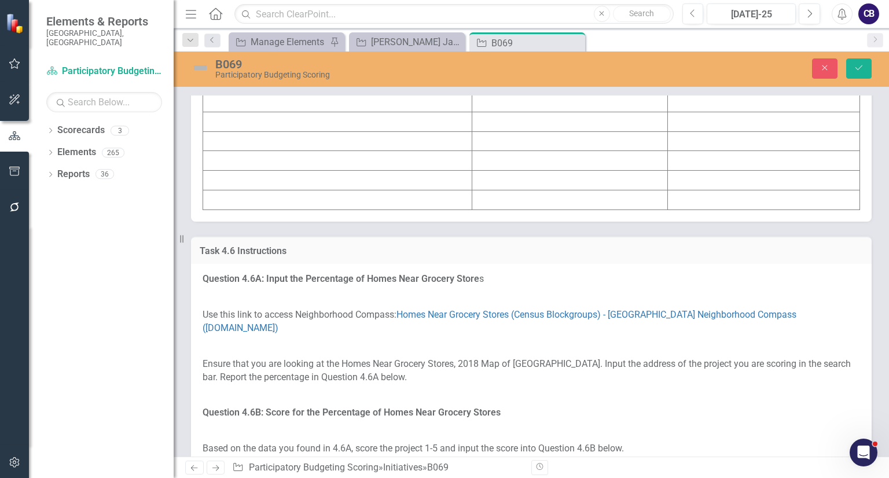
scroll to position [4701, 0]
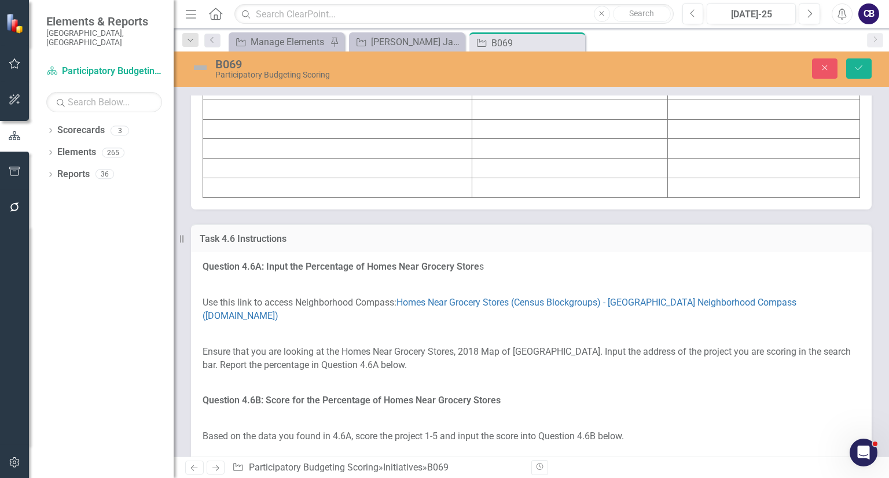
click at [282, 100] on td at bounding box center [337, 90] width 269 height 20
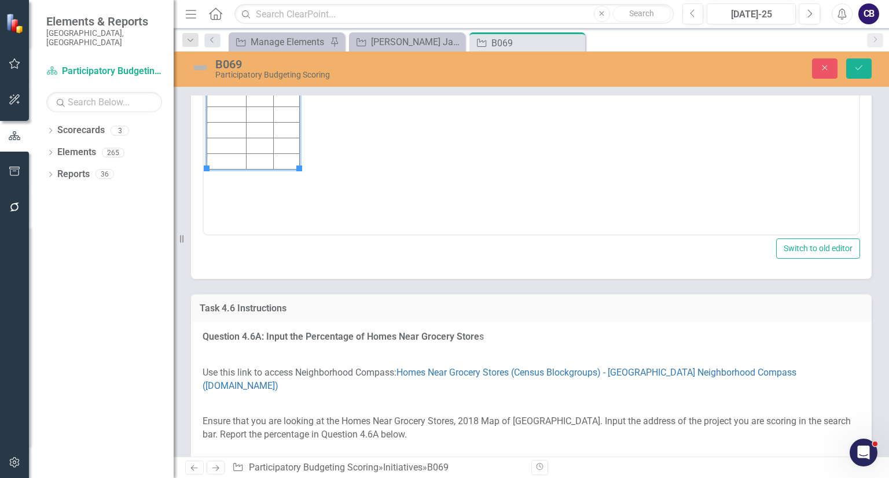
scroll to position [0, 0]
click at [230, 59] on td "Rich Text Area. Press ALT-0 for help." at bounding box center [226, 59] width 39 height 16
click at [346, 65] on body "Initiative Score Value B069 1 85.6%" at bounding box center [531, 119] width 655 height 174
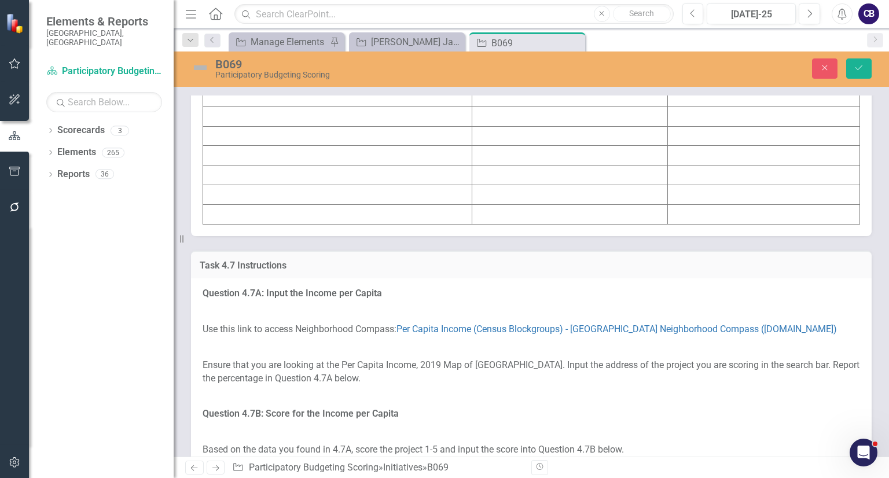
scroll to position [5434, 0]
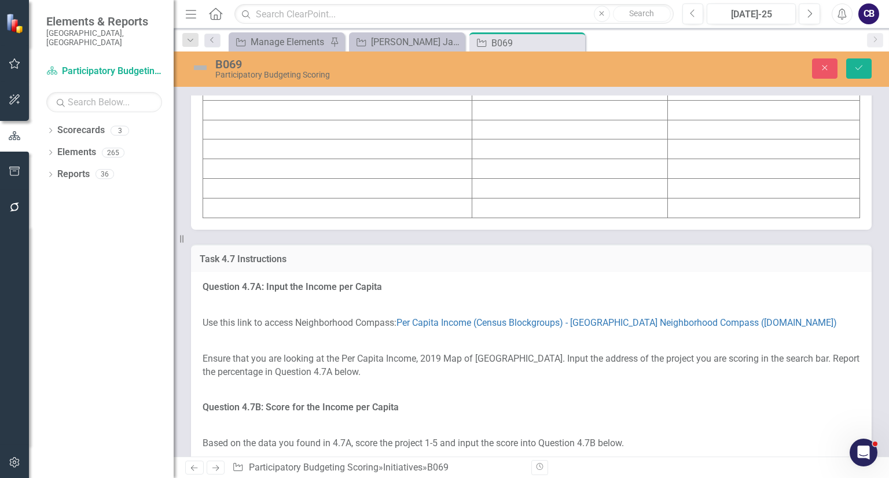
click at [283, 42] on td "Initiative" at bounding box center [337, 32] width 269 height 20
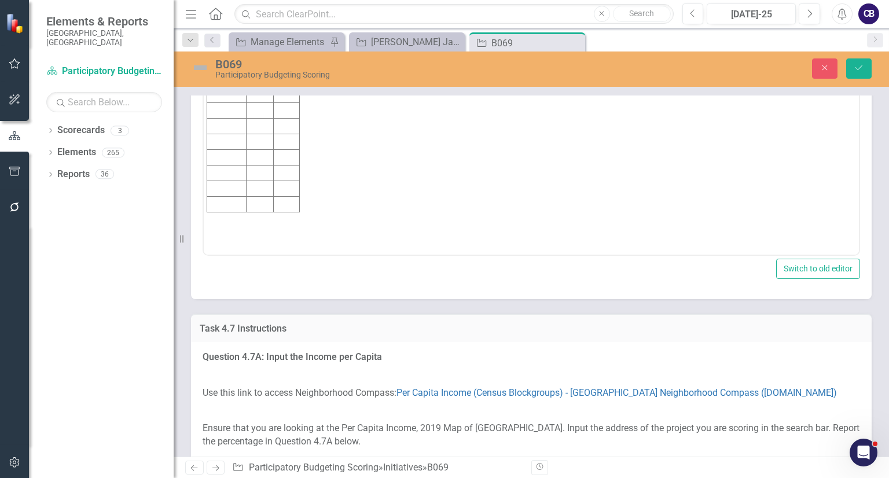
scroll to position [0, 0]
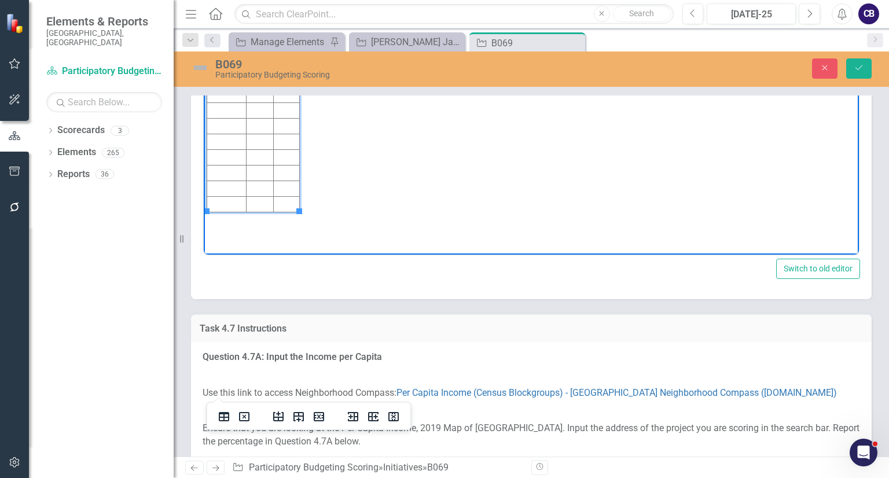
click at [229, 76] on td "Rich Text Area. Press ALT-0 for help." at bounding box center [226, 80] width 39 height 16
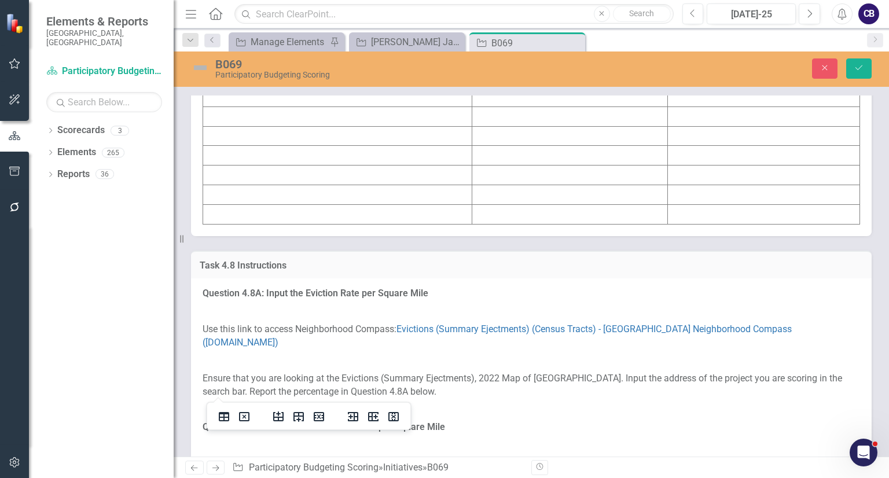
scroll to position [6170, 0]
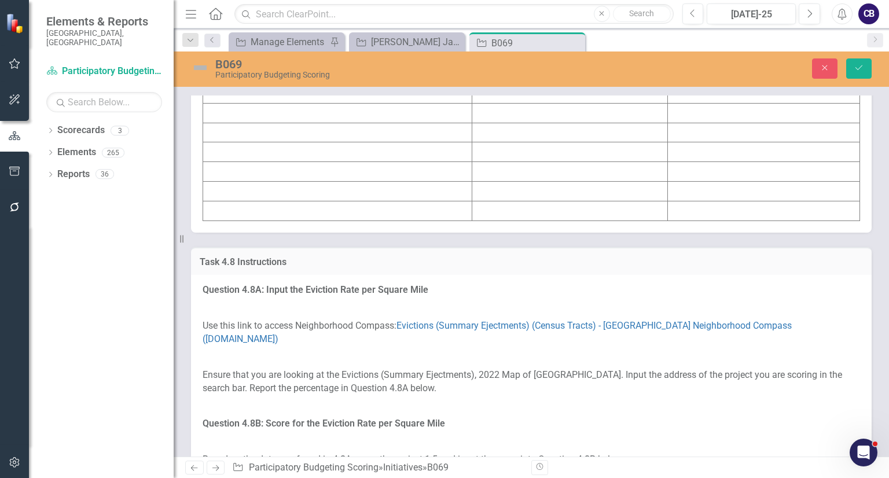
click at [240, 123] on td at bounding box center [337, 113] width 269 height 20
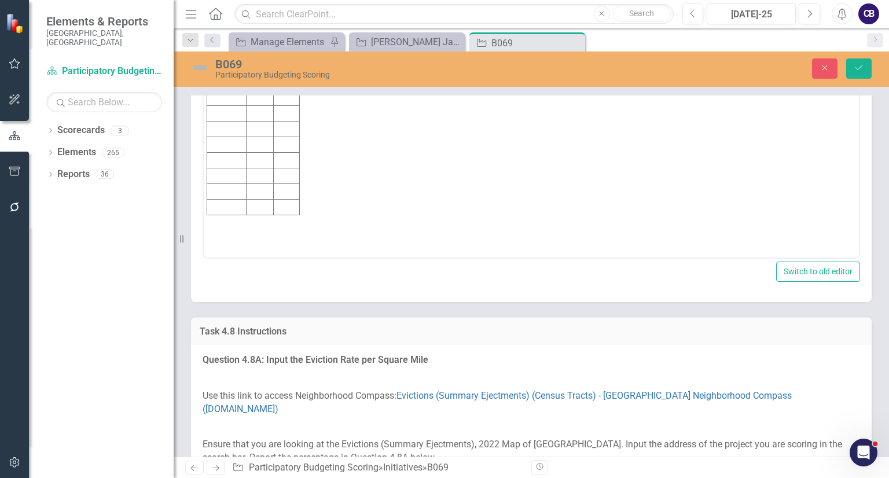
scroll to position [0, 0]
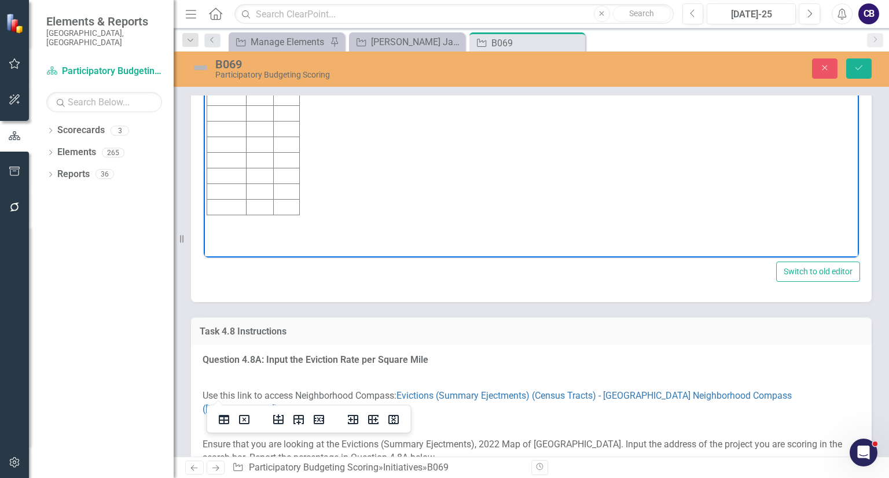
click at [238, 79] on td "Rich Text Area. Press ALT-0 for help." at bounding box center [226, 83] width 39 height 16
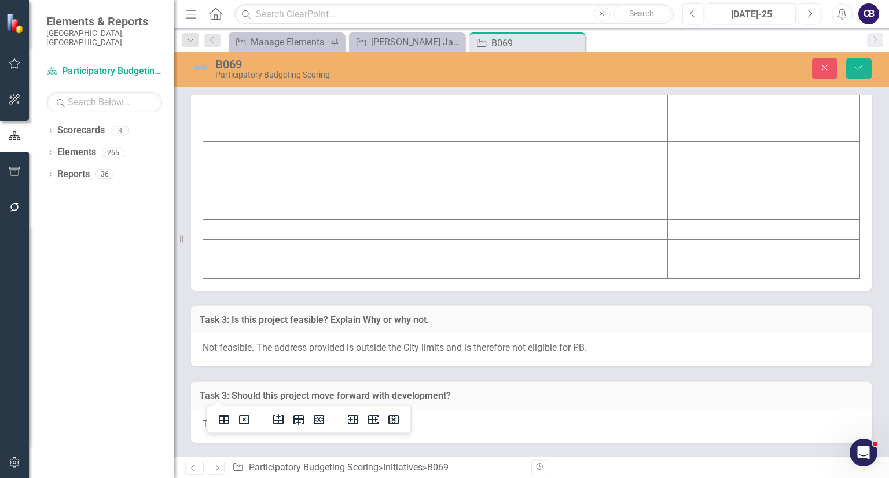
scroll to position [6891, 0]
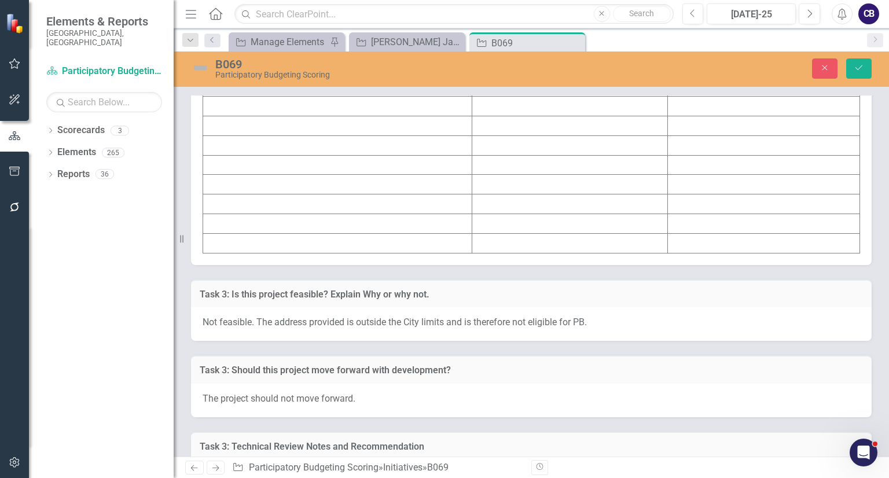
click at [255, 97] on td at bounding box center [337, 87] width 269 height 20
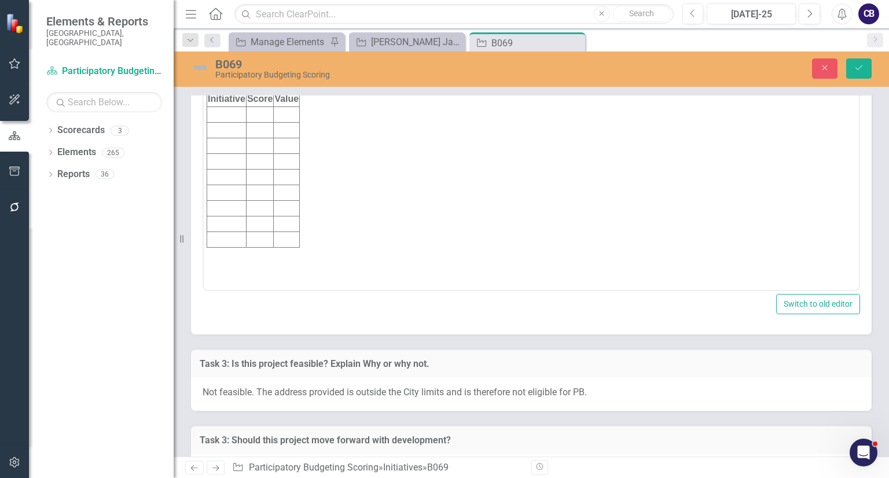
scroll to position [0, 0]
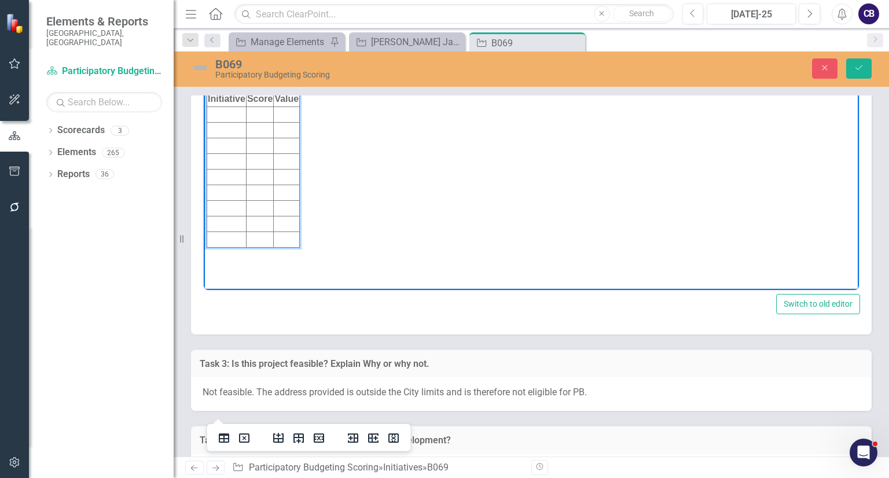
click at [230, 110] on td "Rich Text Area. Press ALT-0 for help." at bounding box center [226, 115] width 39 height 16
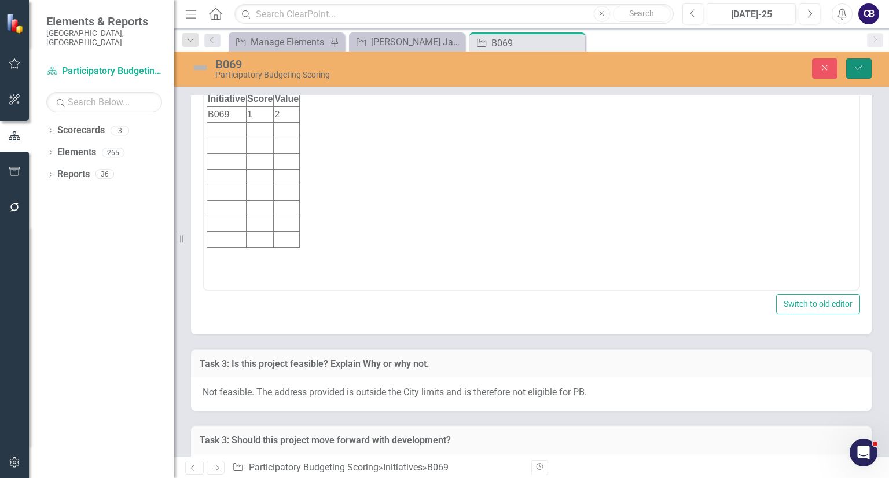
click at [854, 64] on icon "Save" at bounding box center [859, 68] width 10 height 8
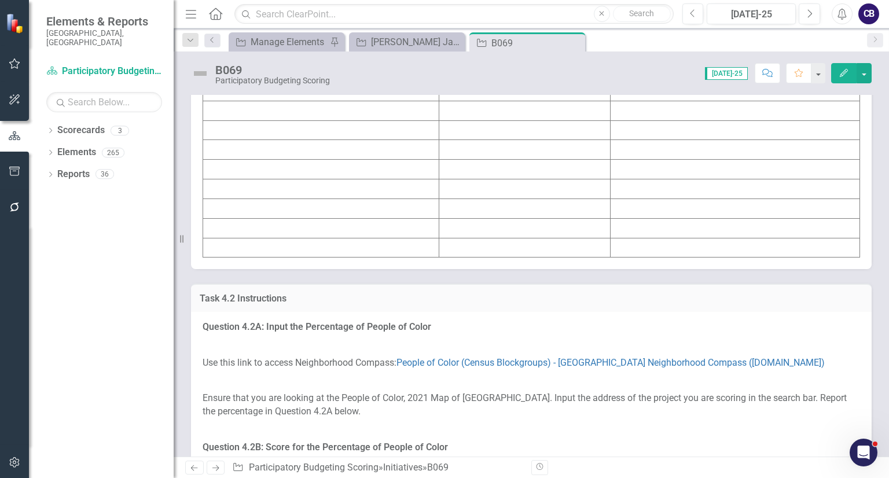
scroll to position [1710, 0]
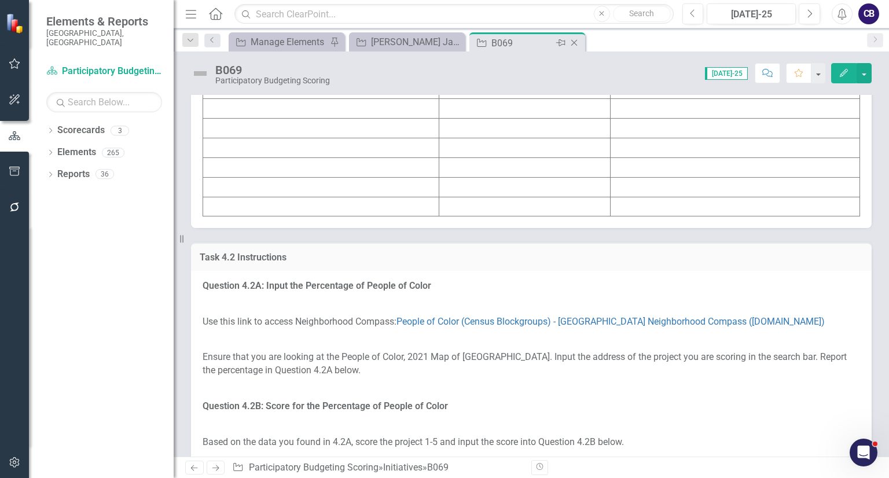
click at [575, 42] on icon at bounding box center [574, 43] width 6 height 6
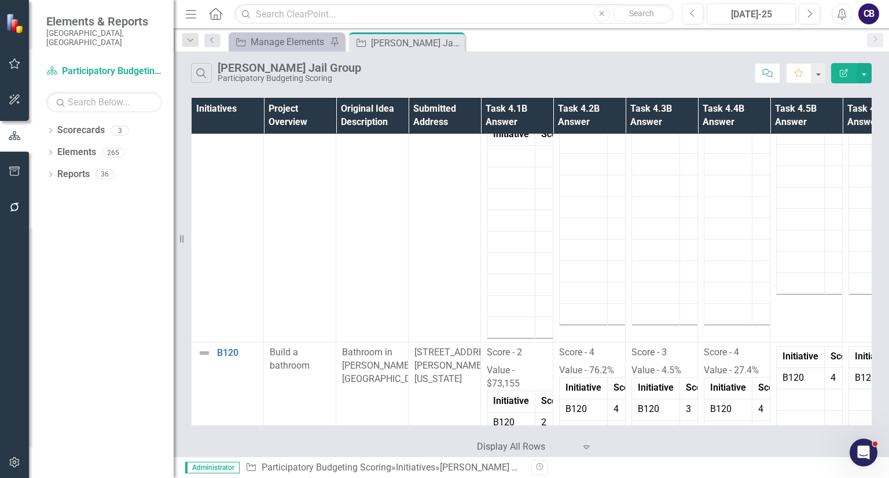
scroll to position [5457, 0]
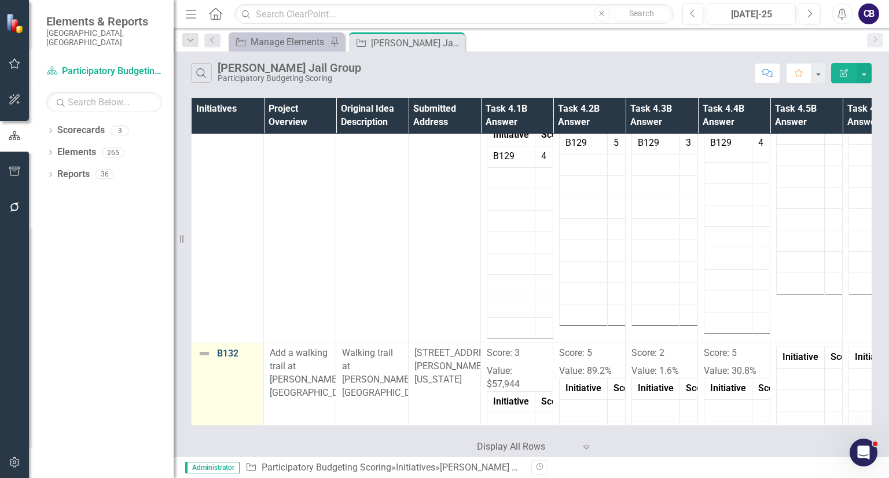
click at [232, 348] on link "B132" at bounding box center [237, 353] width 41 height 10
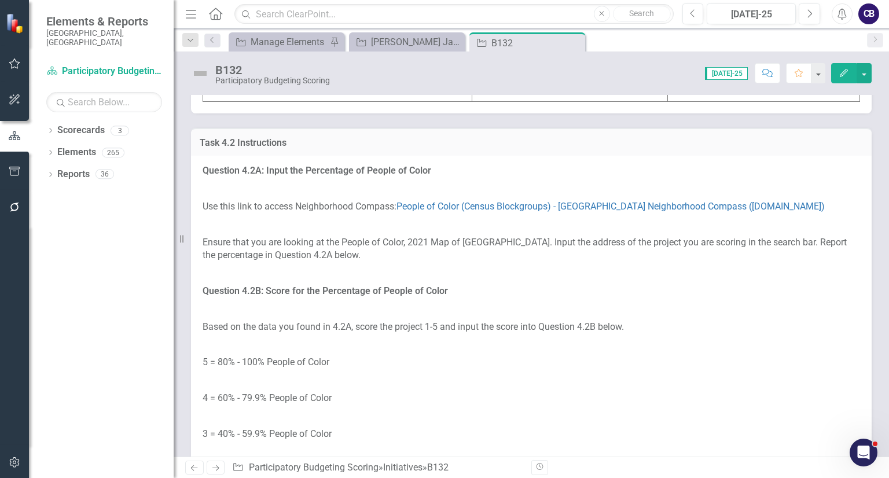
scroll to position [1830, 0]
click at [336, 42] on td at bounding box center [337, 33] width 269 height 20
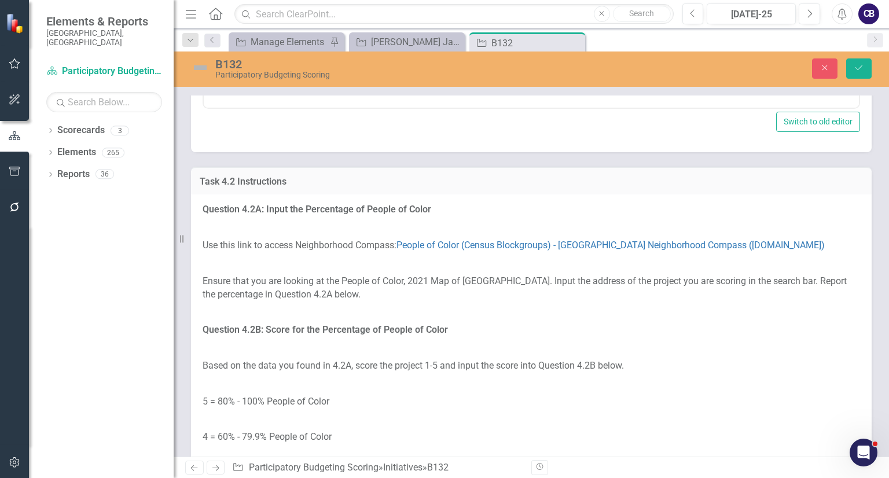
scroll to position [0, 0]
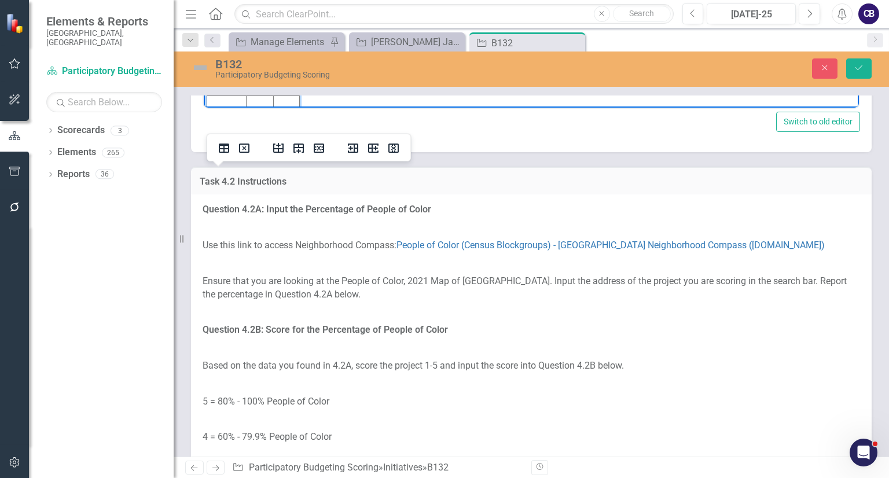
click at [377, 3] on body "Score: 3 Value: $57,944 Initiative Score Value B132" at bounding box center [531, 10] width 655 height 209
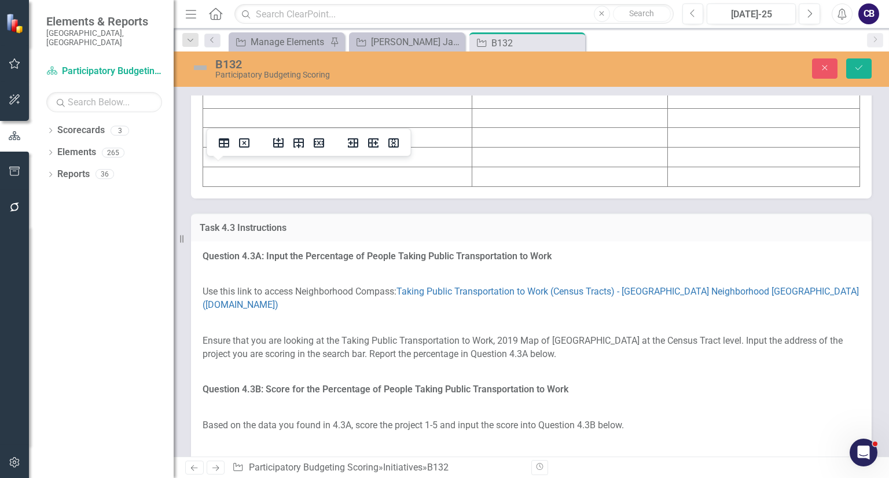
scroll to position [2492, 0]
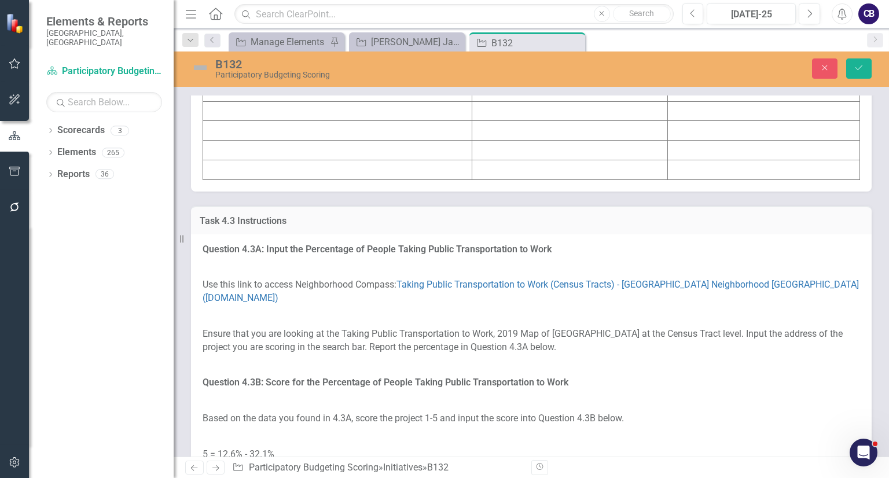
click at [267, 23] on td at bounding box center [337, 13] width 269 height 20
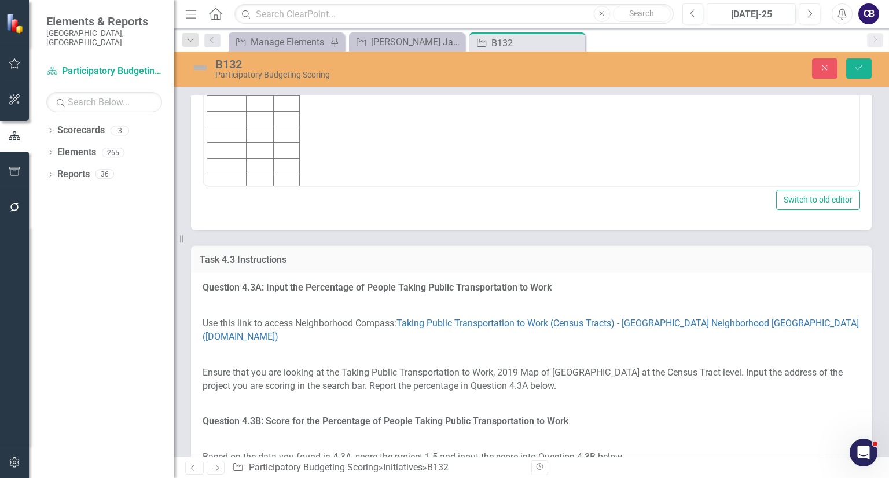
scroll to position [0, 0]
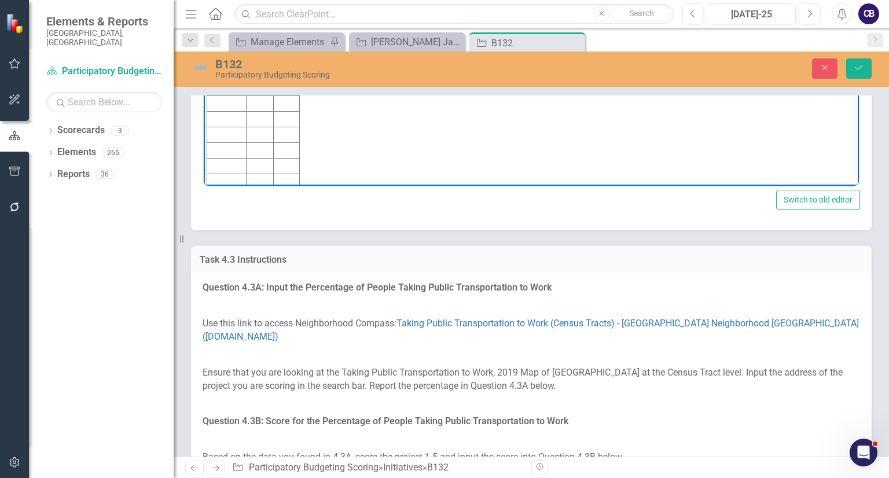
click at [260, 17] on p "Value: 89.2%" at bounding box center [531, 17] width 649 height 14
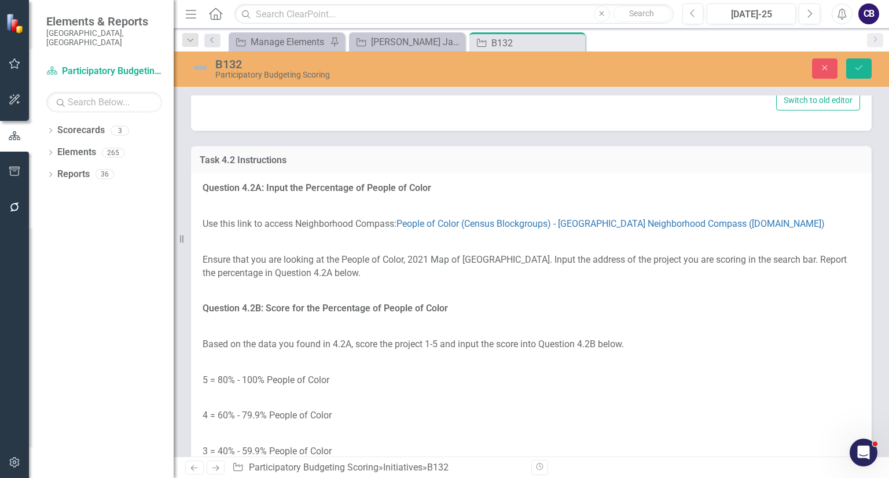
scroll to position [1849, 0]
drag, startPoint x: 279, startPoint y: -77, endPoint x: 183, endPoint y: -240, distance: 189.4
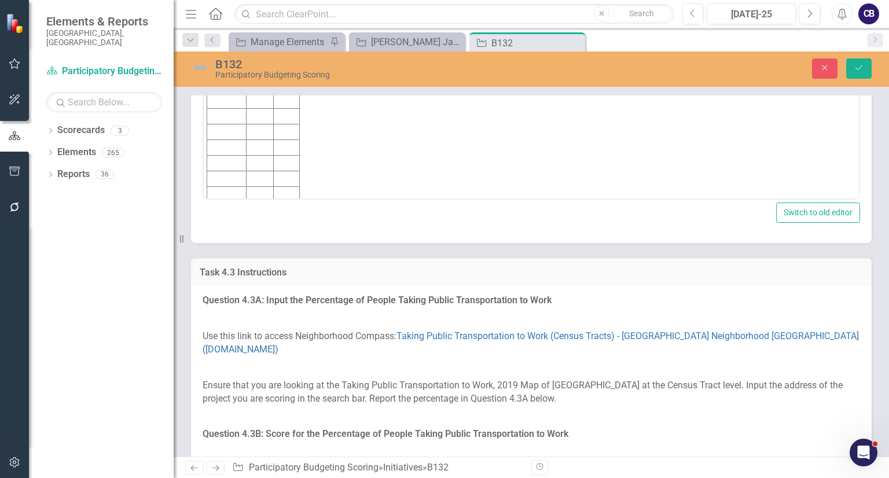
scroll to position [2486, 0]
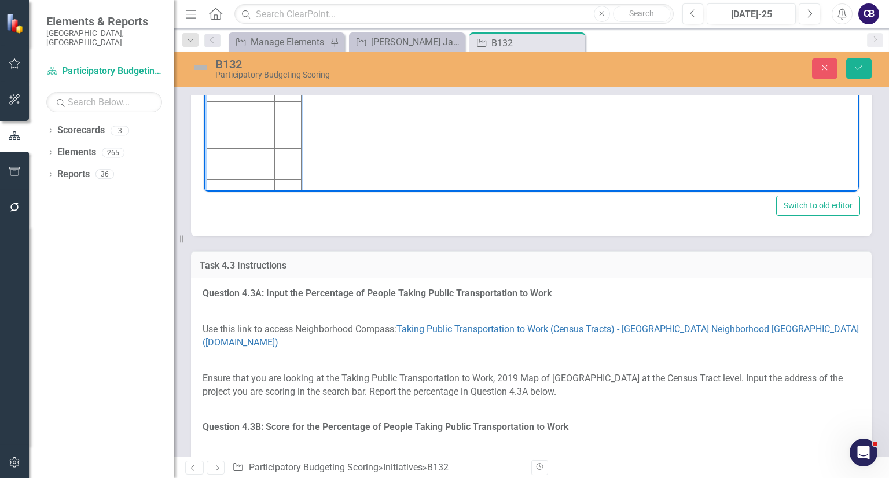
click at [219, 56] on td "Rich Text Area. Press ALT-0 for help." at bounding box center [227, 63] width 40 height 16
click at [376, 56] on body "Score: 5 Value: 89.2% Initiative Score Value B132 5" at bounding box center [531, 94] width 655 height 209
click at [289, 59] on td "Rich Text Area. Press ALT-0 for help." at bounding box center [288, 63] width 27 height 16
click at [354, 65] on body "Score: 5 Value: 89.2% Initiative Score Value B132 5 89.2%" at bounding box center [531, 94] width 655 height 209
drag, startPoint x: 279, startPoint y: 20, endPoint x: 216, endPoint y: -16, distance: 72.8
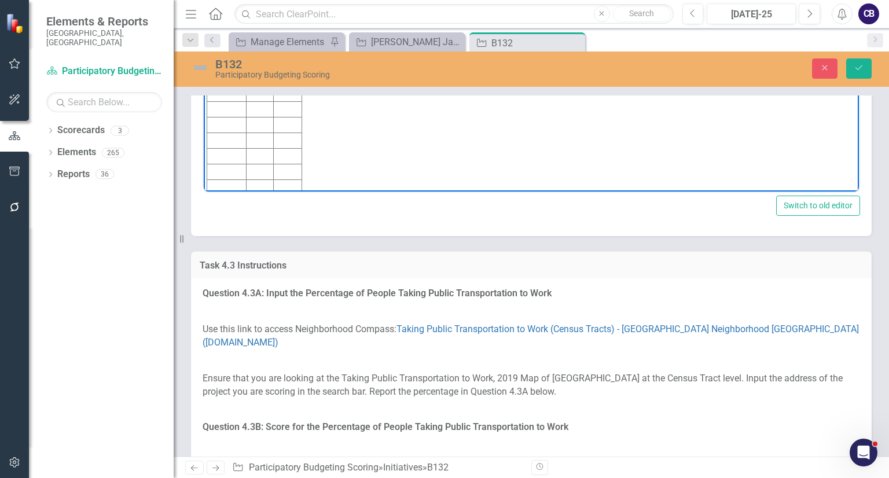
click at [216, 0] on html "Score: 5 Value: 89.2% Initiative Score Value B132 5 89.2%" at bounding box center [531, 94] width 655 height 209
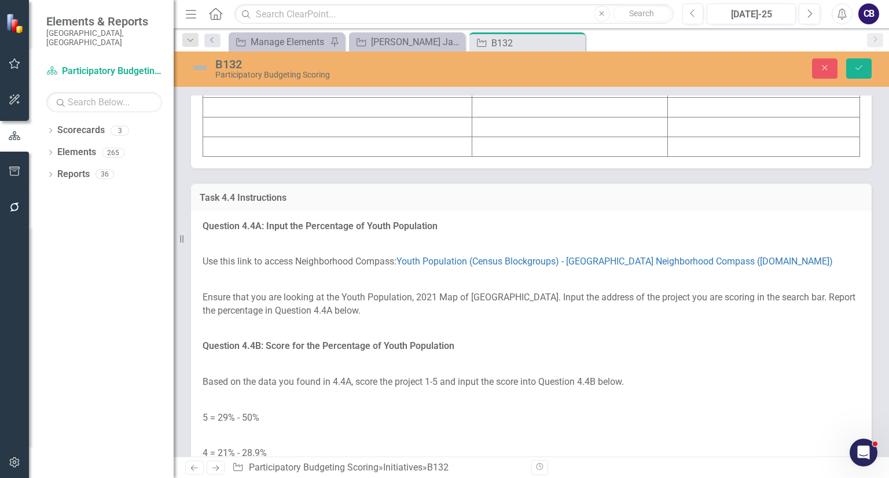
scroll to position [3268, 0]
click at [266, 97] on td at bounding box center [337, 88] width 269 height 20
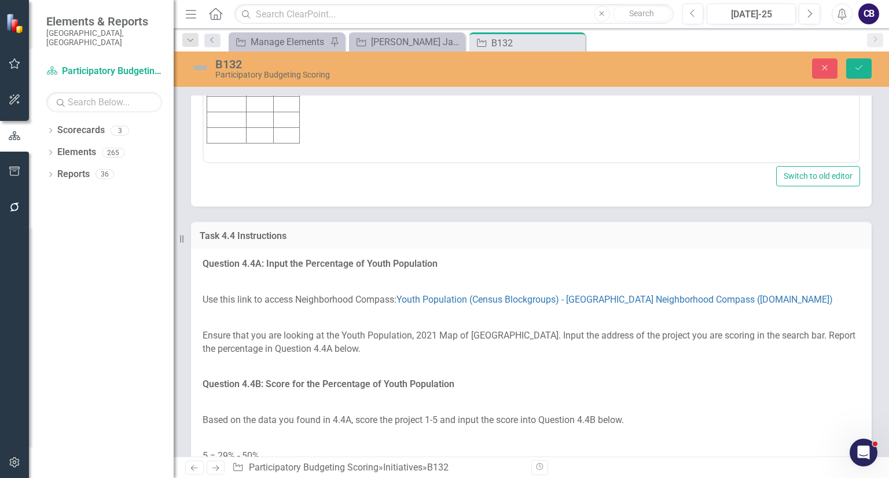
scroll to position [0, 0]
click at [229, 29] on td "Rich Text Area. Press ALT-0 for help." at bounding box center [226, 33] width 39 height 16
click at [389, 49] on body "Score: 2 Value: 1.6% Initiative Score Value B132 2" at bounding box center [531, 64] width 655 height 209
click at [285, 34] on td "Rich Text Area. Press ALT-0 for help." at bounding box center [287, 33] width 26 height 16
click at [341, 35] on body "Score: 2 Value: 1.6% Initiative Score Value B132 2 1.6%" at bounding box center [531, 64] width 655 height 209
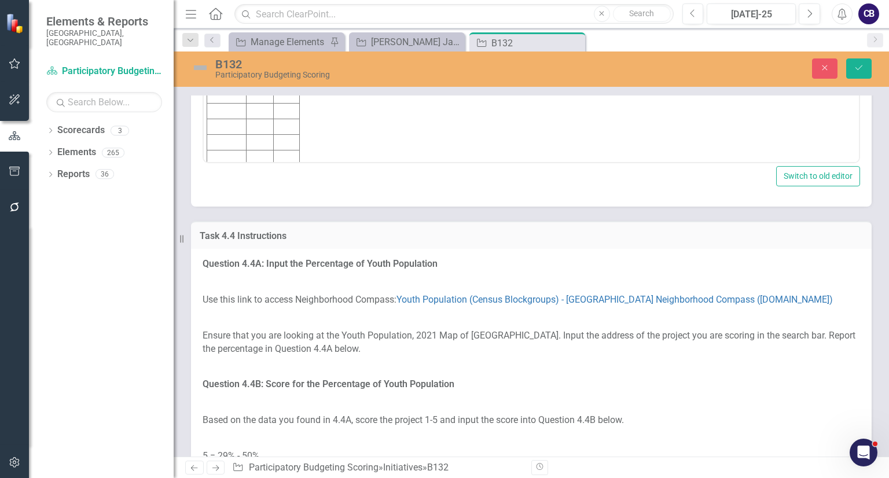
drag, startPoint x: 270, startPoint y: -14, endPoint x: 183, endPoint y: -67, distance: 101.2
click at [204, 0] on html "Score: 2 Value: 1.6% Initiative Score Value B132 2 1.6%" at bounding box center [531, 64] width 655 height 209
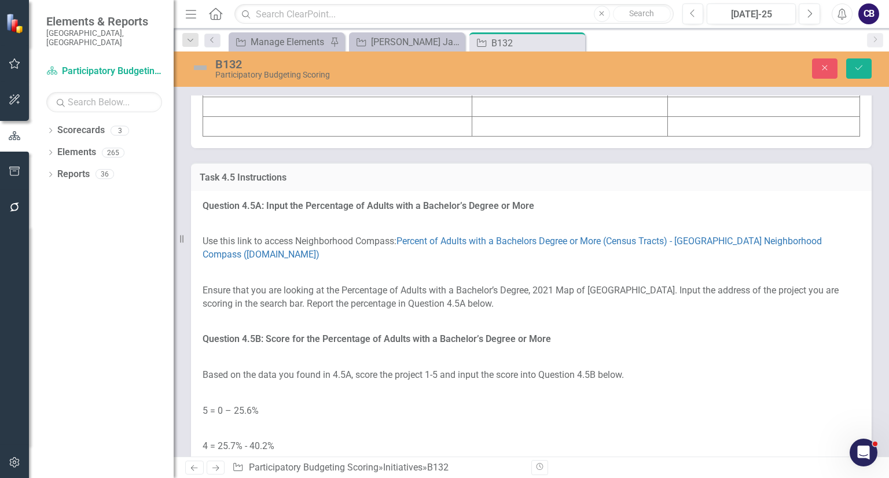
scroll to position [4048, 0]
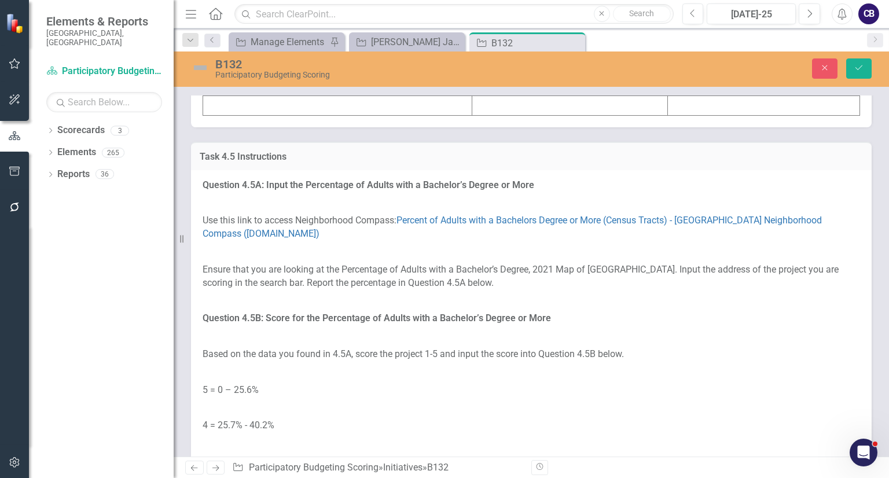
click at [262, 96] on td at bounding box center [337, 86] width 269 height 20
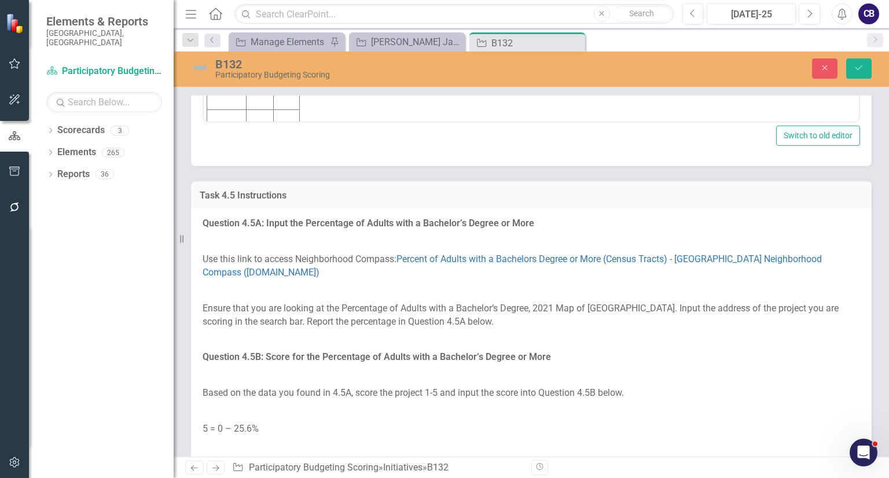
scroll to position [0, 0]
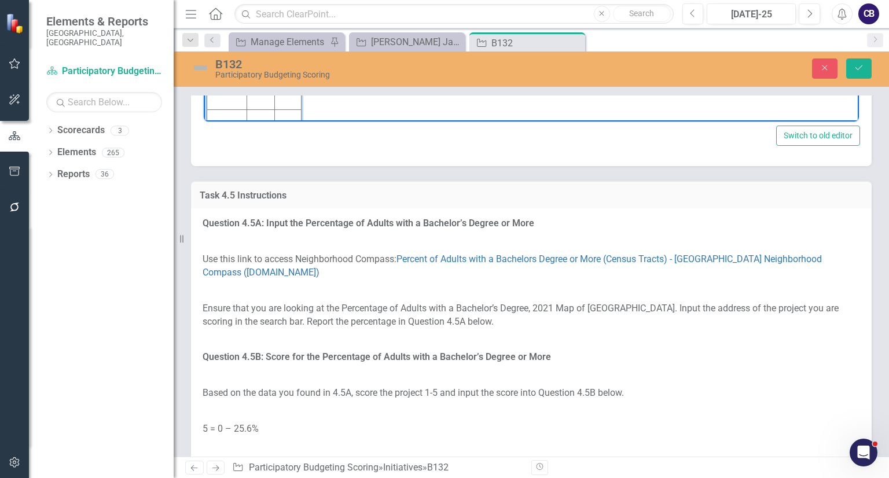
click at [316, 0] on body "Score: 5 Value: 30.8% Initiative Score Value B132 5" at bounding box center [531, 24] width 655 height 209
click at [340, 0] on body "Score: 5 Value: 30.8% Initiative Score Value B132 5 30.8%" at bounding box center [531, 24] width 655 height 209
drag, startPoint x: 277, startPoint y: -51, endPoint x: 166, endPoint y: -101, distance: 121.7
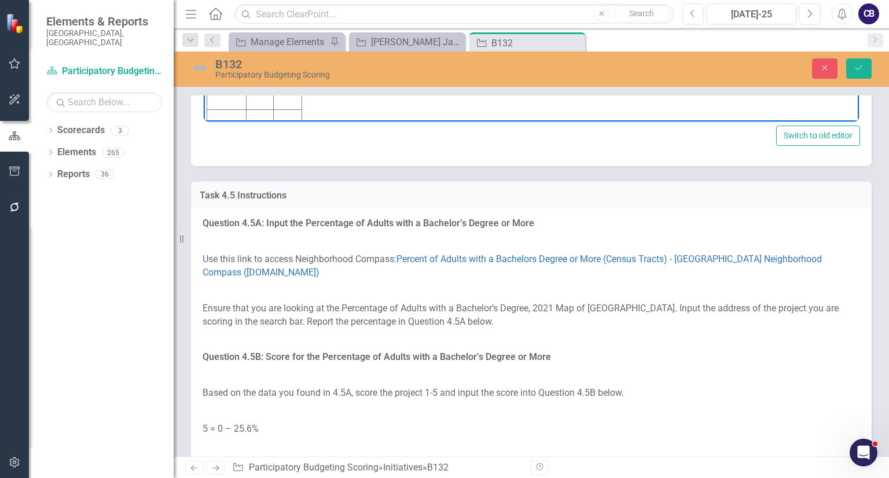
click at [204, 0] on html "Score: 5 Value: 30.8% Initiative Score Value B132 5 30.8%" at bounding box center [531, 24] width 655 height 209
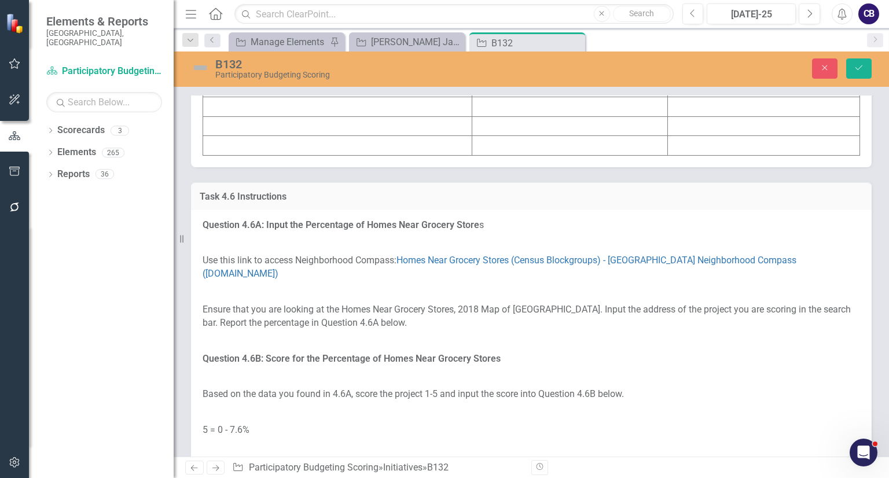
scroll to position [4732, 0]
click at [317, 75] on td at bounding box center [337, 66] width 269 height 20
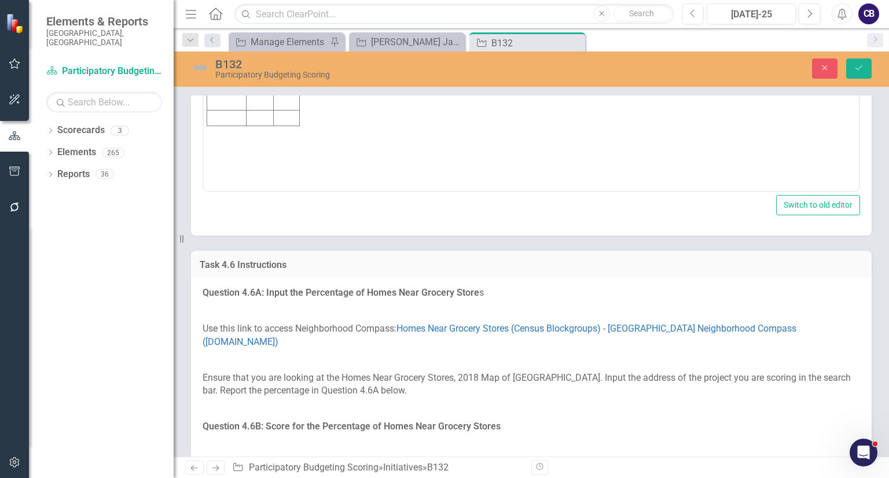
scroll to position [0, 0]
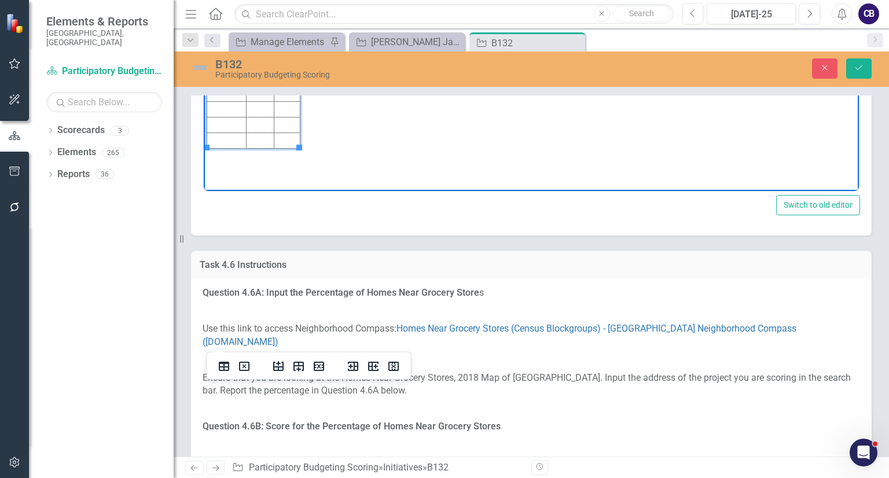
click at [229, 11] on td "Rich Text Area. Press ALT-0 for help." at bounding box center [226, 16] width 39 height 16
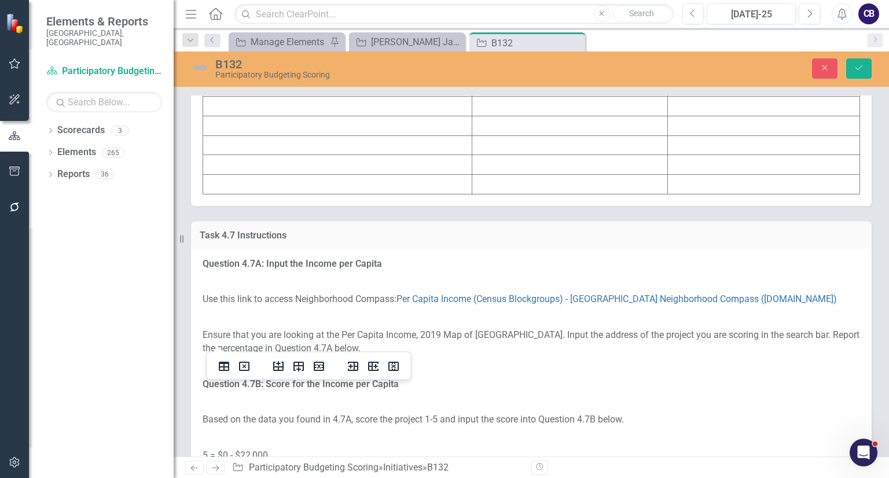
scroll to position [5448, 0]
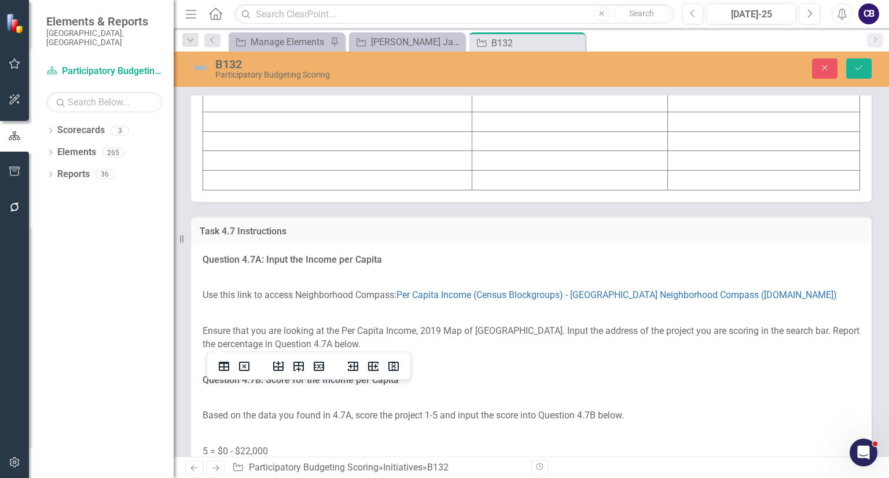
click at [248, 53] on td at bounding box center [337, 44] width 269 height 20
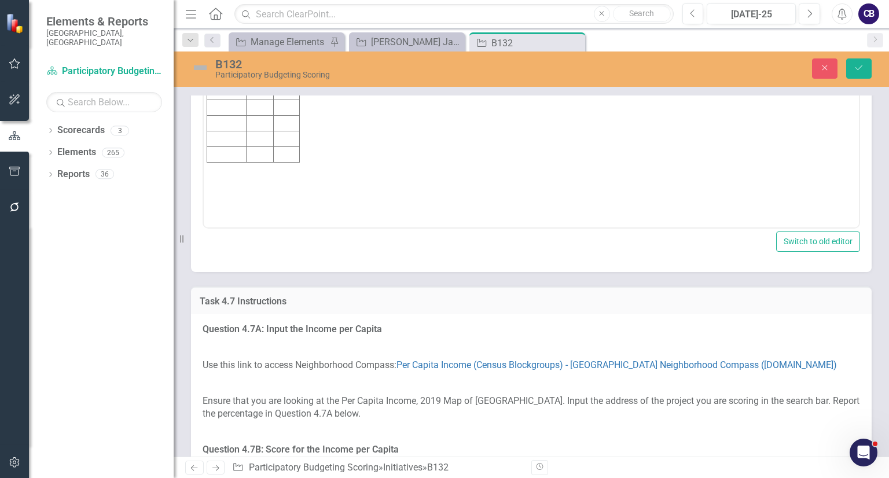
scroll to position [0, 0]
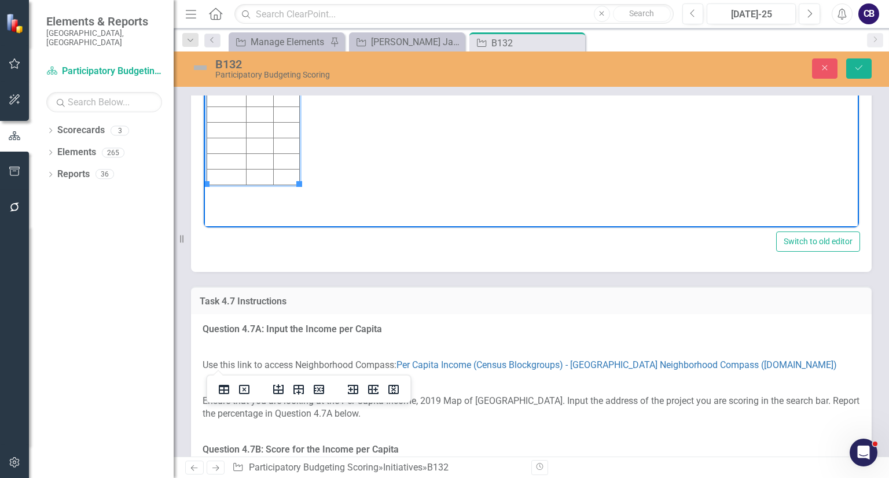
click at [233, 49] on td "Rich Text Area. Press ALT-0 for help." at bounding box center [226, 52] width 39 height 16
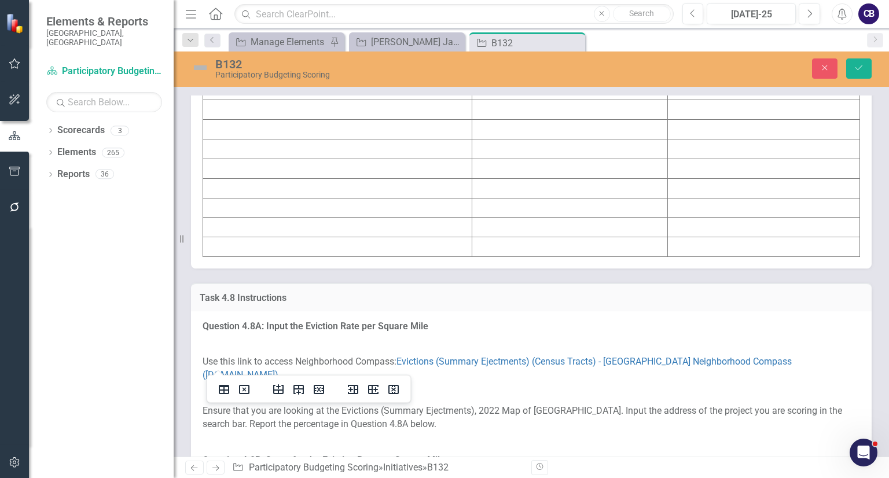
scroll to position [6123, 0]
click at [251, 138] on td at bounding box center [337, 128] width 269 height 20
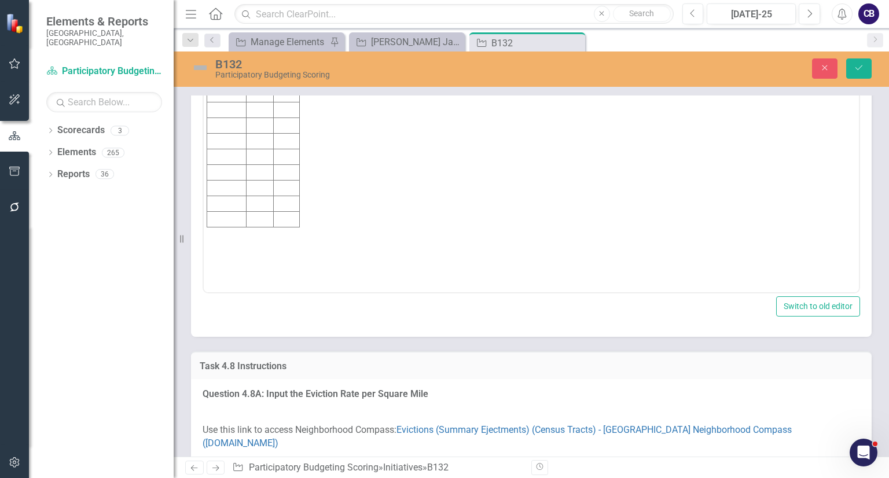
scroll to position [0, 0]
drag, startPoint x: 226, startPoint y: 124, endPoint x: 218, endPoint y: 117, distance: 10.7
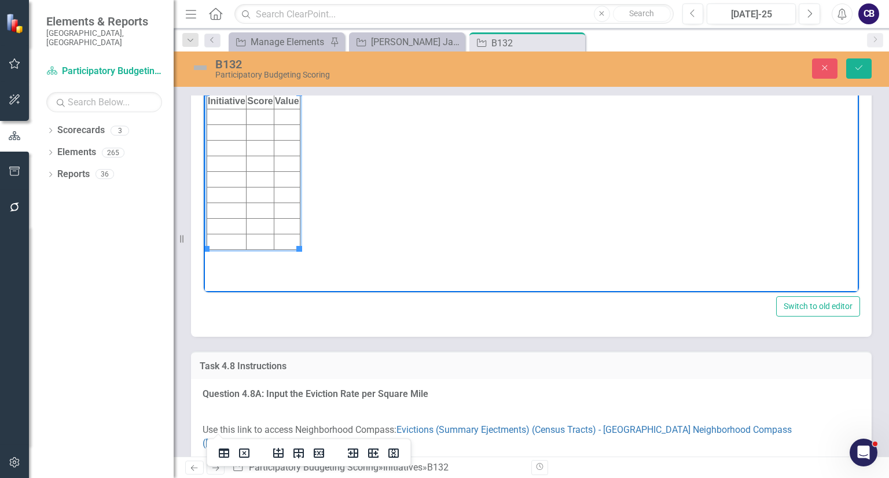
click at [218, 117] on td "Rich Text Area. Press ALT-0 for help." at bounding box center [226, 117] width 39 height 16
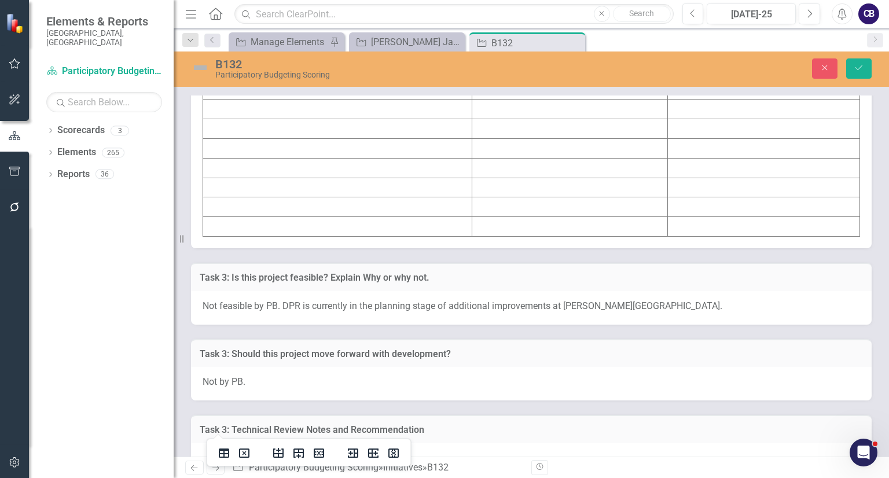
scroll to position [6893, 0]
click at [255, 159] on td at bounding box center [337, 149] width 269 height 20
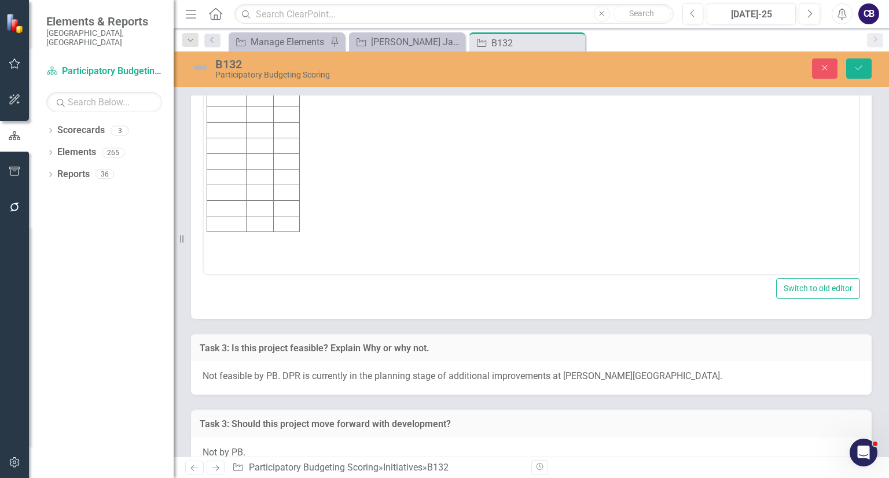
scroll to position [0, 0]
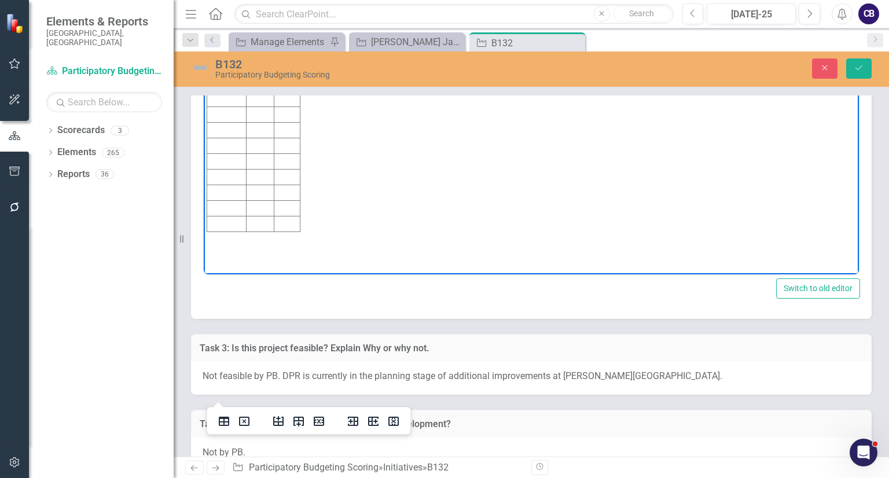
click at [225, 97] on td "Rich Text Area. Press ALT-0 for help." at bounding box center [226, 99] width 39 height 16
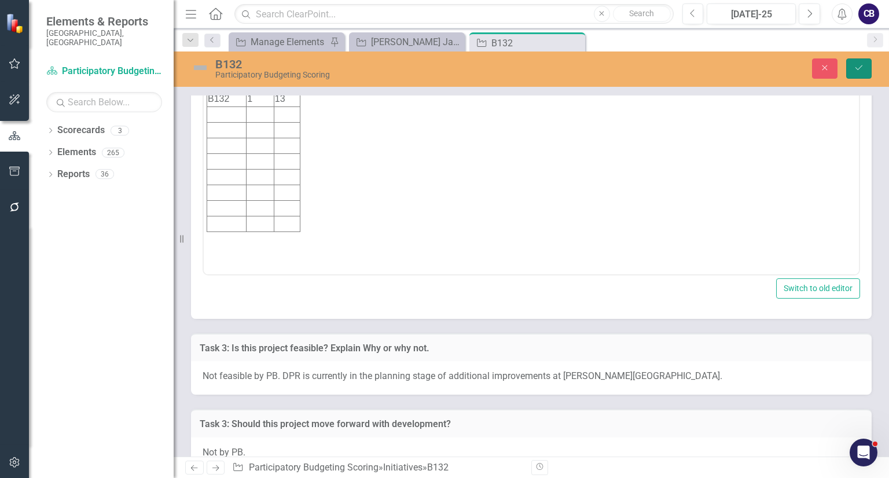
click at [865, 67] on button "Save" at bounding box center [858, 68] width 25 height 20
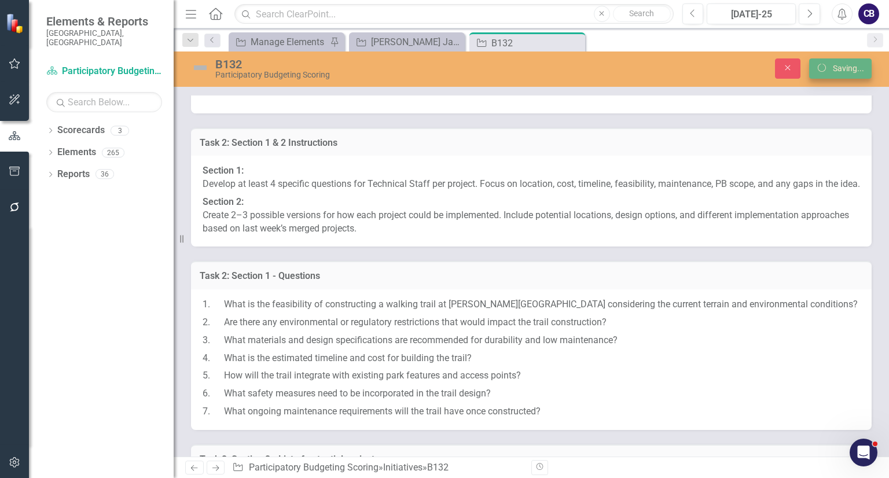
scroll to position [6523, 0]
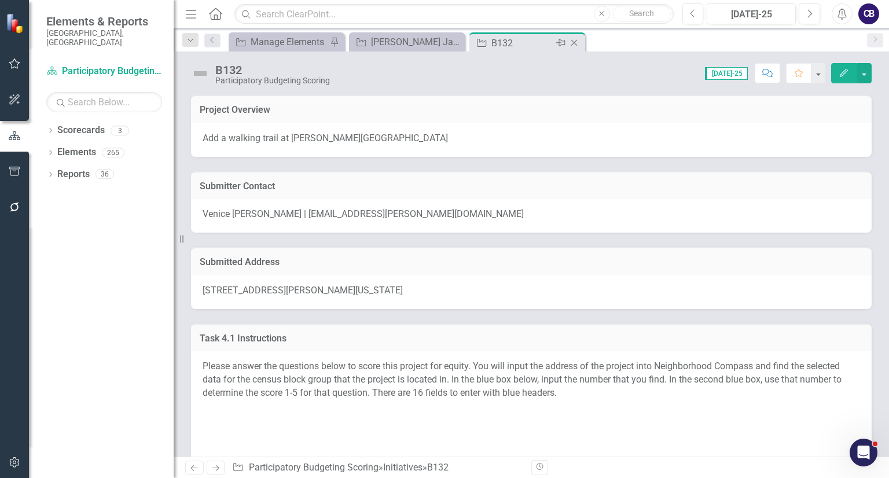
click at [575, 45] on icon "Close" at bounding box center [574, 42] width 12 height 9
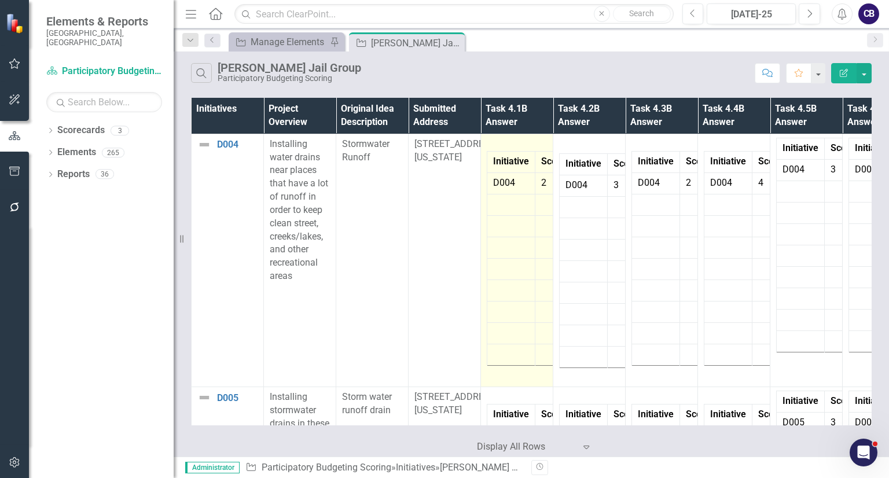
scroll to position [4423, 0]
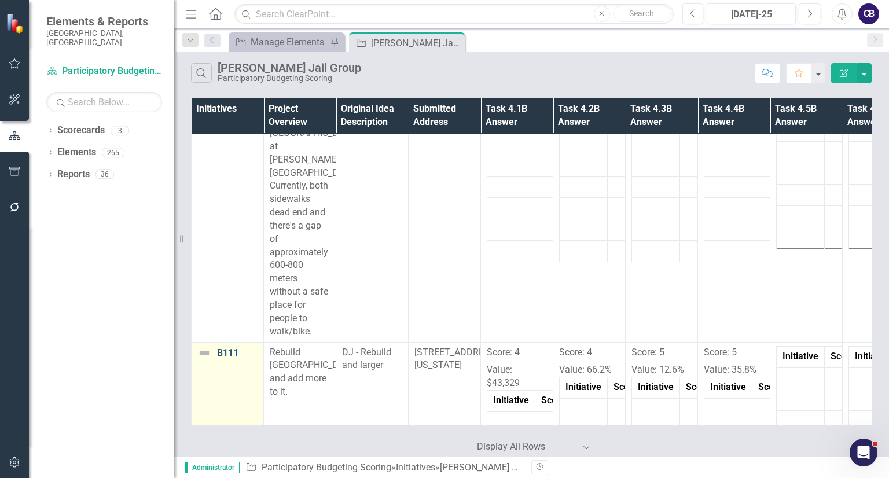
click at [228, 348] on link "B111" at bounding box center [237, 353] width 41 height 10
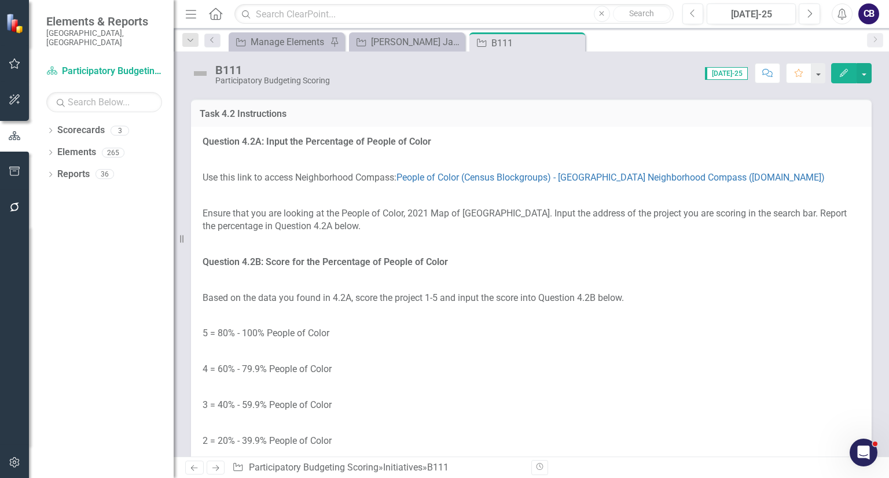
scroll to position [1863, 0]
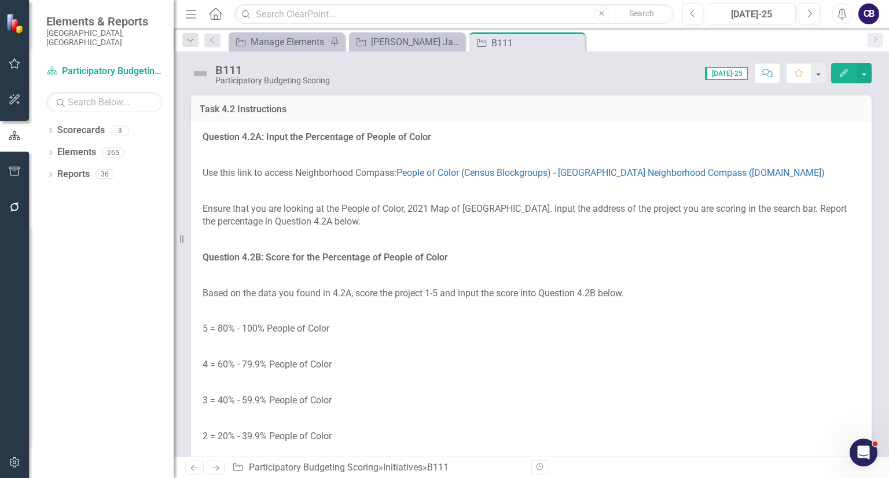
click at [369, 48] on td at bounding box center [337, 38] width 269 height 20
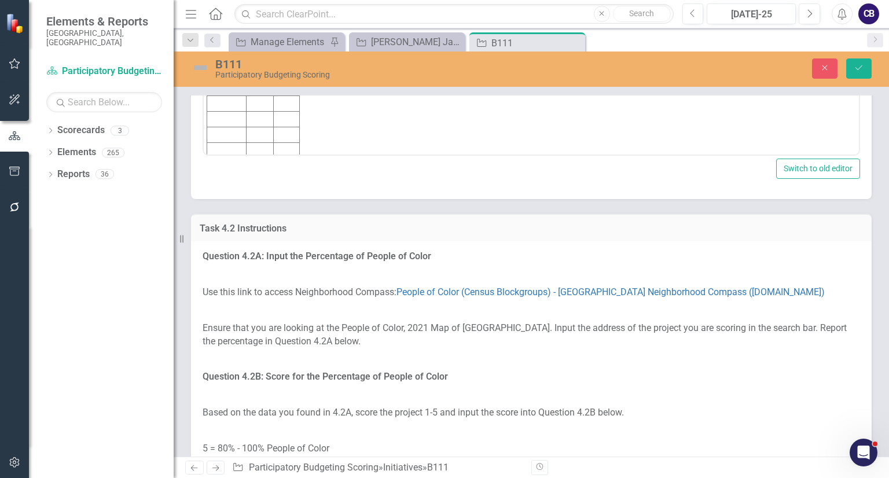
scroll to position [1779, 0]
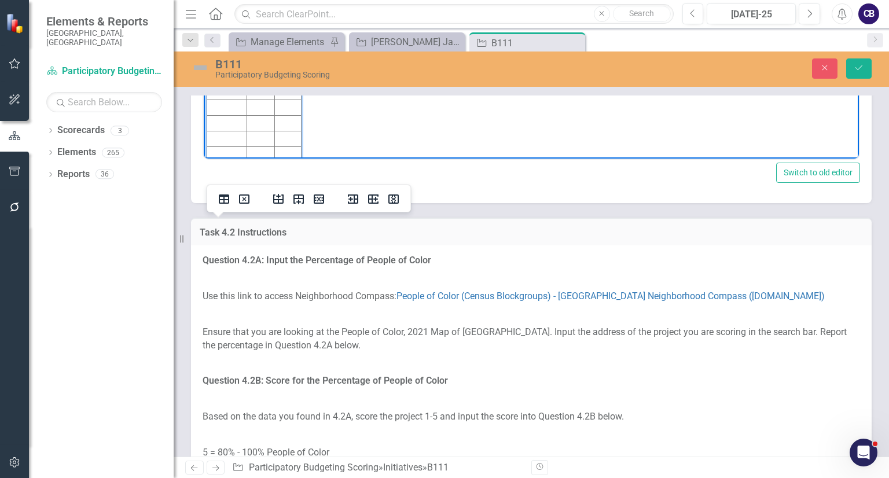
click at [214, 27] on td "Rich Text Area. Press ALT-0 for help." at bounding box center [227, 30] width 40 height 16
click at [348, 42] on body "Score: 4 Value: $43,329 Initiative Score Value B111 4" at bounding box center [531, 61] width 655 height 209
click at [290, 29] on td "Rich Text Area. Press ALT-0 for help." at bounding box center [288, 30] width 27 height 16
click at [310, 29] on body "Score: 4 Value: $43,329 Initiative Score Value B111 4 $43" at bounding box center [531, 61] width 655 height 209
click at [293, 27] on td "$43" at bounding box center [288, 30] width 27 height 16
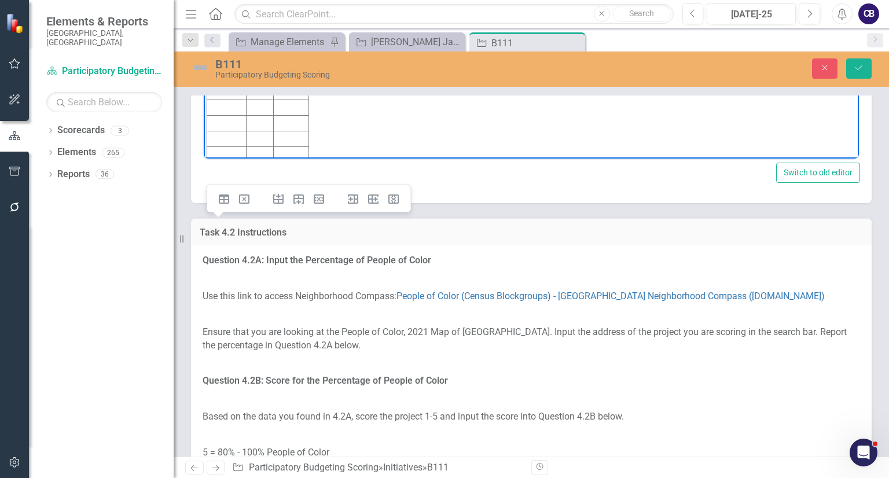
click at [360, 8] on body "Score: 4 Value: $43,329 Initiative Score Value B111 4 $43,329" at bounding box center [531, 61] width 655 height 209
drag, startPoint x: 308, startPoint y: -5, endPoint x: 182, endPoint y: -48, distance: 133.8
click at [204, 0] on html "Score: 4 Value: $43,329 Initiative Score Value B111 4 $43,329" at bounding box center [531, 61] width 655 height 209
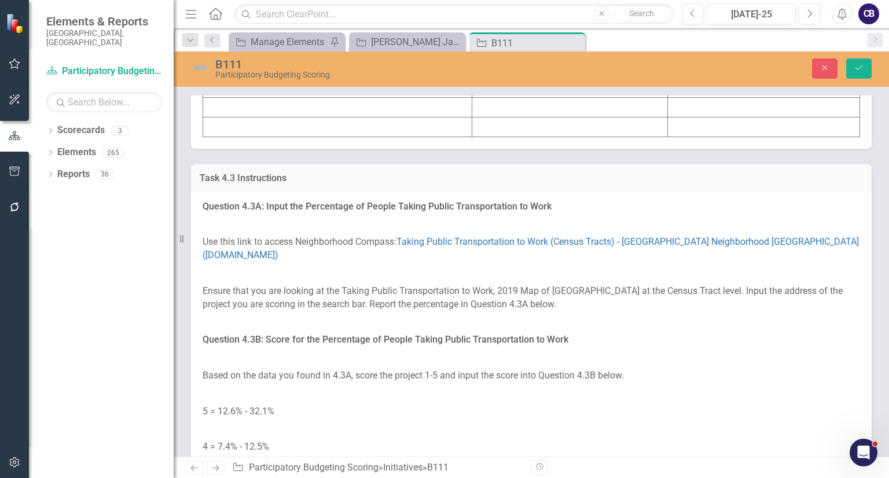
scroll to position [2519, 0]
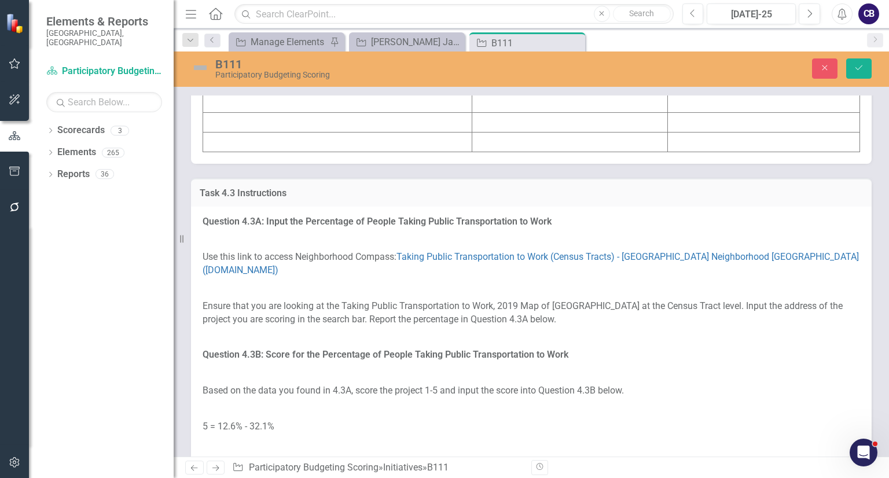
click at [292, 35] on td at bounding box center [337, 25] width 269 height 20
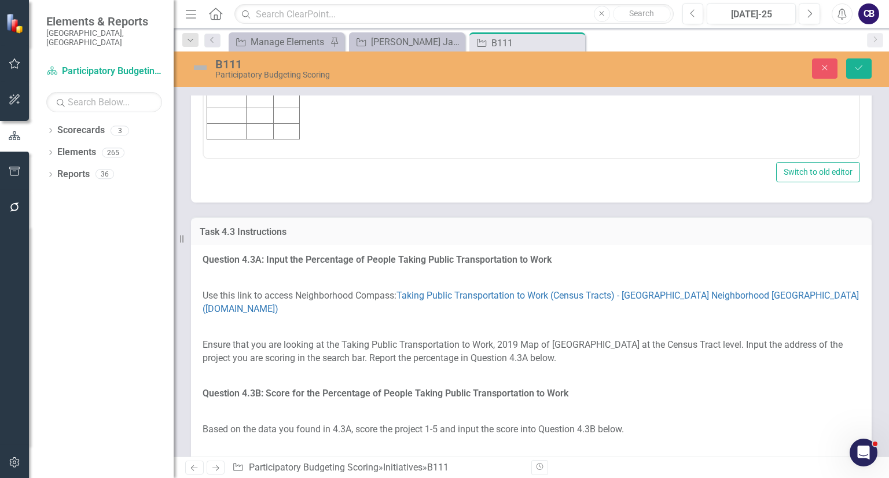
scroll to position [0, 0]
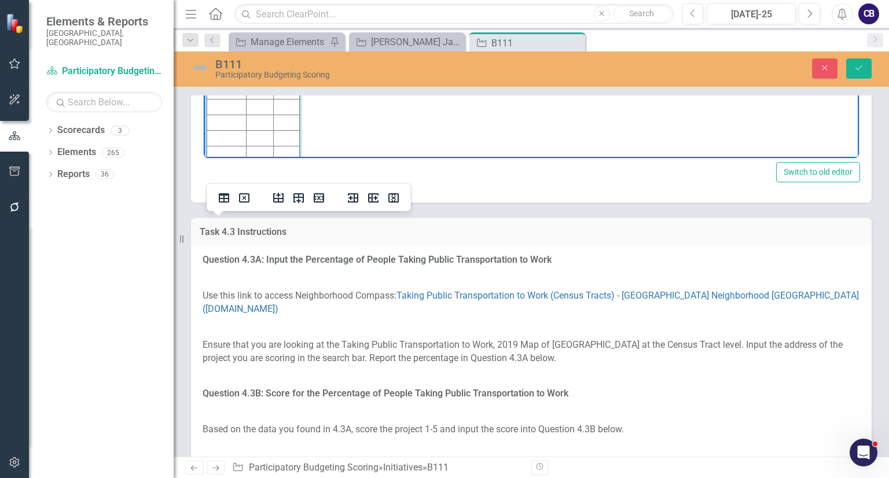
click at [225, 29] on td "Rich Text Area. Press ALT-0 for help." at bounding box center [226, 29] width 39 height 16
click at [379, 32] on body "Score: 4 Value: 66.2% Initiative Score Value B111 4" at bounding box center [531, 60] width 655 height 209
click at [281, 25] on td "Rich Text Area. Press ALT-0 for help." at bounding box center [287, 29] width 26 height 16
click at [332, 44] on body "Score: 4 Value: 66.2% Initiative Score Value B111 4 66.2%" at bounding box center [531, 60] width 655 height 209
drag, startPoint x: 270, startPoint y: -16, endPoint x: 207, endPoint y: -50, distance: 71.2
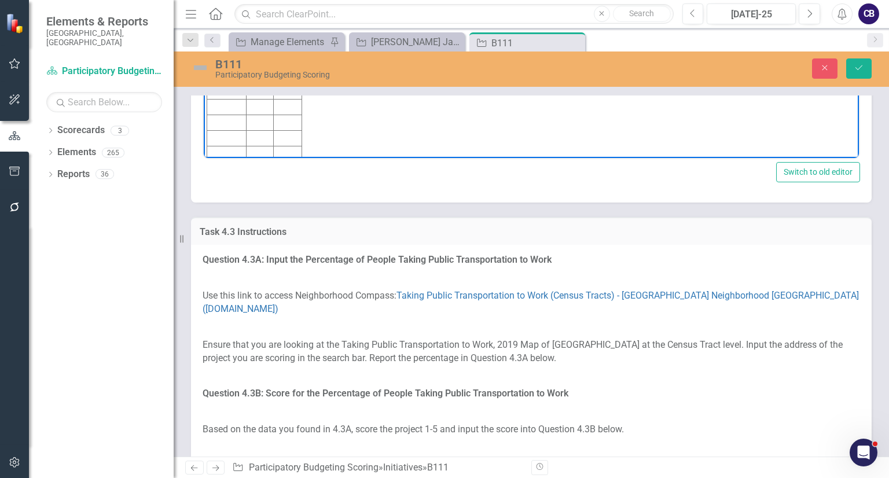
click at [207, 0] on html "Score: 4 Value: 66.2% Initiative Score Value B111 4 66.2%" at bounding box center [531, 60] width 655 height 209
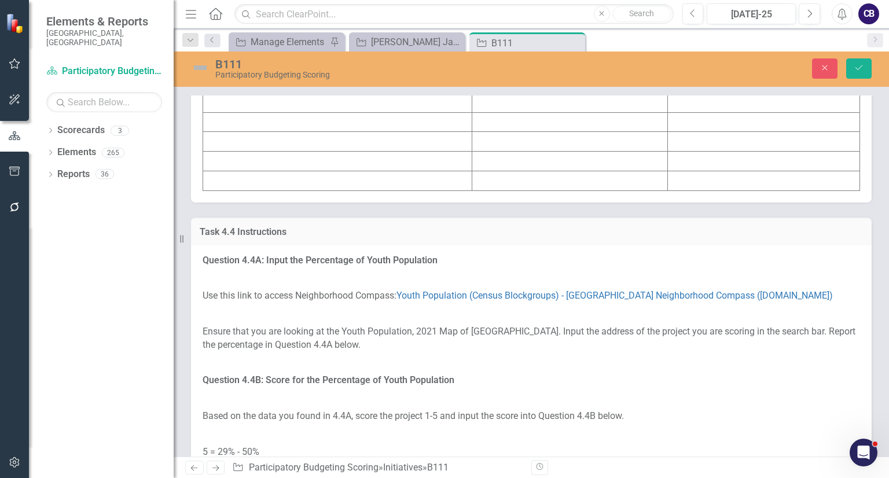
scroll to position [3242, 0]
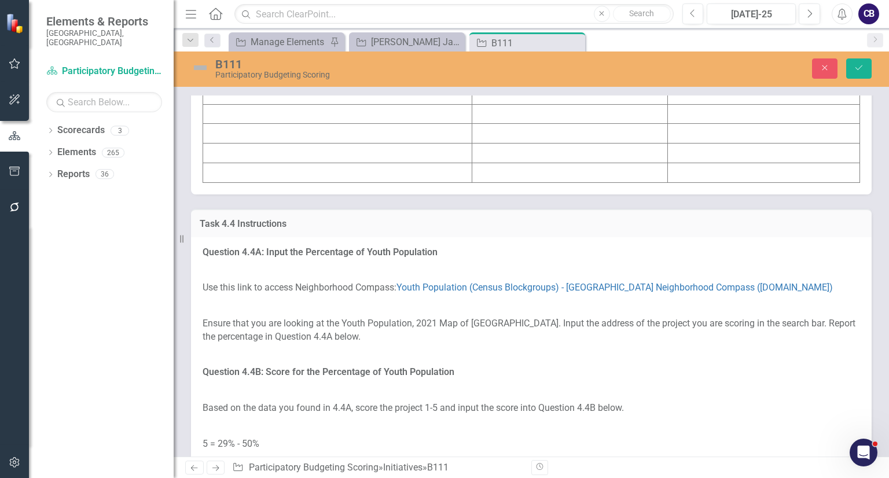
click at [306, 84] on td at bounding box center [337, 75] width 269 height 20
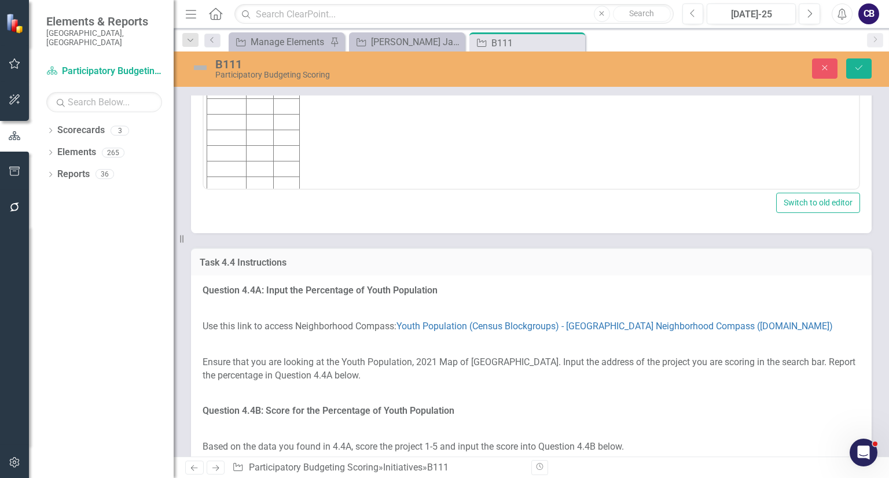
scroll to position [0, 0]
click at [230, 55] on td "Rich Text Area. Press ALT-0 for help." at bounding box center [226, 60] width 39 height 16
click at [319, 72] on body "Score: 5 Value: 12.6% Initiative Score Value B111 5" at bounding box center [531, 91] width 655 height 209
click at [296, 57] on td "Rich Text Area. Press ALT-0 for help." at bounding box center [287, 60] width 26 height 16
click at [360, 72] on body "Score: 5 Value: 12.6% Initiative Score Value B111 5 12.6%" at bounding box center [531, 91] width 655 height 209
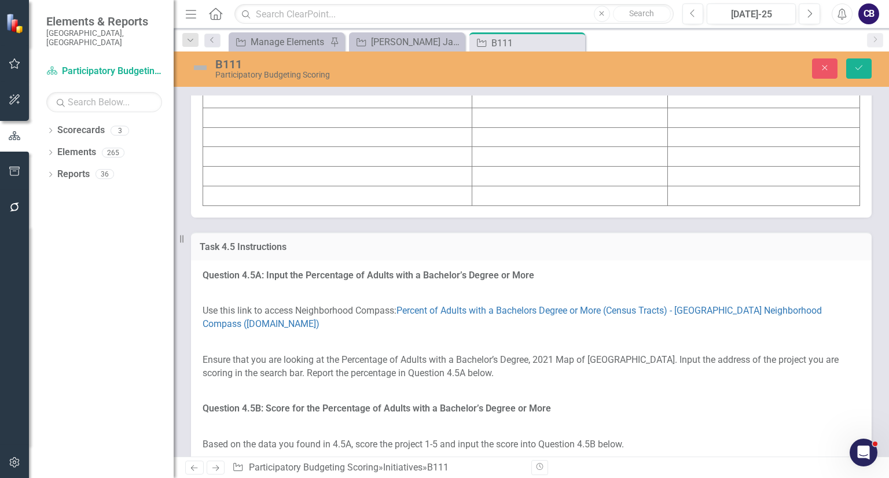
scroll to position [3958, 0]
click at [280, 108] on td at bounding box center [337, 98] width 269 height 20
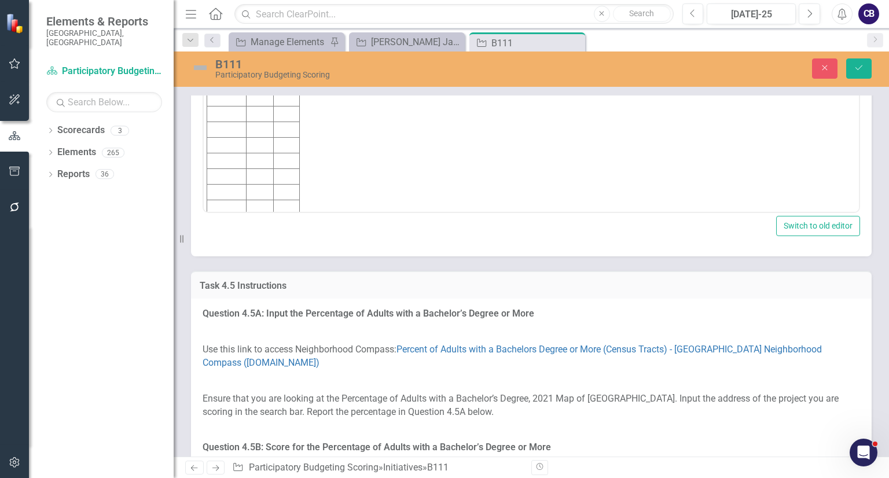
scroll to position [0, 0]
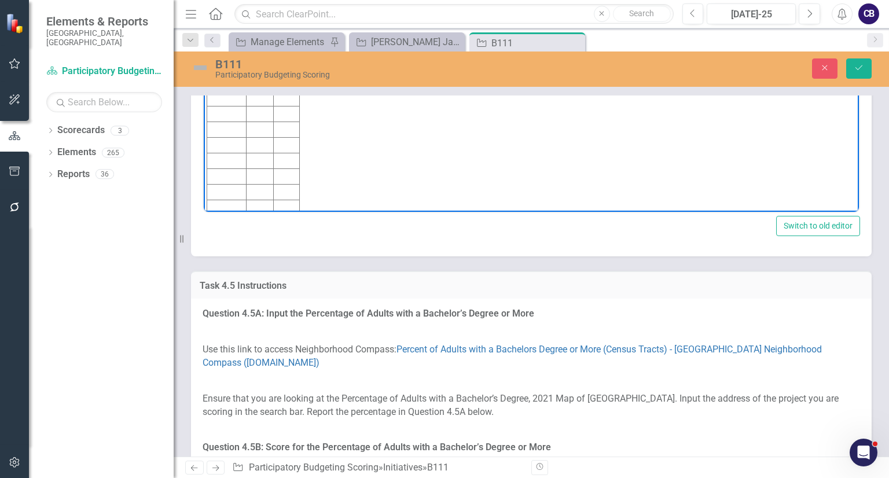
drag, startPoint x: 268, startPoint y: 42, endPoint x: 191, endPoint y: 6, distance: 85.2
click at [204, 9] on html "Score: 5 Value: 35.8% Initiative Score Value" at bounding box center [531, 113] width 655 height 209
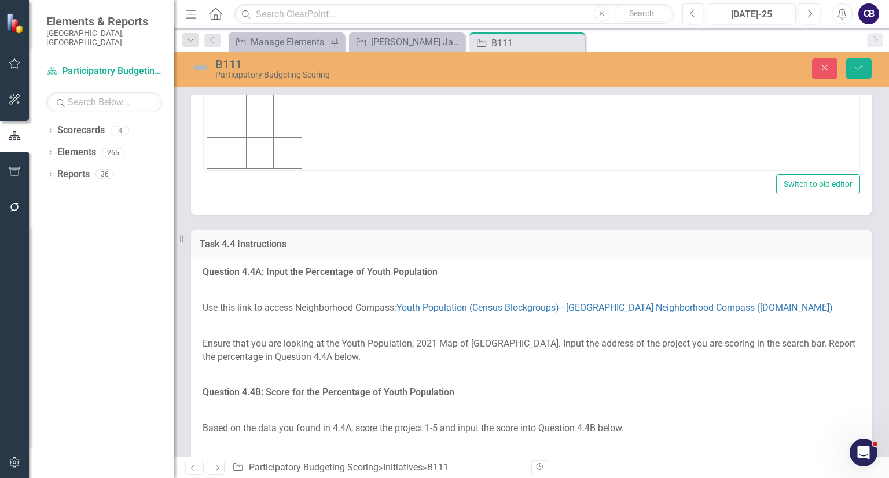
scroll to position [3254, 0]
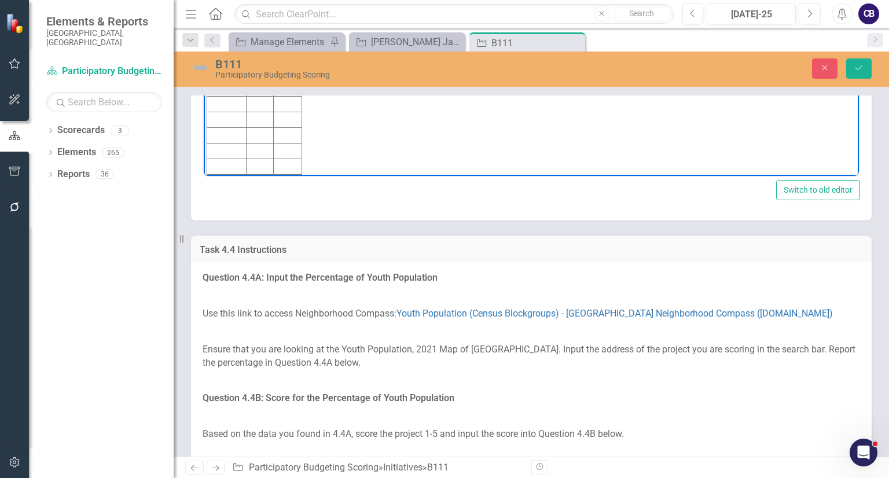
drag, startPoint x: 278, startPoint y: -1, endPoint x: 163, endPoint y: -57, distance: 128.1
click at [204, 0] on html "Score: 5 Value: 12.6% Initiative Score Value B111 5 12.6%" at bounding box center [531, 73] width 655 height 209
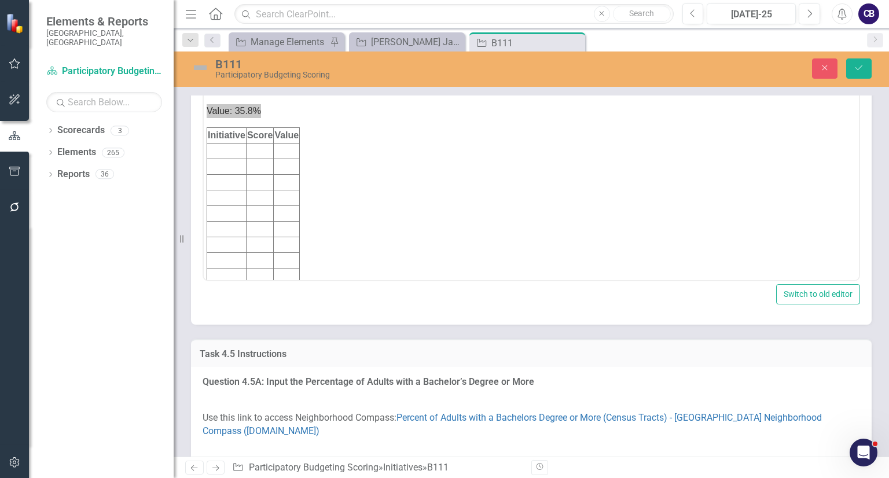
scroll to position [3889, 0]
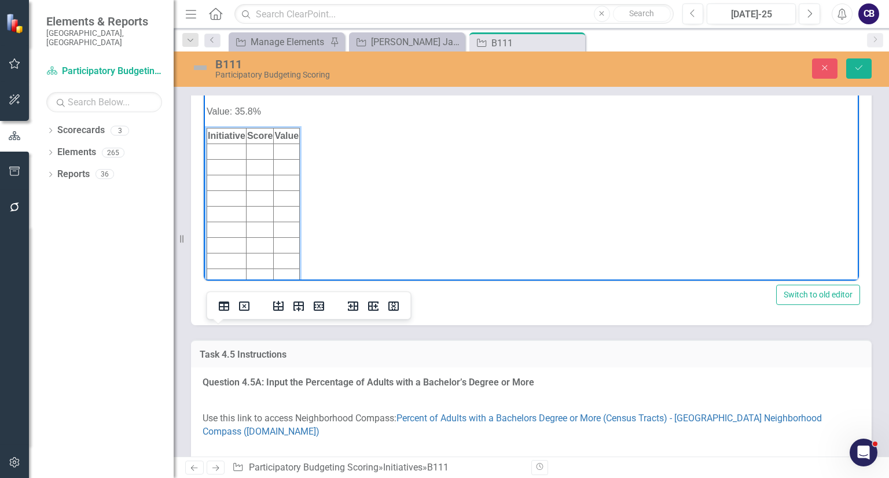
click at [221, 154] on td "Rich Text Area. Press ALT-0 for help." at bounding box center [226, 152] width 39 height 16
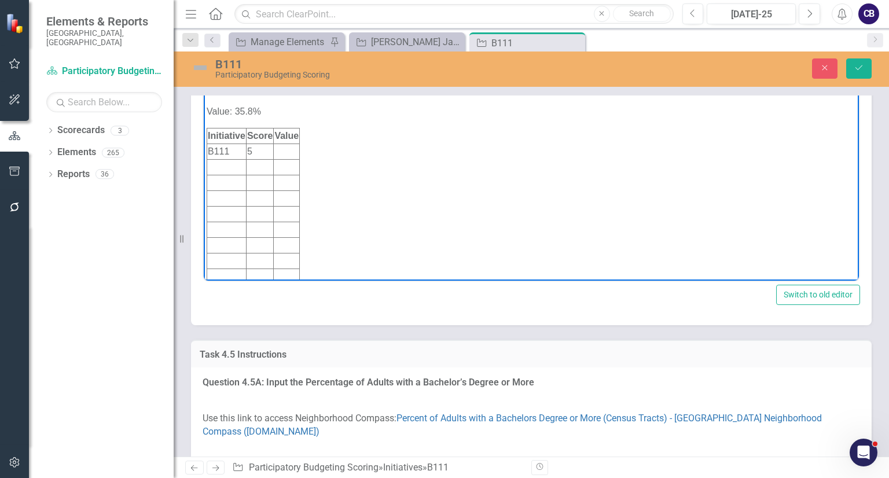
click at [346, 166] on body "Score: 5 Value: 35.8% Initiative Score Value B111 5" at bounding box center [531, 182] width 655 height 209
click at [286, 147] on td "Rich Text Area. Press ALT-0 for help." at bounding box center [287, 152] width 26 height 16
click at [346, 148] on body "Score: 5 Value: 35.8% Initiative Score Value B111 5 35.8%" at bounding box center [531, 182] width 655 height 209
drag, startPoint x: 279, startPoint y: 117, endPoint x: 230, endPoint y: 65, distance: 71.2
click at [230, 78] on html "Score: 5 Value: 35.8% Initiative Score Value B111 5 35.8%" at bounding box center [531, 182] width 655 height 209
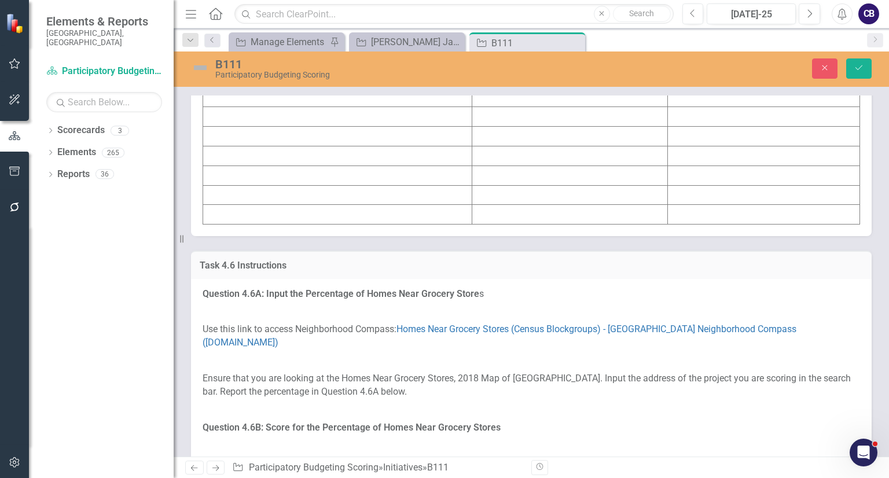
scroll to position [4663, 0]
click at [253, 125] on td at bounding box center [337, 115] width 269 height 20
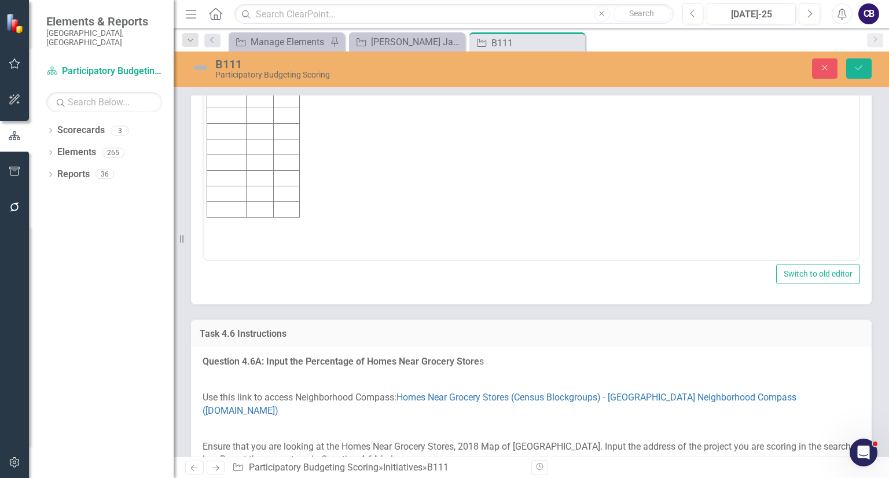
scroll to position [0, 0]
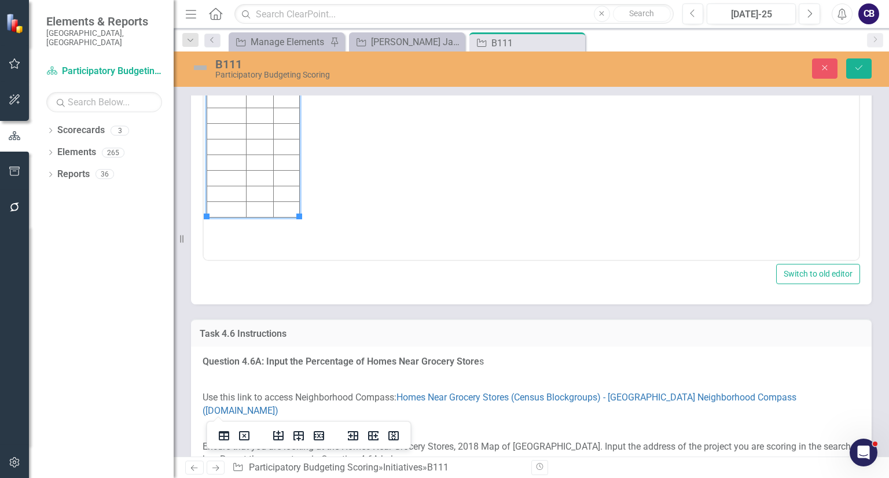
click at [231, 83] on td "Rich Text Area. Press ALT-0 for help." at bounding box center [226, 84] width 39 height 16
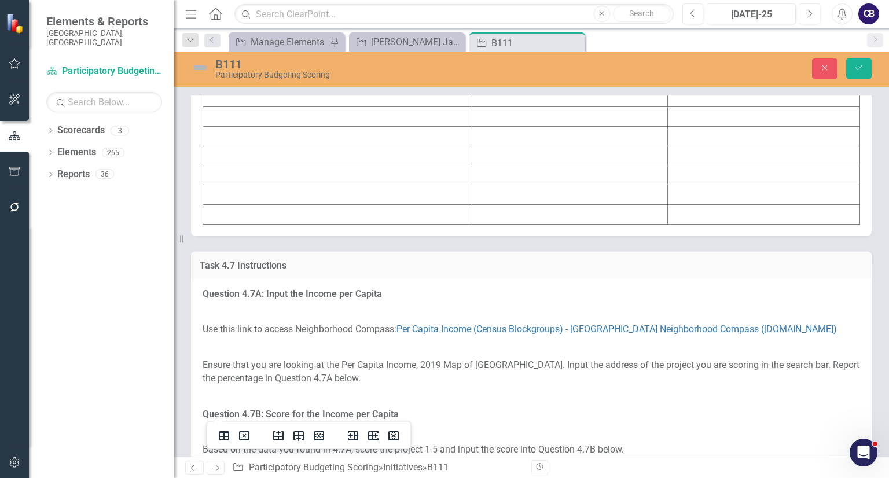
scroll to position [5432, 0]
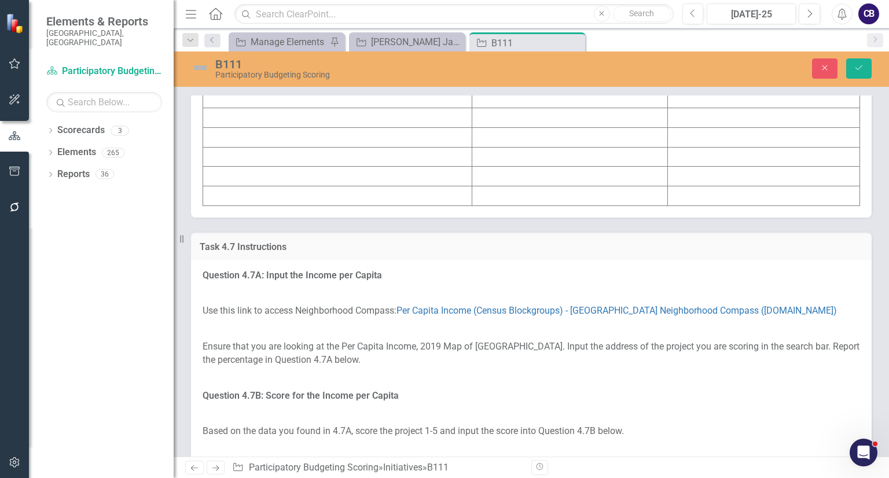
click at [243, 108] on td at bounding box center [337, 99] width 269 height 20
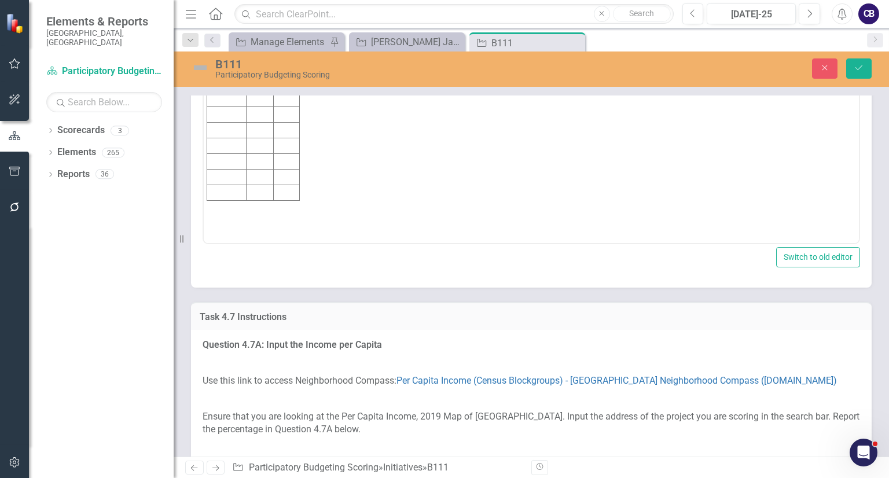
scroll to position [0, 0]
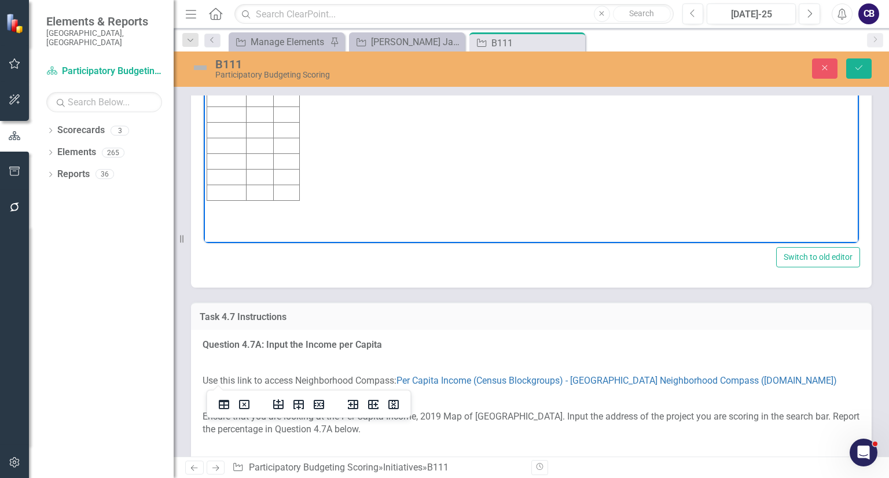
click at [222, 71] on td "Rich Text Area. Press ALT-0 for help." at bounding box center [226, 68] width 39 height 16
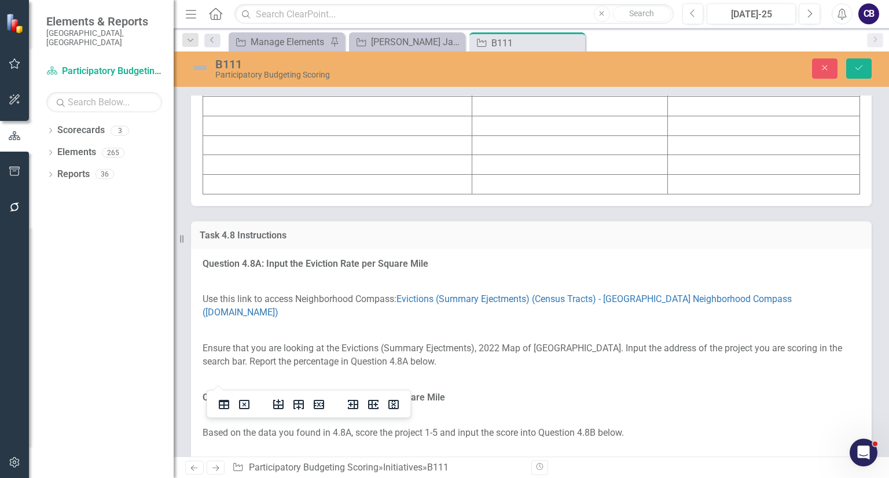
scroll to position [6196, 0]
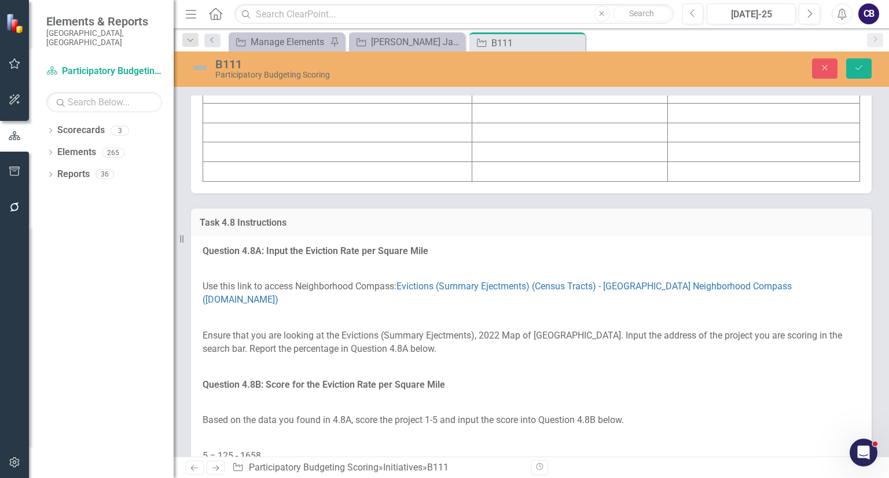
click at [252, 45] on td at bounding box center [337, 35] width 269 height 20
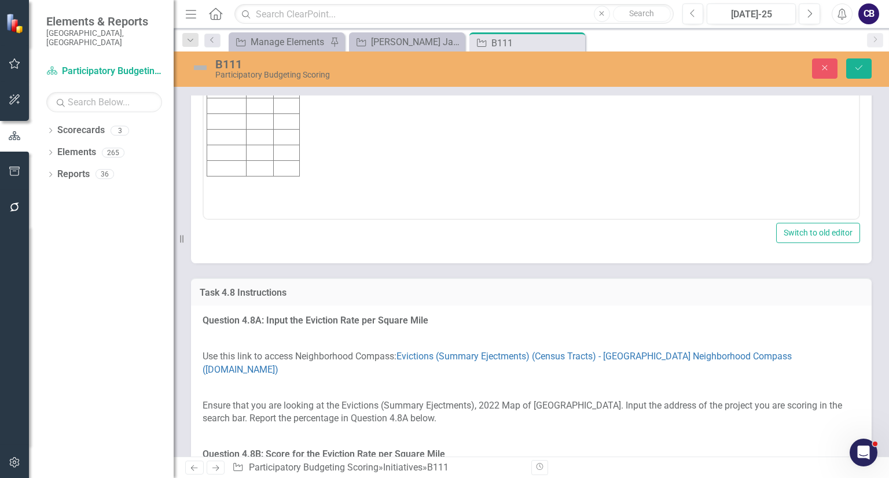
scroll to position [0, 0]
click at [234, 41] on td "Rich Text Area. Press ALT-0 for help." at bounding box center [226, 43] width 39 height 16
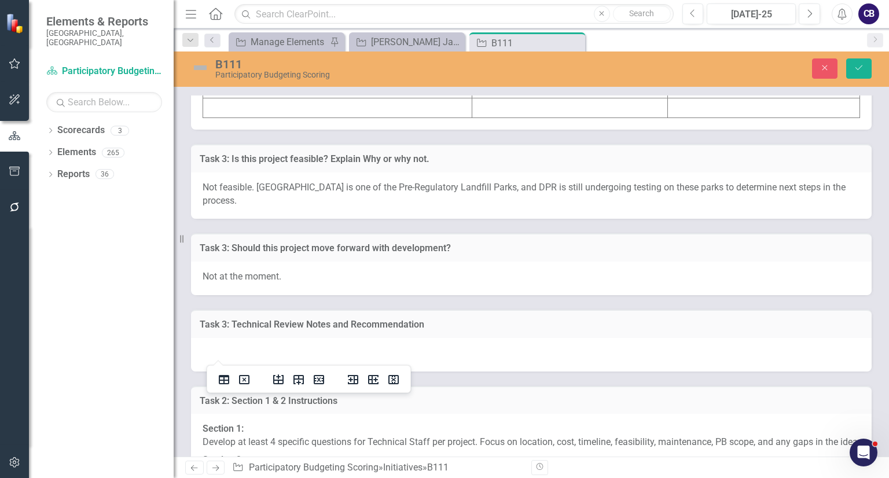
scroll to position [7014, 0]
click at [250, 58] on td at bounding box center [337, 48] width 269 height 20
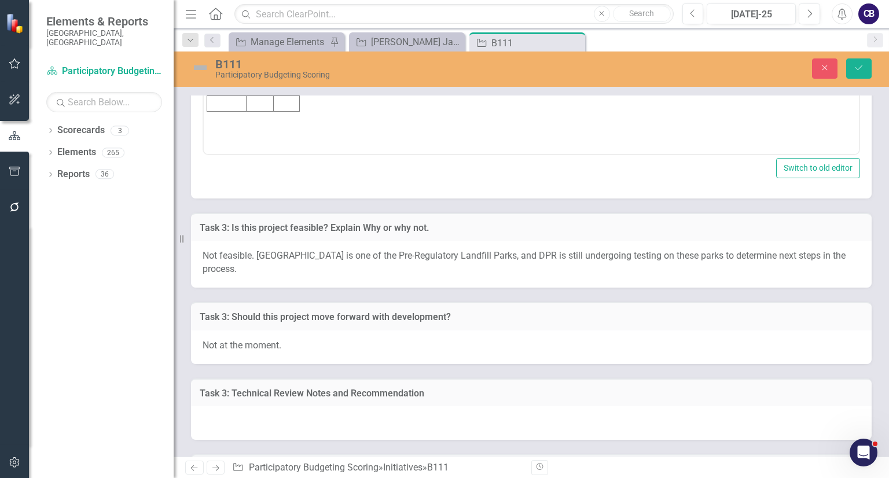
scroll to position [0, 0]
click at [862, 68] on icon "Save" at bounding box center [859, 68] width 10 height 8
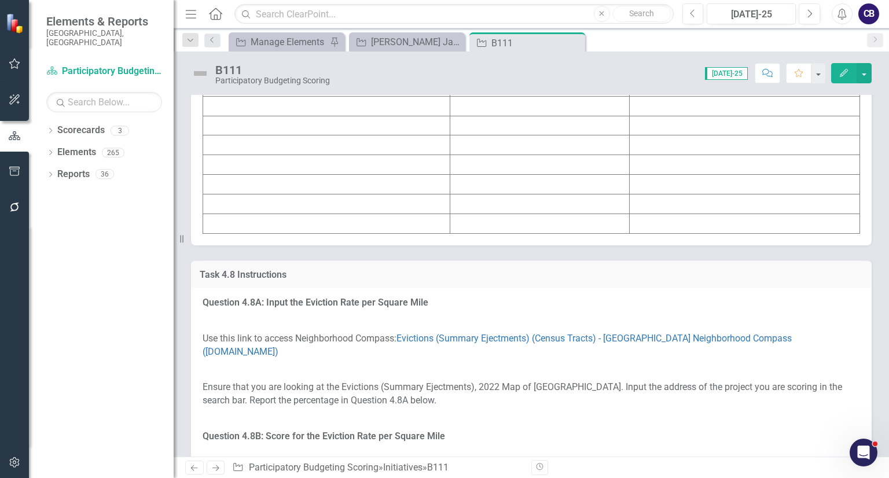
scroll to position [5791, 0]
click at [576, 47] on div "Close" at bounding box center [575, 43] width 14 height 14
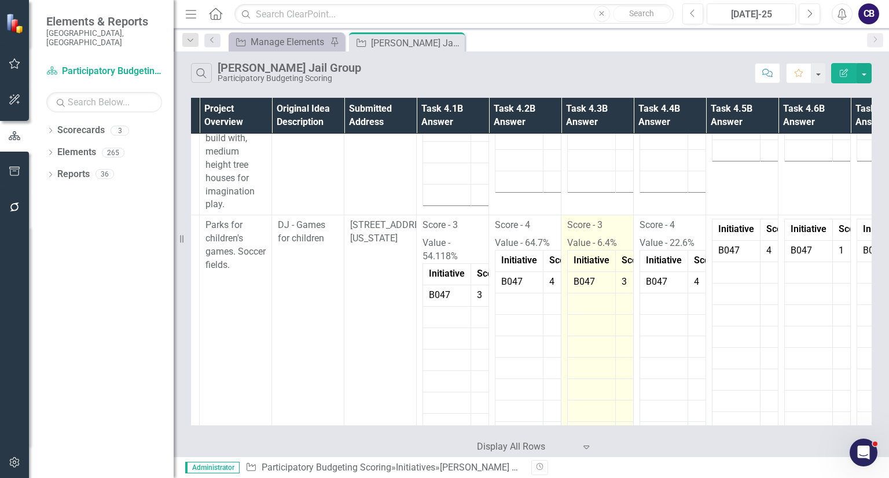
scroll to position [2947, 65]
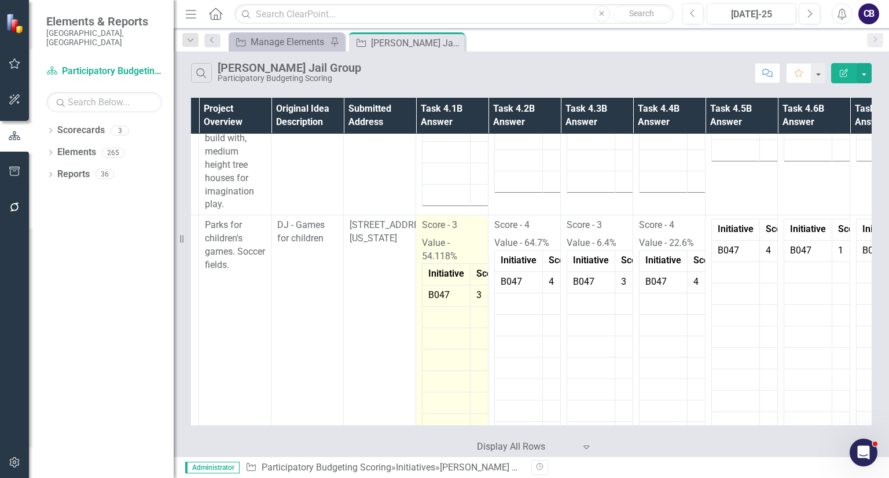
click at [455, 237] on p "Value - 54.118%" at bounding box center [452, 248] width 60 height 29
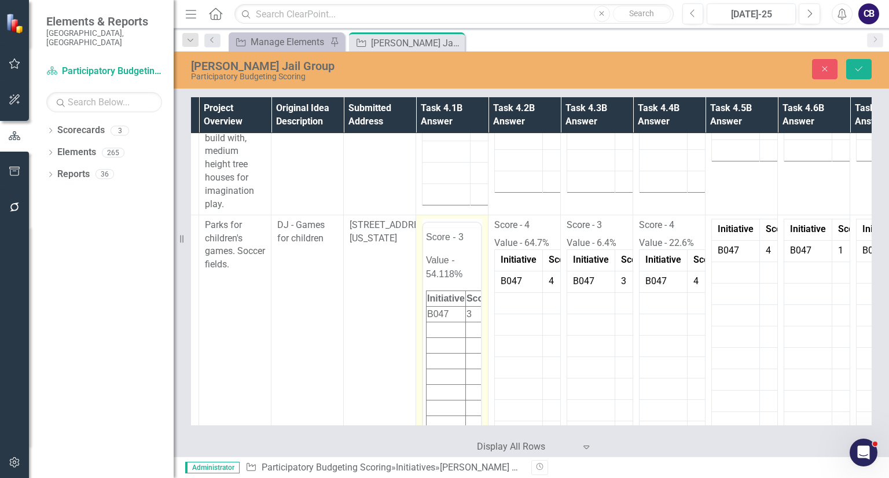
scroll to position [0, 0]
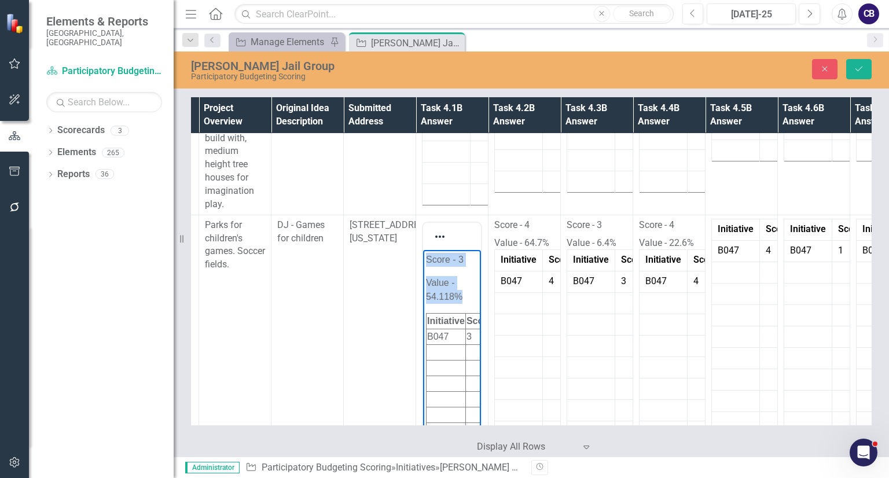
drag, startPoint x: 463, startPoint y: 301, endPoint x: 391, endPoint y: 209, distance: 117.4
click at [423, 249] on html "Score - 3 Value - 54.118% Initiative Score Value B047 3 54,118" at bounding box center [452, 360] width 58 height 223
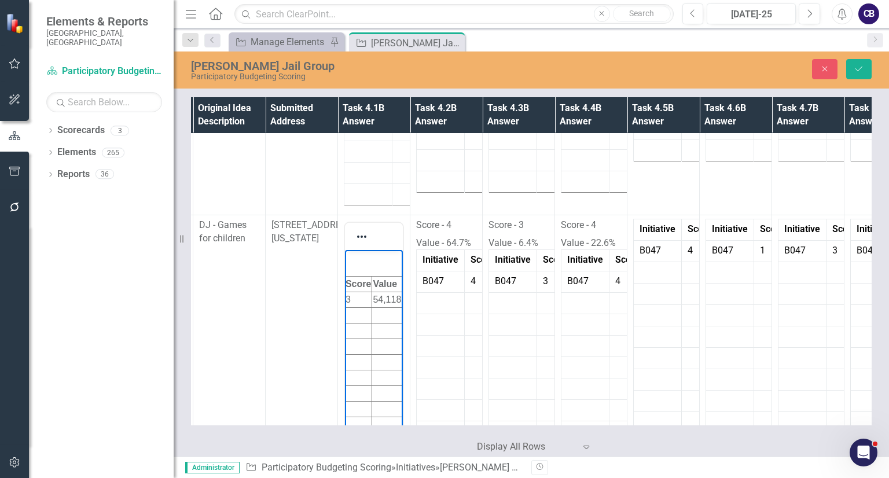
scroll to position [0, 41]
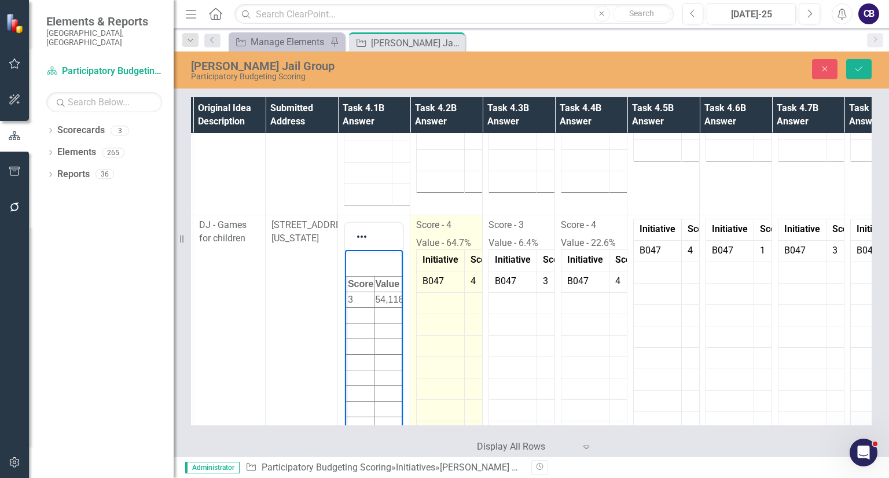
click at [450, 271] on td "B047" at bounding box center [441, 281] width 48 height 21
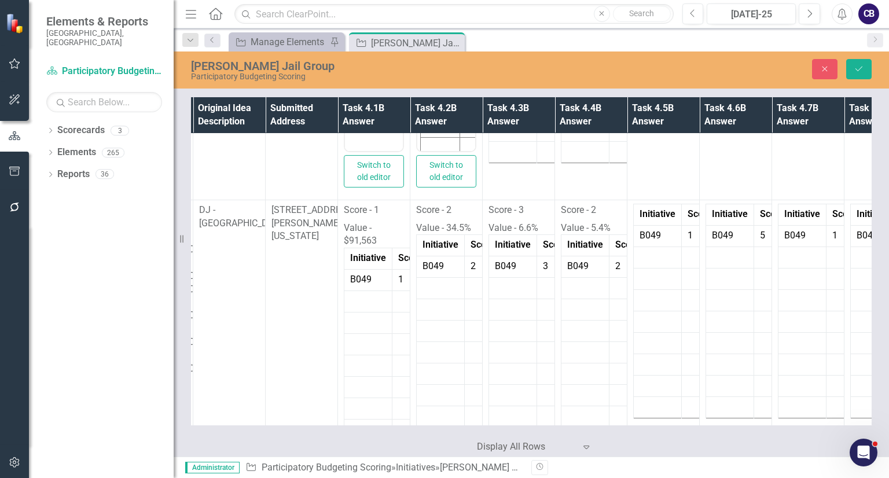
scroll to position [3266, 143]
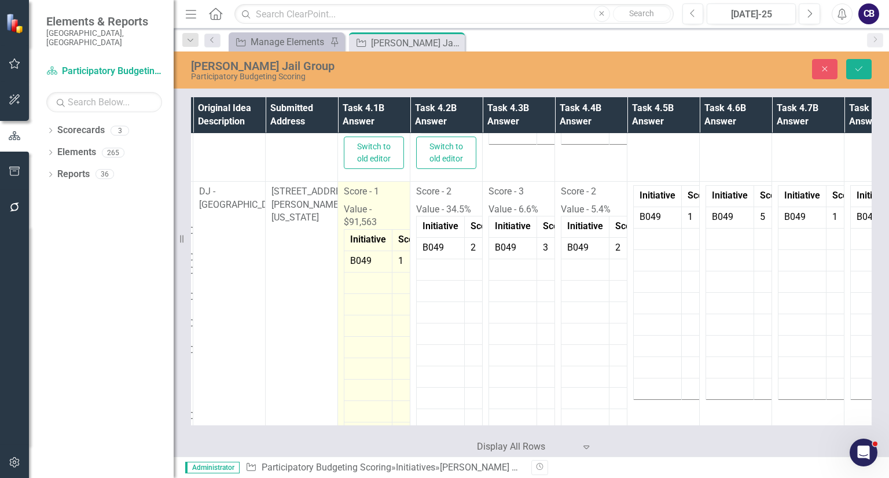
click at [399, 236] on strong "Score" at bounding box center [410, 239] width 24 height 11
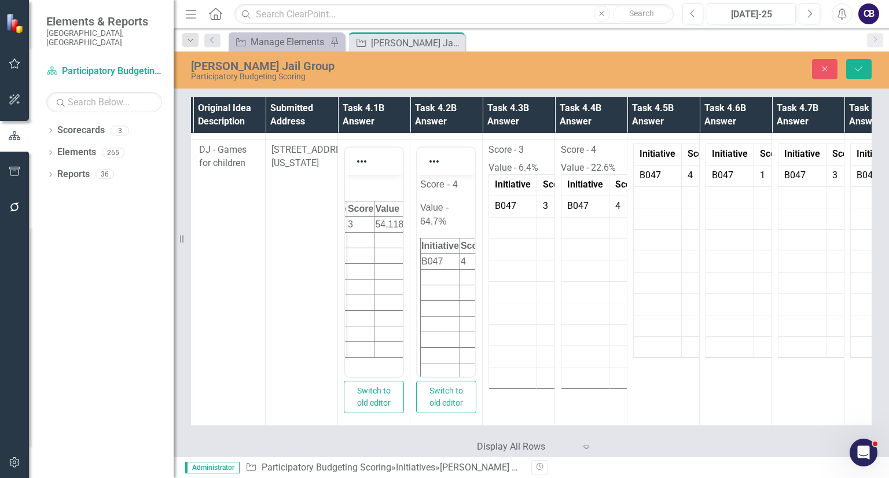
scroll to position [3021, 143]
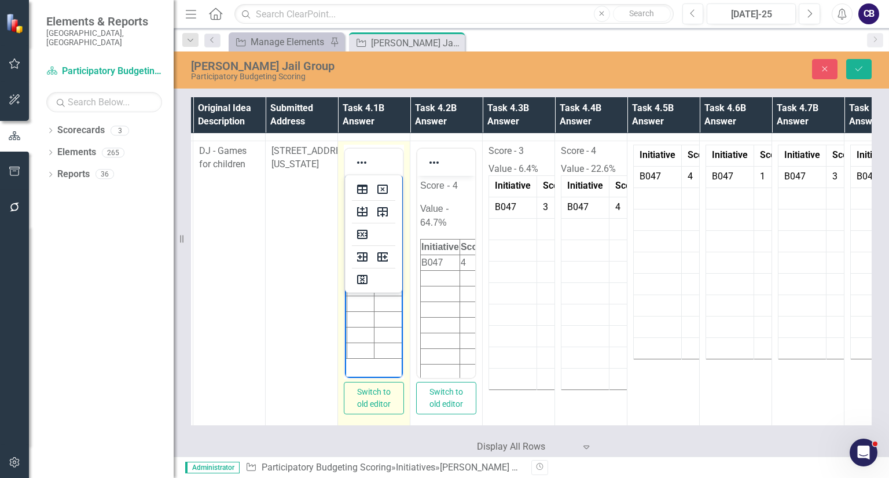
click at [377, 225] on td "54,118" at bounding box center [389, 226] width 30 height 16
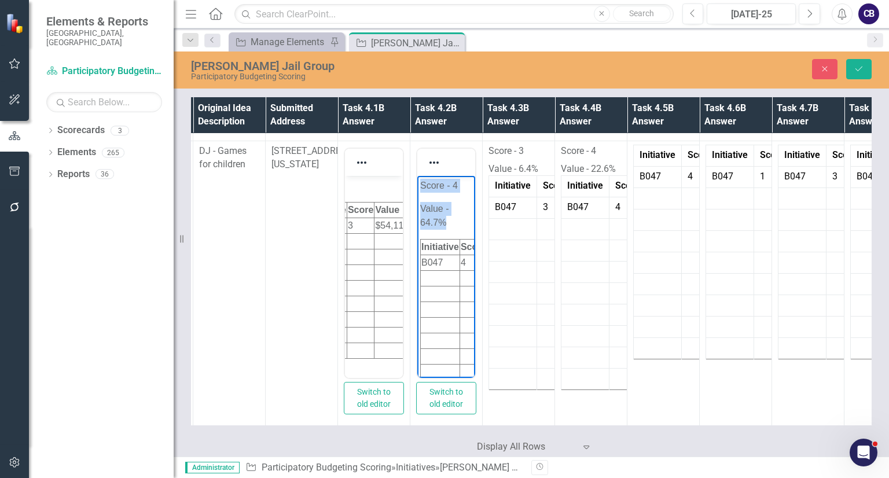
drag, startPoint x: 451, startPoint y: 225, endPoint x: 409, endPoint y: 176, distance: 65.2
click at [417, 176] on html "Score - 4 Value - 64.7% Initiative Score Value B047 4 64.7%" at bounding box center [446, 286] width 58 height 223
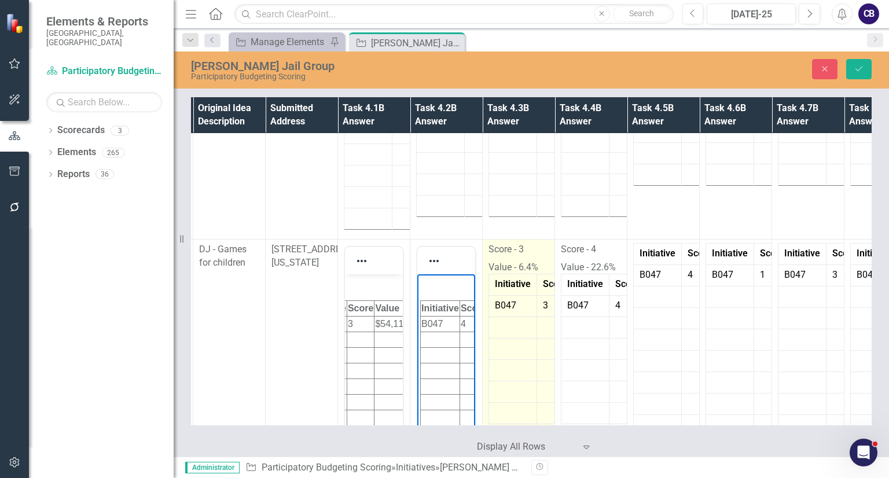
scroll to position [2922, 143]
click at [528, 244] on p "Score - 3" at bounding box center [518, 252] width 60 height 16
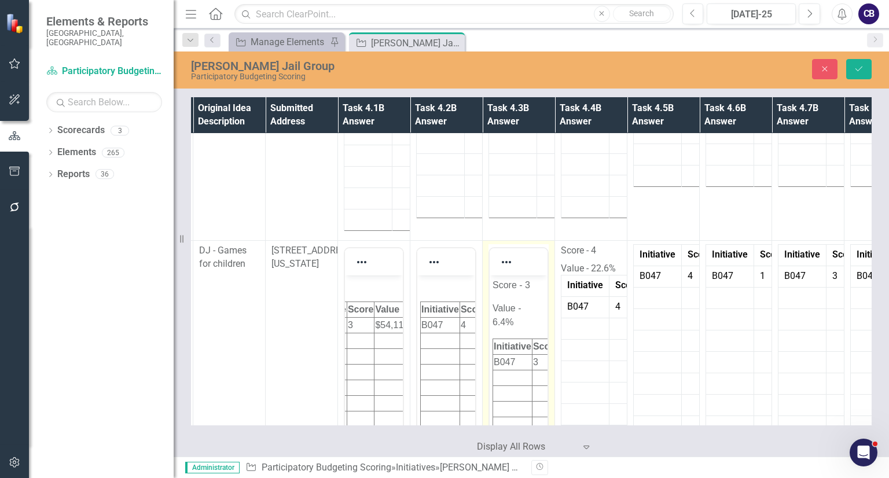
scroll to position [0, 0]
drag, startPoint x: 532, startPoint y: 328, endPoint x: 457, endPoint y: 254, distance: 105.6
click at [490, 275] on html "Score - 3 Value - 6.4% Initiative Score Value B047 3 6.4%" at bounding box center [519, 386] width 58 height 223
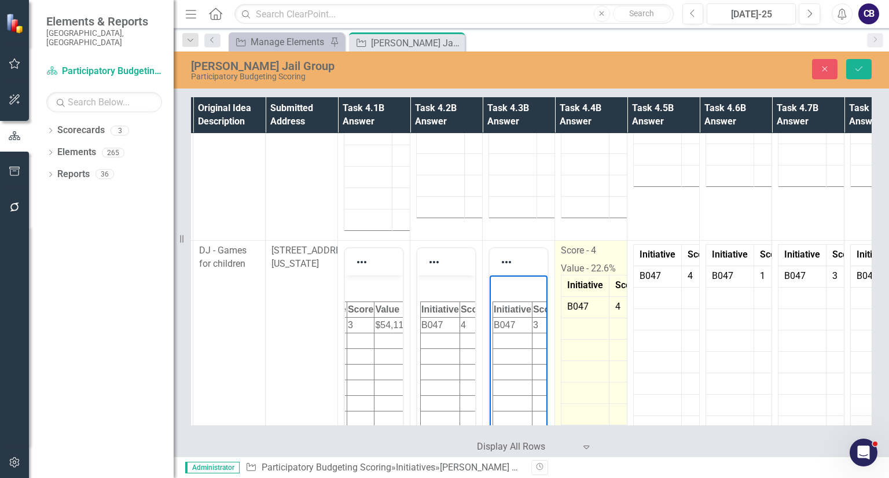
click at [571, 269] on p "Value - 22.6%" at bounding box center [591, 268] width 60 height 16
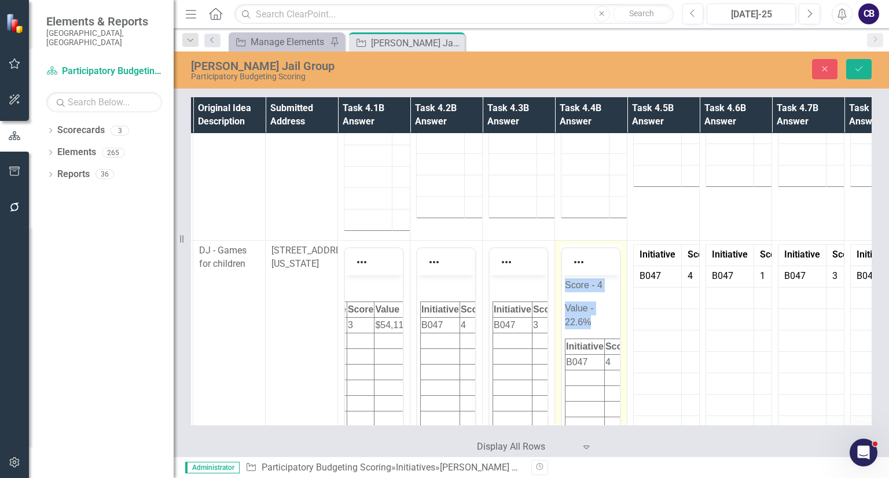
drag, startPoint x: 601, startPoint y: 319, endPoint x: 549, endPoint y: 244, distance: 91.8
click at [562, 275] on html "Score - 4 Value - 22.6% Initiative Score Value B047 4 22.6" at bounding box center [591, 386] width 58 height 223
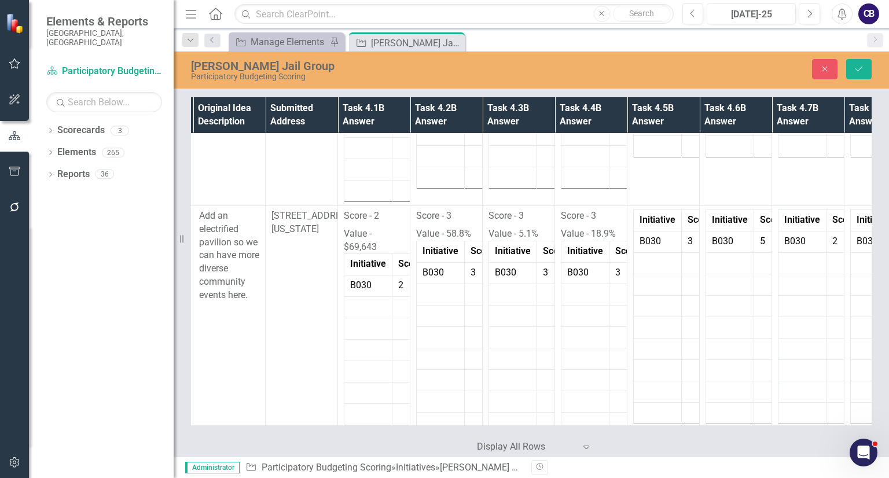
scroll to position [2677, 141]
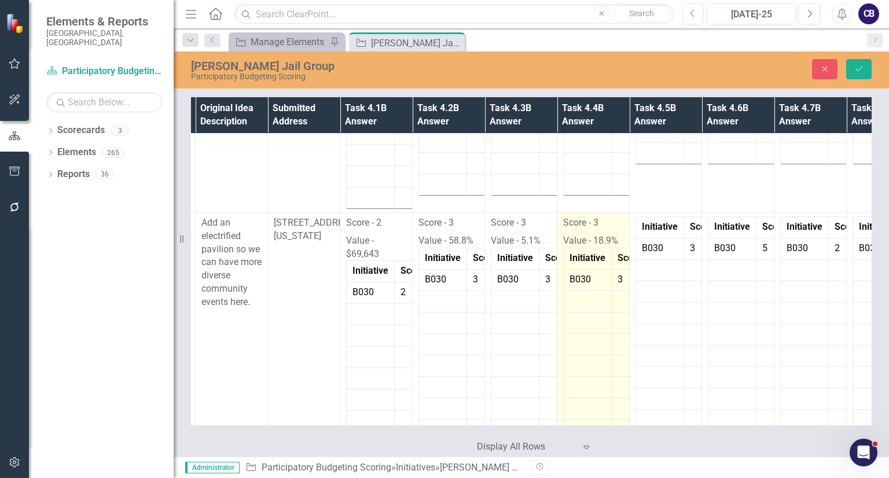
click at [560, 244] on td "Score - 3 Value - 18.9% Initiative Score Value B030 3 18.9%" at bounding box center [593, 348] width 72 height 272
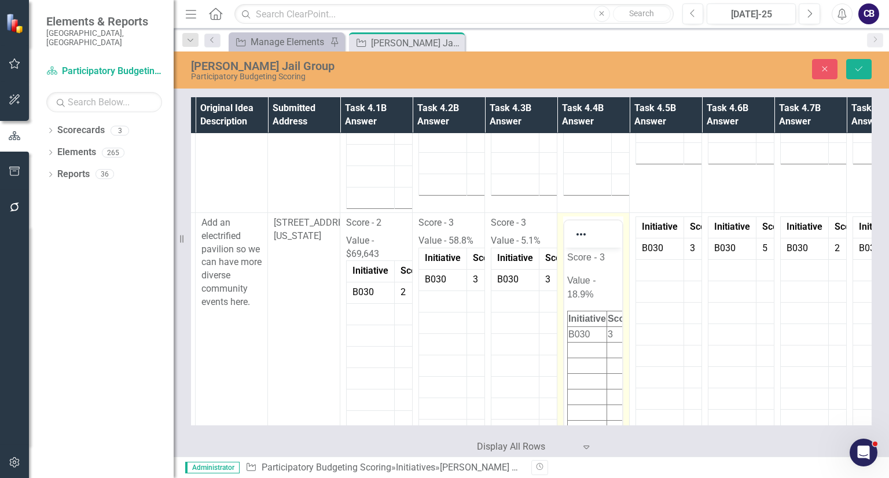
scroll to position [0, 0]
click at [577, 252] on p "Score - 3" at bounding box center [593, 257] width 52 height 14
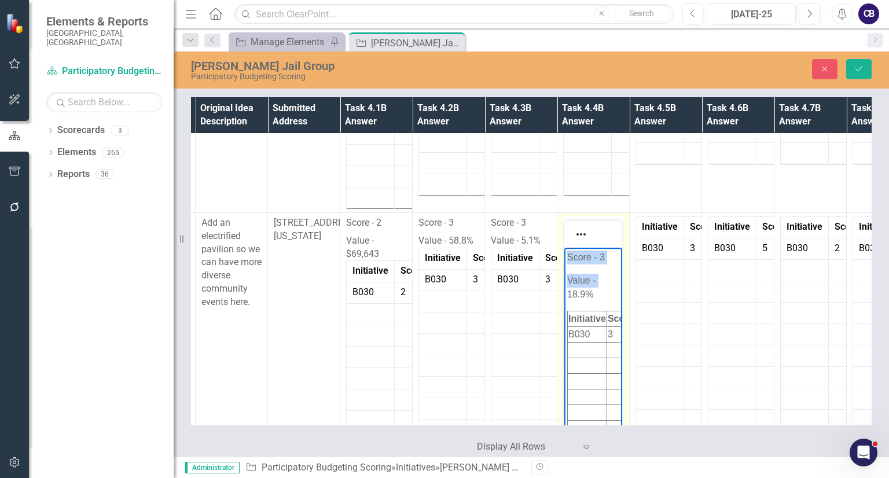
drag, startPoint x: 1124, startPoint y: 491, endPoint x: 595, endPoint y: 288, distance: 567.1
click at [595, 288] on body "Score - 3 Value - 18.9% Initiative Score Value B030 3 18.9%" at bounding box center [593, 358] width 58 height 223
click at [595, 288] on p "Value - 18.9%" at bounding box center [593, 287] width 52 height 28
drag, startPoint x: 597, startPoint y: 288, endPoint x: 553, endPoint y: 223, distance: 78.3
click at [564, 247] on html "Score - 3 Value - 18.9% Initiative Score Value B030 3 18.9%" at bounding box center [593, 358] width 58 height 223
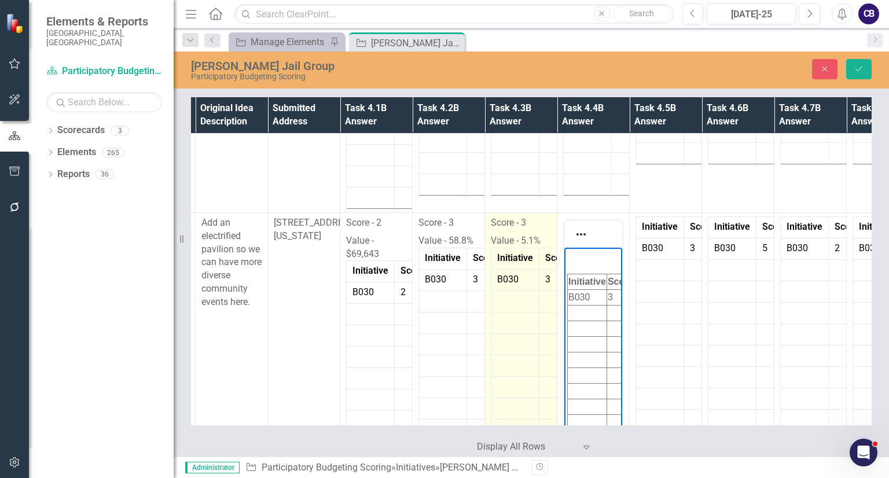
click at [544, 234] on p "Value - 5.1%" at bounding box center [521, 240] width 60 height 16
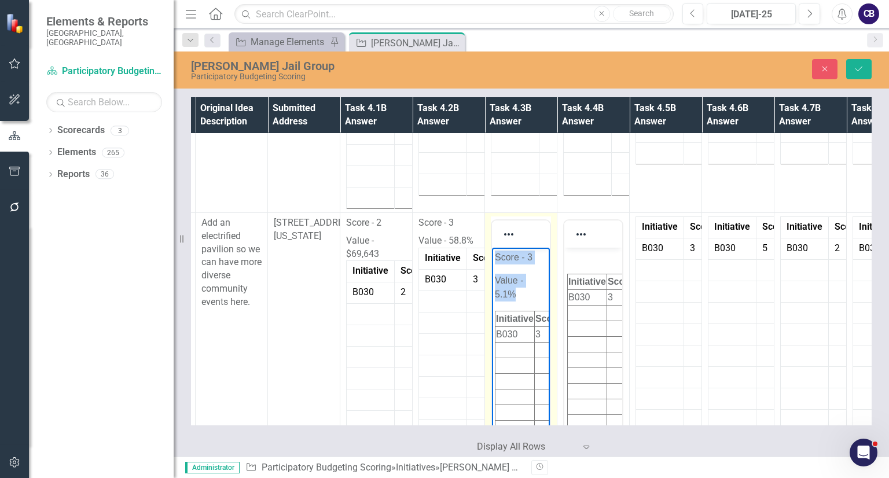
drag, startPoint x: 528, startPoint y: 293, endPoint x: 484, endPoint y: 240, distance: 69.9
click at [492, 247] on html "Score - 3 Value - 5.1% Initiative Score Value B030 3 5.1%" at bounding box center [521, 358] width 58 height 223
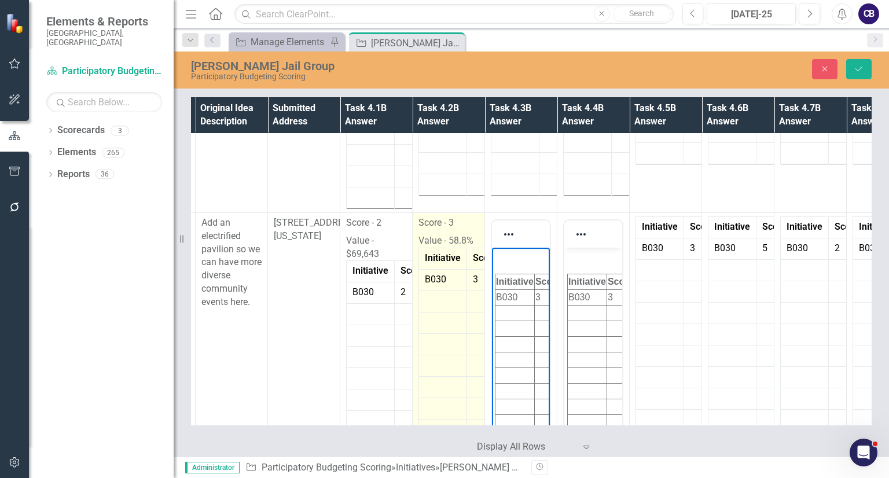
click at [468, 227] on p "Score - 3" at bounding box center [448, 224] width 60 height 16
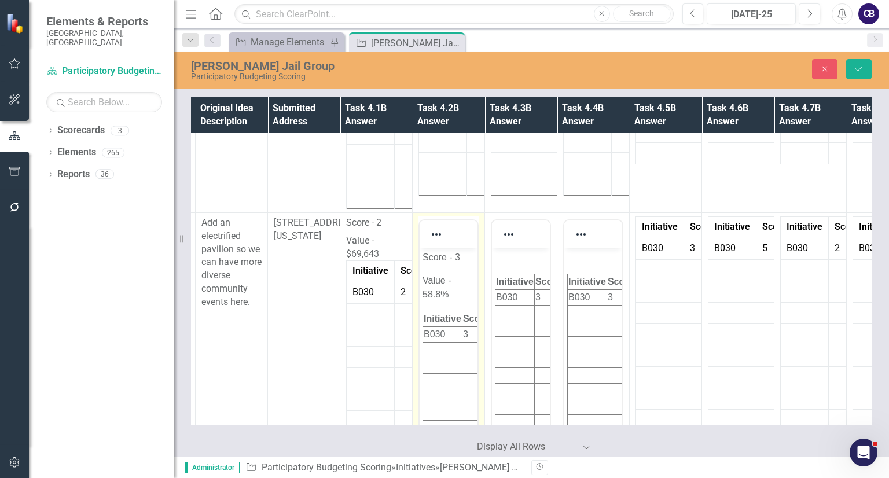
click at [457, 302] on body "Score - 3 Value - 58.8% Initiative Score Value B030 3 58.8%" at bounding box center [449, 358] width 58 height 223
drag, startPoint x: 457, startPoint y: 302, endPoint x: 422, endPoint y: 256, distance: 57.5
click at [422, 256] on body "Score - 3 Value - 58.8% Initiative Score Value B030 3 58.8%" at bounding box center [449, 358] width 58 height 223
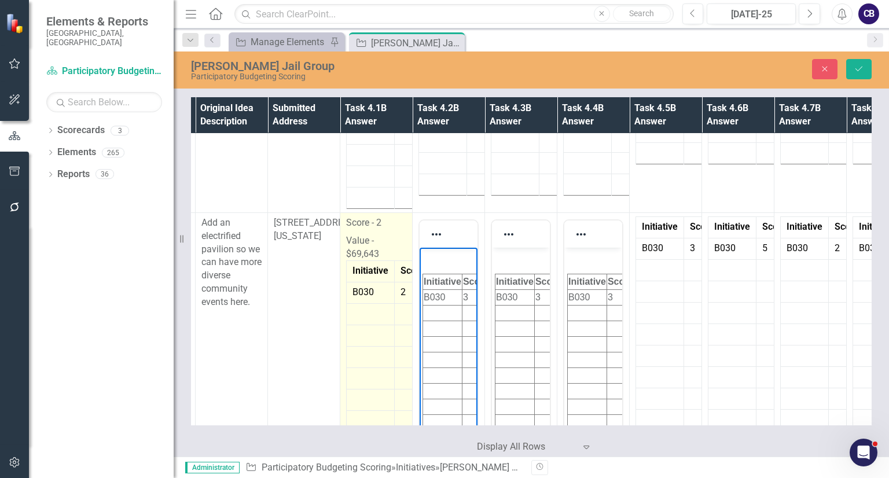
click at [391, 233] on p "Value - $69,643" at bounding box center [376, 246] width 60 height 29
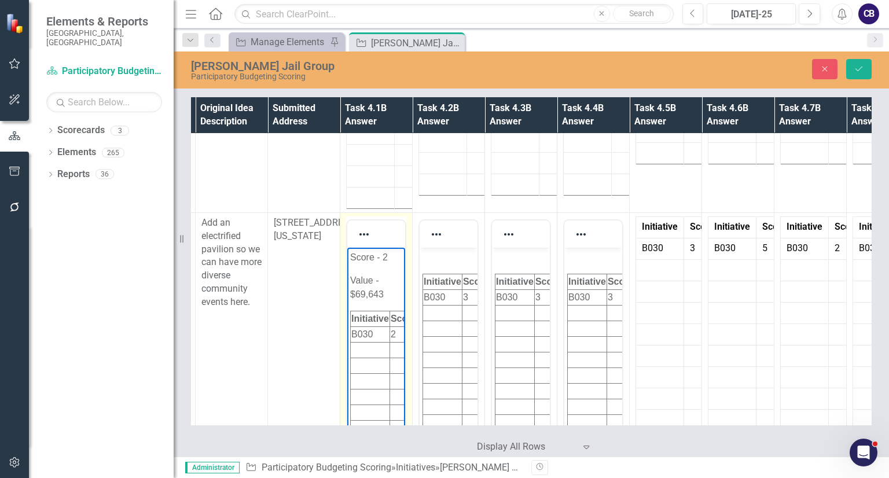
click at [385, 286] on p "Value - $69,643" at bounding box center [376, 287] width 52 height 28
drag, startPoint x: 391, startPoint y: 307, endPoint x: 321, endPoint y: 249, distance: 91.3
click at [347, 249] on html "Score - 2 Value - $69,643 Initiative Score Value B030 2 69,643" at bounding box center [376, 358] width 58 height 223
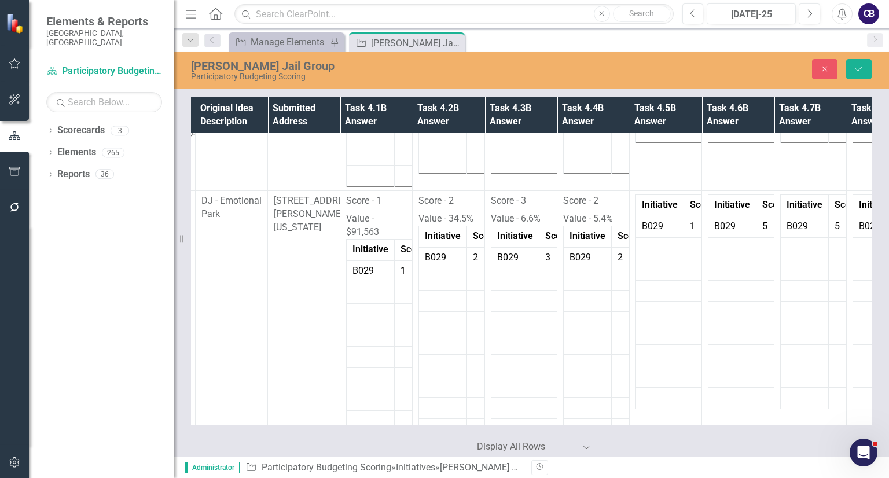
scroll to position [2431, 141]
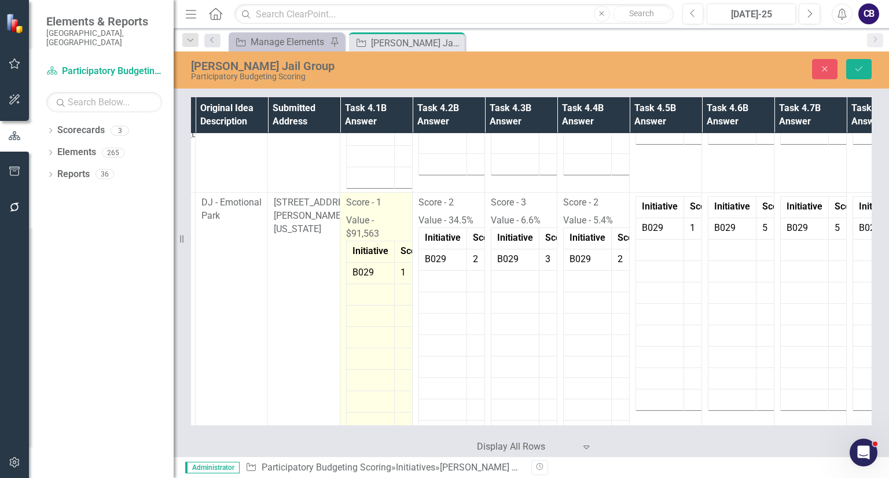
click at [380, 242] on td "Initiative" at bounding box center [371, 251] width 48 height 21
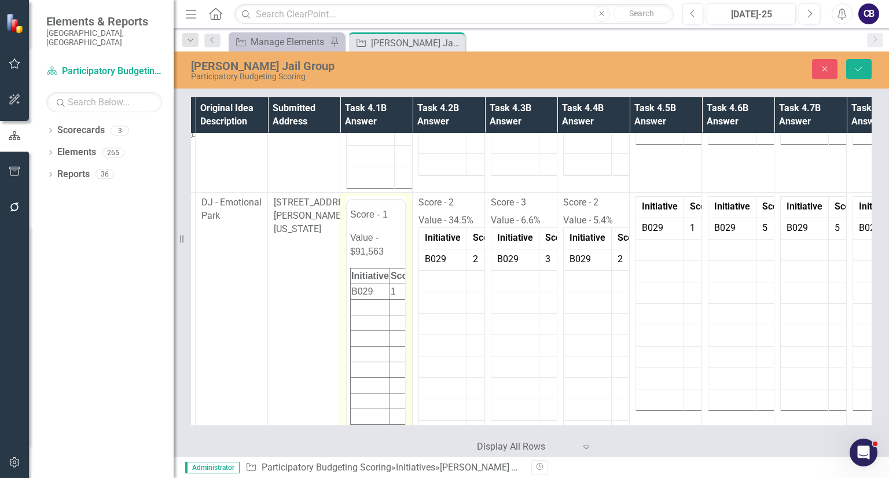
scroll to position [0, 0]
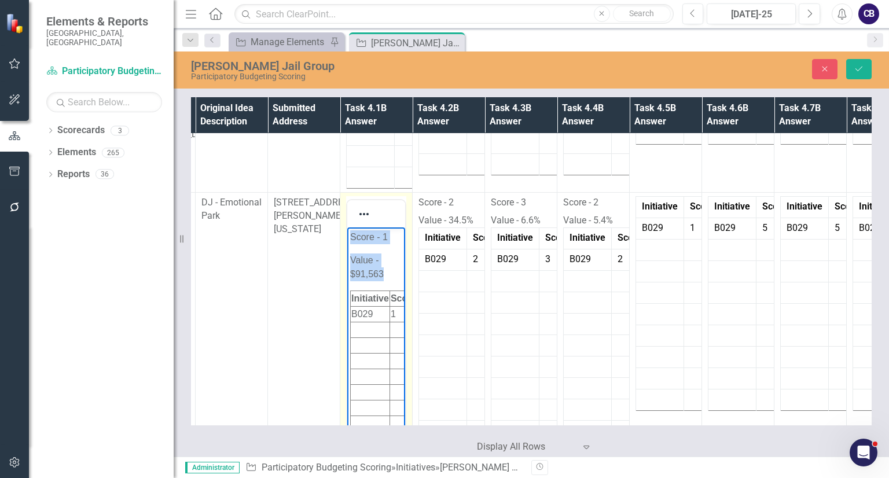
drag, startPoint x: 387, startPoint y: 279, endPoint x: 337, endPoint y: 202, distance: 92.1
click at [347, 227] on html "Score - 1 Value - $91,563 Initiative Score Value B029 1 91,563" at bounding box center [376, 338] width 58 height 223
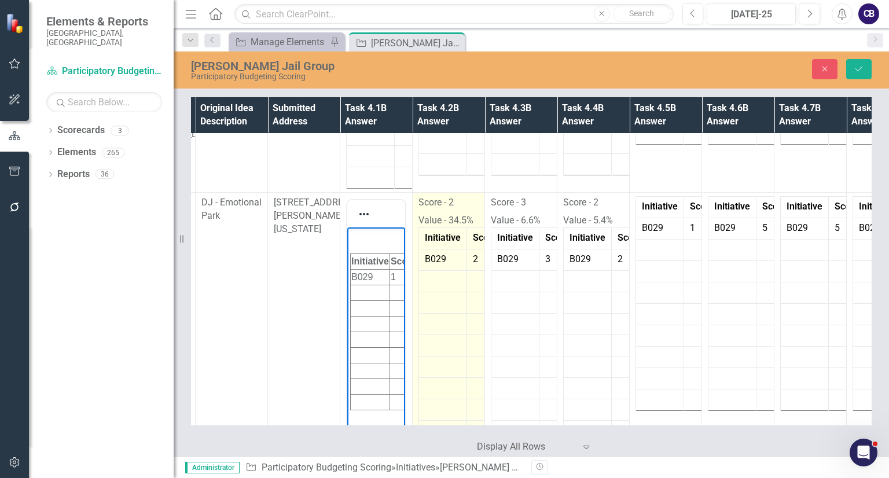
click at [451, 204] on p "Score - 2" at bounding box center [448, 204] width 60 height 16
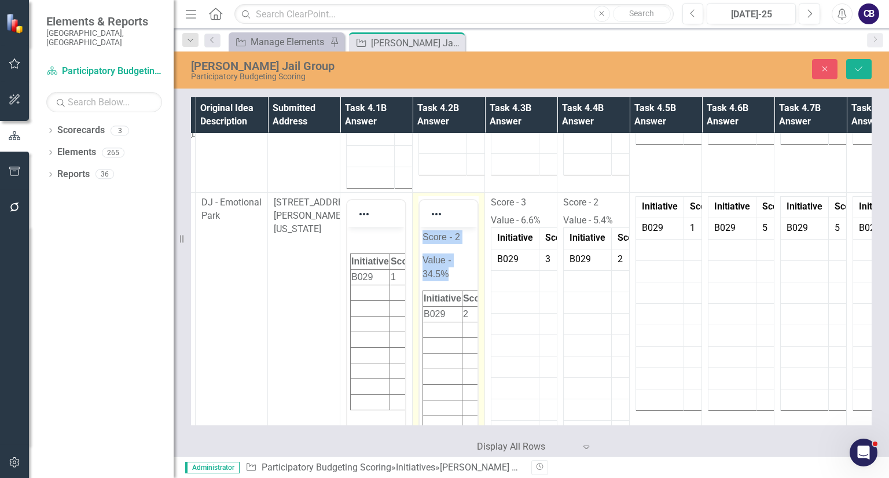
drag, startPoint x: 465, startPoint y: 273, endPoint x: 405, endPoint y: 200, distance: 94.5
click at [420, 227] on html "Score - 2 Value - 34.5% Initiative Score Value B029 2 34.5%" at bounding box center [449, 338] width 58 height 223
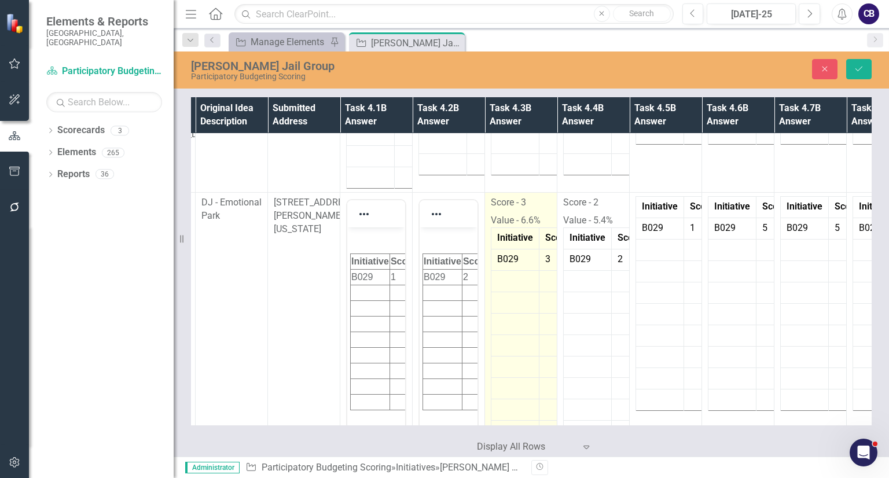
click at [535, 214] on p "Value - 6.6%" at bounding box center [521, 220] width 60 height 16
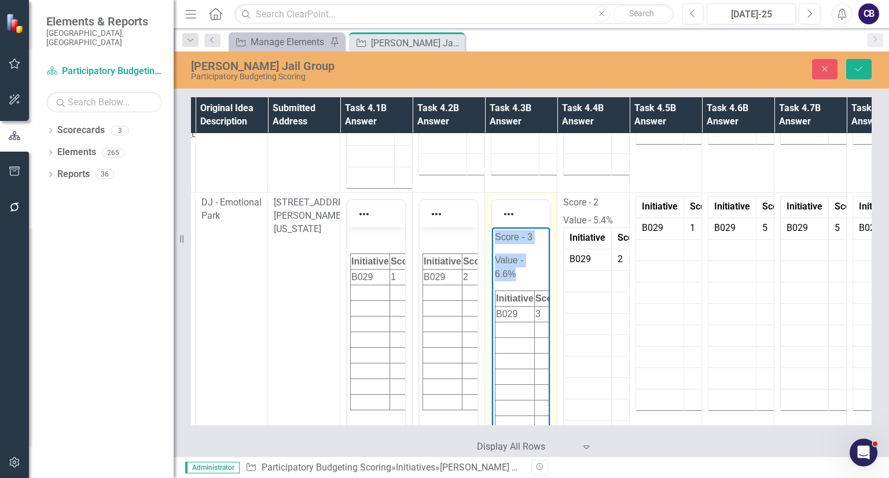
drag, startPoint x: 535, startPoint y: 275, endPoint x: 491, endPoint y: 229, distance: 63.0
click at [492, 229] on body "Score - 3 Value - 6.6% Initiative Score Value B029 3 6.6%" at bounding box center [521, 338] width 58 height 223
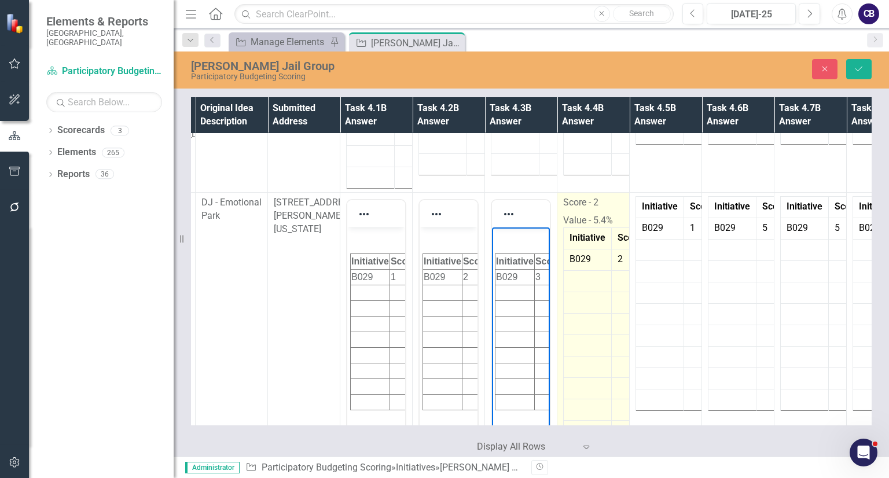
click at [569, 214] on p "Value - 5.4%" at bounding box center [593, 220] width 60 height 16
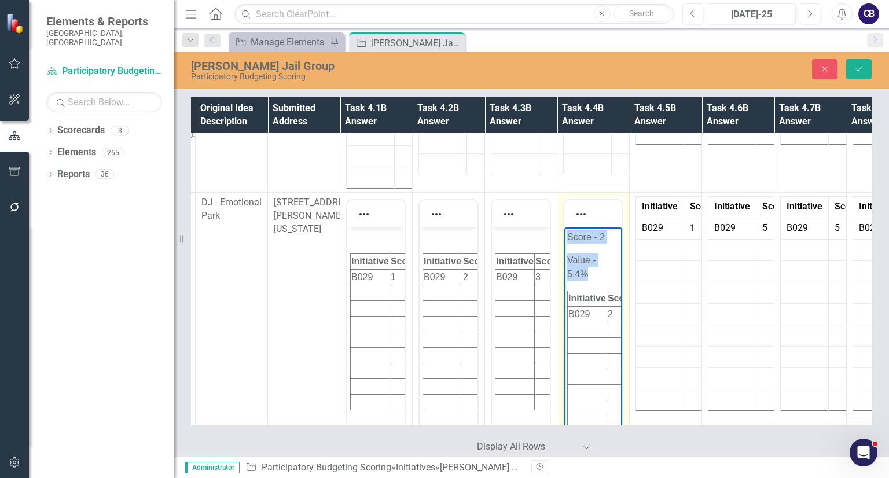
drag, startPoint x: 605, startPoint y: 270, endPoint x: 567, endPoint y: 216, distance: 65.7
click at [567, 227] on html "Score - 2 Value - 5.4% Initiative Score Value B029 2 5.4%" at bounding box center [593, 338] width 58 height 223
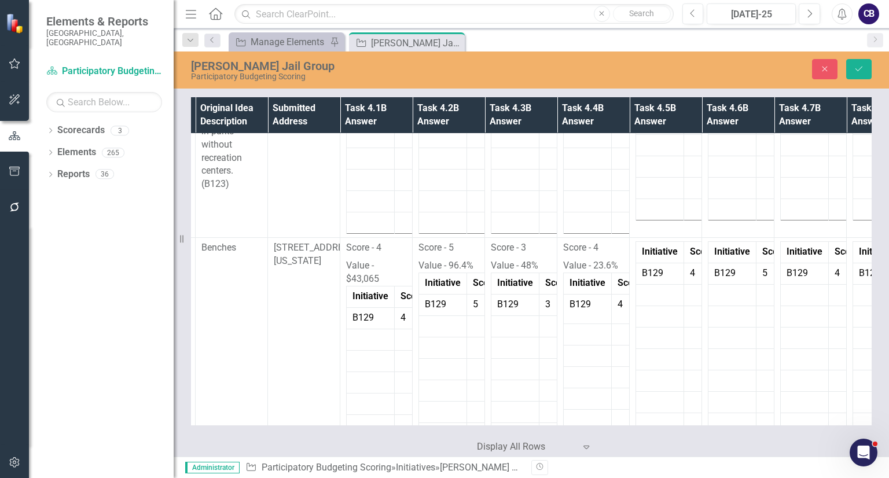
scroll to position [5316, 141]
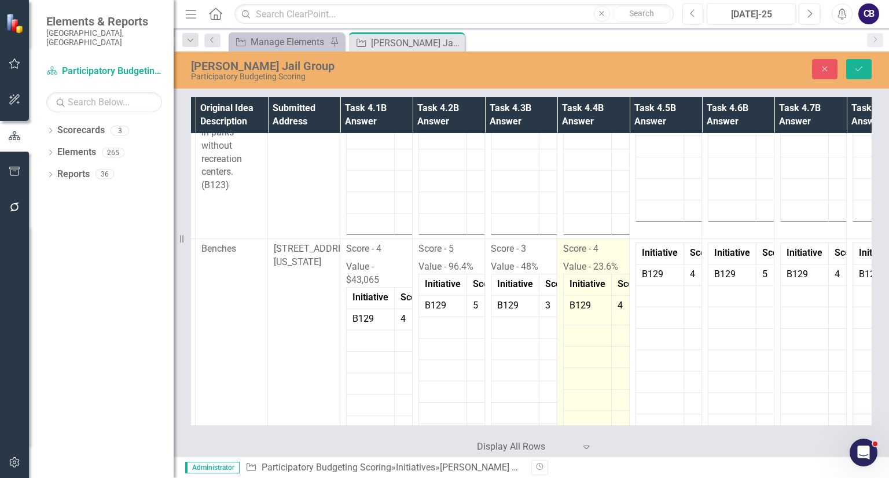
click at [580, 295] on td "B129" at bounding box center [588, 310] width 48 height 30
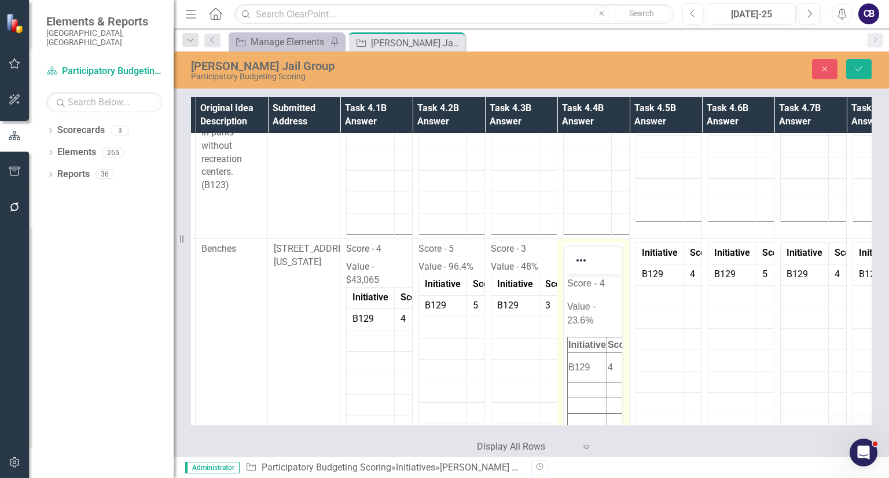
scroll to position [0, 0]
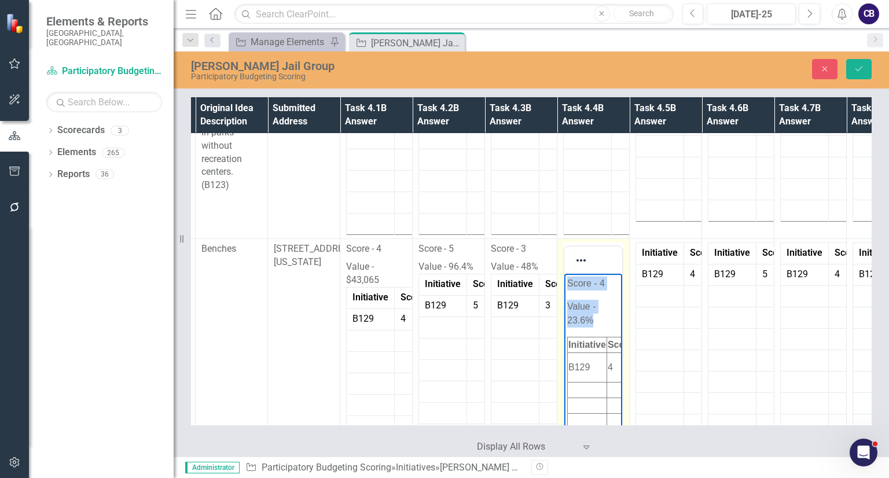
drag, startPoint x: 600, startPoint y: 317, endPoint x: 567, endPoint y: 266, distance: 60.7
click at [567, 274] on html "Score - 4 Value - 23.6% Initiative Score Value B129 4 23.6%" at bounding box center [593, 392] width 58 height 237
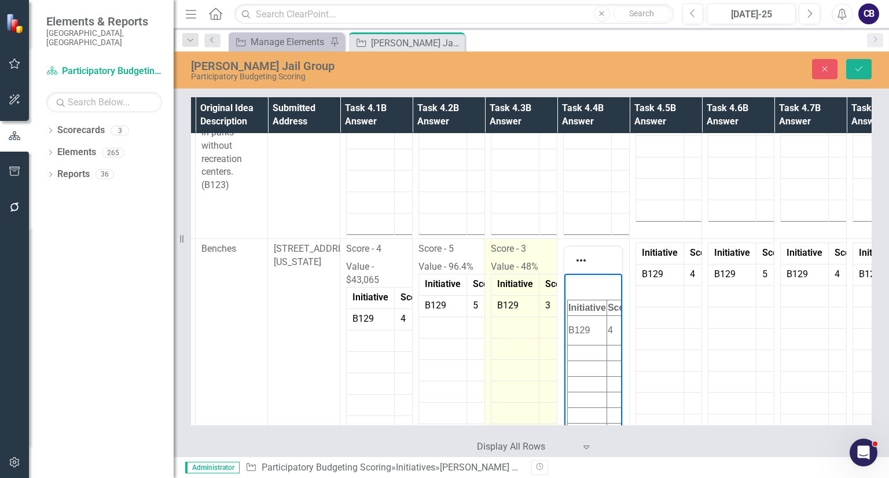
click at [548, 242] on p "Score - 3" at bounding box center [521, 250] width 60 height 16
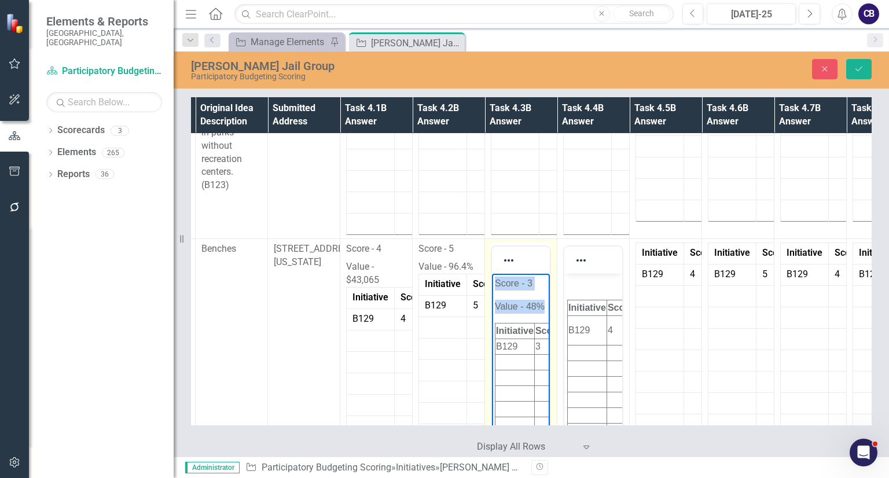
drag, startPoint x: 534, startPoint y: 323, endPoint x: 491, endPoint y: 264, distance: 72.9
click at [492, 274] on html "Score - 3 Value - 48% Initiative Score Value B129 3 4.8%" at bounding box center [521, 378] width 58 height 209
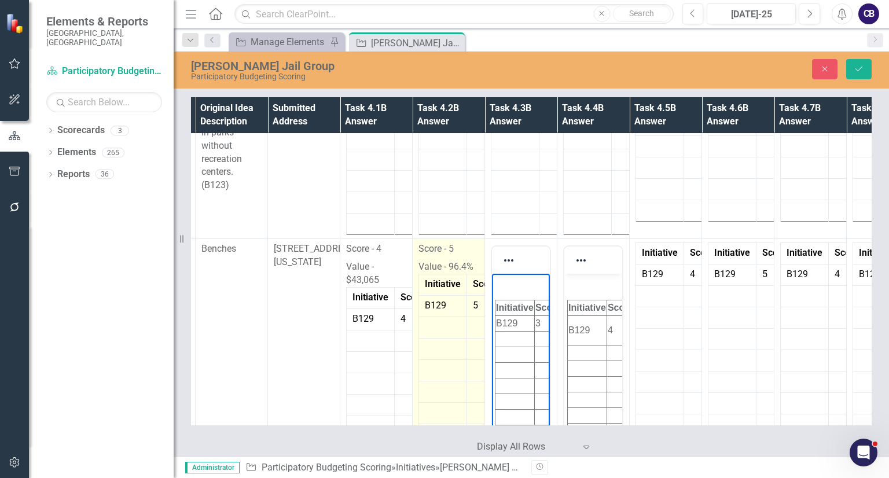
click at [461, 258] on p "Value - 96.4%" at bounding box center [448, 266] width 60 height 16
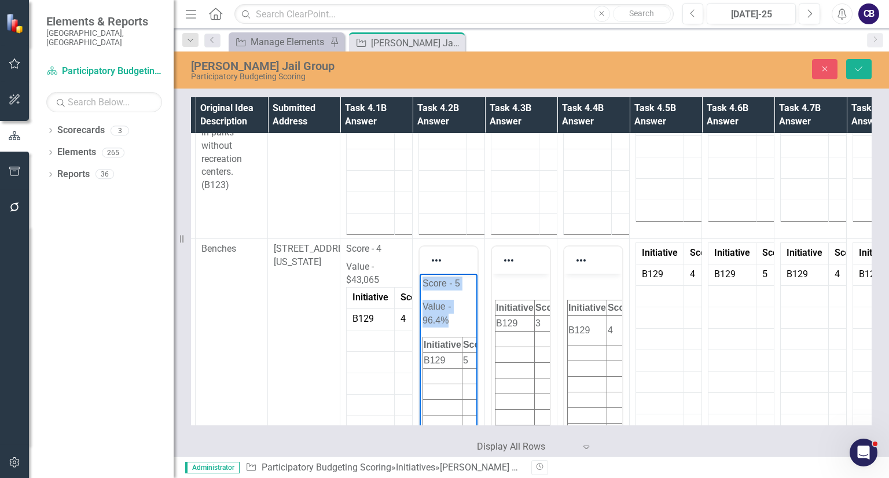
drag, startPoint x: 463, startPoint y: 325, endPoint x: 418, endPoint y: 251, distance: 86.5
click at [420, 274] on html "Score - 5 Value - 96.4% Initiative Score Value B129 5 96.4%" at bounding box center [449, 385] width 58 height 223
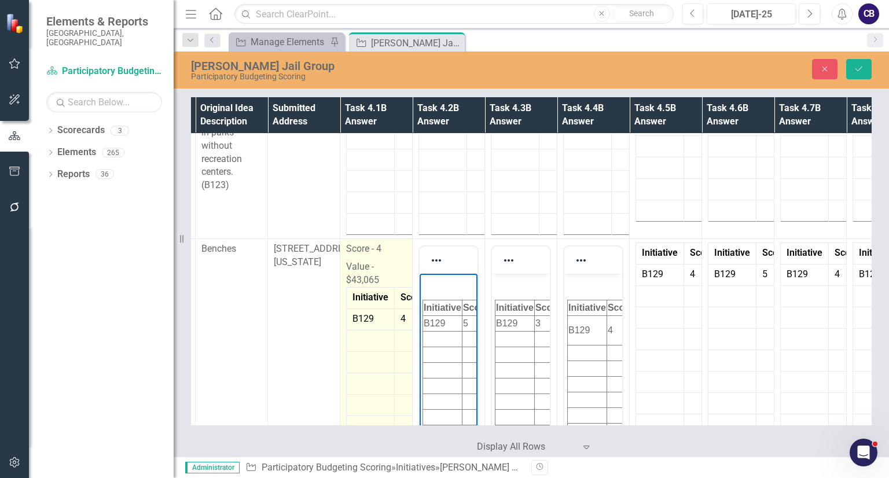
click at [398, 258] on p "Value - $43,065" at bounding box center [376, 272] width 60 height 29
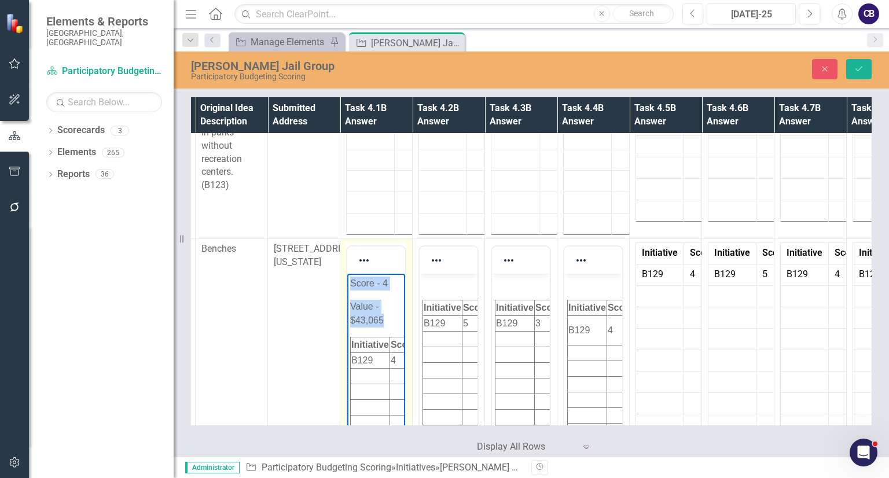
drag, startPoint x: 394, startPoint y: 314, endPoint x: 332, endPoint y: 258, distance: 83.6
click at [347, 274] on html "Score - 4 Value - $43,065 Initiative Score Value B129 4 43065" at bounding box center [376, 385] width 58 height 223
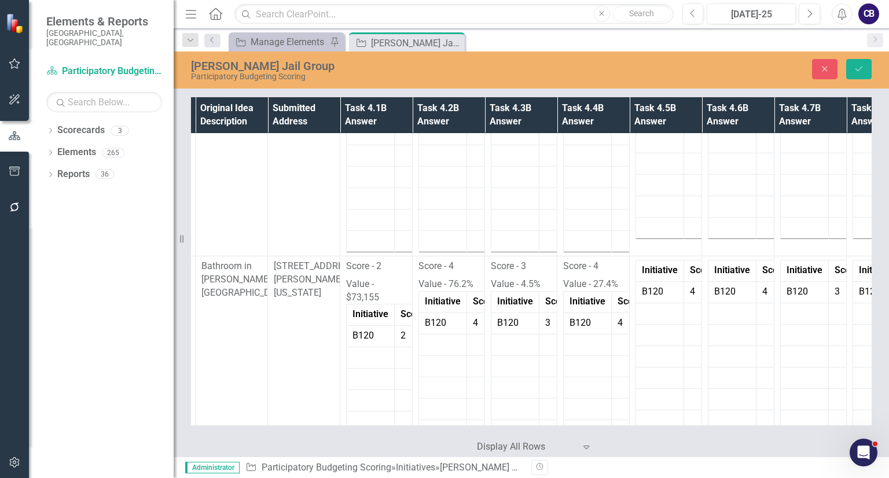
scroll to position [4794, 141]
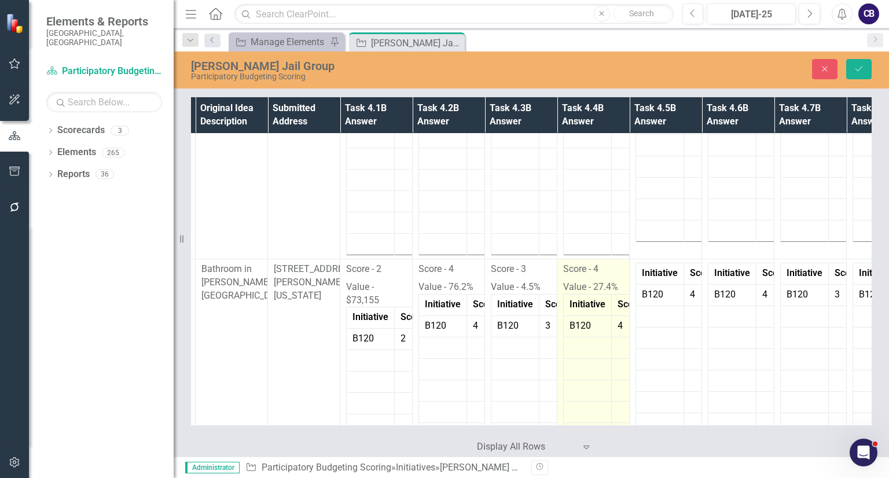
click at [567, 294] on td "Initiative" at bounding box center [588, 304] width 48 height 21
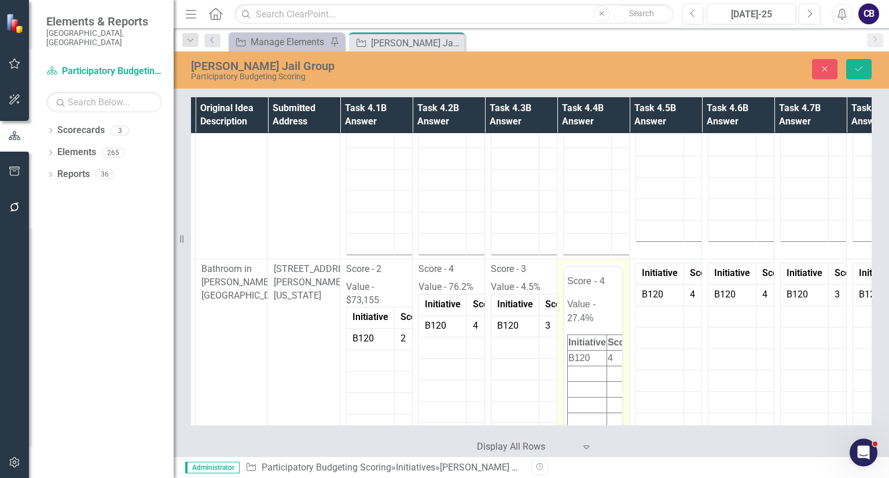
scroll to position [0, 0]
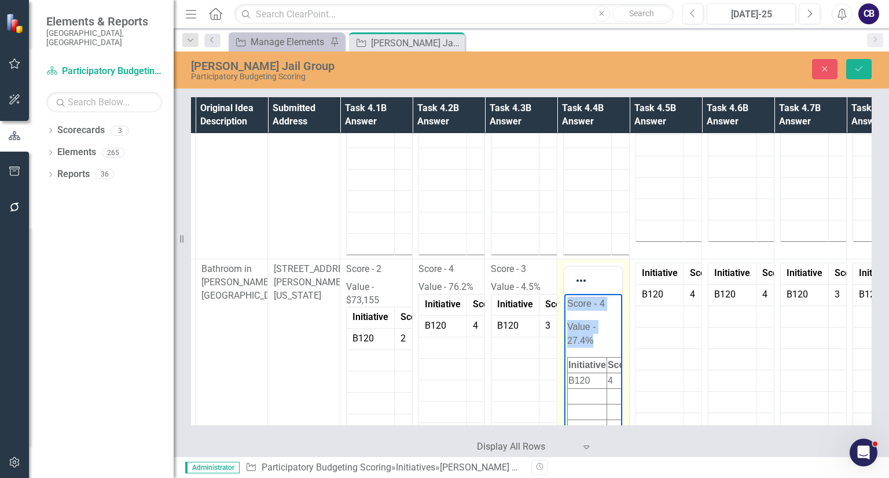
drag, startPoint x: 599, startPoint y: 334, endPoint x: 544, endPoint y: 275, distance: 81.5
click at [564, 293] on html "Score - 4 Value - 27.4% Initiative Score Value B120 4 27.4%" at bounding box center [593, 404] width 58 height 223
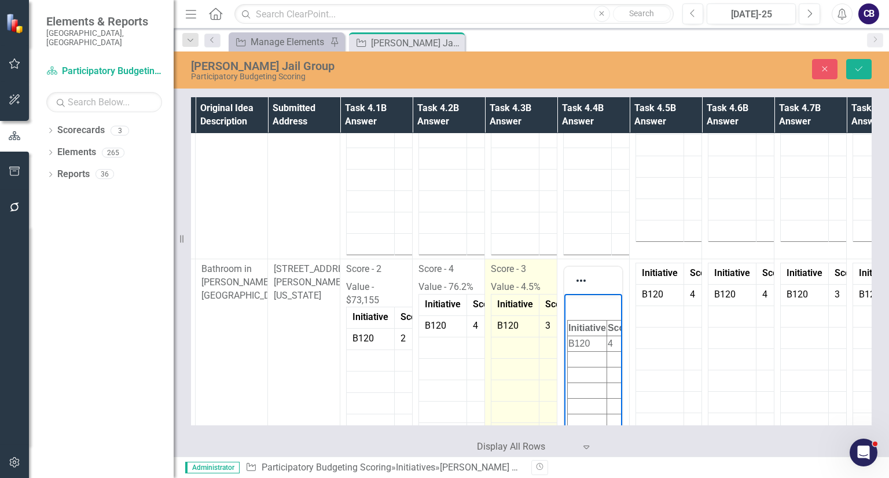
click at [534, 278] on p "Value - 4.5%" at bounding box center [521, 286] width 60 height 16
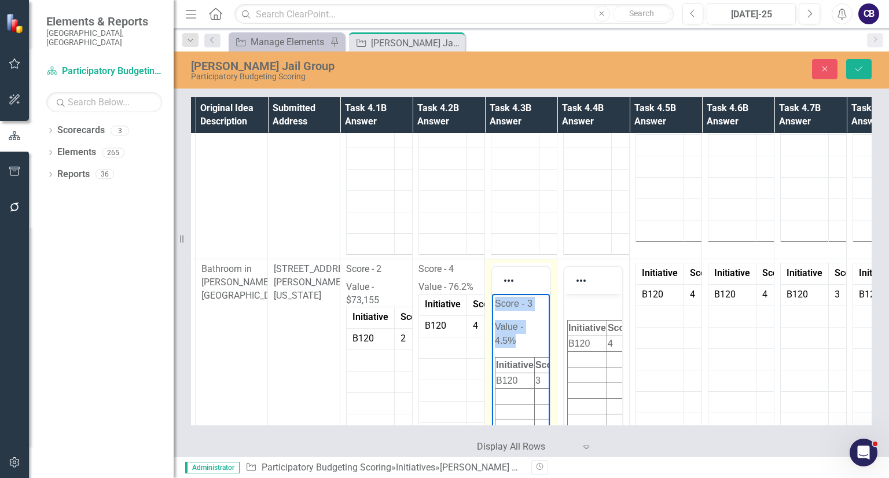
drag, startPoint x: 531, startPoint y: 341, endPoint x: 470, endPoint y: 271, distance: 92.3
click at [492, 293] on html "Score - 3 Value - 4.5% Initiative Score Value B120 3 4.5%" at bounding box center [521, 404] width 58 height 223
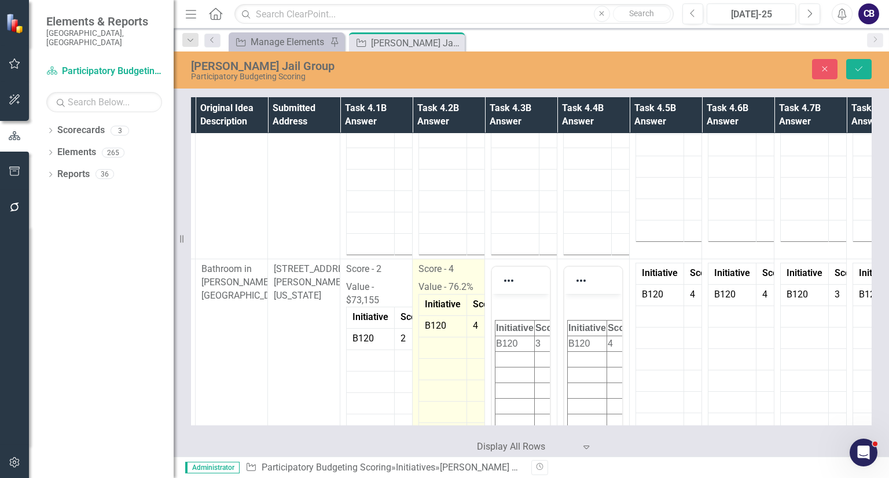
click at [470, 263] on p "Score - 4" at bounding box center [448, 271] width 60 height 16
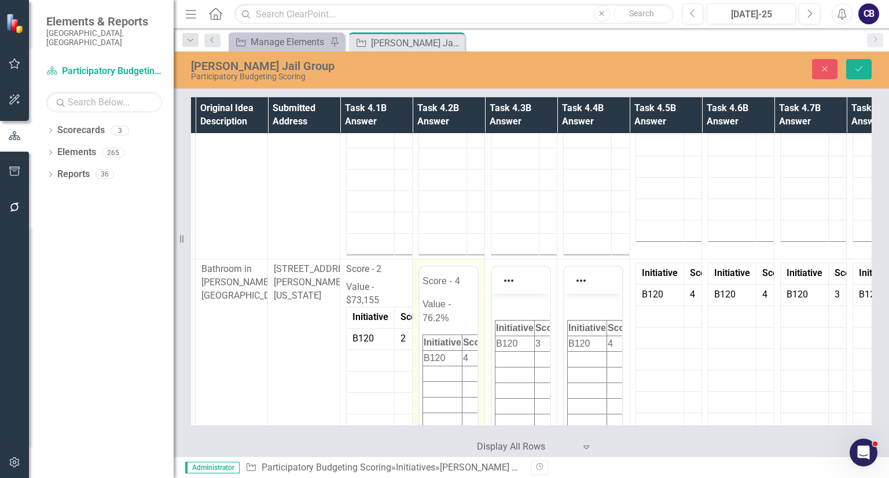
click at [470, 269] on div at bounding box center [449, 269] width 58 height 0
click at [470, 269] on div at bounding box center [449, 280] width 58 height 23
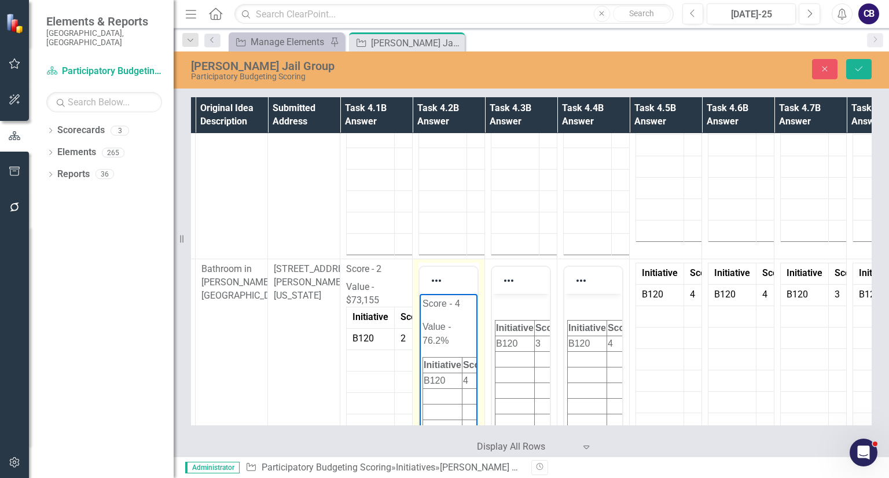
drag, startPoint x: 459, startPoint y: 347, endPoint x: 392, endPoint y: 261, distance: 108.5
click at [420, 293] on html "Score - 4 Value - 76.2% Initiative Score Value B120 4 76.2%" at bounding box center [449, 404] width 58 height 223
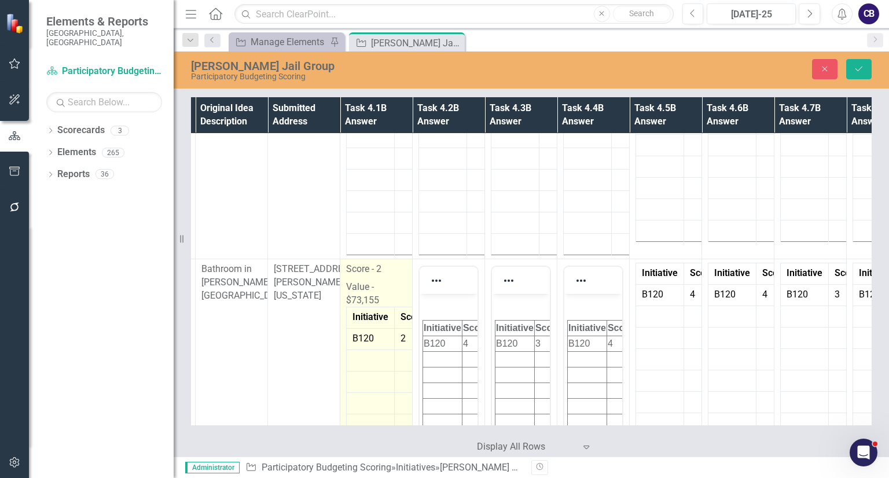
click at [374, 278] on p "Value - $73,155" at bounding box center [376, 292] width 60 height 29
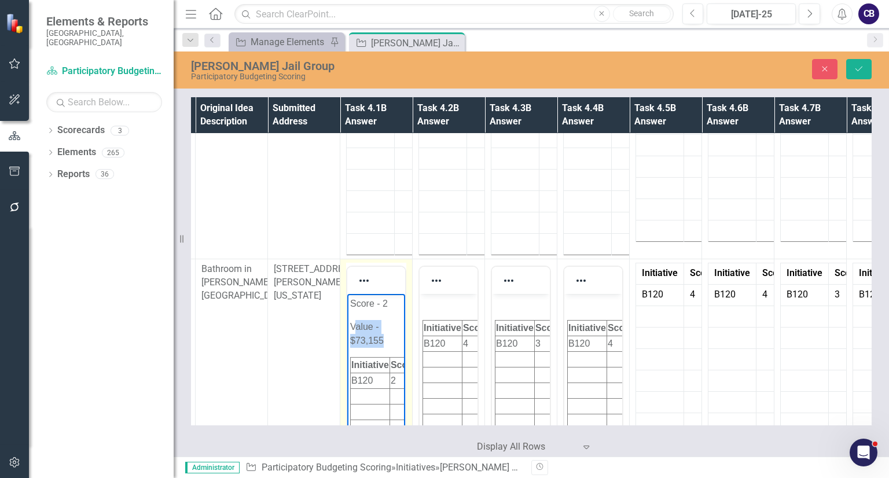
drag, startPoint x: 391, startPoint y: 337, endPoint x: 342, endPoint y: 295, distance: 64.5
click at [347, 295] on html "Score - 2 Value - $73,155 Initiative Score Value B120 2 73,155" at bounding box center [376, 404] width 58 height 223
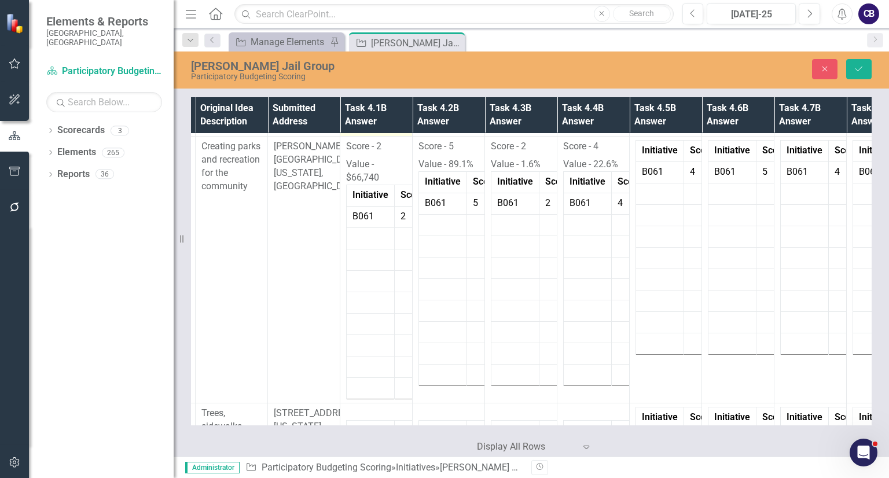
scroll to position [3860, 141]
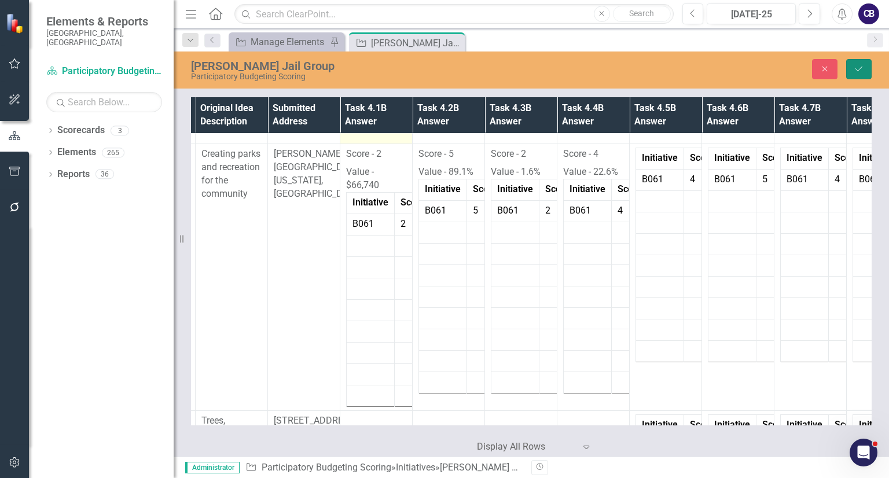
click at [858, 70] on icon "Save" at bounding box center [859, 69] width 10 height 8
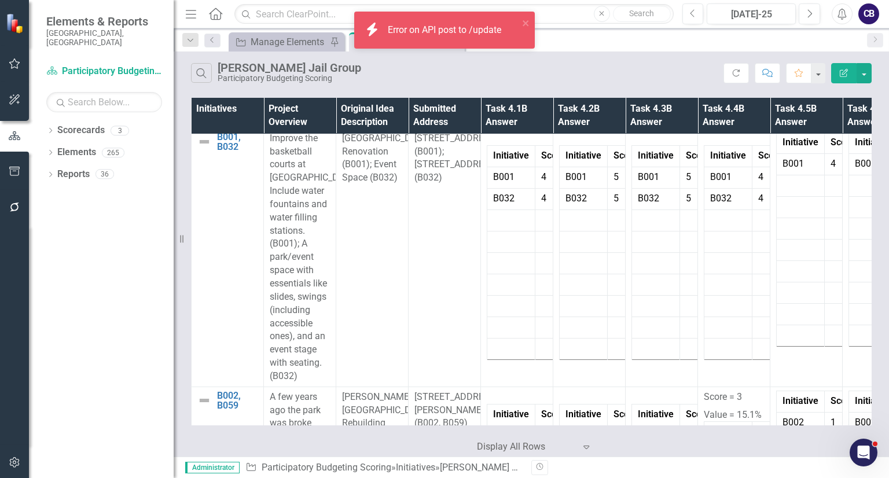
scroll to position [1040, 0]
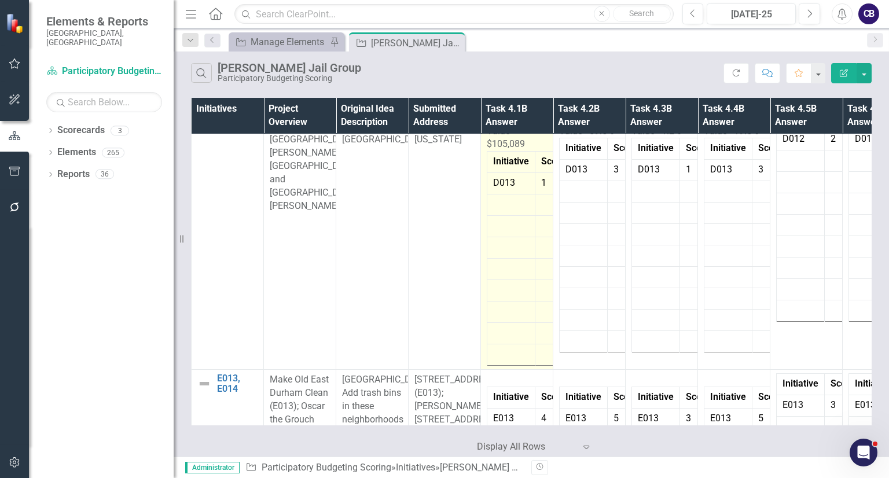
click at [516, 152] on p "Value $105,089" at bounding box center [517, 137] width 60 height 29
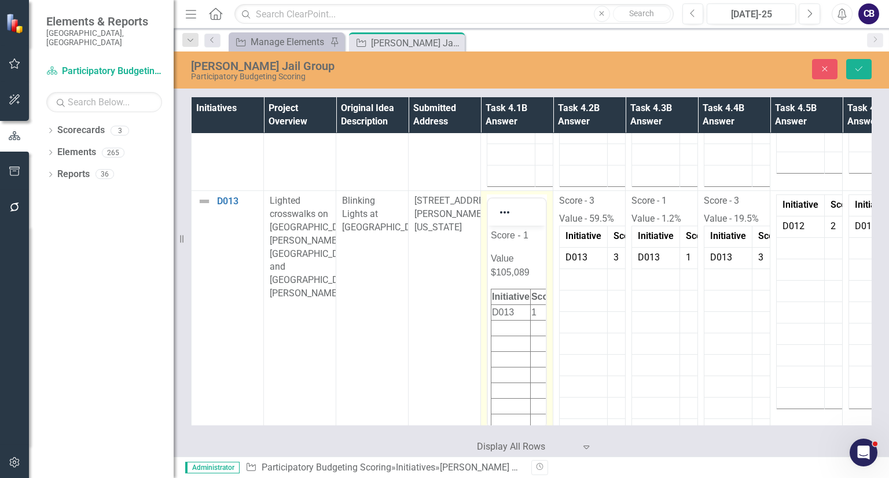
scroll to position [0, 0]
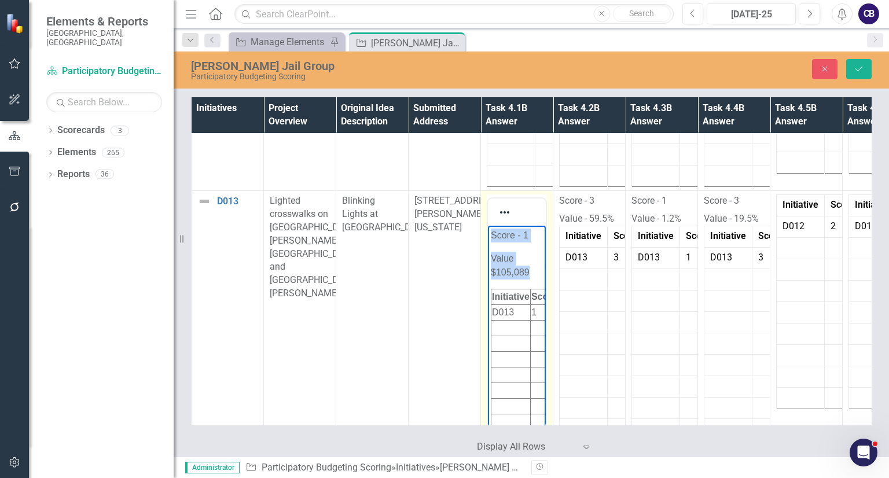
drag, startPoint x: 532, startPoint y: 277, endPoint x: 480, endPoint y: 187, distance: 103.5
click at [488, 226] on html "Score - 1 Value $105,089 Initiative Score Value D013 1 105,089" at bounding box center [517, 337] width 58 height 223
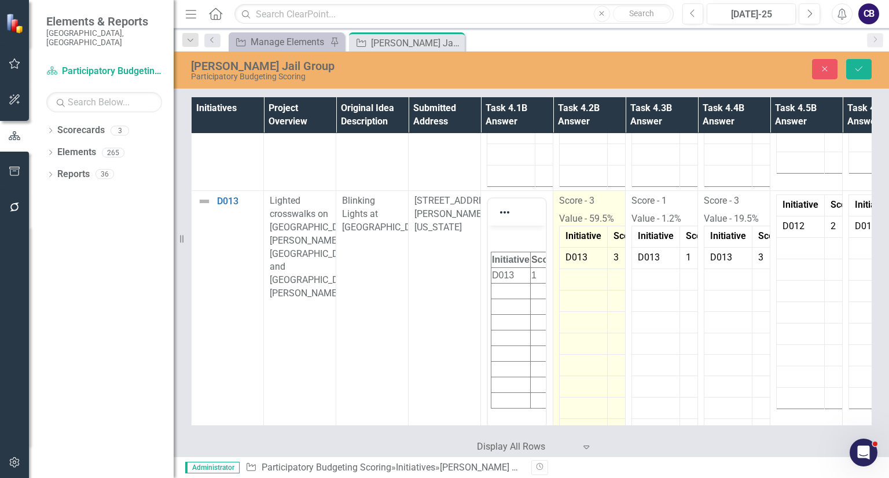
click at [586, 222] on p "Value - 59.5%" at bounding box center [589, 218] width 60 height 16
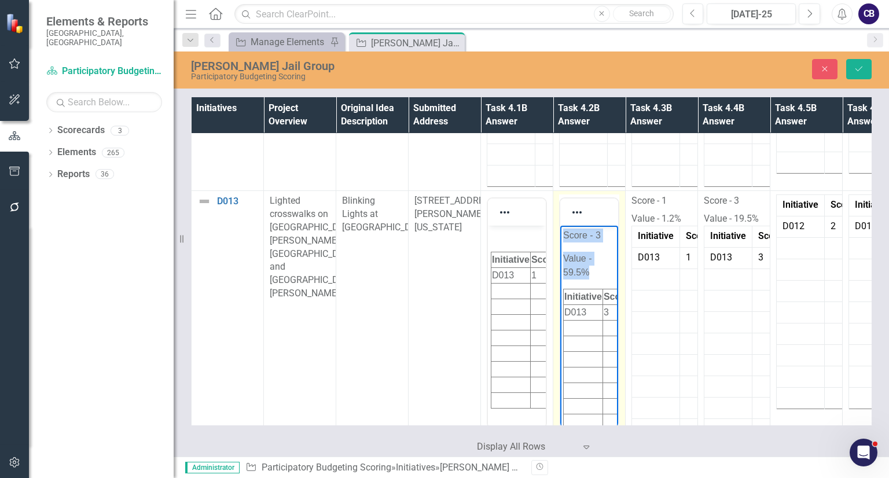
drag, startPoint x: 601, startPoint y: 269, endPoint x: 1101, endPoint y: 418, distance: 521.6
click at [560, 226] on html "Score - 3 Value - 59.5% Initiative Score Value D013 3 59.5%" at bounding box center [589, 337] width 58 height 223
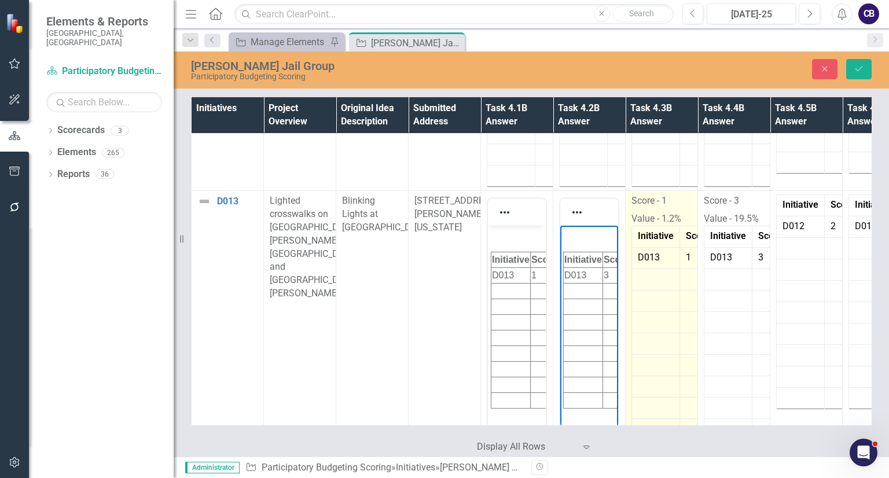
click at [643, 210] on p "Value - 1.2%" at bounding box center [661, 218] width 60 height 16
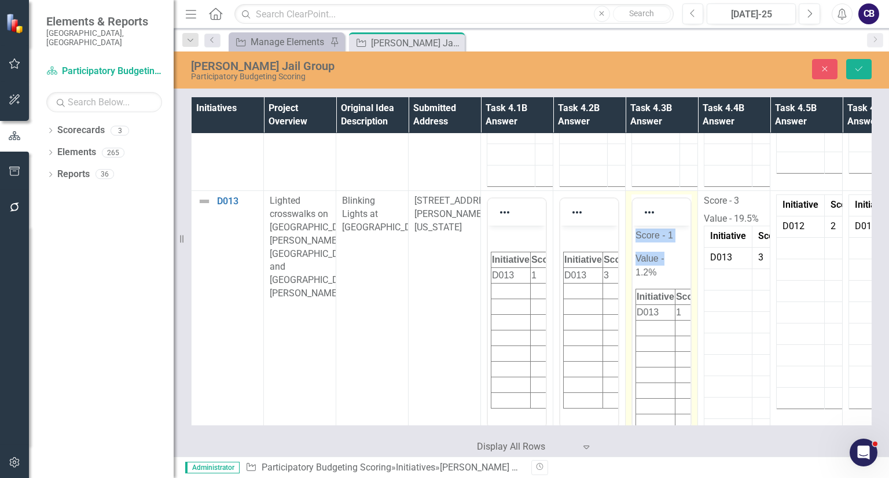
drag, startPoint x: 671, startPoint y: 265, endPoint x: 622, endPoint y: 212, distance: 72.1
click at [632, 226] on html "Score - 1 Value - 1.2% Initiative Score Value D013 1 1.2%" at bounding box center [661, 337] width 58 height 223
drag, startPoint x: 1289, startPoint y: 439, endPoint x: 671, endPoint y: 241, distance: 649.5
drag, startPoint x: 671, startPoint y: 241, endPoint x: 598, endPoint y: 211, distance: 78.3
click at [632, 226] on html "1.2% Initiative Score Value D013 1 1.2%" at bounding box center [661, 319] width 58 height 186
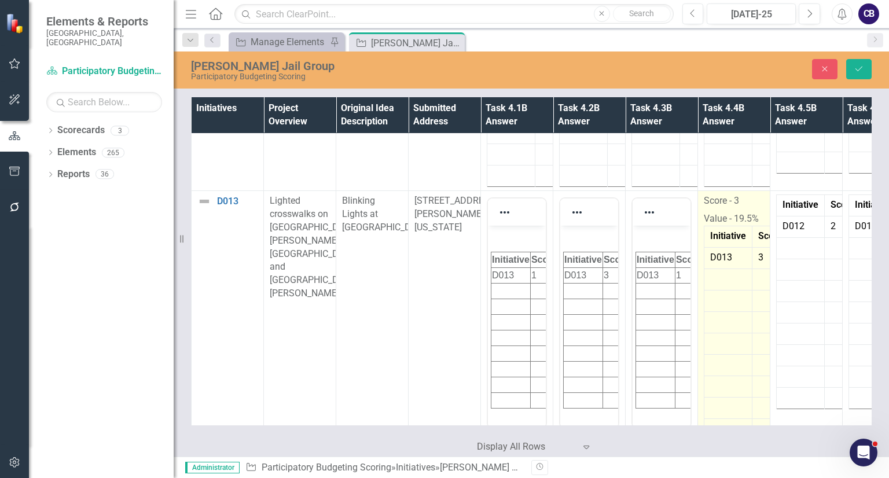
click at [720, 207] on p "Score - 3" at bounding box center [734, 202] width 60 height 16
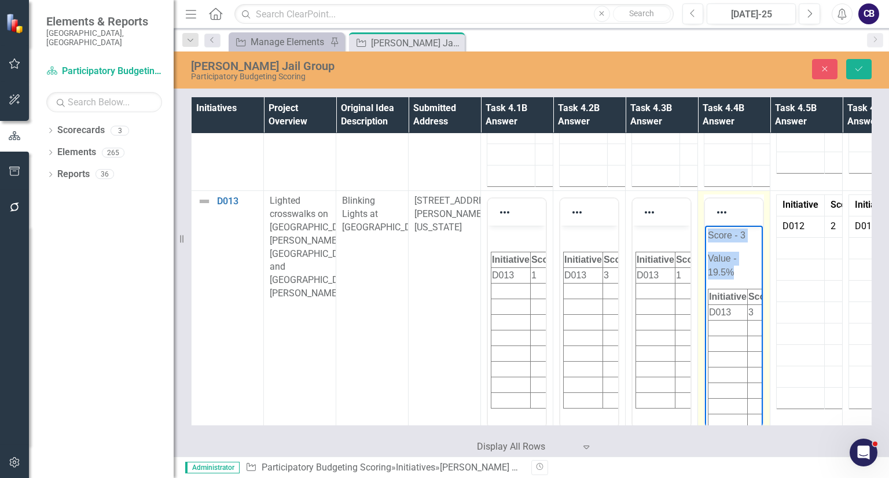
drag, startPoint x: 739, startPoint y: 277, endPoint x: 680, endPoint y: 195, distance: 100.8
click at [705, 226] on html "Score - 3 Value - 19.5% Initiative Score Value D013 3 19.5%" at bounding box center [734, 337] width 58 height 223
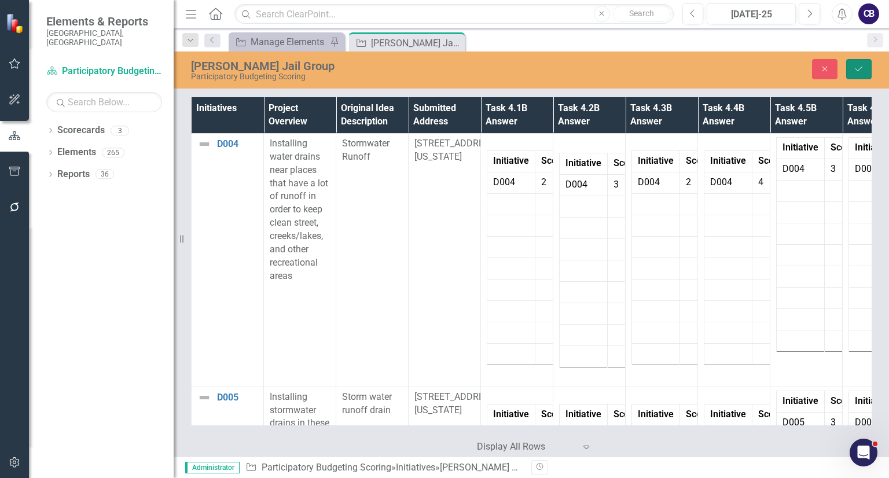
click at [851, 67] on button "Save" at bounding box center [858, 69] width 25 height 20
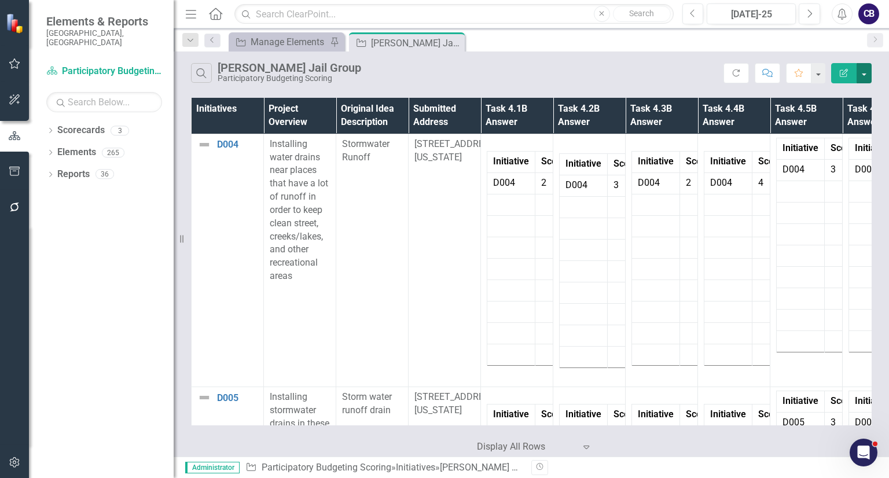
click at [865, 68] on button "button" at bounding box center [863, 73] width 15 height 20
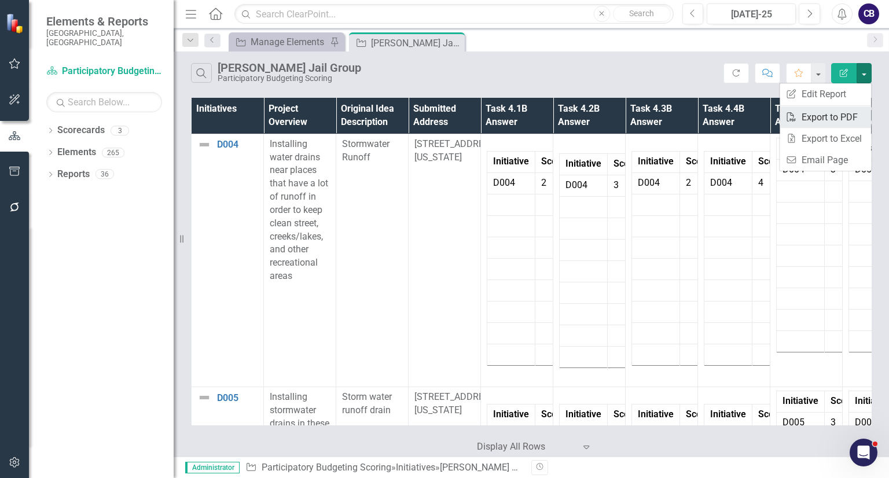
click at [803, 119] on link "PDF Export to PDF" at bounding box center [824, 116] width 91 height 21
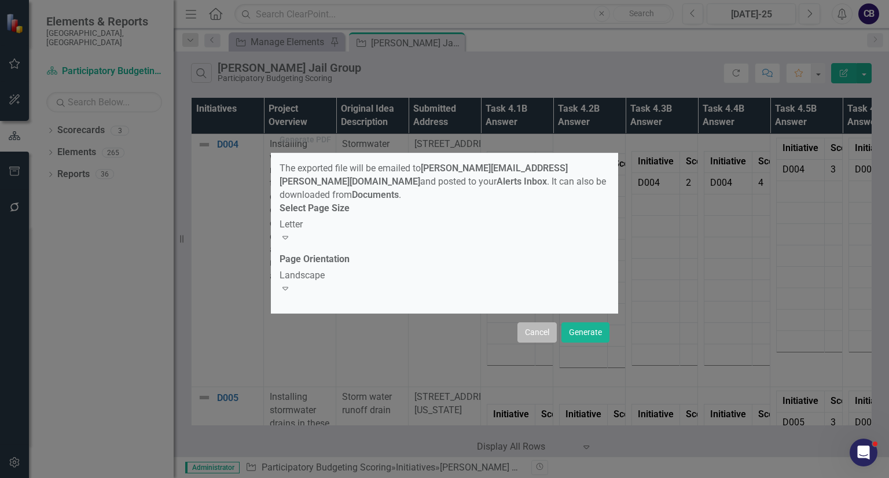
click at [536, 322] on button "Cancel" at bounding box center [536, 332] width 39 height 20
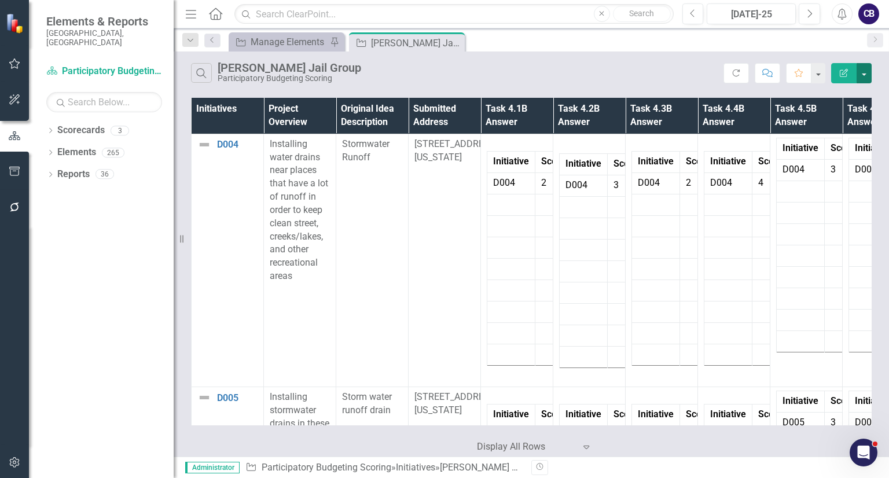
click at [864, 75] on button "button" at bounding box center [863, 73] width 15 height 20
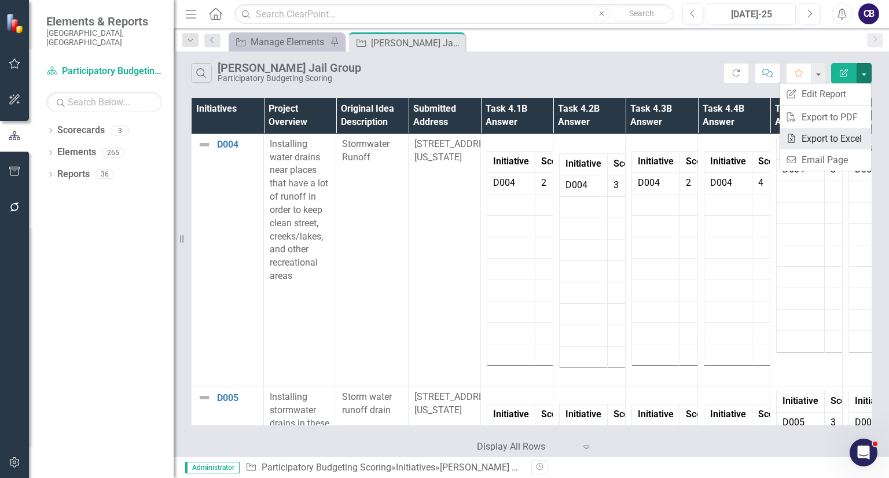
click at [823, 136] on link "Excel Export to Excel" at bounding box center [824, 138] width 91 height 21
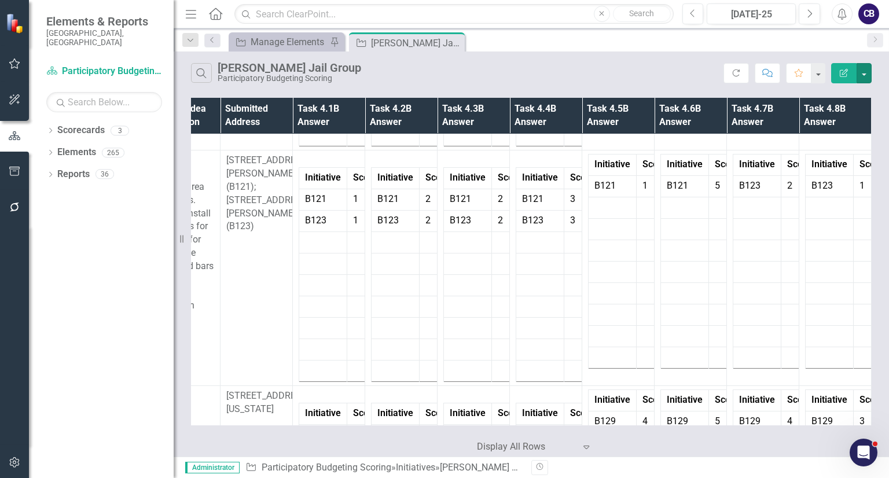
scroll to position [4994, 196]
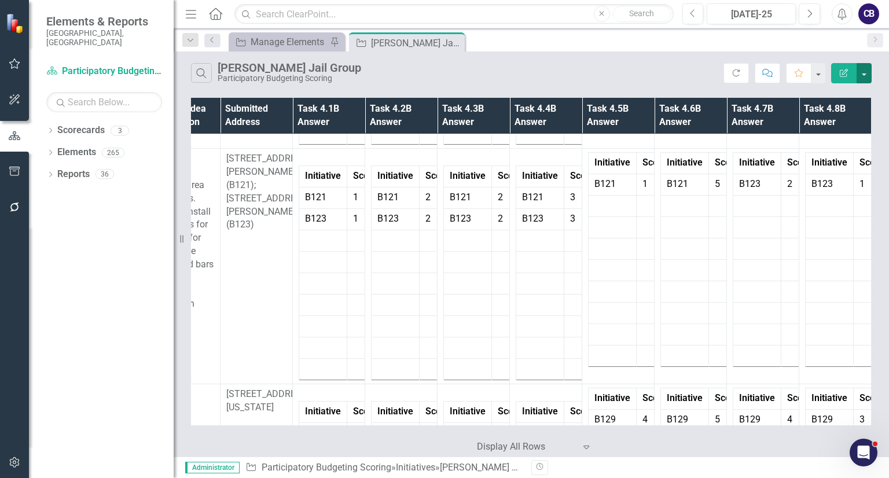
click at [858, 76] on button "button" at bounding box center [863, 73] width 15 height 20
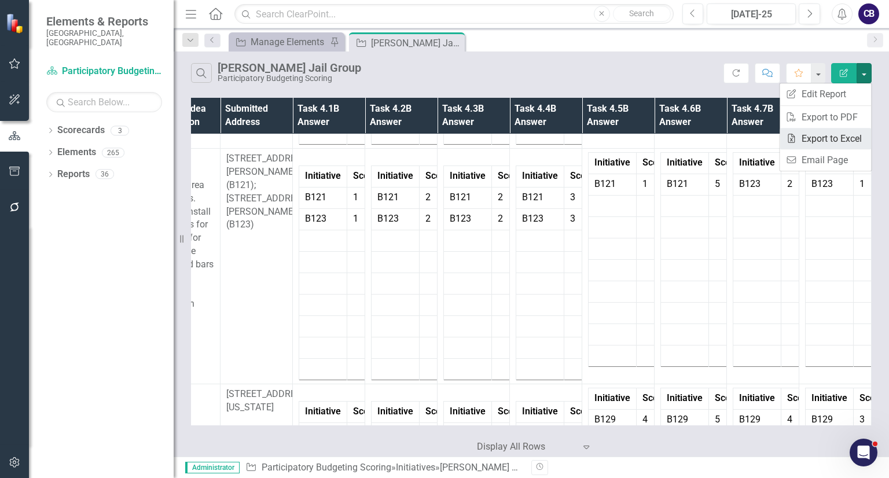
click at [834, 133] on link "Excel Export to Excel" at bounding box center [824, 138] width 91 height 21
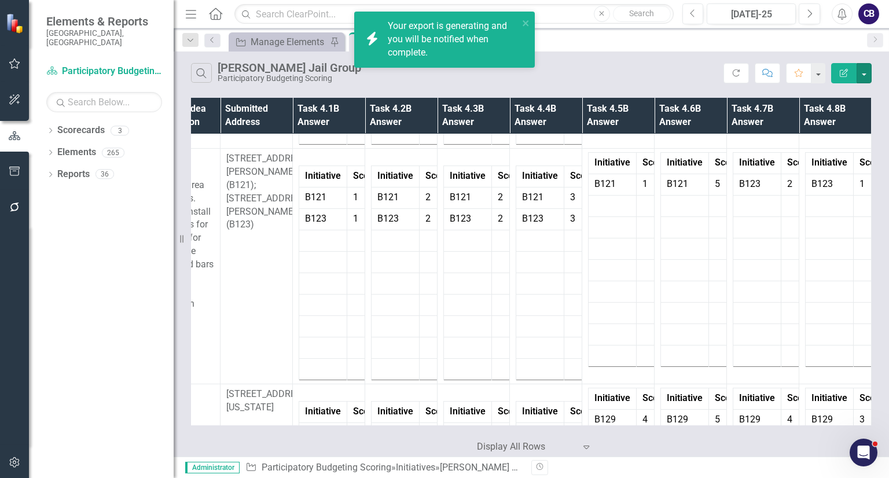
drag, startPoint x: 868, startPoint y: 69, endPoint x: 818, endPoint y: 107, distance: 62.8
click at [818, 107] on div "Search CB Durham Jail Group Participatory Budgeting Scoring Refresh Comment Fav…" at bounding box center [531, 253] width 715 height 405
click at [870, 79] on button "button" at bounding box center [863, 73] width 15 height 20
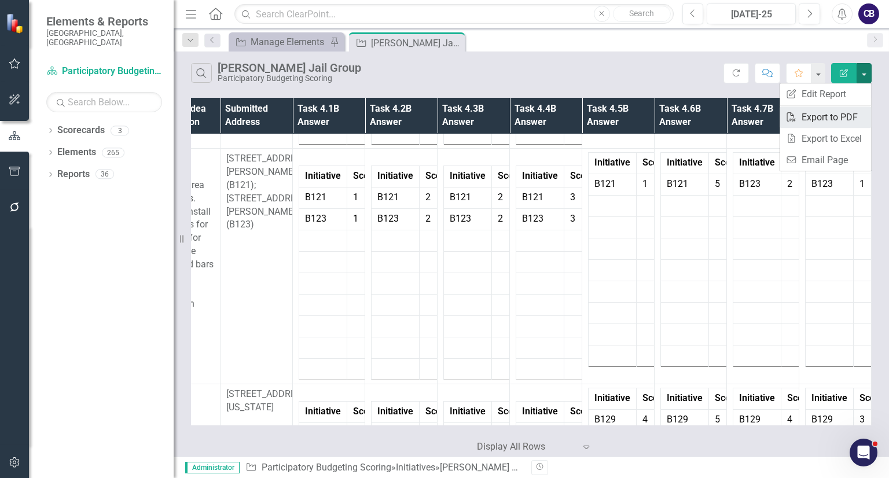
click at [832, 112] on link "PDF Export to PDF" at bounding box center [824, 116] width 91 height 21
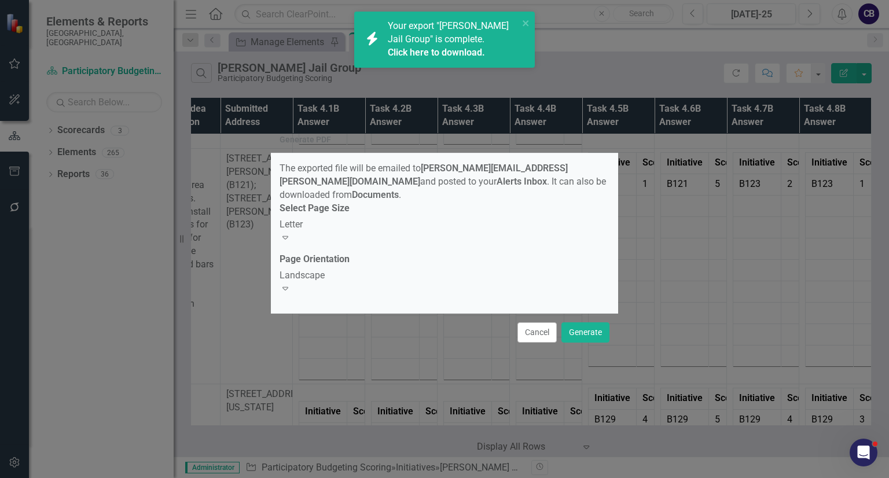
click at [536, 277] on div "Landscape" at bounding box center [444, 275] width 330 height 13
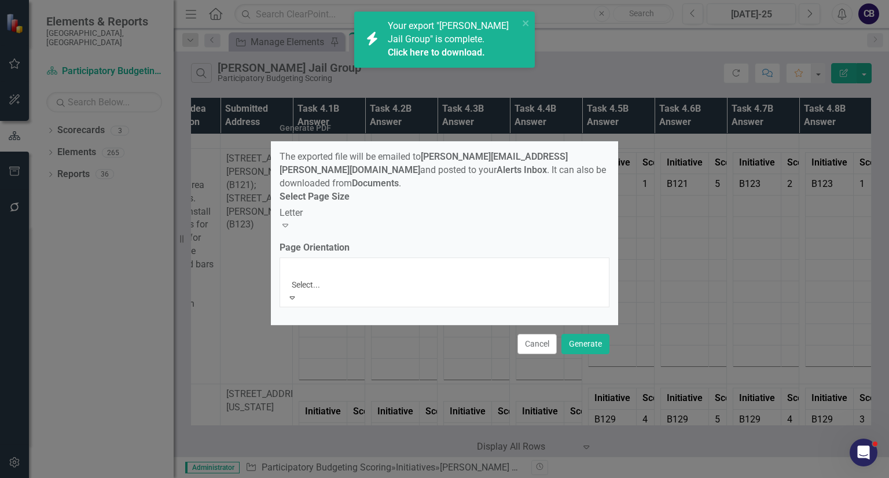
click at [380, 477] on div "Landscape" at bounding box center [444, 484] width 889 height 13
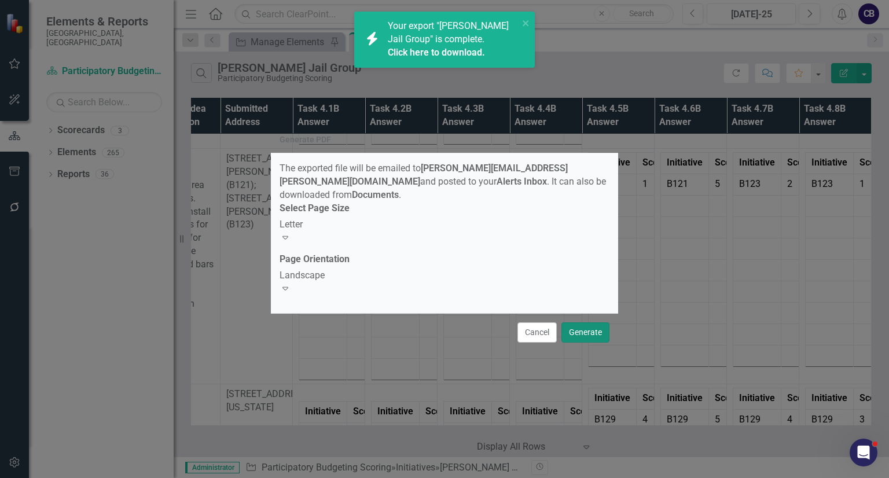
click at [572, 326] on button "Generate" at bounding box center [585, 332] width 48 height 20
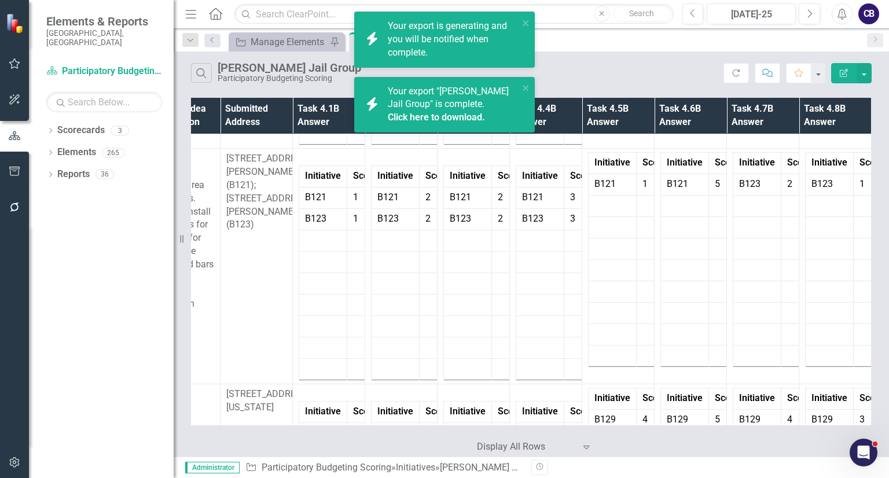
click at [436, 123] on link "Click here to download." at bounding box center [436, 117] width 97 height 11
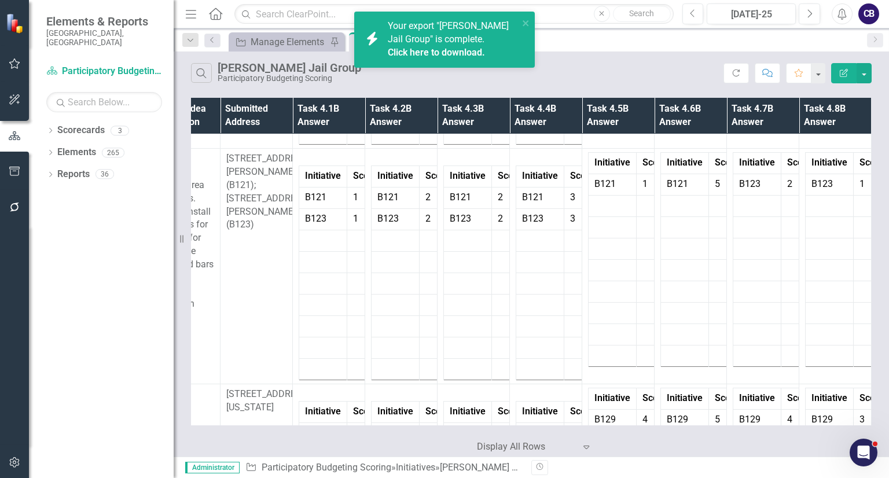
click at [406, 54] on link "Click here to download." at bounding box center [436, 52] width 97 height 11
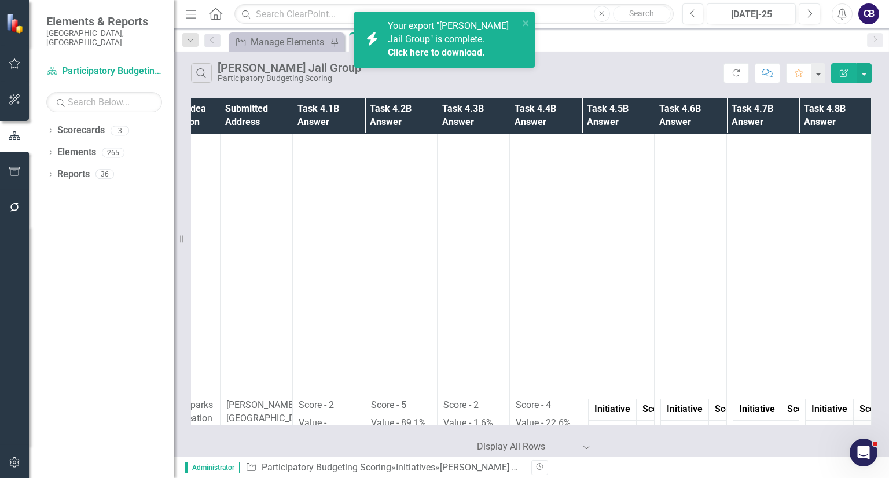
scroll to position [3480, 196]
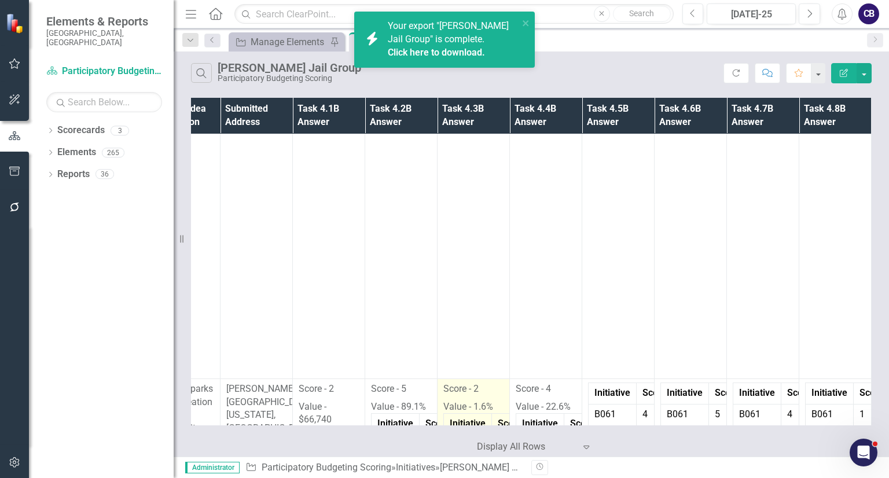
click at [492, 435] on td "2" at bounding box center [510, 445] width 36 height 21
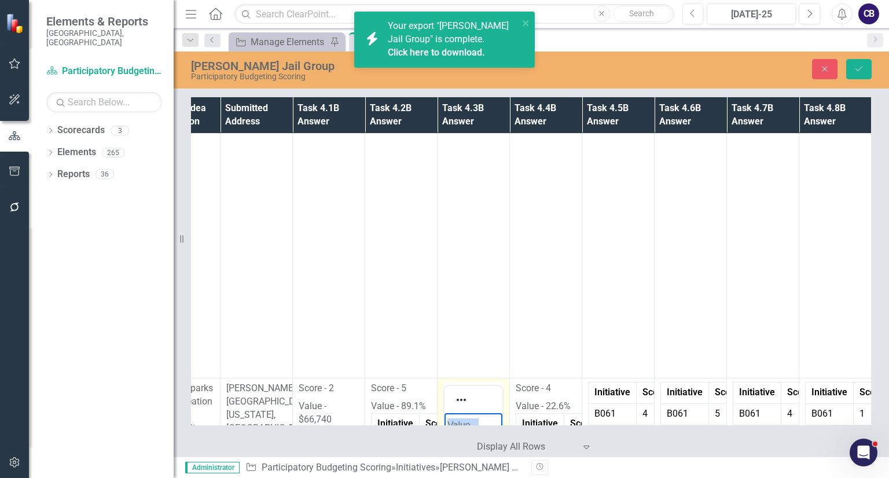
scroll to position [0, 0]
drag, startPoint x: 484, startPoint y: 432, endPoint x: 414, endPoint y: 391, distance: 81.2
click at [536, 398] on p "Value - 22.6%" at bounding box center [546, 406] width 60 height 16
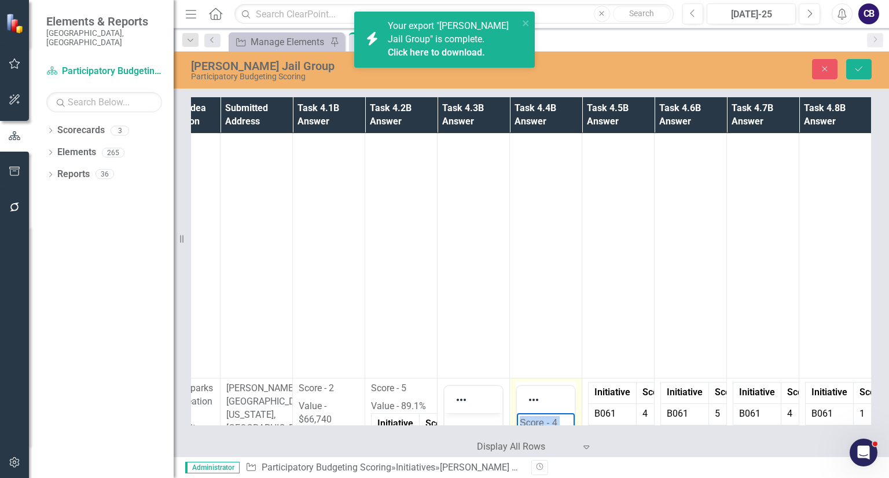
drag, startPoint x: 561, startPoint y: 453, endPoint x: 485, endPoint y: 371, distance: 111.8
drag, startPoint x: 558, startPoint y: 423, endPoint x: 509, endPoint y: 417, distance: 50.1
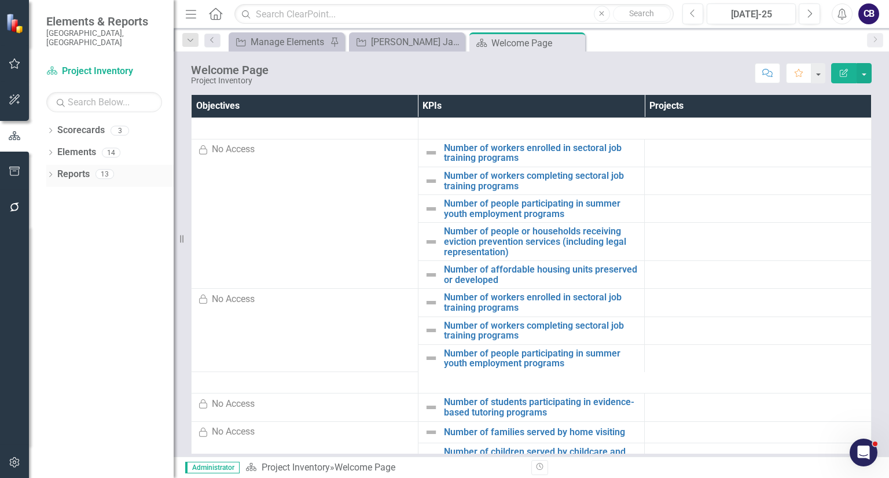
click at [54, 165] on div "Dropdown Reports 13" at bounding box center [109, 176] width 127 height 22
click at [5, 172] on button "button" at bounding box center [15, 172] width 26 height 24
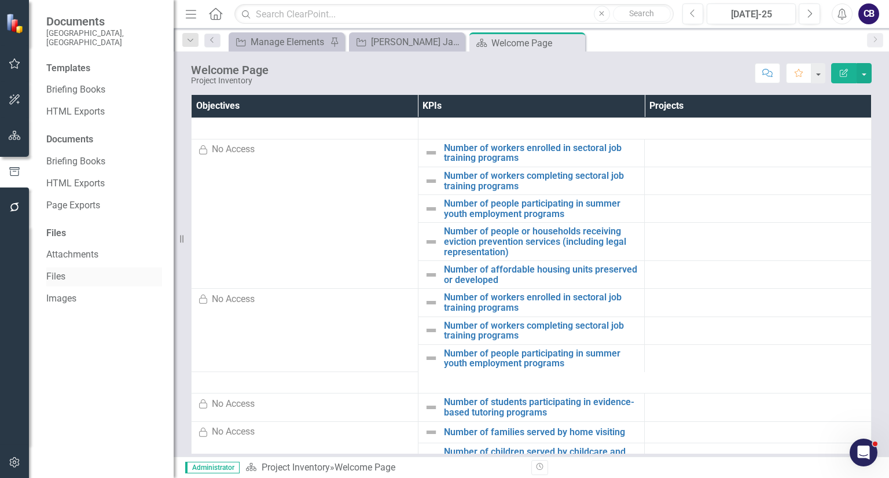
click at [67, 272] on link "Files" at bounding box center [104, 276] width 116 height 13
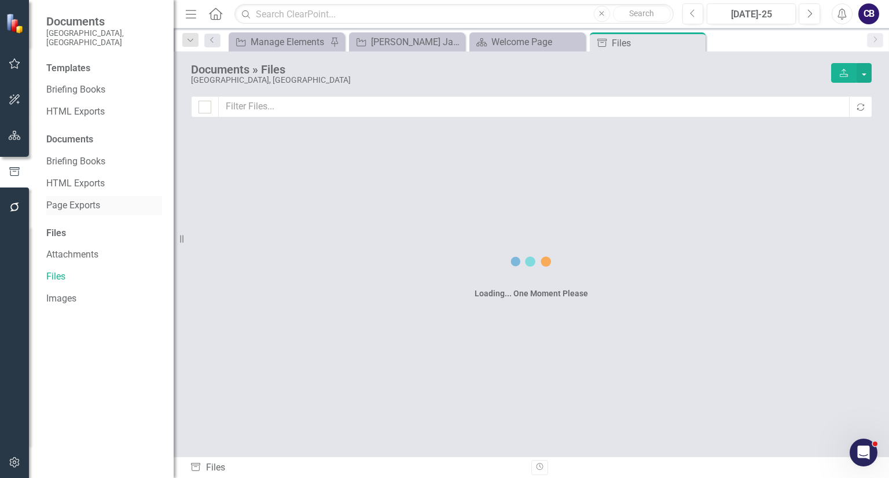
click at [88, 199] on link "Page Exports" at bounding box center [104, 205] width 116 height 13
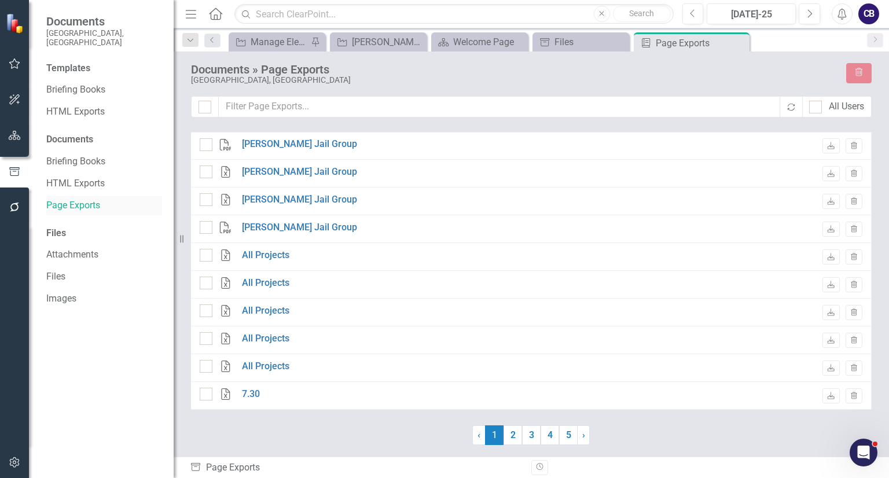
checkbox input "false"
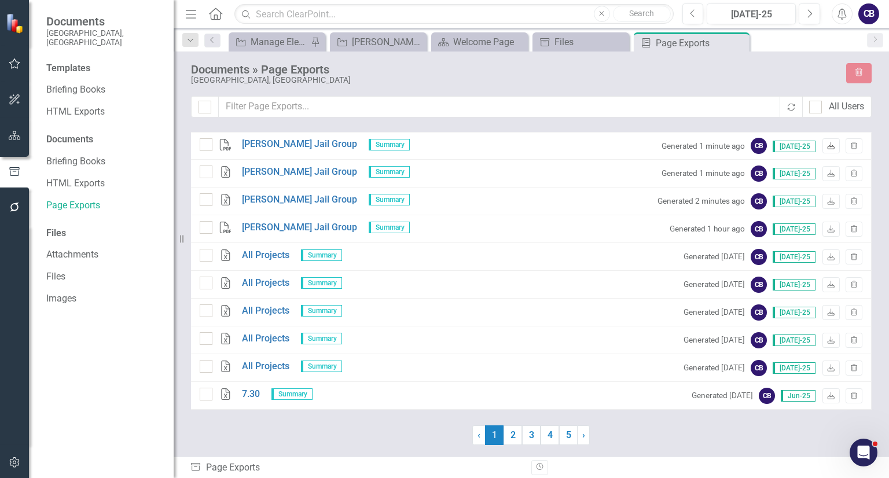
click at [829, 143] on icon "Download" at bounding box center [830, 146] width 9 height 7
click at [13, 137] on icon "button" at bounding box center [15, 135] width 12 height 9
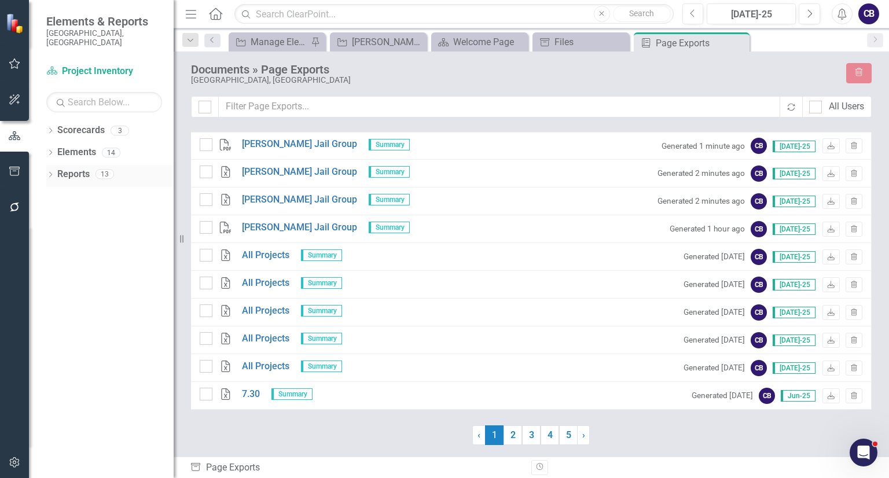
click at [49, 171] on div "Dropdown" at bounding box center [50, 176] width 8 height 10
click at [50, 150] on icon at bounding box center [50, 152] width 3 height 5
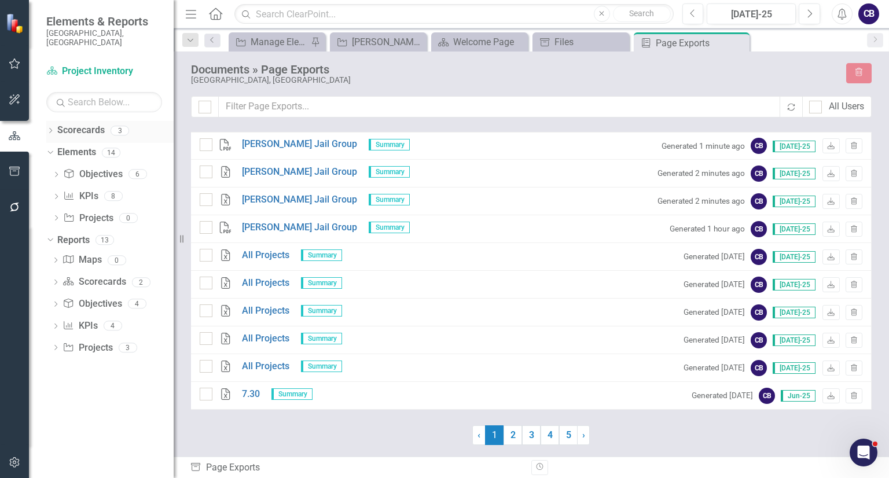
click at [53, 127] on div "Dropdown" at bounding box center [50, 132] width 8 height 10
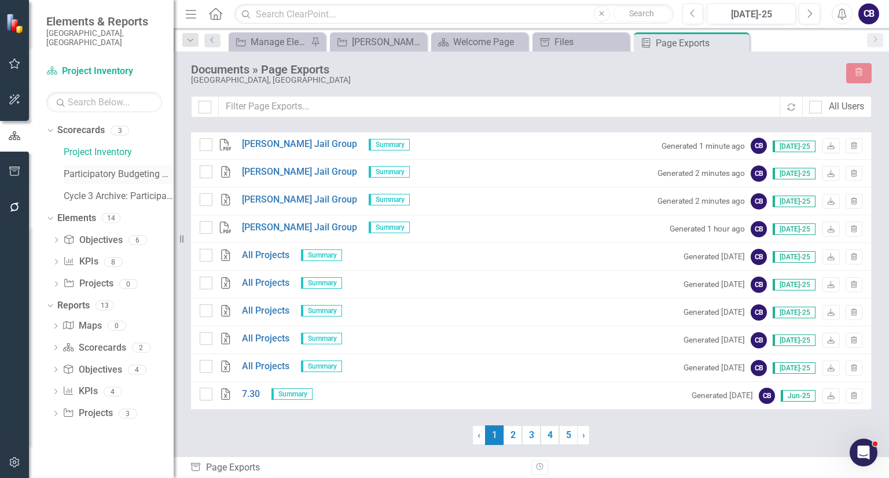
click at [69, 172] on div "Participatory Budgeting Scoring" at bounding box center [119, 174] width 110 height 19
click at [72, 168] on link "Participatory Budgeting Scoring" at bounding box center [119, 174] width 110 height 13
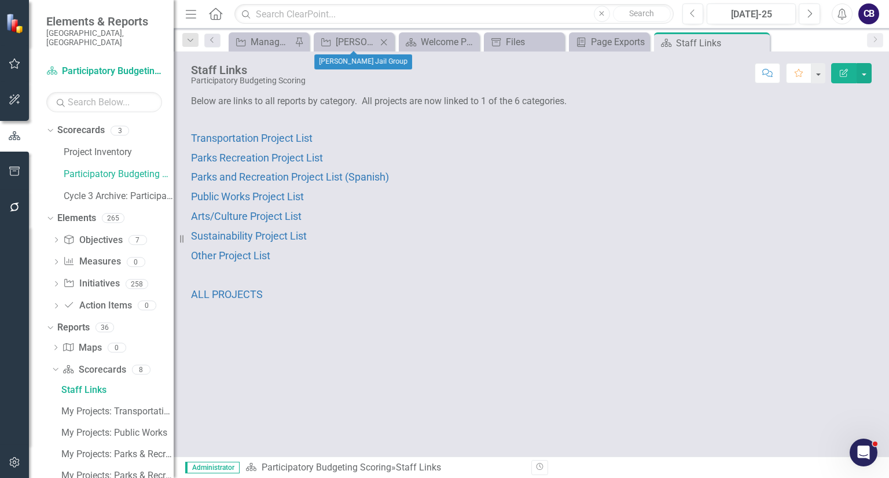
click at [378, 42] on icon "Close" at bounding box center [384, 42] width 12 height 9
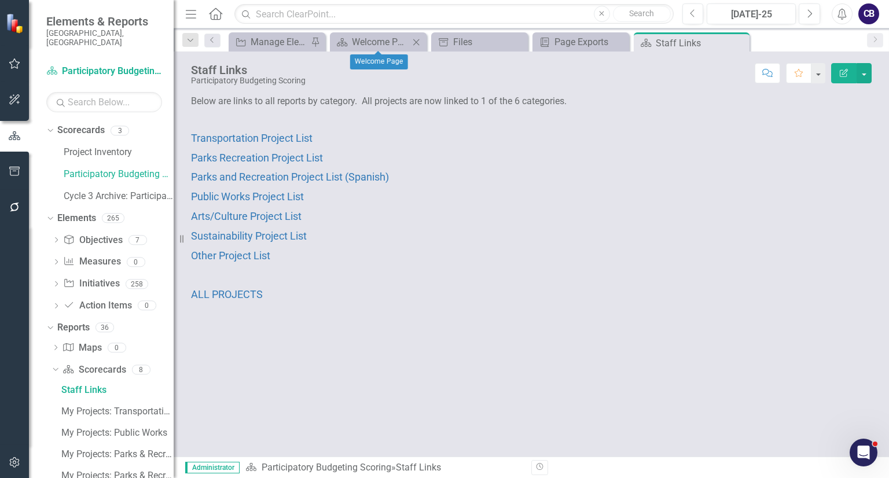
click at [413, 41] on icon "Close" at bounding box center [416, 42] width 12 height 9
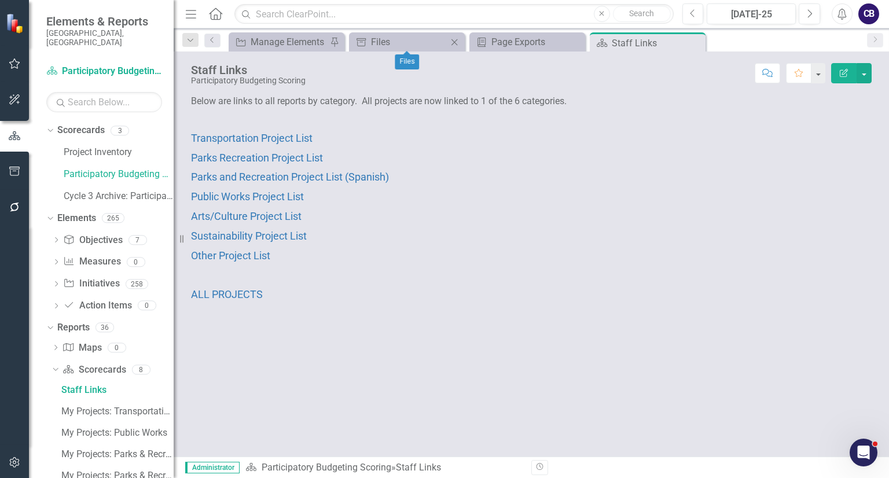
click at [452, 40] on icon at bounding box center [454, 42] width 6 height 6
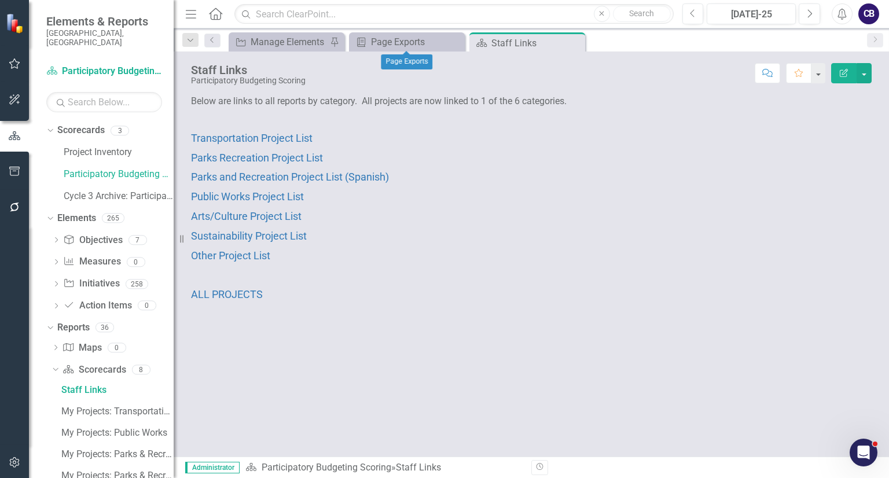
click at [0, 0] on icon at bounding box center [0, 0] width 0 height 0
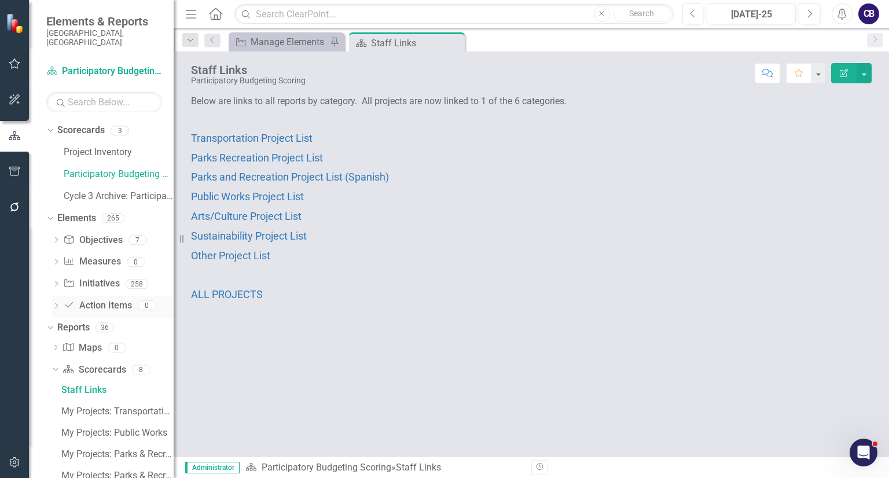
scroll to position [169, 0]
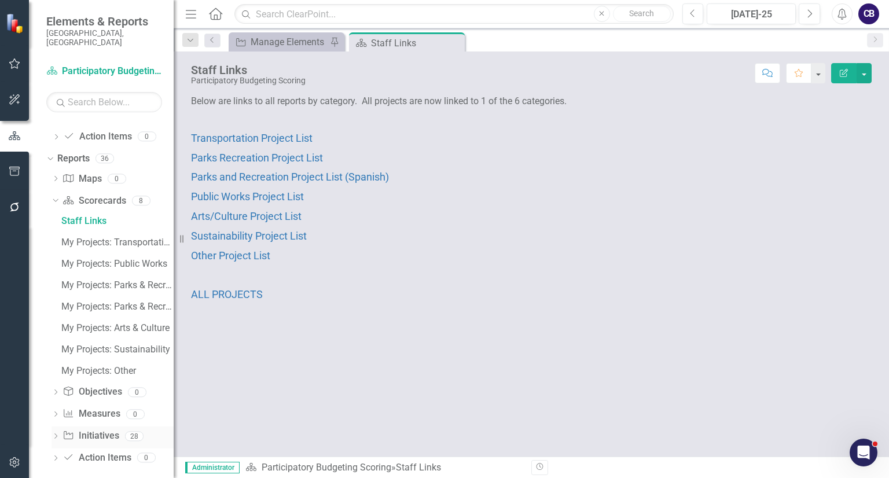
click at [58, 432] on div "Dropdown" at bounding box center [55, 437] width 8 height 10
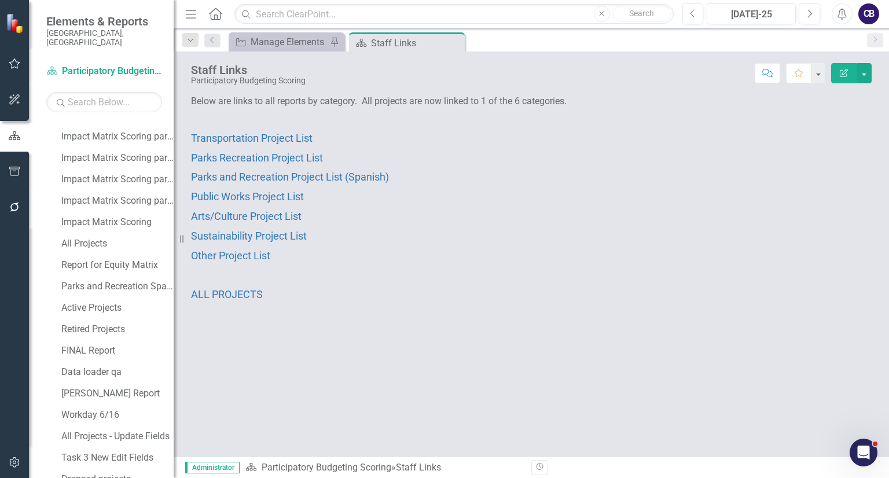
scroll to position [597, 0]
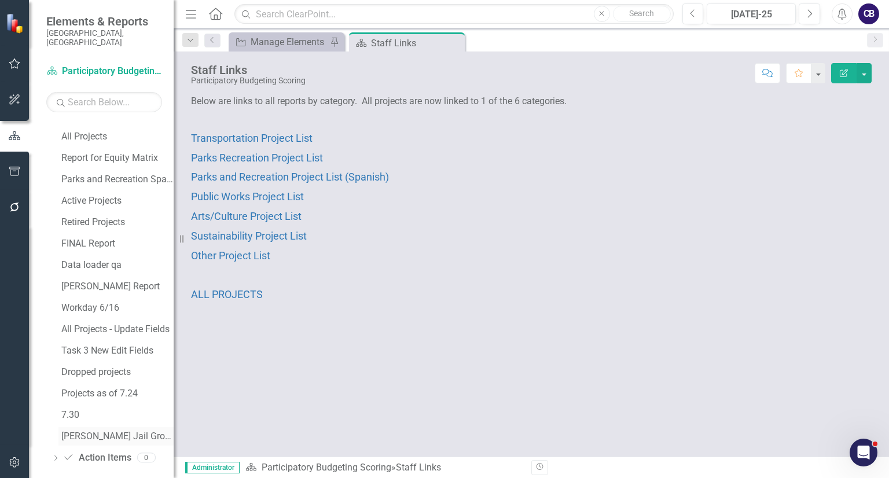
click at [72, 431] on div "[PERSON_NAME] Jail Group" at bounding box center [117, 436] width 112 height 10
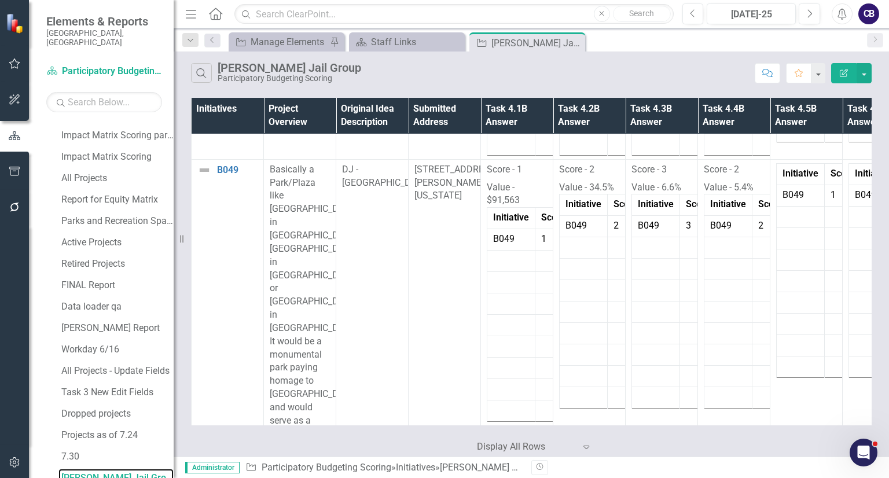
scroll to position [3143, 0]
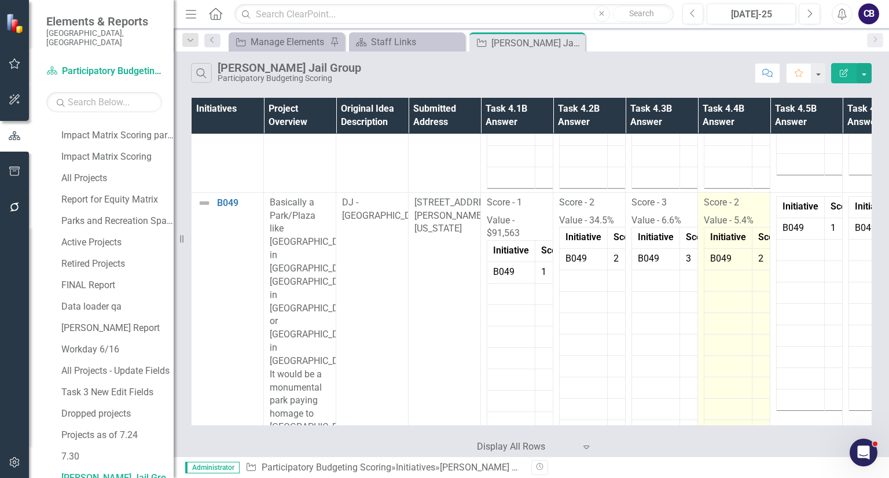
click at [748, 205] on p "Score - 2" at bounding box center [734, 204] width 60 height 16
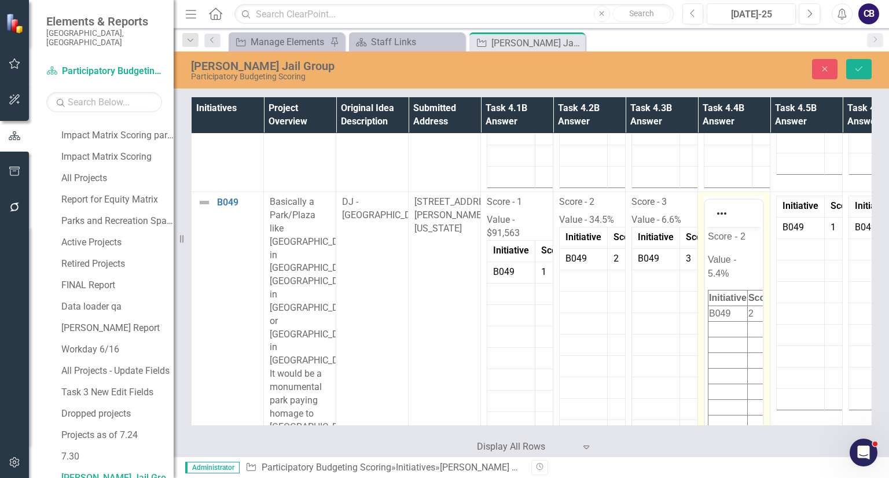
scroll to position [0, 0]
drag, startPoint x: 741, startPoint y: 269, endPoint x: 668, endPoint y: 178, distance: 116.9
click at [705, 227] on html "Score - 2 Value - 5.4% Initiative Score Value B049 2 5.4%" at bounding box center [734, 338] width 58 height 223
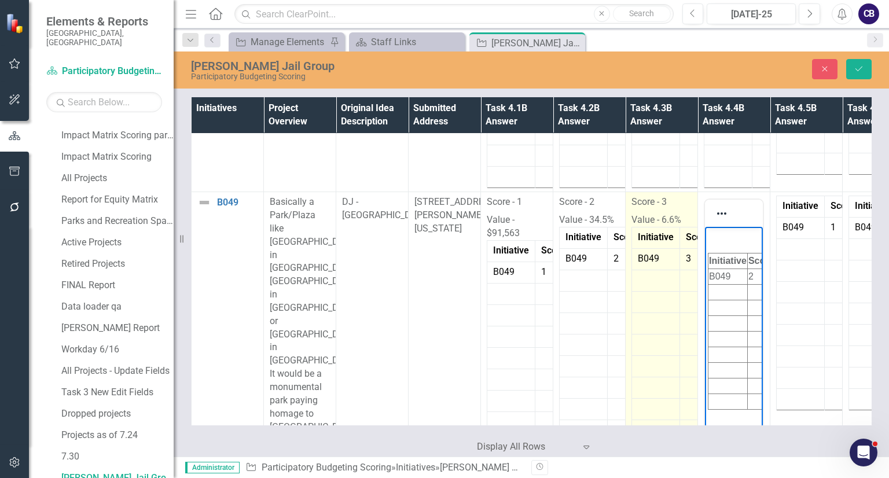
click at [654, 211] on p "Value - 6.6%" at bounding box center [661, 219] width 60 height 16
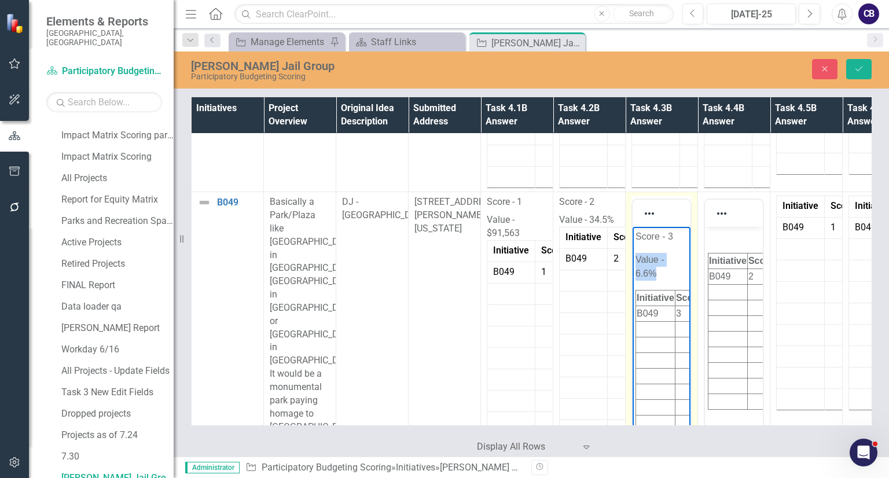
drag, startPoint x: 666, startPoint y: 281, endPoint x: 659, endPoint y: 273, distance: 10.7
click at [659, 273] on body "Score - 3 Value - 6.6% Initiative Score Value B049 3 6.6%" at bounding box center [661, 338] width 58 height 223
drag, startPoint x: 659, startPoint y: 273, endPoint x: 604, endPoint y: 210, distance: 83.2
click at [632, 227] on html "Score - 3 Value - 6.6% Initiative Score Value B049 3 6.6%" at bounding box center [661, 338] width 58 height 223
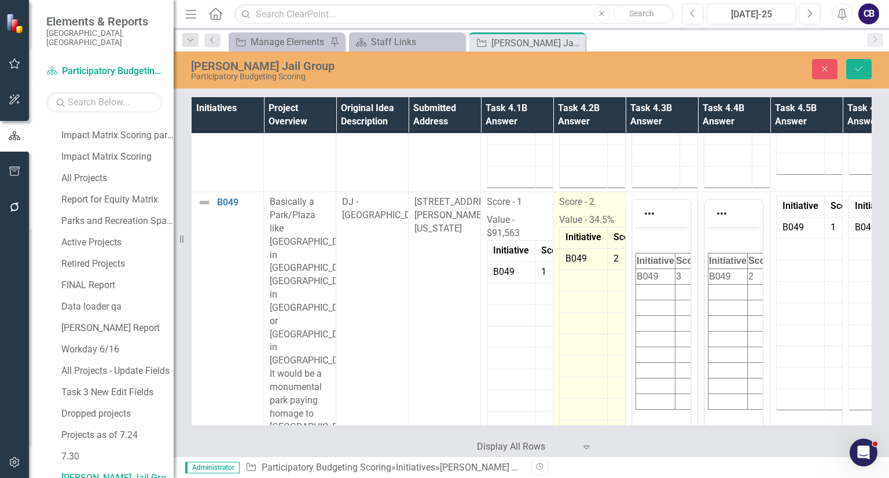
click at [604, 207] on p "Score - 2" at bounding box center [589, 204] width 60 height 16
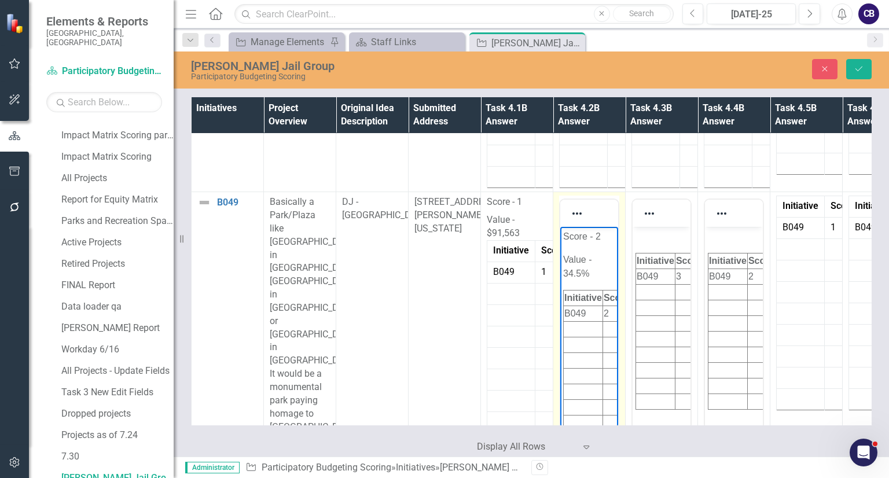
drag, startPoint x: 601, startPoint y: 281, endPoint x: 550, endPoint y: 231, distance: 71.2
click at [560, 231] on html "Score - 2 Value - 34.5% Initiative Score Value B049 2 34.5%" at bounding box center [589, 338] width 58 height 223
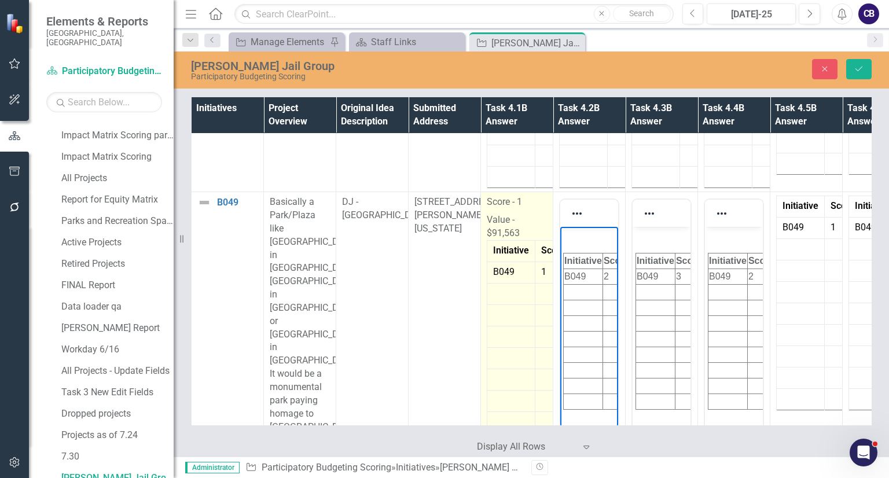
click at [516, 228] on p "Value - $91,563" at bounding box center [517, 225] width 60 height 29
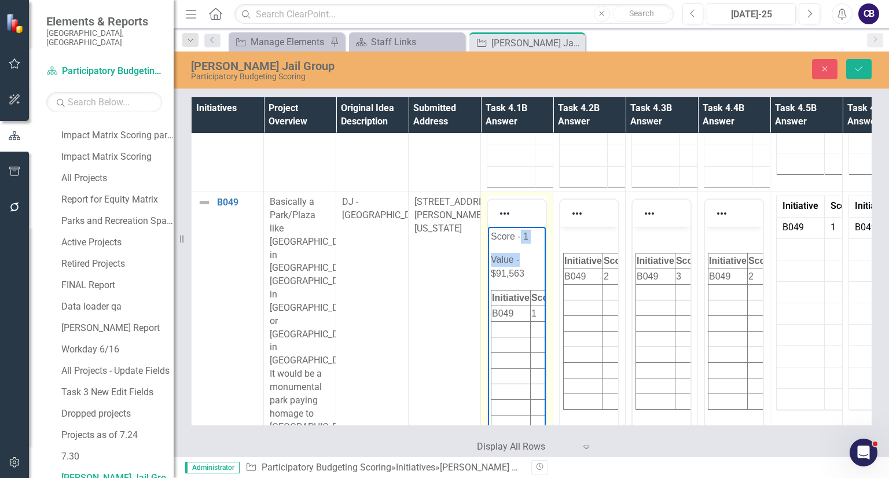
scroll to position [0, 50]
click at [503, 270] on html "Score - 1 Value - $91,563 Initiative Score Value B049 1 91,563" at bounding box center [475, 338] width 58 height 223
drag, startPoint x: 528, startPoint y: 271, endPoint x: 450, endPoint y: 210, distance: 99.0
click at [488, 227] on html "Score - 1 Value - $91,563 Initiative Score Value B049 1 91,563" at bounding box center [517, 338] width 58 height 223
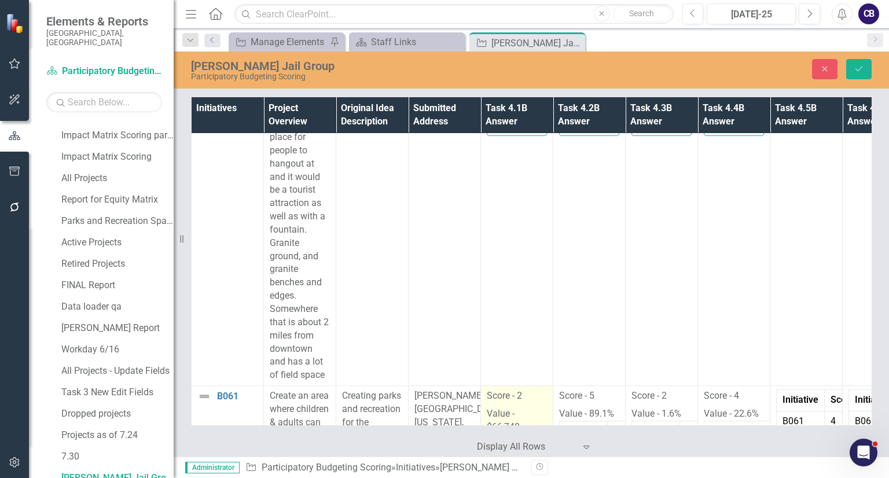
scroll to position [3537, 0]
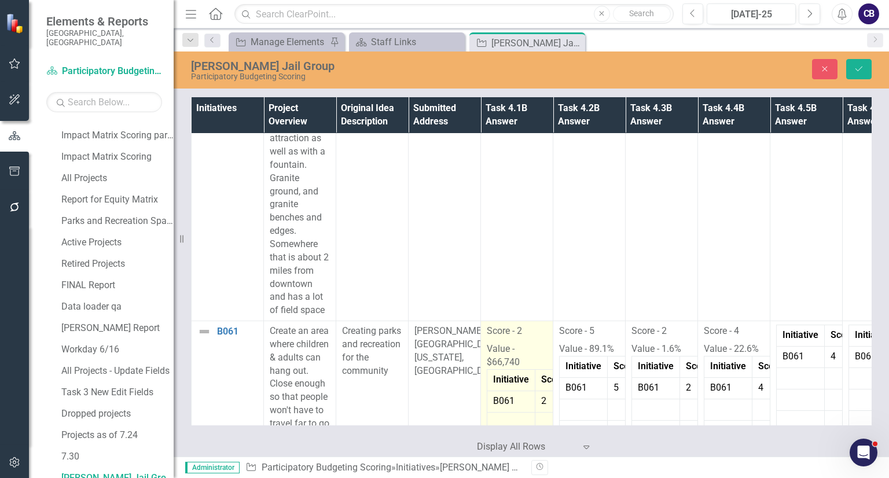
click at [535, 369] on td "Score" at bounding box center [553, 379] width 36 height 21
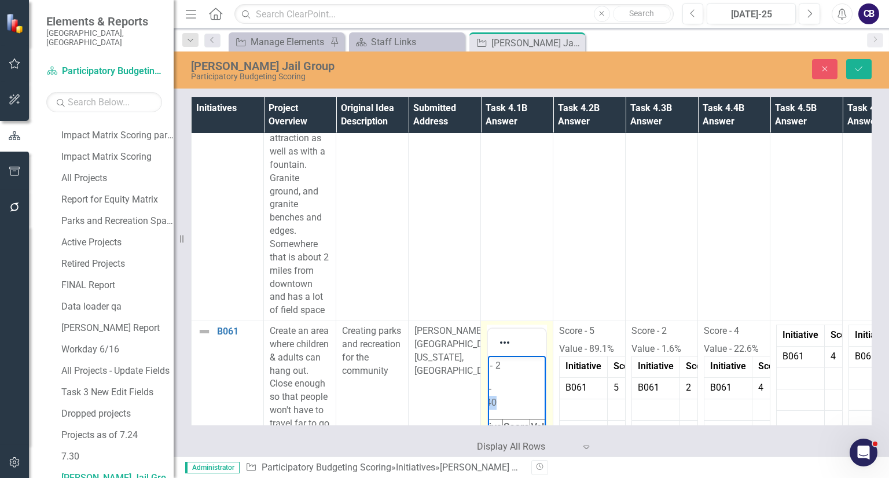
scroll to position [0, 50]
drag, startPoint x: 1023, startPoint y: 657, endPoint x: 504, endPoint y: 400, distance: 578.9
click at [503, 400] on html "Score - 2 Value - $66,740 Initiative Score Value B061 2 66,740" at bounding box center [475, 467] width 58 height 223
drag, startPoint x: 531, startPoint y: 402, endPoint x: 460, endPoint y: 332, distance: 99.4
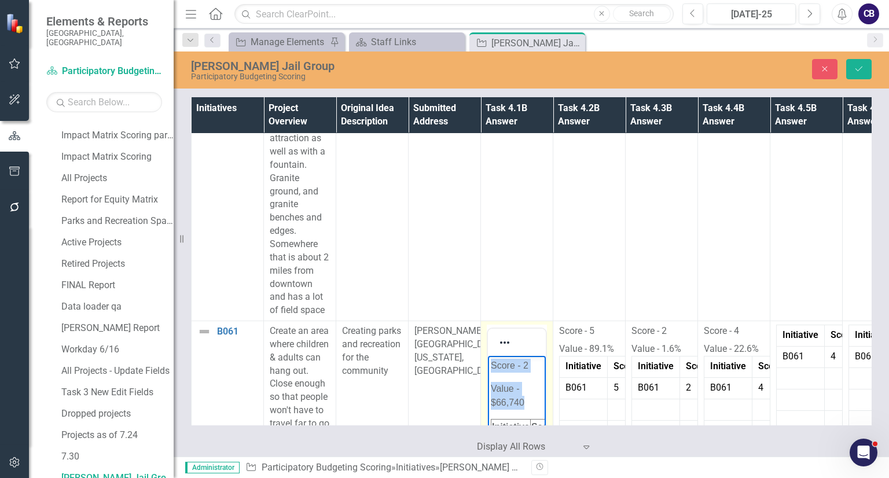
click at [488, 356] on html "Score - 2 Value - $66,740 Initiative Score Value B061 2 66,740" at bounding box center [517, 467] width 58 height 223
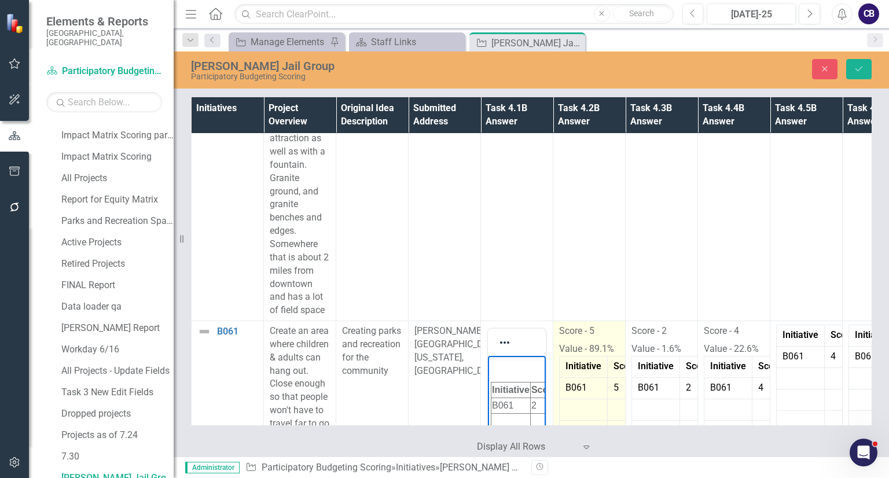
click at [570, 340] on p "Value - 89.1%" at bounding box center [589, 348] width 60 height 16
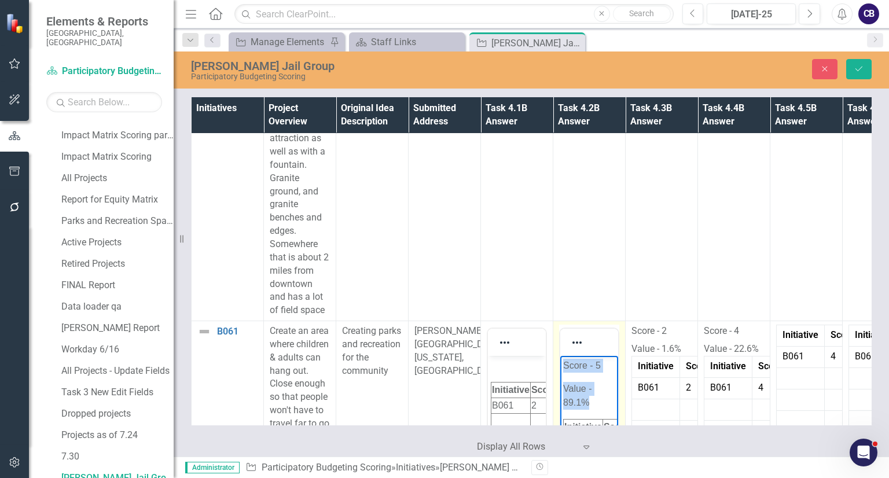
drag, startPoint x: 591, startPoint y: 407, endPoint x: 549, endPoint y: 356, distance: 66.2
click at [560, 356] on html "Score - 5 Value - 89.1% Initiative Score Value B061 5 89.1%" at bounding box center [589, 467] width 58 height 223
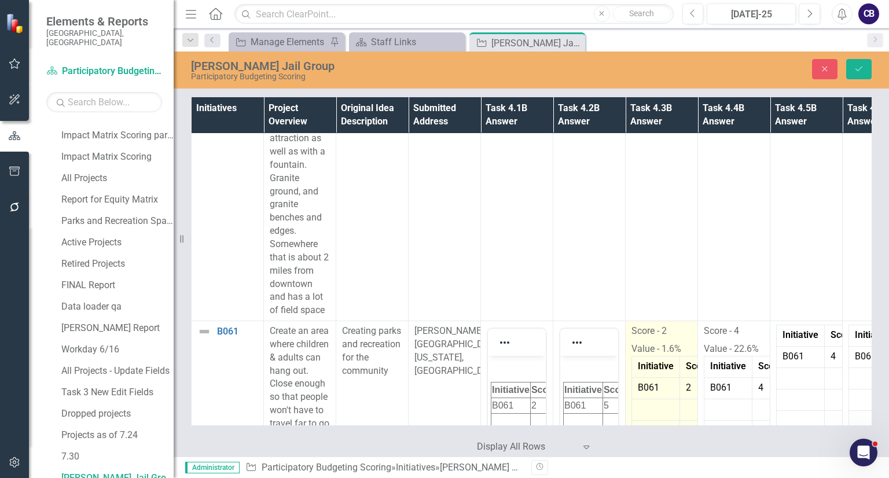
click at [654, 325] on p "Score - 2" at bounding box center [661, 333] width 60 height 16
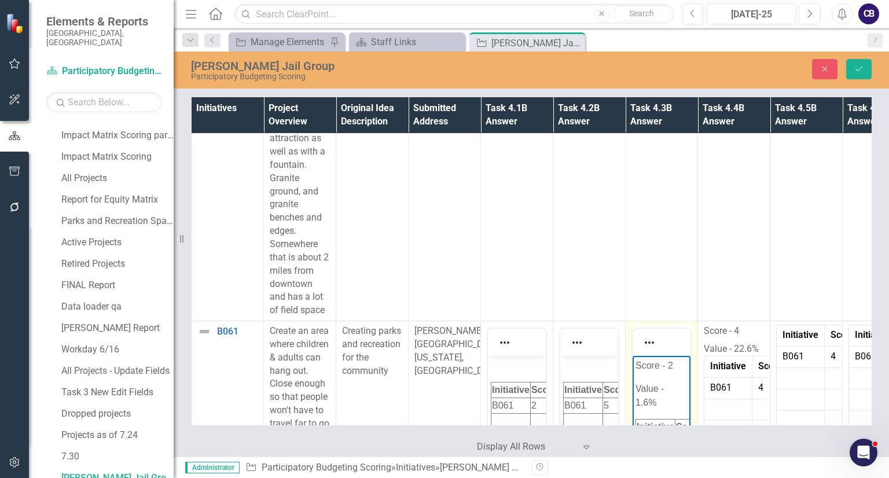
click at [675, 407] on p "Value - 1.6%" at bounding box center [661, 396] width 52 height 28
drag, startPoint x: 657, startPoint y: 402, endPoint x: 602, endPoint y: 319, distance: 99.0
click at [632, 356] on html "Score - 2 Value - 1.6% Initiative Score Value B061 2 1.6%" at bounding box center [661, 467] width 58 height 223
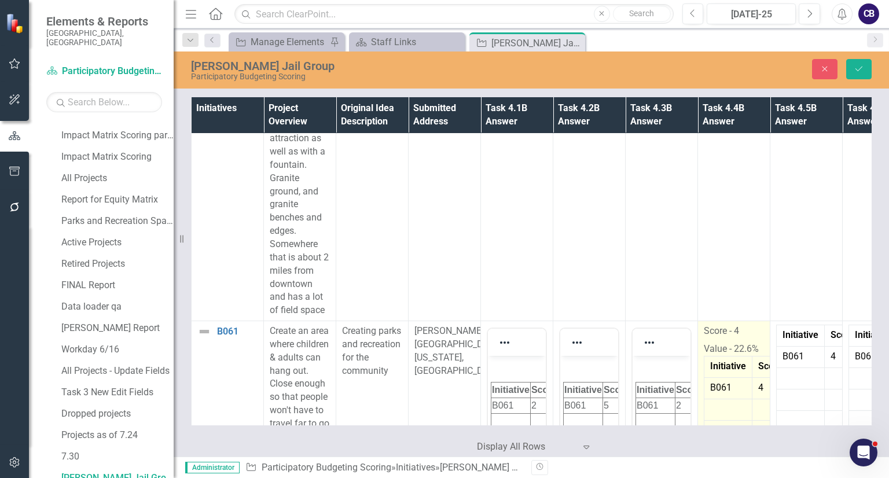
click at [739, 340] on p "Value - 22.6%" at bounding box center [734, 348] width 60 height 16
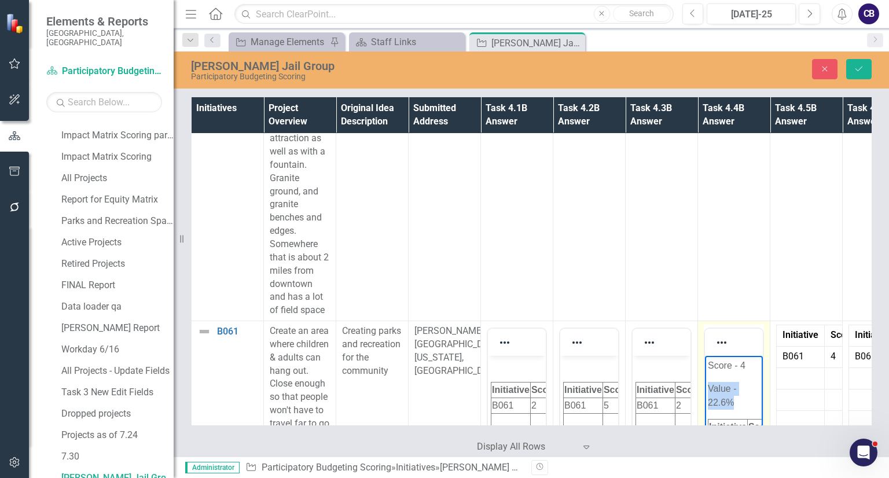
scroll to position [0, 9]
drag, startPoint x: 751, startPoint y: 411, endPoint x: 734, endPoint y: 398, distance: 21.4
click at [734, 398] on body "Score - 4 Value - 22.6% Initiative Score Value B061 4 22.6%" at bounding box center [725, 467] width 58 height 223
drag, startPoint x: 734, startPoint y: 398, endPoint x: 678, endPoint y: 343, distance: 77.7
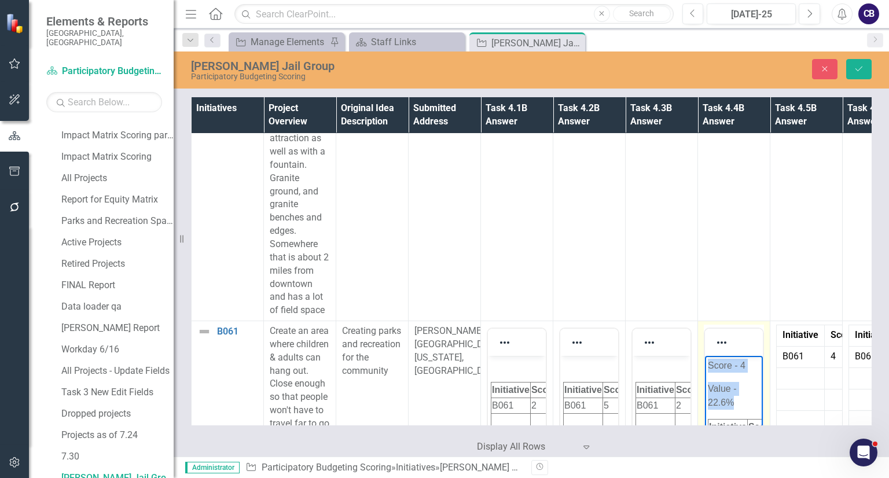
click at [705, 356] on html "Score - 4 Value - 22.6% Initiative Score Value B061 4 22.6%" at bounding box center [734, 467] width 58 height 223
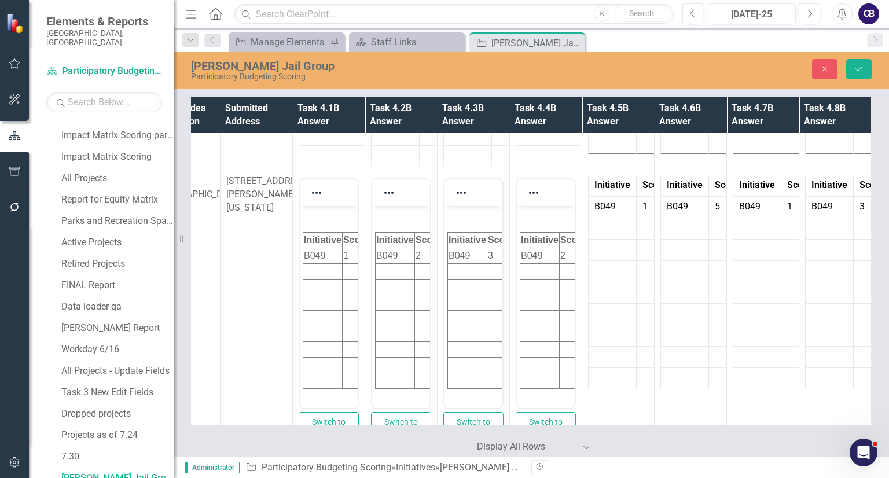
scroll to position [3164, 196]
click at [863, 75] on button "Save" at bounding box center [858, 69] width 25 height 20
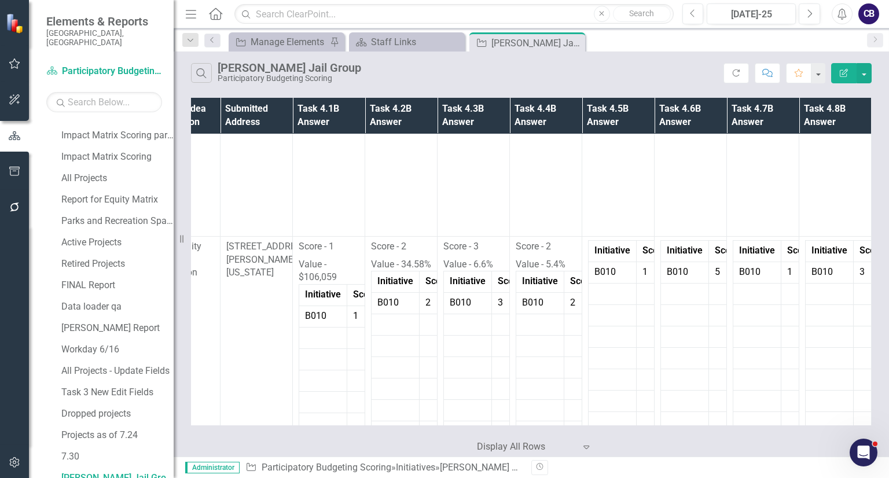
scroll to position [2089, 196]
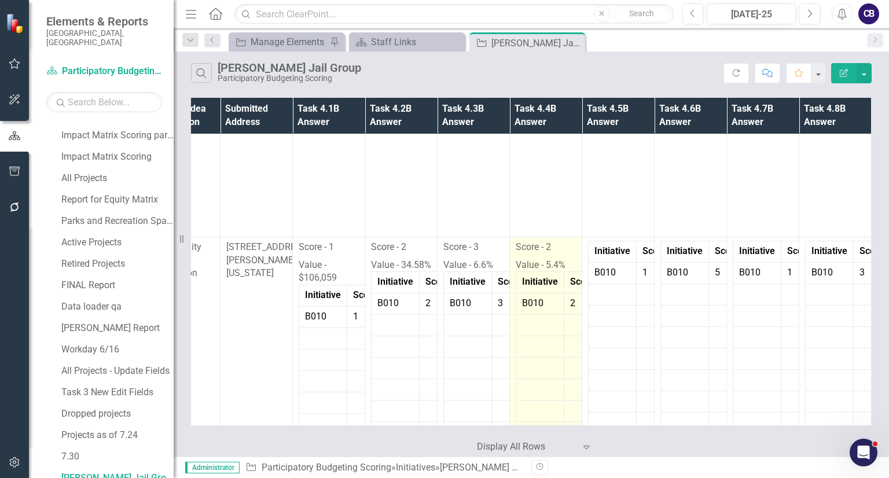
click at [516, 244] on p "Score - 2" at bounding box center [546, 249] width 60 height 16
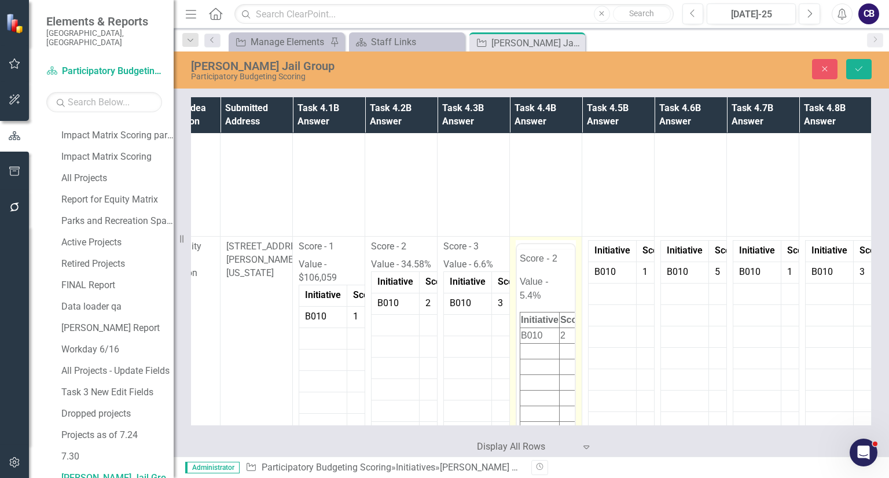
scroll to position [0, 0]
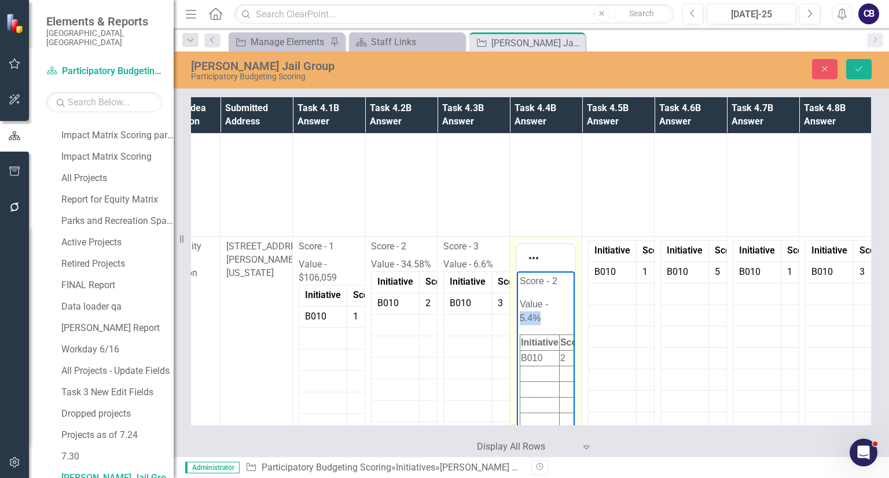
drag, startPoint x: 561, startPoint y: 299, endPoint x: 552, endPoint y: 322, distance: 24.2
click at [552, 322] on p "Value - 5.4%" at bounding box center [546, 311] width 52 height 28
click at [551, 321] on p "Value - 5.4%" at bounding box center [546, 311] width 52 height 28
drag, startPoint x: 551, startPoint y: 321, endPoint x: 521, endPoint y: 284, distance: 47.7
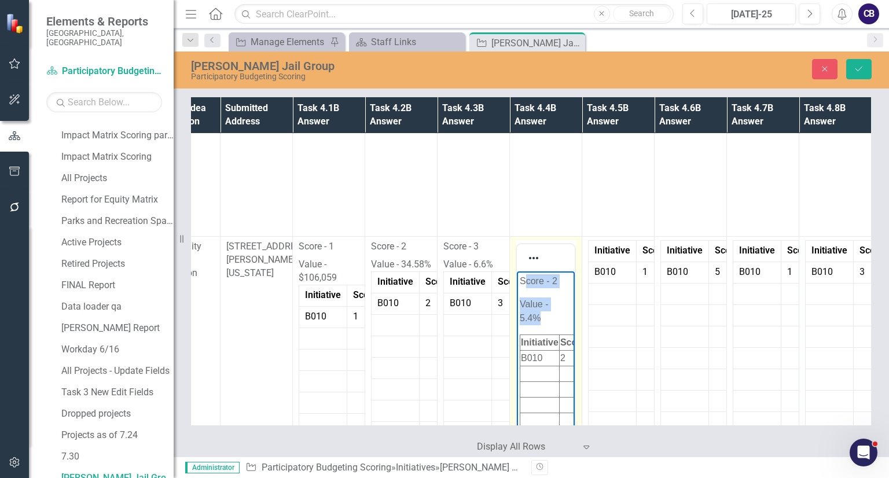
click at [521, 284] on body "Score - 2 Value - 5.4% Initiative Score Value B010 2 5.4%" at bounding box center [546, 382] width 58 height 223
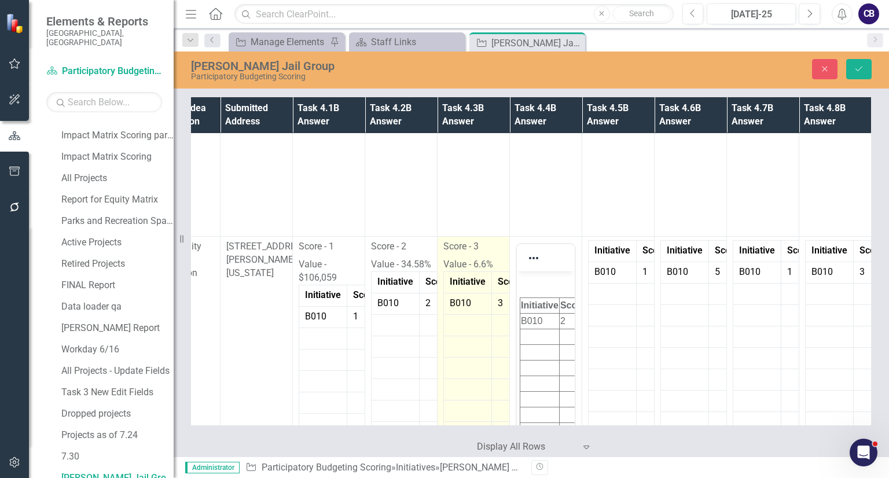
click at [481, 268] on p "Value - 6.6%" at bounding box center [473, 264] width 60 height 16
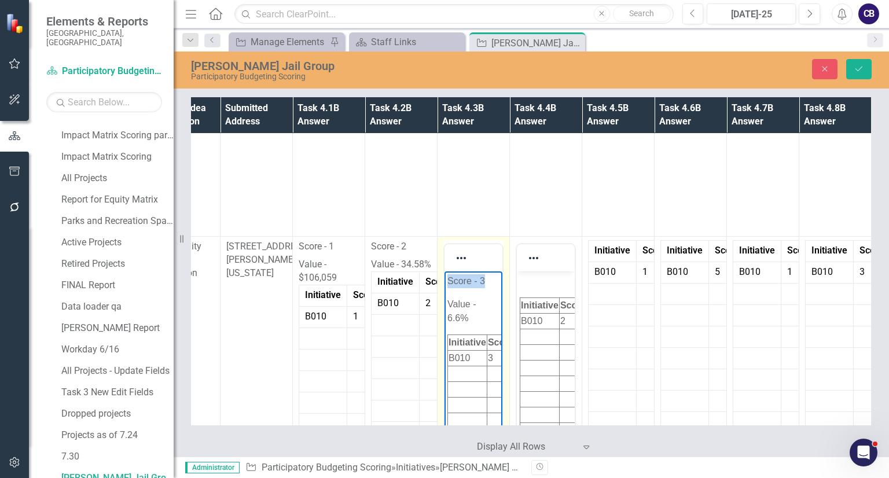
drag, startPoint x: 487, startPoint y: 328, endPoint x: 418, endPoint y: 226, distance: 122.9
click at [444, 271] on html "Score - 3 Value - 6.6% Initiative Score Value B010 3 6.6%" at bounding box center [473, 382] width 58 height 223
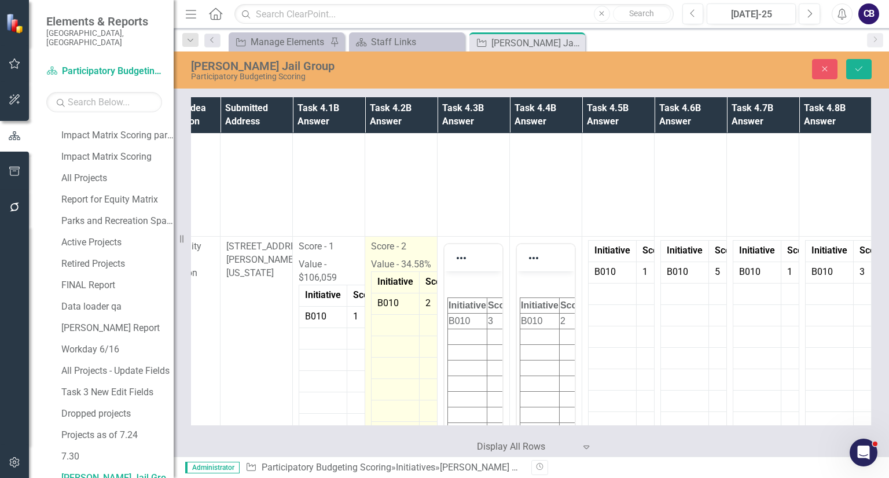
click at [394, 256] on p "Value - 34.58%" at bounding box center [401, 264] width 60 height 16
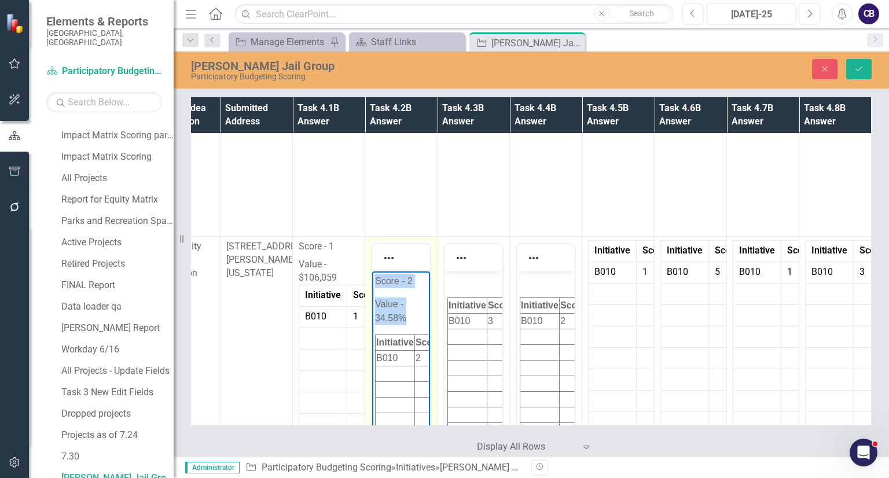
drag, startPoint x: 413, startPoint y: 322, endPoint x: 362, endPoint y: 251, distance: 87.9
click at [372, 271] on html "Score - 2 Value - 34.58% Initiative Score Value B010 2 34.5%" at bounding box center [401, 382] width 58 height 223
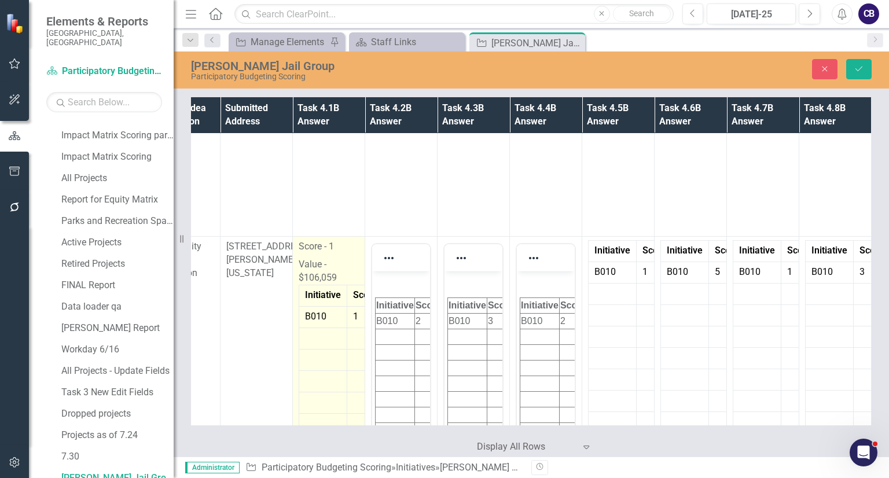
click at [329, 269] on p "Value - $106,059" at bounding box center [329, 270] width 60 height 29
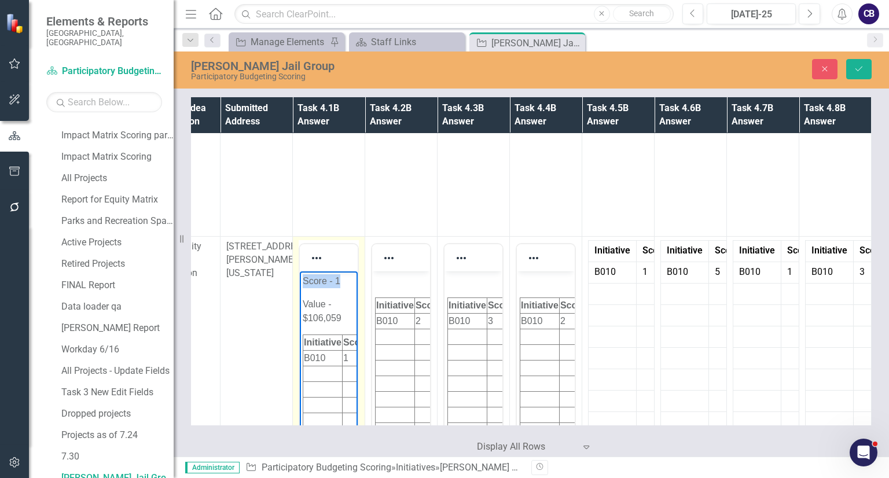
drag, startPoint x: 346, startPoint y: 325, endPoint x: 289, endPoint y: 264, distance: 83.1
click at [300, 271] on html "Score - 1 Value - $106,059 Initiative Score Value B010 1 106,059" at bounding box center [329, 382] width 58 height 223
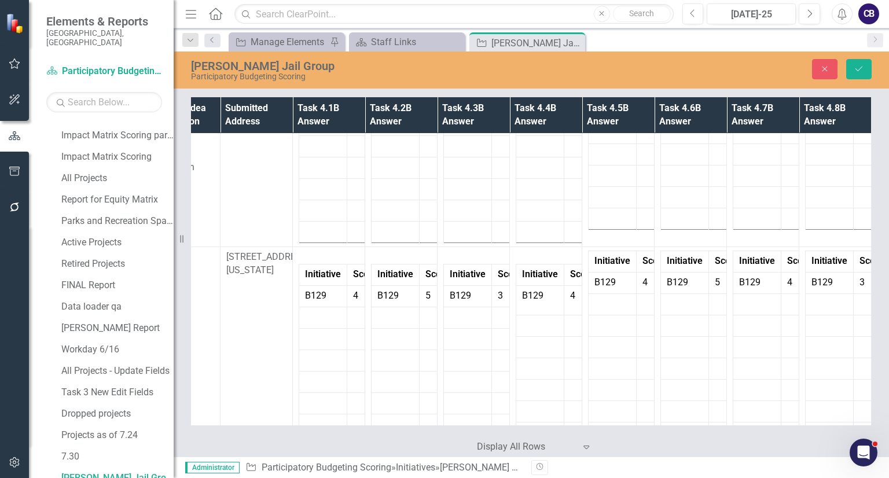
scroll to position [5332, 196]
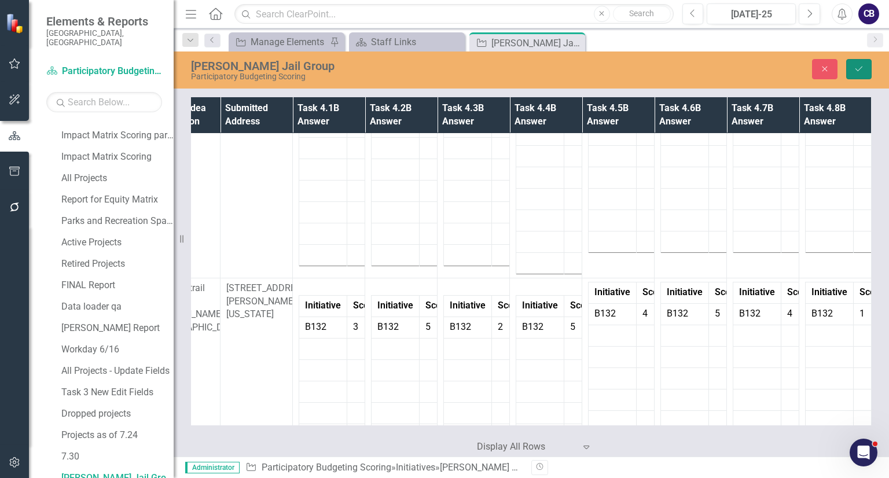
click at [858, 75] on button "Save" at bounding box center [858, 69] width 25 height 20
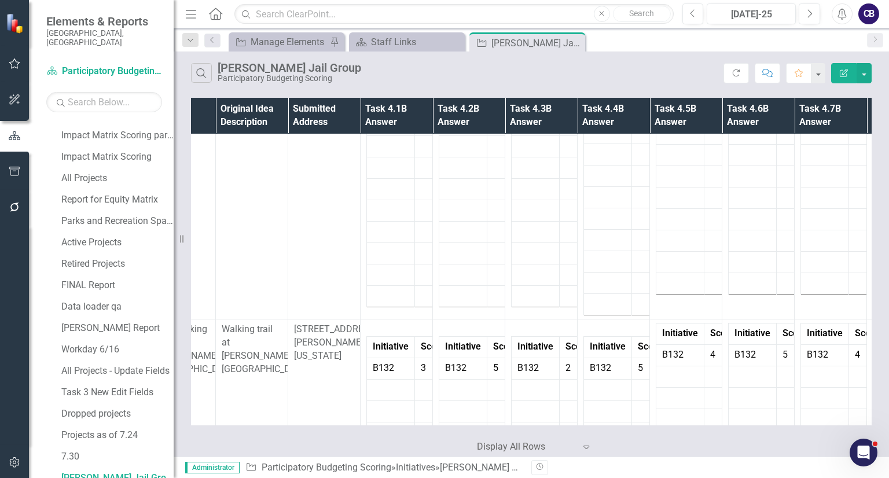
scroll to position [5281, 120]
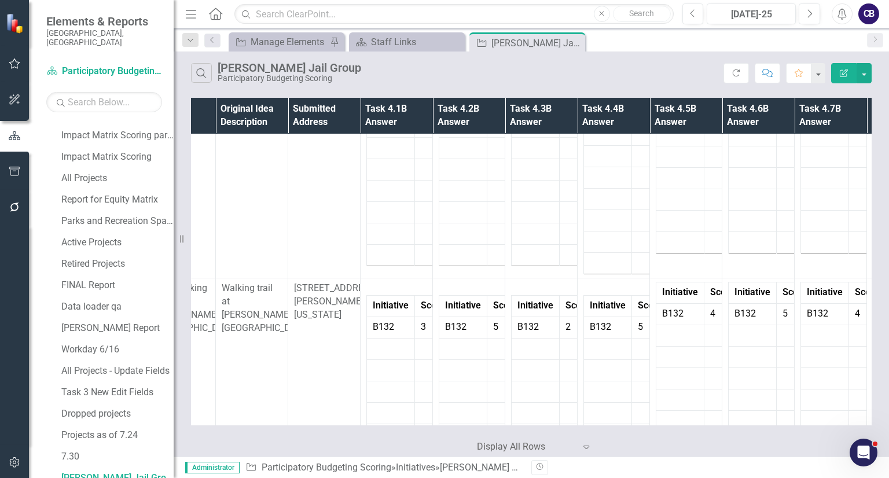
drag, startPoint x: 866, startPoint y: 109, endPoint x: 17, endPoint y: 19, distance: 853.7
click at [869, 79] on button "button" at bounding box center [863, 73] width 15 height 20
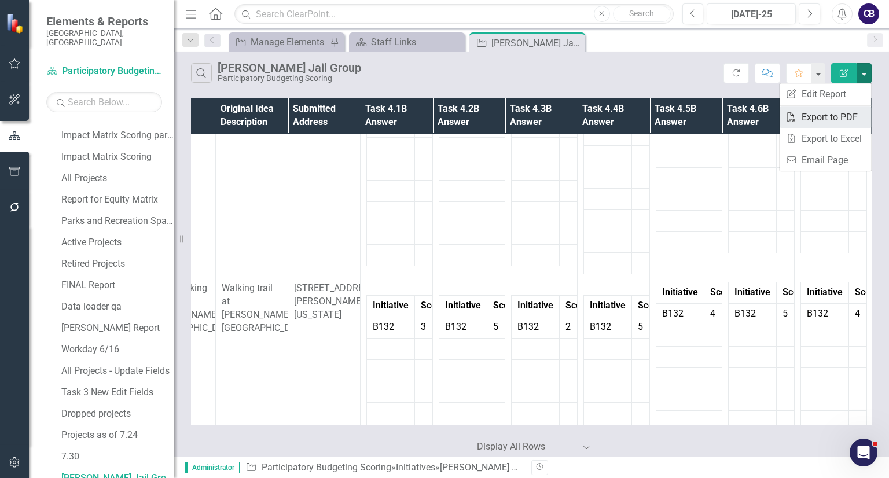
click at [830, 115] on link "PDF Export to PDF" at bounding box center [824, 116] width 91 height 21
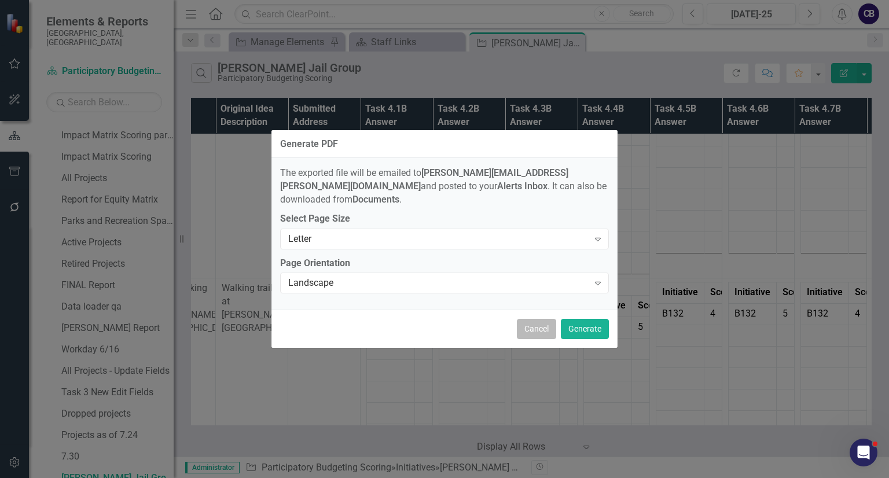
click at [544, 322] on button "Cancel" at bounding box center [536, 329] width 39 height 20
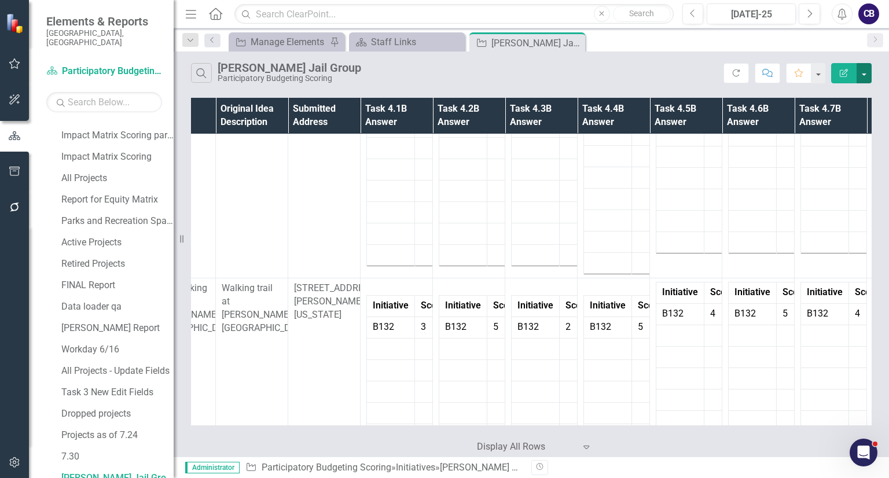
click at [865, 67] on button "button" at bounding box center [863, 73] width 15 height 20
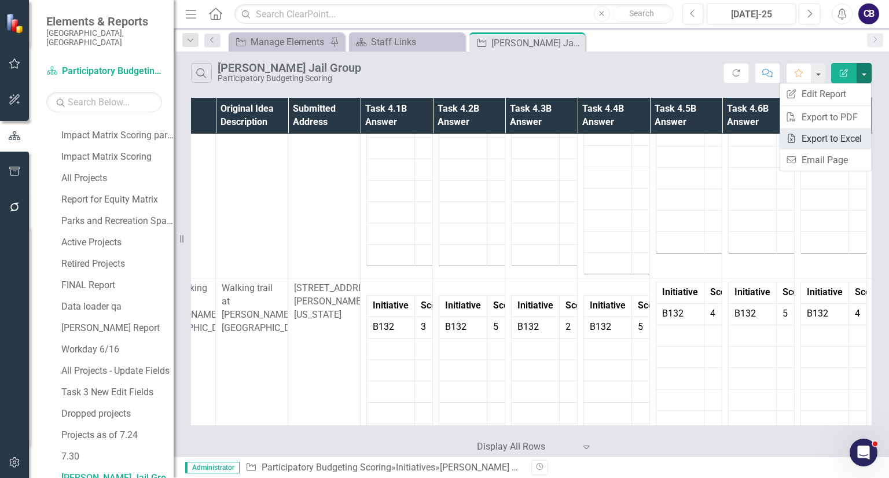
click at [824, 134] on link "Excel Export to Excel" at bounding box center [824, 138] width 91 height 21
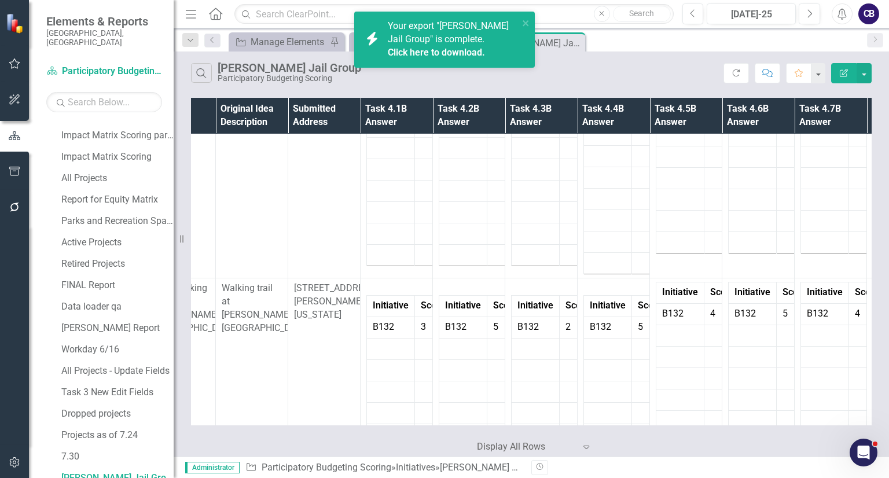
click at [443, 56] on link "Click here to download." at bounding box center [436, 52] width 97 height 11
